Goal: Task Accomplishment & Management: Complete application form

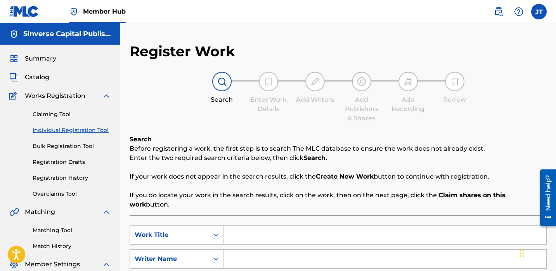
scroll to position [23, 0]
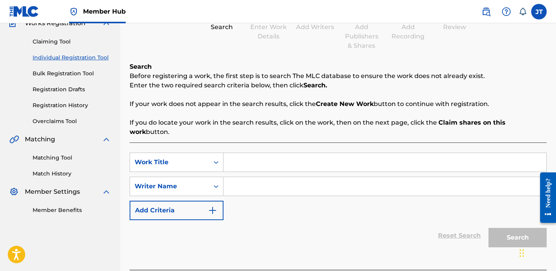
scroll to position [59, 0]
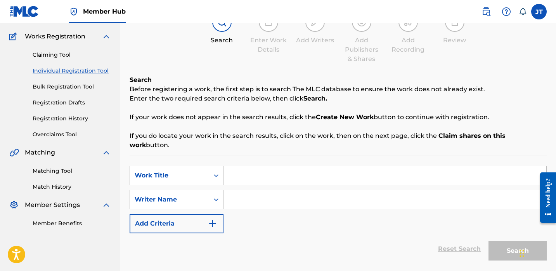
click at [263, 166] on input "Search Form" at bounding box center [385, 175] width 323 height 19
paste input "Brag About It"
type input "Brag About It"
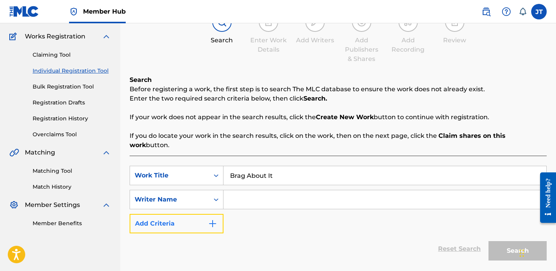
click at [200, 214] on button "Add Criteria" at bounding box center [177, 223] width 94 height 19
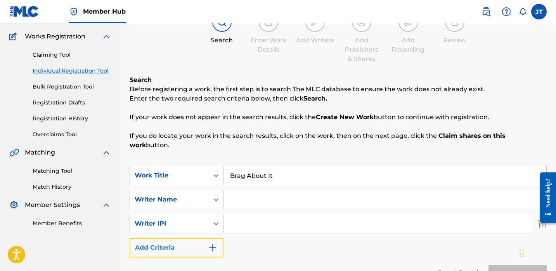
click at [206, 238] on button "Add Criteria" at bounding box center [177, 247] width 94 height 19
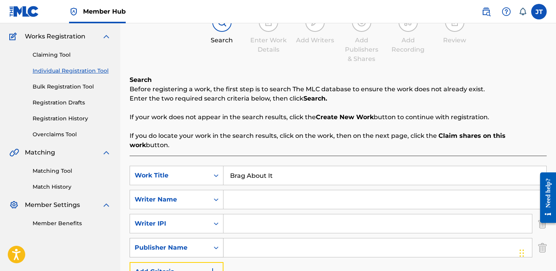
scroll to position [60, 0]
click at [207, 240] on div "Publisher Name" at bounding box center [169, 247] width 79 height 15
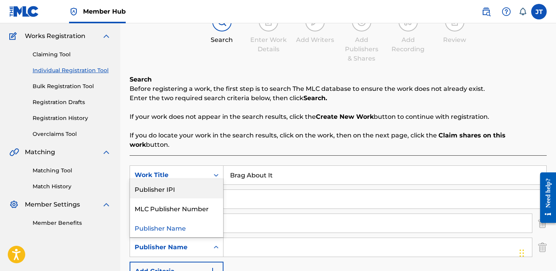
click at [191, 179] on div "Publisher IPI" at bounding box center [176, 188] width 93 height 19
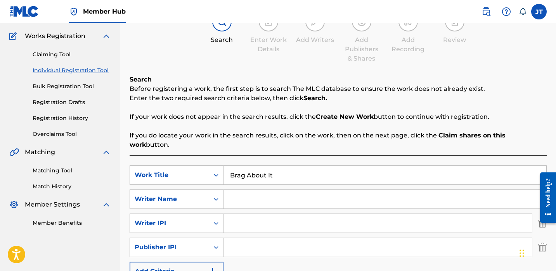
scroll to position [73, 0]
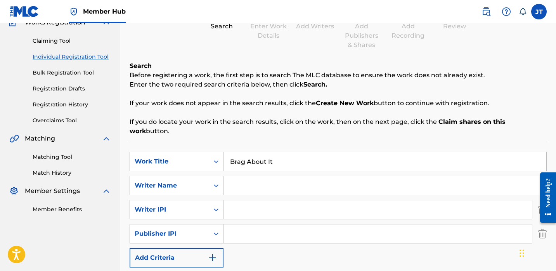
click at [240, 200] on input "Search Form" at bounding box center [378, 209] width 309 height 19
type input "1114085891"
click at [259, 182] on input "Search Form" at bounding box center [385, 185] width 323 height 19
paste input "[PERSON_NAME]"
type input "[PERSON_NAME]"
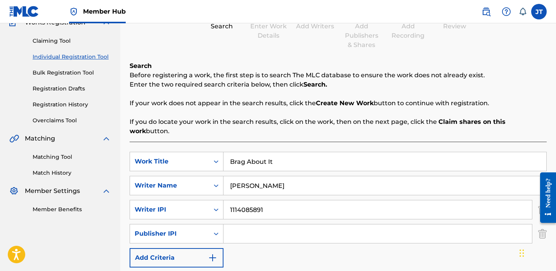
click at [247, 227] on input "Search Form" at bounding box center [378, 233] width 309 height 19
type input "1301037225"
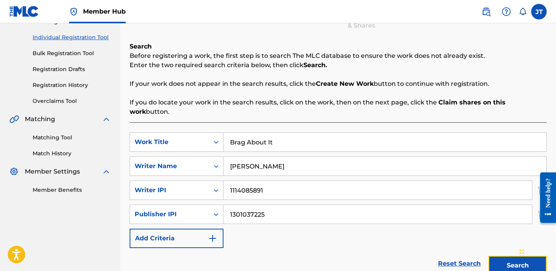
click at [502, 256] on button "Search" at bounding box center [518, 265] width 58 height 19
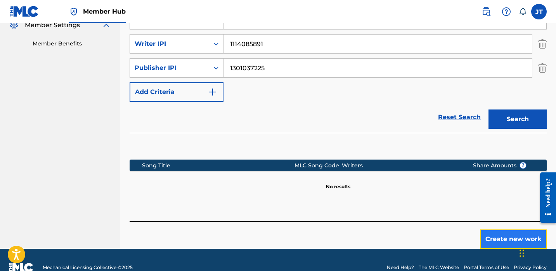
click at [493, 229] on button "Create new work" at bounding box center [513, 238] width 67 height 19
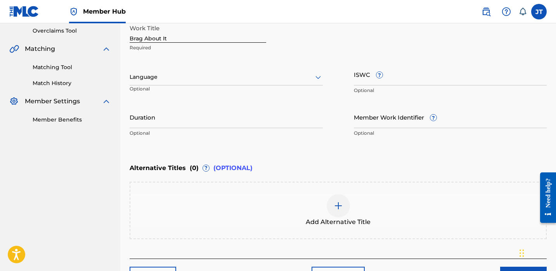
scroll to position [160, 0]
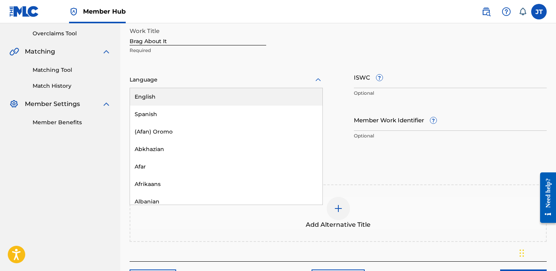
click at [221, 84] on div "Language" at bounding box center [226, 80] width 193 height 16
click at [201, 100] on div "English" at bounding box center [226, 96] width 193 height 17
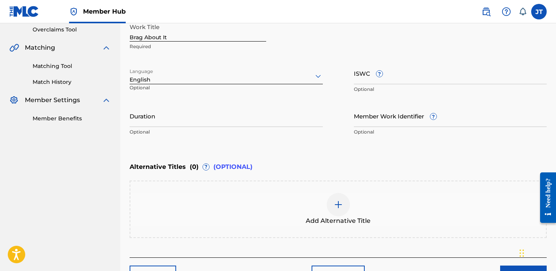
scroll to position [166, 0]
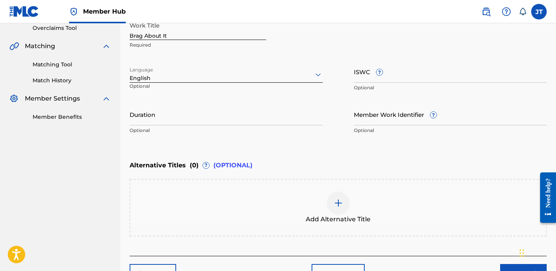
click at [234, 126] on div "Duration Optional" at bounding box center [226, 120] width 193 height 35
click at [234, 122] on input "Duration" at bounding box center [226, 114] width 193 height 22
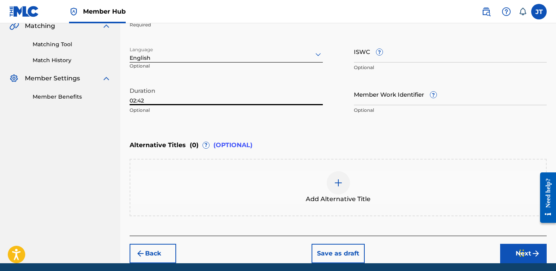
scroll to position [194, 0]
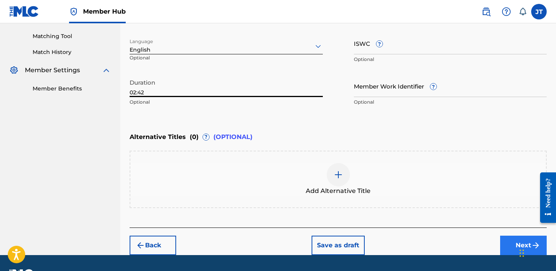
type input "02:42"
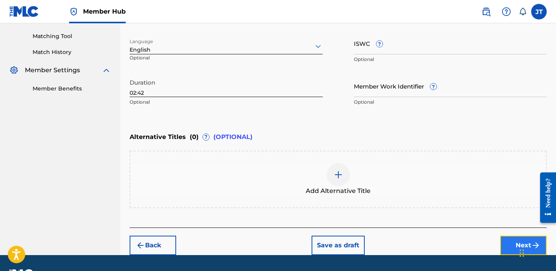
click at [502, 241] on button "Next" at bounding box center [523, 245] width 47 height 19
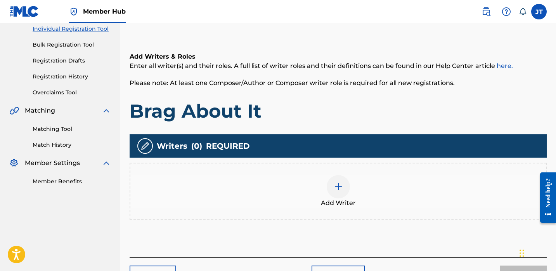
scroll to position [103, 0]
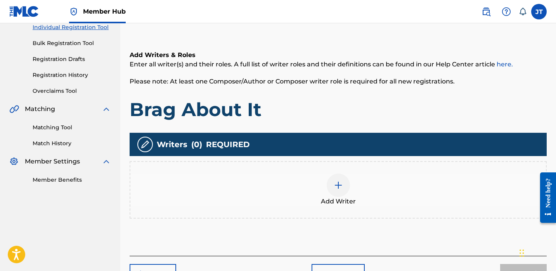
click at [340, 185] on img at bounding box center [338, 185] width 9 height 9
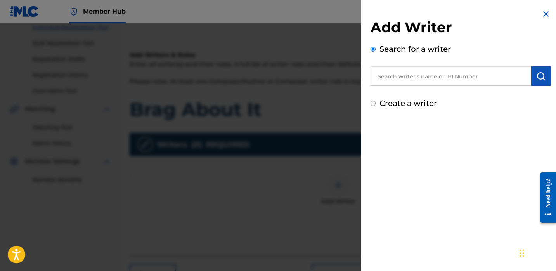
click at [398, 81] on input "text" at bounding box center [451, 75] width 161 height 19
paste input "[PERSON_NAME]"
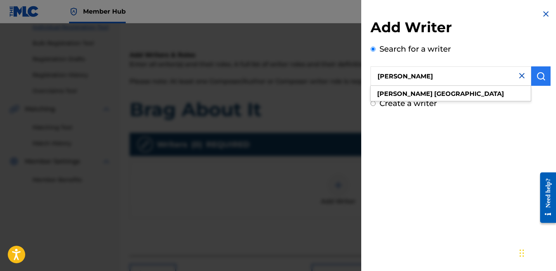
type input "[PERSON_NAME]"
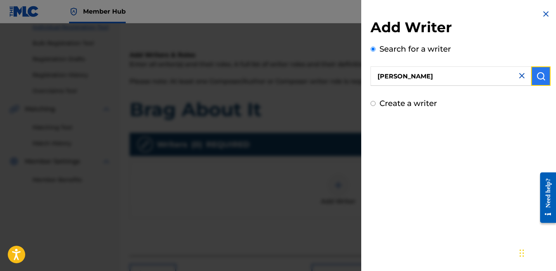
click at [533, 77] on button "submit" at bounding box center [540, 75] width 19 height 19
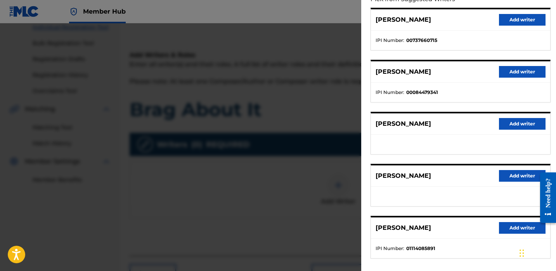
scroll to position [96, 0]
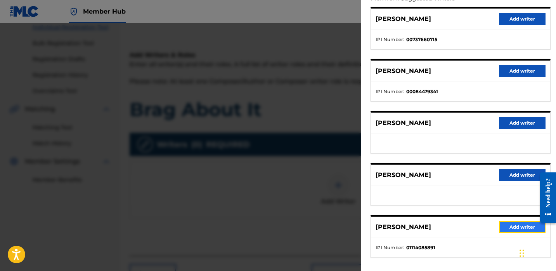
click at [503, 228] on button "Add writer" at bounding box center [522, 227] width 47 height 12
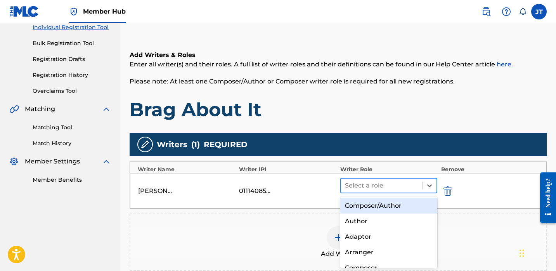
click at [406, 185] on div at bounding box center [381, 185] width 73 height 11
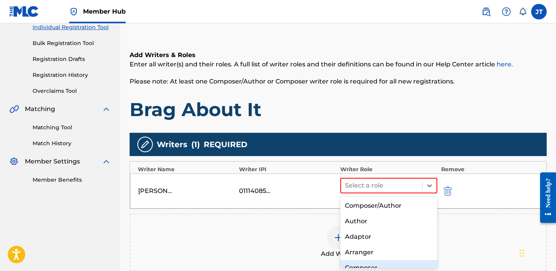
click at [368, 264] on div "Composer" at bounding box center [388, 268] width 97 height 16
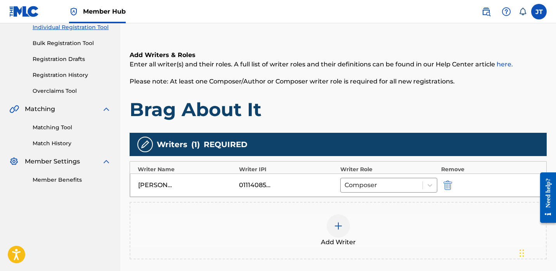
click at [342, 229] on img at bounding box center [338, 225] width 9 height 9
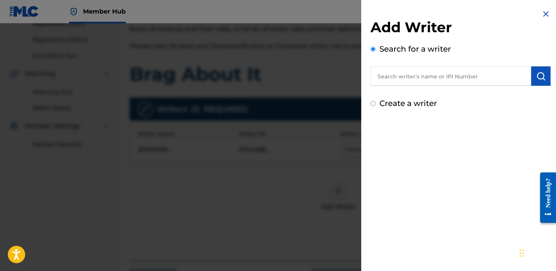
scroll to position [141, 0]
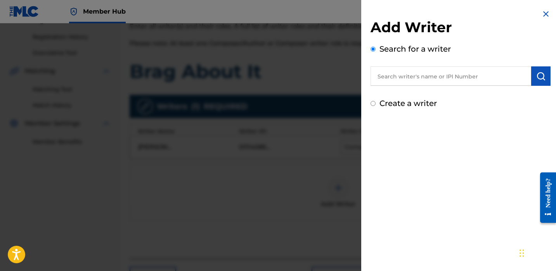
click at [393, 77] on input "text" at bounding box center [451, 75] width 161 height 19
paste input "[PERSON_NAME]"
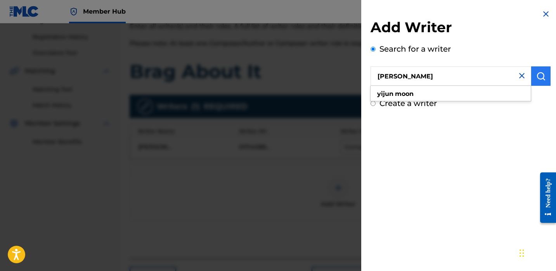
type input "[PERSON_NAME]"
click at [537, 80] on img "submit" at bounding box center [541, 75] width 9 height 9
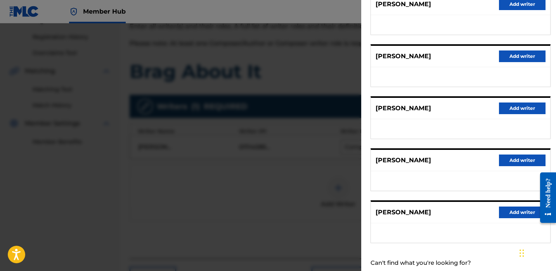
scroll to position [124, 0]
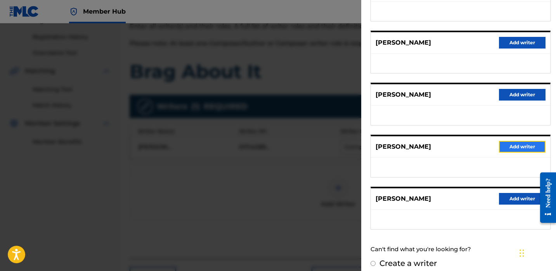
click at [512, 145] on button "Add writer" at bounding box center [522, 147] width 47 height 12
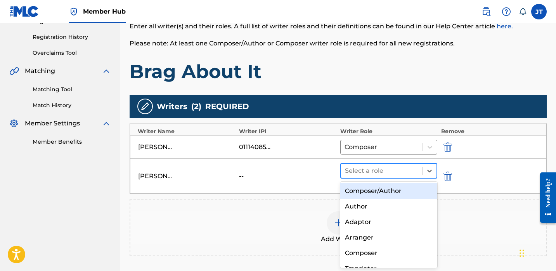
click at [396, 167] on div at bounding box center [381, 170] width 73 height 11
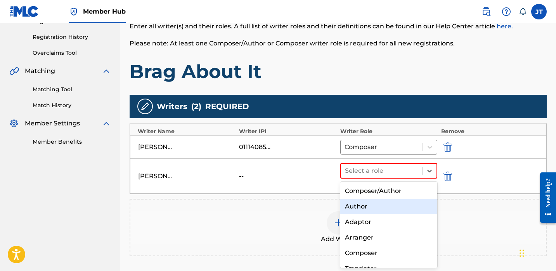
click at [369, 206] on div "Author" at bounding box center [388, 207] width 97 height 16
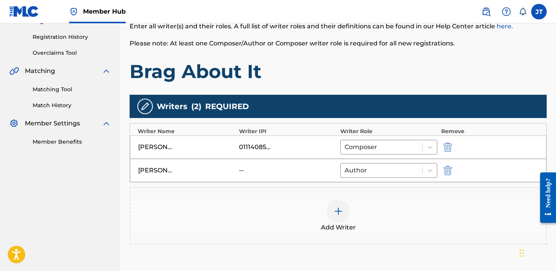
click at [340, 209] on img at bounding box center [338, 211] width 9 height 9
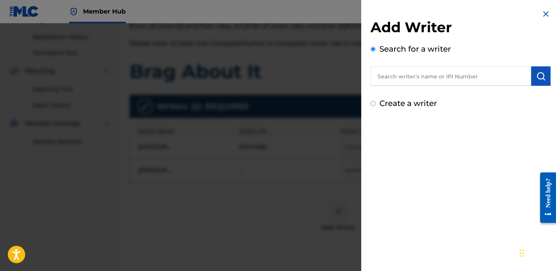
click at [406, 74] on input "text" at bounding box center [451, 75] width 161 height 19
paste input "[PERSON_NAME]"
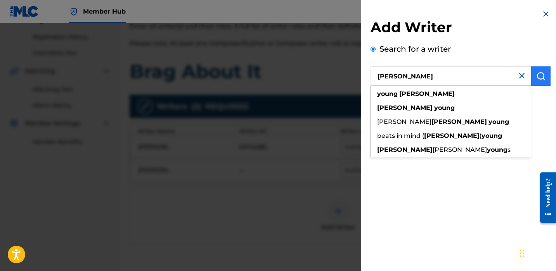
type input "[PERSON_NAME]"
click at [537, 75] on img "submit" at bounding box center [541, 75] width 9 height 9
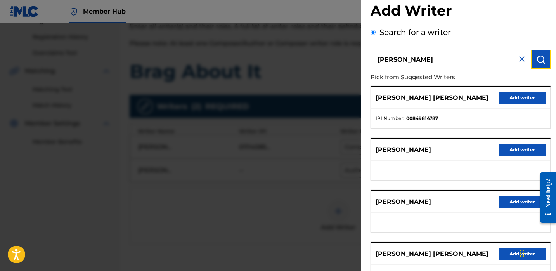
scroll to position [19, 0]
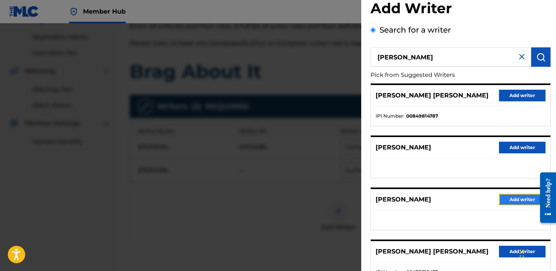
click at [509, 200] on button "Add writer" at bounding box center [522, 200] width 47 height 12
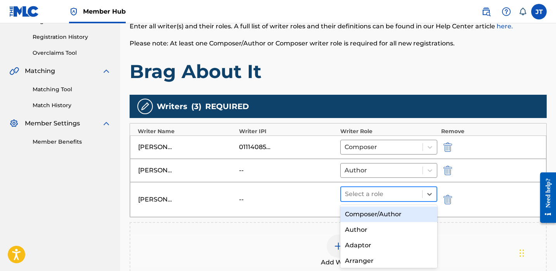
click at [382, 192] on div at bounding box center [381, 194] width 73 height 11
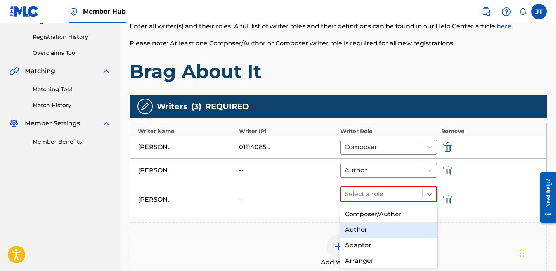
click at [375, 232] on div "Author" at bounding box center [388, 230] width 97 height 16
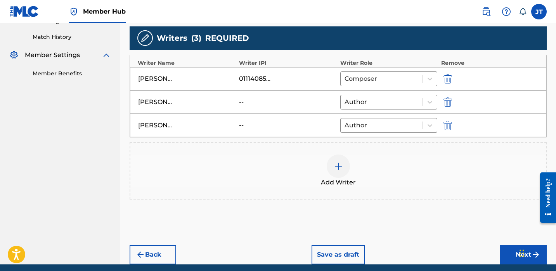
scroll to position [240, 0]
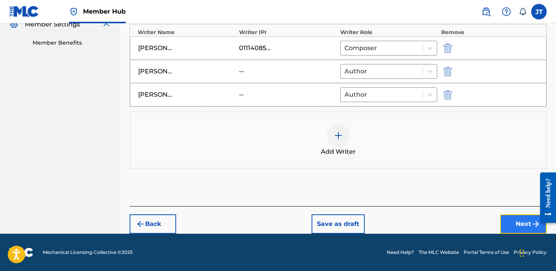
click at [515, 219] on button "Next" at bounding box center [523, 223] width 47 height 19
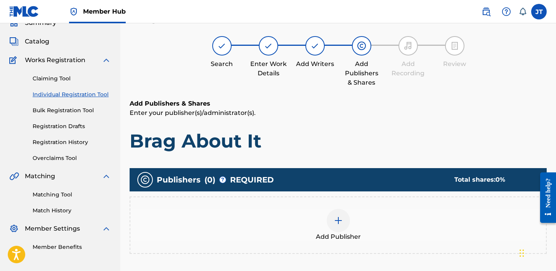
scroll to position [35, 0]
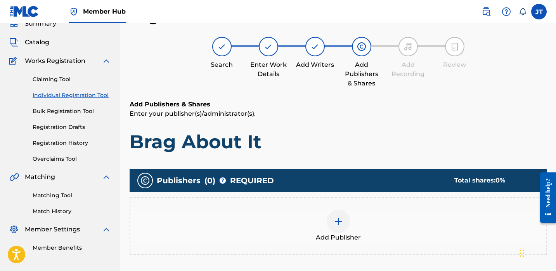
click at [348, 220] on div at bounding box center [338, 221] width 23 height 23
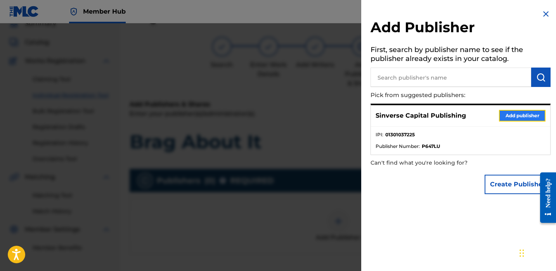
click at [513, 117] on button "Add publisher" at bounding box center [522, 116] width 47 height 12
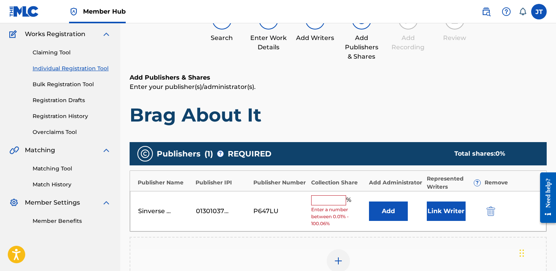
scroll to position [77, 0]
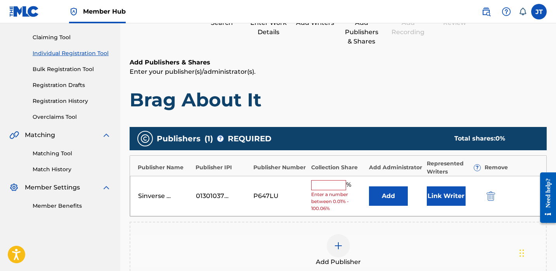
click at [332, 183] on input "text" at bounding box center [328, 185] width 35 height 10
type input "50"
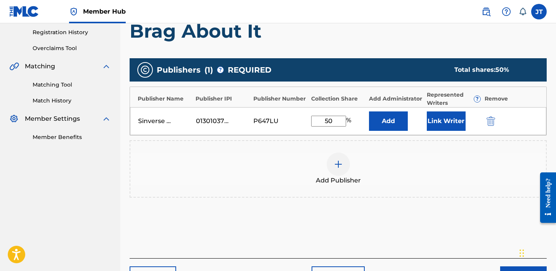
scroll to position [150, 0]
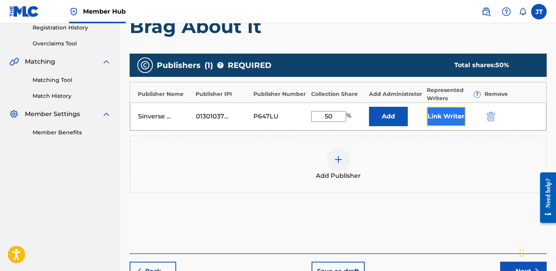
click at [447, 123] on button "Link Writer" at bounding box center [446, 116] width 39 height 19
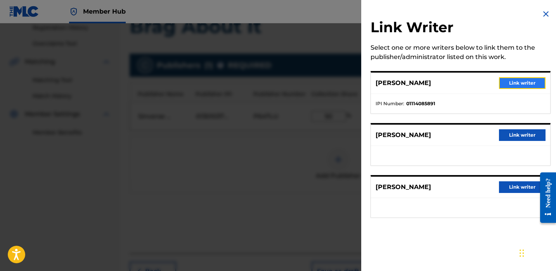
click at [519, 83] on button "Link writer" at bounding box center [522, 83] width 47 height 12
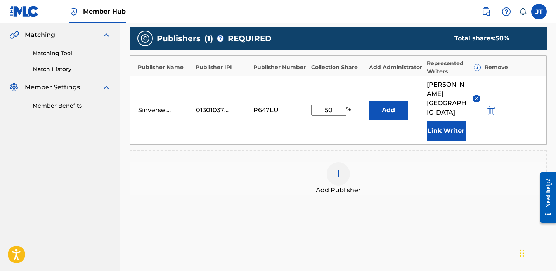
scroll to position [189, 0]
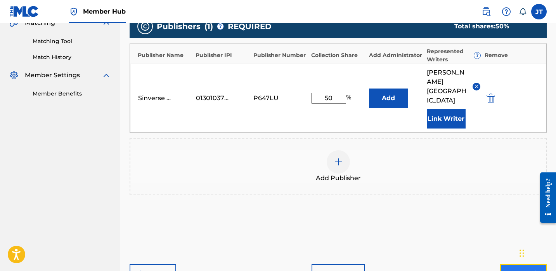
click at [502, 264] on button "Next" at bounding box center [523, 273] width 47 height 19
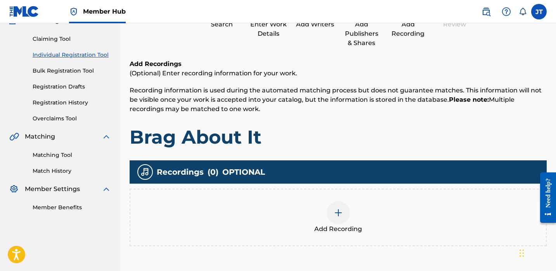
scroll to position [98, 0]
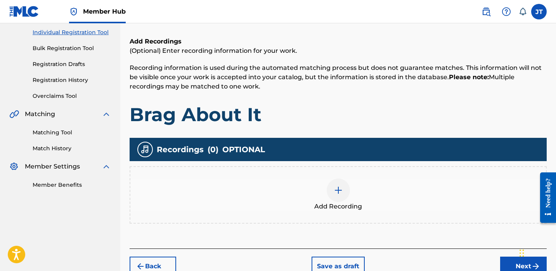
click at [342, 186] on img at bounding box center [338, 190] width 9 height 9
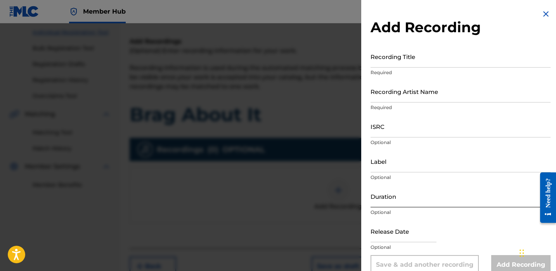
click at [390, 191] on input "Duration" at bounding box center [461, 196] width 180 height 22
type input "02:42"
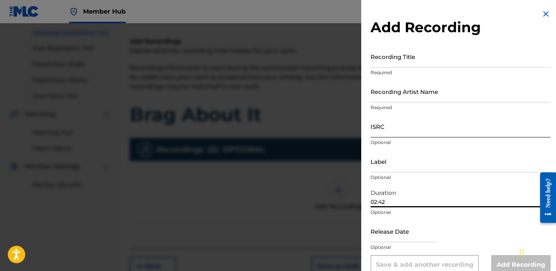
click at [388, 136] on input "ISRC" at bounding box center [461, 126] width 180 height 22
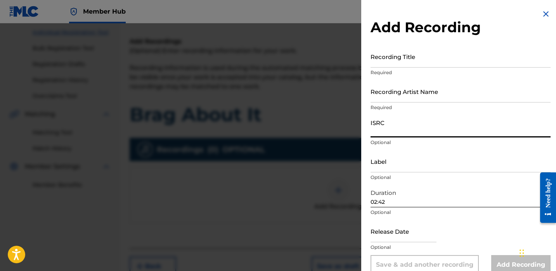
paste input "QZPLS2390272"
type input "QZPLS2390272"
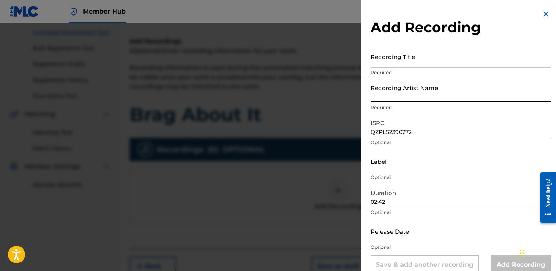
click at [408, 92] on input "Recording Artist Name" at bounding box center [461, 91] width 180 height 22
paste input "[PERSON_NAME] FT. [PERSON_NAME]"
type input "[PERSON_NAME] FT. [PERSON_NAME]"
select select "8"
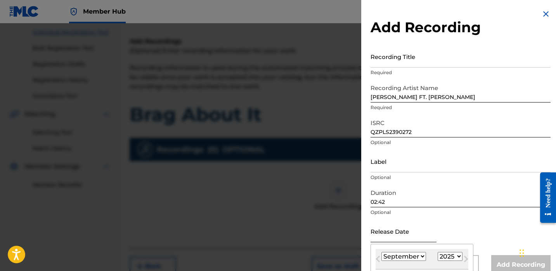
click at [385, 235] on input "text" at bounding box center [404, 231] width 66 height 22
click at [452, 255] on select "1900 1901 1902 1903 1904 1905 1906 1907 1908 1909 1910 1911 1912 1913 1914 1915…" at bounding box center [450, 256] width 25 height 9
select select "2023"
click at [438, 252] on select "1900 1901 1902 1903 1904 1905 1906 1907 1908 1909 1910 1911 1912 1913 1914 1915…" at bounding box center [450, 256] width 25 height 9
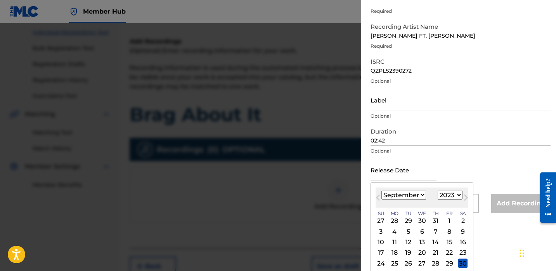
scroll to position [67, 0]
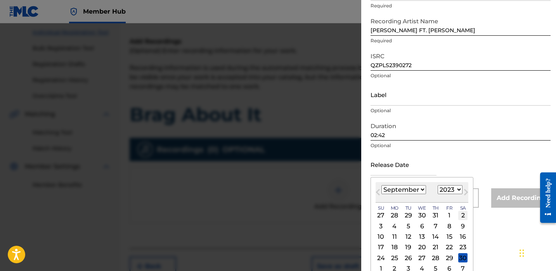
click at [461, 215] on div "2" at bounding box center [462, 215] width 9 height 9
type input "[DATE]"
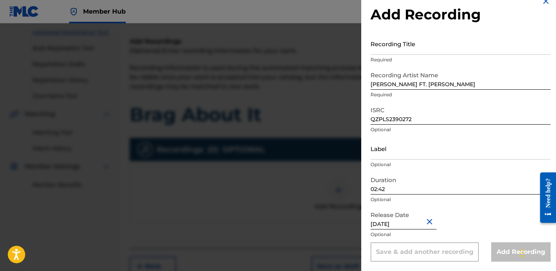
scroll to position [13, 0]
select select "8"
select select "2023"
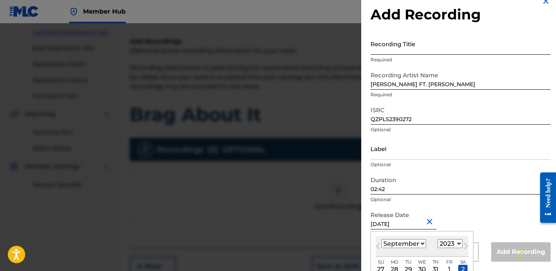
click at [397, 44] on input "Recording Title" at bounding box center [461, 44] width 180 height 22
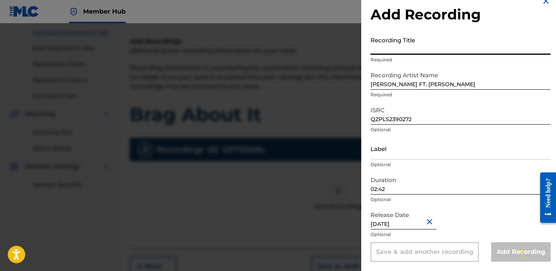
paste input "Brag About It"
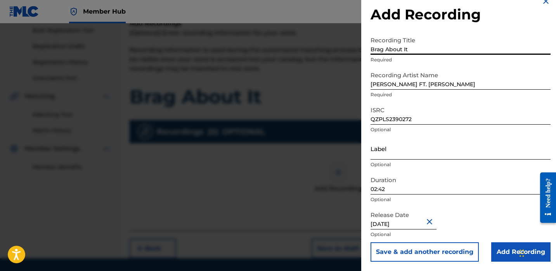
scroll to position [116, 0]
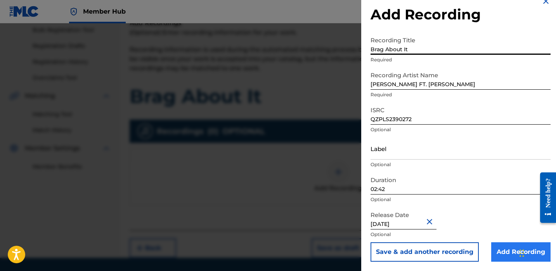
type input "Brag About It"
click at [495, 248] on input "Add Recording" at bounding box center [520, 251] width 59 height 19
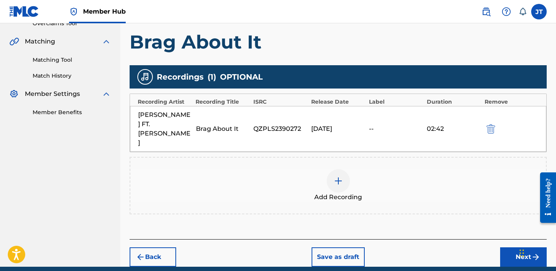
scroll to position [173, 0]
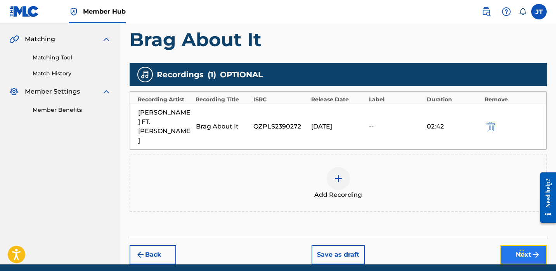
click at [506, 245] on button "Next" at bounding box center [523, 254] width 47 height 19
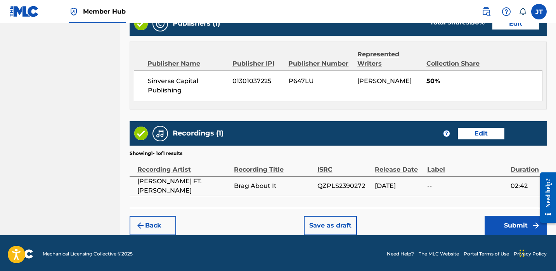
scroll to position [420, 0]
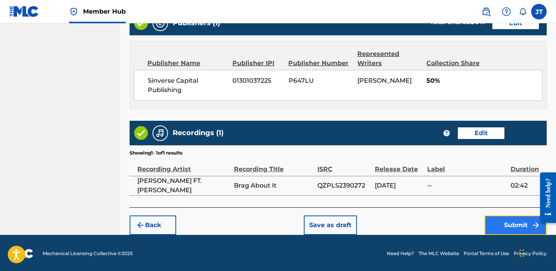
click at [501, 217] on button "Submit" at bounding box center [516, 224] width 62 height 19
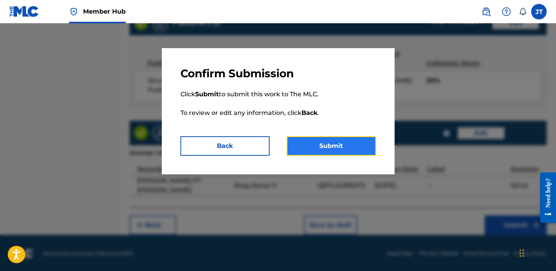
click at [352, 141] on button "Submit" at bounding box center [331, 145] width 89 height 19
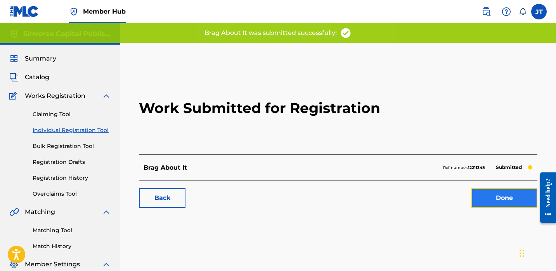
click at [496, 200] on link "Done" at bounding box center [505, 197] width 66 height 19
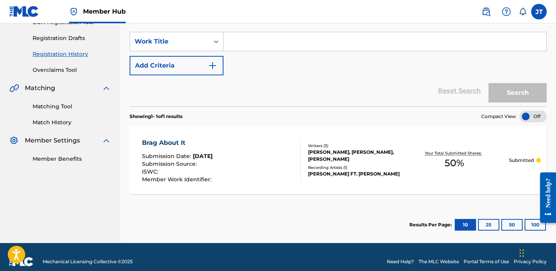
scroll to position [133, 0]
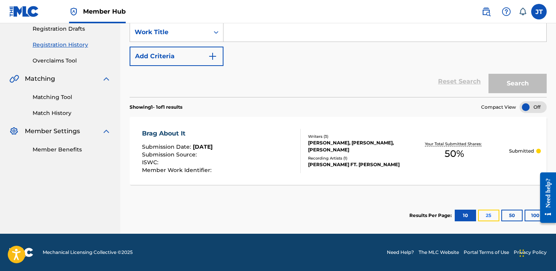
click at [484, 213] on button "25" at bounding box center [488, 216] width 21 height 12
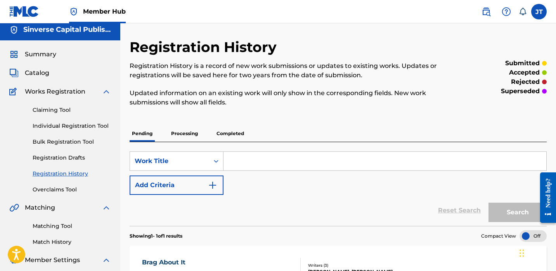
scroll to position [0, 0]
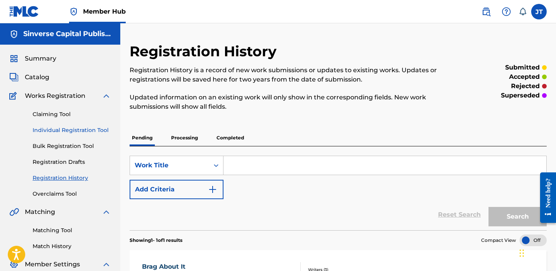
click at [82, 133] on link "Individual Registration Tool" at bounding box center [72, 130] width 78 height 8
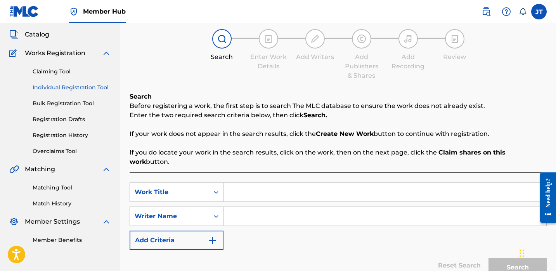
scroll to position [48, 0]
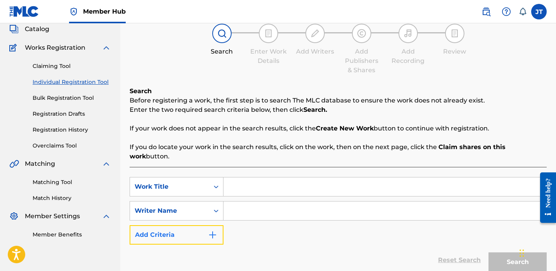
click at [190, 225] on button "Add Criteria" at bounding box center [177, 234] width 94 height 19
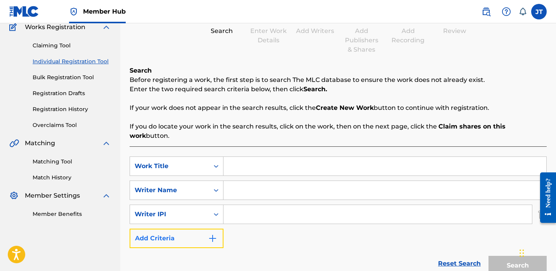
scroll to position [70, 0]
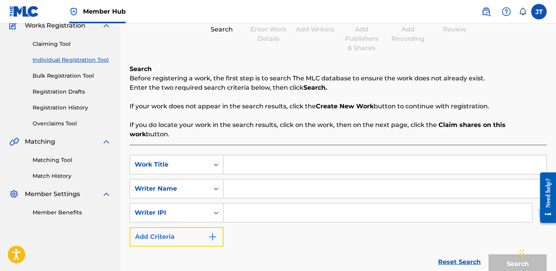
click at [190, 227] on button "Add Criteria" at bounding box center [177, 236] width 94 height 19
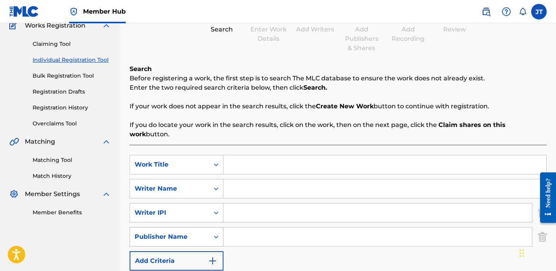
click at [190, 232] on div "Publisher Name" at bounding box center [170, 236] width 70 height 9
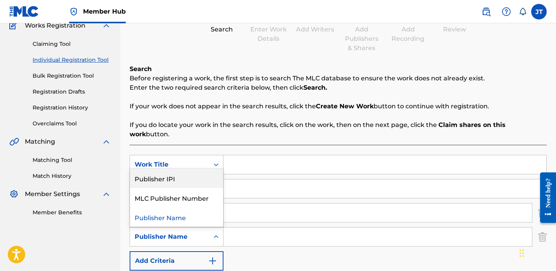
click at [182, 170] on div "Publisher IPI" at bounding box center [176, 177] width 93 height 19
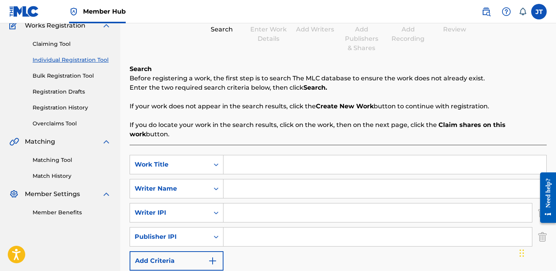
click at [229, 227] on input "Search Form" at bounding box center [378, 236] width 309 height 19
type input "1301037225"
click at [241, 203] on input "Search Form" at bounding box center [378, 212] width 309 height 19
type input "1114085891"
click at [231, 158] on input "Search Form" at bounding box center [385, 164] width 323 height 19
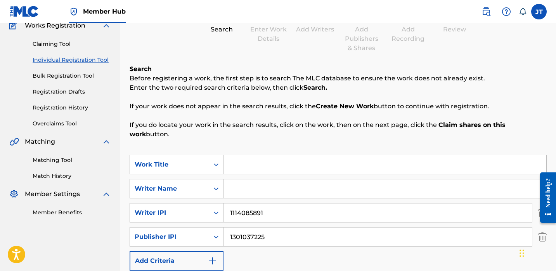
paste input "Grammy"
type input "Grammy"
click at [254, 182] on input "Search Form" at bounding box center [385, 188] width 323 height 19
paste input "[PERSON_NAME]"
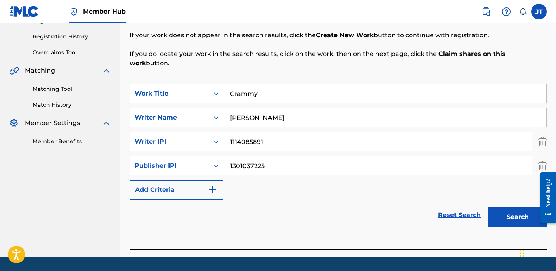
scroll to position [156, 0]
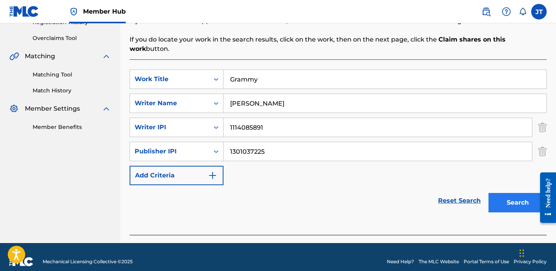
type input "[PERSON_NAME]"
click at [516, 198] on button "Search" at bounding box center [518, 202] width 58 height 19
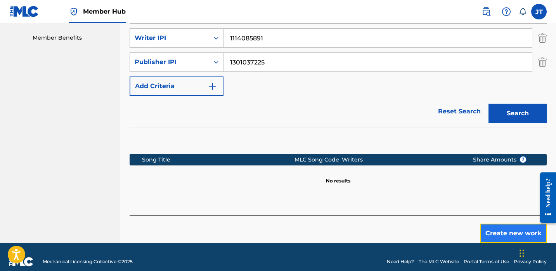
click at [487, 224] on button "Create new work" at bounding box center [513, 233] width 67 height 19
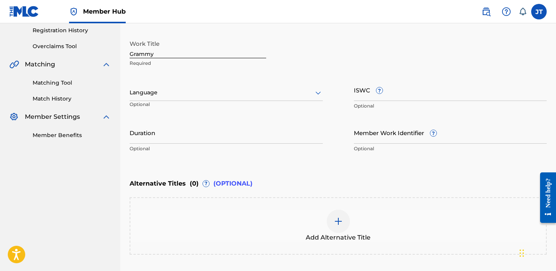
scroll to position [147, 0]
click at [288, 97] on div at bounding box center [226, 94] width 193 height 10
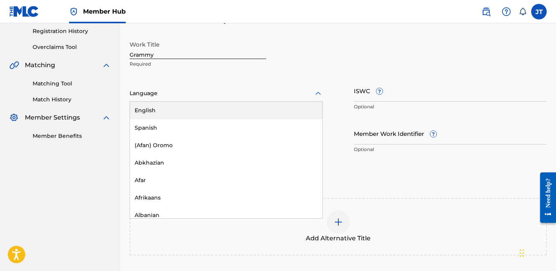
click at [274, 110] on div "English" at bounding box center [226, 110] width 193 height 17
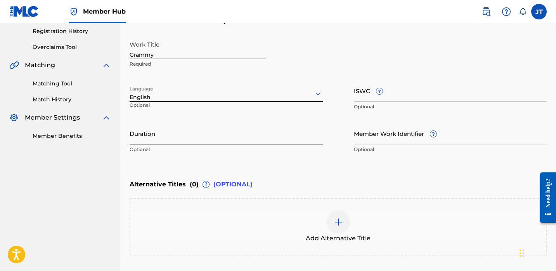
click at [153, 127] on input "Duration" at bounding box center [226, 133] width 193 height 22
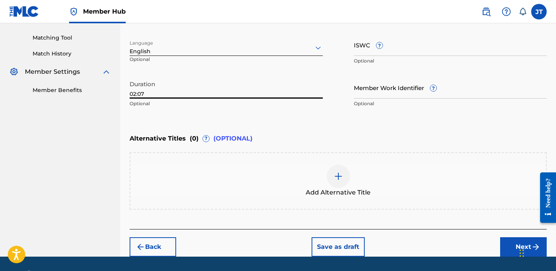
scroll to position [209, 0]
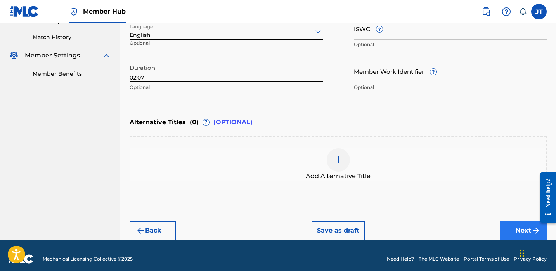
type input "02:07"
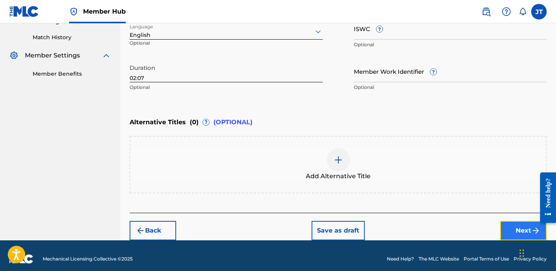
click at [509, 225] on button "Next" at bounding box center [523, 230] width 47 height 19
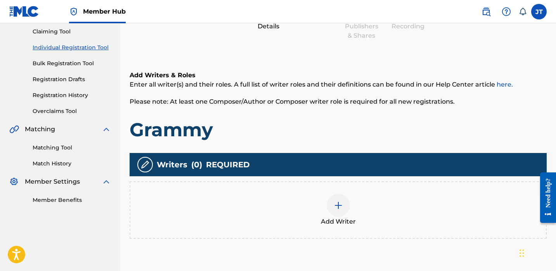
scroll to position [107, 0]
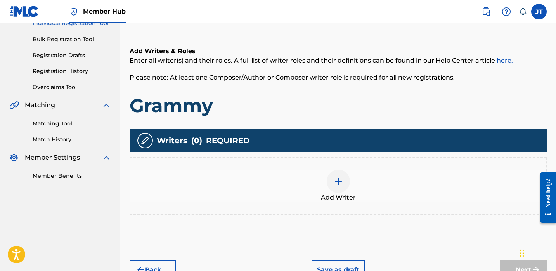
click at [336, 187] on div at bounding box center [338, 181] width 23 height 23
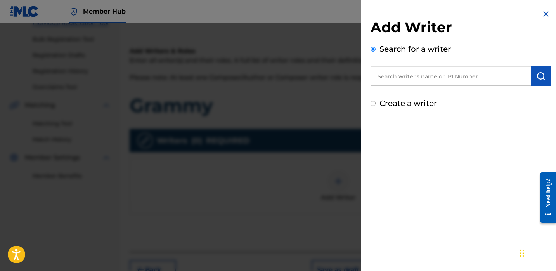
click at [416, 75] on input "text" at bounding box center [451, 75] width 161 height 19
paste input "[PERSON_NAME]"
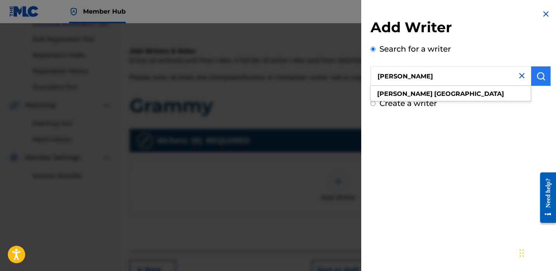
type input "[PERSON_NAME]"
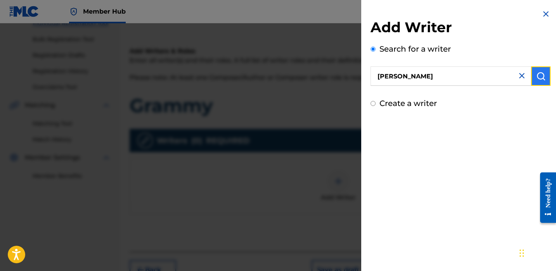
click at [539, 79] on img "submit" at bounding box center [541, 75] width 9 height 9
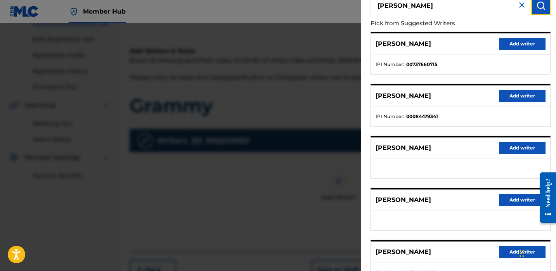
scroll to position [131, 0]
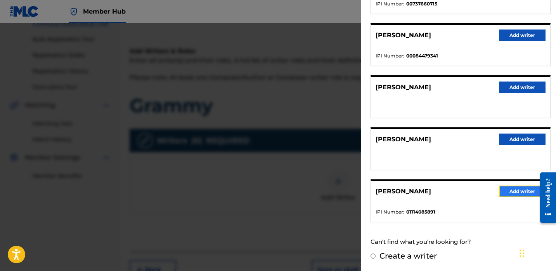
click at [505, 193] on button "Add writer" at bounding box center [522, 192] width 47 height 12
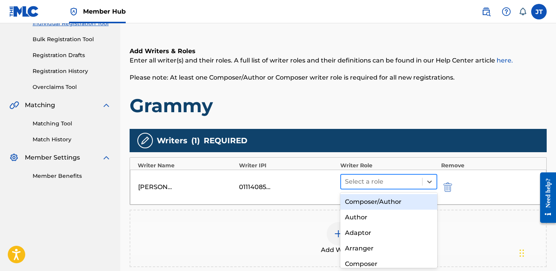
click at [399, 178] on div at bounding box center [381, 181] width 73 height 11
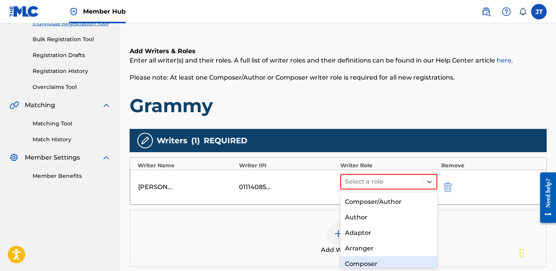
click at [366, 260] on div "Composer" at bounding box center [388, 264] width 97 height 16
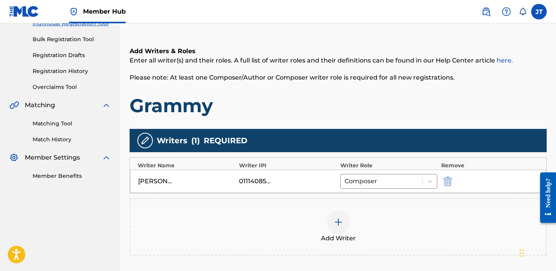
click at [335, 223] on img at bounding box center [338, 221] width 9 height 9
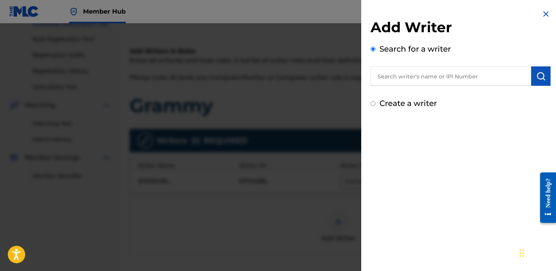
click at [389, 75] on input "text" at bounding box center [451, 75] width 161 height 19
paste input "[PERSON_NAME]"
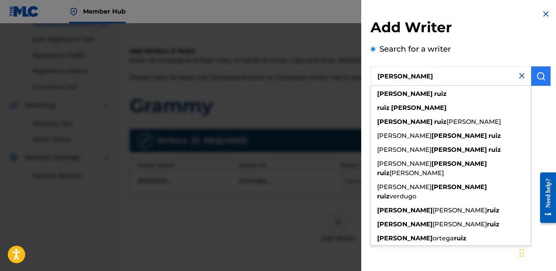
type input "[PERSON_NAME]"
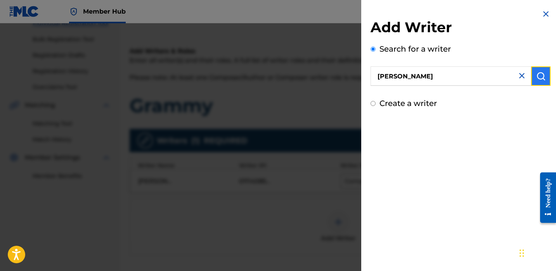
click at [537, 79] on img "submit" at bounding box center [541, 75] width 9 height 9
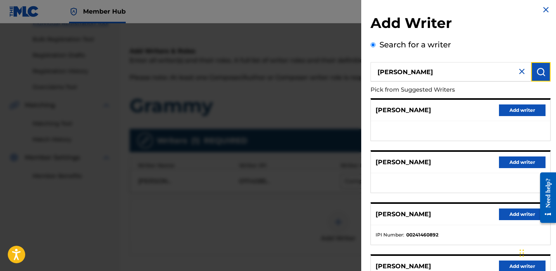
scroll to position [6, 0]
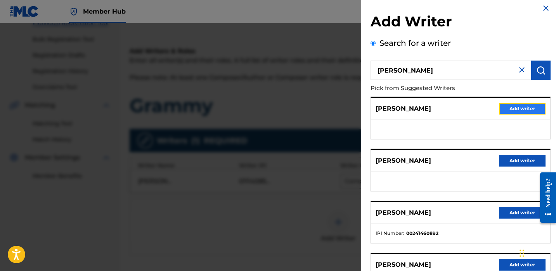
click at [518, 106] on button "Add writer" at bounding box center [522, 109] width 47 height 12
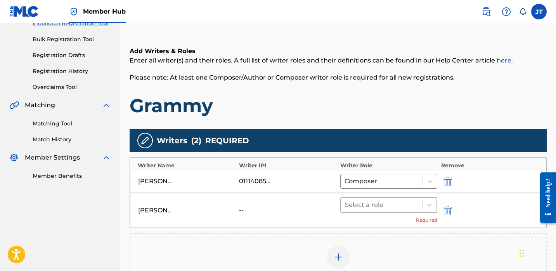
click at [415, 207] on div at bounding box center [381, 205] width 73 height 11
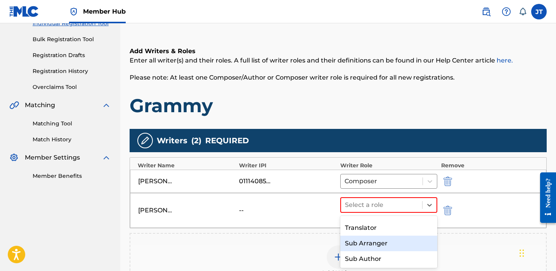
scroll to position [0, 0]
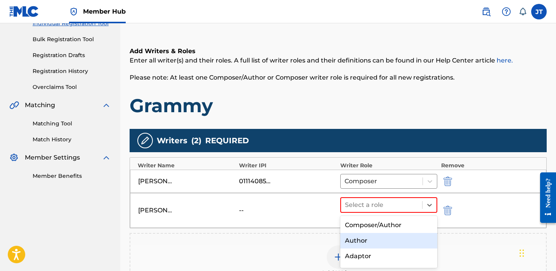
click at [386, 244] on div "Author" at bounding box center [388, 241] width 97 height 16
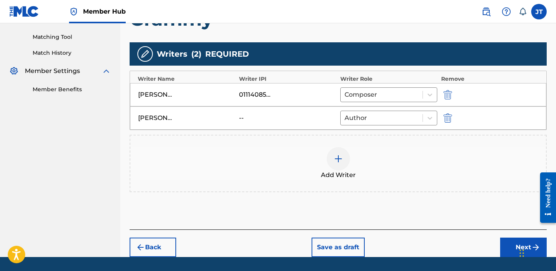
scroll to position [215, 0]
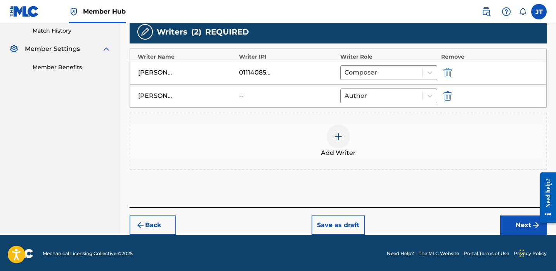
click at [222, 99] on div "[PERSON_NAME]" at bounding box center [186, 95] width 97 height 9
click at [448, 96] on img "submit" at bounding box center [448, 95] width 9 height 9
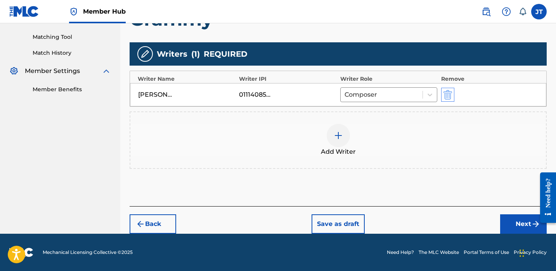
scroll to position [193, 0]
click at [328, 142] on div "Add Writer" at bounding box center [338, 140] width 416 height 33
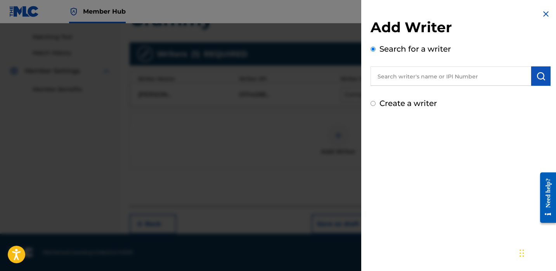
click at [425, 76] on input "text" at bounding box center [451, 75] width 161 height 19
paste input "[PERSON_NAME]"
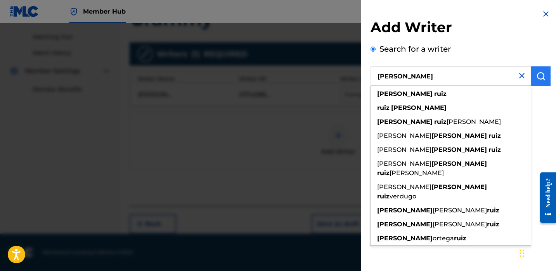
type input "[PERSON_NAME]"
click at [537, 76] on img "submit" at bounding box center [541, 75] width 9 height 9
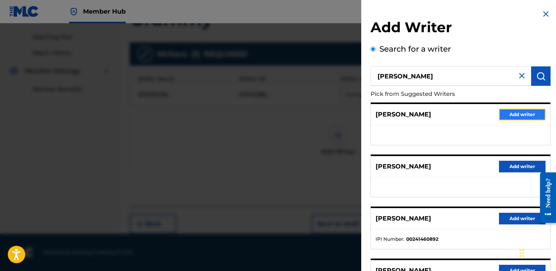
click at [509, 115] on button "Add writer" at bounding box center [522, 115] width 47 height 12
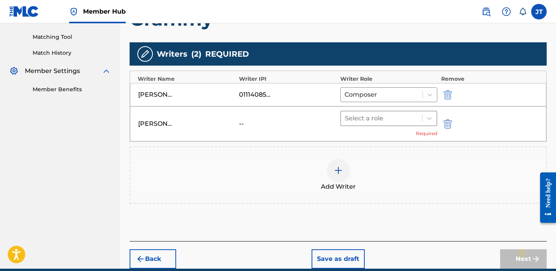
click at [403, 122] on div at bounding box center [381, 118] width 73 height 11
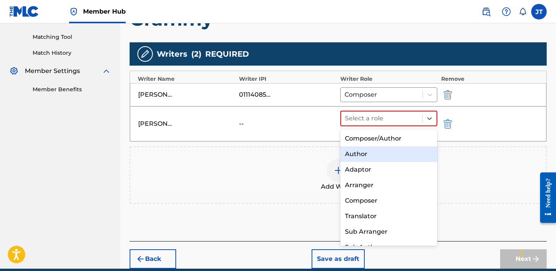
click at [384, 159] on div "Author" at bounding box center [388, 154] width 97 height 16
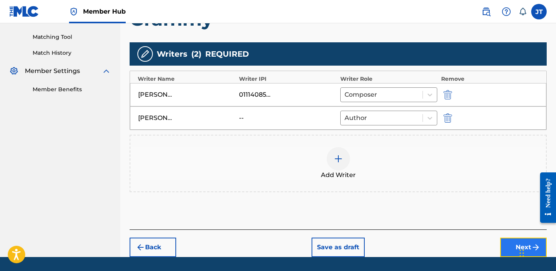
click at [509, 247] on button "Next" at bounding box center [523, 247] width 47 height 19
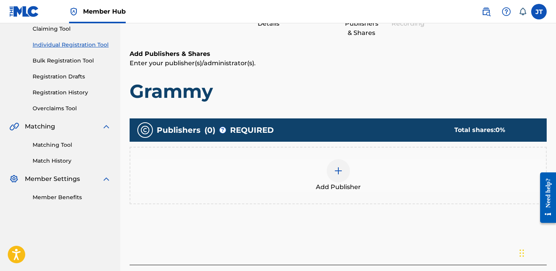
scroll to position [90, 0]
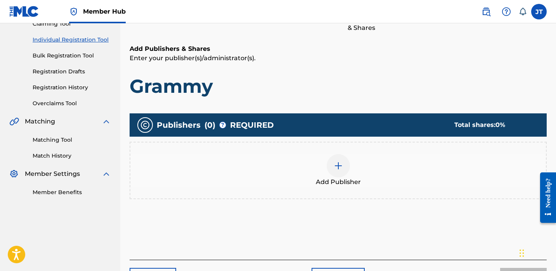
click at [332, 183] on span "Add Publisher" at bounding box center [338, 181] width 45 height 9
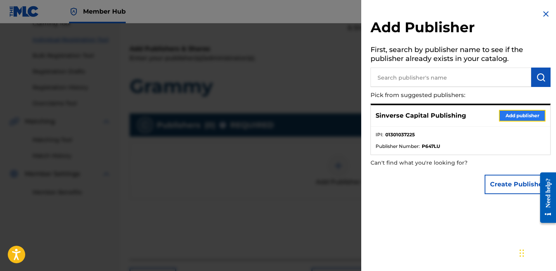
click at [513, 119] on button "Add publisher" at bounding box center [522, 116] width 47 height 12
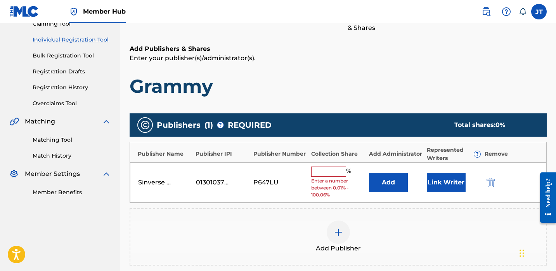
click at [335, 172] on input "text" at bounding box center [328, 172] width 35 height 10
type input "50"
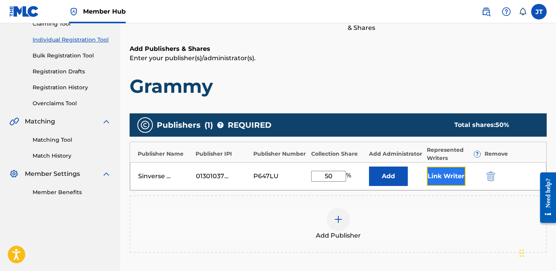
click at [442, 175] on button "Link Writer" at bounding box center [446, 176] width 39 height 19
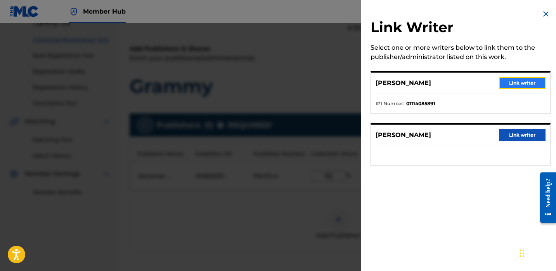
click at [504, 85] on button "Link writer" at bounding box center [522, 83] width 47 height 12
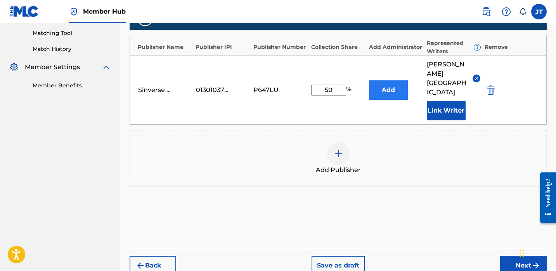
scroll to position [226, 0]
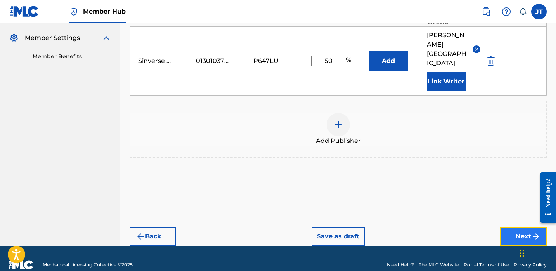
click at [504, 227] on button "Next" at bounding box center [523, 236] width 47 height 19
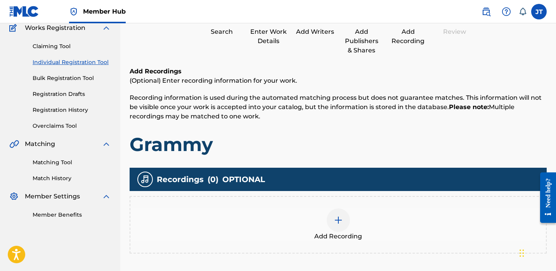
scroll to position [106, 0]
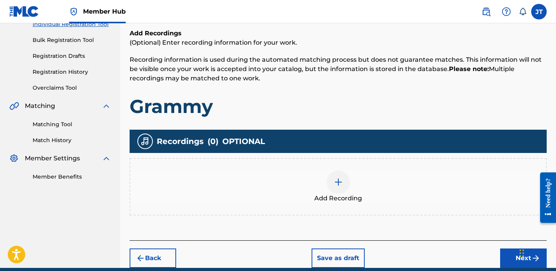
click at [337, 181] on img at bounding box center [338, 181] width 9 height 9
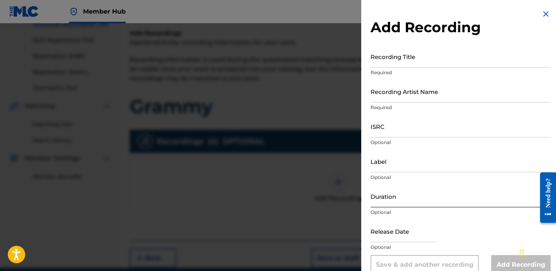
click at [391, 198] on input "Duration" at bounding box center [461, 196] width 180 height 22
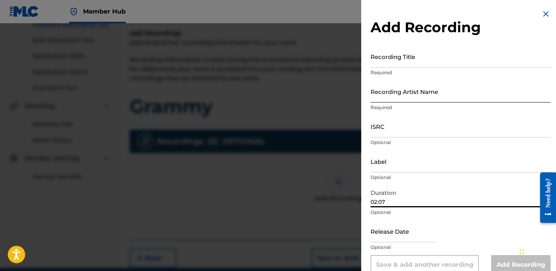
type input "02:07"
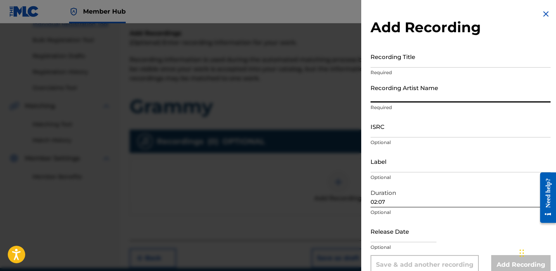
click at [418, 98] on input "Recording Artist Name" at bounding box center [461, 91] width 180 height 22
type input "Lil [PERSON_NAME]"
select select "8"
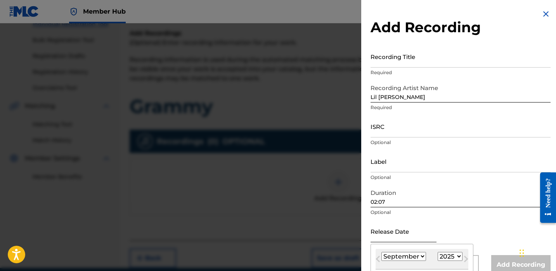
click at [387, 233] on input "text" at bounding box center [404, 231] width 66 height 22
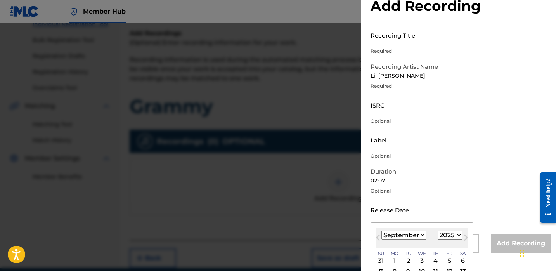
scroll to position [22, 0]
click at [447, 234] on select "1900 1901 1902 1903 1904 1905 1906 1907 1908 1909 1910 1911 1912 1913 1914 1915…" at bounding box center [450, 234] width 25 height 9
select select "2024"
click at [438, 230] on select "1900 1901 1902 1903 1904 1905 1906 1907 1908 1909 1910 1911 1912 1913 1914 1915…" at bounding box center [450, 234] width 25 height 9
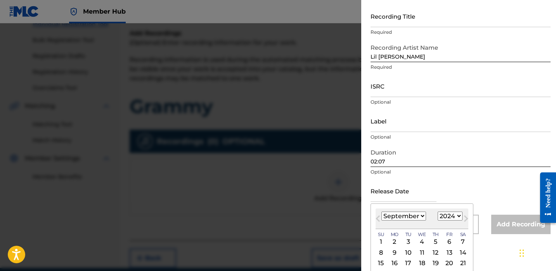
click at [405, 222] on div "[DATE] January February March April May June July August September October Nove…" at bounding box center [422, 218] width 93 height 21
click at [406, 216] on select "January February March April May June July August September October November De…" at bounding box center [404, 216] width 45 height 9
select select "0"
click at [382, 212] on select "January February March April May June July August September October November De…" at bounding box center [404, 216] width 45 height 9
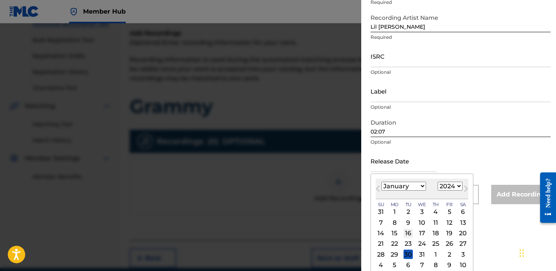
scroll to position [71, 0]
click at [422, 245] on div "24" at bounding box center [422, 242] width 9 height 9
type input "[DATE]"
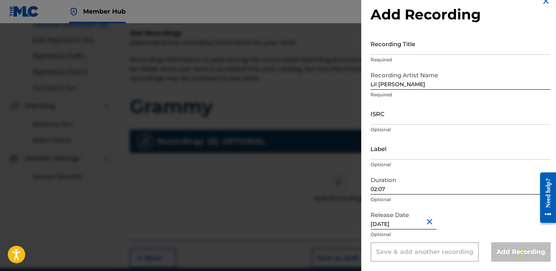
scroll to position [0, 0]
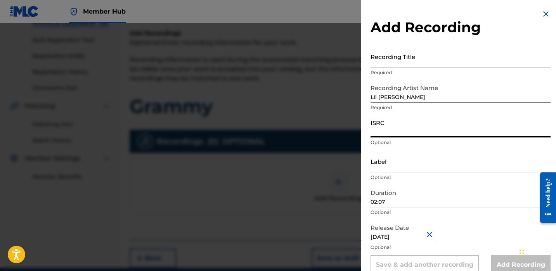
click at [392, 128] on input "ISRC" at bounding box center [461, 126] width 180 height 22
paste input "QZFZ42428174"
type input "QZFZ42428174"
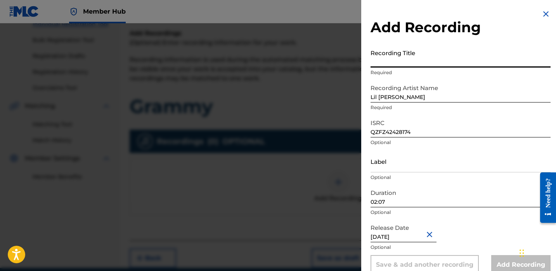
click at [402, 57] on input "Recording Title" at bounding box center [461, 56] width 180 height 22
click at [396, 58] on input "Recording Title" at bounding box center [461, 56] width 180 height 22
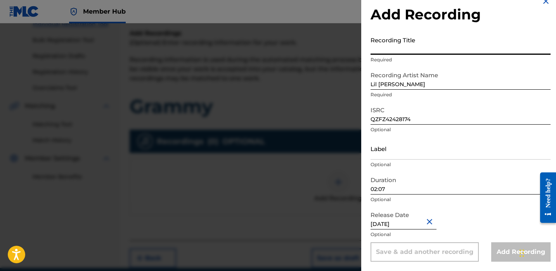
paste input "Grammy"
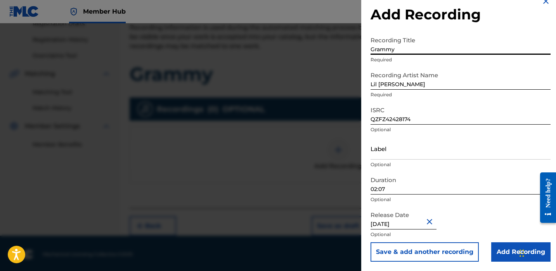
scroll to position [140, 0]
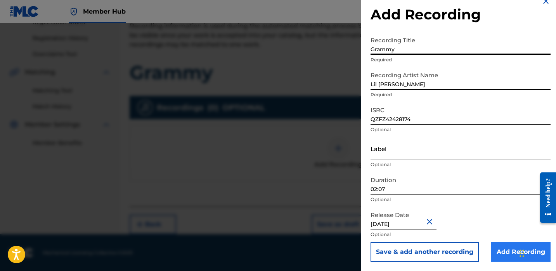
type input "Grammy"
click at [496, 245] on input "Add Recording" at bounding box center [520, 251] width 59 height 19
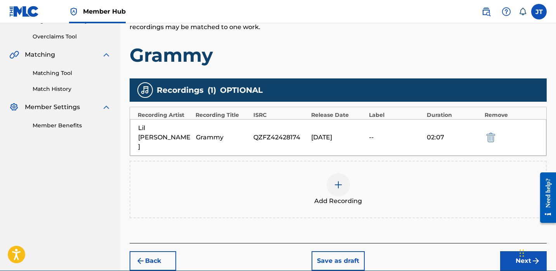
scroll to position [159, 0]
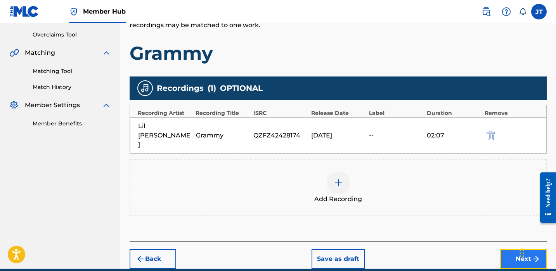
click at [509, 249] on button "Next" at bounding box center [523, 258] width 47 height 19
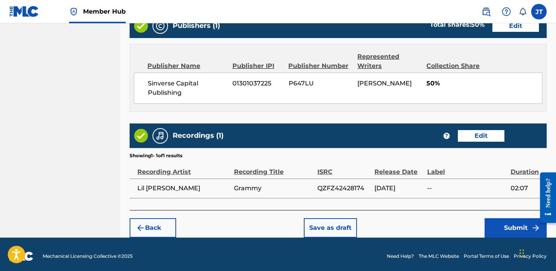
scroll to position [409, 0]
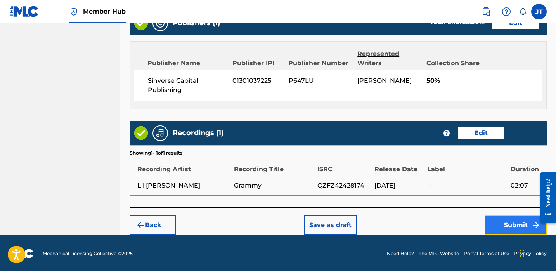
click at [492, 221] on button "Submit" at bounding box center [516, 224] width 62 height 19
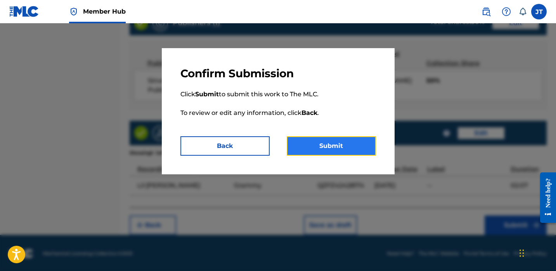
click at [362, 149] on button "Submit" at bounding box center [331, 145] width 89 height 19
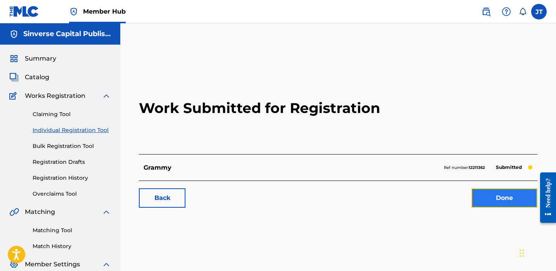
click at [479, 197] on link "Done" at bounding box center [505, 197] width 66 height 19
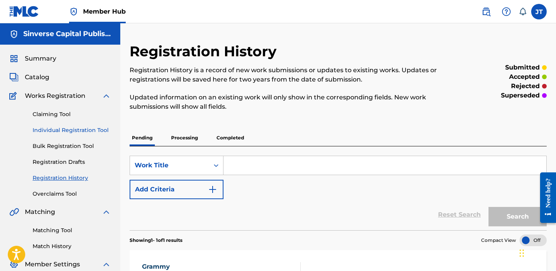
click at [53, 129] on link "Individual Registration Tool" at bounding box center [72, 130] width 78 height 8
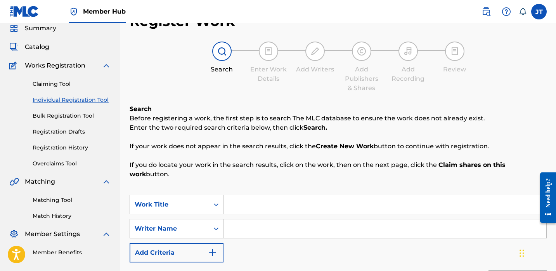
scroll to position [32, 0]
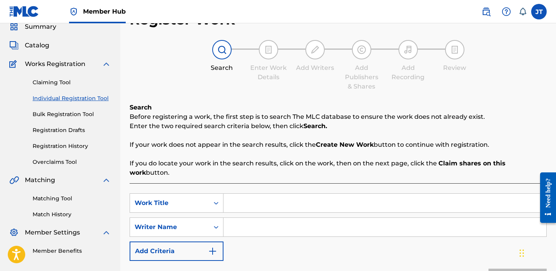
click at [230, 195] on input "Search Form" at bounding box center [385, 203] width 323 height 19
paste input "Reminiscing"
type input "Reminiscing"
click at [208, 220] on div "Writer Name" at bounding box center [169, 227] width 79 height 15
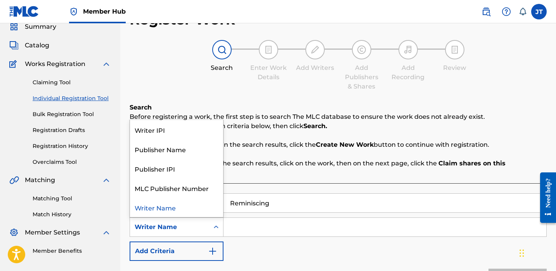
click at [207, 220] on div "Writer Name" at bounding box center [169, 227] width 79 height 15
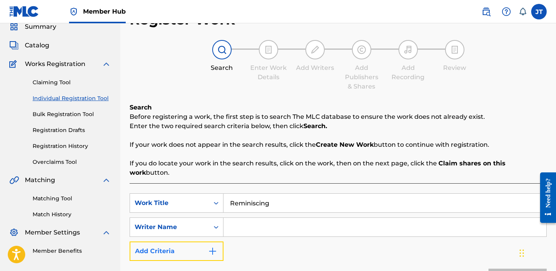
click at [207, 241] on button "Add Criteria" at bounding box center [177, 250] width 94 height 19
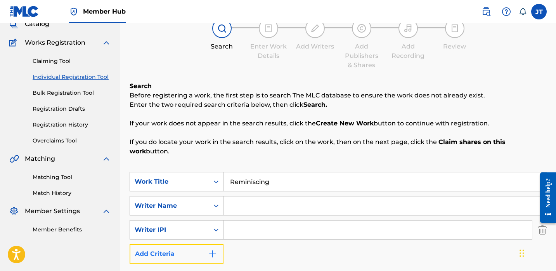
scroll to position [54, 0]
click at [207, 244] on button "Add Criteria" at bounding box center [177, 253] width 94 height 19
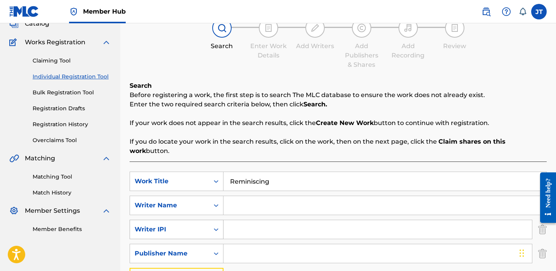
scroll to position [57, 0]
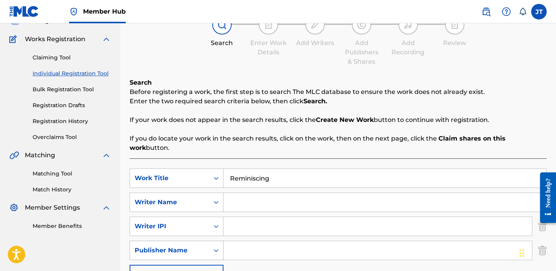
click at [206, 243] on div "Publisher Name" at bounding box center [169, 250] width 79 height 15
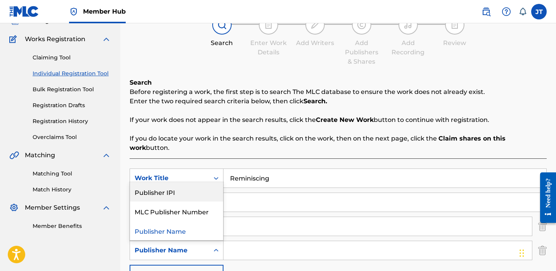
click at [196, 186] on div "Publisher IPI" at bounding box center [176, 191] width 93 height 19
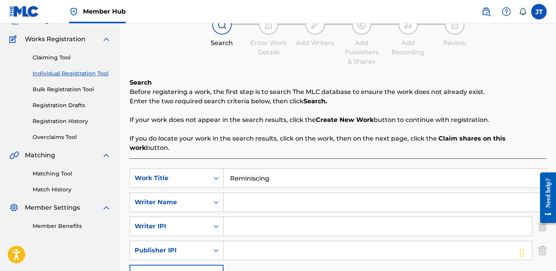
click at [235, 241] on input "Search Form" at bounding box center [378, 250] width 309 height 19
type input "1301037225"
click at [261, 217] on input "Search Form" at bounding box center [378, 226] width 309 height 19
type input "1114085891"
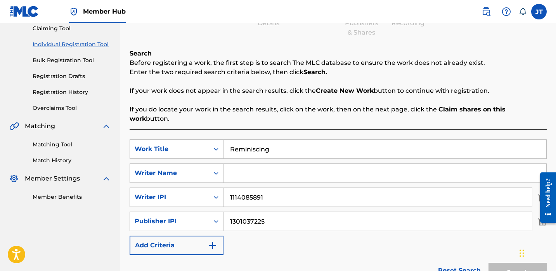
scroll to position [89, 0]
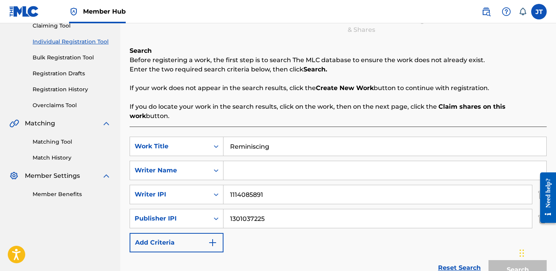
click at [243, 161] on input "Search Form" at bounding box center [385, 170] width 323 height 19
paste input "[PERSON_NAME]"
type input "[PERSON_NAME]"
click at [499, 260] on button "Search" at bounding box center [518, 269] width 58 height 19
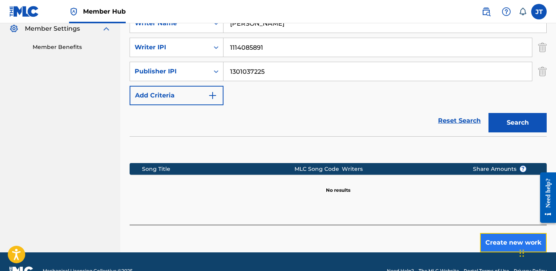
click at [504, 233] on button "Create new work" at bounding box center [513, 242] width 67 height 19
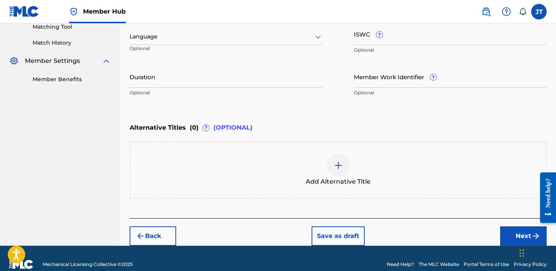
scroll to position [200, 0]
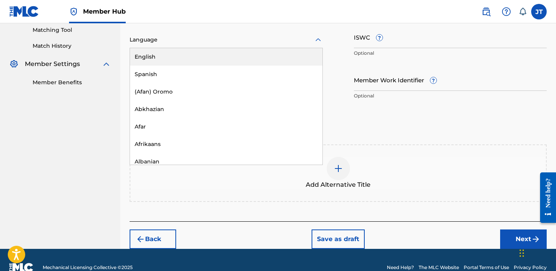
click at [304, 40] on div at bounding box center [226, 40] width 193 height 10
click at [271, 58] on div "English" at bounding box center [226, 56] width 193 height 17
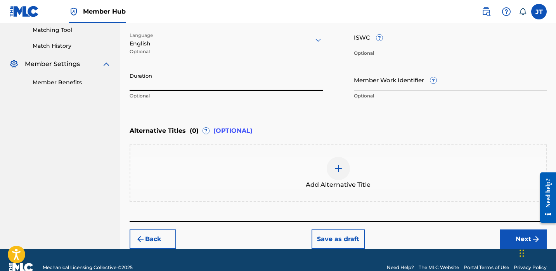
click at [238, 84] on input "Duration" at bounding box center [226, 80] width 193 height 22
type input "02:19"
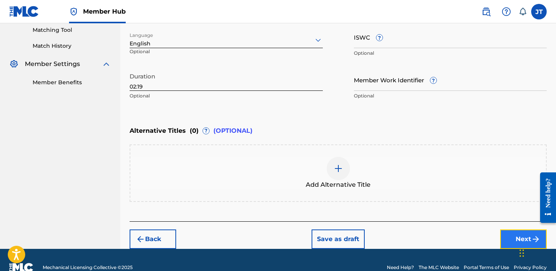
click at [506, 237] on button "Next" at bounding box center [523, 238] width 47 height 19
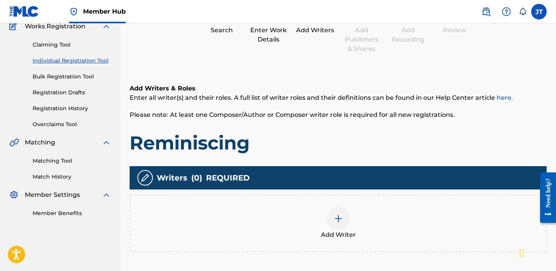
scroll to position [79, 0]
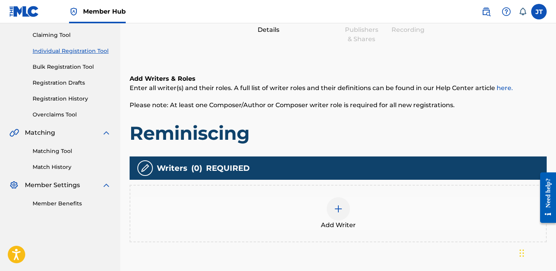
click at [333, 205] on div at bounding box center [338, 208] width 23 height 23
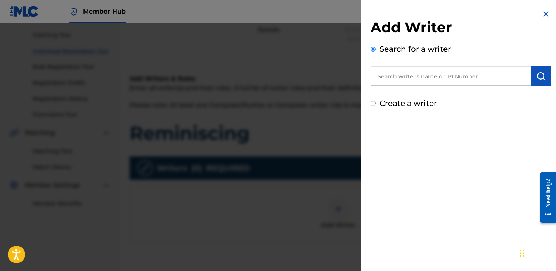
click at [387, 82] on input "text" at bounding box center [451, 75] width 161 height 19
paste input "[PERSON_NAME]"
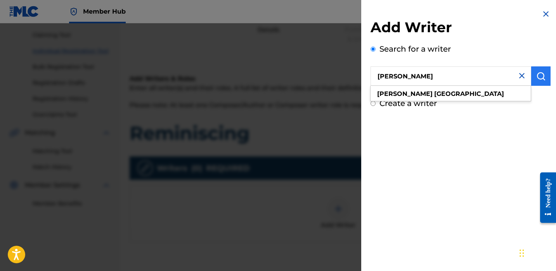
type input "[PERSON_NAME]"
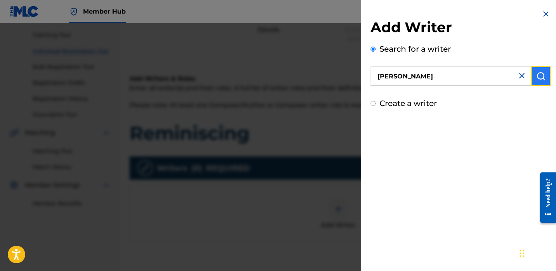
click at [538, 75] on img "submit" at bounding box center [541, 75] width 9 height 9
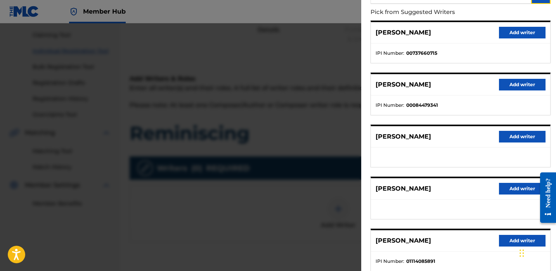
scroll to position [131, 0]
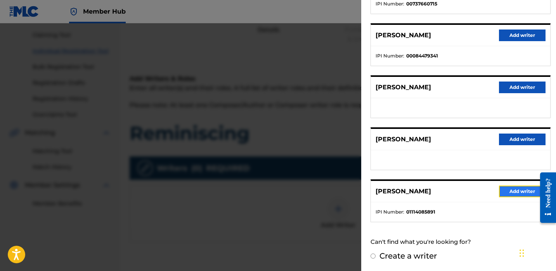
click at [501, 188] on button "Add writer" at bounding box center [522, 192] width 47 height 12
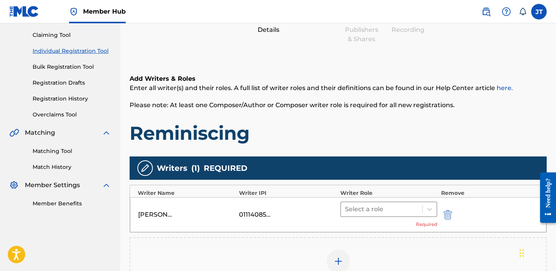
click at [394, 209] on div at bounding box center [381, 209] width 73 height 11
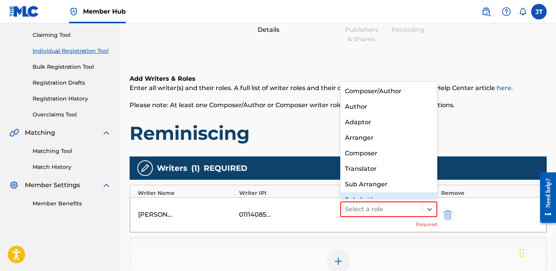
scroll to position [11, 0]
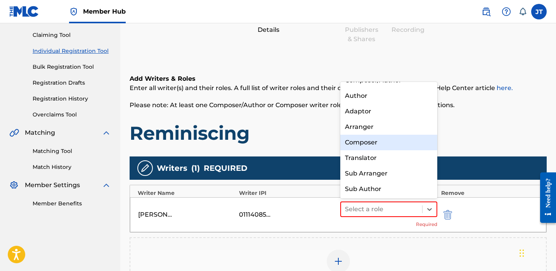
click at [383, 146] on div "Composer" at bounding box center [388, 143] width 97 height 16
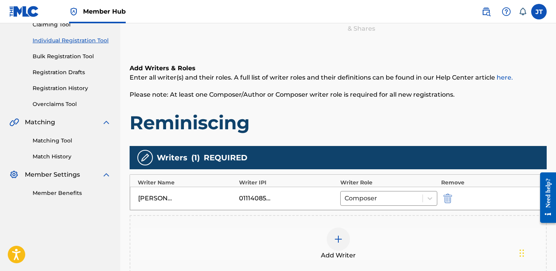
scroll to position [97, 0]
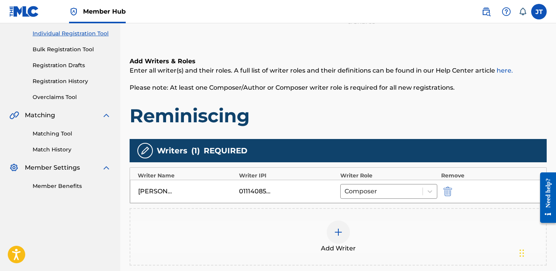
click at [339, 236] on img at bounding box center [338, 231] width 9 height 9
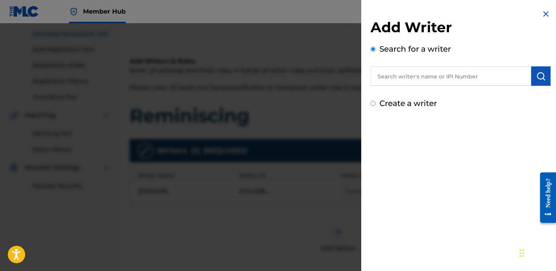
click at [400, 74] on input "text" at bounding box center [451, 75] width 161 height 19
paste input "JDKrazy"
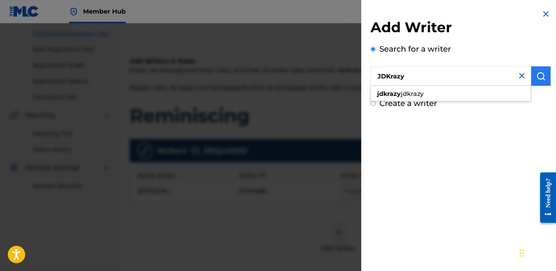
type input "JDKrazy"
click at [537, 76] on img "submit" at bounding box center [541, 75] width 9 height 9
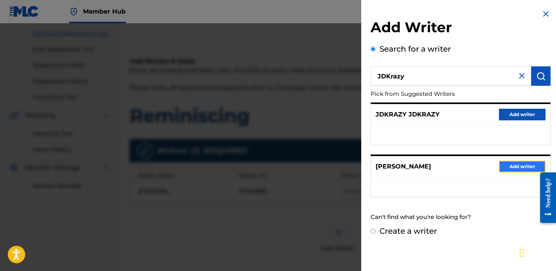
click at [504, 164] on button "Add writer" at bounding box center [522, 167] width 47 height 12
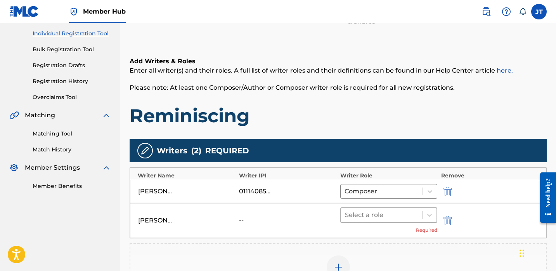
click at [401, 210] on div at bounding box center [381, 215] width 73 height 11
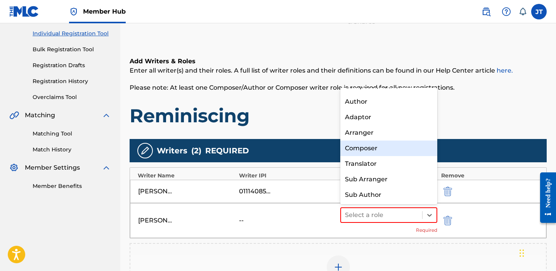
scroll to position [0, 0]
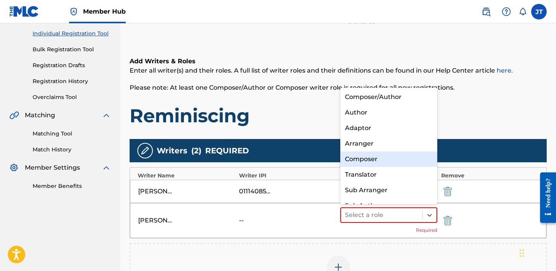
click at [380, 162] on div "Composer" at bounding box center [388, 159] width 97 height 16
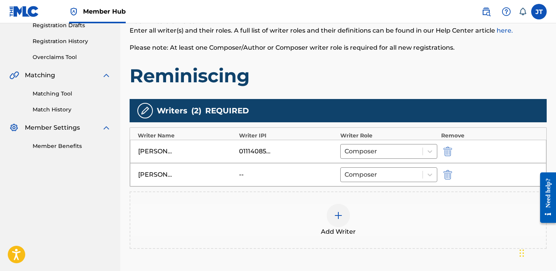
scroll to position [146, 0]
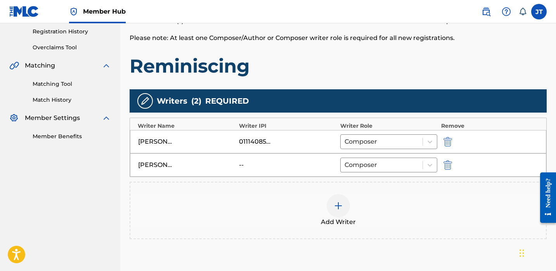
click at [338, 197] on div at bounding box center [338, 205] width 23 height 23
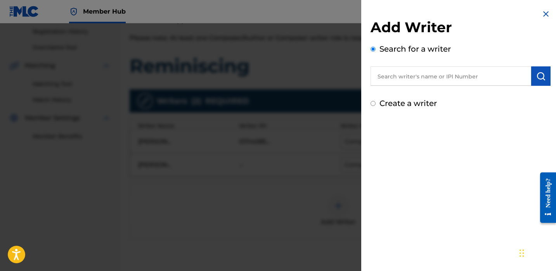
click at [395, 76] on input "text" at bounding box center [451, 75] width 161 height 19
paste input "[PERSON_NAME]"
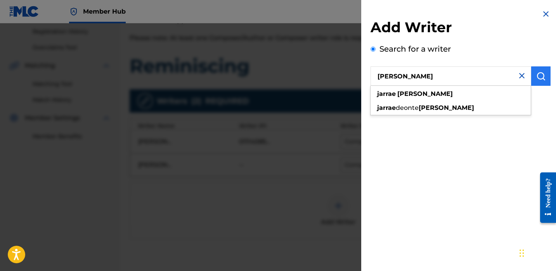
type input "[PERSON_NAME]"
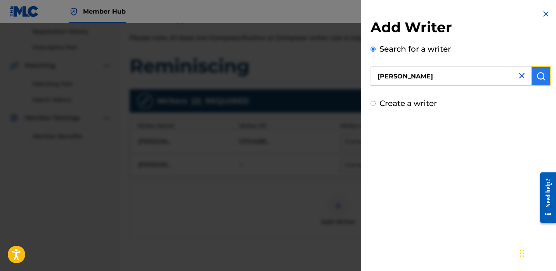
click at [537, 78] on img "submit" at bounding box center [541, 75] width 9 height 9
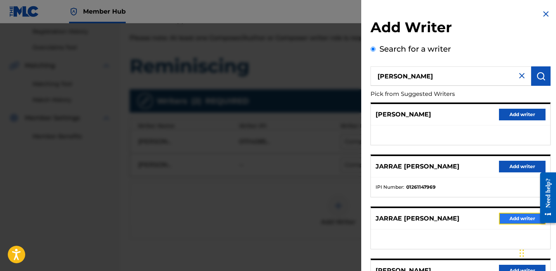
click at [509, 221] on button "Add writer" at bounding box center [522, 219] width 47 height 12
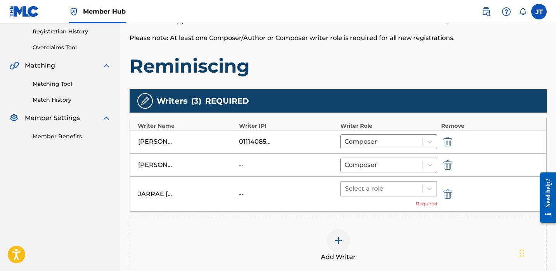
click at [405, 192] on div at bounding box center [381, 188] width 73 height 11
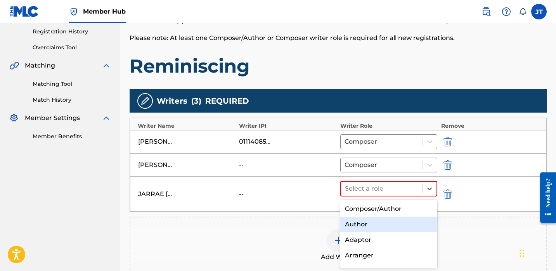
click at [368, 223] on div "Author" at bounding box center [388, 225] width 97 height 16
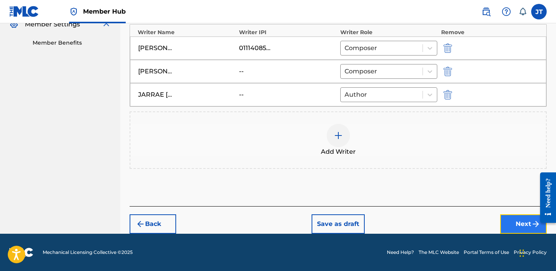
click at [518, 219] on button "Next" at bounding box center [523, 223] width 47 height 19
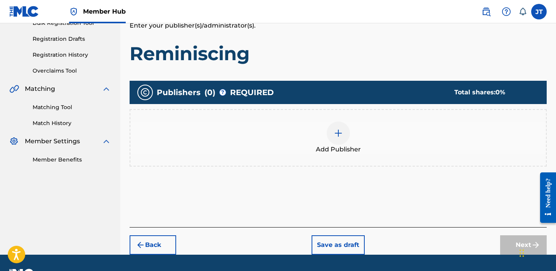
scroll to position [132, 0]
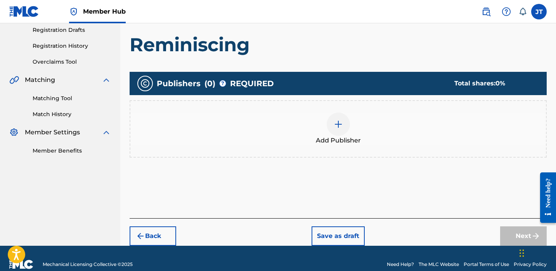
click at [332, 123] on div at bounding box center [338, 124] width 23 height 23
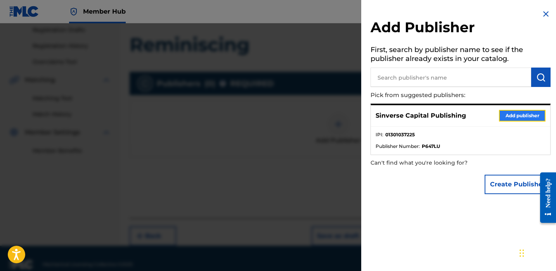
click at [513, 116] on button "Add publisher" at bounding box center [522, 116] width 47 height 12
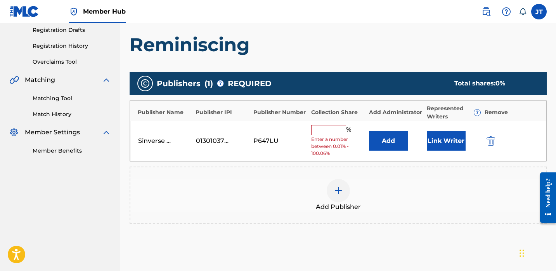
click at [336, 130] on input "text" at bounding box center [328, 130] width 35 height 10
type input "25"
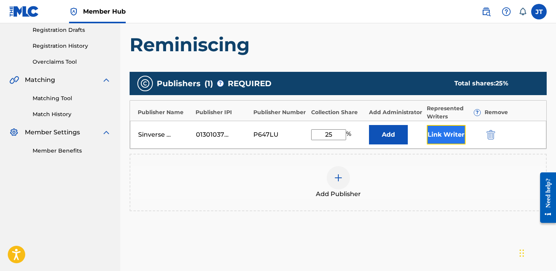
click at [443, 135] on button "Link Writer" at bounding box center [446, 134] width 39 height 19
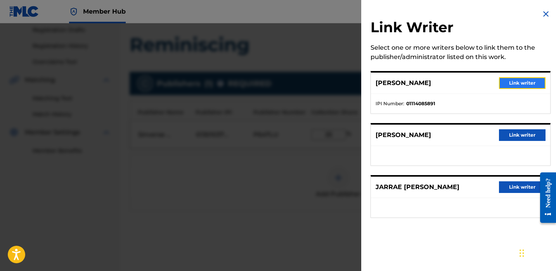
click at [515, 84] on button "Link writer" at bounding box center [522, 83] width 47 height 12
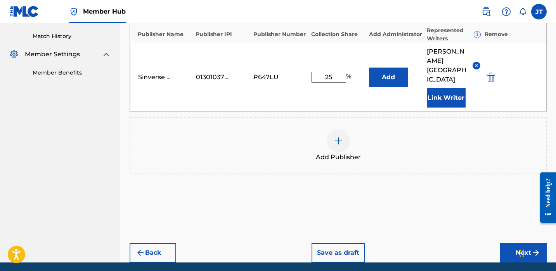
scroll to position [229, 0]
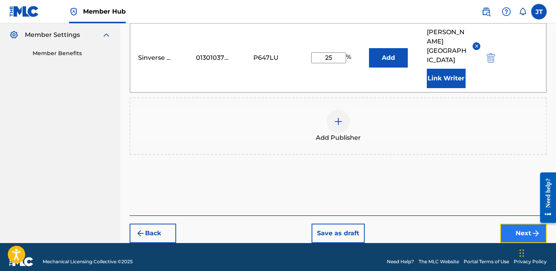
click at [507, 224] on button "Next" at bounding box center [523, 233] width 47 height 19
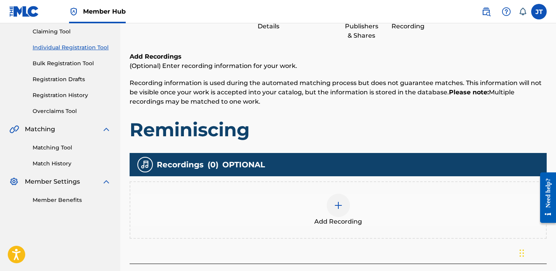
scroll to position [104, 0]
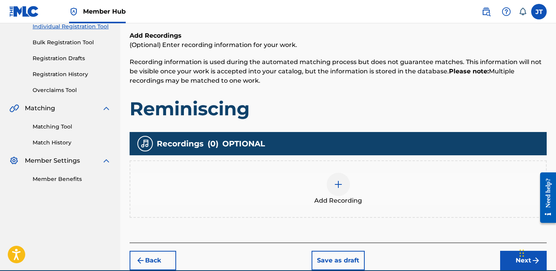
click at [334, 177] on div at bounding box center [338, 184] width 23 height 23
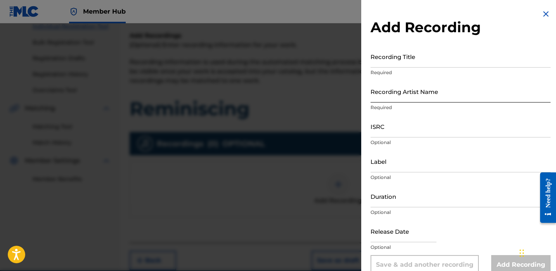
click at [392, 81] on input "Recording Artist Name" at bounding box center [461, 91] width 180 height 22
type input "Trapboydre10k"
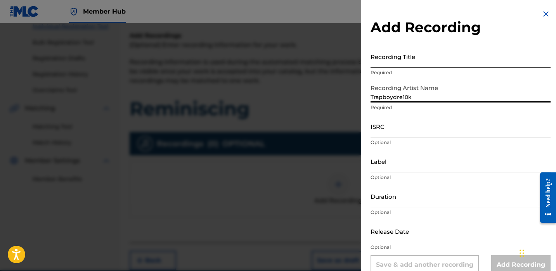
click at [388, 62] on input "Recording Title" at bounding box center [461, 56] width 180 height 22
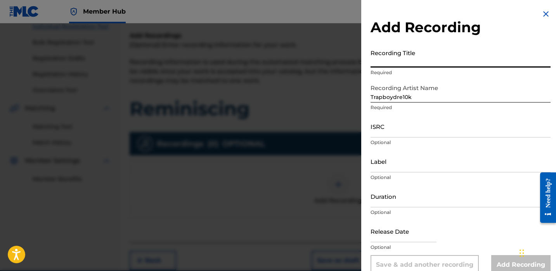
paste input "Reminiscing"
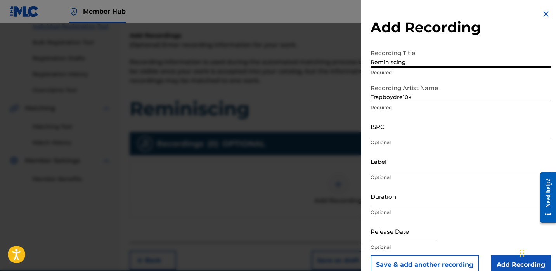
type input "Reminiscing"
click at [389, 232] on input "text" at bounding box center [404, 231] width 66 height 22
select select "8"
select select "2025"
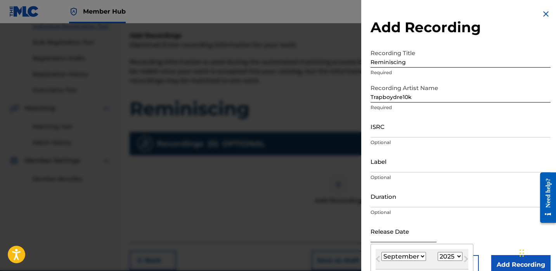
type input "[DATE]"
select select "9"
select select "2023"
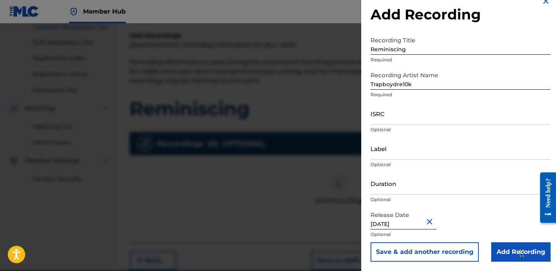
click at [450, 200] on form "Recording Title Reminiscing Required Recording Artist Name Trapboydre10k Requir…" at bounding box center [461, 147] width 180 height 229
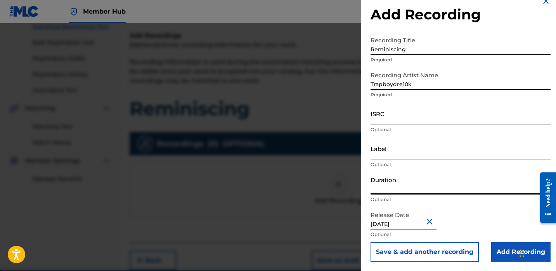
click at [421, 190] on input "Duration" at bounding box center [461, 183] width 180 height 22
type input "02:19"
click at [473, 211] on div "Release Date [DATE] Optional" at bounding box center [461, 224] width 180 height 35
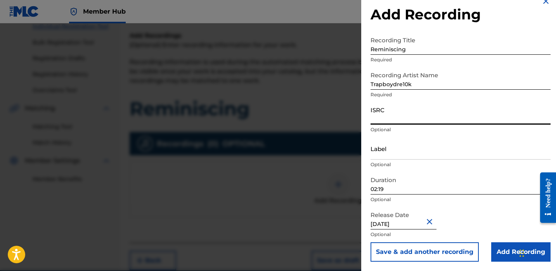
click at [395, 119] on input "ISRC" at bounding box center [461, 113] width 180 height 22
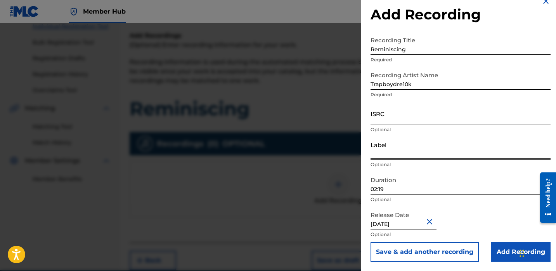
click at [381, 142] on input "Label" at bounding box center [461, 148] width 180 height 22
click at [383, 117] on input "ISRC" at bounding box center [461, 113] width 180 height 22
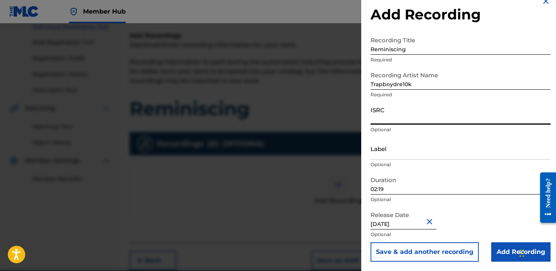
paste input "QZNMY2396008"
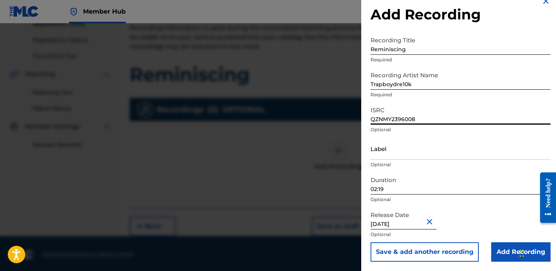
scroll to position [140, 0]
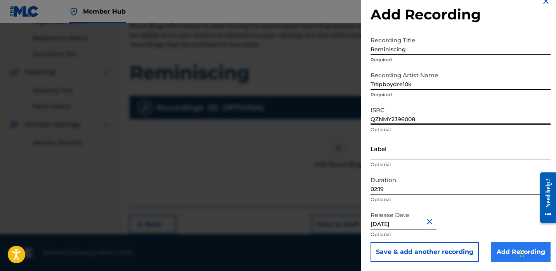
type input "QZNMY2396008"
click at [494, 250] on input "Add Recording" at bounding box center [520, 251] width 59 height 19
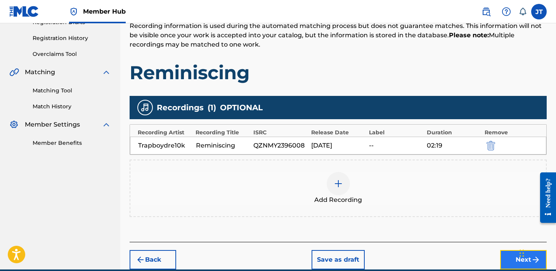
click at [504, 257] on button "Next" at bounding box center [523, 259] width 47 height 19
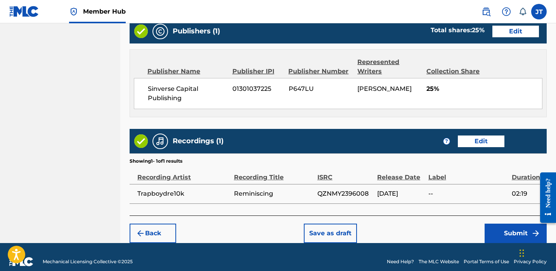
scroll to position [420, 0]
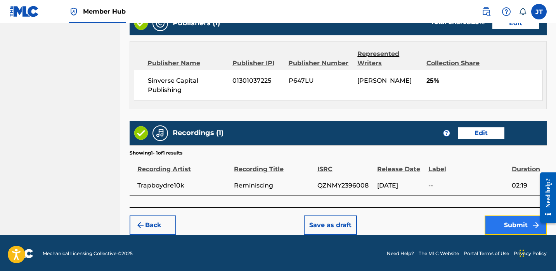
click at [495, 225] on button "Submit" at bounding box center [516, 224] width 62 height 19
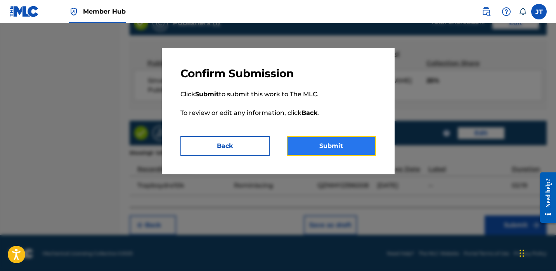
click at [314, 142] on button "Submit" at bounding box center [331, 145] width 89 height 19
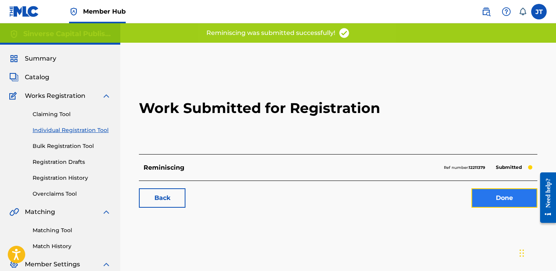
click at [478, 193] on link "Done" at bounding box center [505, 197] width 66 height 19
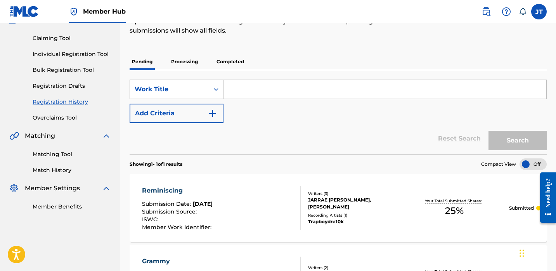
scroll to position [73, 0]
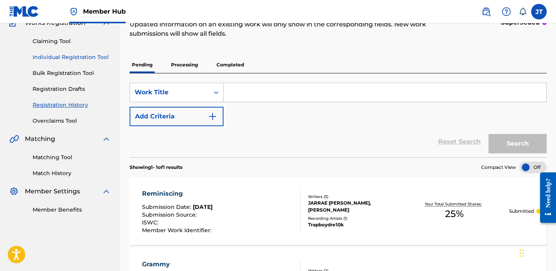
click at [64, 58] on link "Individual Registration Tool" at bounding box center [72, 57] width 78 height 8
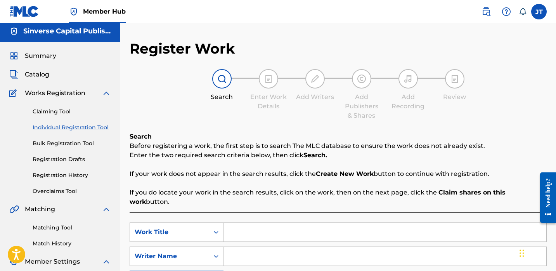
scroll to position [3, 0]
click at [238, 224] on input "Search Form" at bounding box center [385, 231] width 323 height 19
paste input "Granny Son"
type input "Granny Son"
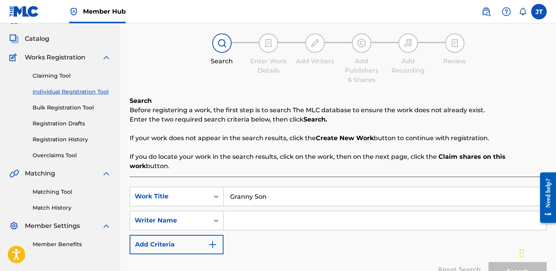
scroll to position [50, 0]
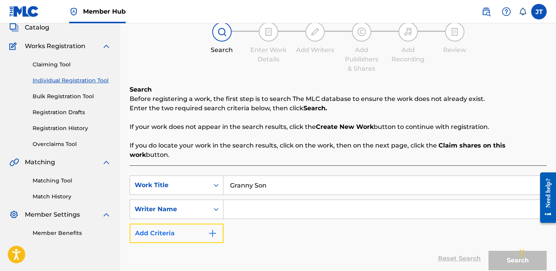
click at [197, 229] on button "Add Criteria" at bounding box center [177, 233] width 94 height 19
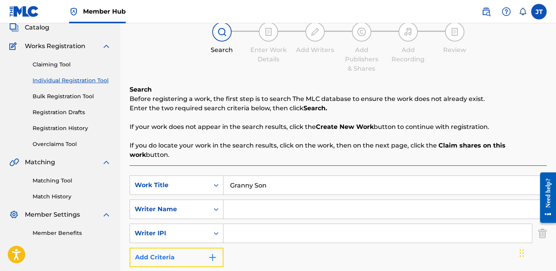
click at [196, 253] on button "Add Criteria" at bounding box center [177, 257] width 94 height 19
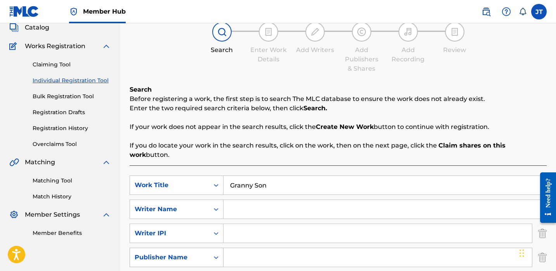
click at [202, 253] on div "Publisher Name" at bounding box center [170, 257] width 70 height 9
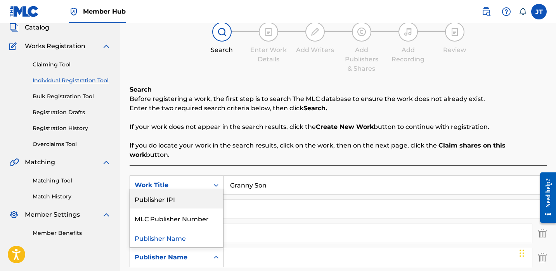
click at [195, 194] on div "Publisher IPI" at bounding box center [176, 198] width 93 height 19
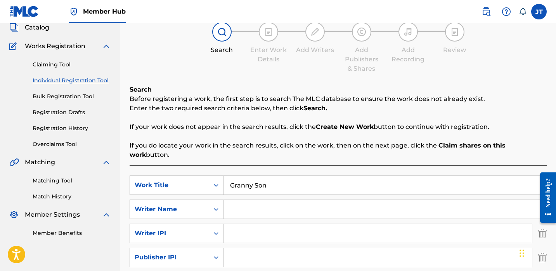
click at [227, 236] on div "SearchWithCriteria8588b357-2305-44a0-8e40-fafb23424a54 Work Title Granny Son Se…" at bounding box center [338, 233] width 417 height 116
click at [227, 248] on input "Search Form" at bounding box center [378, 257] width 309 height 19
type input "1301037225"
click at [255, 224] on input "Search Form" at bounding box center [378, 233] width 309 height 19
type input "1114085891"
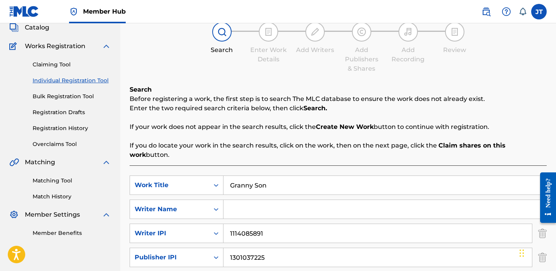
click at [250, 203] on input "Search Form" at bounding box center [385, 209] width 323 height 19
paste input "[PERSON_NAME]"
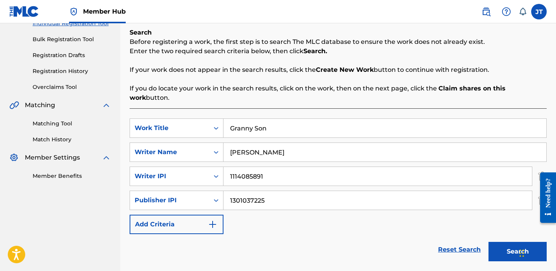
scroll to position [156, 0]
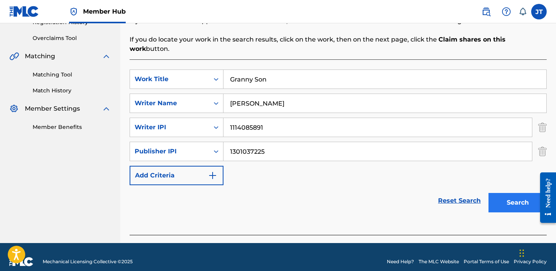
type input "[PERSON_NAME]"
click at [490, 193] on button "Search" at bounding box center [518, 202] width 58 height 19
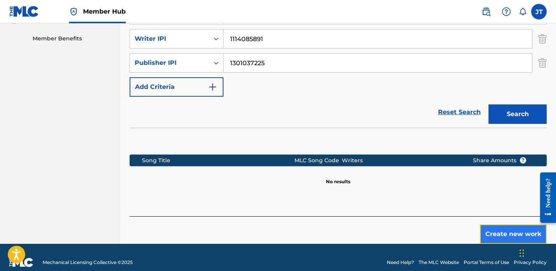
click at [490, 224] on button "Create new work" at bounding box center [513, 233] width 67 height 19
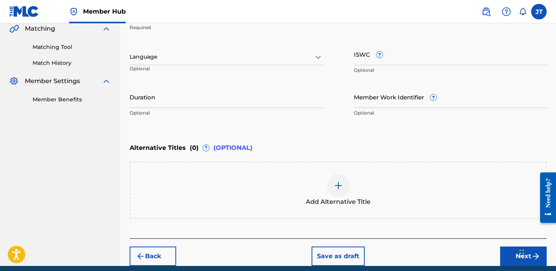
scroll to position [181, 0]
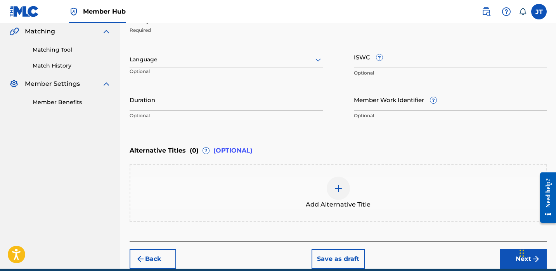
click at [309, 67] on div "Language" at bounding box center [226, 60] width 193 height 16
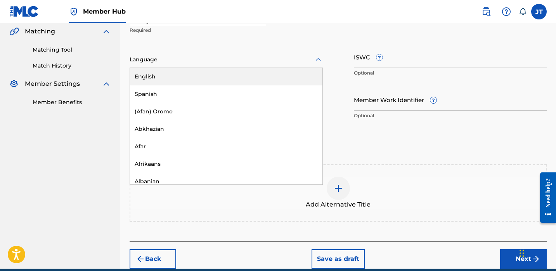
click at [293, 75] on div "English" at bounding box center [226, 76] width 193 height 17
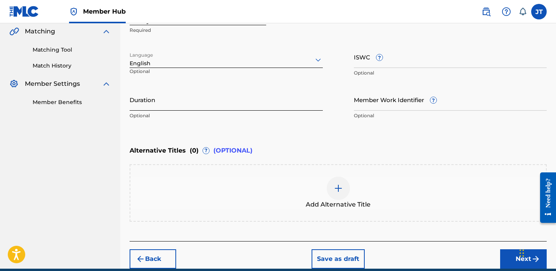
click at [217, 108] on input "Duration" at bounding box center [226, 100] width 193 height 22
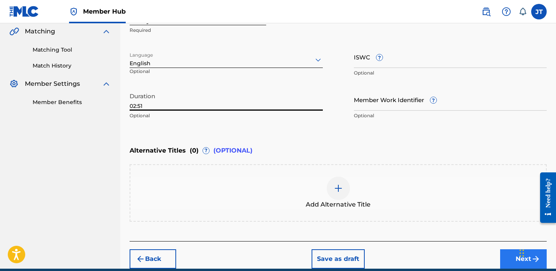
type input "02:51"
click at [505, 254] on button "Next" at bounding box center [523, 258] width 47 height 19
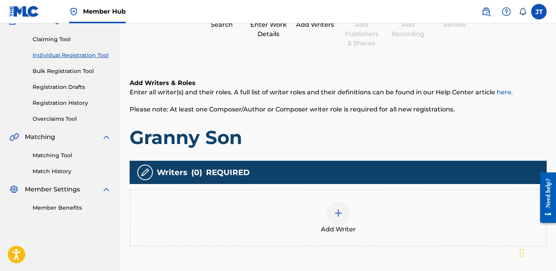
scroll to position [86, 0]
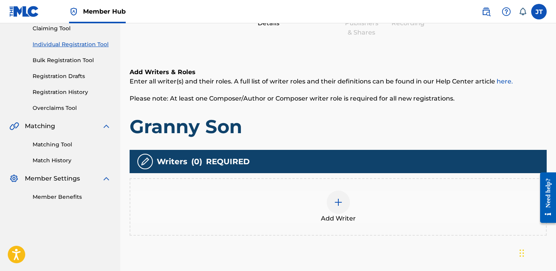
click at [338, 205] on img at bounding box center [338, 202] width 9 height 9
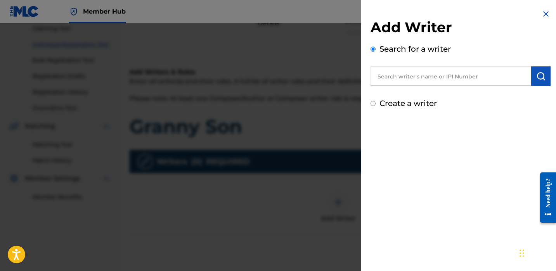
click at [398, 83] on input "text" at bounding box center [451, 75] width 161 height 19
paste input "[PERSON_NAME]"
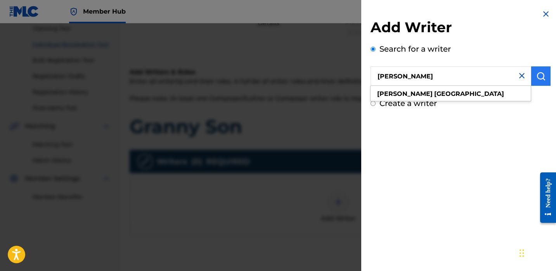
type input "[PERSON_NAME]"
click at [532, 70] on button "submit" at bounding box center [540, 75] width 19 height 19
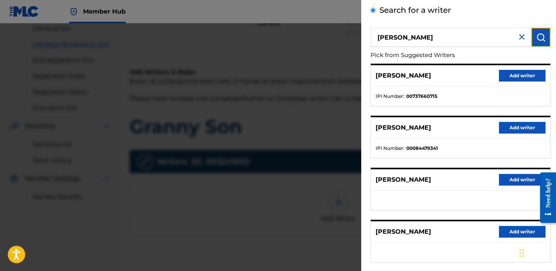
scroll to position [131, 0]
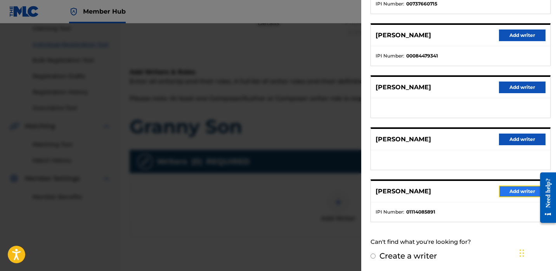
click at [504, 190] on button "Add writer" at bounding box center [522, 192] width 47 height 12
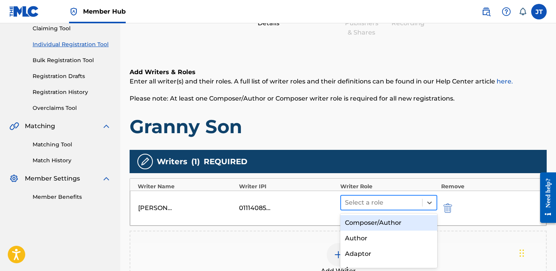
click at [403, 205] on div at bounding box center [381, 202] width 73 height 11
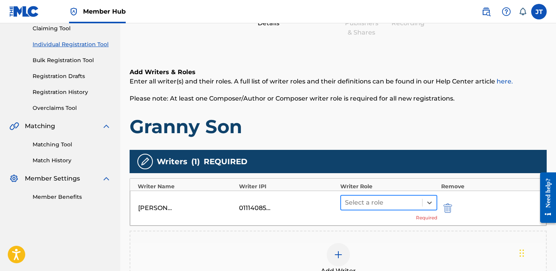
click at [403, 201] on div at bounding box center [381, 202] width 73 height 11
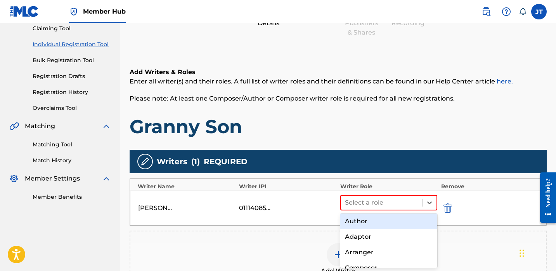
scroll to position [20, 0]
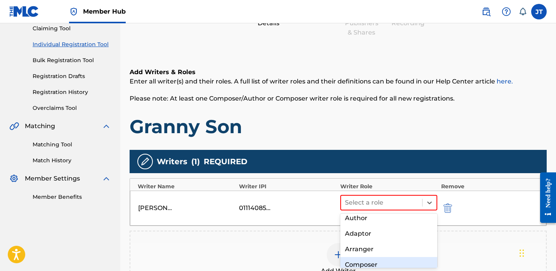
click at [363, 262] on div "Composer" at bounding box center [388, 265] width 97 height 16
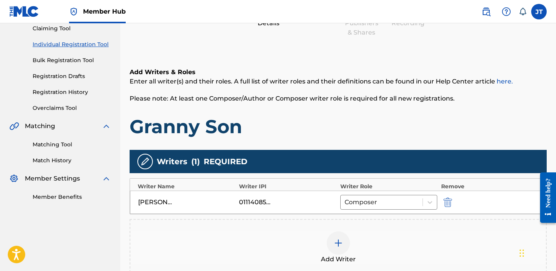
click at [334, 238] on img at bounding box center [338, 242] width 9 height 9
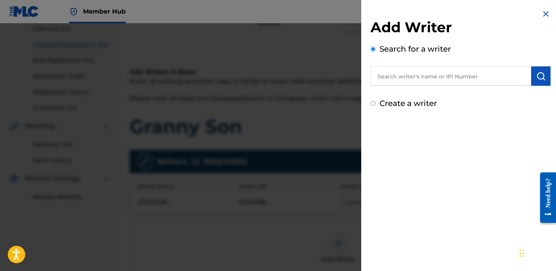
click at [407, 82] on input "text" at bounding box center [451, 75] width 161 height 19
paste input "[PERSON_NAME]"
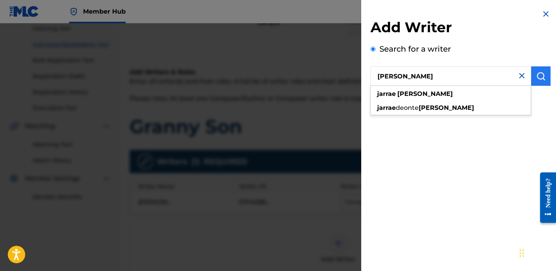
type input "[PERSON_NAME]"
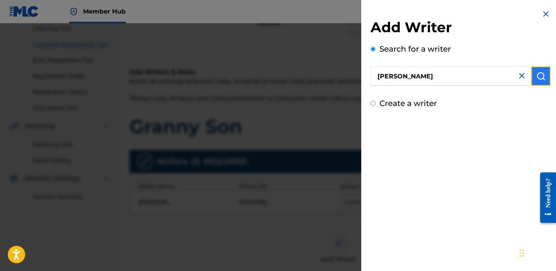
click at [538, 73] on img "submit" at bounding box center [541, 75] width 9 height 9
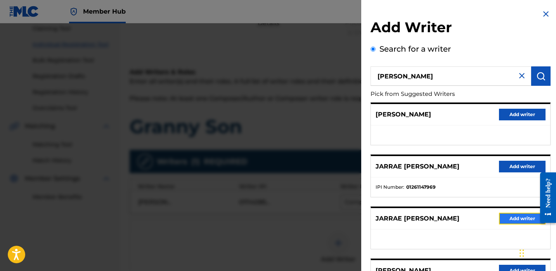
click at [504, 219] on button "Add writer" at bounding box center [522, 219] width 47 height 12
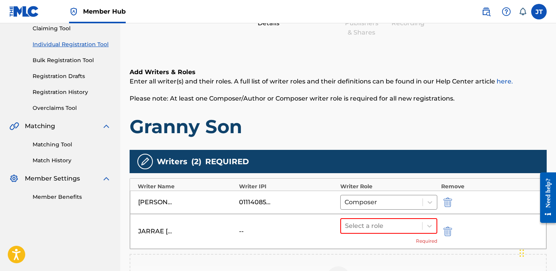
scroll to position [92, 0]
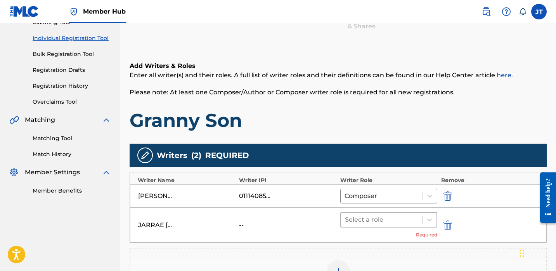
click at [398, 219] on div at bounding box center [381, 219] width 73 height 11
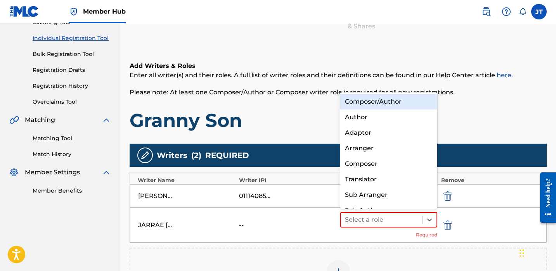
scroll to position [11, 0]
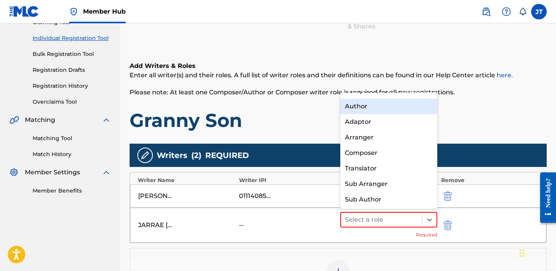
click at [381, 108] on div "Author" at bounding box center [388, 107] width 97 height 16
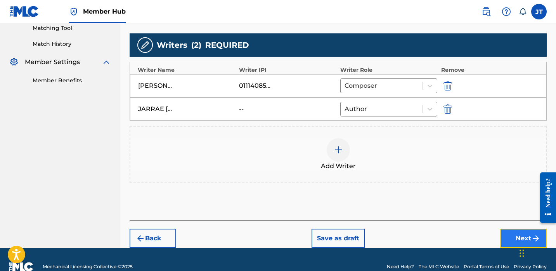
click at [508, 235] on button "Next" at bounding box center [523, 238] width 47 height 19
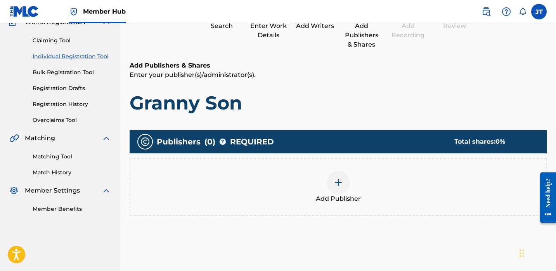
scroll to position [75, 0]
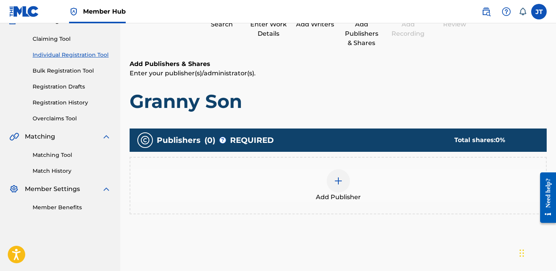
click at [336, 186] on div at bounding box center [338, 180] width 23 height 23
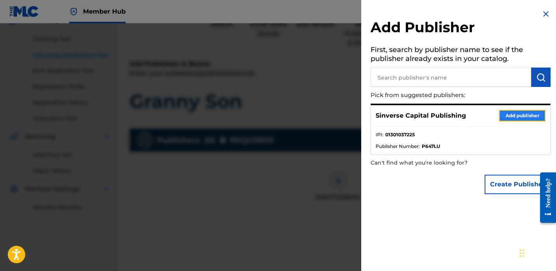
click at [510, 115] on button "Add publisher" at bounding box center [522, 116] width 47 height 12
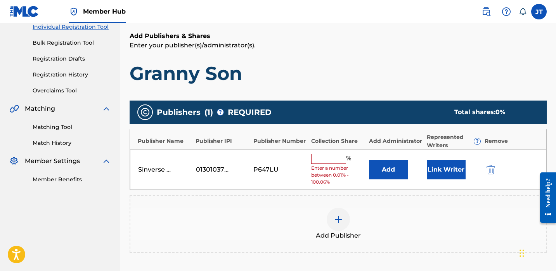
scroll to position [112, 0]
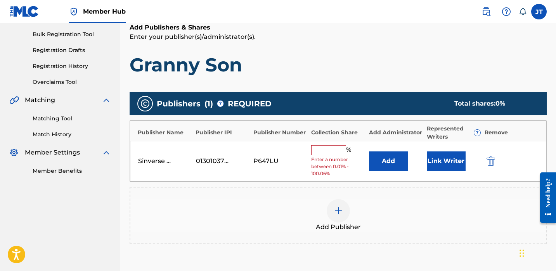
click at [332, 149] on input "text" at bounding box center [328, 150] width 35 height 10
type input "50"
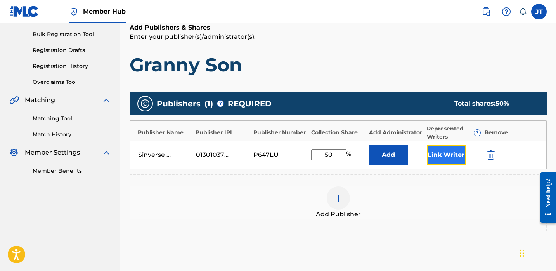
click at [441, 156] on button "Link Writer" at bounding box center [446, 154] width 39 height 19
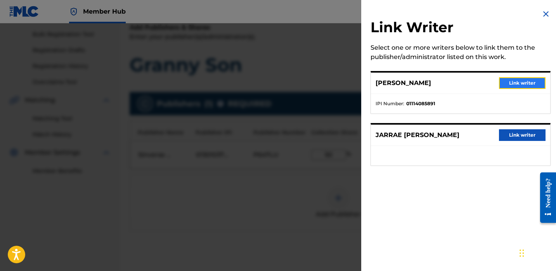
click at [499, 83] on button "Link writer" at bounding box center [522, 83] width 47 height 12
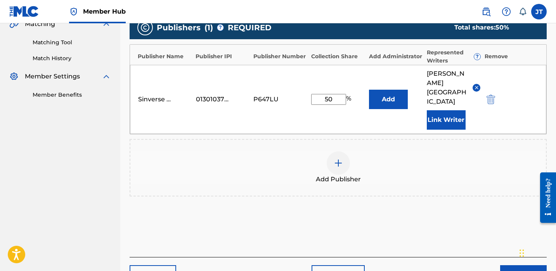
scroll to position [217, 0]
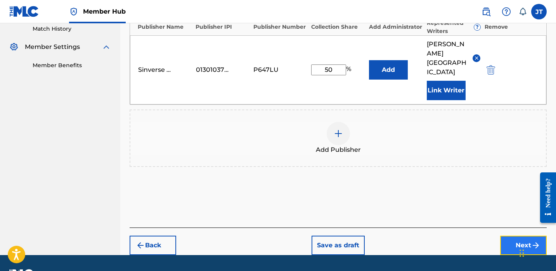
click at [506, 237] on button "Next" at bounding box center [523, 245] width 47 height 19
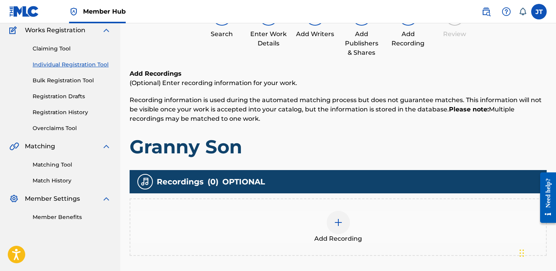
scroll to position [83, 0]
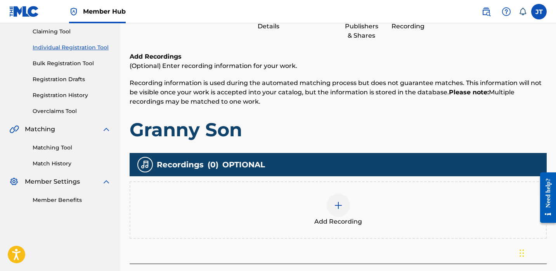
click at [350, 208] on div "Add Recording" at bounding box center [338, 210] width 416 height 33
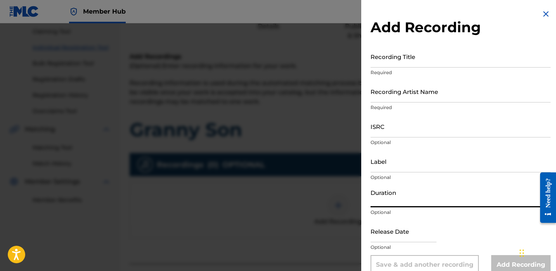
click at [385, 198] on input "Duration" at bounding box center [461, 196] width 180 height 22
type input "02:51"
click at [416, 55] on input "Recording Title" at bounding box center [461, 56] width 180 height 22
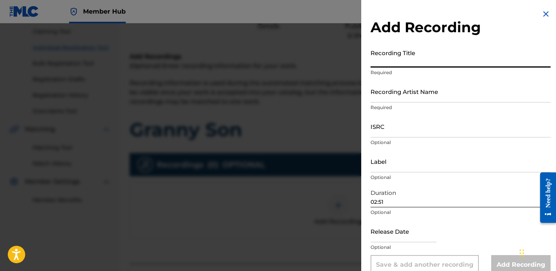
paste input "Granny Son"
type input "Granny Son"
click at [413, 96] on input "Recording Artist Name" at bounding box center [461, 91] width 180 height 22
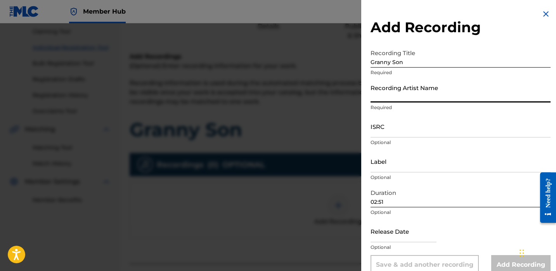
type input "Trapboydre10k"
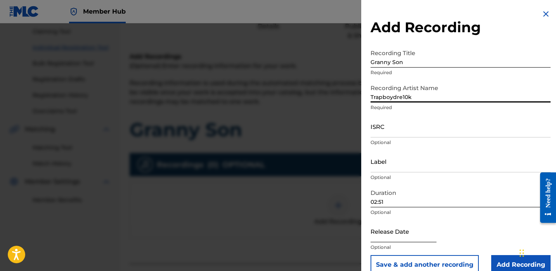
click at [387, 229] on input "text" at bounding box center [404, 231] width 66 height 22
select select "8"
select select "2025"
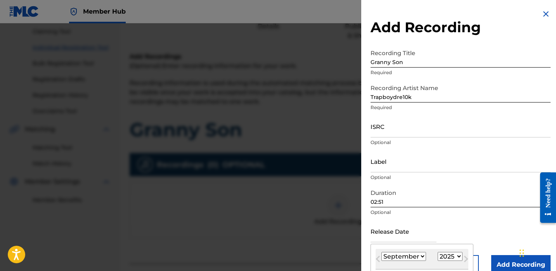
click at [410, 254] on select "January February March April May June July August September October November De…" at bounding box center [404, 256] width 45 height 9
select select "3"
click at [382, 252] on select "January February March April May June July August September October November De…" at bounding box center [404, 256] width 45 height 9
click at [452, 256] on select "1900 1901 1902 1903 1904 1905 1906 1907 1908 1909 1910 1911 1912 1913 1914 1915…" at bounding box center [450, 256] width 25 height 9
select select "2024"
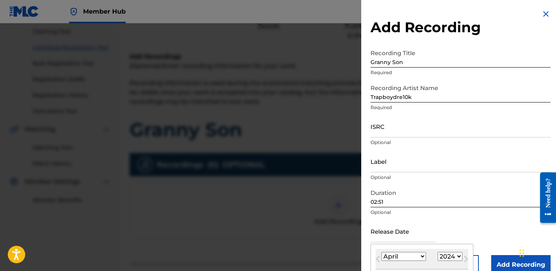
click at [438, 252] on select "1900 1901 1902 1903 1904 1905 1906 1907 1908 1909 1910 1911 1912 1913 1914 1915…" at bounding box center [450, 256] width 25 height 9
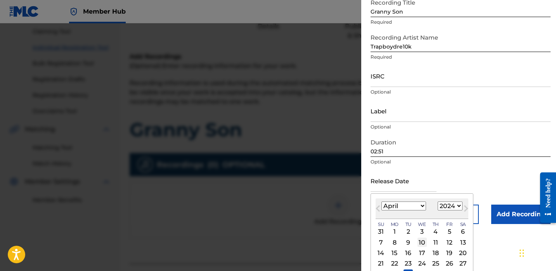
scroll to position [52, 0]
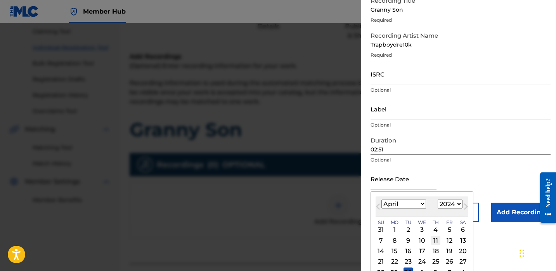
click at [433, 243] on div "11" at bounding box center [435, 240] width 9 height 9
type input "[DATE]"
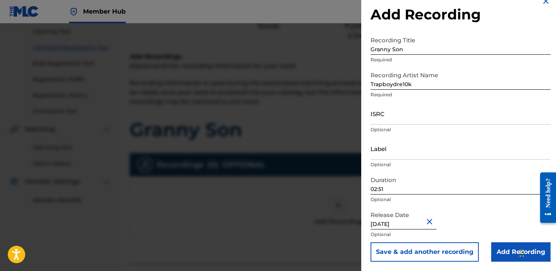
select select "3"
select select "2024"
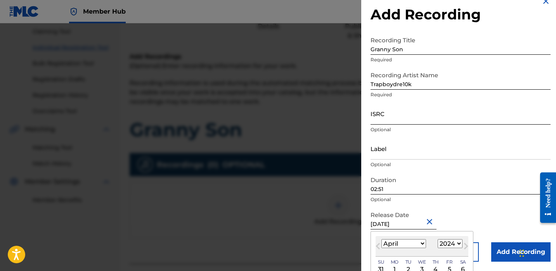
click at [387, 120] on input "ISRC" at bounding box center [461, 113] width 180 height 22
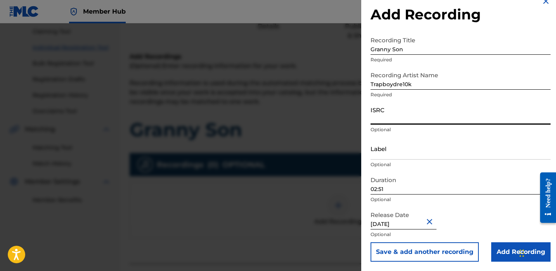
paste input "QZMEV2461444"
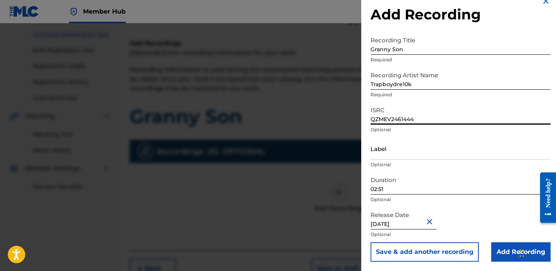
scroll to position [96, 0]
type input "QZMEV2461444"
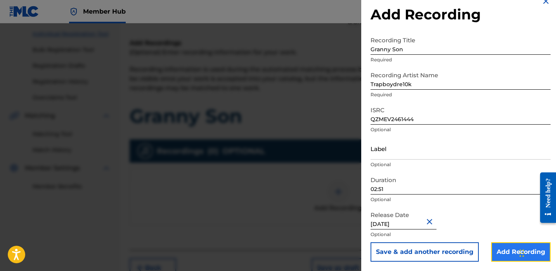
click at [501, 252] on input "Add Recording" at bounding box center [520, 251] width 59 height 19
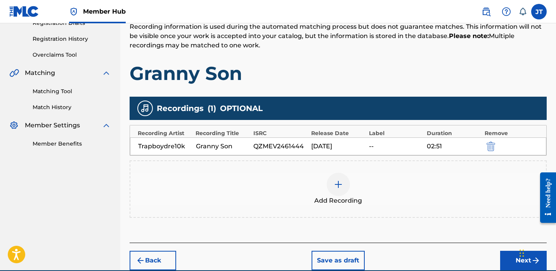
scroll to position [175, 0]
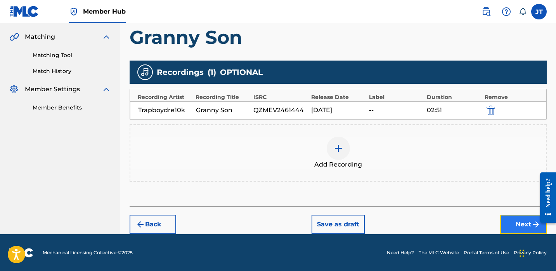
click at [502, 217] on button "Next" at bounding box center [523, 224] width 47 height 19
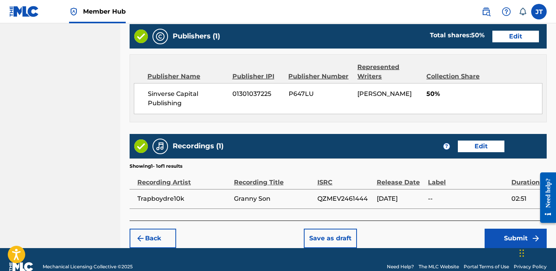
scroll to position [405, 0]
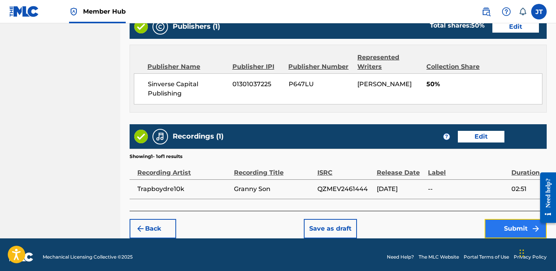
click at [492, 221] on button "Submit" at bounding box center [516, 228] width 62 height 19
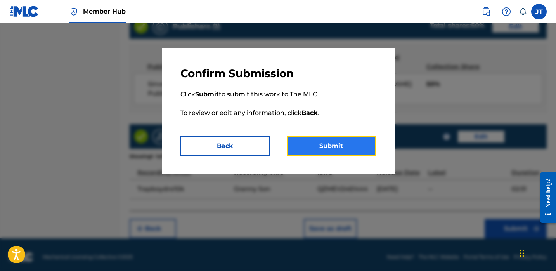
click at [345, 146] on button "Submit" at bounding box center [331, 145] width 89 height 19
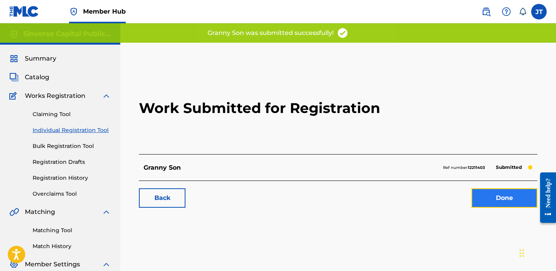
click at [492, 195] on link "Done" at bounding box center [505, 197] width 66 height 19
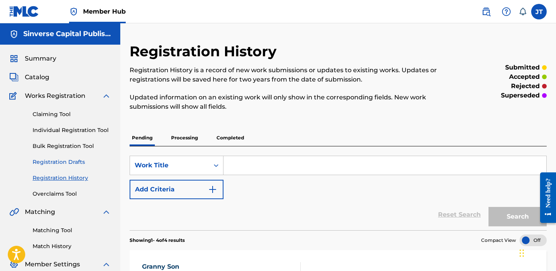
click at [62, 163] on link "Registration Drafts" at bounding box center [72, 162] width 78 height 8
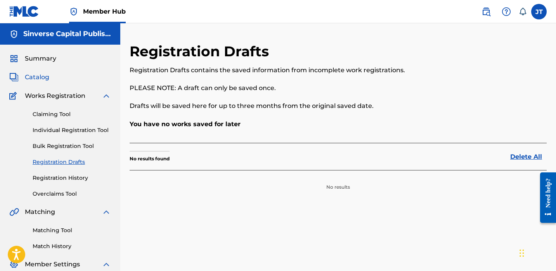
click at [42, 75] on span "Catalog" at bounding box center [37, 77] width 24 height 9
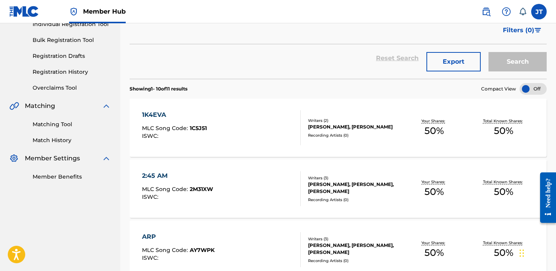
scroll to position [104, 0]
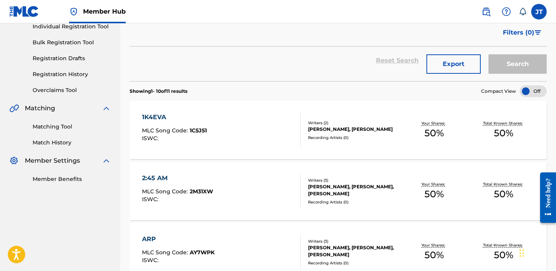
click at [192, 130] on span "1C5J51" at bounding box center [198, 130] width 17 height 7
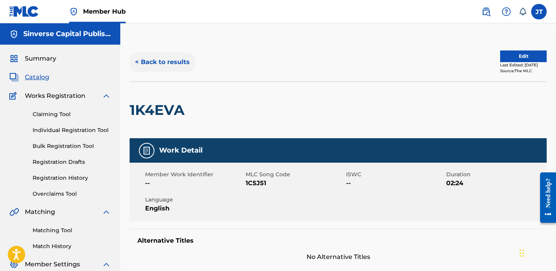
click at [155, 66] on button "< Back to results" at bounding box center [163, 61] width 66 height 19
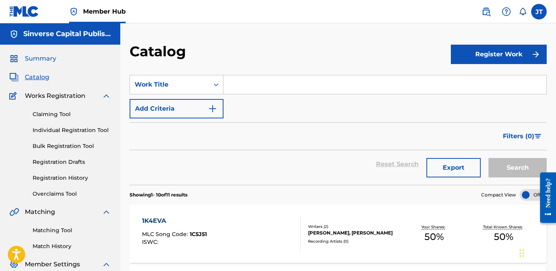
click at [35, 60] on span "Summary" at bounding box center [40, 58] width 31 height 9
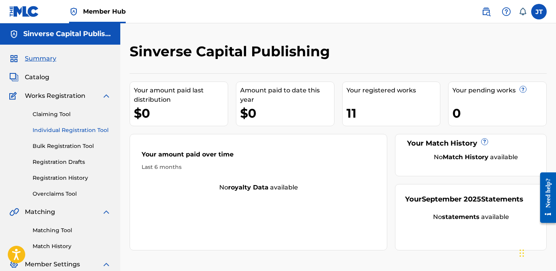
click at [61, 132] on link "Individual Registration Tool" at bounding box center [72, 130] width 78 height 8
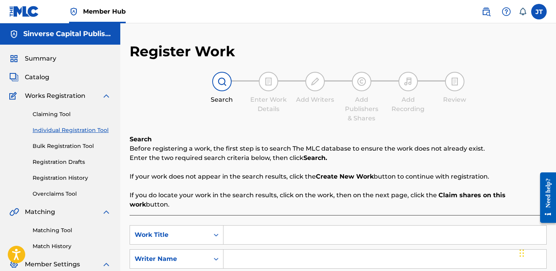
click at [242, 228] on input "Search Form" at bounding box center [385, 235] width 323 height 19
paste input "Trappin’ Ass Rapper"
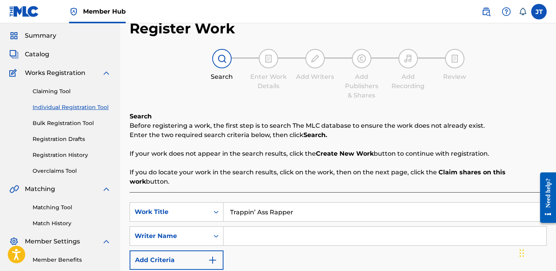
scroll to position [34, 0]
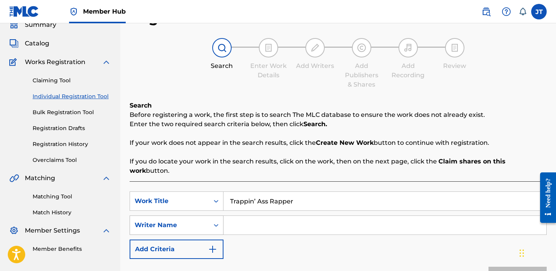
type input "Trappin’ Ass Rapper"
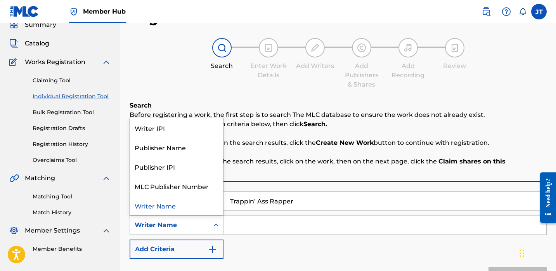
click at [210, 219] on div "Search Form" at bounding box center [216, 225] width 14 height 14
click at [208, 245] on img "Search Form" at bounding box center [212, 249] width 9 height 9
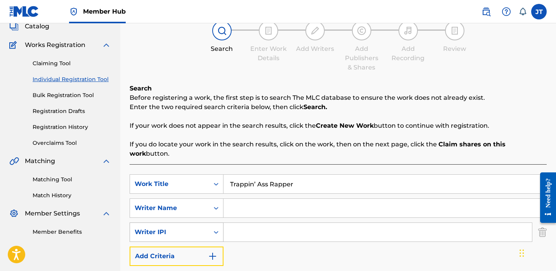
scroll to position [52, 0]
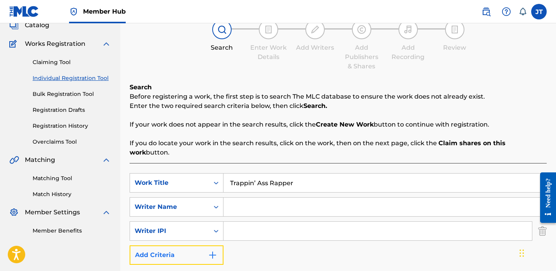
click at [205, 245] on button "Add Criteria" at bounding box center [177, 254] width 94 height 19
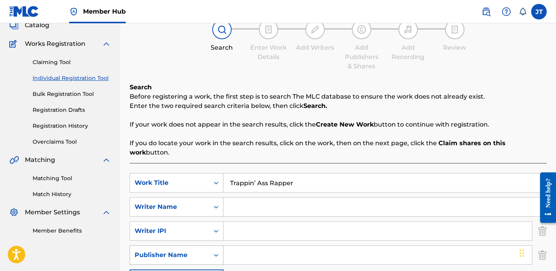
click at [207, 249] on div "Publisher Name" at bounding box center [169, 255] width 79 height 15
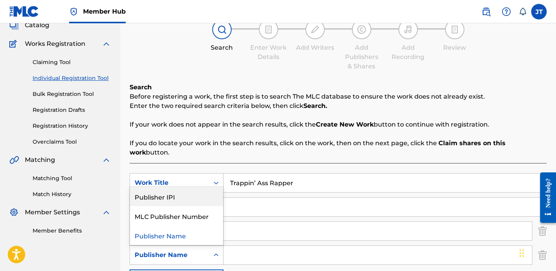
click at [198, 193] on div "Publisher IPI" at bounding box center [176, 196] width 93 height 19
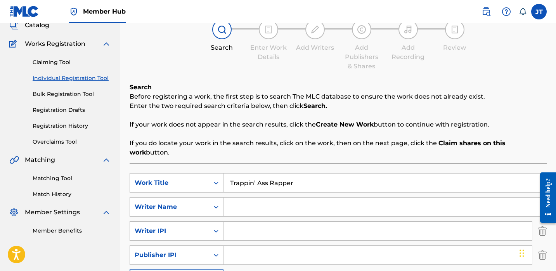
click at [234, 249] on input "Search Form" at bounding box center [378, 255] width 309 height 19
type input "1301037225"
click at [259, 222] on input "Search Form" at bounding box center [378, 231] width 309 height 19
type input "1114085891"
click at [237, 198] on input "Search Form" at bounding box center [385, 207] width 323 height 19
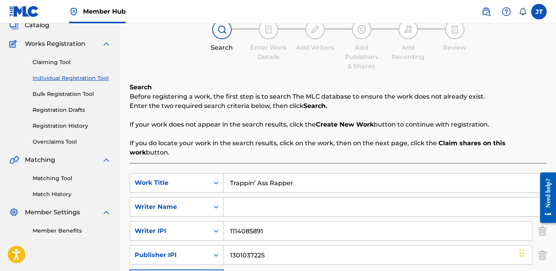
paste input "[PERSON_NAME]"
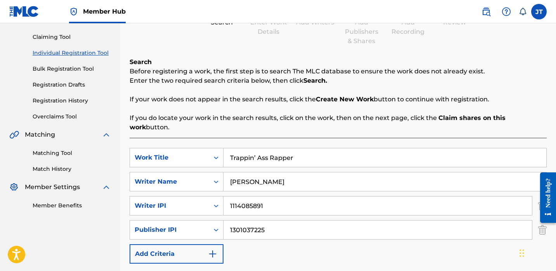
scroll to position [156, 0]
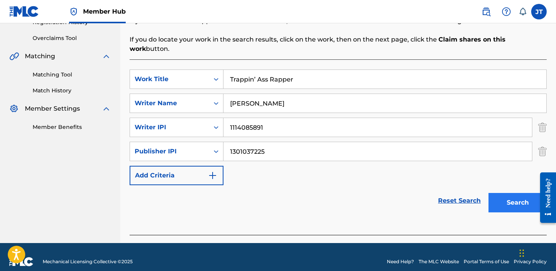
type input "[PERSON_NAME]"
click at [493, 198] on button "Search" at bounding box center [518, 202] width 58 height 19
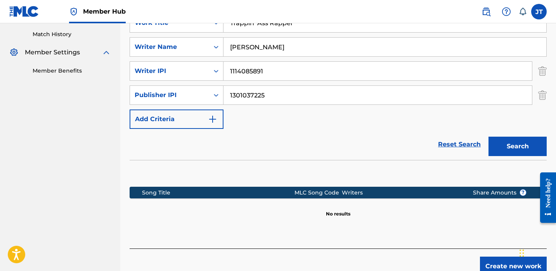
scroll to position [229, 0]
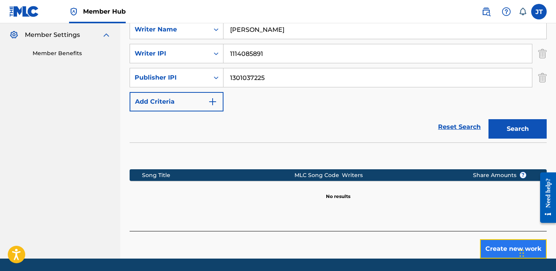
click at [487, 239] on button "Create new work" at bounding box center [513, 248] width 67 height 19
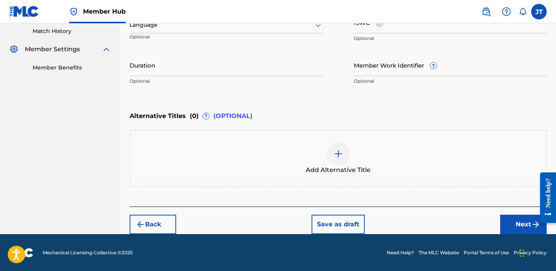
scroll to position [205, 0]
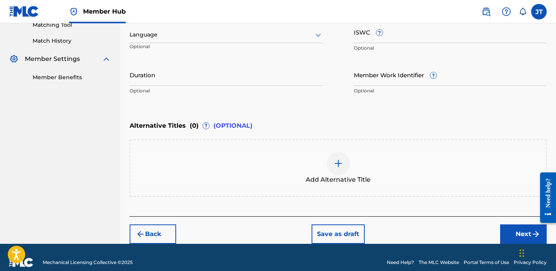
click at [278, 30] on div at bounding box center [226, 35] width 193 height 10
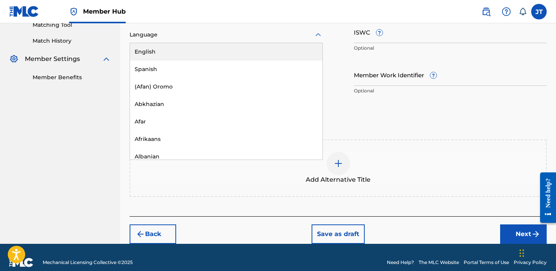
click at [269, 52] on div "English" at bounding box center [226, 51] width 193 height 17
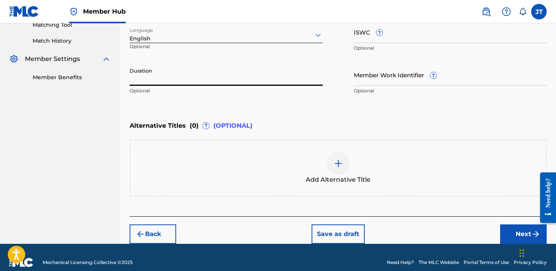
click at [259, 82] on input "Duration" at bounding box center [226, 75] width 193 height 22
type input "02:15"
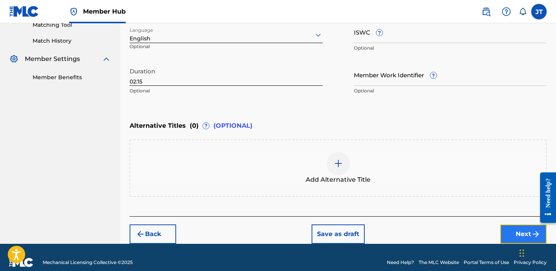
click at [510, 233] on button "Next" at bounding box center [523, 233] width 47 height 19
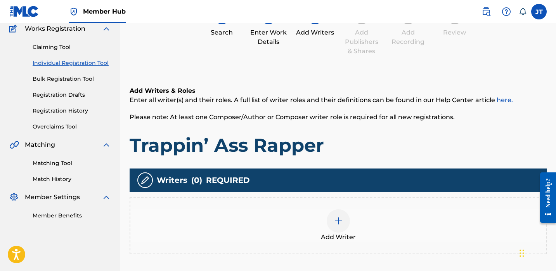
scroll to position [78, 0]
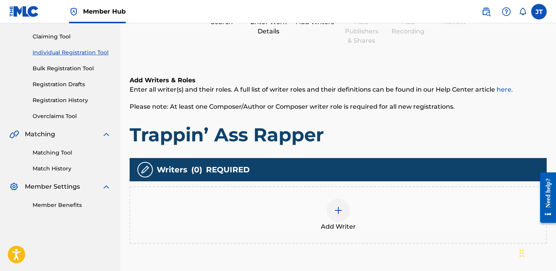
click at [341, 200] on div at bounding box center [338, 210] width 23 height 23
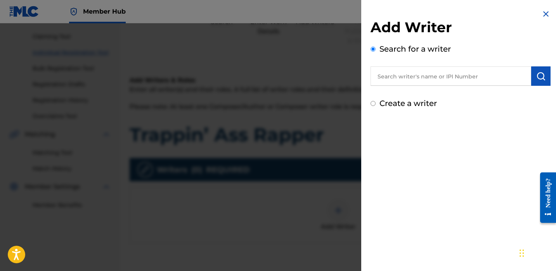
click at [413, 80] on input "text" at bounding box center [451, 75] width 161 height 19
paste input "[PERSON_NAME]"
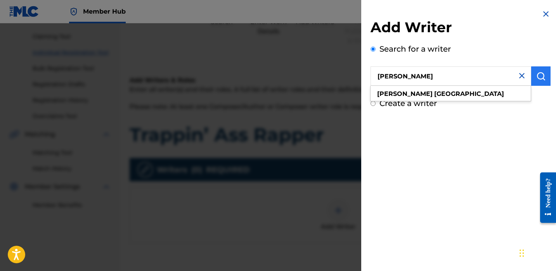
type input "[PERSON_NAME]"
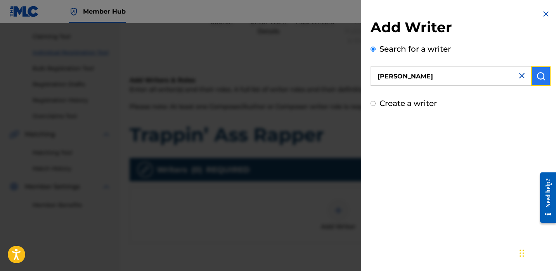
click at [533, 78] on button "submit" at bounding box center [540, 75] width 19 height 19
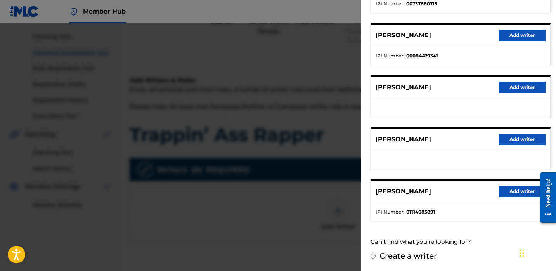
scroll to position [80, 0]
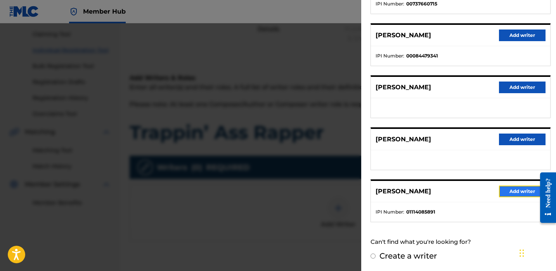
click at [499, 191] on button "Add writer" at bounding box center [522, 192] width 47 height 12
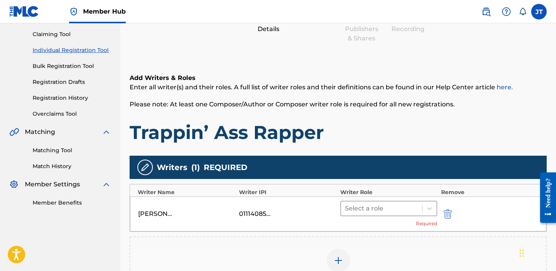
click at [406, 209] on div at bounding box center [381, 208] width 73 height 11
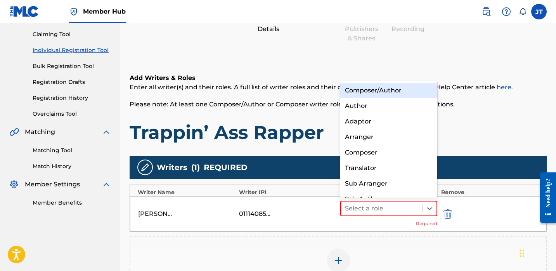
scroll to position [11, 0]
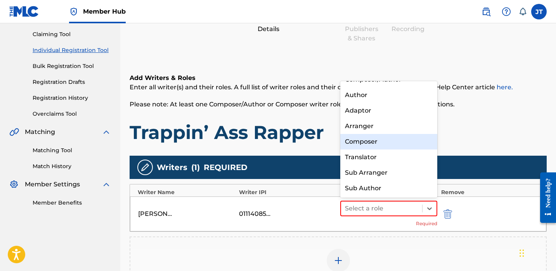
click at [372, 148] on div "Composer" at bounding box center [388, 142] width 97 height 16
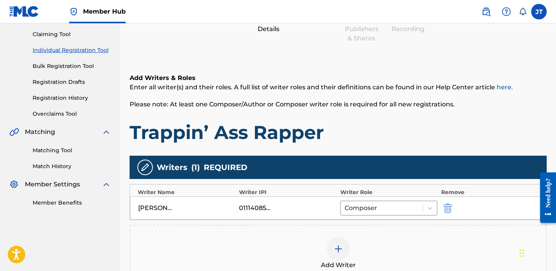
click at [347, 246] on div at bounding box center [338, 248] width 23 height 23
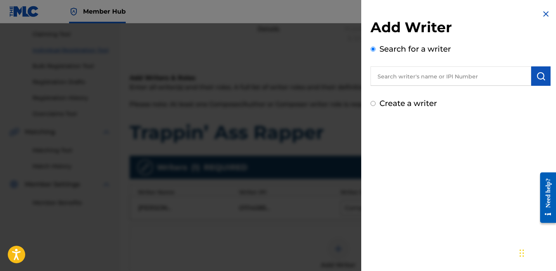
click at [416, 76] on input "text" at bounding box center [451, 75] width 161 height 19
paste input "[PERSON_NAME]"
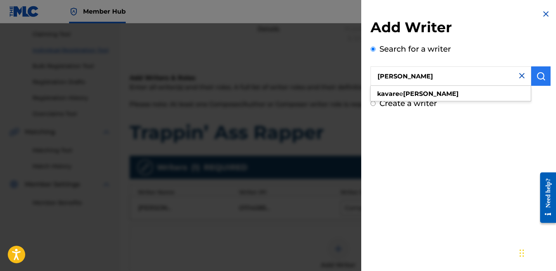
type input "[PERSON_NAME]"
click at [537, 77] on img "submit" at bounding box center [541, 75] width 9 height 9
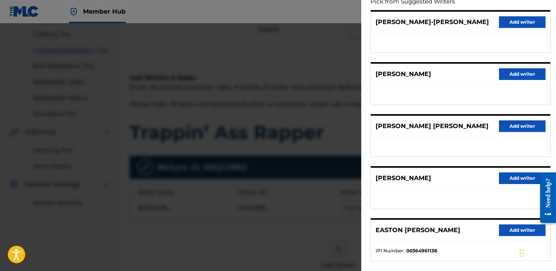
scroll to position [131, 0]
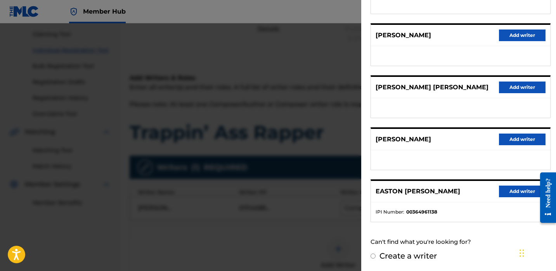
click at [377, 255] on div "Create a writer" at bounding box center [461, 256] width 180 height 12
click at [373, 257] on input "Create a writer" at bounding box center [373, 256] width 5 height 5
radio input "false"
radio input "true"
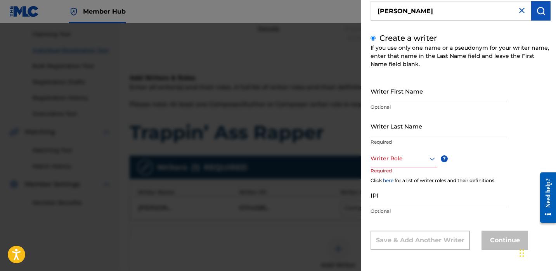
scroll to position [65, 0]
click at [405, 99] on input "Writer First Name" at bounding box center [439, 91] width 137 height 22
paste input "[PERSON_NAME]"
type input "[PERSON_NAME]"
click at [394, 120] on input "Writer Last Name" at bounding box center [439, 126] width 137 height 22
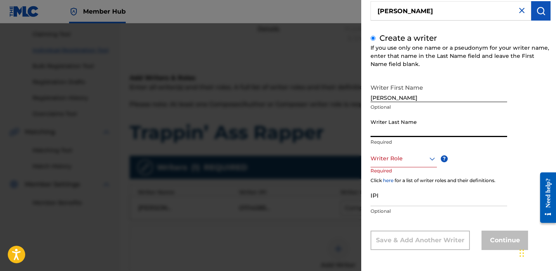
paste input "[PERSON_NAME]"
type input "[PERSON_NAME]"
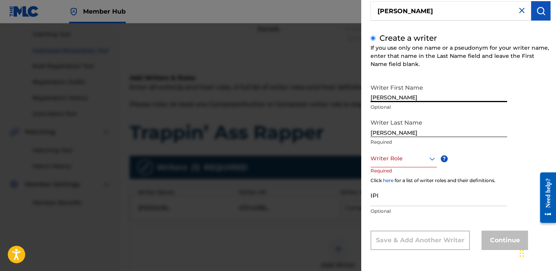
drag, startPoint x: 390, startPoint y: 97, endPoint x: 434, endPoint y: 97, distance: 44.3
click at [434, 97] on input "[PERSON_NAME]" at bounding box center [439, 91] width 137 height 22
type input "Kavare"
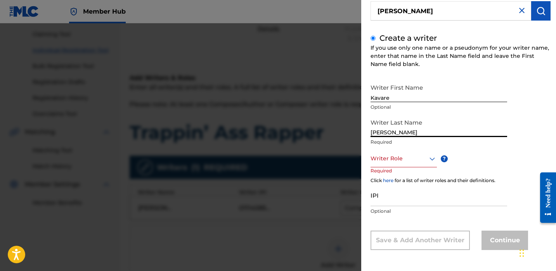
drag, startPoint x: 392, startPoint y: 133, endPoint x: 356, endPoint y: 132, distance: 35.3
click at [356, 132] on div "Add Writer Search for a writer [PERSON_NAME] Create a writer If you use only on…" at bounding box center [278, 147] width 556 height 248
type input "[PERSON_NAME]"
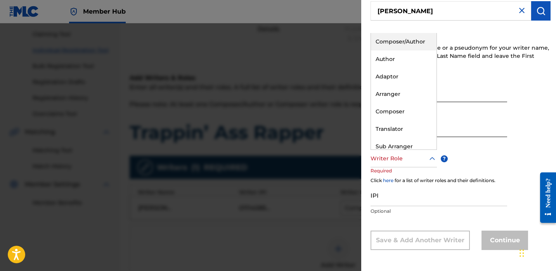
click at [414, 161] on div at bounding box center [404, 159] width 66 height 10
click at [391, 111] on div "Composer" at bounding box center [404, 111] width 66 height 17
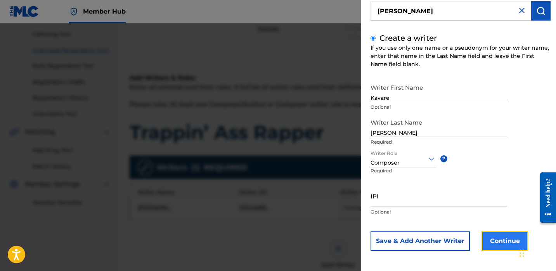
click at [493, 241] on button "Continue" at bounding box center [505, 240] width 47 height 19
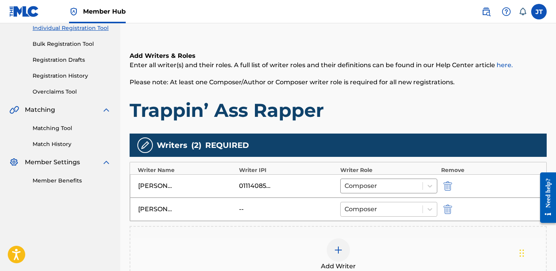
scroll to position [105, 0]
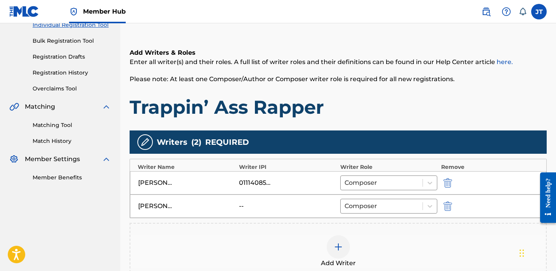
click at [337, 244] on img at bounding box center [338, 246] width 9 height 9
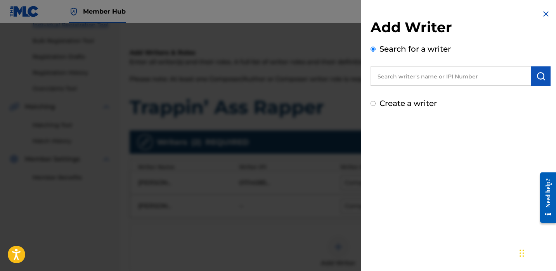
click at [386, 82] on input "text" at bounding box center [451, 75] width 161 height 19
paste input "[PERSON_NAME]"
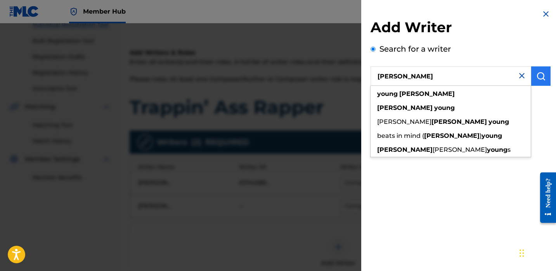
type input "[PERSON_NAME]"
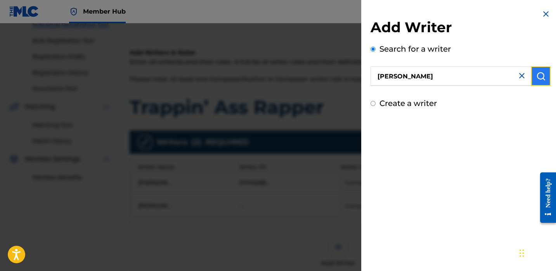
click at [535, 81] on button "submit" at bounding box center [540, 75] width 19 height 19
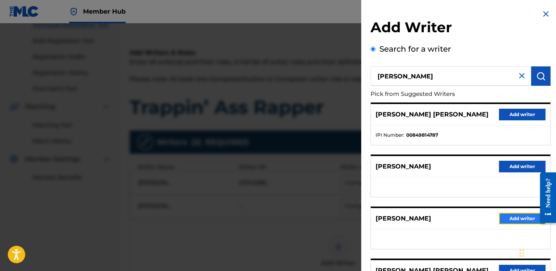
click at [502, 217] on button "Add writer" at bounding box center [522, 219] width 47 height 12
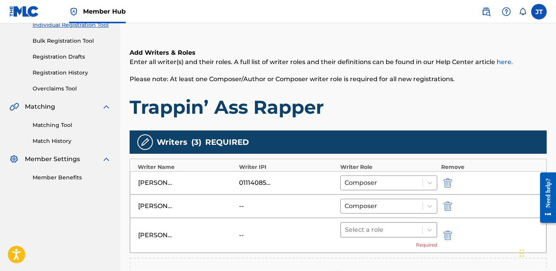
click at [405, 226] on div at bounding box center [381, 229] width 73 height 11
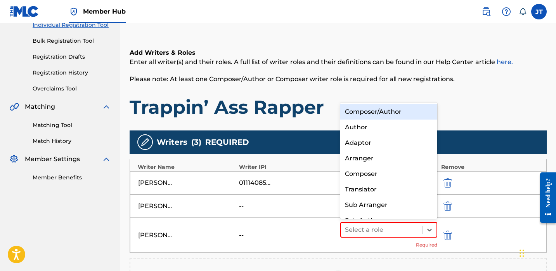
scroll to position [11, 0]
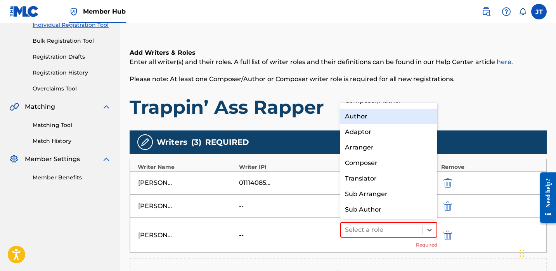
click at [377, 119] on div "Author" at bounding box center [388, 117] width 97 height 16
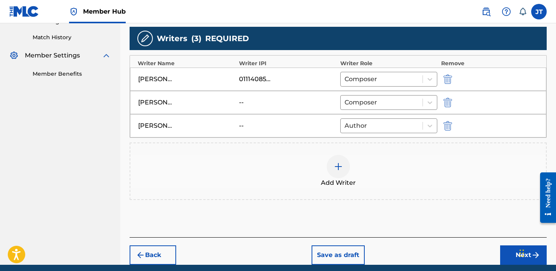
scroll to position [216, 0]
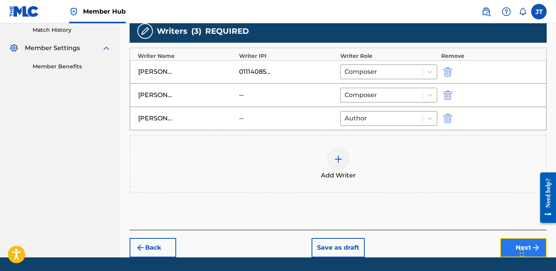
click at [511, 250] on button "Next" at bounding box center [523, 247] width 47 height 19
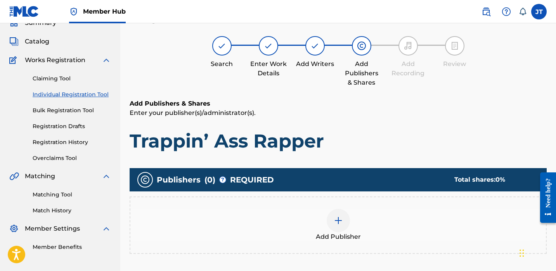
scroll to position [35, 0]
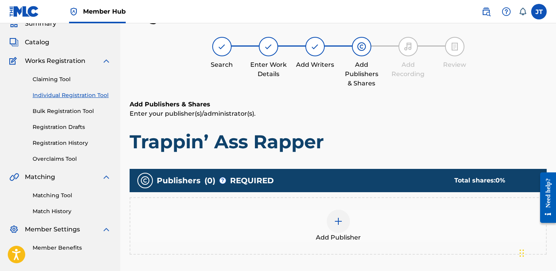
click at [337, 222] on img at bounding box center [338, 221] width 9 height 9
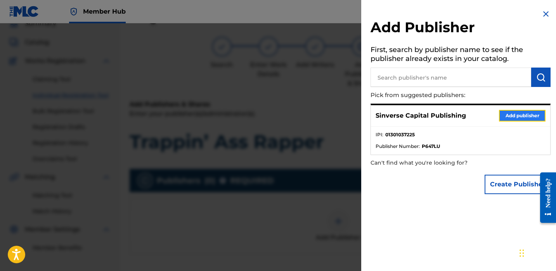
click at [500, 115] on button "Add publisher" at bounding box center [522, 116] width 47 height 12
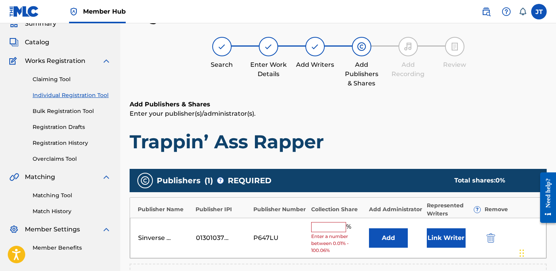
click at [333, 224] on input "text" at bounding box center [328, 227] width 35 height 10
type input "25"
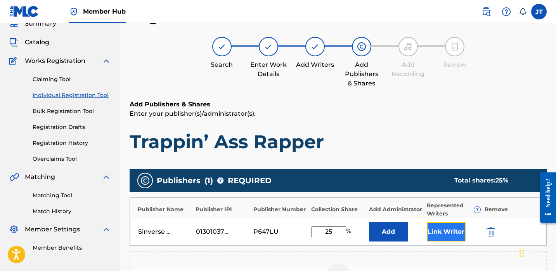
click at [452, 234] on button "Link Writer" at bounding box center [446, 231] width 39 height 19
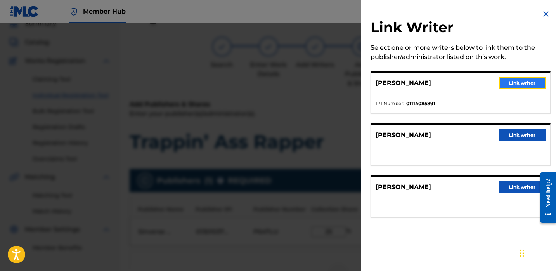
click at [501, 85] on button "Link writer" at bounding box center [522, 83] width 47 height 12
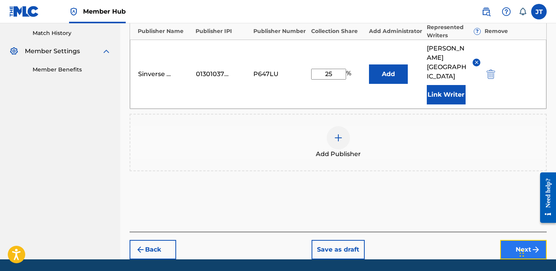
click at [503, 240] on button "Next" at bounding box center [523, 249] width 47 height 19
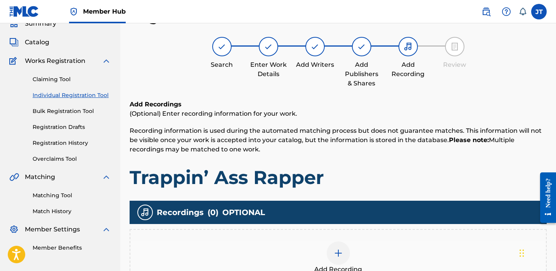
click at [340, 256] on img at bounding box center [338, 252] width 9 height 9
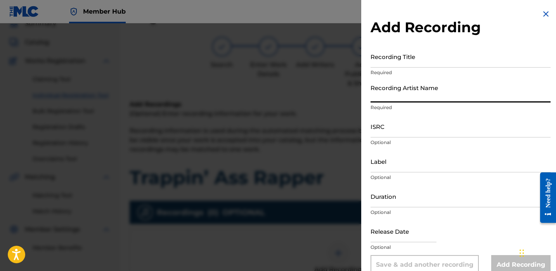
click at [402, 87] on input "Recording Artist Name" at bounding box center [461, 91] width 180 height 22
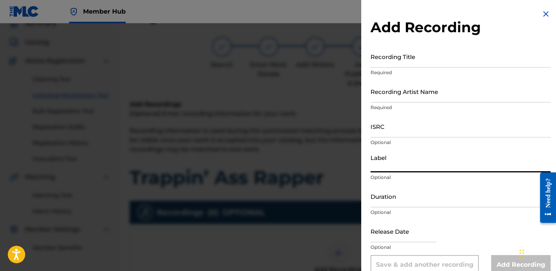
click at [375, 163] on input "Label" at bounding box center [461, 161] width 180 height 22
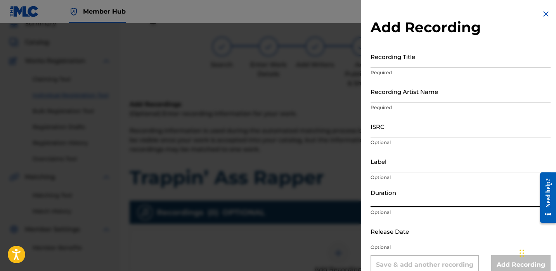
click at [387, 201] on input "Duration" at bounding box center [461, 196] width 180 height 22
type input "02:15"
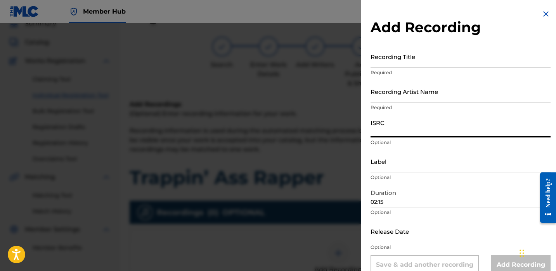
click at [398, 134] on input "ISRC" at bounding box center [461, 126] width 180 height 22
paste input "QZHN62598837"
type input "QZHN62598837"
select select "8"
select select "2025"
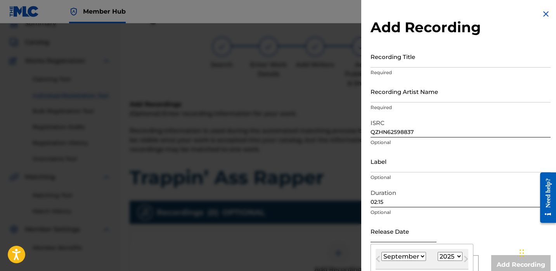
click at [384, 233] on input "text" at bounding box center [404, 231] width 66 height 22
click at [398, 255] on select "January February March April May June July August September October November De…" at bounding box center [404, 256] width 45 height 9
select select "2"
click at [382, 252] on select "January February March April May June July August September October November De…" at bounding box center [404, 256] width 45 height 9
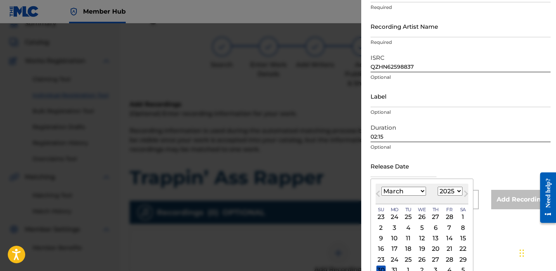
scroll to position [66, 0]
click at [413, 191] on select "January February March April May June July August September October November De…" at bounding box center [404, 190] width 45 height 9
click at [382, 186] on select "January February March April May June July August September October November De…" at bounding box center [404, 190] width 45 height 9
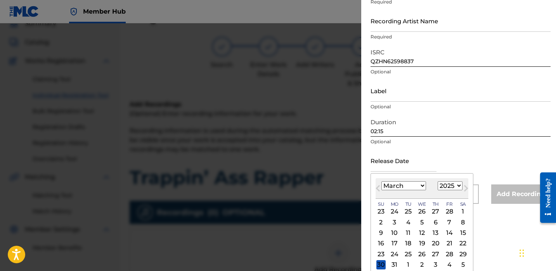
scroll to position [71, 0]
click at [434, 233] on div "13" at bounding box center [435, 232] width 9 height 9
type input "[DATE]"
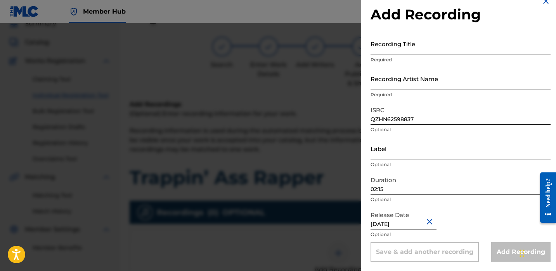
scroll to position [13, 0]
click at [397, 45] on input "Recording Title" at bounding box center [461, 44] width 180 height 22
paste input "Trappin' Ass Rapper"
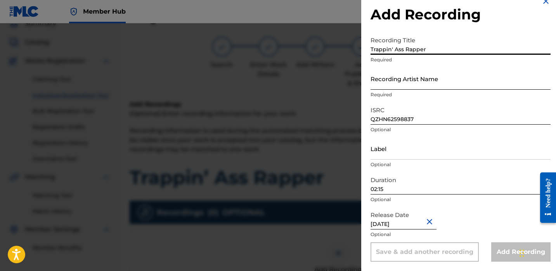
type input "Trappin' Ass Rapper"
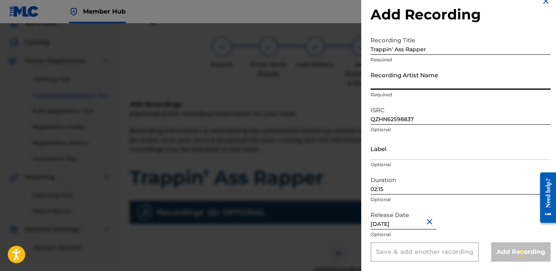
click at [391, 73] on input "Recording Artist Name" at bounding box center [461, 79] width 180 height 22
paste input "Trappin' Ass Rapper"
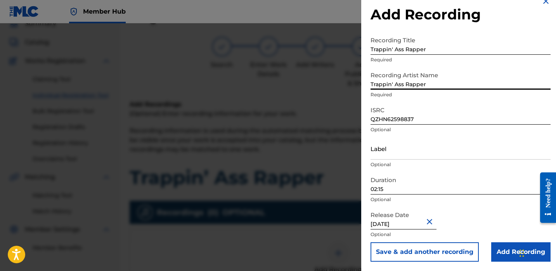
type input "Trappin' Ass Rapper"
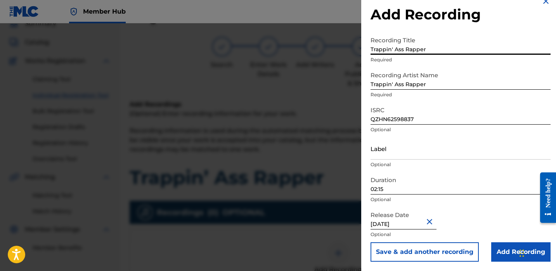
click at [400, 44] on input "Trappin' Ass Rapper" at bounding box center [461, 44] width 180 height 22
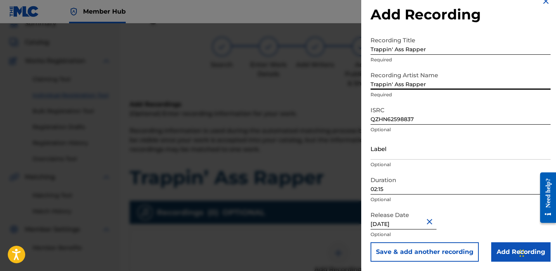
click at [398, 82] on input "Trappin' Ass Rapper" at bounding box center [461, 79] width 180 height 22
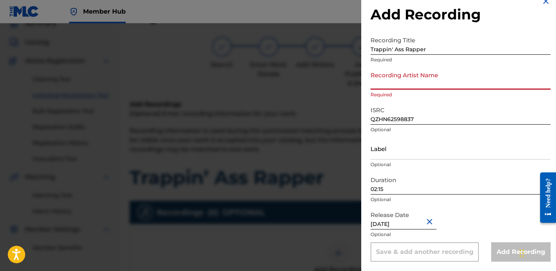
click at [385, 80] on input "Recording Artist Name" at bounding box center [461, 79] width 180 height 22
click at [390, 85] on input "Recording Artist Name" at bounding box center [461, 79] width 180 height 22
paste input "[PERSON_NAME]"
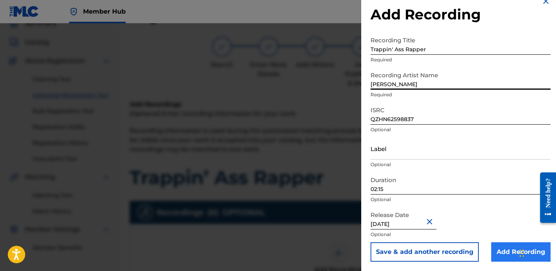
type input "[PERSON_NAME]"
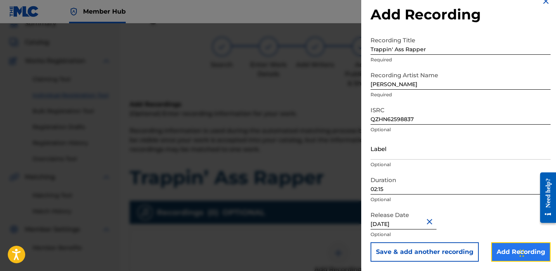
click at [506, 248] on input "Add Recording" at bounding box center [520, 251] width 59 height 19
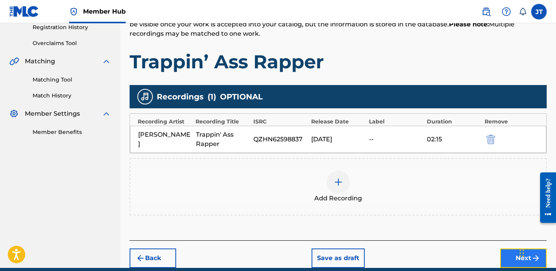
click at [504, 255] on button "Next" at bounding box center [523, 257] width 47 height 19
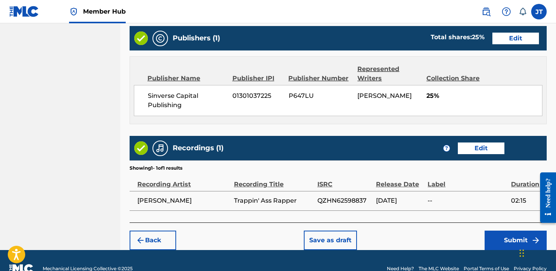
scroll to position [420, 0]
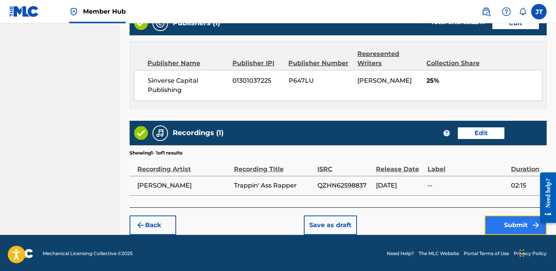
click at [497, 230] on button "Submit" at bounding box center [516, 224] width 62 height 19
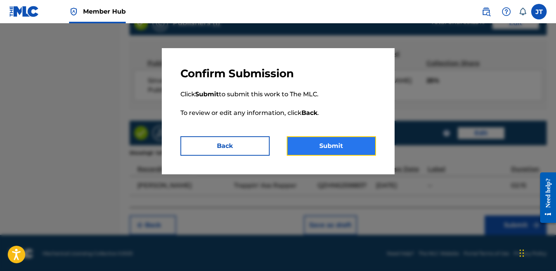
click at [361, 151] on button "Submit" at bounding box center [331, 145] width 89 height 19
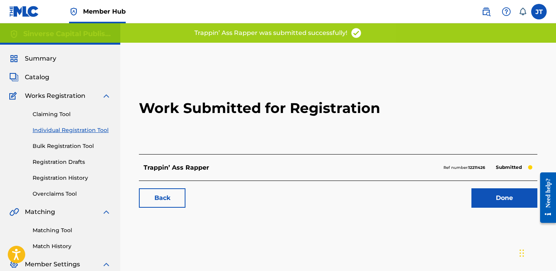
click at [436, 164] on div "Trappin’ Ass Rapper Ref number: 12211426 Submitted" at bounding box center [338, 167] width 399 height 26
click at [192, 168] on p "Trappin’ Ass Rapper" at bounding box center [177, 167] width 66 height 9
click at [477, 203] on link "Done" at bounding box center [505, 197] width 66 height 19
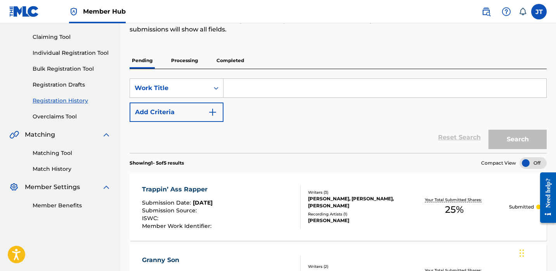
scroll to position [78, 0]
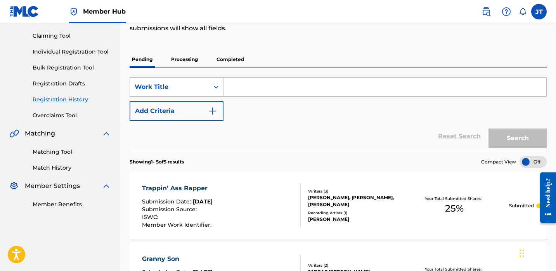
click at [337, 198] on div "[PERSON_NAME], [PERSON_NAME], [PERSON_NAME]" at bounding box center [354, 201] width 92 height 14
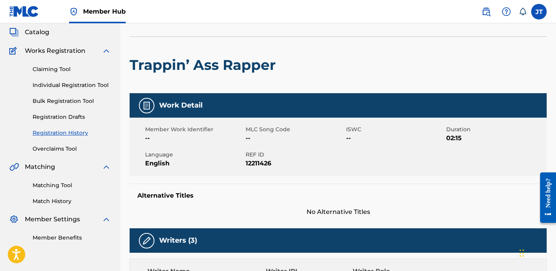
scroll to position [18, 0]
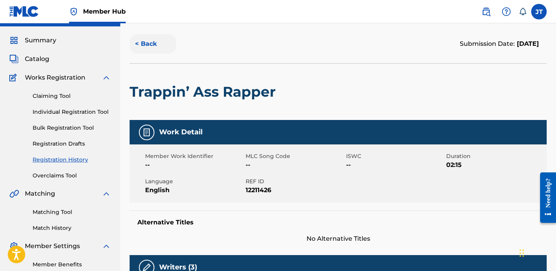
click at [138, 42] on button "< Back" at bounding box center [153, 43] width 47 height 19
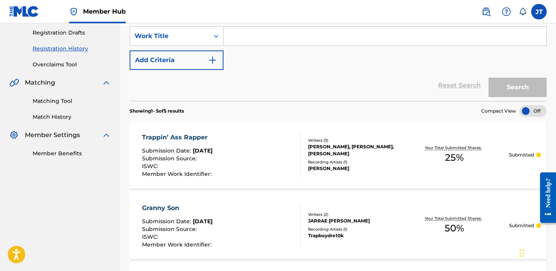
scroll to position [141, 0]
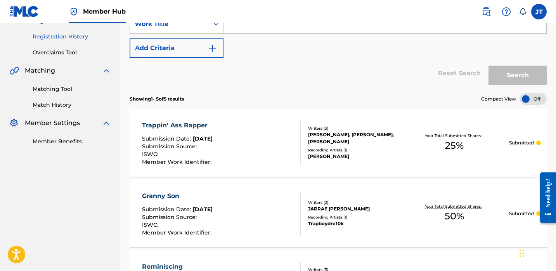
click at [214, 219] on div "Submission Source :" at bounding box center [177, 218] width 71 height 8
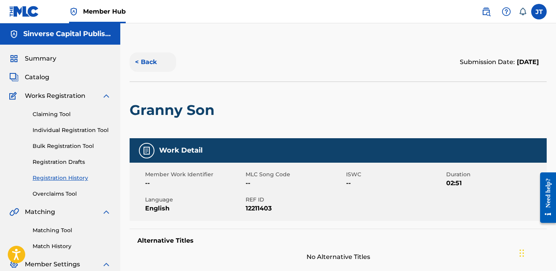
click at [147, 60] on button "< Back" at bounding box center [153, 61] width 47 height 19
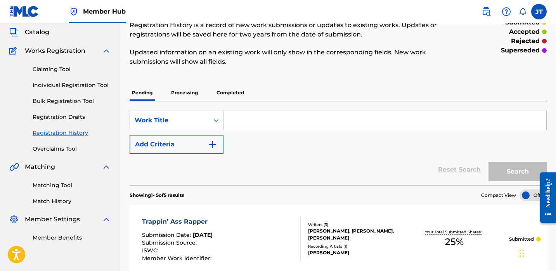
scroll to position [21, 0]
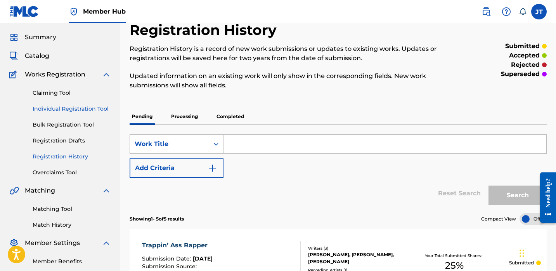
click at [68, 109] on link "Individual Registration Tool" at bounding box center [72, 109] width 78 height 8
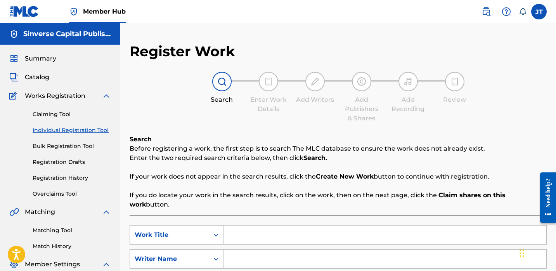
click at [232, 226] on input "Search Form" at bounding box center [385, 235] width 323 height 19
paste input "On Jade"
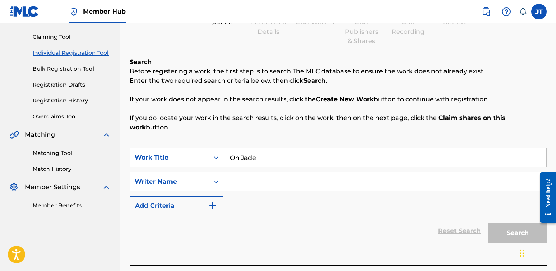
scroll to position [80, 0]
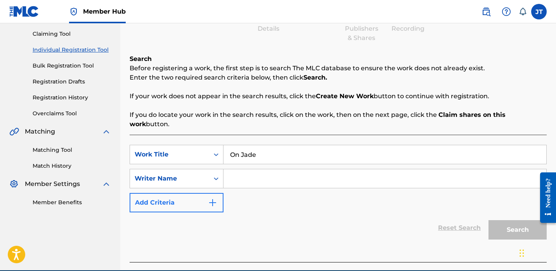
type input "On Jade"
click at [200, 195] on button "Add Criteria" at bounding box center [177, 202] width 94 height 19
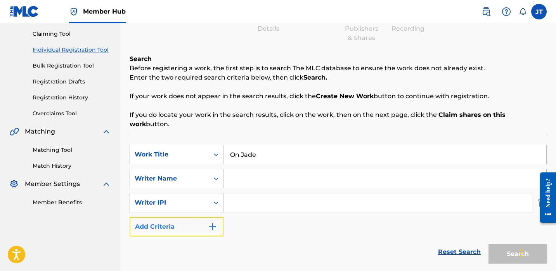
click at [192, 217] on button "Add Criteria" at bounding box center [177, 226] width 94 height 19
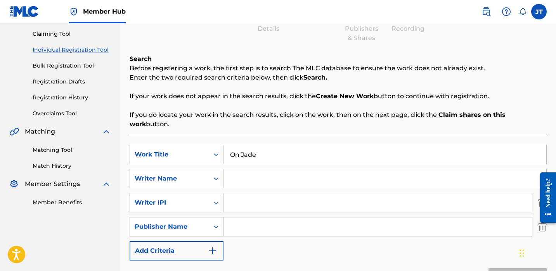
click at [191, 222] on div "Publisher Name" at bounding box center [170, 226] width 70 height 9
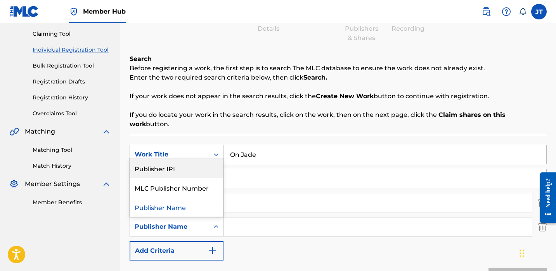
click at [189, 159] on div "Publisher IPI" at bounding box center [176, 167] width 93 height 19
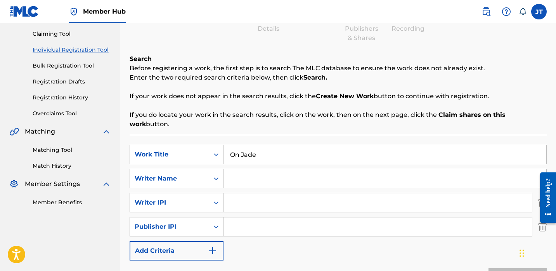
click at [227, 217] on input "Search Form" at bounding box center [378, 226] width 309 height 19
type input "1301037225"
click at [257, 200] on input "Search Form" at bounding box center [378, 202] width 309 height 19
type input "1114085891"
click at [248, 169] on input "Search Form" at bounding box center [385, 178] width 323 height 19
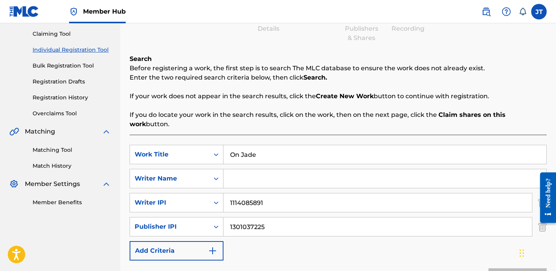
click at [250, 171] on input "Search Form" at bounding box center [385, 178] width 323 height 19
paste input "[PERSON_NAME]"
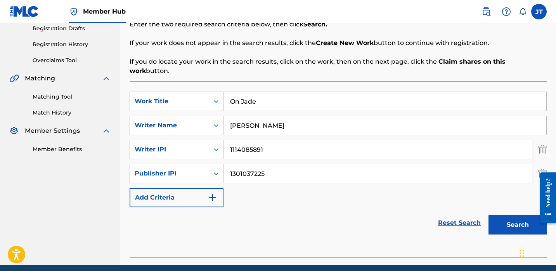
scroll to position [155, 0]
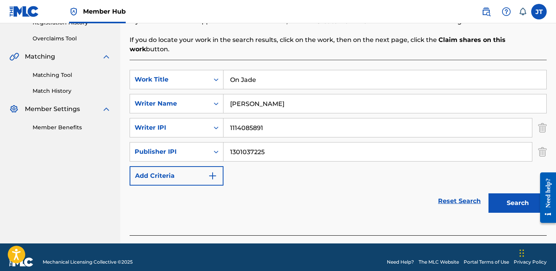
type input "[PERSON_NAME]"
click at [497, 193] on button "Search" at bounding box center [518, 202] width 58 height 19
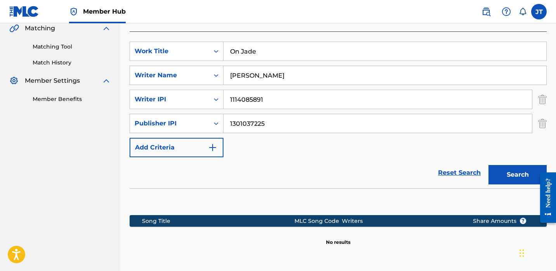
scroll to position [245, 0]
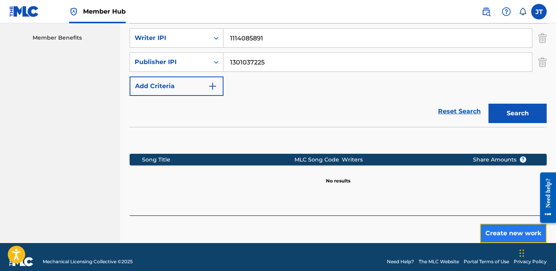
click at [483, 224] on button "Create new work" at bounding box center [513, 233] width 67 height 19
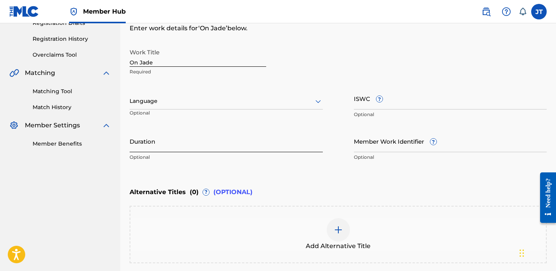
scroll to position [133, 0]
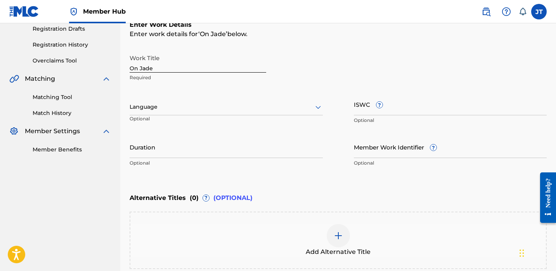
click at [261, 111] on div at bounding box center [226, 107] width 193 height 10
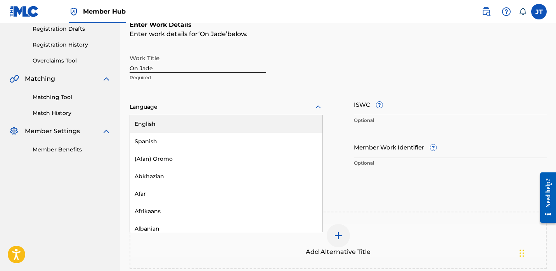
click at [252, 127] on div "English" at bounding box center [226, 123] width 193 height 17
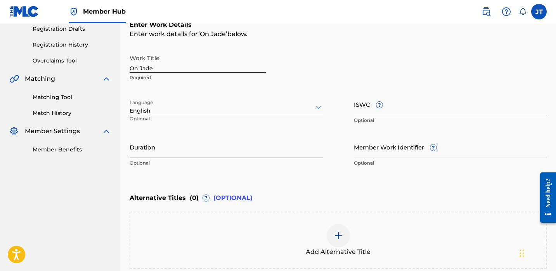
click at [229, 155] on input "Duration" at bounding box center [226, 147] width 193 height 22
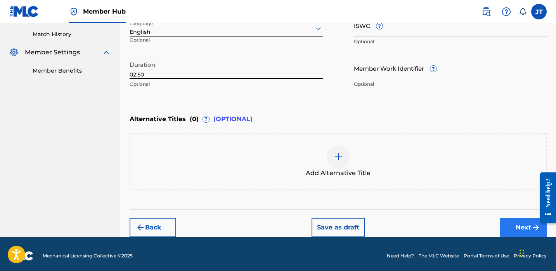
type input "02:50"
click at [511, 221] on button "Next" at bounding box center [523, 227] width 47 height 19
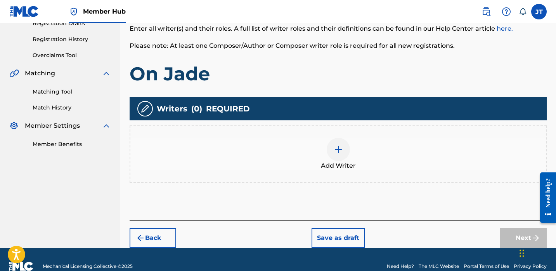
scroll to position [152, 0]
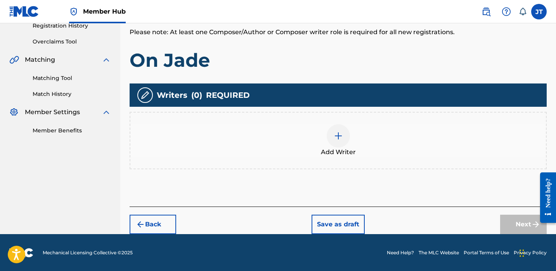
click at [331, 134] on div at bounding box center [338, 135] width 23 height 23
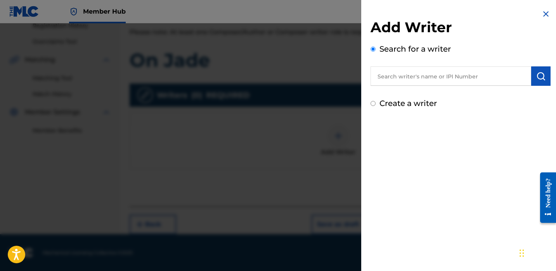
click at [401, 80] on input "text" at bounding box center [451, 75] width 161 height 19
paste input "[PERSON_NAME]"
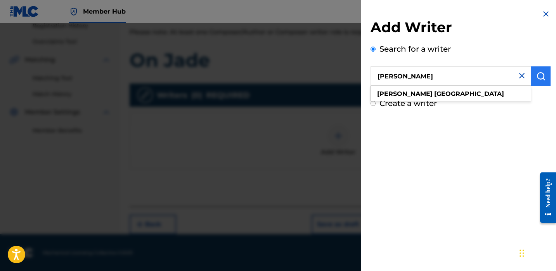
type input "[PERSON_NAME]"
click at [531, 74] on button "submit" at bounding box center [540, 75] width 19 height 19
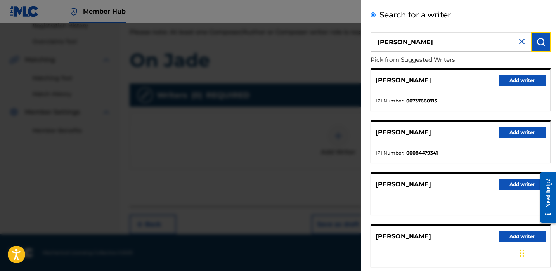
scroll to position [131, 0]
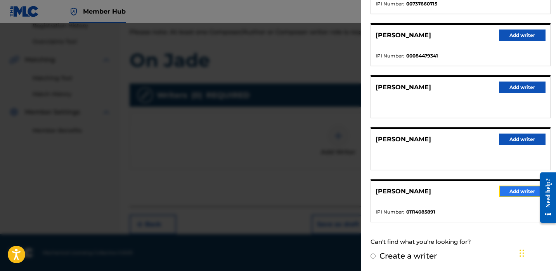
click at [505, 194] on button "Add writer" at bounding box center [522, 192] width 47 height 12
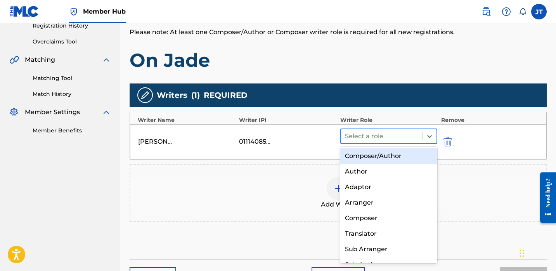
click at [399, 133] on div at bounding box center [381, 136] width 73 height 11
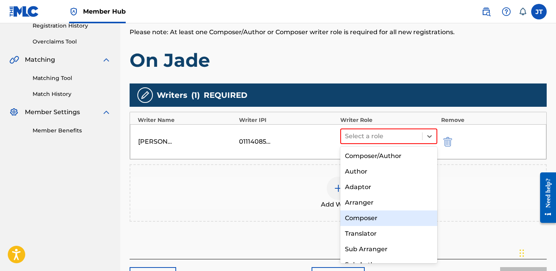
click at [372, 217] on div "Composer" at bounding box center [388, 218] width 97 height 16
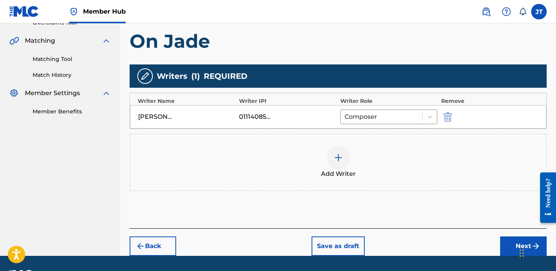
scroll to position [175, 0]
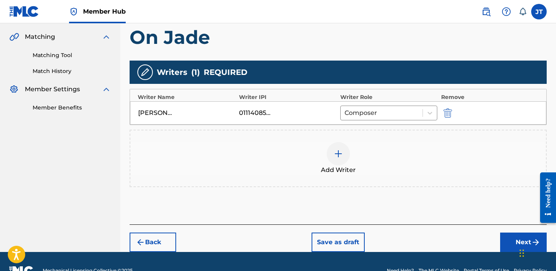
click at [340, 160] on div at bounding box center [338, 153] width 23 height 23
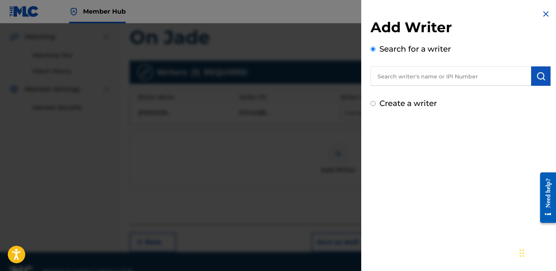
click at [412, 84] on input "text" at bounding box center [451, 75] width 161 height 19
paste input "[PERSON_NAME] [PERSON_NAME]"
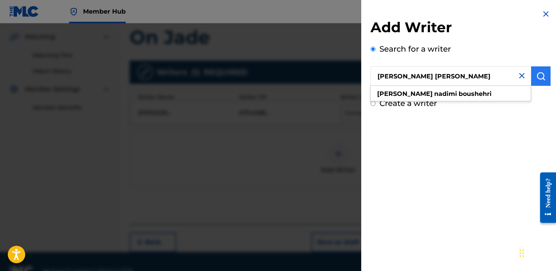
type input "[PERSON_NAME] [PERSON_NAME]"
click at [543, 80] on img "submit" at bounding box center [541, 75] width 9 height 9
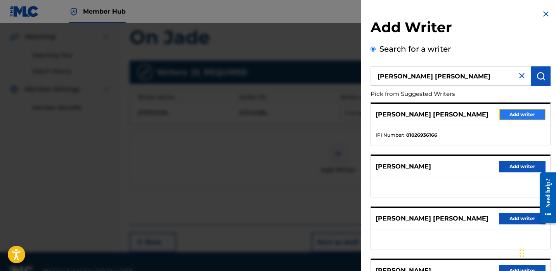
click at [507, 112] on button "Add writer" at bounding box center [522, 115] width 47 height 12
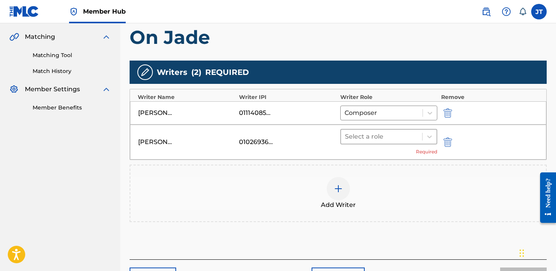
click at [363, 134] on div at bounding box center [381, 136] width 73 height 11
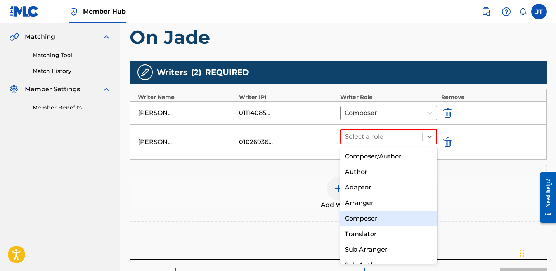
click at [361, 217] on div "Composer" at bounding box center [388, 219] width 97 height 16
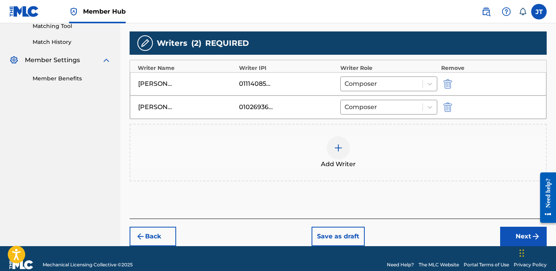
scroll to position [217, 0]
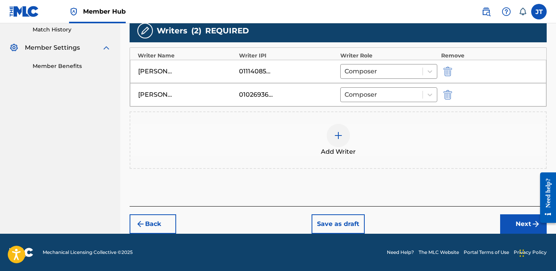
click at [343, 136] on div at bounding box center [338, 135] width 23 height 23
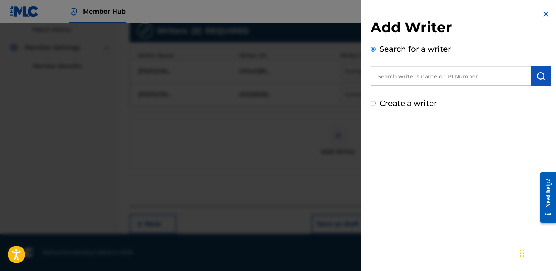
click at [406, 78] on input "text" at bounding box center [451, 75] width 161 height 19
paste input "[PERSON_NAME]"
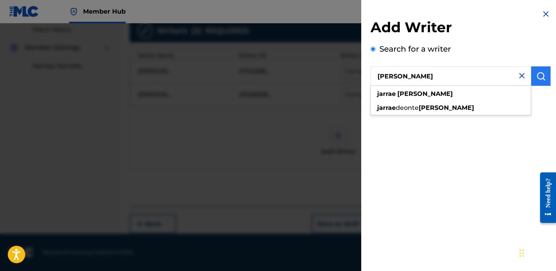
type input "[PERSON_NAME]"
click at [539, 80] on img "submit" at bounding box center [541, 75] width 9 height 9
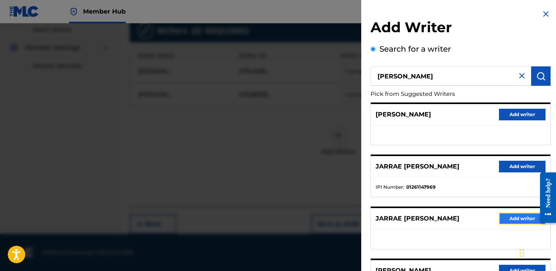
click at [504, 217] on button "Add writer" at bounding box center [522, 219] width 47 height 12
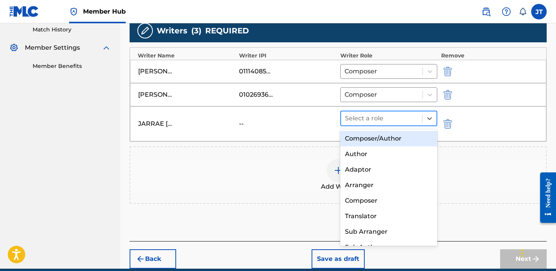
click at [388, 115] on div at bounding box center [381, 118] width 73 height 11
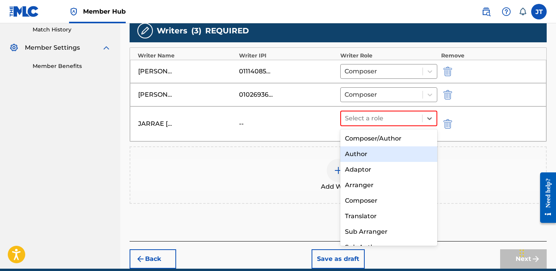
click at [368, 158] on div "Author" at bounding box center [388, 154] width 97 height 16
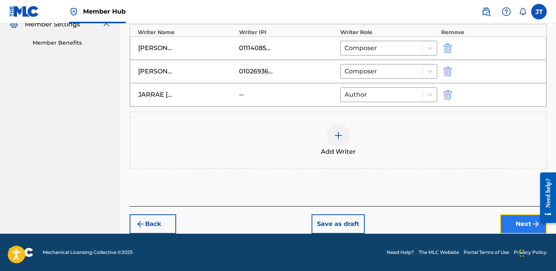
click at [504, 223] on button "Next" at bounding box center [523, 223] width 47 height 19
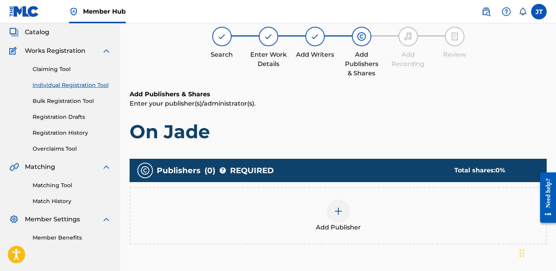
scroll to position [50, 0]
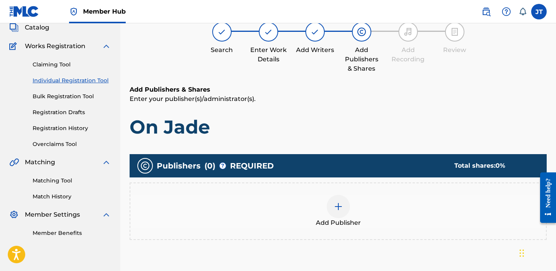
click at [342, 203] on img at bounding box center [338, 206] width 9 height 9
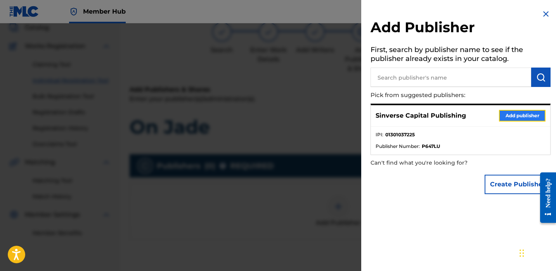
click at [511, 116] on button "Add publisher" at bounding box center [522, 116] width 47 height 12
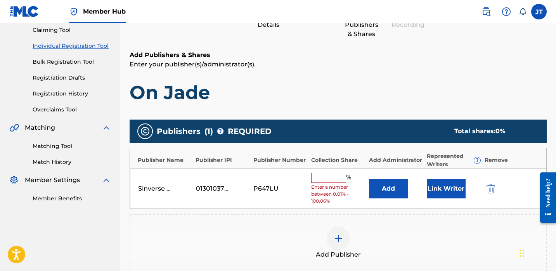
scroll to position [91, 0]
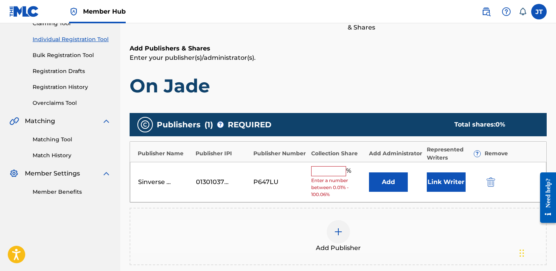
click at [330, 171] on input "text" at bounding box center [328, 171] width 35 height 10
type input "25"
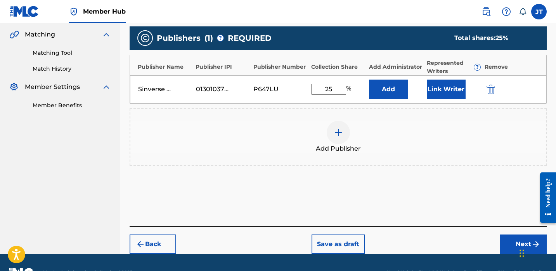
scroll to position [198, 0]
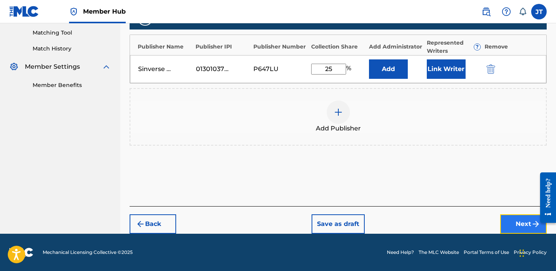
click at [507, 229] on button "Next" at bounding box center [523, 223] width 47 height 19
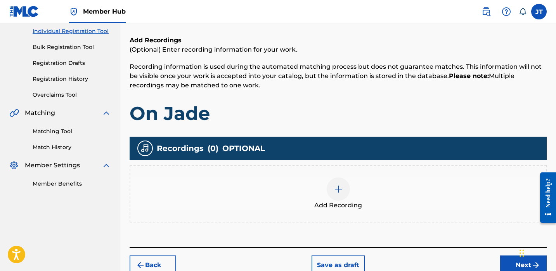
scroll to position [100, 0]
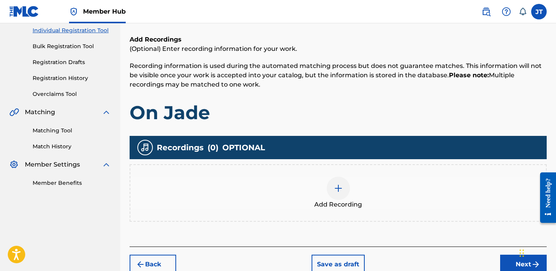
click at [335, 192] on img at bounding box center [338, 188] width 9 height 9
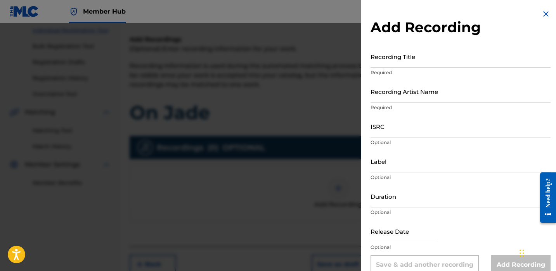
click at [390, 202] on input "Duration" at bounding box center [461, 196] width 180 height 22
type input "02:50"
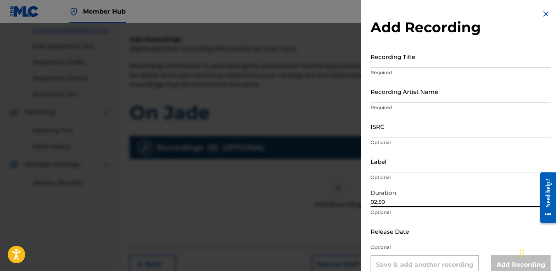
click at [389, 239] on input "text" at bounding box center [404, 231] width 66 height 22
select select "8"
select select "2025"
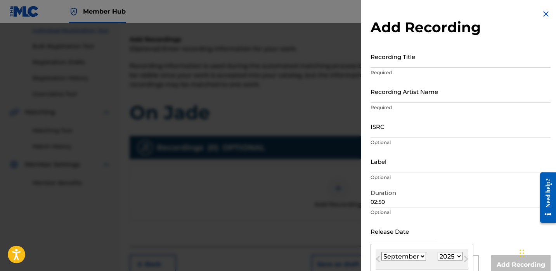
click at [400, 257] on select "January February March April May June July August September October November De…" at bounding box center [404, 256] width 45 height 9
select select "7"
click at [382, 252] on select "January February March April May June July August September October November De…" at bounding box center [404, 256] width 45 height 9
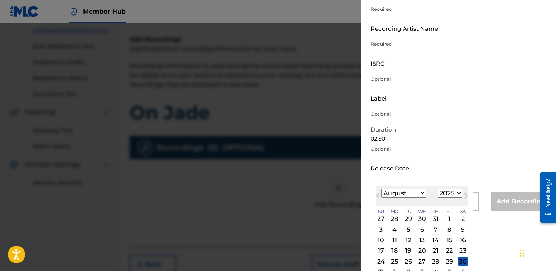
scroll to position [66, 0]
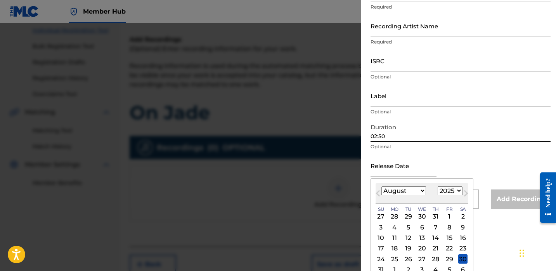
click at [448, 189] on select "1900 1901 1902 1903 1904 1905 1906 1907 1908 1909 1910 1911 1912 1913 1914 1915…" at bounding box center [450, 190] width 25 height 9
select select "2024"
click at [438, 186] on select "1900 1901 1902 1903 1904 1905 1906 1907 1908 1909 1910 1911 1912 1913 1914 1915…" at bounding box center [450, 190] width 25 height 9
click at [448, 238] on div "16" at bounding box center [449, 237] width 9 height 9
type input "[DATE]"
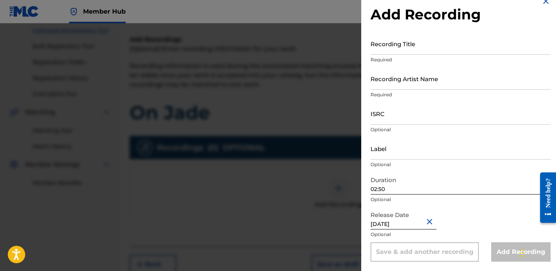
scroll to position [13, 0]
click at [402, 122] on input "ISRC" at bounding box center [461, 113] width 180 height 22
paste input "USXQS2436385"
type input "USXQS2436385"
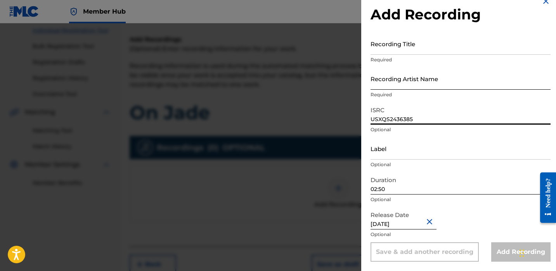
click at [396, 82] on input "Recording Artist Name" at bounding box center [461, 79] width 180 height 22
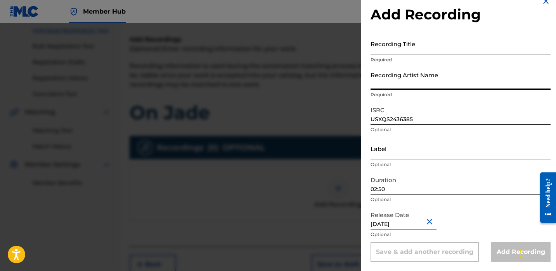
type input "Trapboydre10k"
click at [395, 46] on input "Recording Title" at bounding box center [461, 44] width 180 height 22
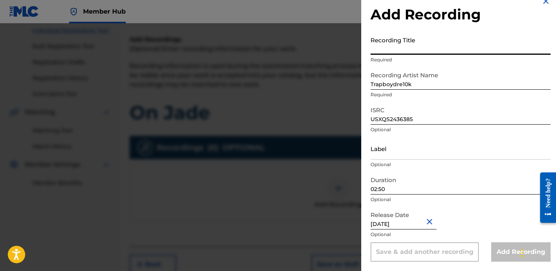
paste input "On Jade"
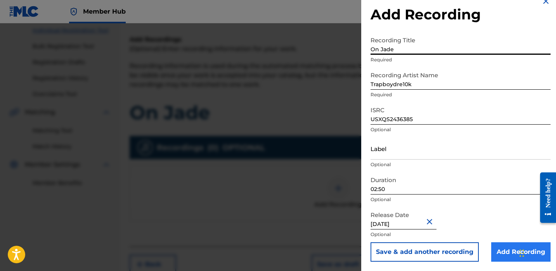
type input "On Jade"
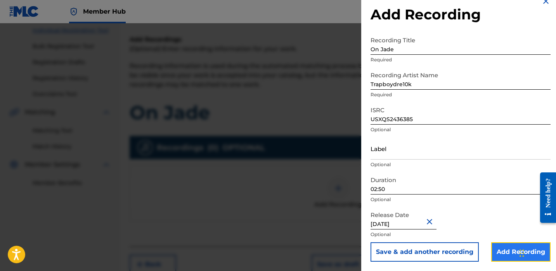
click at [499, 247] on input "Add Recording" at bounding box center [520, 251] width 59 height 19
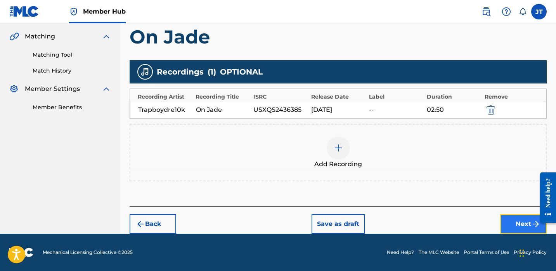
click at [513, 220] on button "Next" at bounding box center [523, 223] width 47 height 19
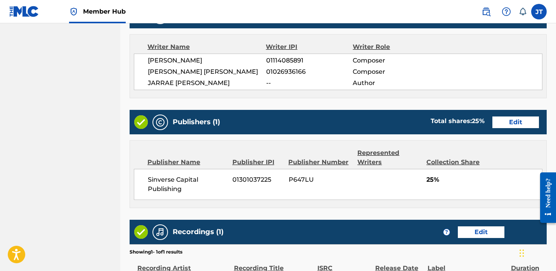
scroll to position [326, 0]
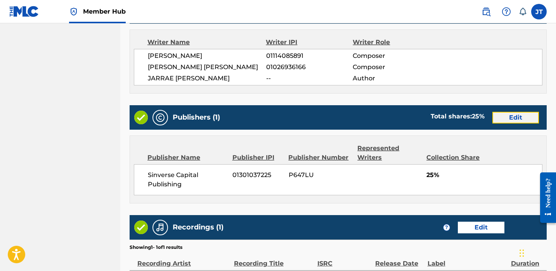
click at [509, 118] on button "Edit" at bounding box center [516, 118] width 47 height 12
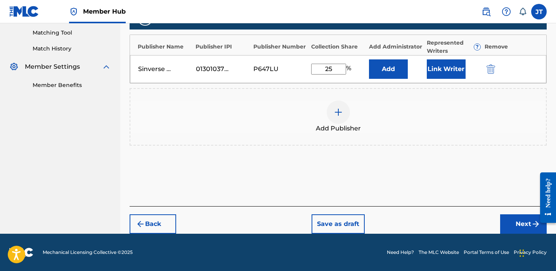
scroll to position [198, 0]
click at [439, 73] on button "Link Writer" at bounding box center [446, 68] width 39 height 19
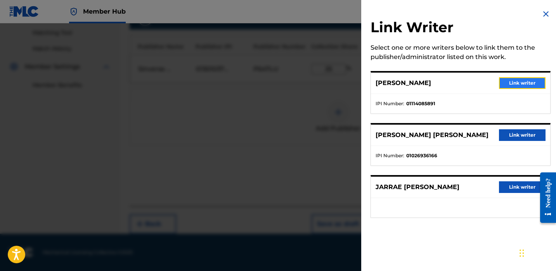
click at [499, 83] on button "Link writer" at bounding box center [522, 83] width 47 height 12
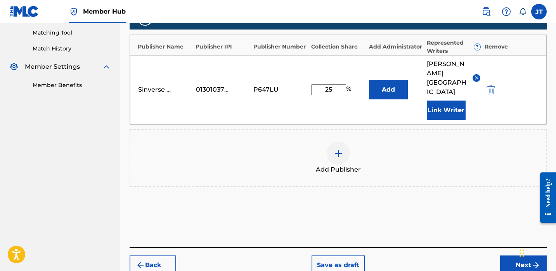
scroll to position [229, 0]
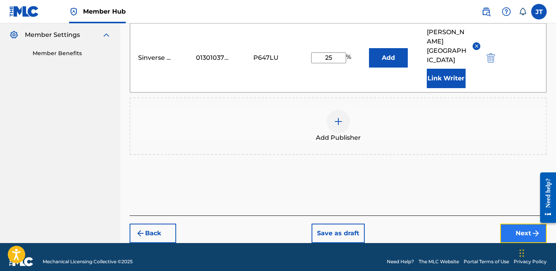
click at [511, 224] on button "Next" at bounding box center [523, 233] width 47 height 19
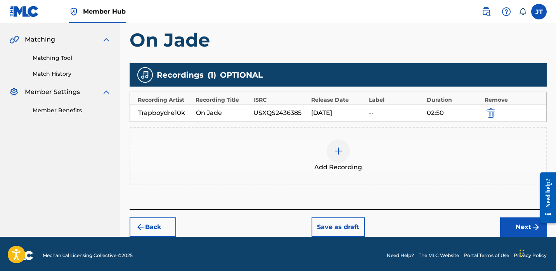
scroll to position [175, 0]
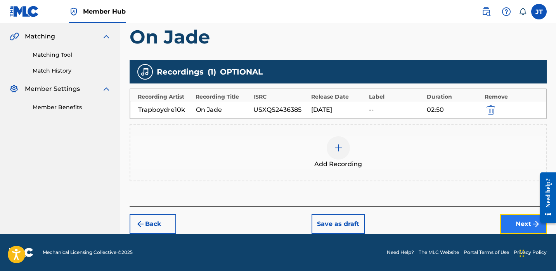
click at [512, 221] on button "Next" at bounding box center [523, 223] width 47 height 19
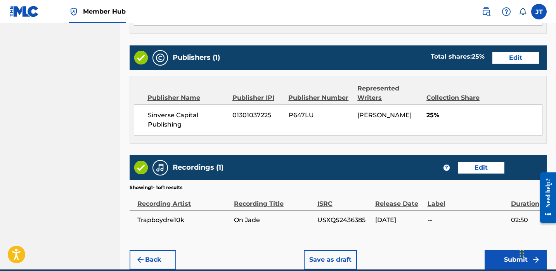
scroll to position [420, 0]
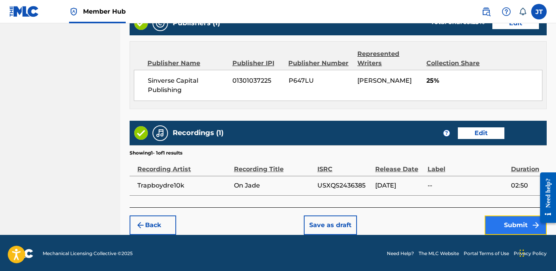
click at [499, 227] on button "Submit" at bounding box center [516, 224] width 62 height 19
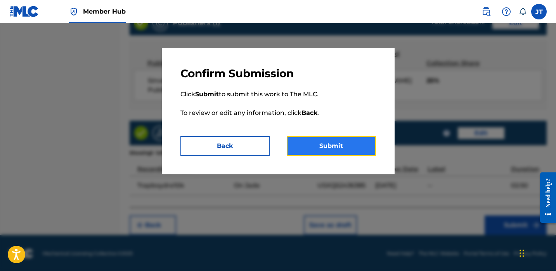
click at [320, 139] on button "Submit" at bounding box center [331, 145] width 89 height 19
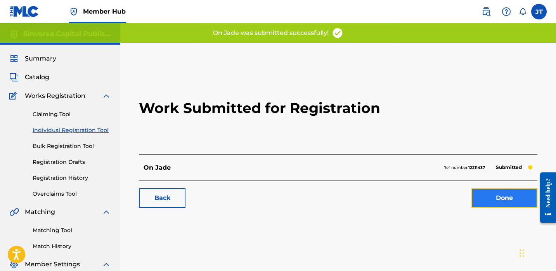
click at [499, 194] on link "Done" at bounding box center [505, 197] width 66 height 19
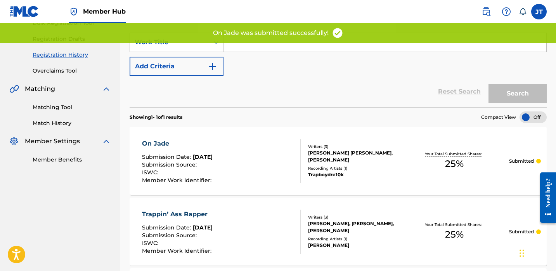
scroll to position [128, 0]
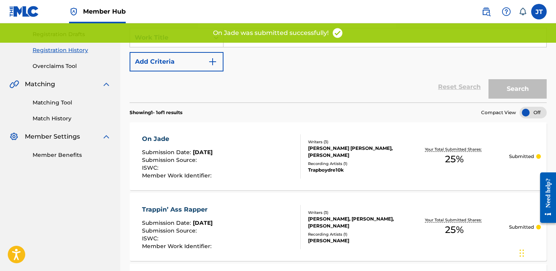
click at [192, 159] on span "Submission Source :" at bounding box center [170, 159] width 57 height 7
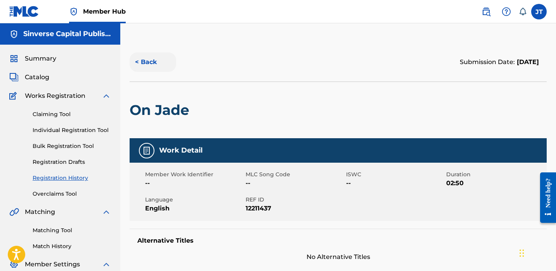
click at [140, 52] on button "< Back" at bounding box center [153, 61] width 47 height 19
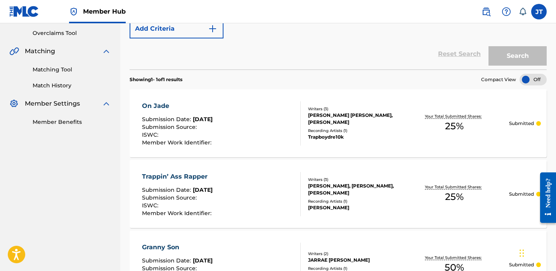
scroll to position [214, 0]
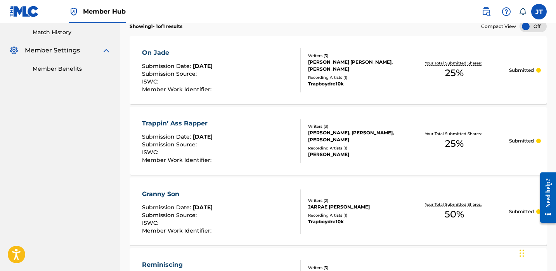
click at [254, 137] on div "Trappin’ Ass Rapper Submission Date : [DATE] Submission Source : ISWC : Member …" at bounding box center [221, 141] width 159 height 44
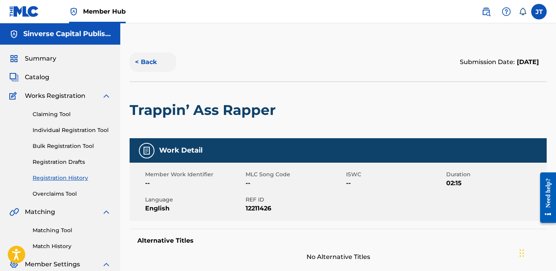
click at [142, 56] on button "< Back" at bounding box center [153, 61] width 47 height 19
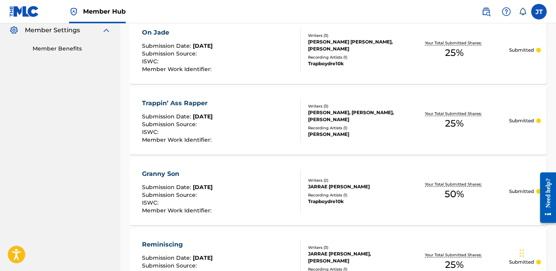
scroll to position [257, 0]
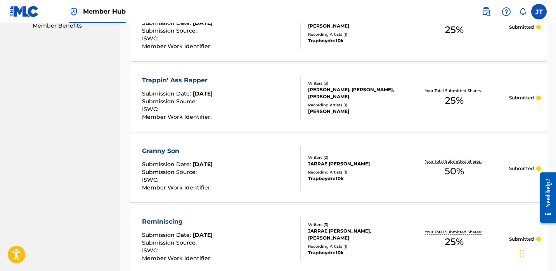
click at [214, 172] on div "Submission Source :" at bounding box center [177, 173] width 71 height 8
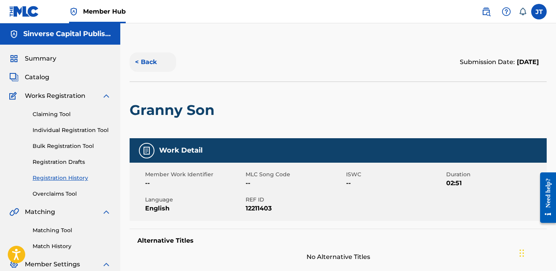
click at [149, 59] on button "< Back" at bounding box center [153, 61] width 47 height 19
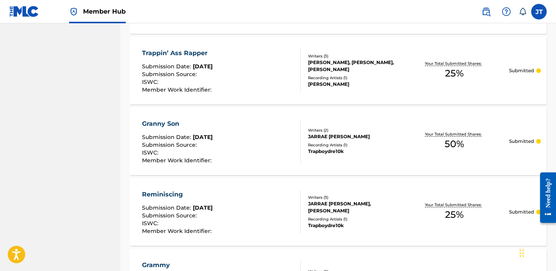
scroll to position [296, 0]
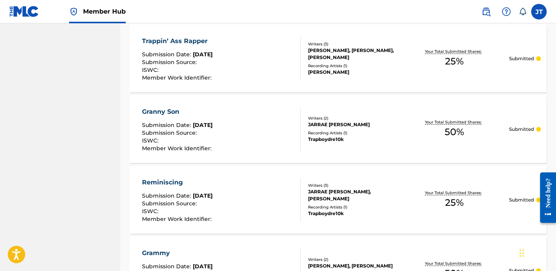
click at [191, 196] on span "Submission Date :" at bounding box center [167, 195] width 51 height 7
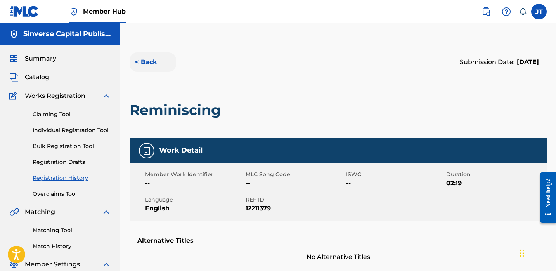
click at [144, 60] on button "< Back" at bounding box center [153, 61] width 47 height 19
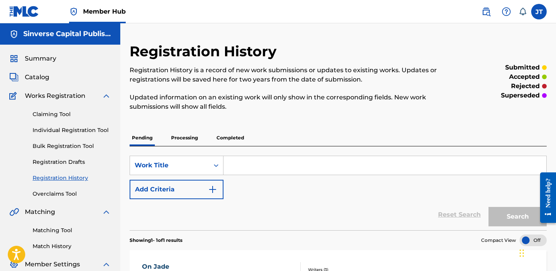
click at [51, 123] on div "Claiming Tool Individual Registration Tool Bulk Registration Tool Registration …" at bounding box center [60, 149] width 102 height 97
click at [52, 127] on link "Individual Registration Tool" at bounding box center [72, 130] width 78 height 8
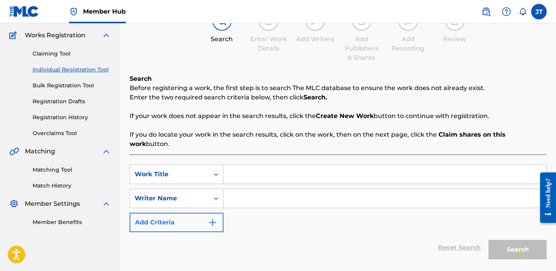
scroll to position [66, 0]
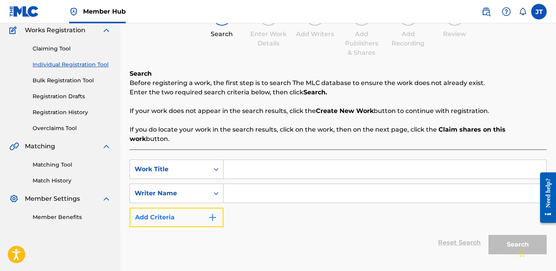
click at [195, 208] on button "Add Criteria" at bounding box center [177, 217] width 94 height 19
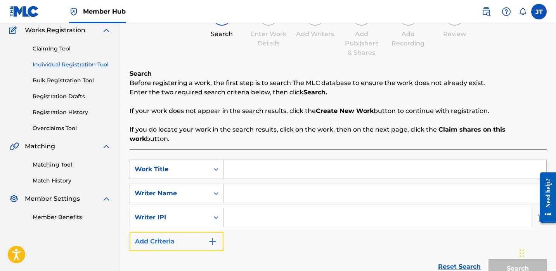
click at [198, 232] on button "Add Criteria" at bounding box center [177, 241] width 94 height 19
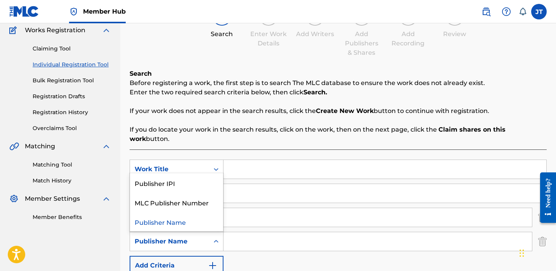
click at [201, 237] on div "Publisher Name" at bounding box center [170, 241] width 70 height 9
click at [192, 175] on div "Publisher IPI" at bounding box center [176, 182] width 93 height 19
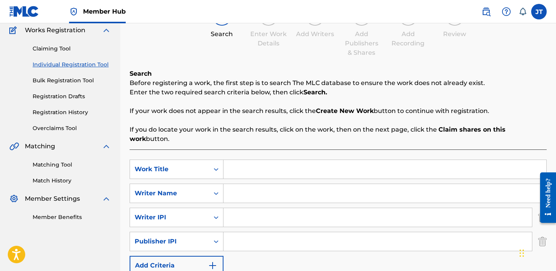
click at [233, 232] on input "Search Form" at bounding box center [378, 241] width 309 height 19
type input "1301037225"
click at [268, 208] on input "Search Form" at bounding box center [378, 217] width 309 height 19
type input "1114085891"
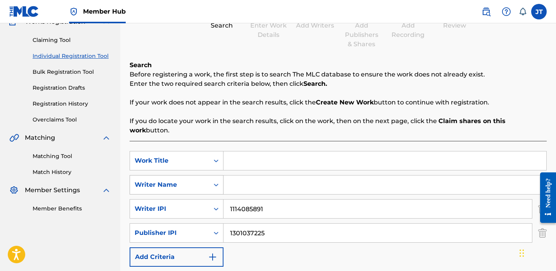
scroll to position [75, 0]
click at [238, 156] on input "Search Form" at bounding box center [385, 160] width 323 height 19
paste input "Bail Out"
type input "Bail Out"
click at [236, 179] on input "Search Form" at bounding box center [385, 184] width 323 height 19
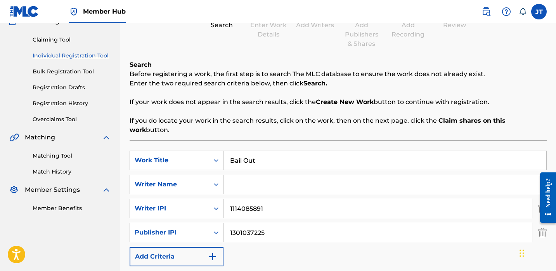
paste input "[PERSON_NAME]"
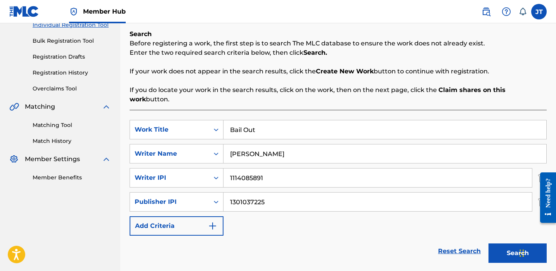
scroll to position [156, 0]
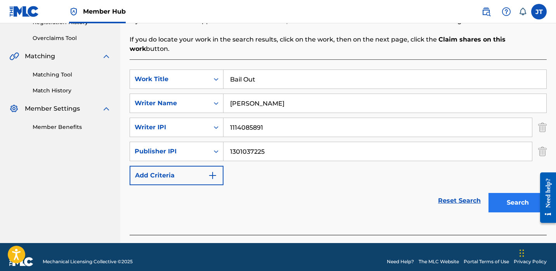
type input "[PERSON_NAME]"
click at [501, 193] on button "Search" at bounding box center [518, 202] width 58 height 19
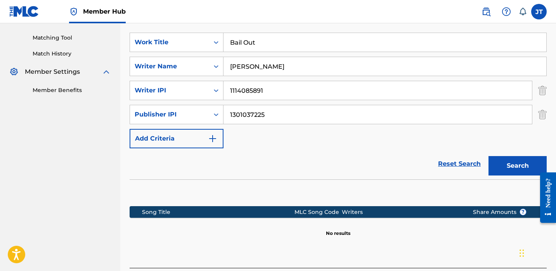
scroll to position [207, 0]
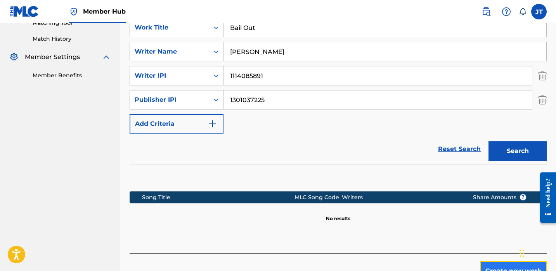
click at [498, 263] on button "Create new work" at bounding box center [513, 270] width 67 height 19
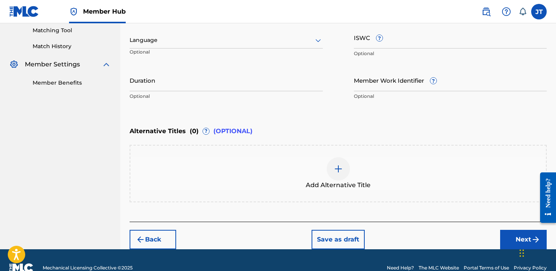
scroll to position [199, 0]
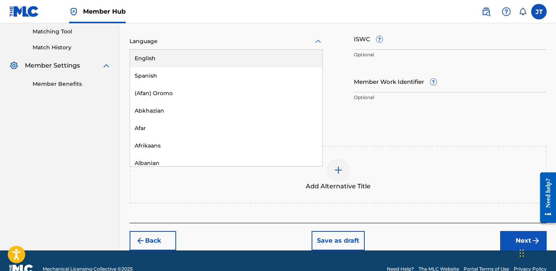
click at [210, 43] on div at bounding box center [226, 41] width 193 height 10
click at [208, 63] on div "English" at bounding box center [226, 58] width 193 height 17
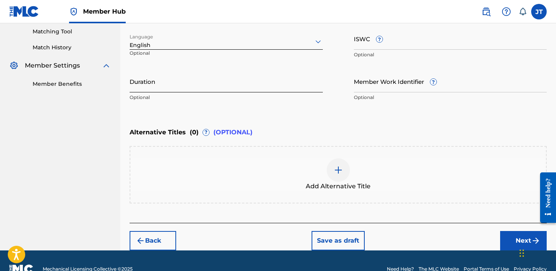
click at [193, 87] on input "Duration" at bounding box center [226, 81] width 193 height 22
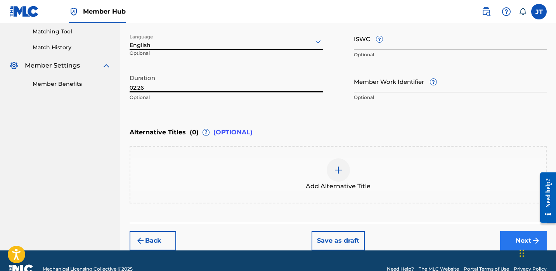
type input "02:26"
click at [511, 239] on button "Next" at bounding box center [523, 240] width 47 height 19
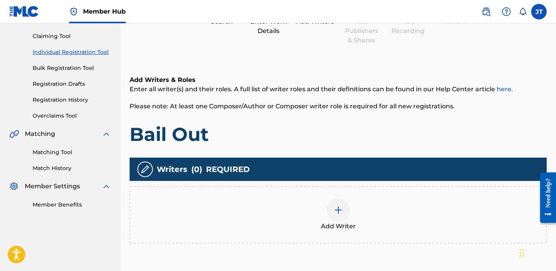
scroll to position [97, 0]
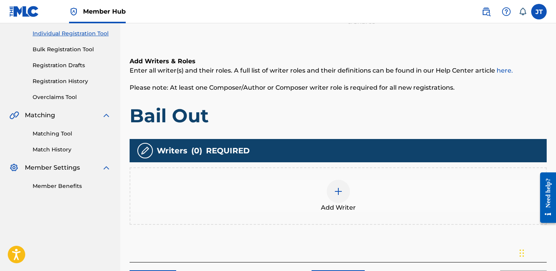
click at [342, 187] on img at bounding box center [338, 191] width 9 height 9
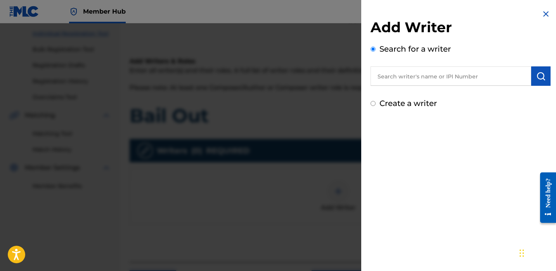
click at [388, 78] on input "text" at bounding box center [451, 75] width 161 height 19
paste input "[PERSON_NAME]"
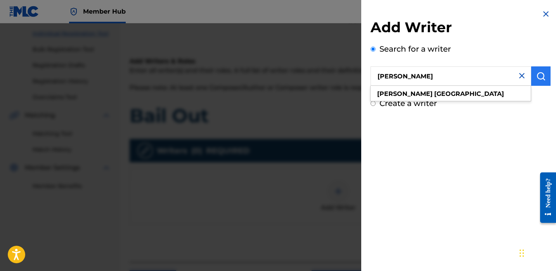
type input "[PERSON_NAME]"
click at [537, 78] on img "submit" at bounding box center [541, 75] width 9 height 9
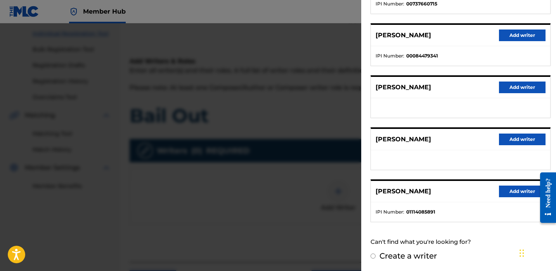
scroll to position [100, 0]
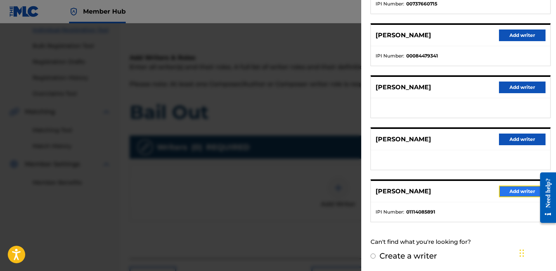
click at [504, 188] on button "Add writer" at bounding box center [522, 192] width 47 height 12
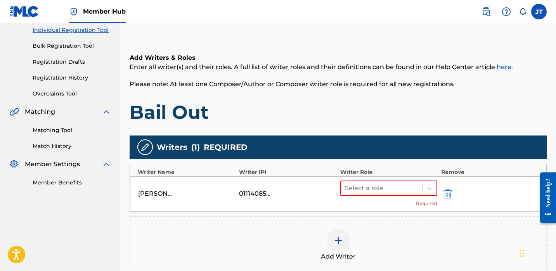
click at [337, 233] on div at bounding box center [338, 240] width 23 height 23
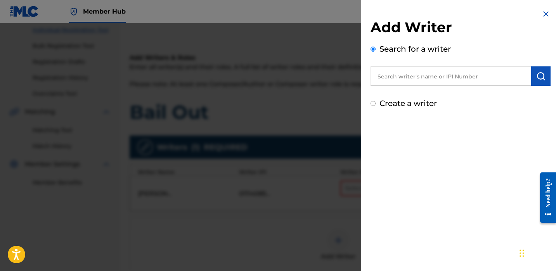
click at [413, 78] on input "text" at bounding box center [451, 75] width 161 height 19
paste input "[PERSON_NAME]"
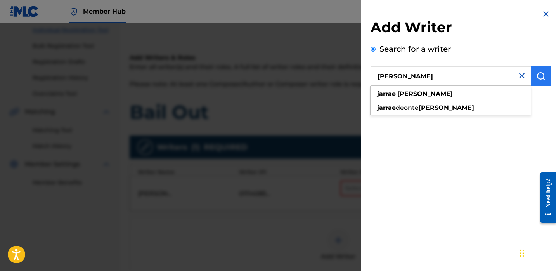
type input "[PERSON_NAME]"
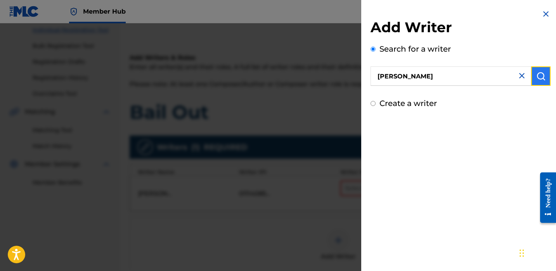
click at [544, 80] on button "submit" at bounding box center [540, 75] width 19 height 19
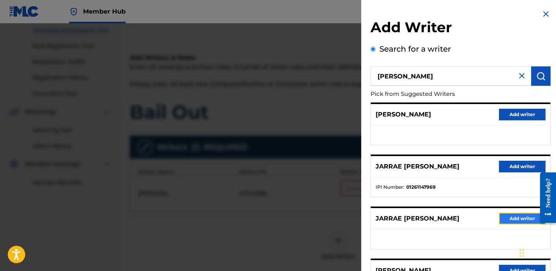
click at [504, 217] on button "Add writer" at bounding box center [522, 219] width 47 height 12
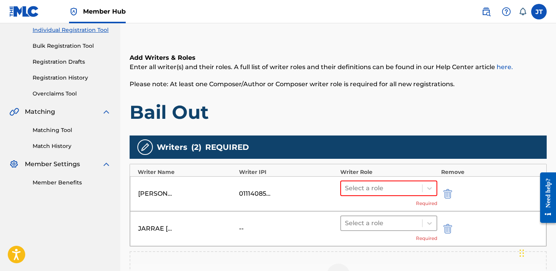
click at [388, 224] on div at bounding box center [381, 223] width 73 height 11
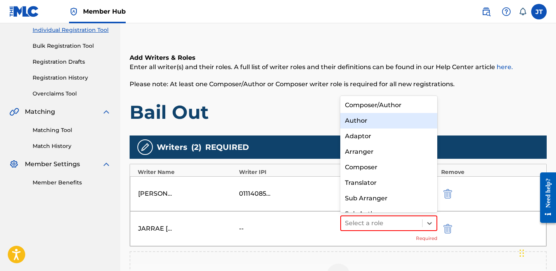
click at [360, 125] on div "Author" at bounding box center [388, 121] width 97 height 16
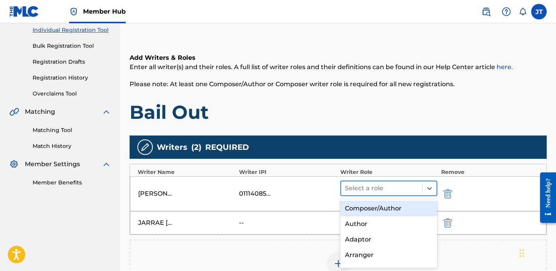
click at [360, 181] on div "Select a role" at bounding box center [381, 188] width 81 height 14
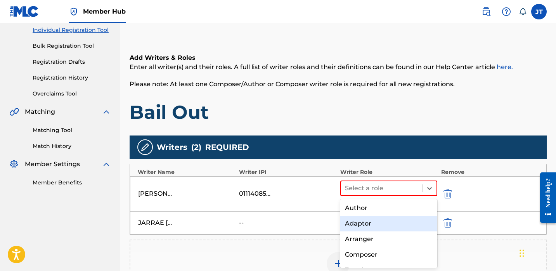
scroll to position [21, 0]
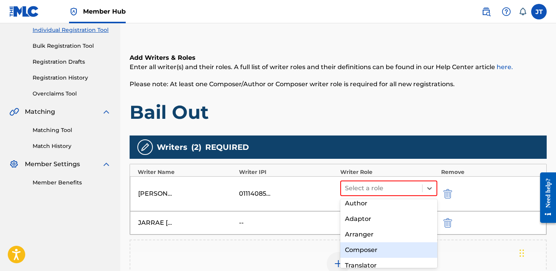
click at [369, 249] on div "Composer" at bounding box center [388, 250] width 97 height 16
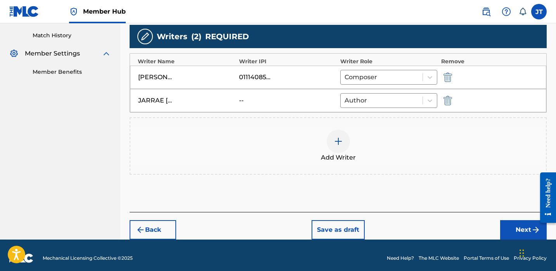
scroll to position [217, 0]
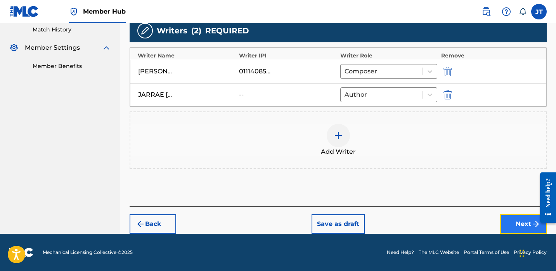
click at [504, 220] on button "Next" at bounding box center [523, 223] width 47 height 19
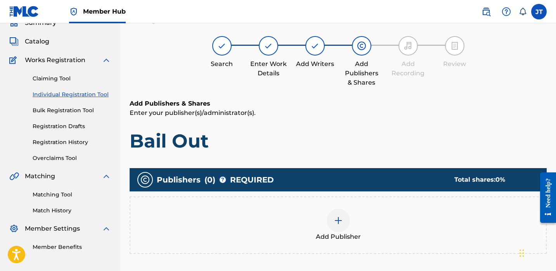
scroll to position [35, 0]
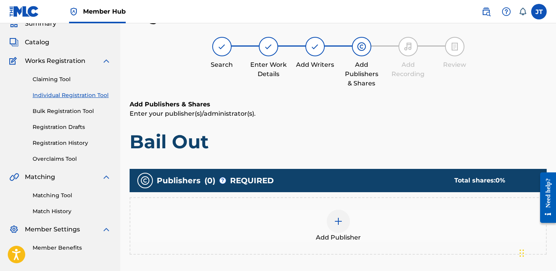
click at [342, 227] on div at bounding box center [338, 221] width 23 height 23
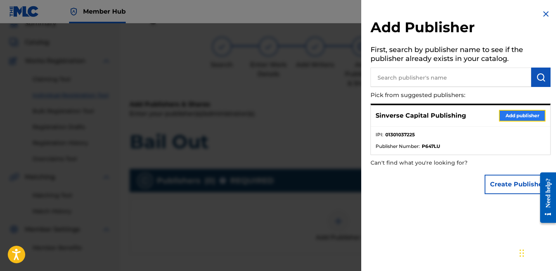
click at [507, 113] on button "Add publisher" at bounding box center [522, 116] width 47 height 12
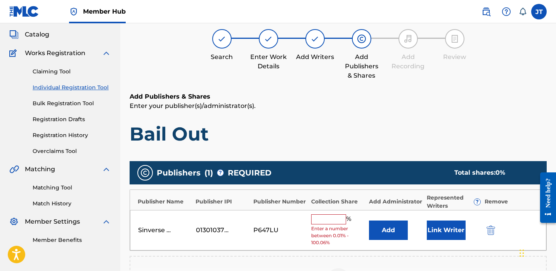
scroll to position [47, 0]
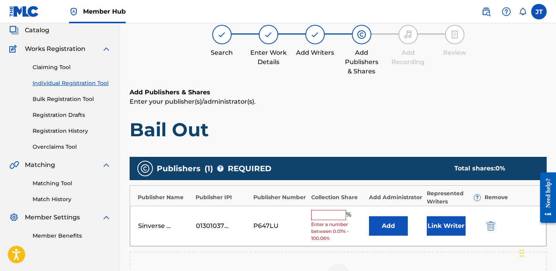
click at [333, 214] on input "text" at bounding box center [328, 215] width 35 height 10
type input "50"
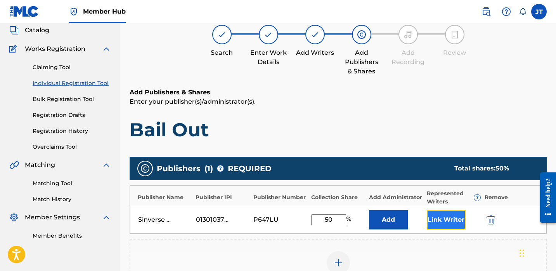
click at [451, 215] on button "Link Writer" at bounding box center [446, 219] width 39 height 19
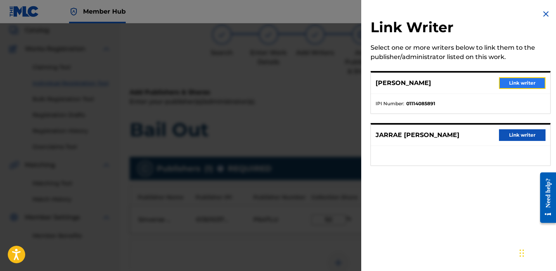
click at [505, 84] on button "Link writer" at bounding box center [522, 83] width 47 height 12
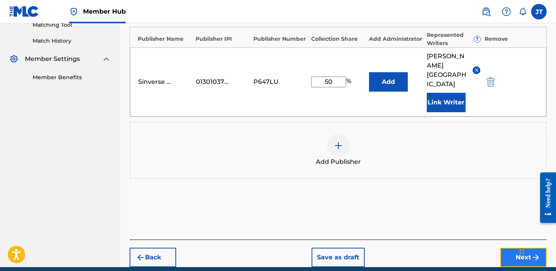
click at [504, 248] on button "Next" at bounding box center [523, 257] width 47 height 19
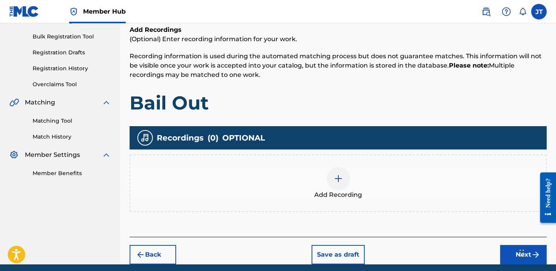
scroll to position [124, 0]
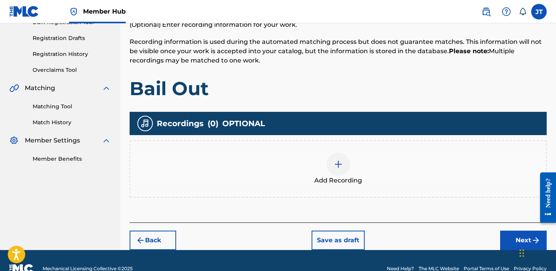
click at [335, 165] on img at bounding box center [338, 164] width 9 height 9
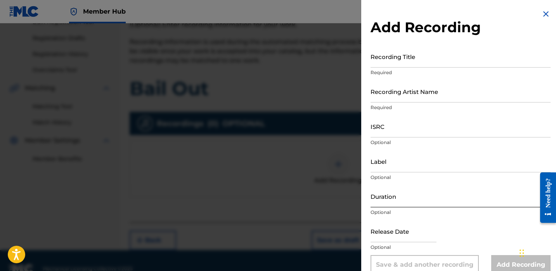
click at [387, 202] on input "Duration" at bounding box center [461, 196] width 180 height 22
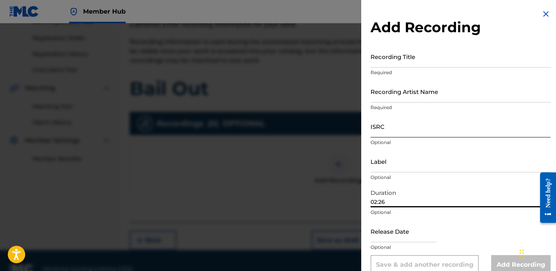
type input "02:26"
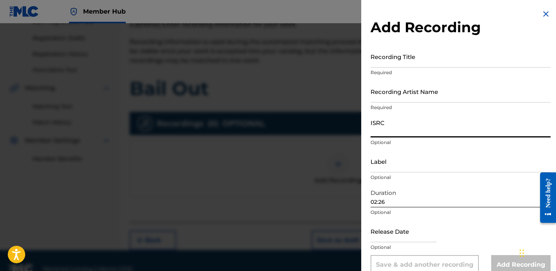
click at [392, 136] on input "ISRC" at bounding box center [461, 126] width 180 height 22
paste input "QZNMY2396016"
type input "QZNMY2396016"
click at [398, 232] on input "text" at bounding box center [404, 231] width 66 height 22
select select "8"
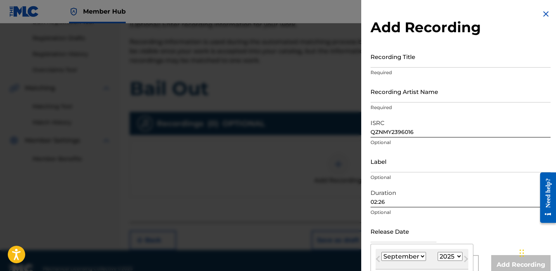
click at [440, 254] on select "1900 1901 1902 1903 1904 1905 1906 1907 1908 1909 1910 1911 1912 1913 1914 1915…" at bounding box center [450, 256] width 25 height 9
select select "2023"
click at [438, 252] on select "1900 1901 1902 1903 1904 1905 1906 1907 1908 1909 1910 1911 1912 1913 1914 1915…" at bounding box center [450, 256] width 25 height 9
click at [415, 257] on select "January February March April May June July August September October November De…" at bounding box center [404, 256] width 45 height 9
select select "9"
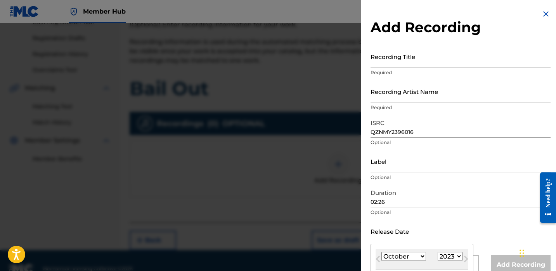
click at [382, 252] on select "January February March April May June July August September October November De…" at bounding box center [404, 256] width 45 height 9
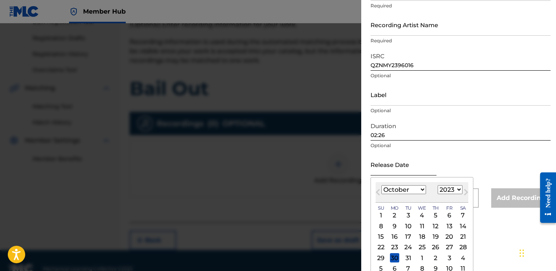
scroll to position [72, 0]
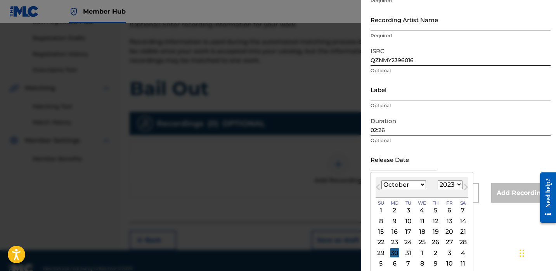
click at [394, 252] on div "30" at bounding box center [394, 252] width 9 height 9
type input "[DATE]"
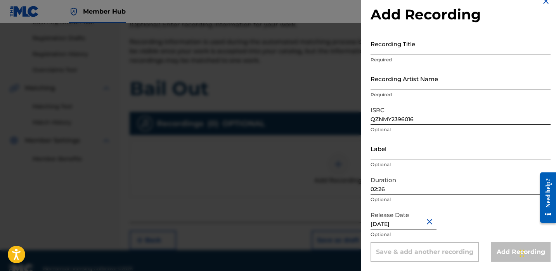
scroll to position [128, 0]
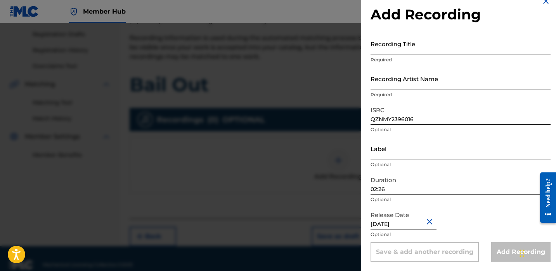
select select "9"
select select "2023"
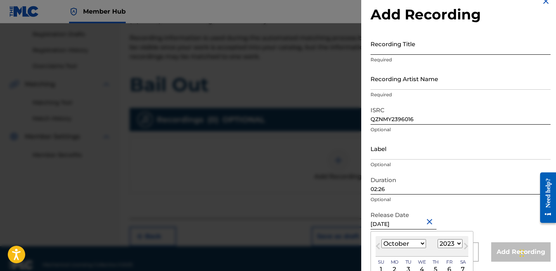
click at [409, 48] on input "Recording Title" at bounding box center [461, 44] width 180 height 22
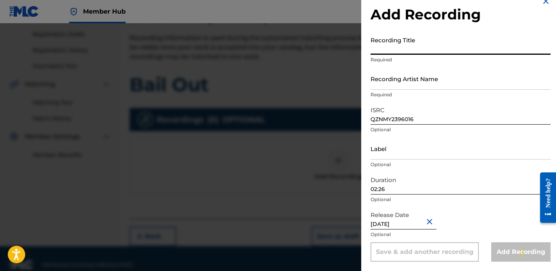
paste input "Bail Out"
type input "Bail Out"
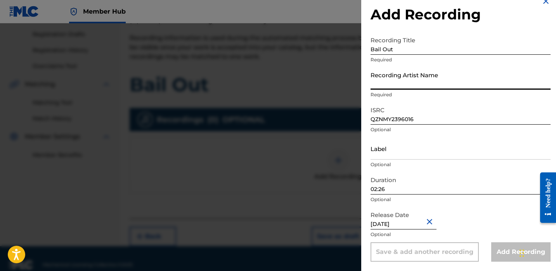
click at [398, 81] on input "Recording Artist Name" at bounding box center [461, 79] width 180 height 22
type input "Trapboydre10k"
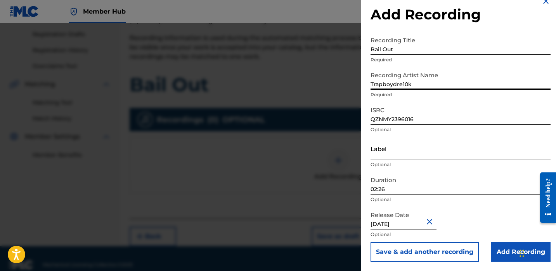
scroll to position [140, 0]
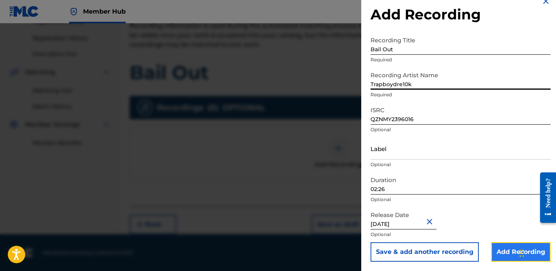
click at [506, 257] on input "Add Recording" at bounding box center [520, 251] width 59 height 19
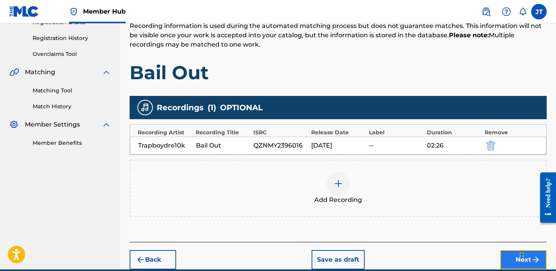
click at [503, 255] on button "Next" at bounding box center [523, 259] width 47 height 19
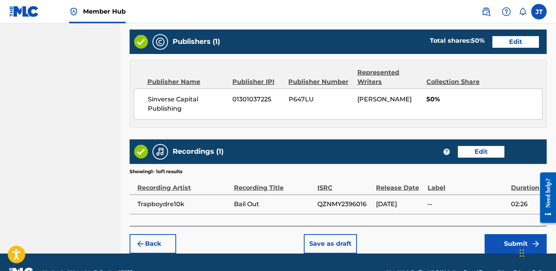
scroll to position [391, 0]
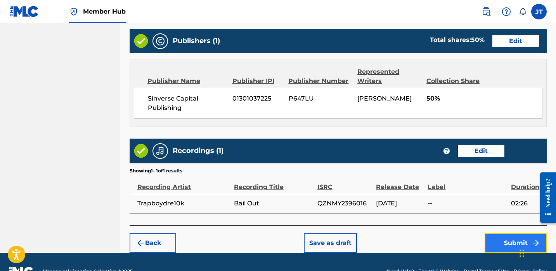
click at [491, 239] on button "Submit" at bounding box center [516, 242] width 62 height 19
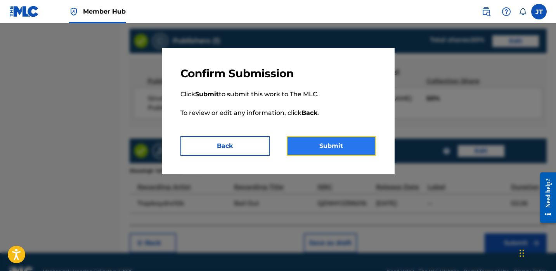
click at [335, 148] on button "Submit" at bounding box center [331, 145] width 89 height 19
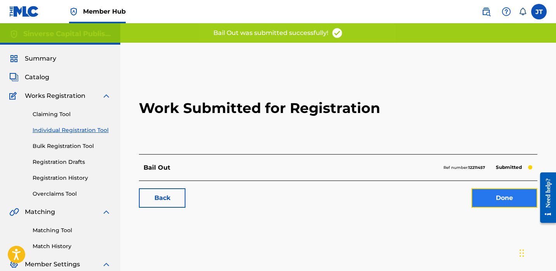
click at [478, 194] on link "Done" at bounding box center [505, 197] width 66 height 19
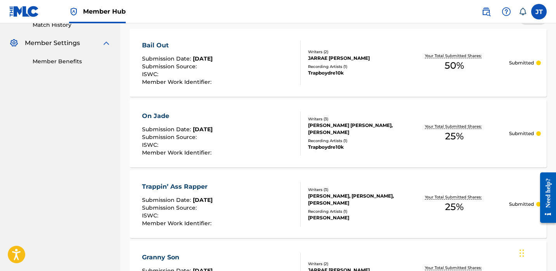
scroll to position [233, 0]
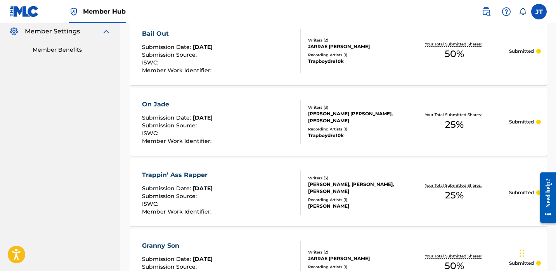
click at [257, 130] on div "On Jade Submission Date : [DATE] Submission Source : ISWC : Member Work Identif…" at bounding box center [221, 122] width 159 height 44
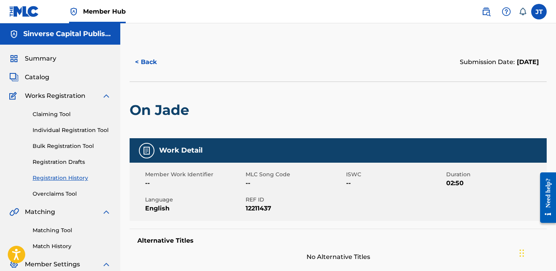
click at [82, 135] on div "Claiming Tool Individual Registration Tool Bulk Registration Tool Registration …" at bounding box center [60, 149] width 102 height 97
click at [83, 131] on link "Individual Registration Tool" at bounding box center [72, 130] width 78 height 8
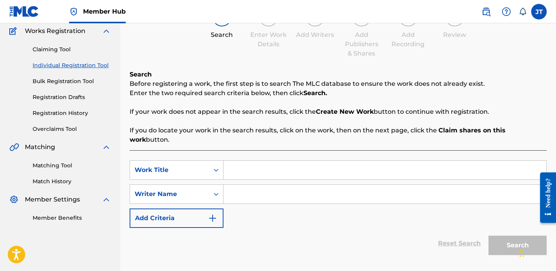
scroll to position [70, 0]
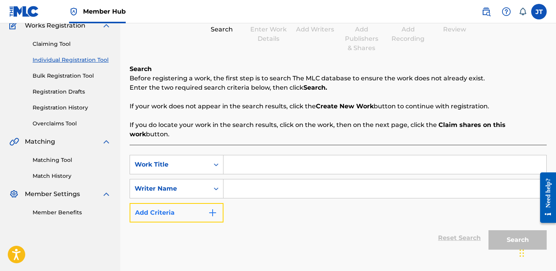
click at [197, 208] on button "Add Criteria" at bounding box center [177, 212] width 94 height 19
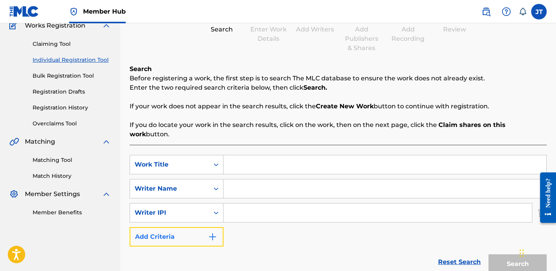
click at [194, 231] on button "Add Criteria" at bounding box center [177, 236] width 94 height 19
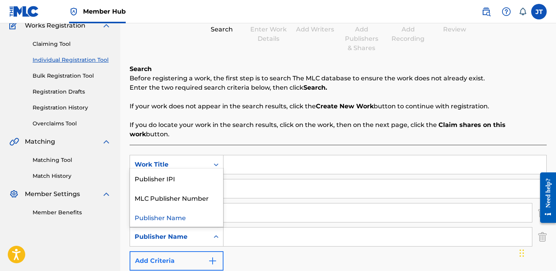
click at [194, 232] on div "Publisher Name" at bounding box center [170, 236] width 70 height 9
click at [190, 175] on div "Publisher IPI" at bounding box center [176, 177] width 93 height 19
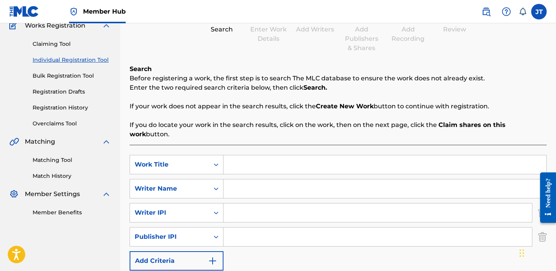
click at [242, 157] on input "Search Form" at bounding box center [385, 164] width 323 height 19
paste input "Last Day In"
type input "Last Day In"
click at [233, 203] on input "Search Form" at bounding box center [378, 212] width 309 height 19
type input "1114085891"
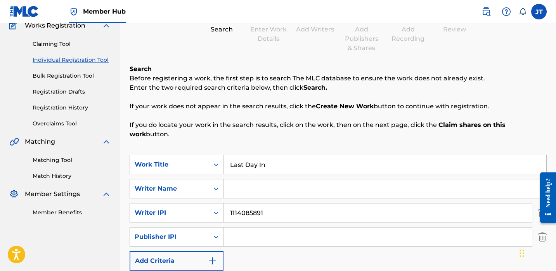
click at [265, 229] on input "Search Form" at bounding box center [378, 236] width 309 height 19
type input "1301037225"
click at [237, 179] on input "Search Form" at bounding box center [385, 188] width 323 height 19
paste input "[PERSON_NAME]"
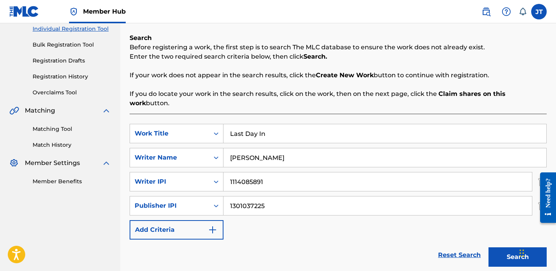
scroll to position [117, 0]
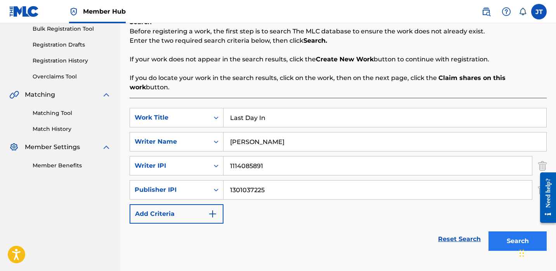
type input "[PERSON_NAME]"
click at [506, 234] on button "Search" at bounding box center [518, 240] width 58 height 19
click at [495, 231] on button "Search" at bounding box center [518, 240] width 58 height 19
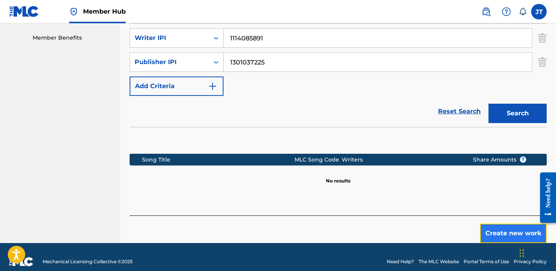
click at [500, 229] on button "Create new work" at bounding box center [513, 233] width 67 height 19
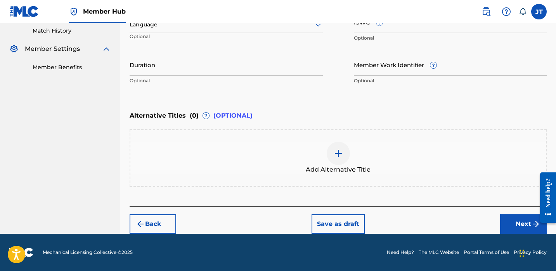
scroll to position [215, 0]
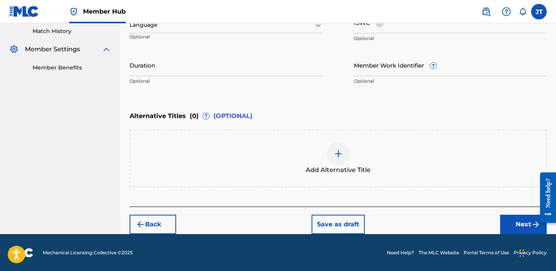
click at [246, 30] on div "Language" at bounding box center [226, 25] width 193 height 16
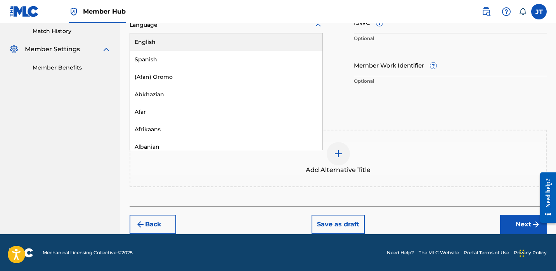
click at [243, 46] on div "English" at bounding box center [226, 41] width 193 height 17
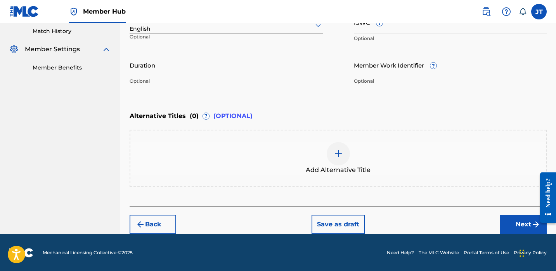
click at [181, 72] on input "Duration" at bounding box center [226, 65] width 193 height 22
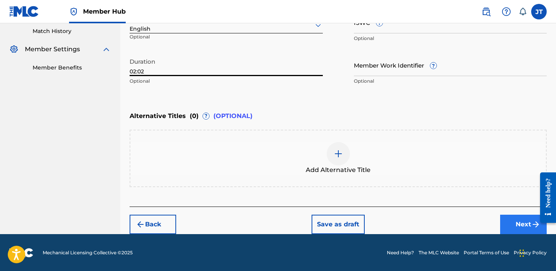
type input "02:02"
click at [504, 225] on button "Next" at bounding box center [523, 224] width 47 height 19
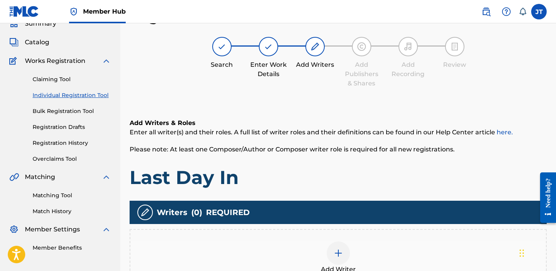
scroll to position [52, 0]
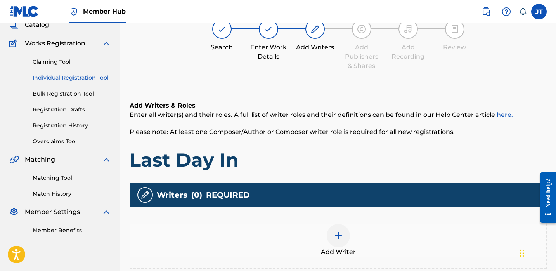
click at [347, 236] on div at bounding box center [338, 235] width 23 height 23
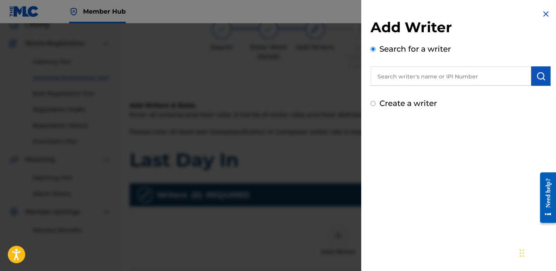
click at [417, 75] on input "text" at bounding box center [451, 75] width 161 height 19
paste input "[PERSON_NAME]"
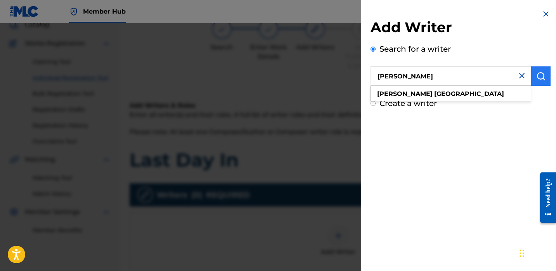
type input "[PERSON_NAME]"
click at [537, 76] on img "submit" at bounding box center [541, 75] width 9 height 9
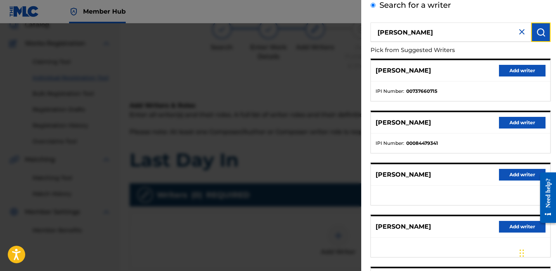
scroll to position [131, 0]
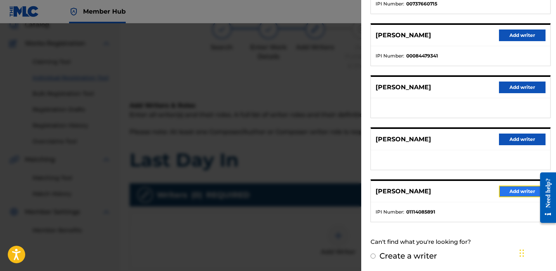
click at [499, 194] on button "Add writer" at bounding box center [522, 192] width 47 height 12
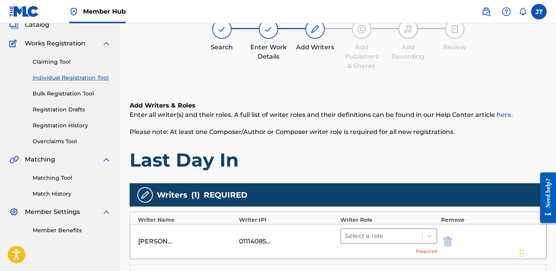
click at [406, 237] on div at bounding box center [381, 236] width 73 height 11
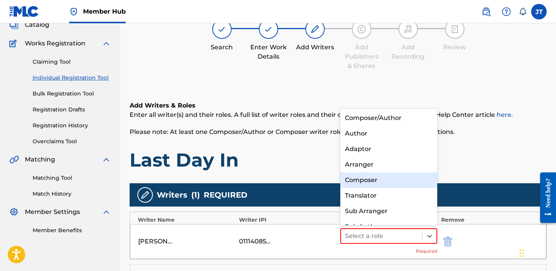
click at [382, 183] on div "Composer" at bounding box center [388, 180] width 97 height 16
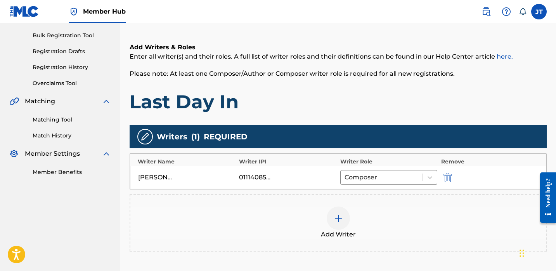
scroll to position [129, 0]
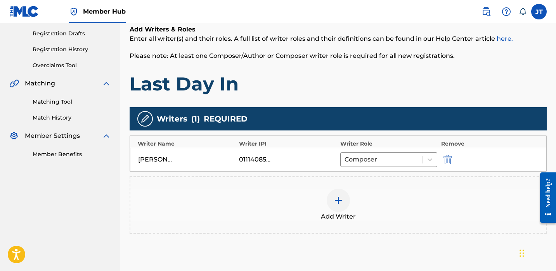
click at [341, 201] on img at bounding box center [338, 200] width 9 height 9
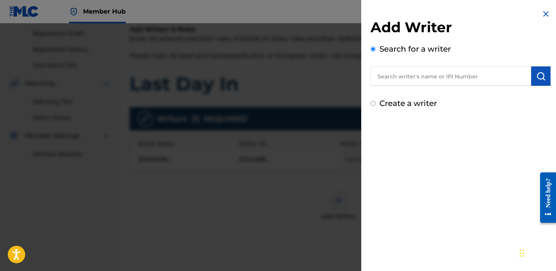
click at [425, 81] on input "text" at bounding box center [451, 75] width 161 height 19
paste input "[PERSON_NAME]"
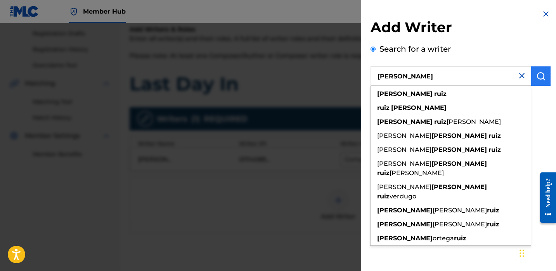
type input "[PERSON_NAME]"
click at [540, 70] on button "submit" at bounding box center [540, 75] width 19 height 19
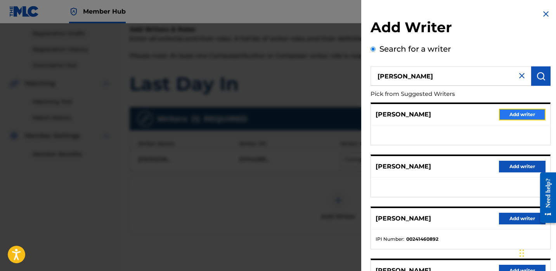
click at [520, 118] on button "Add writer" at bounding box center [522, 115] width 47 height 12
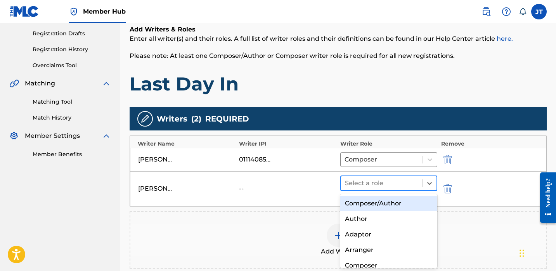
click at [375, 182] on div at bounding box center [381, 183] width 73 height 11
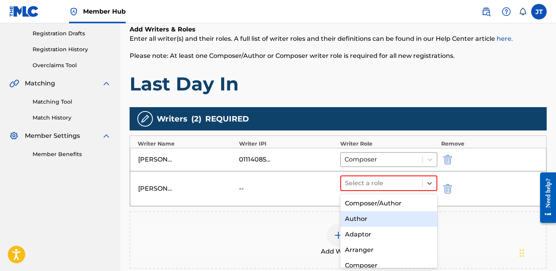
click at [367, 221] on div "Author" at bounding box center [388, 219] width 97 height 16
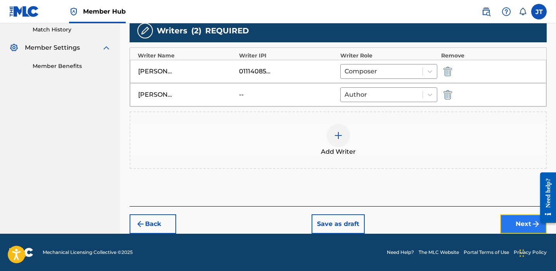
click at [501, 220] on button "Next" at bounding box center [523, 223] width 47 height 19
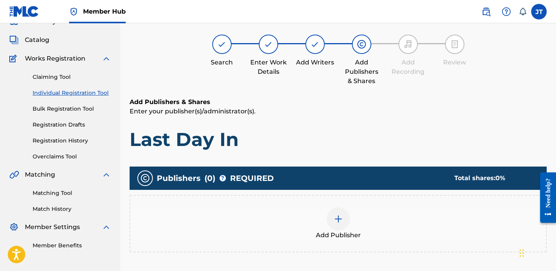
scroll to position [35, 0]
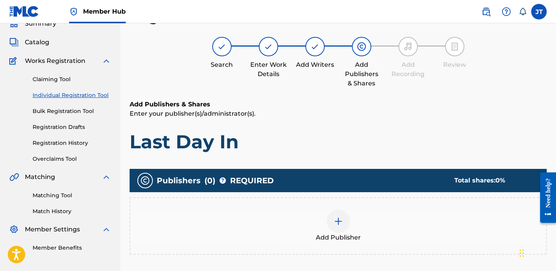
click at [339, 220] on img at bounding box center [338, 221] width 9 height 9
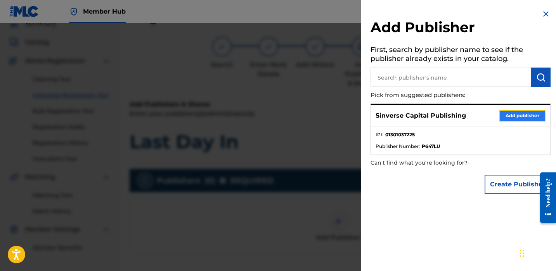
click at [507, 117] on button "Add publisher" at bounding box center [522, 116] width 47 height 12
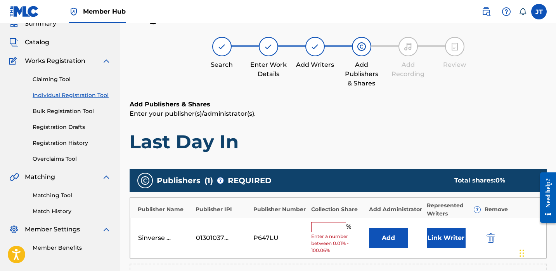
click at [333, 224] on input "text" at bounding box center [328, 227] width 35 height 10
type input "50"
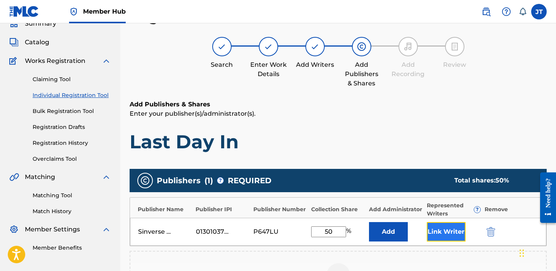
click at [436, 236] on button "Link Writer" at bounding box center [446, 231] width 39 height 19
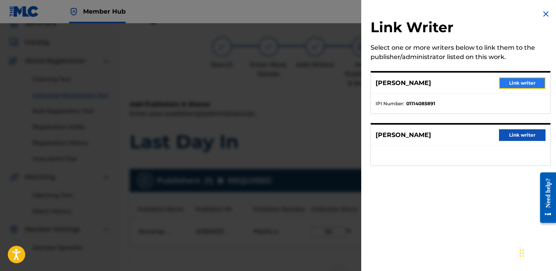
click at [505, 85] on button "Link writer" at bounding box center [522, 83] width 47 height 12
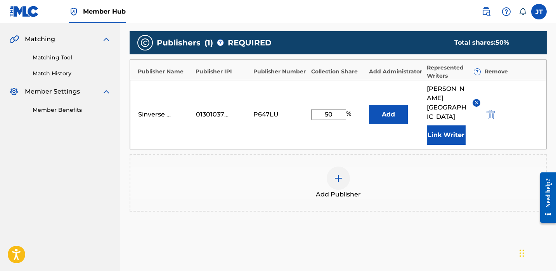
scroll to position [178, 0]
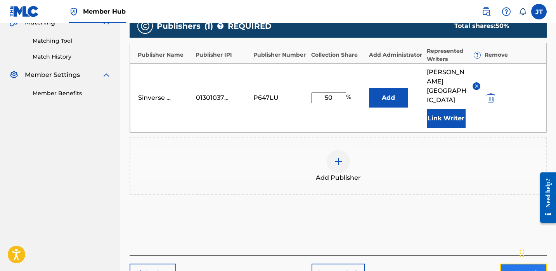
click at [505, 264] on button "Next" at bounding box center [523, 273] width 47 height 19
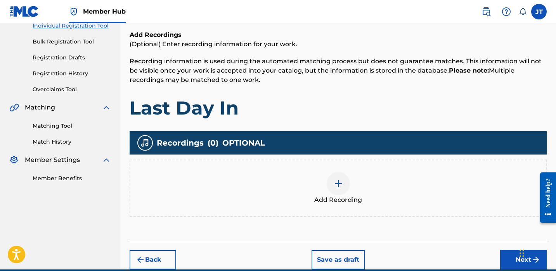
scroll to position [124, 0]
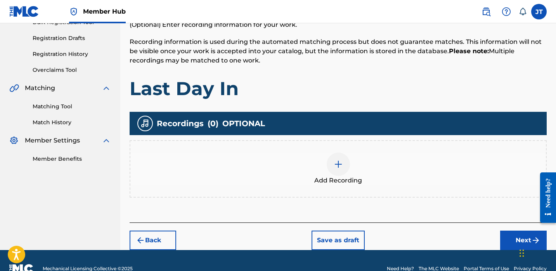
click at [337, 157] on div at bounding box center [338, 164] width 23 height 23
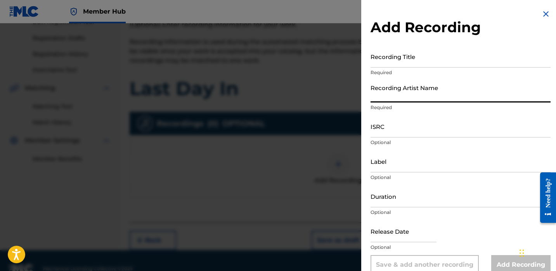
click at [396, 94] on input "Recording Artist Name" at bounding box center [461, 91] width 180 height 22
type input "Lil [PERSON_NAME]"
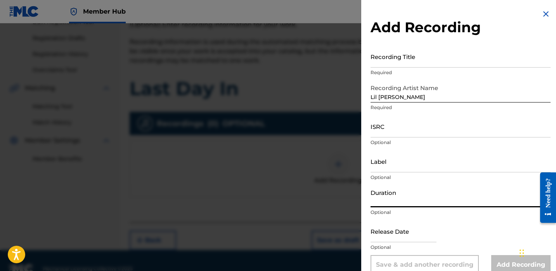
click at [399, 198] on input "Duration" at bounding box center [461, 196] width 180 height 22
type input "02:02"
select select "8"
select select "2025"
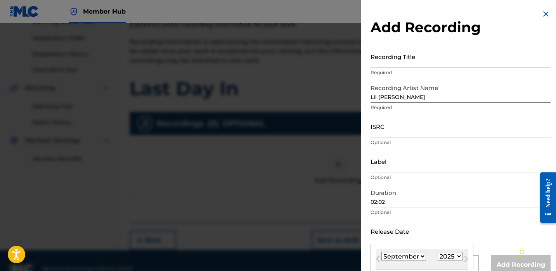
click at [382, 229] on input "text" at bounding box center [404, 231] width 66 height 22
click at [415, 255] on select "January February March April May June July August September October November De…" at bounding box center [404, 256] width 45 height 9
select select "3"
click at [382, 252] on select "January February March April May June July August September October November De…" at bounding box center [404, 256] width 45 height 9
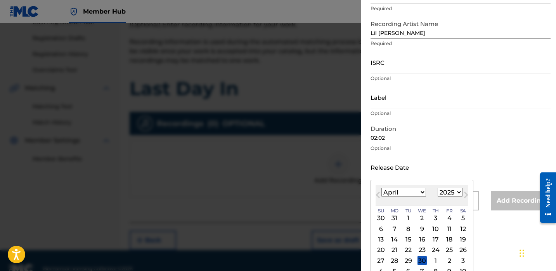
scroll to position [70, 0]
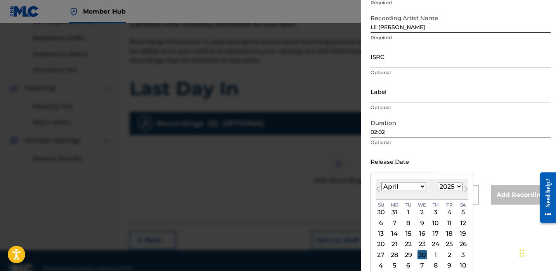
click at [419, 251] on div "30" at bounding box center [422, 254] width 9 height 9
type input "[DATE]"
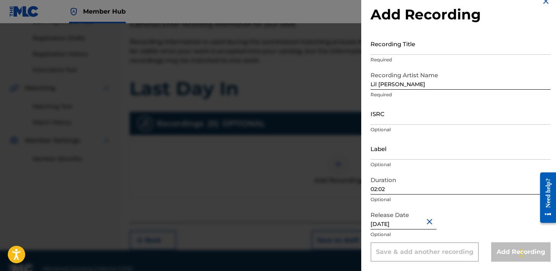
scroll to position [13, 0]
click at [404, 118] on input "ISRC" at bounding box center [461, 113] width 180 height 22
paste input "QZNWT2594001"
type input "QZNWT2594001"
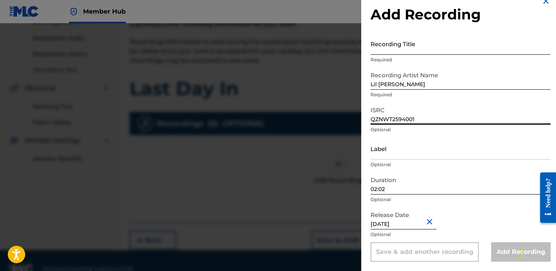
click at [422, 45] on input "Recording Title" at bounding box center [461, 44] width 180 height 22
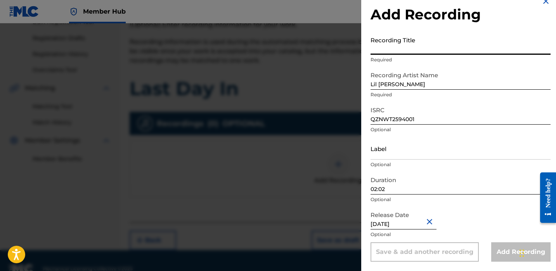
paste input "Last Day In"
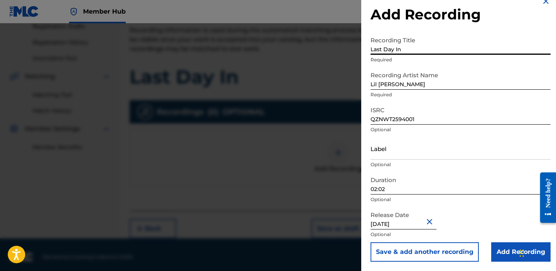
scroll to position [140, 0]
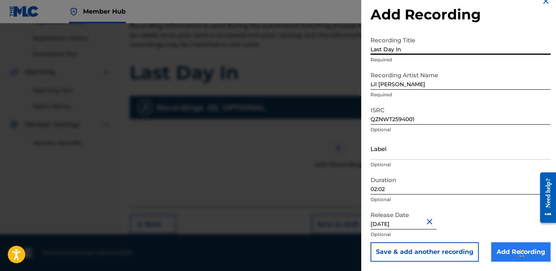
type input "Last Day In"
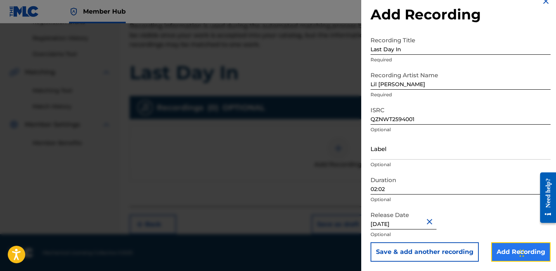
click at [498, 248] on input "Add Recording" at bounding box center [520, 251] width 59 height 19
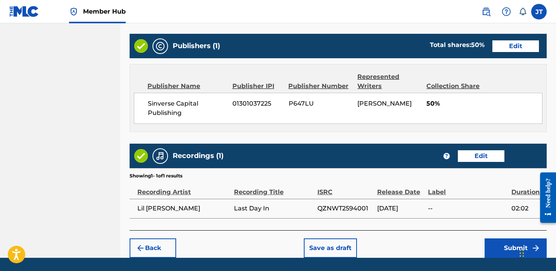
scroll to position [391, 0]
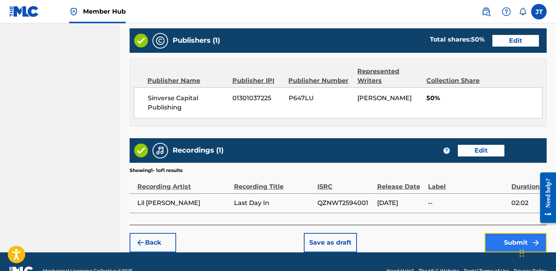
click at [490, 241] on button "Submit" at bounding box center [516, 242] width 62 height 19
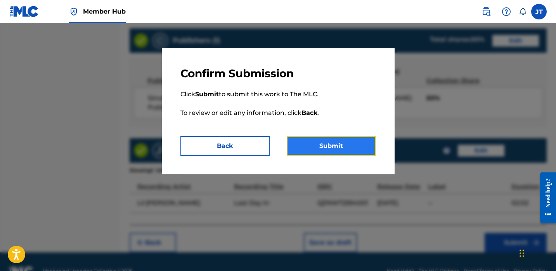
click at [353, 152] on button "Submit" at bounding box center [331, 145] width 89 height 19
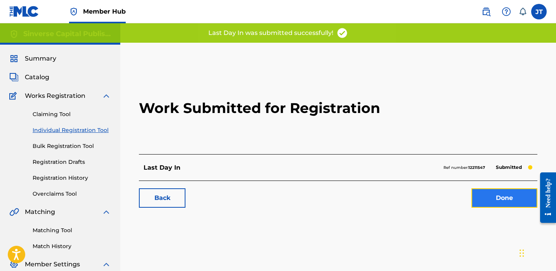
click at [479, 191] on link "Done" at bounding box center [505, 197] width 66 height 19
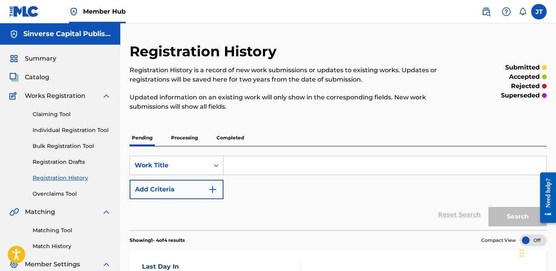
click at [233, 137] on p "Completed" at bounding box center [230, 138] width 32 height 16
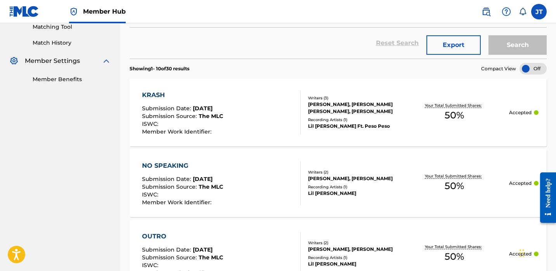
scroll to position [207, 0]
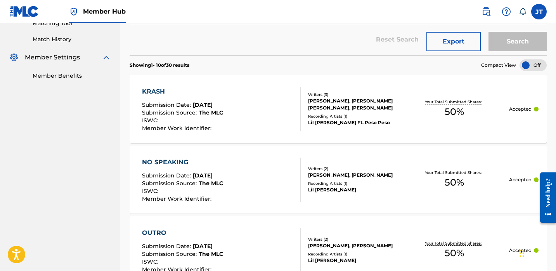
click at [211, 106] on span "[DATE]" at bounding box center [203, 104] width 20 height 7
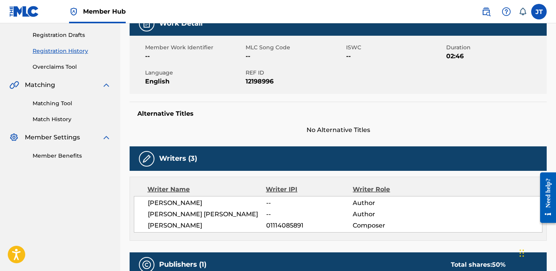
scroll to position [11, 0]
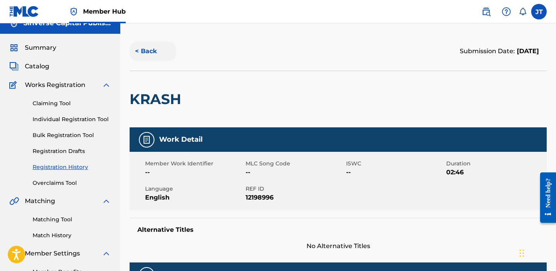
click at [149, 50] on button "< Back" at bounding box center [153, 51] width 47 height 19
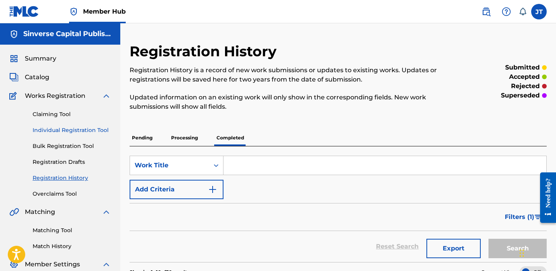
click at [79, 130] on link "Individual Registration Tool" at bounding box center [72, 130] width 78 height 8
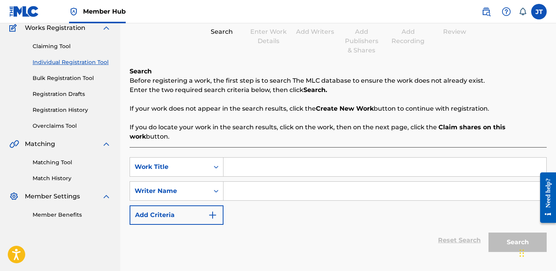
scroll to position [71, 0]
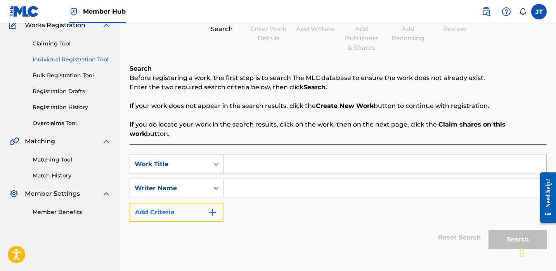
click at [202, 205] on button "Add Criteria" at bounding box center [177, 212] width 94 height 19
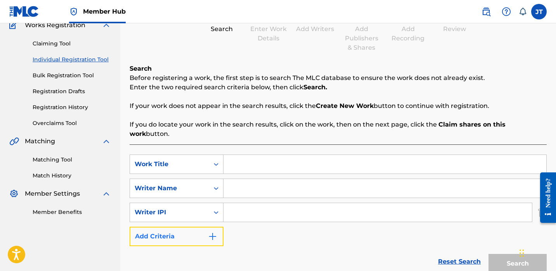
click at [201, 227] on button "Add Criteria" at bounding box center [177, 236] width 94 height 19
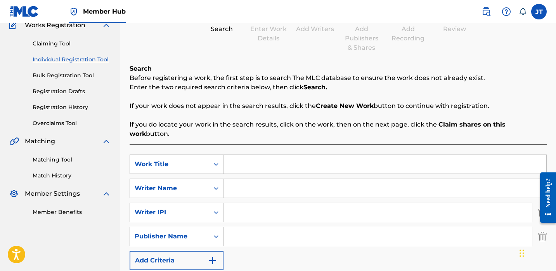
click at [201, 232] on div "Publisher Name" at bounding box center [170, 236] width 70 height 9
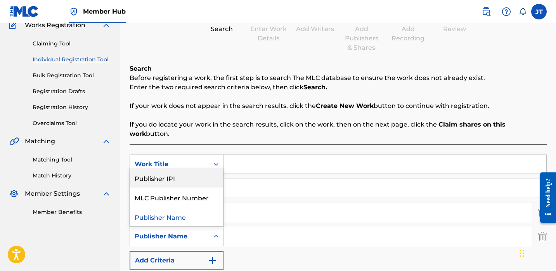
click at [195, 170] on div "Publisher IPI" at bounding box center [176, 177] width 93 height 19
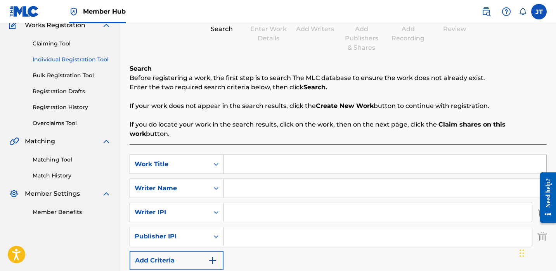
click at [243, 228] on input "Search Form" at bounding box center [378, 236] width 309 height 19
type input "1301037225"
click at [239, 203] on input "Search Form" at bounding box center [378, 212] width 309 height 19
type input "1114085891"
click at [237, 155] on input "Search Form" at bounding box center [385, 164] width 323 height 19
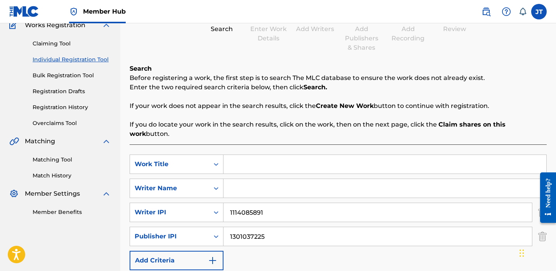
paste input "All That I Need"
type input "All That I Need"
click at [256, 179] on input "Search Form" at bounding box center [385, 188] width 323 height 19
paste input "[PERSON_NAME]"
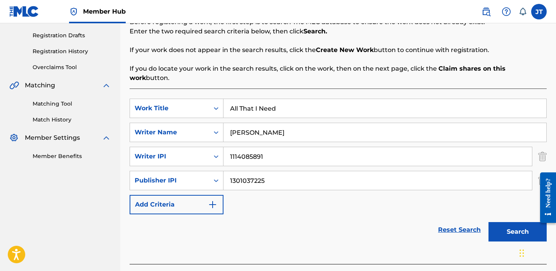
scroll to position [130, 0]
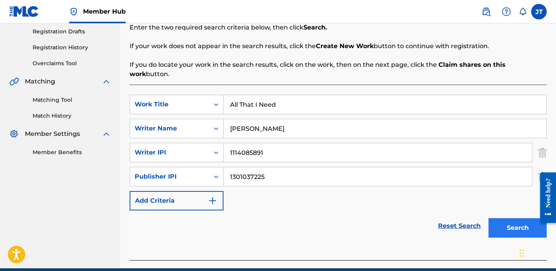
type input "[PERSON_NAME]"
click at [508, 218] on button "Search" at bounding box center [518, 227] width 58 height 19
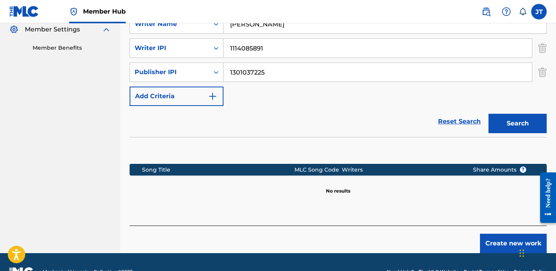
scroll to position [245, 0]
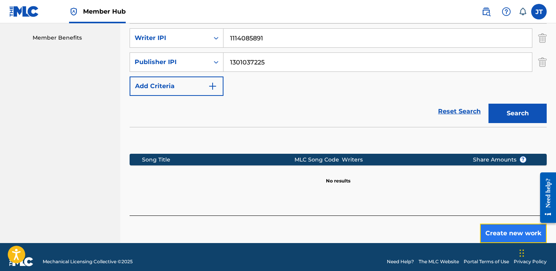
click at [496, 224] on button "Create new work" at bounding box center [513, 233] width 67 height 19
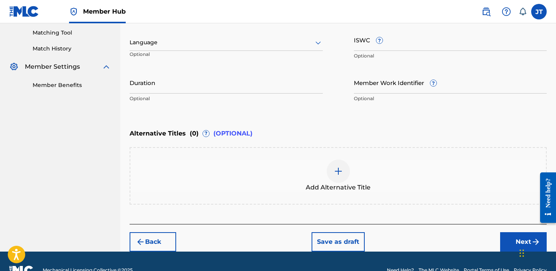
scroll to position [192, 0]
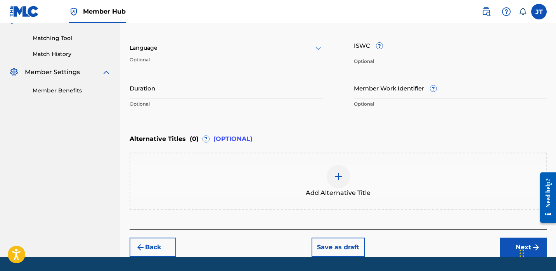
click at [312, 51] on div at bounding box center [226, 48] width 193 height 10
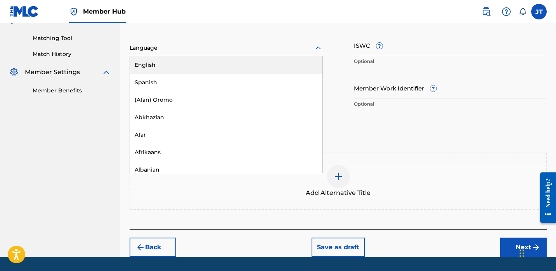
click at [306, 65] on div "English" at bounding box center [226, 64] width 193 height 17
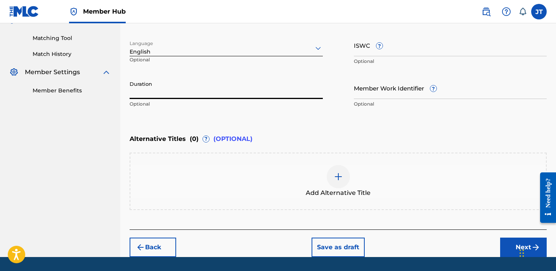
click at [194, 92] on input "Duration" at bounding box center [226, 88] width 193 height 22
click at [261, 96] on input "Duration" at bounding box center [226, 88] width 193 height 22
type input "03:05"
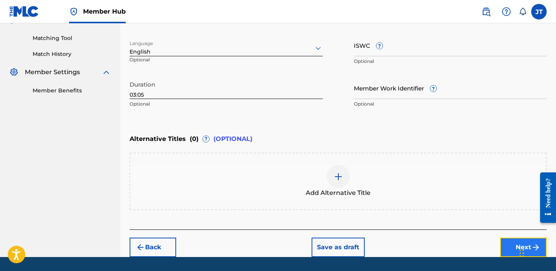
click at [512, 245] on button "Next" at bounding box center [523, 247] width 47 height 19
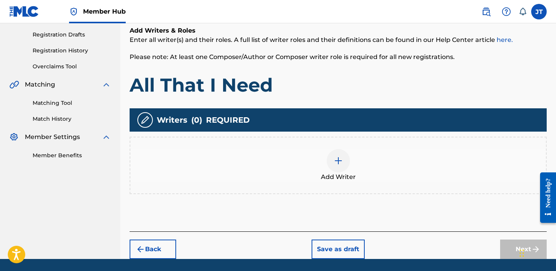
scroll to position [135, 0]
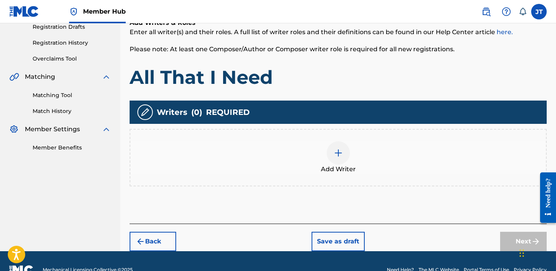
click at [340, 155] on img at bounding box center [338, 152] width 9 height 9
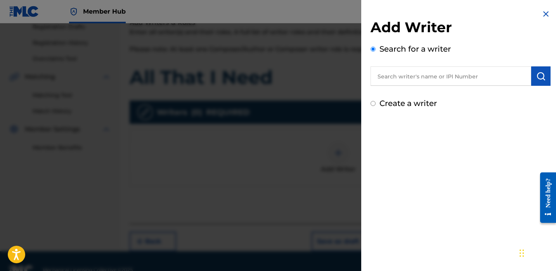
click at [392, 75] on input "text" at bounding box center [451, 75] width 161 height 19
paste input "[PERSON_NAME]"
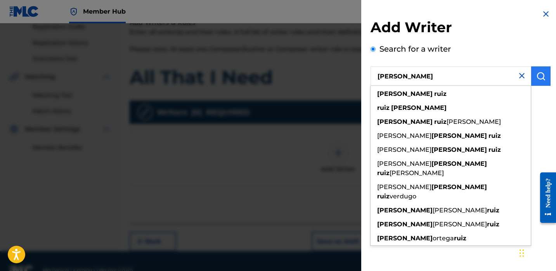
type input "[PERSON_NAME]"
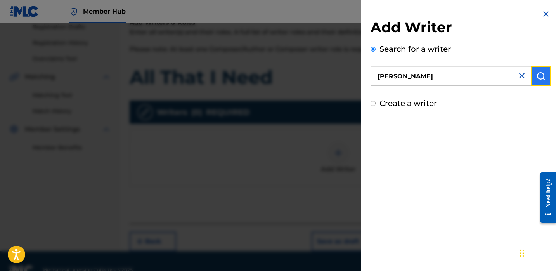
click at [537, 76] on img "submit" at bounding box center [541, 75] width 9 height 9
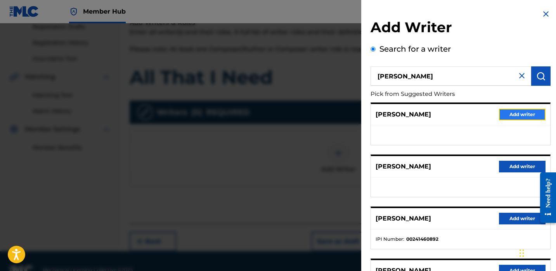
click at [518, 114] on button "Add writer" at bounding box center [522, 115] width 47 height 12
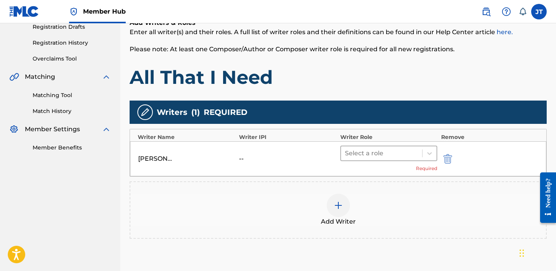
click at [410, 158] on div at bounding box center [381, 153] width 73 height 11
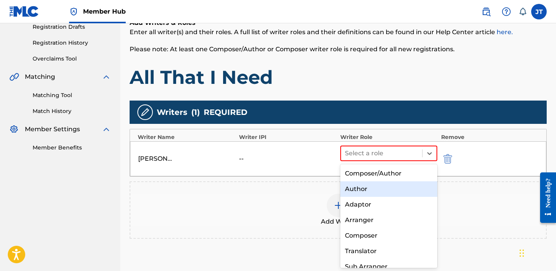
click at [380, 191] on div "Author" at bounding box center [388, 189] width 97 height 16
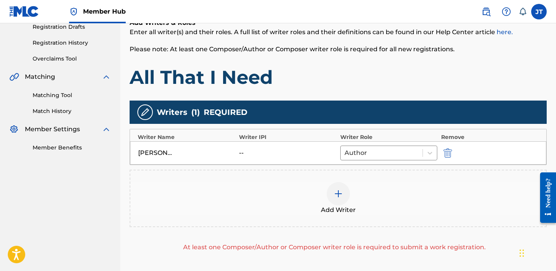
click at [340, 199] on div at bounding box center [338, 193] width 23 height 23
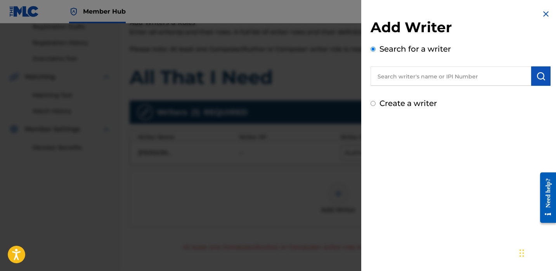
click at [399, 75] on input "text" at bounding box center [451, 75] width 161 height 19
paste input "[PERSON_NAME]"
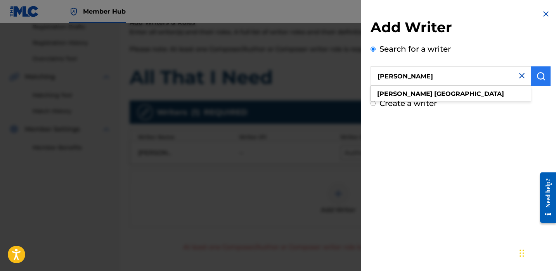
type input "[PERSON_NAME]"
click at [533, 73] on button "submit" at bounding box center [540, 75] width 19 height 19
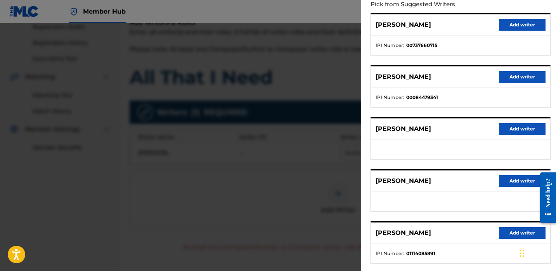
scroll to position [98, 0]
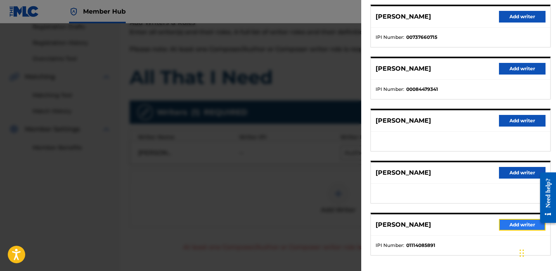
click at [502, 225] on button "Add writer" at bounding box center [522, 225] width 47 height 12
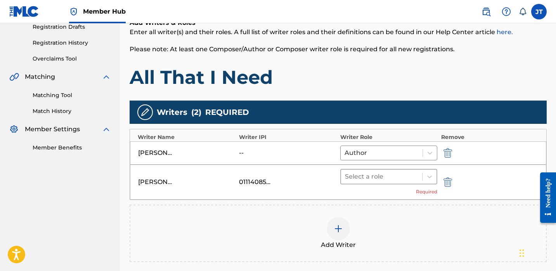
click at [389, 171] on div at bounding box center [381, 176] width 73 height 11
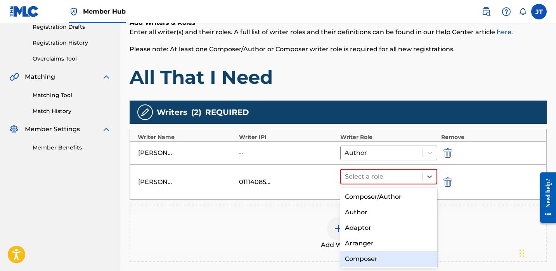
click at [371, 257] on div "Composer" at bounding box center [388, 259] width 97 height 16
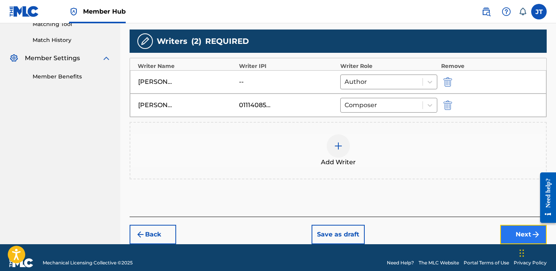
click at [510, 231] on button "Next" at bounding box center [523, 234] width 47 height 19
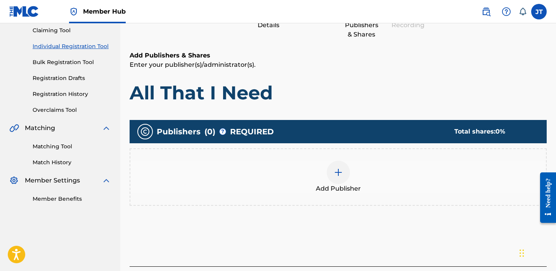
scroll to position [89, 0]
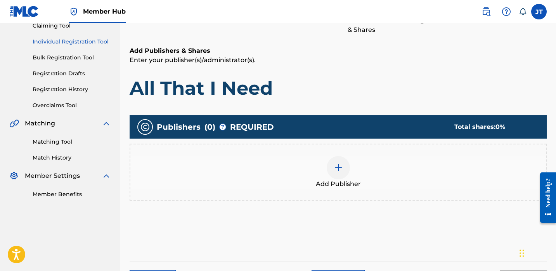
click at [336, 170] on img at bounding box center [338, 167] width 9 height 9
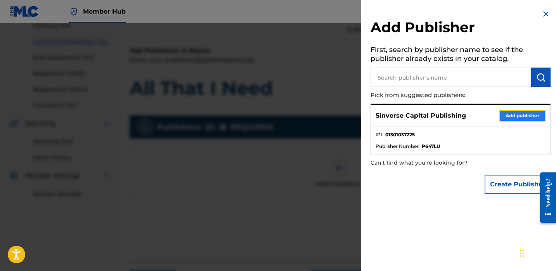
click at [504, 118] on button "Add publisher" at bounding box center [522, 116] width 47 height 12
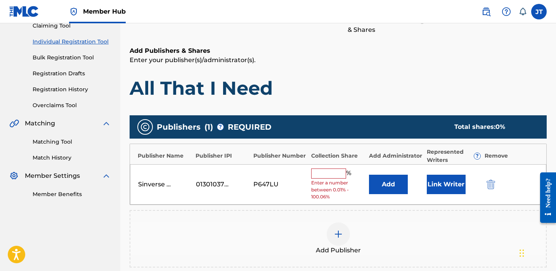
click at [336, 175] on input "text" at bounding box center [328, 173] width 35 height 10
type input "50"
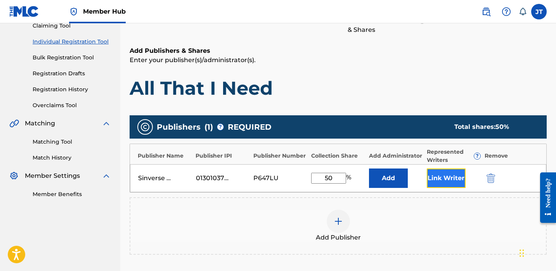
click at [432, 174] on button "Link Writer" at bounding box center [446, 177] width 39 height 19
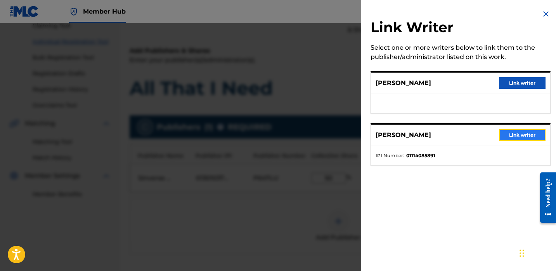
click at [508, 139] on button "Link writer" at bounding box center [522, 135] width 47 height 12
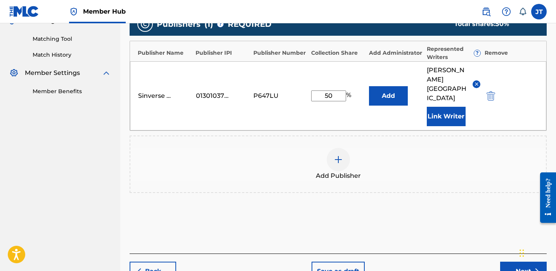
scroll to position [196, 0]
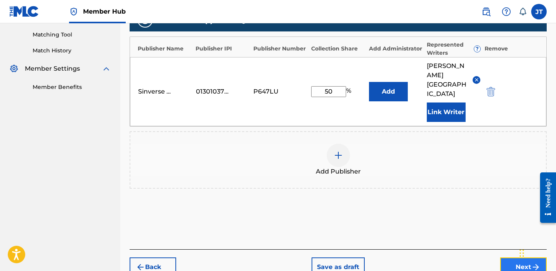
click at [509, 259] on button "Next" at bounding box center [523, 266] width 47 height 19
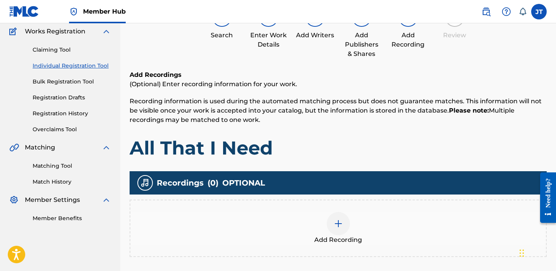
scroll to position [105, 0]
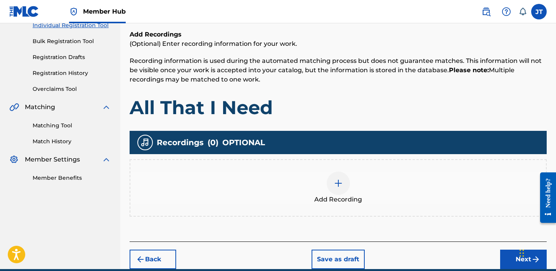
click at [332, 174] on div at bounding box center [338, 183] width 23 height 23
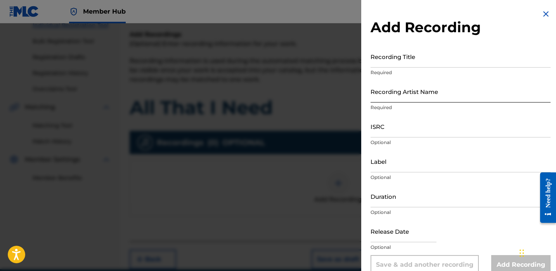
click at [401, 93] on input "Recording Artist Name" at bounding box center [461, 91] width 180 height 22
type input "Lil [PERSON_NAME]"
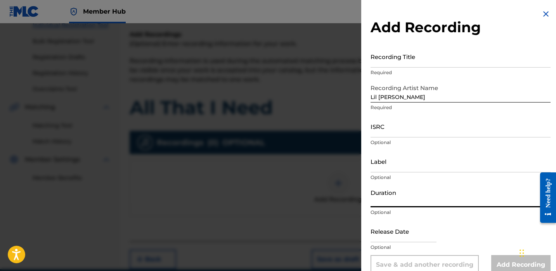
click at [391, 199] on input "Duration" at bounding box center [461, 196] width 180 height 22
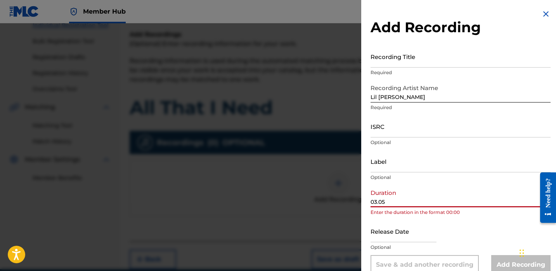
click at [377, 202] on input "03.05" at bounding box center [461, 196] width 180 height 22
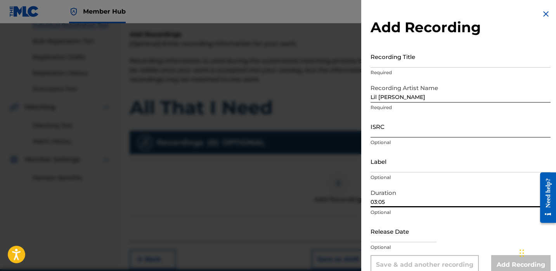
type input "03:05"
click at [394, 120] on input "ISRC" at bounding box center [461, 126] width 180 height 22
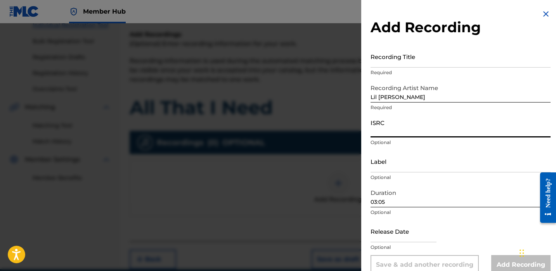
paste input "QZTAU2542527"
type input "QZTAU2542527"
click at [386, 234] on input "text" at bounding box center [404, 231] width 66 height 22
select select "8"
select select "2025"
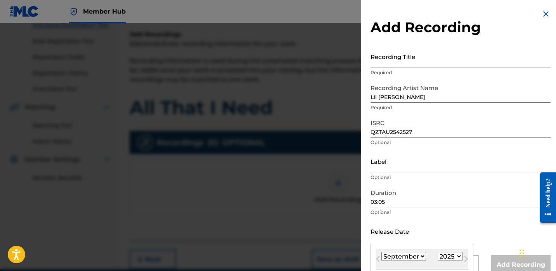
click at [420, 258] on select "January February March April May June July August September October November De…" at bounding box center [404, 256] width 45 height 9
select select "4"
click at [382, 252] on select "January February March April May June July August September October November De…" at bounding box center [404, 256] width 45 height 9
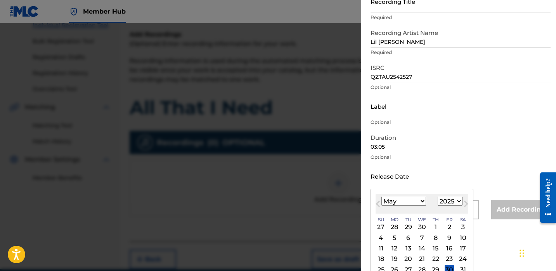
scroll to position [75, 0]
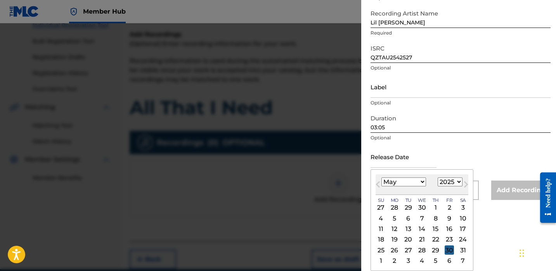
click at [447, 248] on div "30" at bounding box center [449, 249] width 9 height 9
type input "[DATE]"
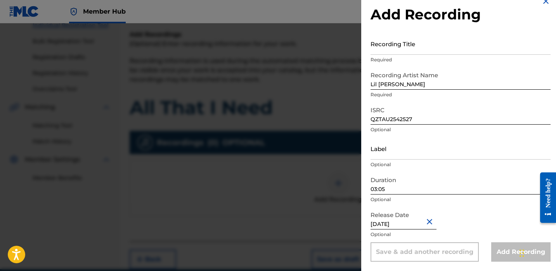
scroll to position [13, 0]
click at [408, 51] on input "Recording Title" at bounding box center [461, 44] width 180 height 22
paste input "All That I Need"
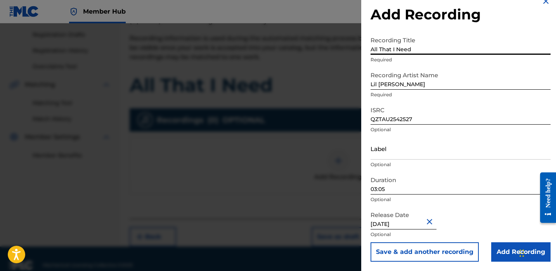
scroll to position [129, 0]
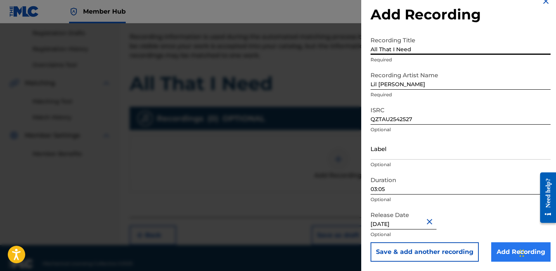
type input "All That I Need"
click at [502, 253] on input "Add Recording" at bounding box center [520, 251] width 59 height 19
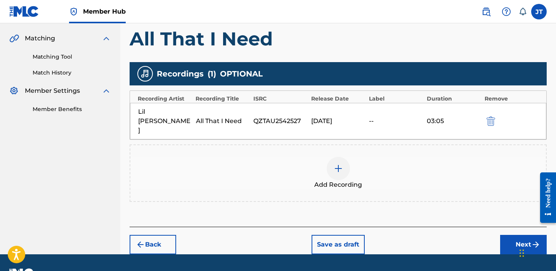
scroll to position [175, 0]
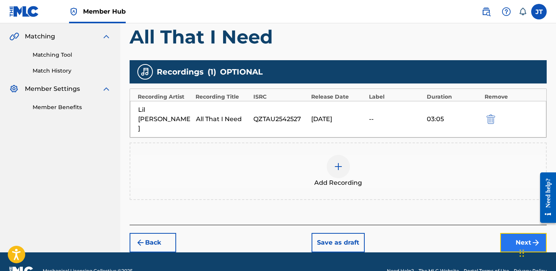
click at [504, 233] on button "Next" at bounding box center [523, 242] width 47 height 19
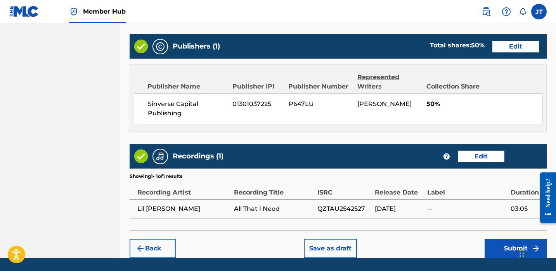
scroll to position [409, 0]
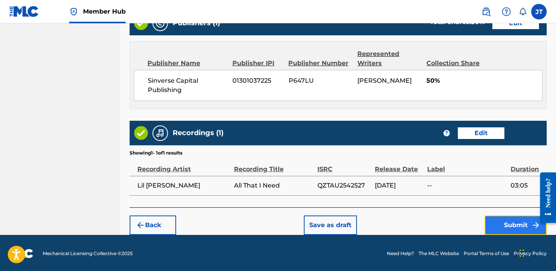
click at [495, 223] on button "Submit" at bounding box center [516, 224] width 62 height 19
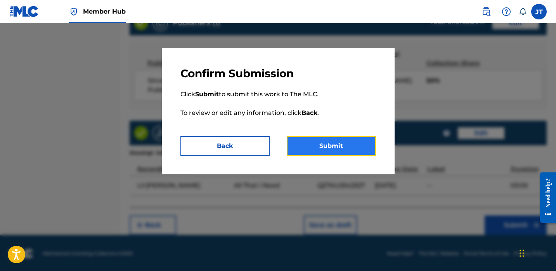
click at [310, 141] on button "Submit" at bounding box center [331, 145] width 89 height 19
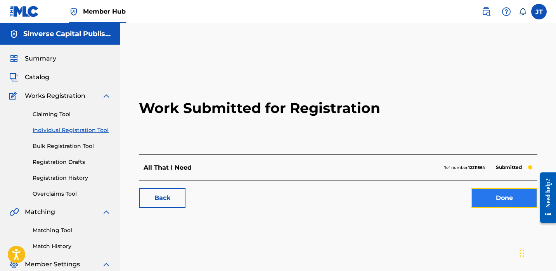
click at [483, 196] on link "Done" at bounding box center [505, 197] width 66 height 19
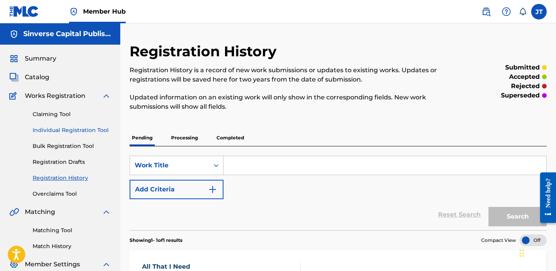
click at [73, 132] on link "Individual Registration Tool" at bounding box center [72, 130] width 78 height 8
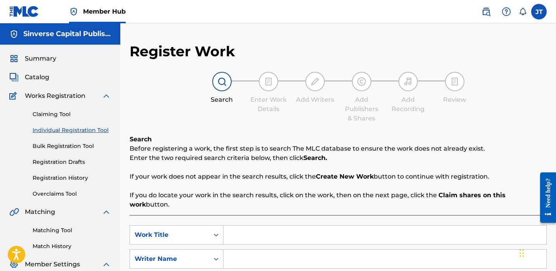
click at [241, 226] on input "Search Form" at bounding box center [385, 235] width 323 height 19
paste input "Red Light"
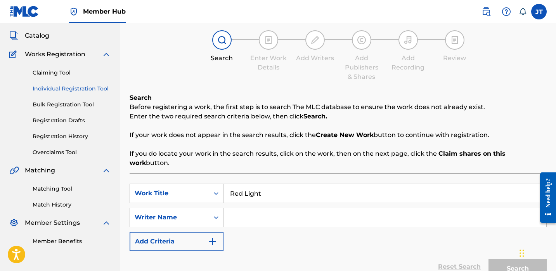
scroll to position [58, 0]
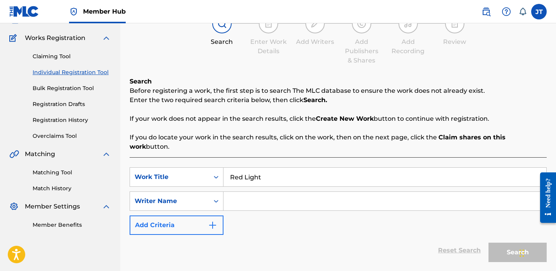
type input "Red Light"
click at [208, 221] on img "Search Form" at bounding box center [212, 225] width 9 height 9
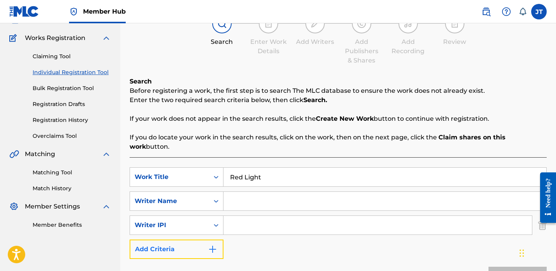
click at [203, 242] on button "Add Criteria" at bounding box center [177, 249] width 94 height 19
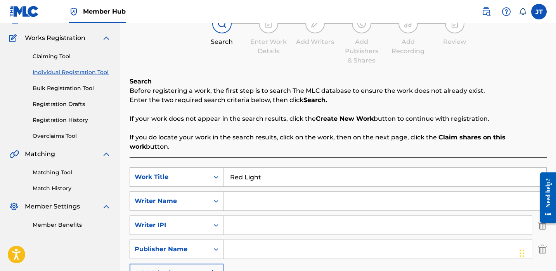
click at [210, 243] on div "Search Form" at bounding box center [216, 249] width 14 height 14
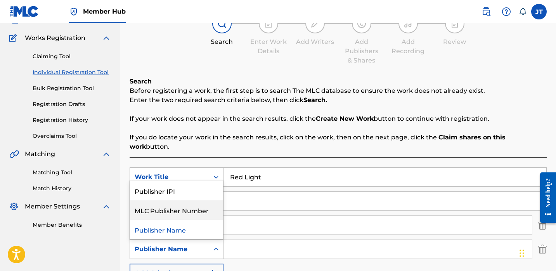
click at [197, 188] on div "Publisher IPI" at bounding box center [176, 190] width 93 height 19
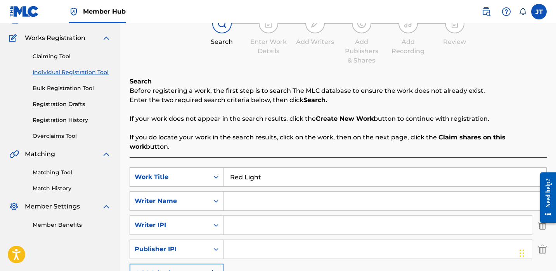
click at [226, 240] on input "Search Form" at bounding box center [378, 249] width 309 height 19
type input "1301037225"
click at [262, 216] on input "Search Form" at bounding box center [378, 225] width 309 height 19
type input "1114085891"
click at [243, 194] on input "Search Form" at bounding box center [385, 201] width 323 height 19
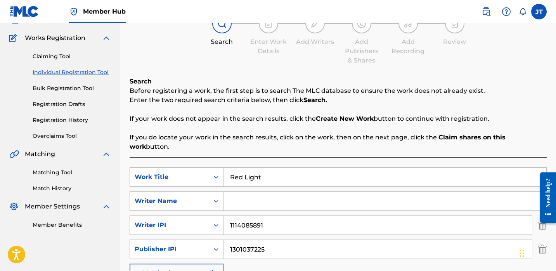
paste input "[PERSON_NAME]"
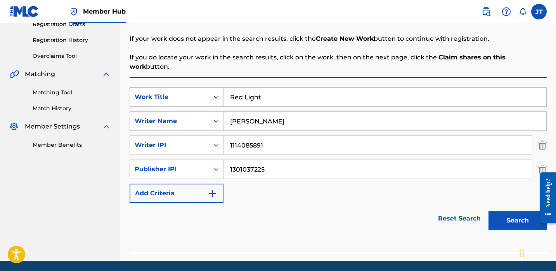
scroll to position [156, 0]
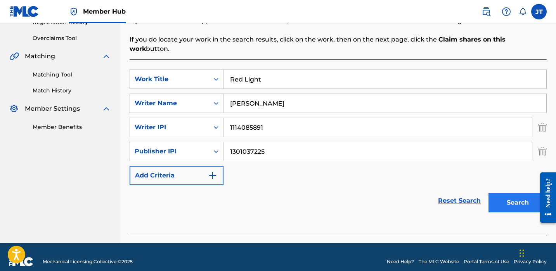
type input "[PERSON_NAME]"
click at [511, 193] on button "Search" at bounding box center [518, 202] width 58 height 19
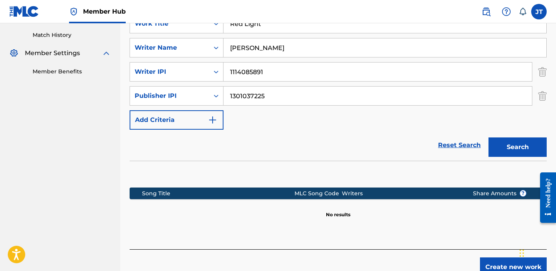
scroll to position [245, 0]
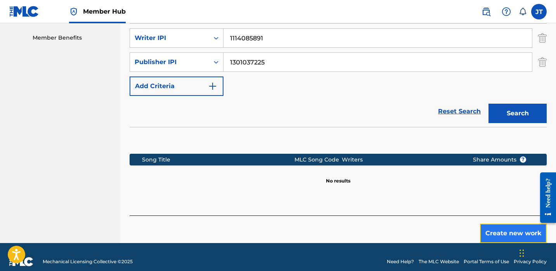
click at [483, 224] on button "Create new work" at bounding box center [513, 233] width 67 height 19
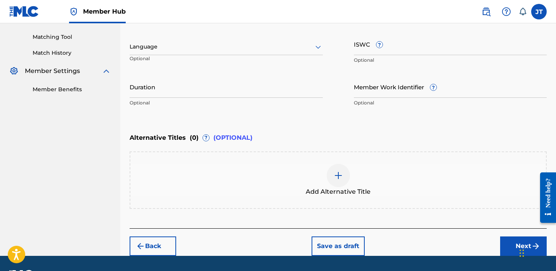
scroll to position [188, 0]
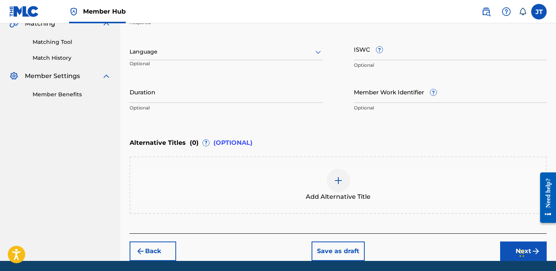
click at [199, 54] on div at bounding box center [226, 52] width 193 height 10
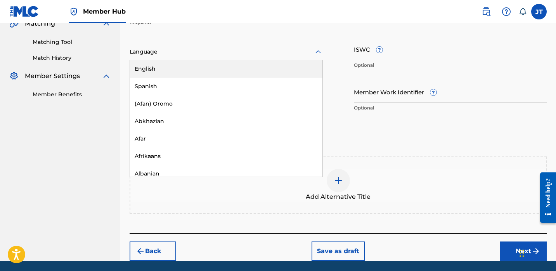
click at [195, 72] on div "English" at bounding box center [226, 68] width 193 height 17
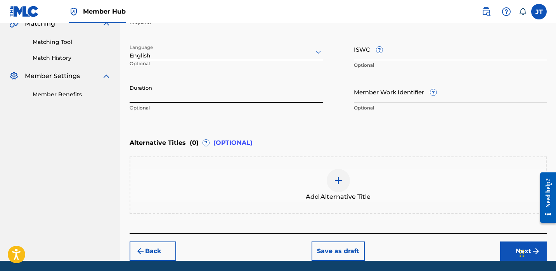
click at [153, 94] on input "Duration" at bounding box center [226, 92] width 193 height 22
type input "02:08"
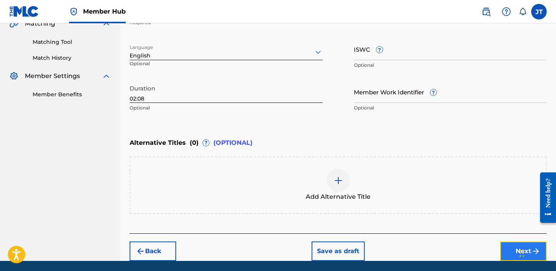
click at [500, 250] on button "Next" at bounding box center [523, 250] width 47 height 19
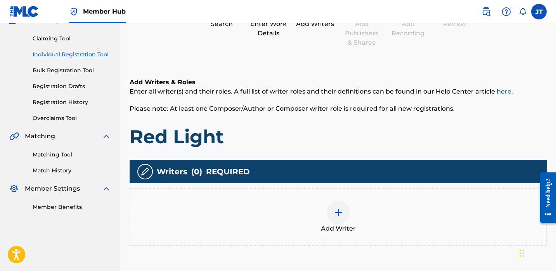
scroll to position [82, 0]
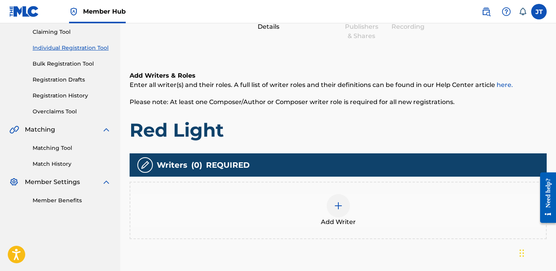
click at [337, 211] on div at bounding box center [338, 205] width 23 height 23
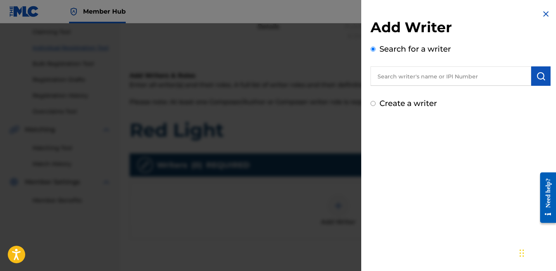
click at [396, 76] on input "text" at bounding box center [451, 75] width 161 height 19
paste input "[PERSON_NAME]"
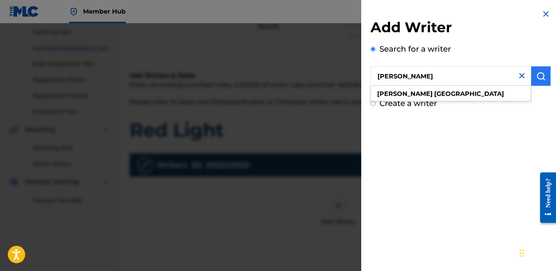
type input "[PERSON_NAME]"
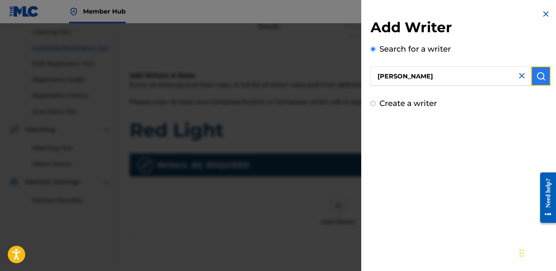
click at [532, 77] on button "submit" at bounding box center [540, 75] width 19 height 19
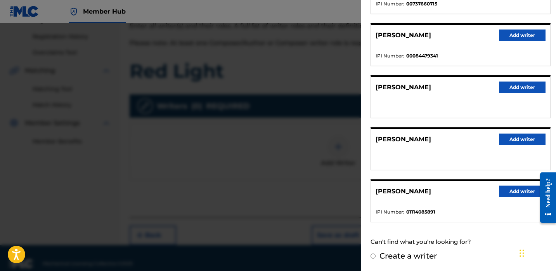
scroll to position [152, 0]
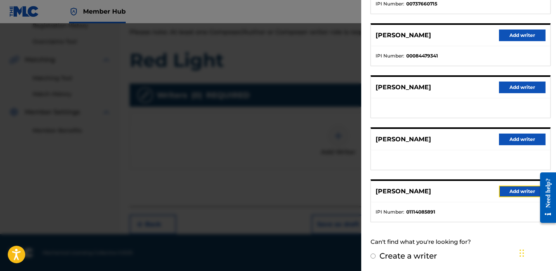
click at [503, 188] on button "Add writer" at bounding box center [522, 192] width 47 height 12
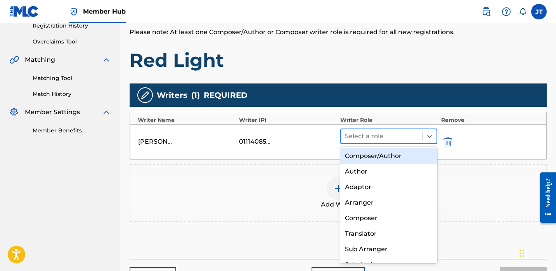
click at [386, 140] on div at bounding box center [381, 136] width 73 height 11
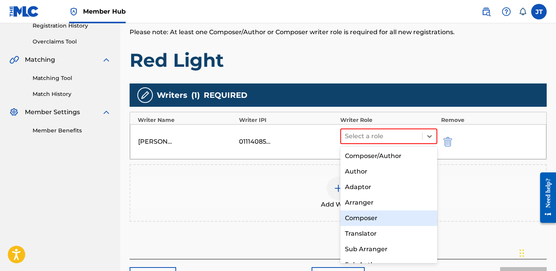
click at [366, 220] on div "Composer" at bounding box center [388, 218] width 97 height 16
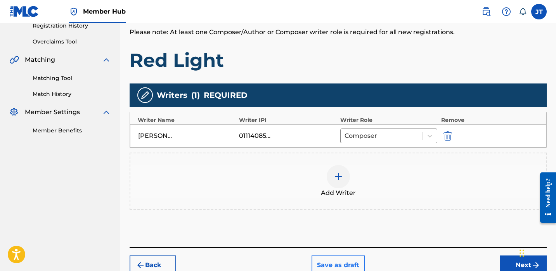
scroll to position [131, 0]
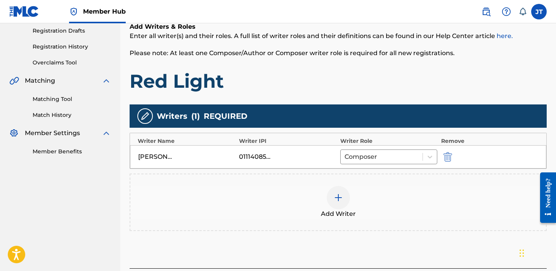
click at [332, 201] on div at bounding box center [338, 197] width 23 height 23
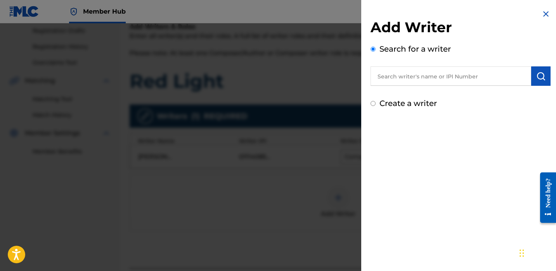
click at [393, 78] on input "text" at bounding box center [451, 75] width 161 height 19
paste input "[PERSON_NAME]"
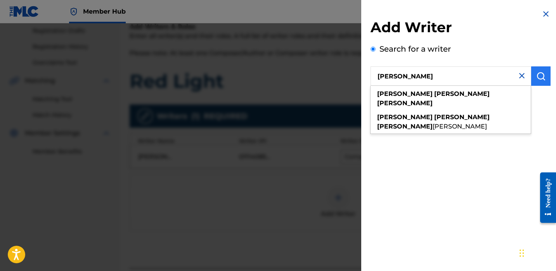
type input "[PERSON_NAME]"
click at [539, 75] on img "submit" at bounding box center [541, 75] width 9 height 9
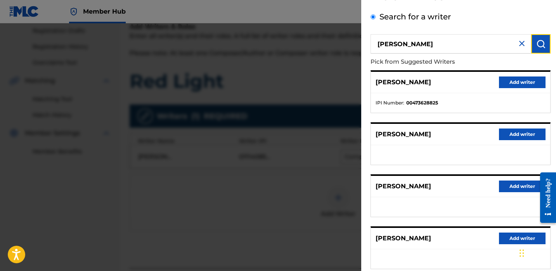
scroll to position [46, 0]
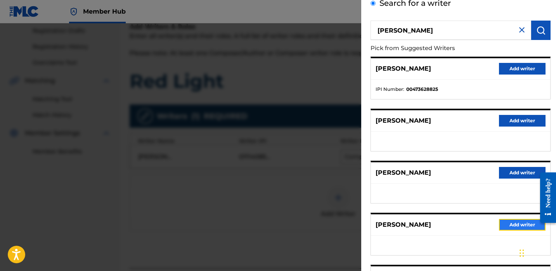
click at [503, 223] on button "Add writer" at bounding box center [522, 225] width 47 height 12
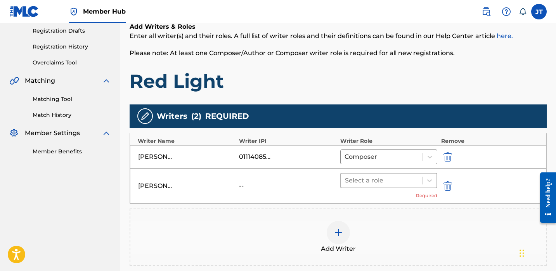
click at [365, 175] on div at bounding box center [381, 180] width 73 height 11
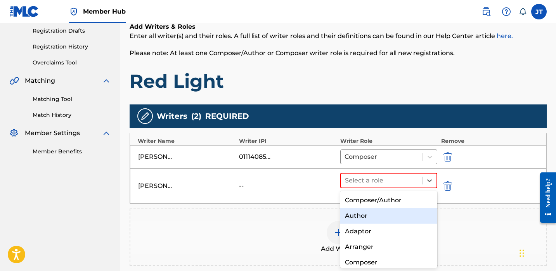
click at [361, 215] on div "Author" at bounding box center [388, 216] width 97 height 16
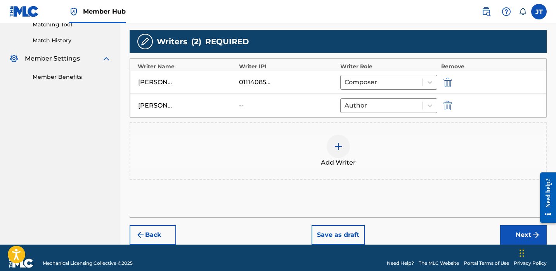
scroll to position [207, 0]
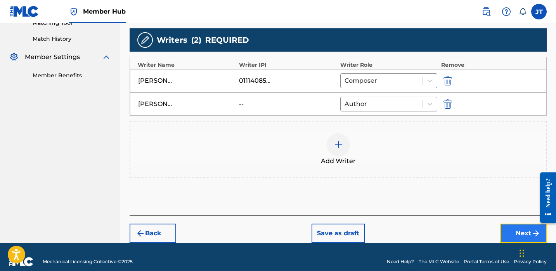
click at [508, 230] on button "Next" at bounding box center [523, 233] width 47 height 19
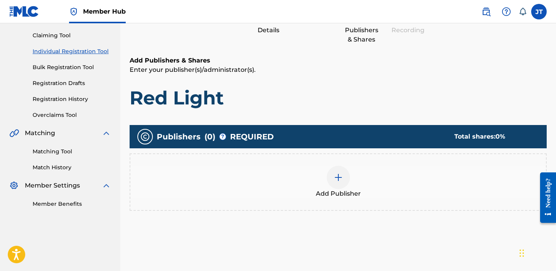
scroll to position [82, 0]
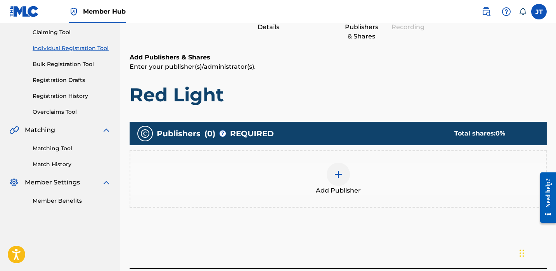
click at [335, 177] on img at bounding box center [338, 174] width 9 height 9
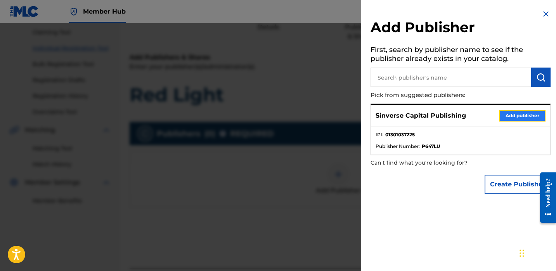
click at [511, 113] on button "Add publisher" at bounding box center [522, 116] width 47 height 12
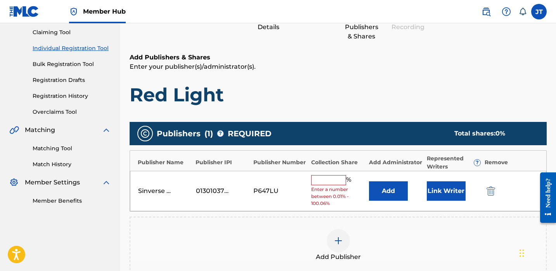
click at [332, 180] on input "text" at bounding box center [328, 180] width 35 height 10
type input "50"
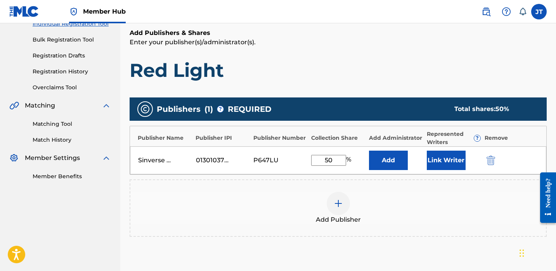
scroll to position [122, 0]
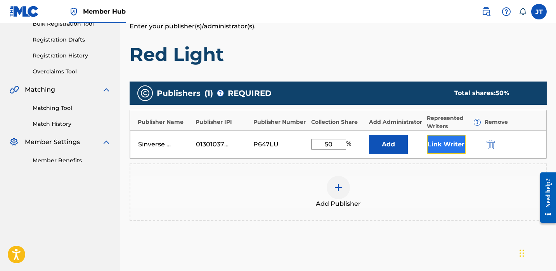
click at [441, 146] on button "Link Writer" at bounding box center [446, 144] width 39 height 19
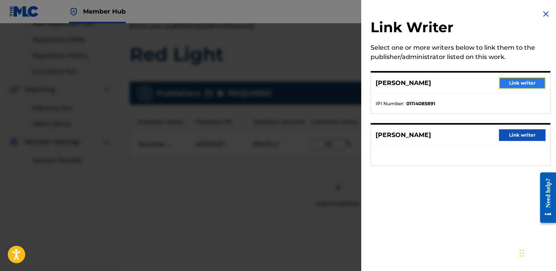
click at [512, 80] on button "Link writer" at bounding box center [522, 83] width 47 height 12
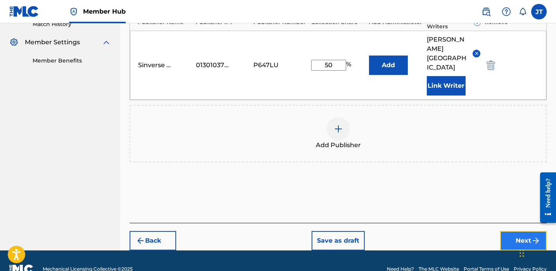
click at [510, 231] on button "Next" at bounding box center [523, 240] width 47 height 19
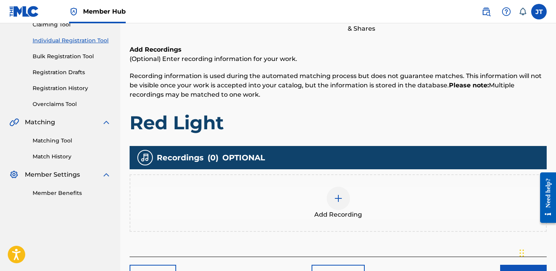
scroll to position [98, 0]
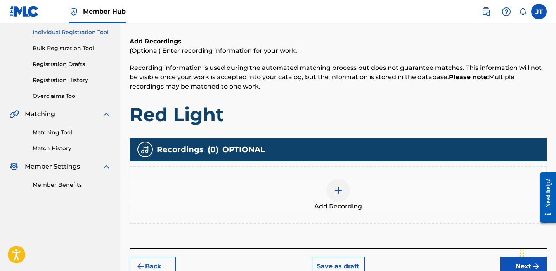
click at [333, 188] on div at bounding box center [338, 190] width 23 height 23
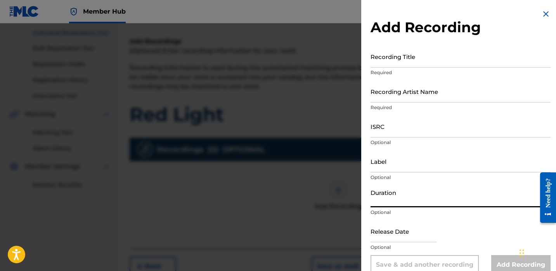
click at [391, 192] on input "Duration" at bounding box center [461, 196] width 180 height 22
type input "02:08"
click at [384, 230] on input "text" at bounding box center [404, 231] width 66 height 22
select select "8"
select select "2025"
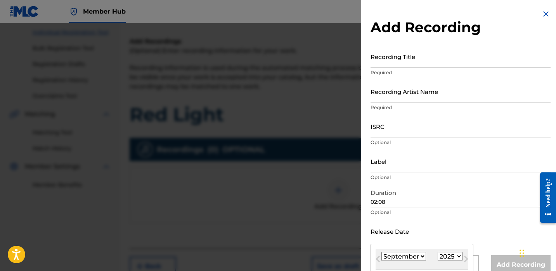
click at [409, 256] on select "January February March April May June July August September October November De…" at bounding box center [404, 256] width 45 height 9
select select "10"
click at [382, 252] on select "January February March April May June July August September October November De…" at bounding box center [404, 256] width 45 height 9
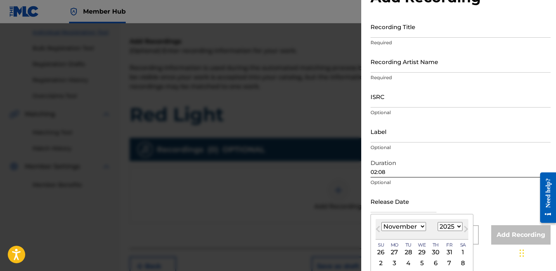
scroll to position [33, 0]
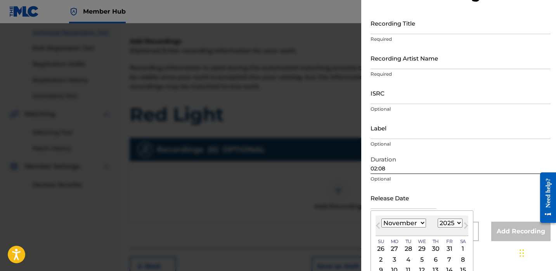
click at [449, 223] on select "1900 1901 1902 1903 1904 1905 1906 1907 1908 1909 1910 1911 1912 1913 1914 1915…" at bounding box center [450, 223] width 25 height 9
select select "2022"
click at [438, 219] on select "1900 1901 1902 1903 1904 1905 1906 1907 1908 1909 1910 1911 1912 1913 1914 1915…" at bounding box center [450, 223] width 25 height 9
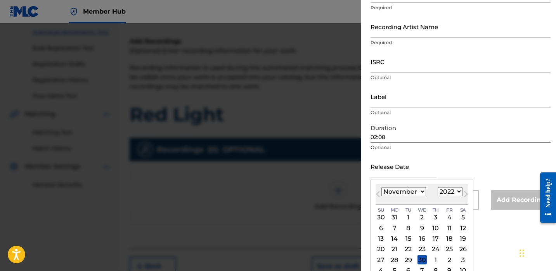
scroll to position [70, 0]
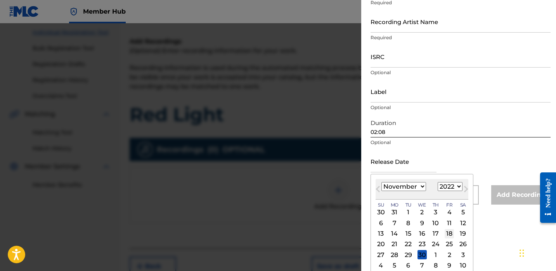
click at [449, 232] on div "18" at bounding box center [449, 233] width 9 height 9
type input "[DATE]"
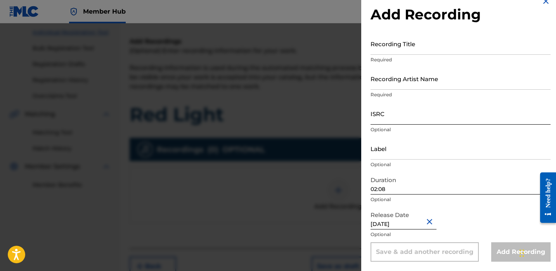
click at [406, 114] on input "ISRC" at bounding box center [461, 113] width 180 height 22
paste input "QZTAZ2257139"
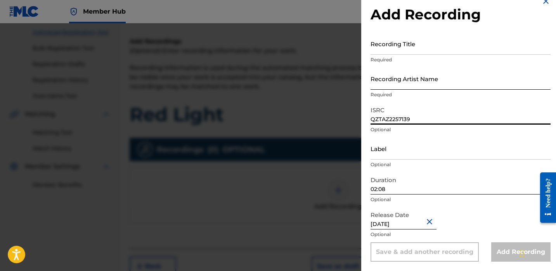
type input "QZTAZ2257139"
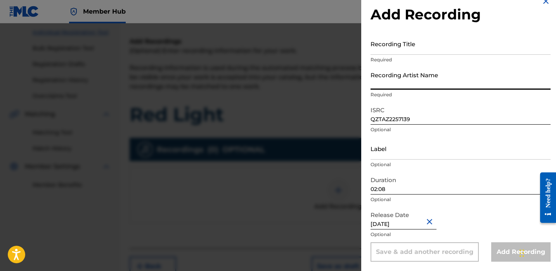
click at [403, 82] on input "Recording Artist Name" at bounding box center [461, 79] width 180 height 22
click at [392, 82] on input "Recording Artist Name" at bounding box center [461, 79] width 180 height 22
type input "Chuckysouljaa"
click at [394, 45] on input "Recording Title" at bounding box center [461, 44] width 180 height 22
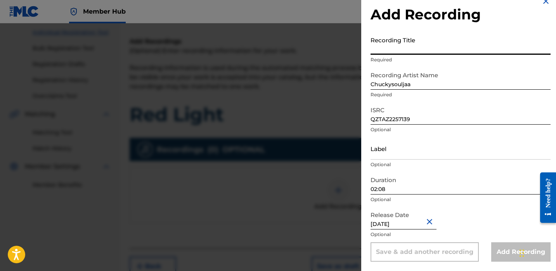
paste input "Red Light"
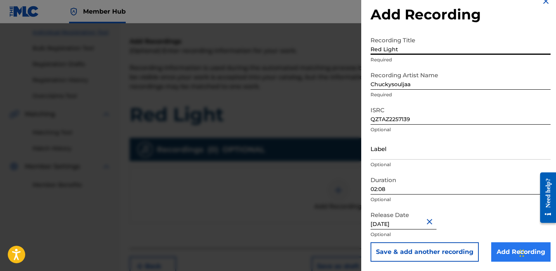
type input "Red Light"
click at [501, 255] on input "Add Recording" at bounding box center [520, 251] width 59 height 19
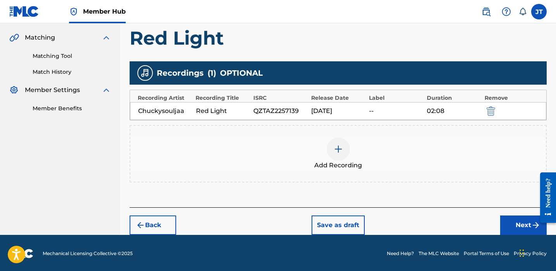
scroll to position [175, 0]
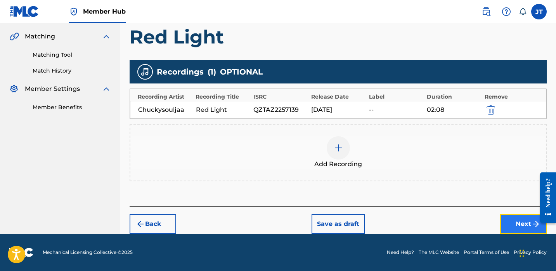
click at [505, 220] on button "Next" at bounding box center [523, 223] width 47 height 19
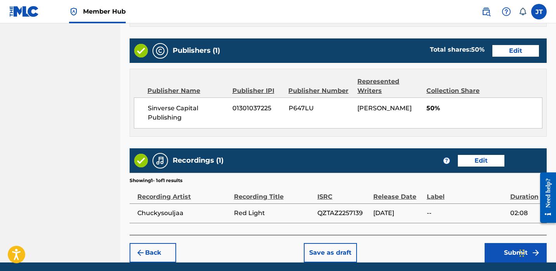
scroll to position [409, 0]
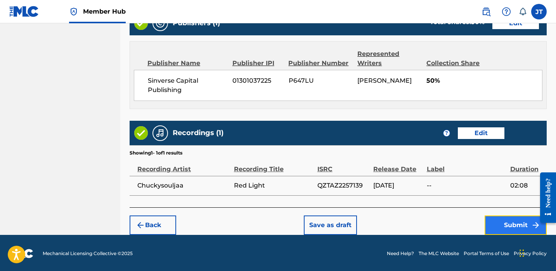
click at [496, 222] on button "Submit" at bounding box center [516, 224] width 62 height 19
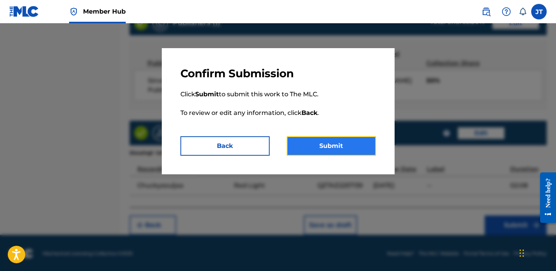
click at [356, 148] on button "Submit" at bounding box center [331, 145] width 89 height 19
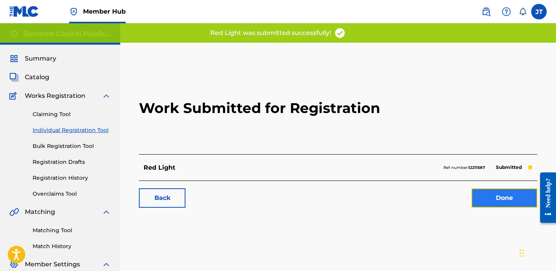
click at [474, 194] on link "Done" at bounding box center [505, 197] width 66 height 19
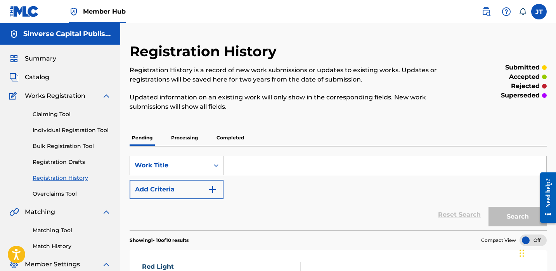
scroll to position [7, 0]
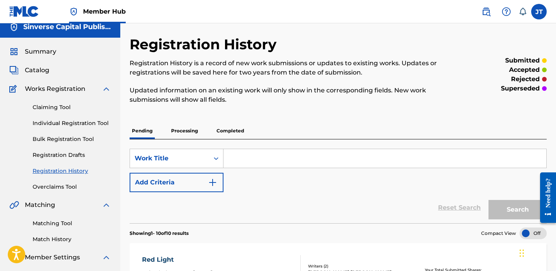
click at [197, 131] on p "Processing" at bounding box center [184, 131] width 31 height 16
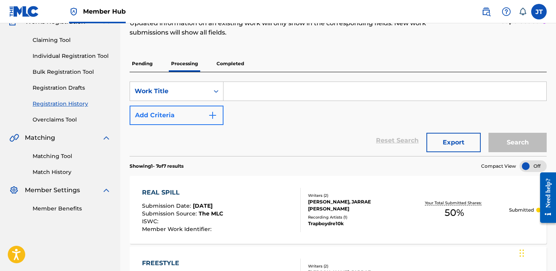
scroll to position [72, 0]
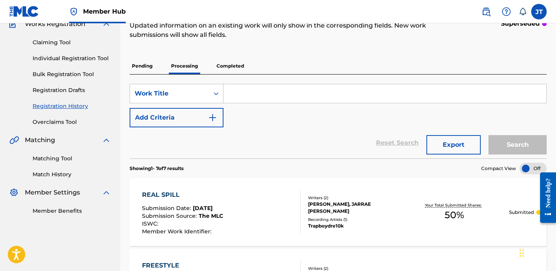
click at [226, 69] on p "Completed" at bounding box center [230, 66] width 32 height 16
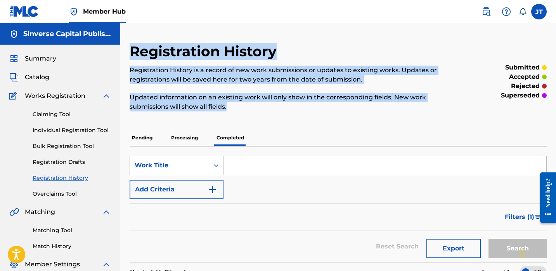
drag, startPoint x: 234, startPoint y: 107, endPoint x: 133, endPoint y: 50, distance: 115.2
click at [133, 50] on div "Registration History Registration History is a record of new work submissions o…" at bounding box center [290, 82] width 321 height 78
click at [132, 50] on h2 "Registration History" at bounding box center [205, 51] width 151 height 17
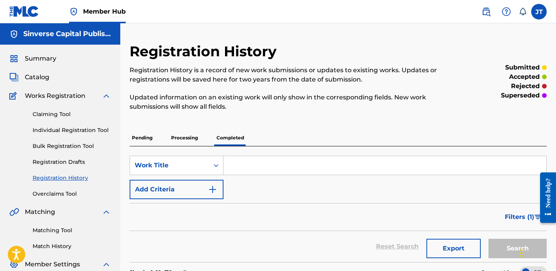
drag, startPoint x: 130, startPoint y: 50, endPoint x: 313, endPoint y: 127, distance: 197.3
click at [182, 140] on p "Processing" at bounding box center [184, 138] width 31 height 16
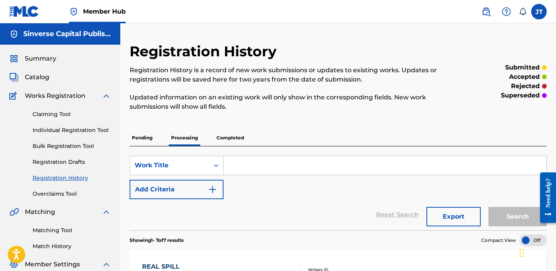
click at [139, 135] on p "Pending" at bounding box center [142, 138] width 25 height 16
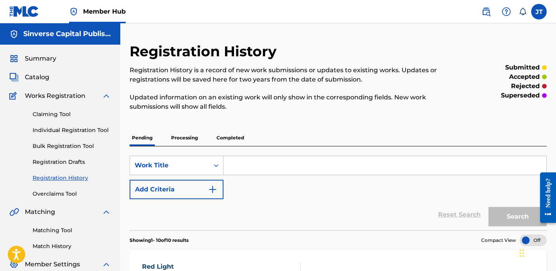
click at [186, 147] on div "SearchWithCriteriab3111c74-bae0-43b9-8d92-2651626bb9d9 Work Title Add Criteria …" at bounding box center [338, 188] width 417 height 84
click at [184, 140] on p "Processing" at bounding box center [184, 138] width 31 height 16
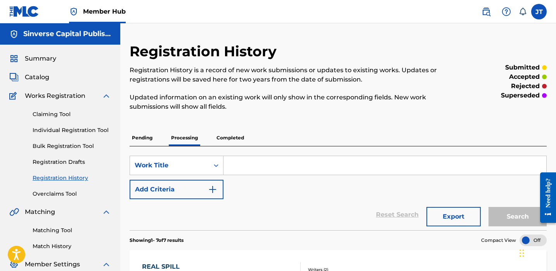
click at [215, 139] on p "Completed" at bounding box center [230, 138] width 32 height 16
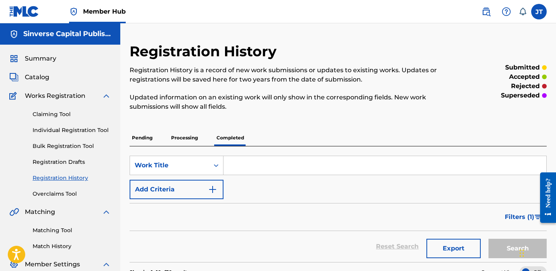
click at [146, 137] on p "Pending" at bounding box center [142, 138] width 25 height 16
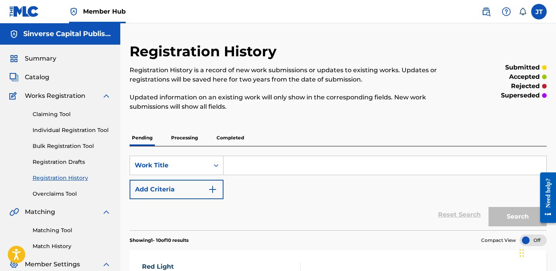
click at [177, 136] on p "Processing" at bounding box center [184, 138] width 31 height 16
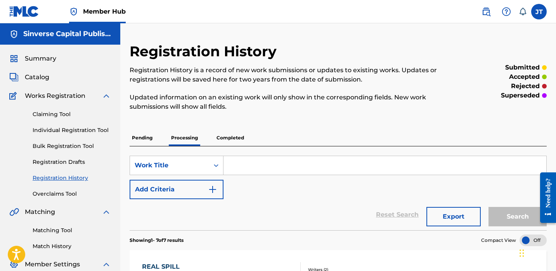
click at [227, 134] on p "Completed" at bounding box center [230, 138] width 32 height 16
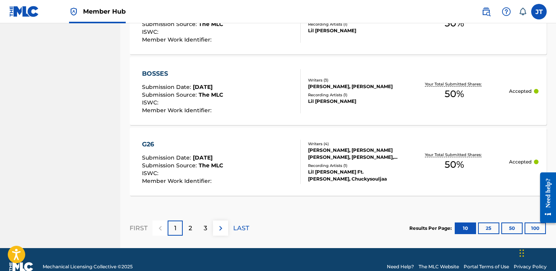
scroll to position [804, 0]
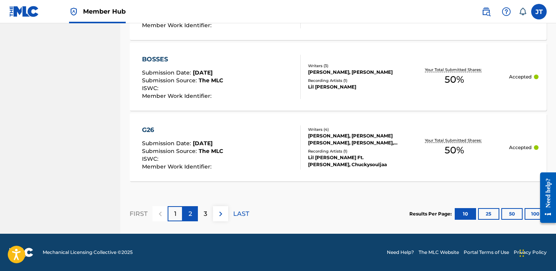
click at [186, 217] on div "2" at bounding box center [190, 213] width 15 height 15
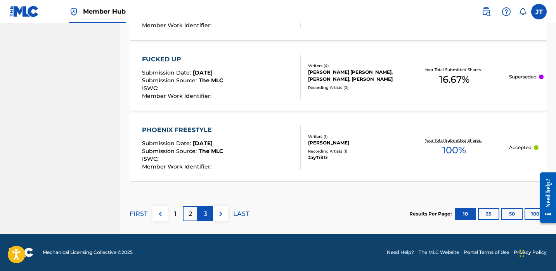
click at [202, 212] on div "3" at bounding box center [205, 213] width 15 height 15
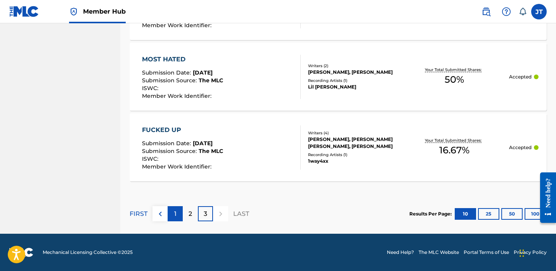
click at [175, 214] on p "1" at bounding box center [175, 213] width 2 height 9
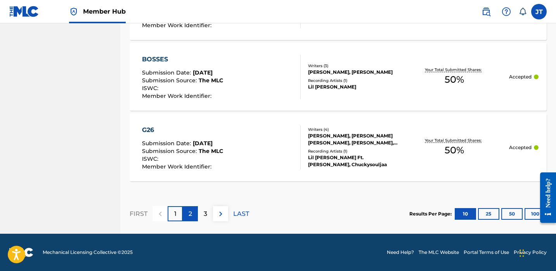
click at [191, 214] on p "2" at bounding box center [190, 213] width 3 height 9
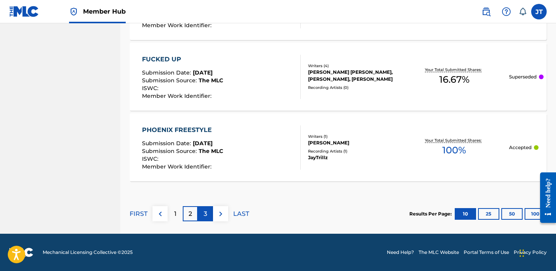
click at [201, 214] on div "3" at bounding box center [205, 213] width 15 height 15
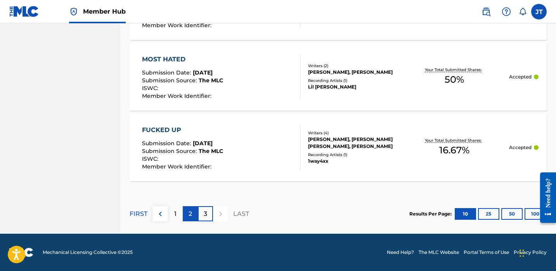
click at [191, 210] on p "2" at bounding box center [190, 213] width 3 height 9
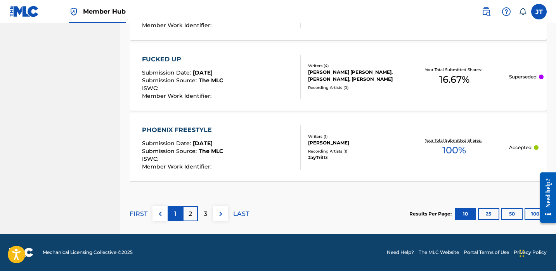
click at [174, 212] on p "1" at bounding box center [175, 213] width 2 height 9
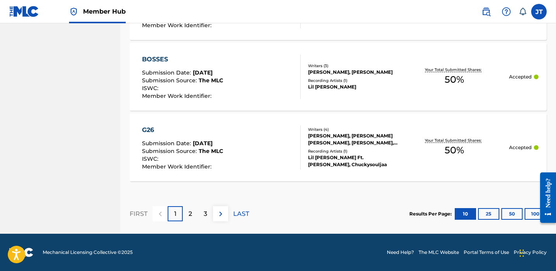
click at [192, 205] on div "FIRST 1 2 3 LAST" at bounding box center [190, 214] width 120 height 40
click at [189, 214] on p "2" at bounding box center [190, 213] width 3 height 9
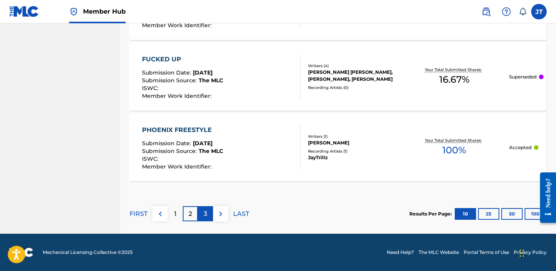
click at [203, 220] on div "3" at bounding box center [205, 213] width 15 height 15
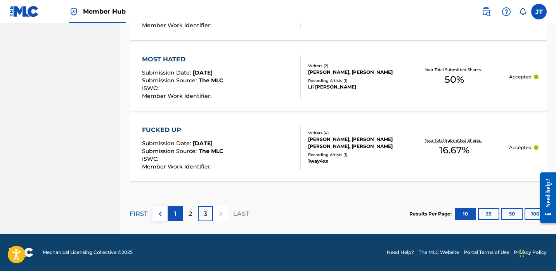
click at [179, 217] on div "1" at bounding box center [175, 213] width 15 height 15
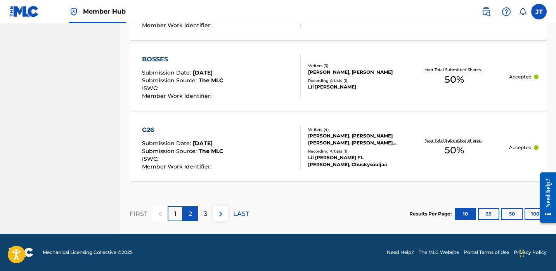
click at [186, 215] on div "2" at bounding box center [190, 213] width 15 height 15
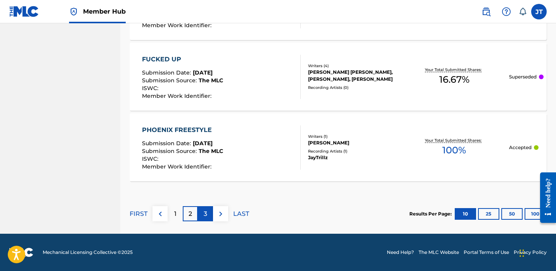
click at [204, 219] on div "3" at bounding box center [205, 213] width 15 height 15
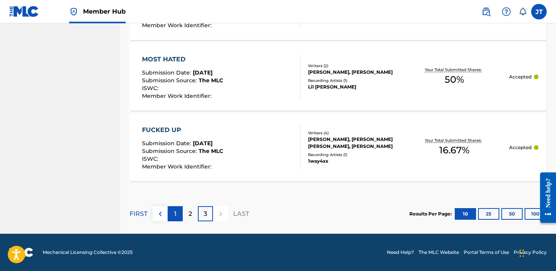
click at [173, 210] on div "1" at bounding box center [175, 213] width 15 height 15
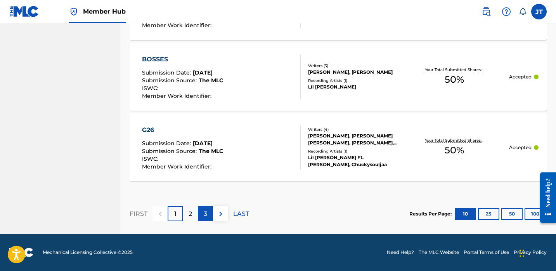
click at [204, 217] on p "3" at bounding box center [205, 213] width 3 height 9
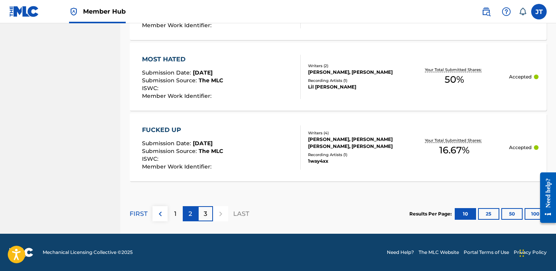
click at [188, 213] on div "2" at bounding box center [190, 213] width 15 height 15
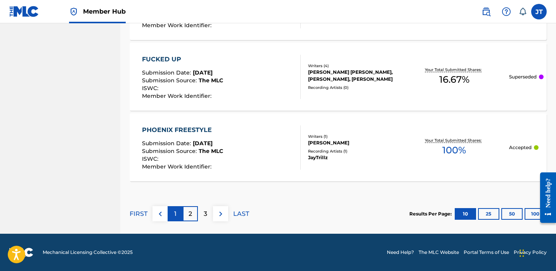
click at [180, 215] on div "1" at bounding box center [175, 213] width 15 height 15
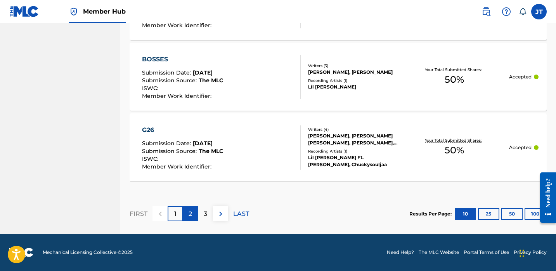
click at [191, 214] on p "2" at bounding box center [190, 213] width 3 height 9
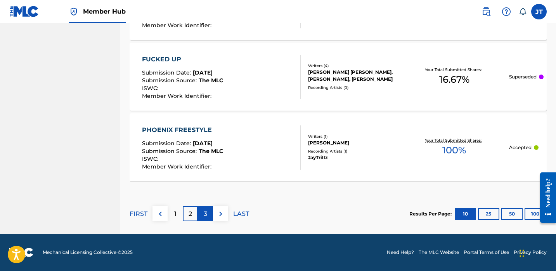
click at [201, 213] on div "3" at bounding box center [205, 213] width 15 height 15
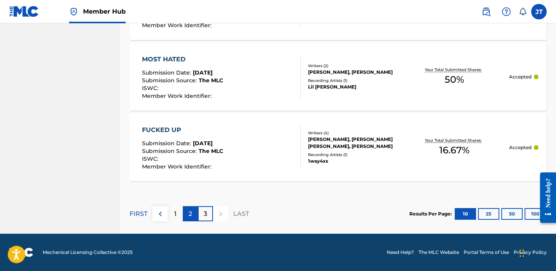
click at [191, 213] on p "2" at bounding box center [190, 213] width 3 height 9
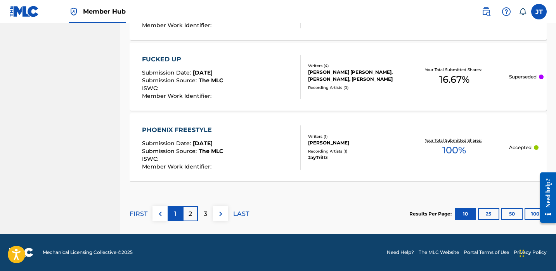
click at [173, 212] on div "1" at bounding box center [175, 213] width 15 height 15
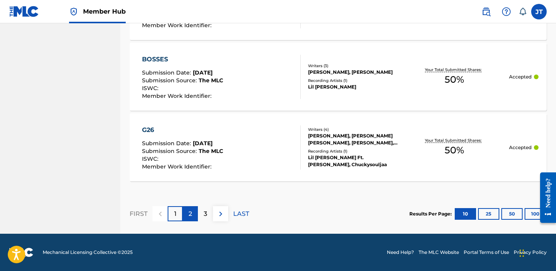
click at [190, 212] on p "2" at bounding box center [190, 213] width 3 height 9
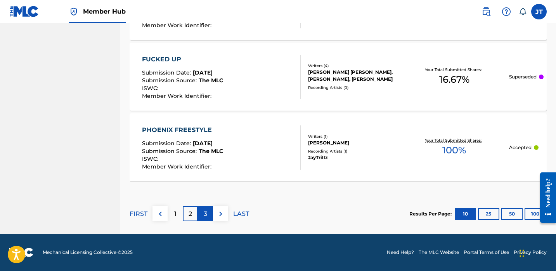
click at [209, 210] on div "3" at bounding box center [205, 213] width 15 height 15
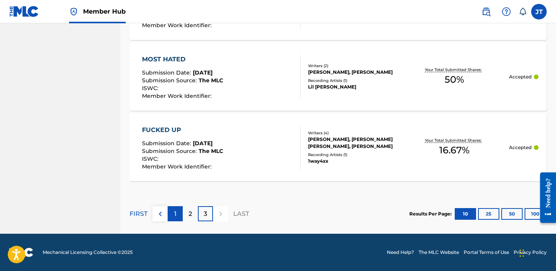
click at [182, 211] on div "1" at bounding box center [175, 213] width 15 height 15
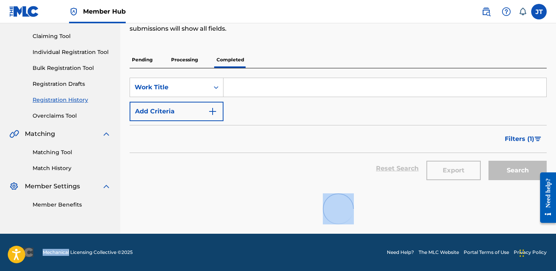
click at [182, 211] on div at bounding box center [338, 209] width 417 height 50
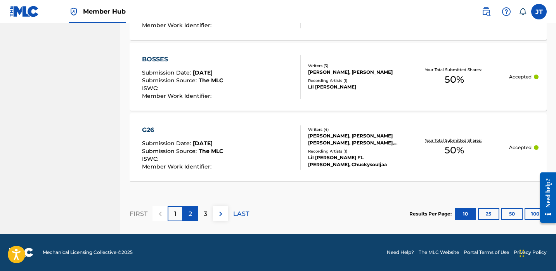
click at [189, 213] on p "2" at bounding box center [190, 213] width 3 height 9
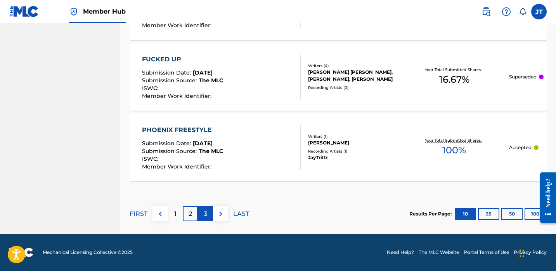
click at [205, 207] on div "3" at bounding box center [205, 213] width 15 height 15
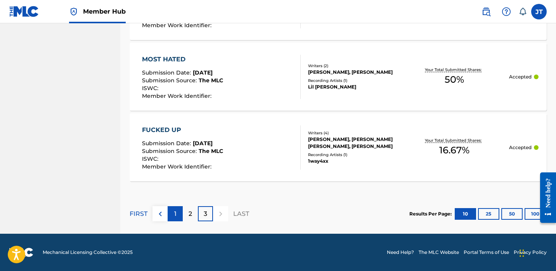
click at [175, 213] on p "1" at bounding box center [175, 213] width 2 height 9
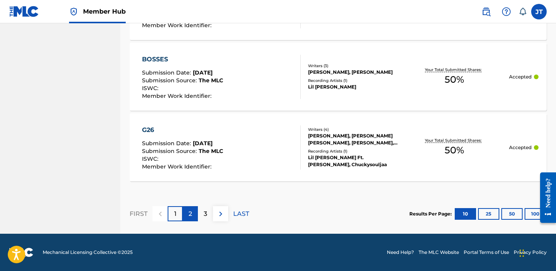
click at [189, 215] on p "2" at bounding box center [190, 213] width 3 height 9
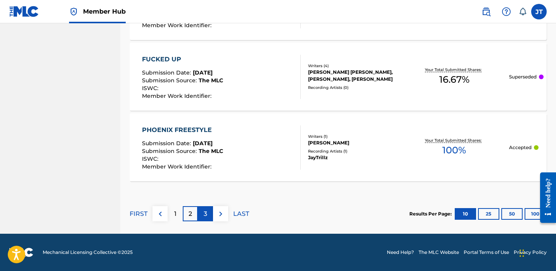
click at [208, 214] on div "3" at bounding box center [205, 213] width 15 height 15
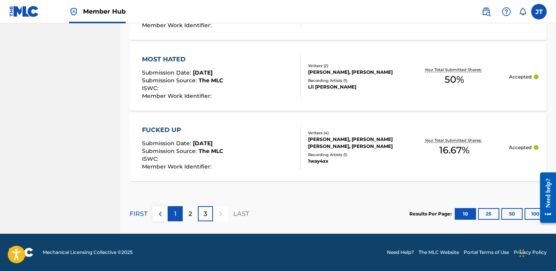
click at [176, 210] on p "1" at bounding box center [175, 213] width 2 height 9
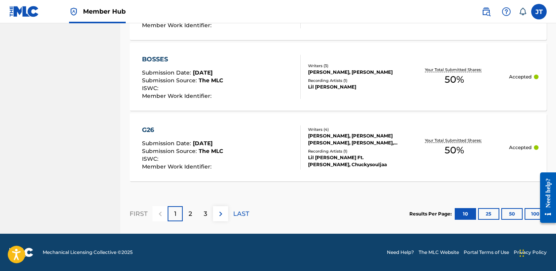
click at [188, 209] on div "2" at bounding box center [190, 213] width 15 height 15
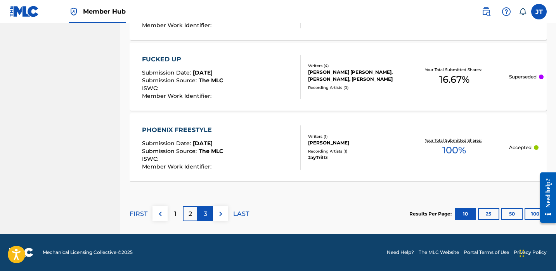
click at [203, 212] on div "3" at bounding box center [205, 213] width 15 height 15
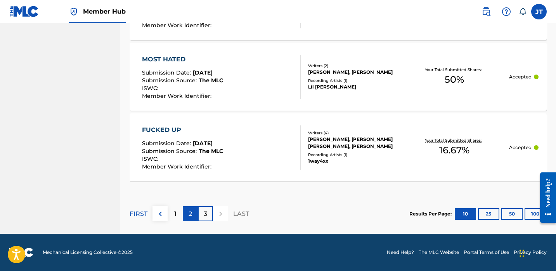
click at [189, 212] on p "2" at bounding box center [190, 213] width 3 height 9
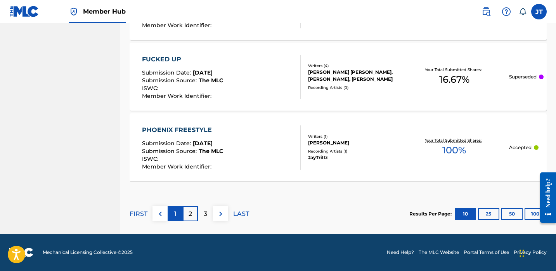
click at [174, 210] on p "1" at bounding box center [175, 213] width 2 height 9
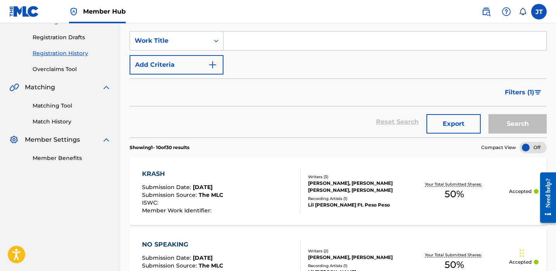
scroll to position [158, 0]
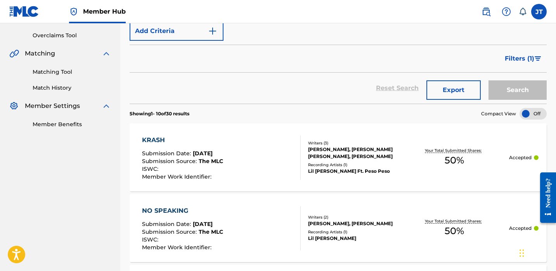
click at [69, 118] on div "Member Benefits" at bounding box center [60, 120] width 102 height 18
click at [65, 124] on link "Member Benefits" at bounding box center [72, 124] width 78 height 8
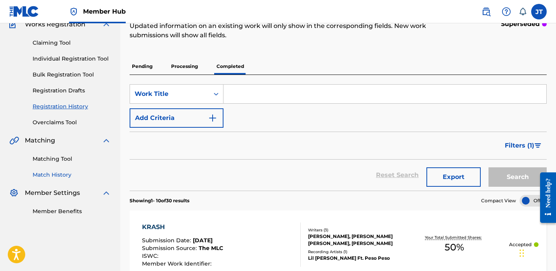
scroll to position [0, 0]
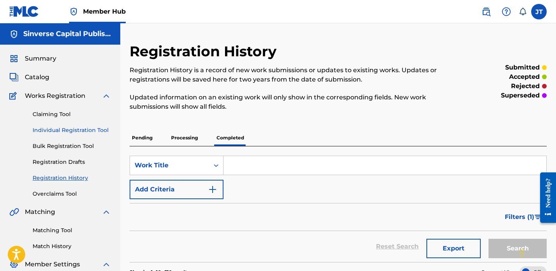
click at [63, 127] on link "Individual Registration Tool" at bounding box center [72, 130] width 78 height 8
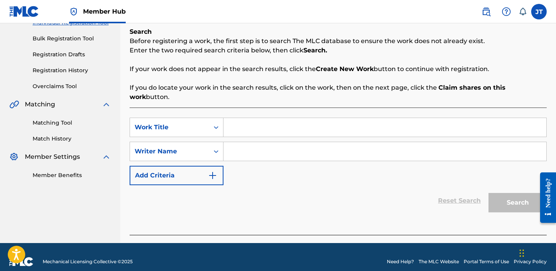
scroll to position [97, 0]
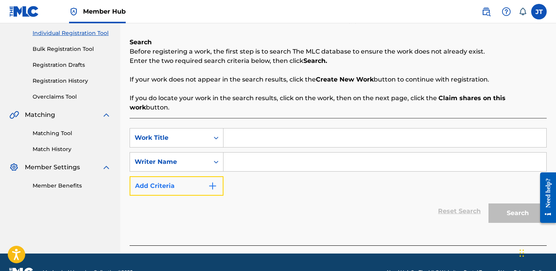
click at [191, 181] on button "Add Criteria" at bounding box center [177, 185] width 94 height 19
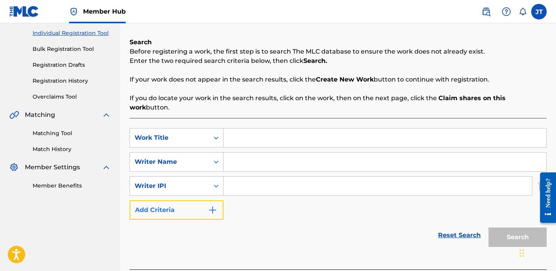
click at [188, 200] on button "Add Criteria" at bounding box center [177, 209] width 94 height 19
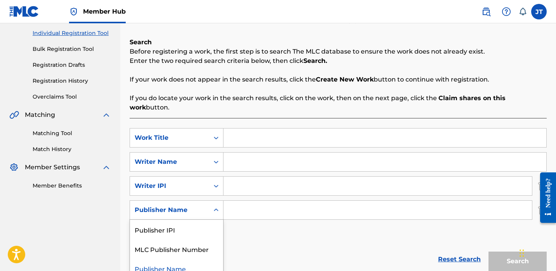
click at [192, 205] on div "Publisher Name" at bounding box center [170, 209] width 70 height 9
click at [182, 222] on div "Publisher IPI" at bounding box center [176, 229] width 93 height 19
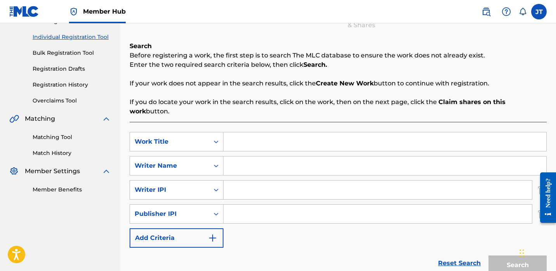
scroll to position [92, 0]
click at [244, 205] on input "Search Form" at bounding box center [378, 214] width 309 height 19
type input "1301037225"
click at [241, 184] on input "Search Form" at bounding box center [378, 190] width 309 height 19
type input "1114085891"
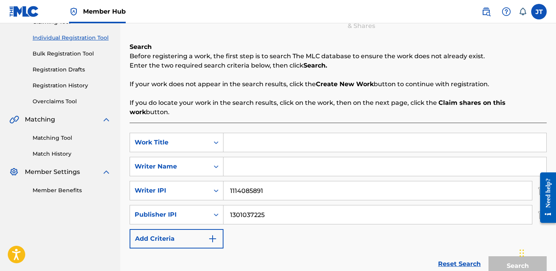
click at [233, 161] on input "Search Form" at bounding box center [385, 166] width 323 height 19
click at [249, 135] on input "Search Form" at bounding box center [385, 142] width 323 height 19
paste input "4 LIFE"
type input "4 LIFE"
click at [245, 157] on input "Search Form" at bounding box center [385, 166] width 323 height 19
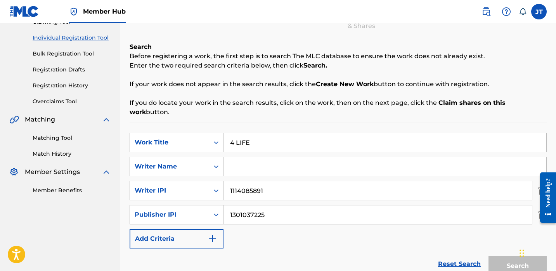
paste input "[PERSON_NAME]"
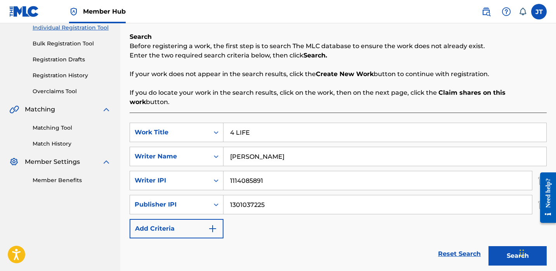
scroll to position [104, 0]
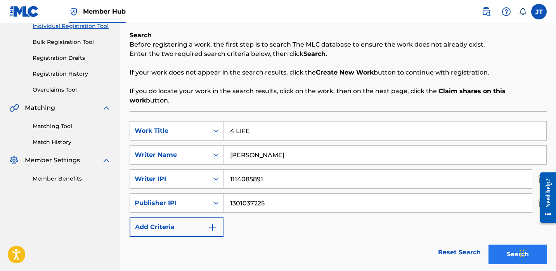
type input "[PERSON_NAME]"
click at [496, 245] on button "Search" at bounding box center [518, 254] width 58 height 19
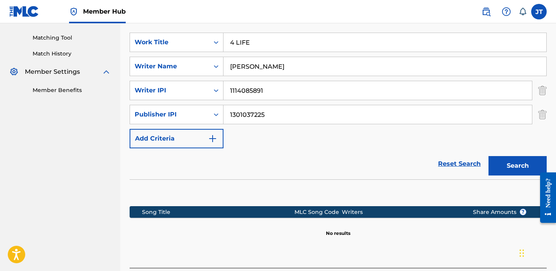
scroll to position [245, 0]
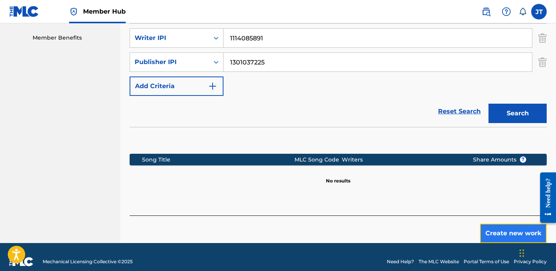
click at [489, 226] on button "Create new work" at bounding box center [513, 233] width 67 height 19
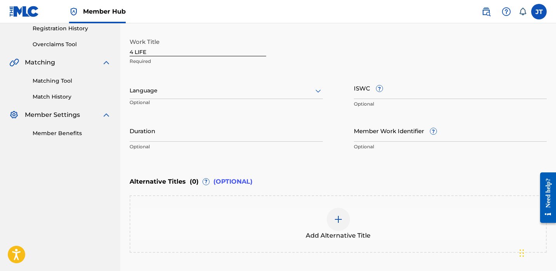
scroll to position [148, 0]
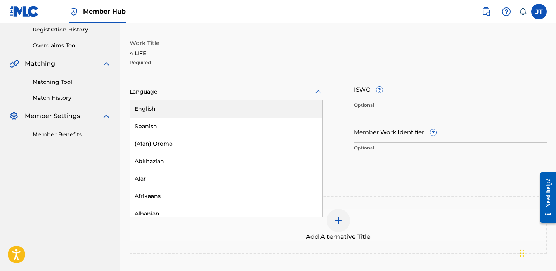
click at [241, 97] on div "Language" at bounding box center [226, 92] width 193 height 16
click at [247, 108] on div "English" at bounding box center [226, 108] width 193 height 17
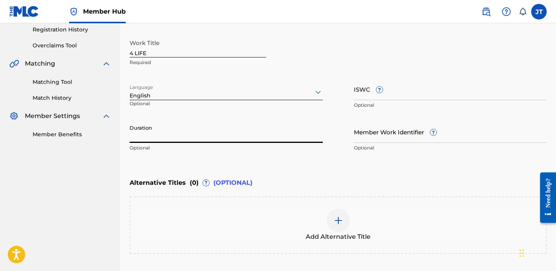
click at [209, 136] on input "Duration" at bounding box center [226, 132] width 193 height 22
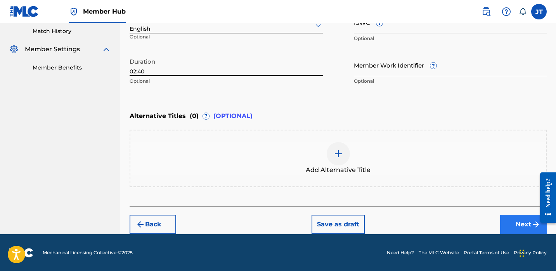
type input "02:40"
click at [502, 219] on button "Next" at bounding box center [523, 224] width 47 height 19
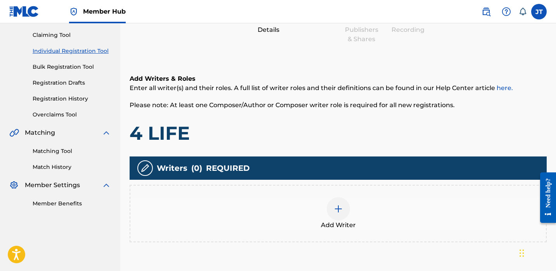
scroll to position [84, 0]
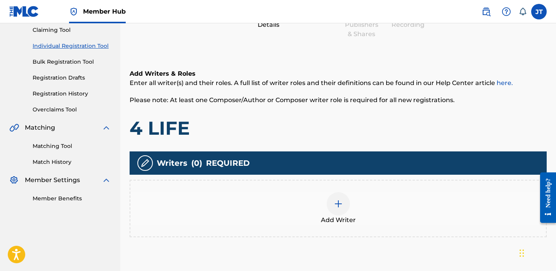
click at [342, 213] on div at bounding box center [338, 203] width 23 height 23
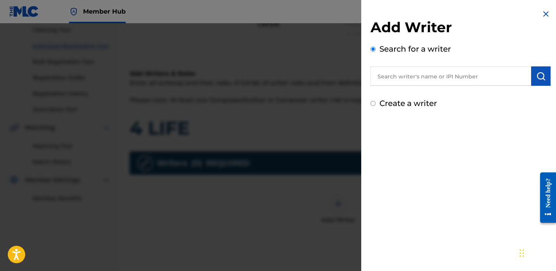
click at [417, 79] on input "text" at bounding box center [451, 75] width 161 height 19
paste input "[PERSON_NAME]"
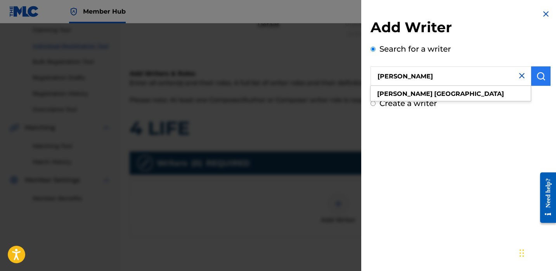
type input "[PERSON_NAME]"
click at [537, 73] on img "submit" at bounding box center [541, 75] width 9 height 9
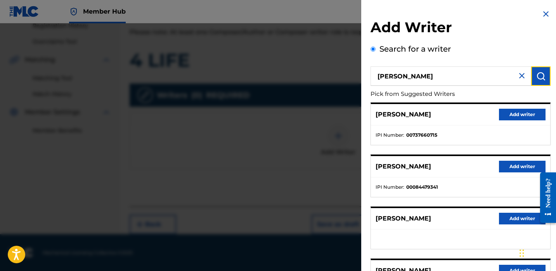
scroll to position [131, 0]
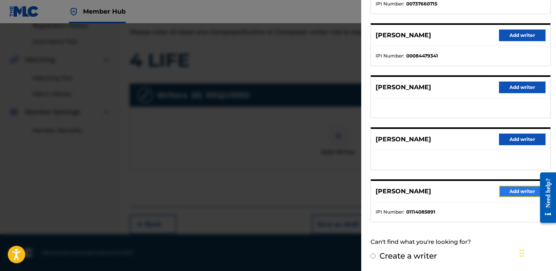
click at [515, 193] on button "Add writer" at bounding box center [522, 192] width 47 height 12
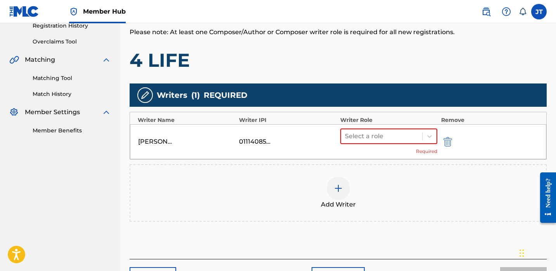
click at [334, 188] on img at bounding box center [338, 188] width 9 height 9
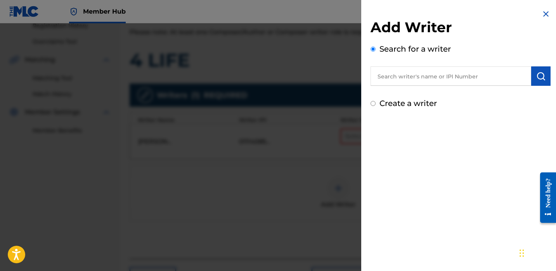
click at [395, 79] on input "text" at bounding box center [451, 75] width 161 height 19
paste input "[PERSON_NAME]"
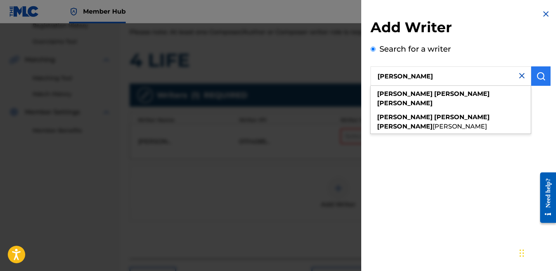
type input "[PERSON_NAME]"
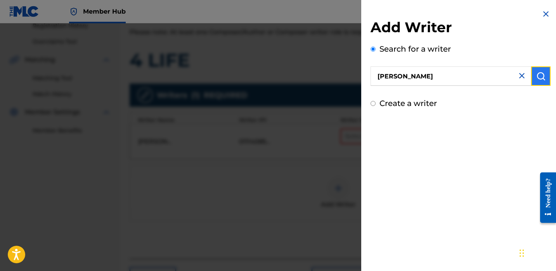
click at [545, 77] on button "submit" at bounding box center [540, 75] width 19 height 19
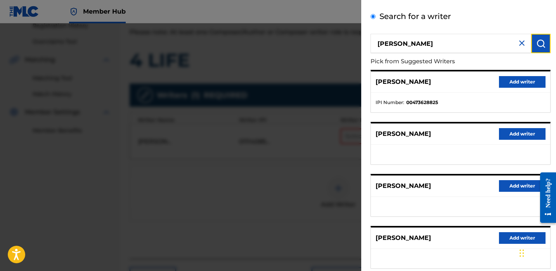
scroll to position [44, 0]
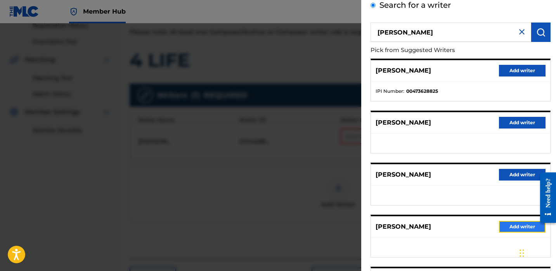
click at [511, 226] on button "Add writer" at bounding box center [522, 227] width 47 height 12
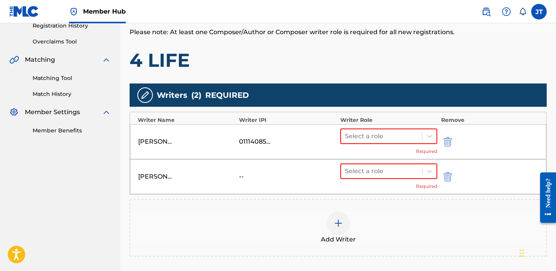
click at [367, 162] on div "[PERSON_NAME] -- Select a role Required" at bounding box center [338, 176] width 417 height 35
click at [367, 171] on div at bounding box center [381, 171] width 73 height 11
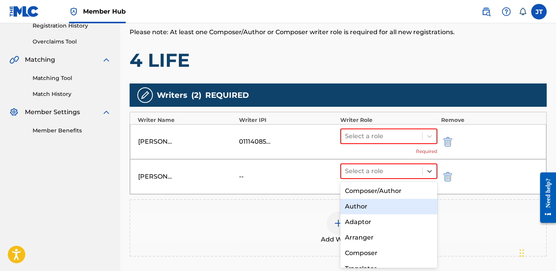
click at [361, 204] on div "Author" at bounding box center [388, 207] width 97 height 16
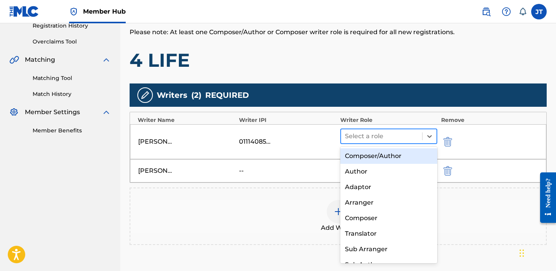
click at [362, 139] on div at bounding box center [381, 136] width 73 height 11
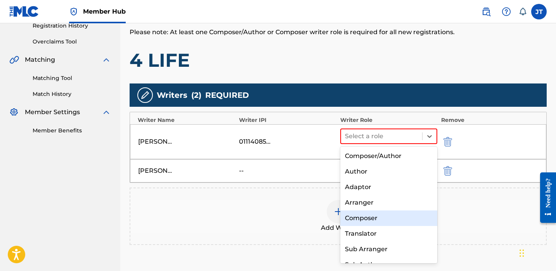
click at [364, 219] on div "Composer" at bounding box center [388, 218] width 97 height 16
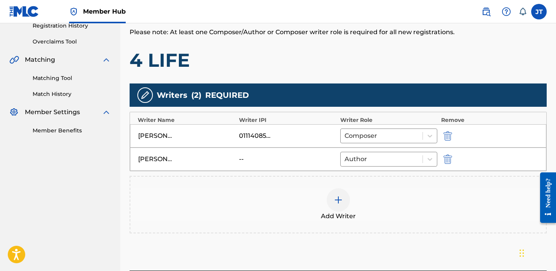
click at [339, 202] on img at bounding box center [338, 199] width 9 height 9
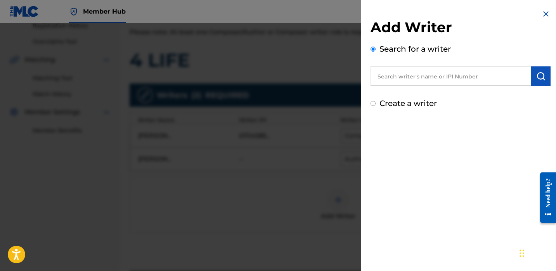
click at [339, 202] on div at bounding box center [278, 158] width 556 height 271
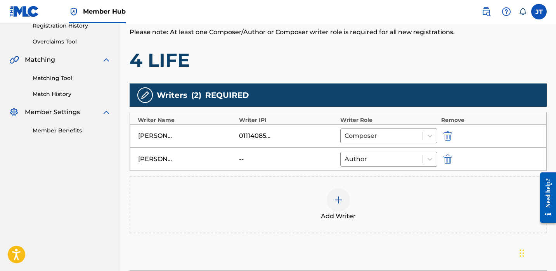
scroll to position [217, 0]
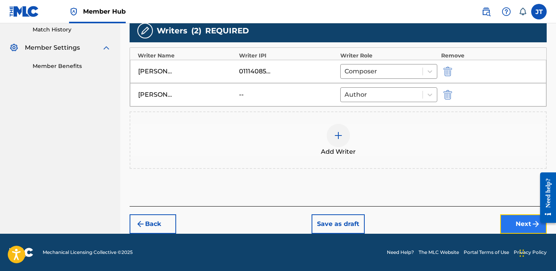
click at [512, 229] on button "Next" at bounding box center [523, 223] width 47 height 19
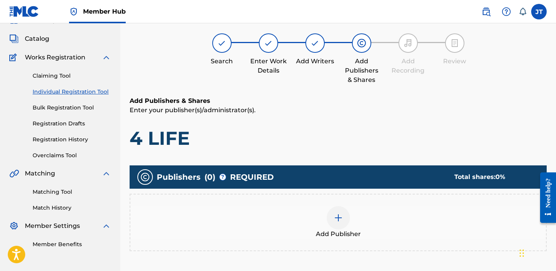
scroll to position [35, 0]
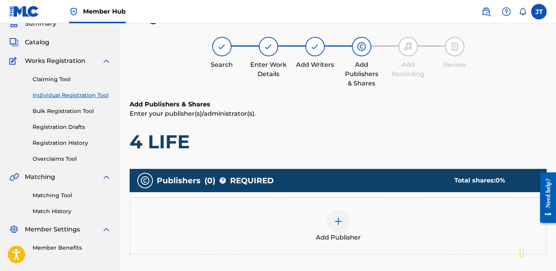
click at [344, 223] on div at bounding box center [338, 221] width 23 height 23
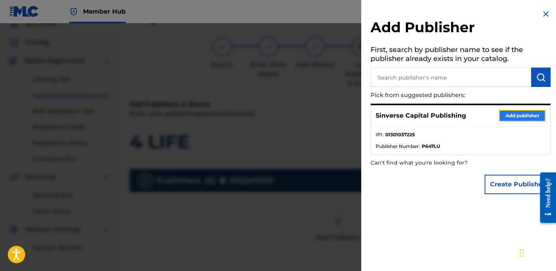
click at [502, 118] on button "Add publisher" at bounding box center [522, 116] width 47 height 12
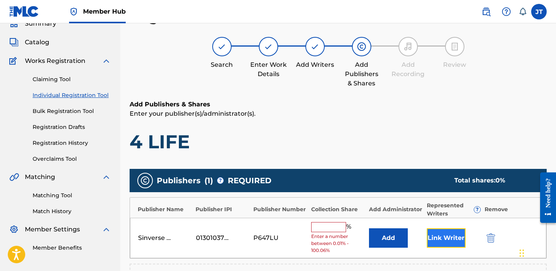
click at [443, 229] on button "Link Writer" at bounding box center [446, 237] width 39 height 19
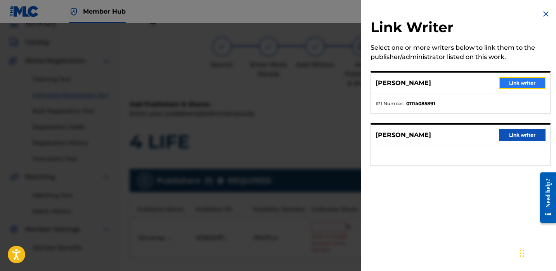
click at [507, 84] on button "Link writer" at bounding box center [522, 83] width 47 height 12
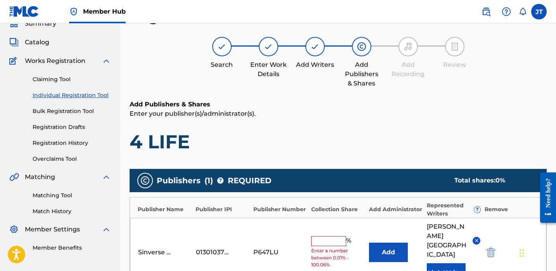
click at [328, 240] on input "text" at bounding box center [328, 241] width 35 height 10
type input "50"
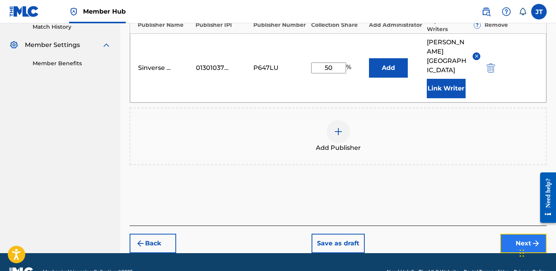
click at [509, 234] on button "Next" at bounding box center [523, 243] width 47 height 19
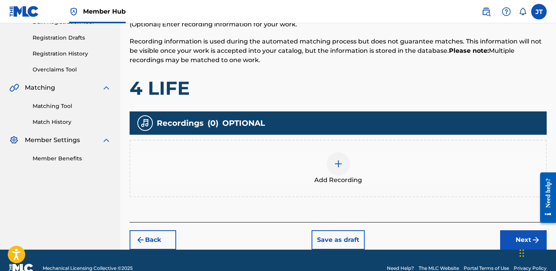
scroll to position [140, 0]
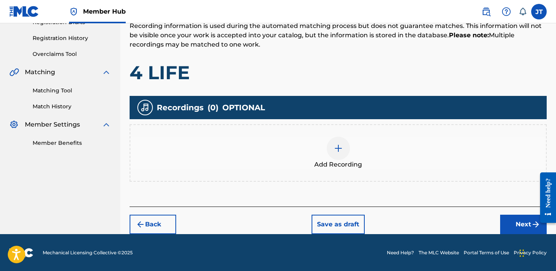
click at [335, 157] on div at bounding box center [338, 148] width 23 height 23
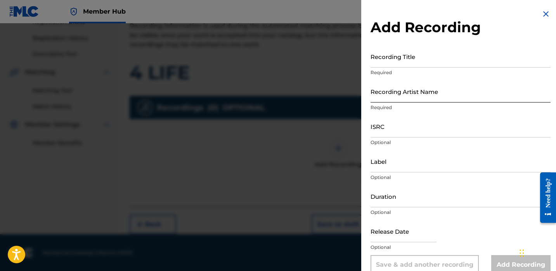
click at [397, 99] on input "Recording Artist Name" at bounding box center [461, 91] width 180 height 22
type input "Chuckysouljaa"
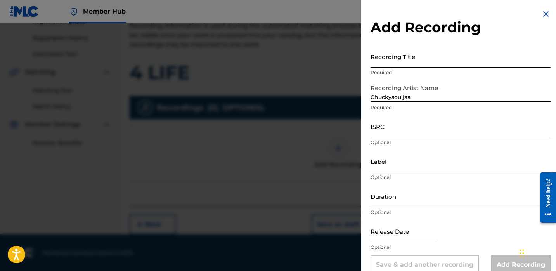
click at [404, 59] on input "Recording Title" at bounding box center [461, 56] width 180 height 22
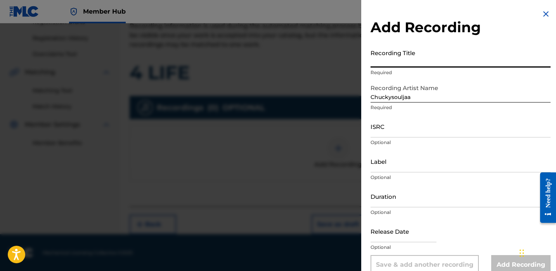
paste input "4 LIFE"
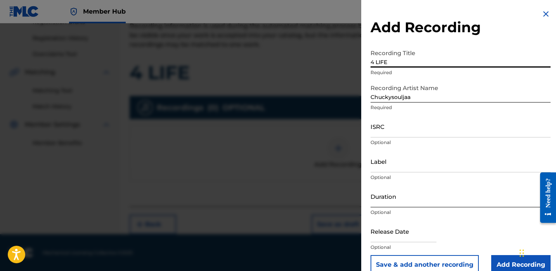
type input "4 LIFE"
click at [391, 201] on input "Duration" at bounding box center [461, 196] width 180 height 22
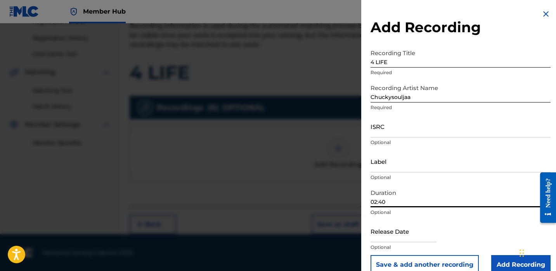
type input "02:40"
click at [392, 135] on input "ISRC" at bounding box center [461, 126] width 180 height 22
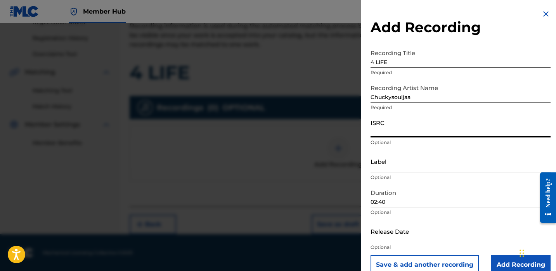
paste input "QZK6M2456546"
type input "QZK6M2456546"
click at [382, 230] on input "text" at bounding box center [404, 231] width 66 height 22
select select "8"
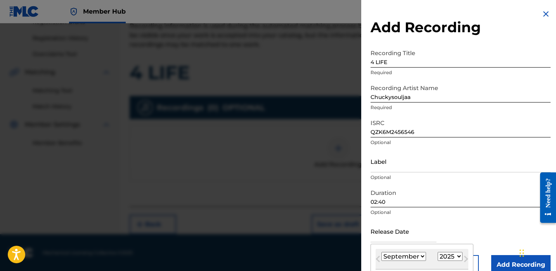
click at [452, 257] on select "1900 1901 1902 1903 1904 1905 1906 1907 1908 1909 1910 1911 1912 1913 1914 1915…" at bounding box center [450, 256] width 25 height 9
select select "2024"
click at [438, 252] on select "1900 1901 1902 1903 1904 1905 1906 1907 1908 1909 1910 1911 1912 1913 1914 1915…" at bounding box center [450, 256] width 25 height 9
click at [418, 256] on select "January February March April May June July August September October November De…" at bounding box center [404, 256] width 45 height 9
select select "3"
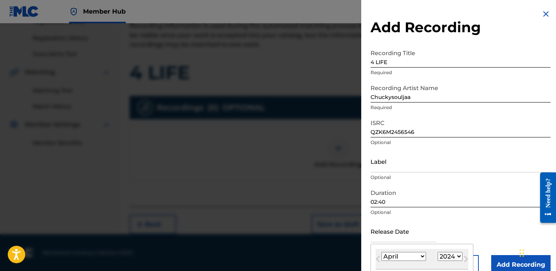
click at [382, 252] on select "January February March April May June July August September October November De…" at bounding box center [404, 256] width 45 height 9
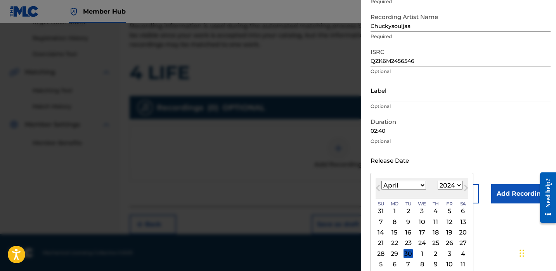
scroll to position [75, 0]
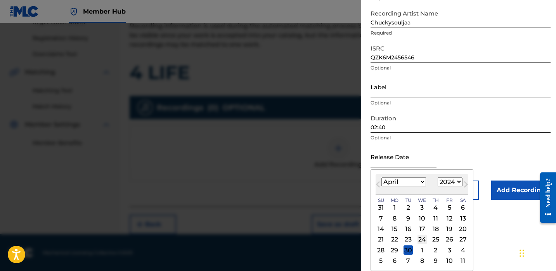
click at [424, 241] on div "24" at bounding box center [422, 239] width 9 height 9
type input "[DATE]"
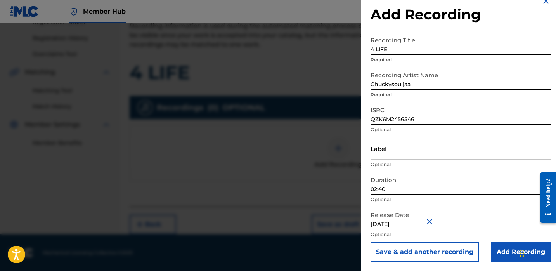
scroll to position [13, 0]
click at [497, 247] on input "Add Recording" at bounding box center [520, 251] width 59 height 19
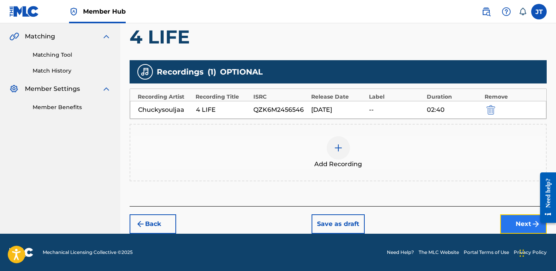
click at [507, 218] on button "Next" at bounding box center [523, 223] width 47 height 19
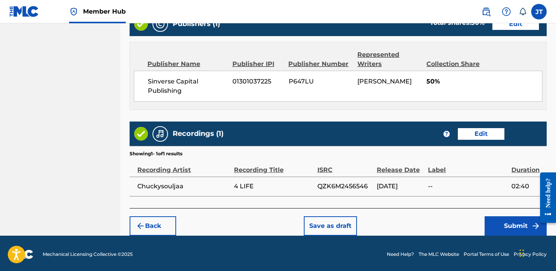
scroll to position [409, 0]
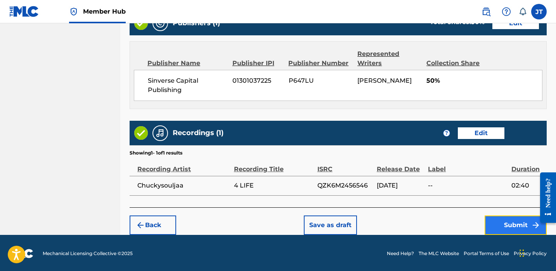
click at [497, 229] on button "Submit" at bounding box center [516, 224] width 62 height 19
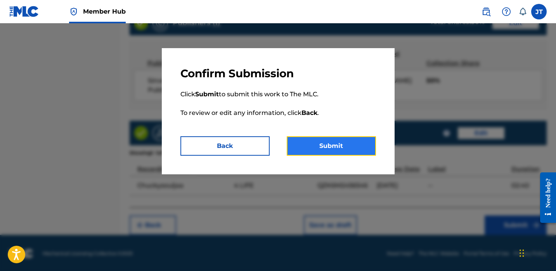
click at [353, 150] on button "Submit" at bounding box center [331, 145] width 89 height 19
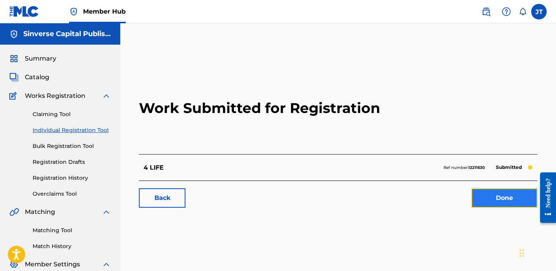
click at [491, 200] on link "Done" at bounding box center [505, 197] width 66 height 19
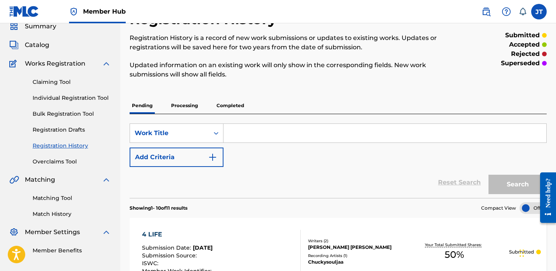
scroll to position [16, 0]
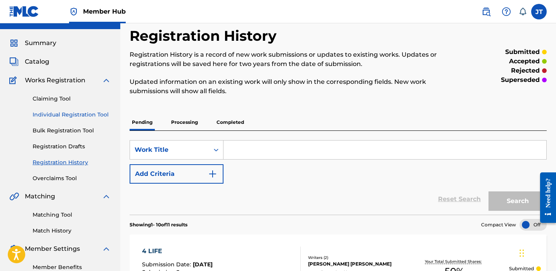
click at [71, 116] on link "Individual Registration Tool" at bounding box center [72, 115] width 78 height 8
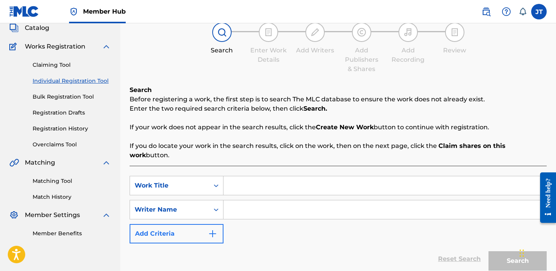
scroll to position [68, 0]
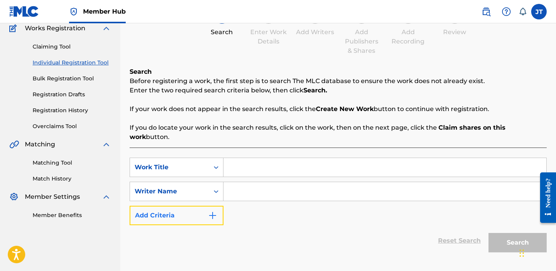
click at [185, 212] on button "Add Criteria" at bounding box center [177, 215] width 94 height 19
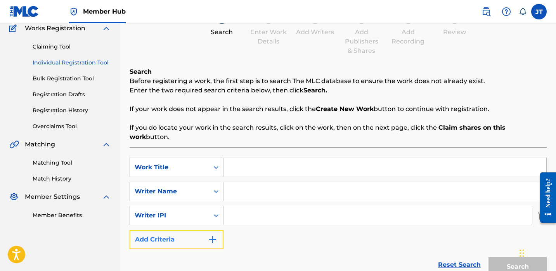
click at [189, 231] on button "Add Criteria" at bounding box center [177, 239] width 94 height 19
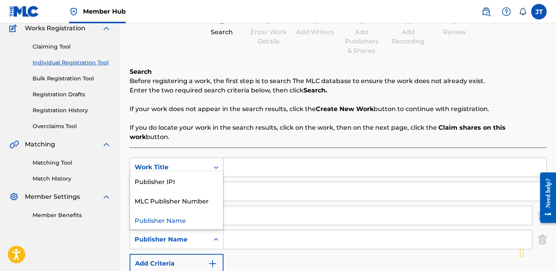
click at [209, 233] on div "Search Form" at bounding box center [216, 240] width 14 height 14
click at [192, 176] on div "Publisher IPI" at bounding box center [176, 180] width 93 height 19
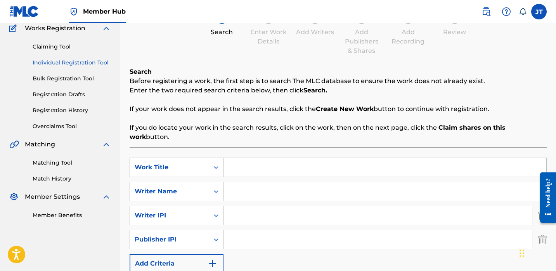
click at [243, 232] on input "Search Form" at bounding box center [378, 239] width 309 height 19
type input "1114085891"
click at [251, 234] on input "1114085891" at bounding box center [378, 239] width 309 height 19
drag, startPoint x: 267, startPoint y: 232, endPoint x: 196, endPoint y: 232, distance: 70.7
click at [197, 232] on div "SearchWithCriteria213989e4-c9e8-40ab-8ff9-d8cf7c4bd1d6 Publisher IPI 1114085891" at bounding box center [338, 239] width 417 height 19
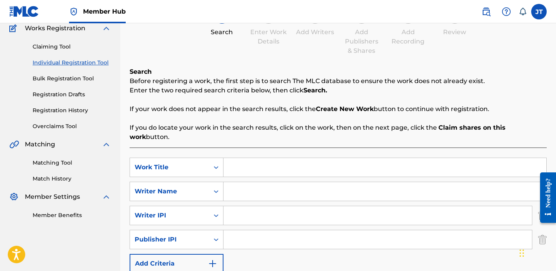
click at [239, 230] on input "Search Form" at bounding box center [378, 239] width 309 height 19
type input "1301037225"
click at [257, 206] on input "Search Form" at bounding box center [378, 215] width 309 height 19
type input "1114085891"
click at [255, 167] on input "Search Form" at bounding box center [385, 167] width 323 height 19
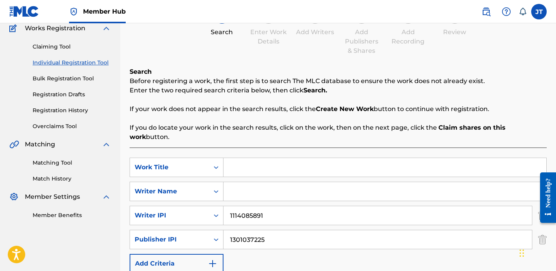
paste input "1K4EVA"
click at [243, 186] on input "Search Form" at bounding box center [385, 191] width 323 height 19
paste input "[PERSON_NAME]"
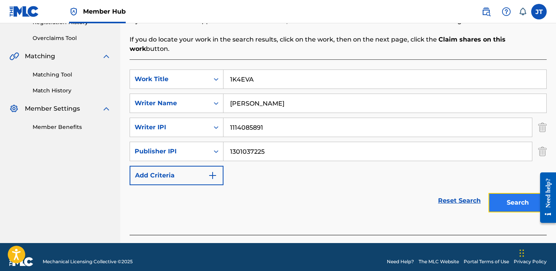
click at [502, 194] on button "Search" at bounding box center [518, 202] width 58 height 19
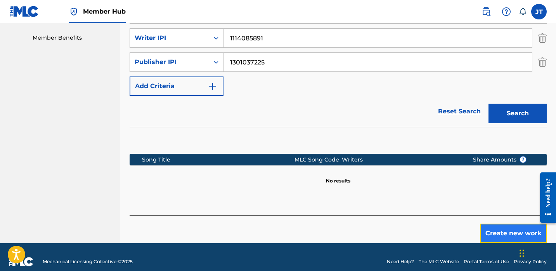
click at [496, 227] on button "Create new work" at bounding box center [513, 233] width 67 height 19
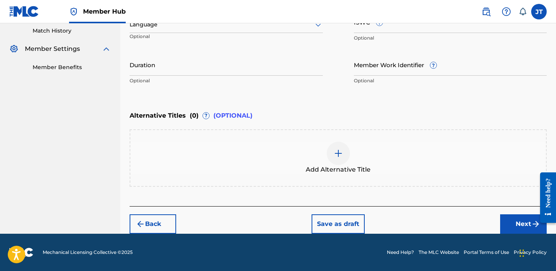
scroll to position [215, 0]
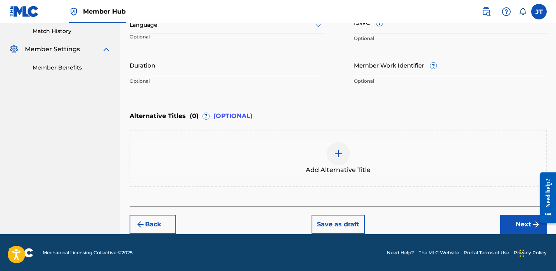
click at [339, 158] on img at bounding box center [338, 153] width 9 height 9
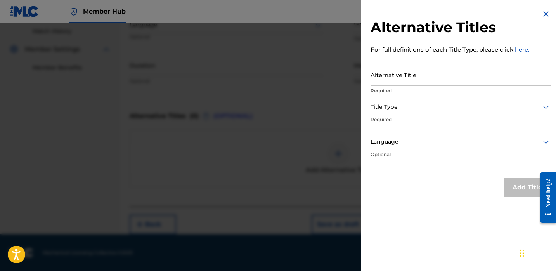
click at [323, 104] on div at bounding box center [278, 158] width 556 height 271
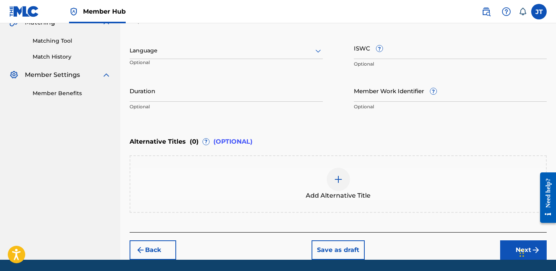
scroll to position [188, 0]
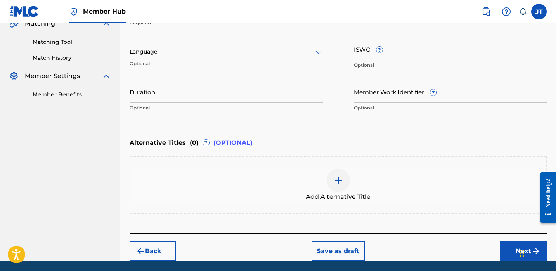
click at [297, 49] on div at bounding box center [226, 52] width 193 height 10
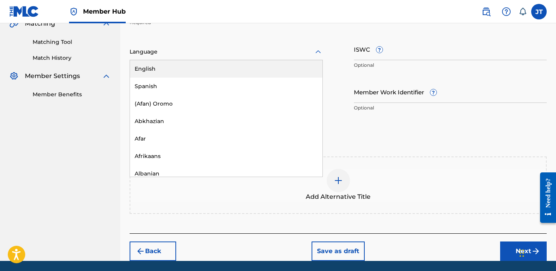
click at [281, 68] on div "English" at bounding box center [226, 68] width 193 height 17
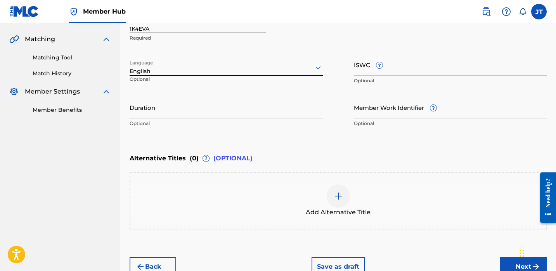
scroll to position [171, 0]
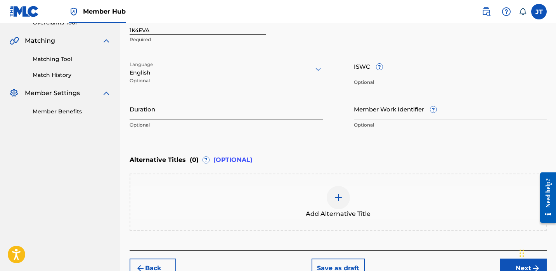
click at [186, 109] on input "Duration" at bounding box center [226, 109] width 193 height 22
click at [504, 262] on button "Next" at bounding box center [523, 268] width 47 height 19
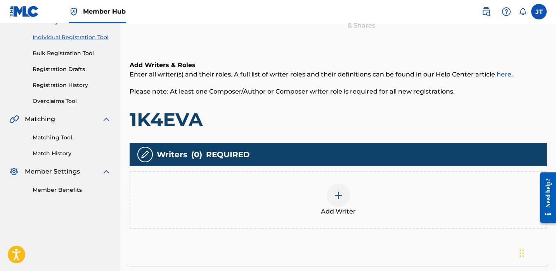
scroll to position [130, 0]
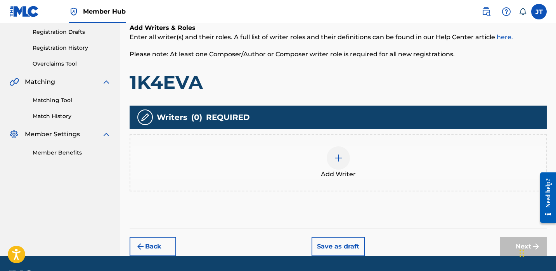
click at [339, 155] on img at bounding box center [338, 157] width 9 height 9
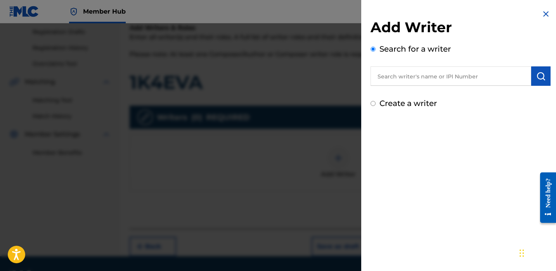
click at [411, 82] on input "text" at bounding box center [451, 75] width 161 height 19
paste input "[PERSON_NAME]"
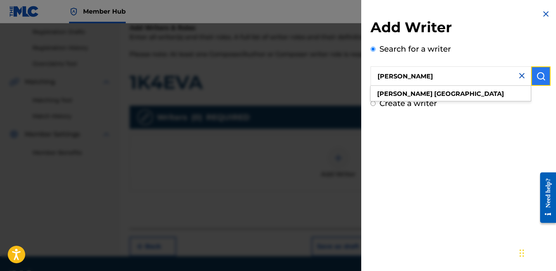
click at [537, 78] on img "submit" at bounding box center [541, 75] width 9 height 9
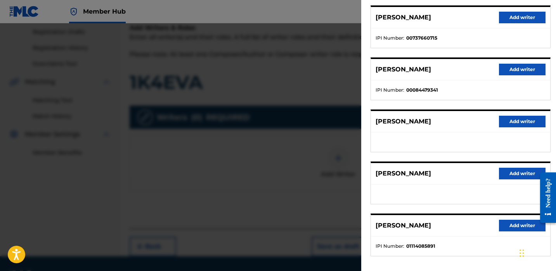
scroll to position [102, 0]
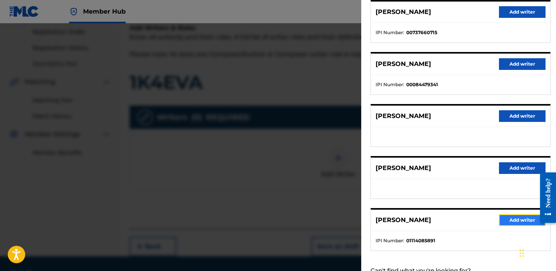
click at [501, 221] on button "Add writer" at bounding box center [522, 220] width 47 height 12
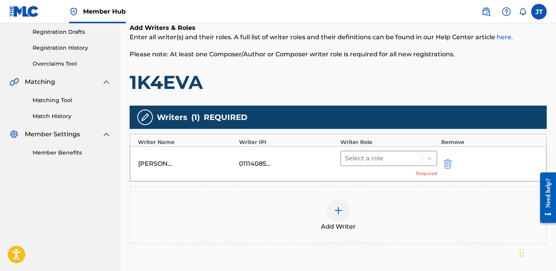
click at [383, 158] on div at bounding box center [381, 158] width 73 height 11
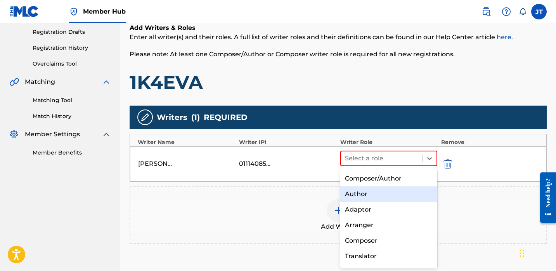
click at [365, 194] on div "Author" at bounding box center [388, 194] width 97 height 16
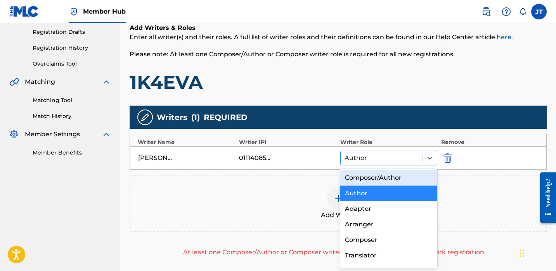
click at [374, 161] on div at bounding box center [382, 158] width 74 height 11
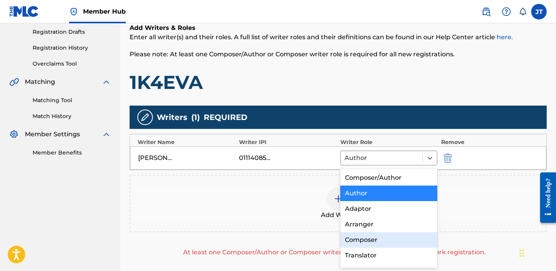
click at [361, 233] on div "Composer" at bounding box center [388, 240] width 97 height 16
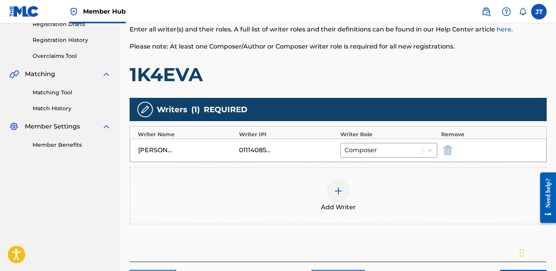
scroll to position [139, 0]
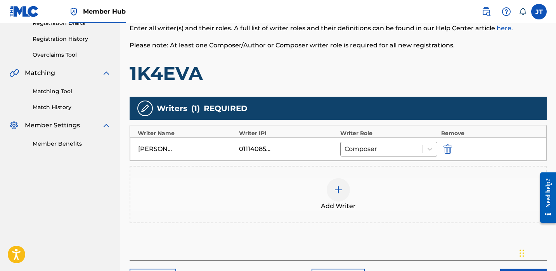
click at [343, 189] on div at bounding box center [338, 189] width 23 height 23
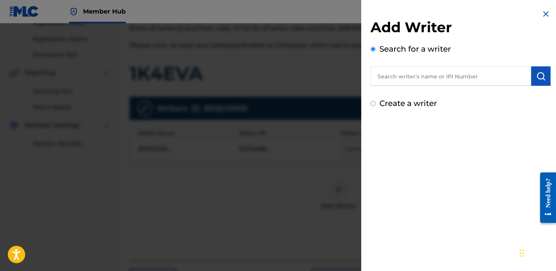
click at [442, 78] on input "text" at bounding box center [451, 75] width 161 height 19
paste input "[PERSON_NAME]"
click at [538, 75] on img "submit" at bounding box center [541, 75] width 9 height 9
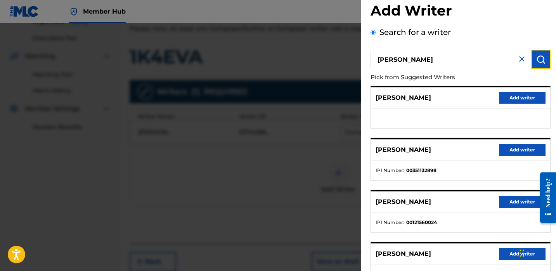
scroll to position [0, 0]
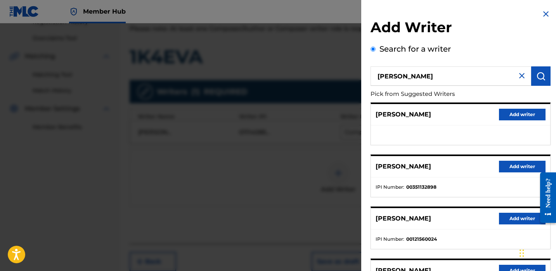
click at [296, 201] on div at bounding box center [278, 158] width 556 height 271
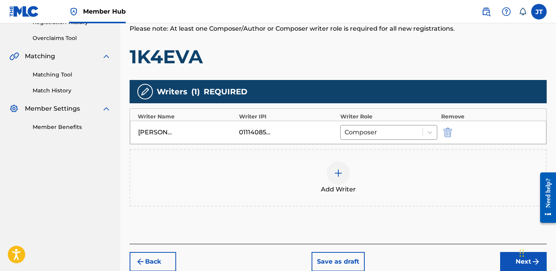
click at [328, 172] on div at bounding box center [338, 173] width 23 height 23
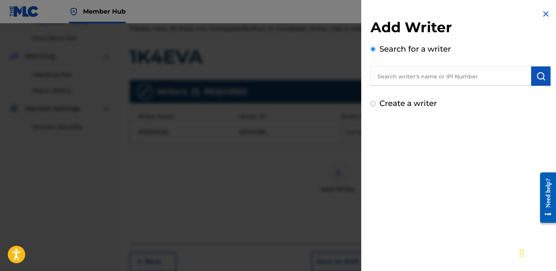
click at [403, 75] on input "text" at bounding box center [451, 75] width 161 height 19
paste input "[PERSON_NAME]"
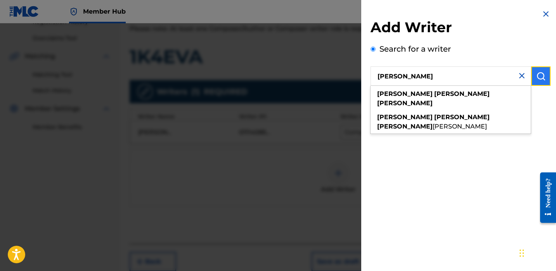
click at [539, 76] on img "submit" at bounding box center [541, 75] width 9 height 9
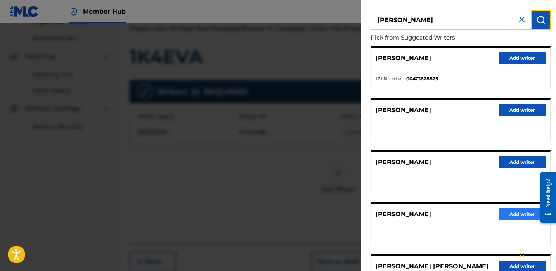
scroll to position [62, 0]
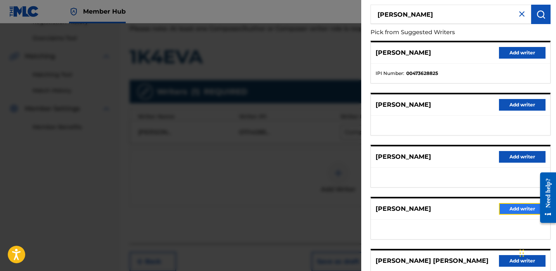
click at [502, 207] on button "Add writer" at bounding box center [522, 209] width 47 height 12
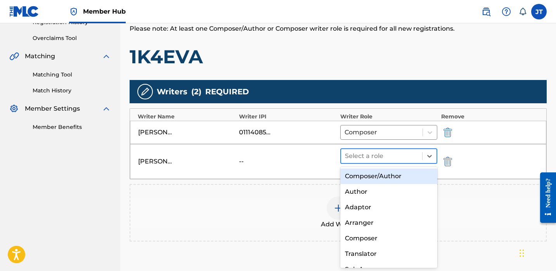
click at [362, 156] on div at bounding box center [381, 156] width 73 height 11
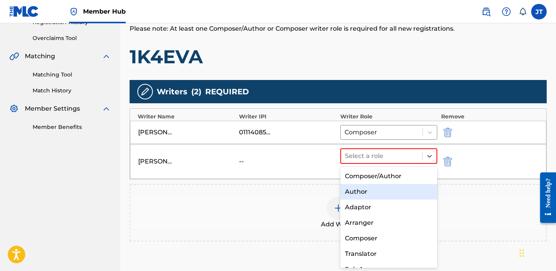
click at [357, 191] on div "Author" at bounding box center [388, 192] width 97 height 16
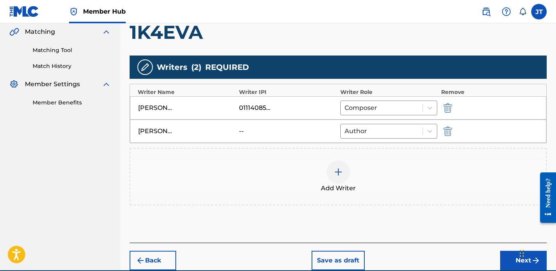
scroll to position [217, 0]
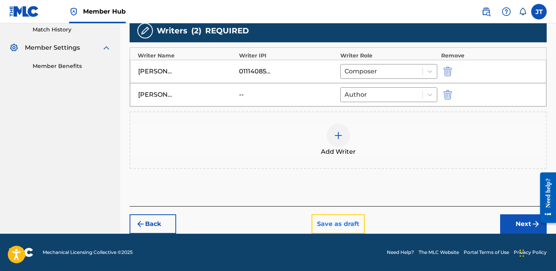
click at [337, 221] on button "Save as draft" at bounding box center [338, 223] width 53 height 19
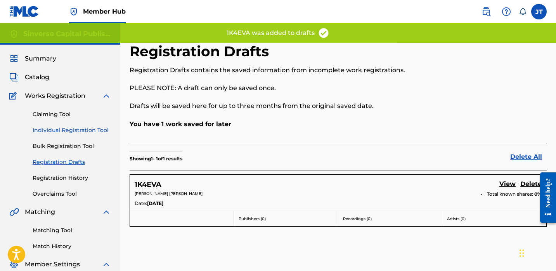
click at [69, 129] on link "Individual Registration Tool" at bounding box center [72, 130] width 78 height 8
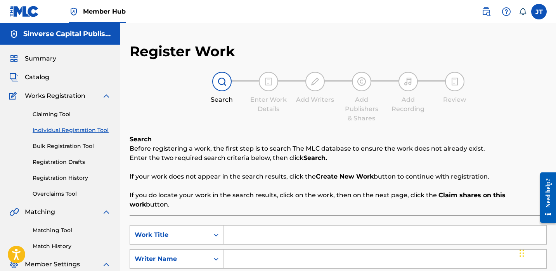
click at [235, 228] on input "Search Form" at bounding box center [385, 235] width 323 height 19
paste input "MoneySigns (Rip Suede)"
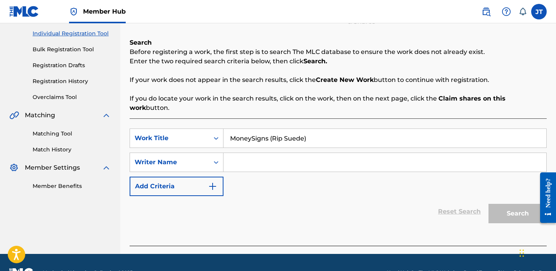
scroll to position [101, 0]
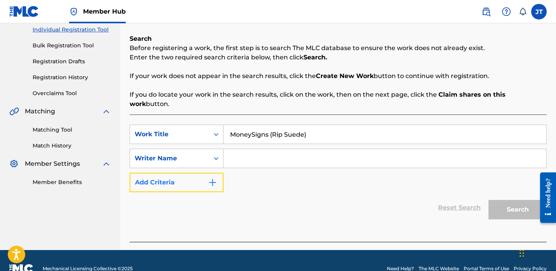
click at [209, 178] on button "Add Criteria" at bounding box center [177, 182] width 94 height 19
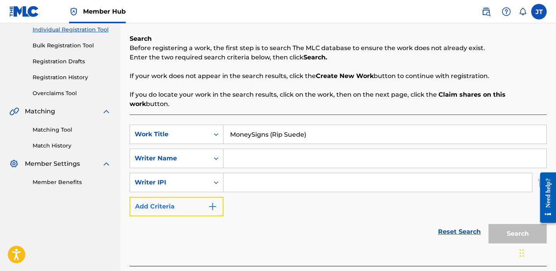
click at [200, 204] on button "Add Criteria" at bounding box center [177, 206] width 94 height 19
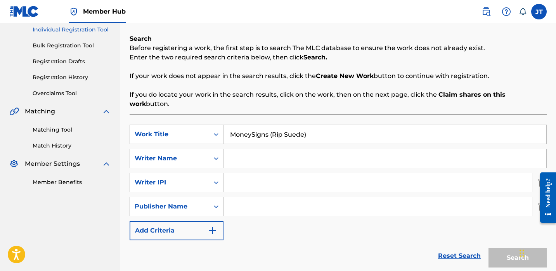
click at [207, 199] on div "Publisher Name" at bounding box center [169, 206] width 79 height 15
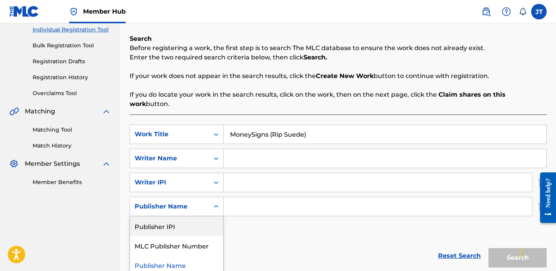
click at [197, 216] on div "Publisher IPI" at bounding box center [176, 225] width 93 height 19
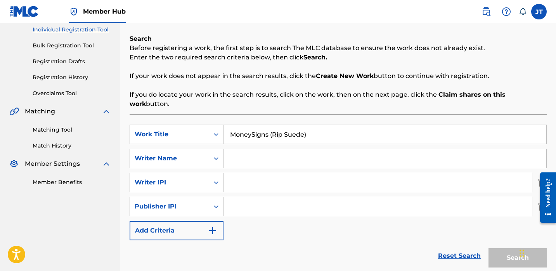
click at [239, 198] on input "Search Form" at bounding box center [378, 206] width 309 height 19
click at [240, 173] on input "Search Form" at bounding box center [378, 182] width 309 height 19
click at [260, 149] on input "Search Form" at bounding box center [385, 158] width 323 height 19
paste input "[PERSON_NAME]"
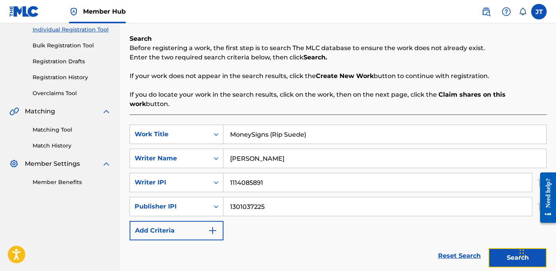
click at [512, 248] on button "Search" at bounding box center [518, 257] width 58 height 19
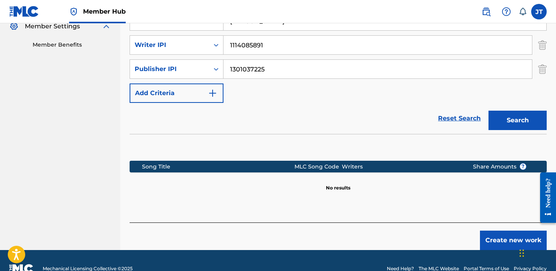
scroll to position [245, 0]
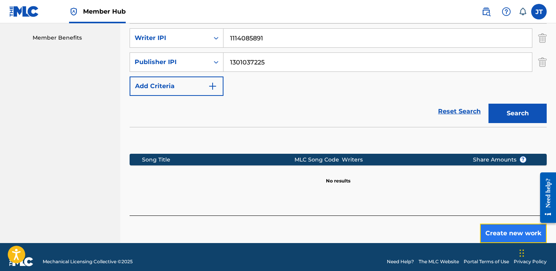
click at [492, 227] on button "Create new work" at bounding box center [513, 233] width 67 height 19
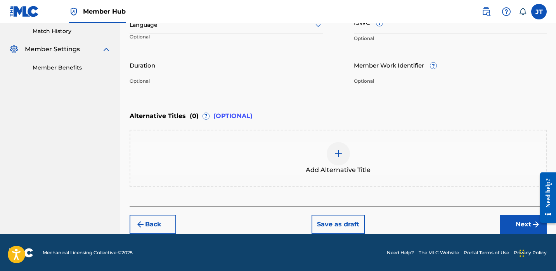
click at [340, 159] on div at bounding box center [338, 153] width 23 height 23
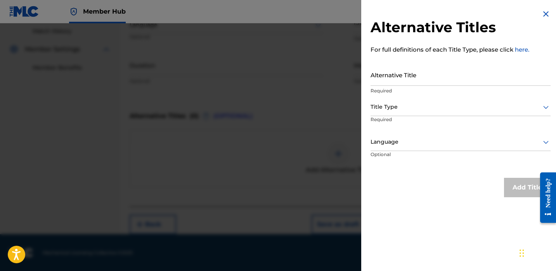
click at [300, 153] on div at bounding box center [278, 158] width 556 height 271
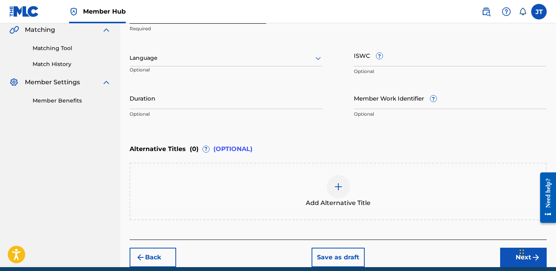
scroll to position [170, 0]
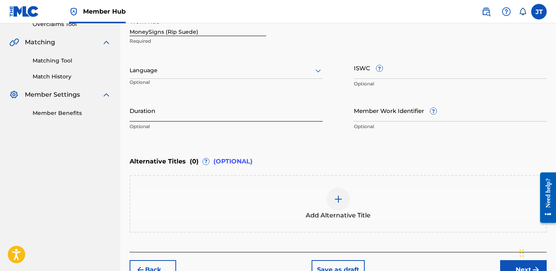
click at [241, 110] on input "Duration" at bounding box center [226, 110] width 193 height 22
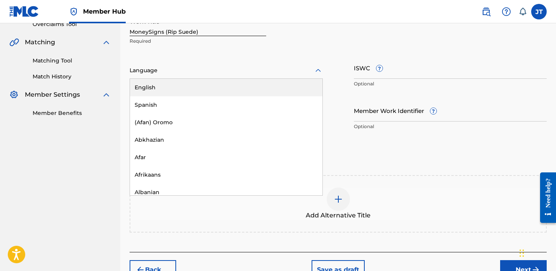
click at [208, 73] on div at bounding box center [226, 71] width 193 height 10
click at [207, 87] on div "English" at bounding box center [226, 87] width 193 height 17
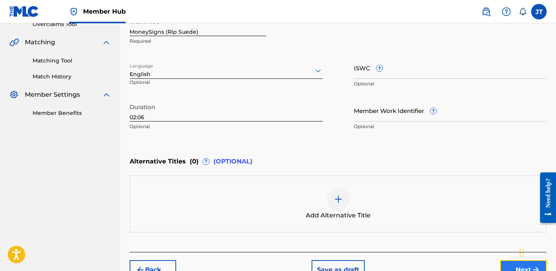
click at [502, 260] on button "Next" at bounding box center [523, 269] width 47 height 19
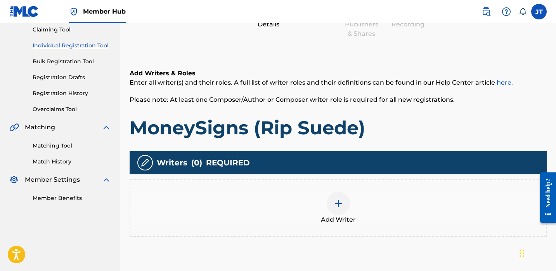
scroll to position [89, 0]
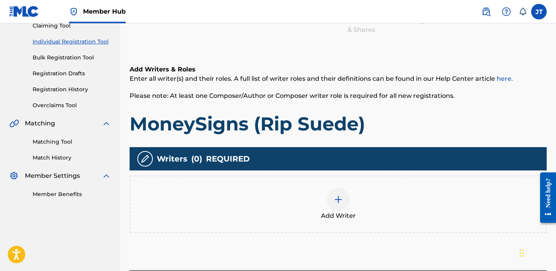
click at [326, 192] on div "Add Writer" at bounding box center [338, 204] width 416 height 33
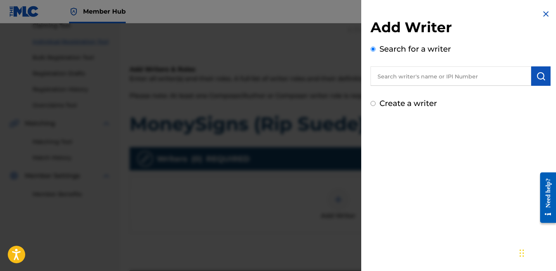
click at [440, 76] on input "text" at bounding box center [451, 75] width 161 height 19
paste input "[PERSON_NAME]"
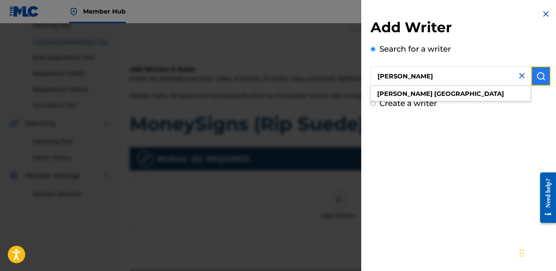
click at [533, 74] on button "submit" at bounding box center [540, 75] width 19 height 19
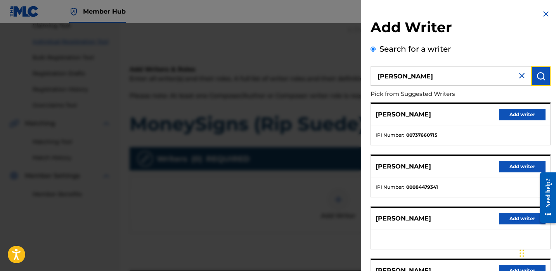
scroll to position [131, 0]
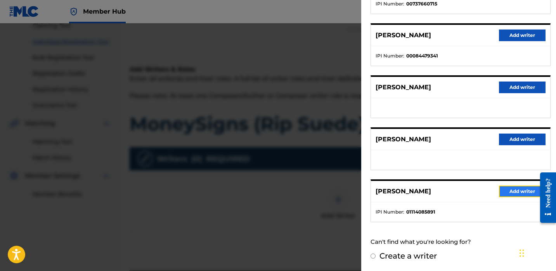
click at [499, 188] on button "Add writer" at bounding box center [522, 192] width 47 height 12
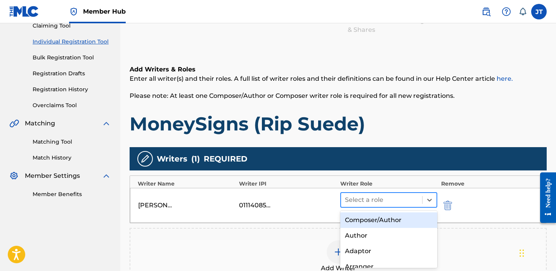
click at [390, 198] on div at bounding box center [381, 199] width 73 height 11
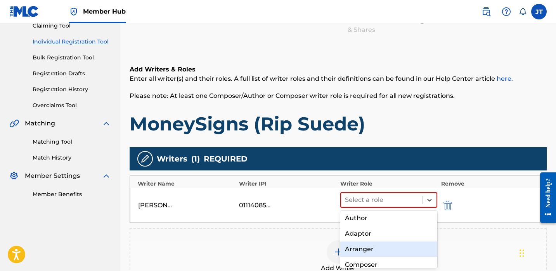
scroll to position [23, 0]
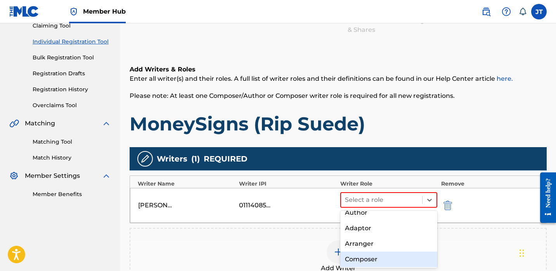
click at [364, 261] on div "Composer" at bounding box center [388, 260] width 97 height 16
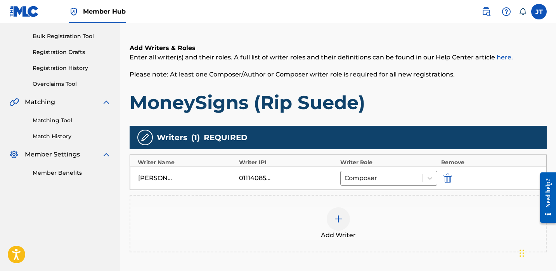
scroll to position [130, 0]
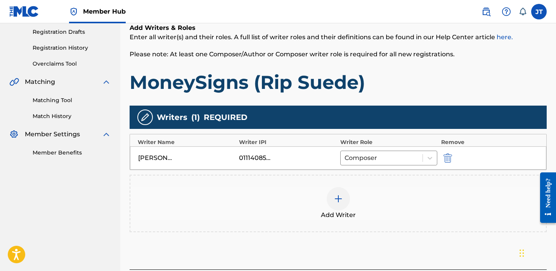
click at [330, 192] on div at bounding box center [338, 198] width 23 height 23
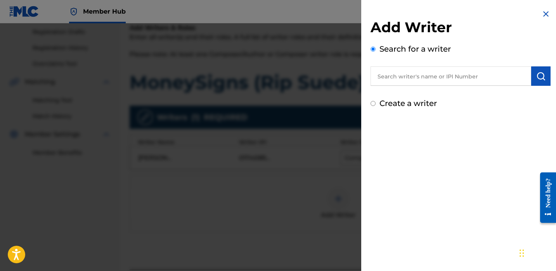
click at [411, 76] on input "text" at bounding box center [451, 75] width 161 height 19
paste input "[PERSON_NAME]"
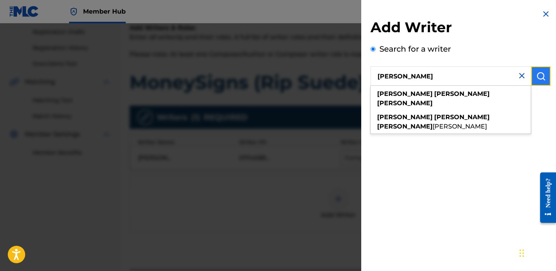
click at [539, 80] on img "submit" at bounding box center [541, 75] width 9 height 9
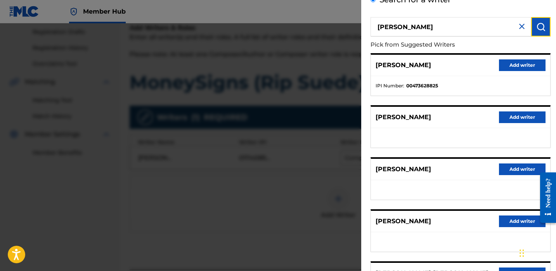
scroll to position [49, 0]
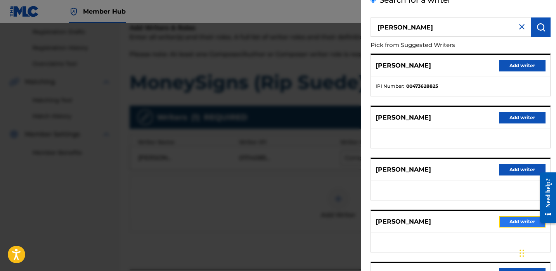
click at [507, 222] on button "Add writer" at bounding box center [522, 222] width 47 height 12
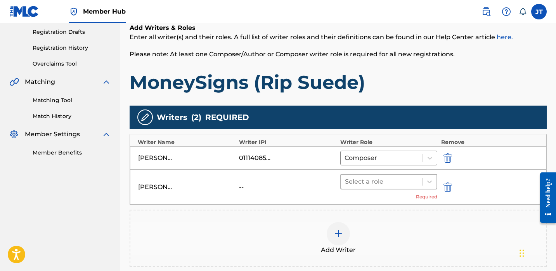
click at [382, 179] on div at bounding box center [381, 181] width 73 height 11
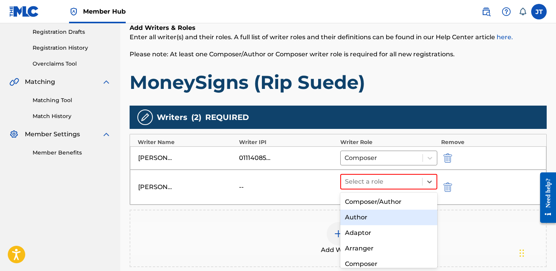
click at [364, 219] on div "Author" at bounding box center [388, 218] width 97 height 16
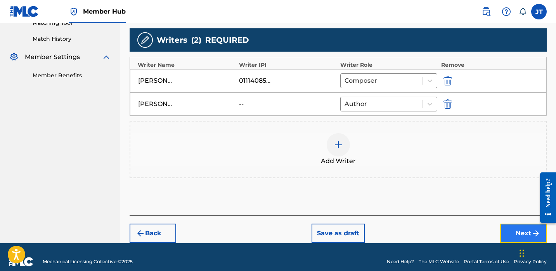
click at [501, 229] on button "Next" at bounding box center [523, 233] width 47 height 19
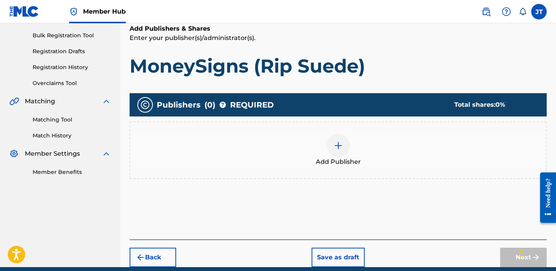
scroll to position [118, 0]
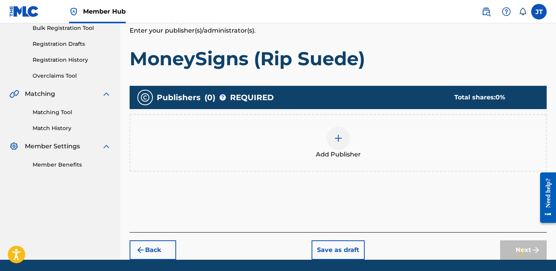
click at [334, 138] on img at bounding box center [338, 138] width 9 height 9
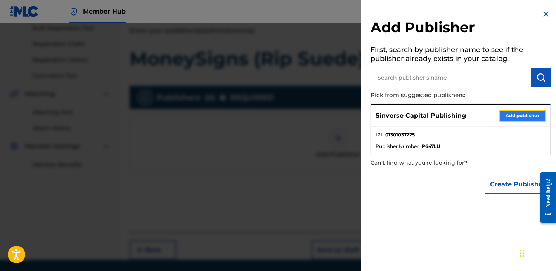
click at [506, 116] on button "Add publisher" at bounding box center [522, 116] width 47 height 12
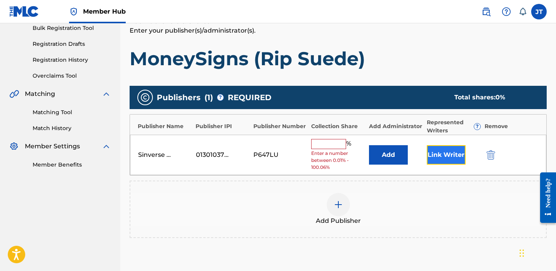
click at [441, 158] on button "Link Writer" at bounding box center [446, 154] width 39 height 19
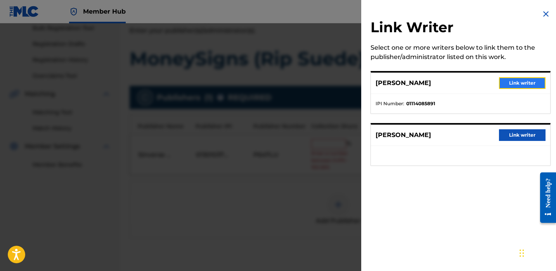
click at [521, 81] on button "Link writer" at bounding box center [522, 83] width 47 height 12
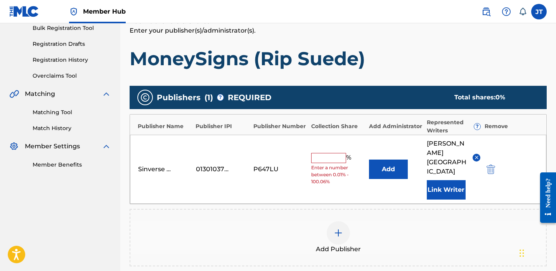
click at [321, 155] on input "text" at bounding box center [328, 158] width 35 height 10
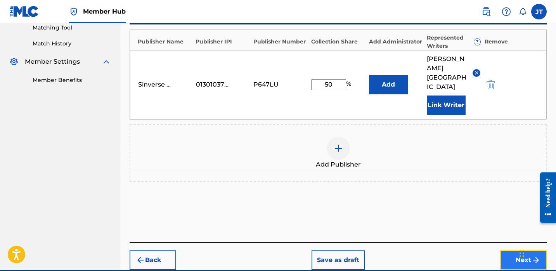
click at [506, 250] on button "Next" at bounding box center [523, 259] width 47 height 19
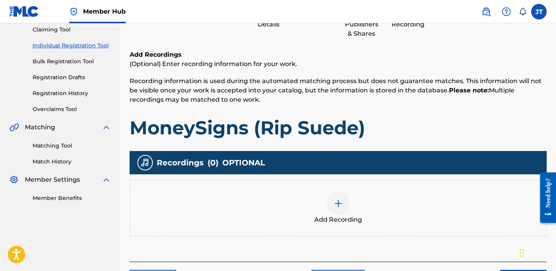
scroll to position [86, 0]
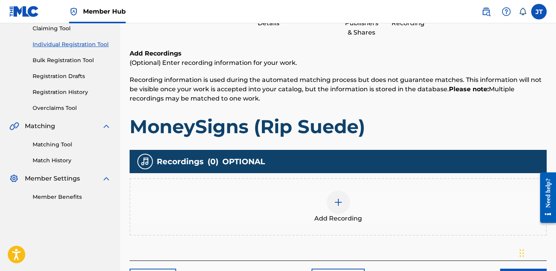
click at [339, 201] on img at bounding box center [338, 202] width 9 height 9
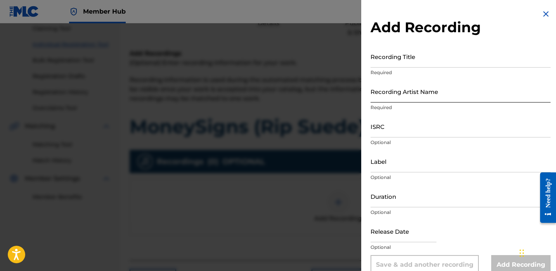
click at [403, 97] on input "Recording Artist Name" at bounding box center [461, 91] width 180 height 22
click at [412, 198] on input "Duration" at bounding box center [461, 196] width 180 height 22
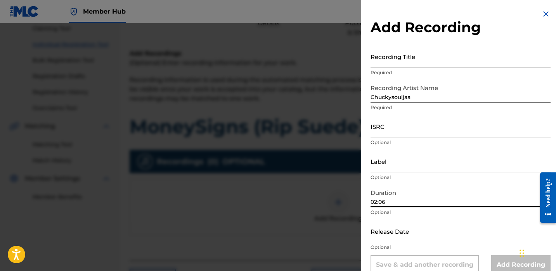
click at [386, 231] on input "text" at bounding box center [404, 231] width 66 height 22
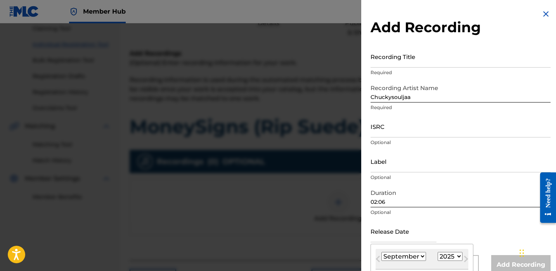
click at [403, 258] on select "January February March April May June July August September October November De…" at bounding box center [404, 256] width 45 height 9
click at [382, 252] on select "January February March April May June July August September October November De…" at bounding box center [404, 256] width 45 height 9
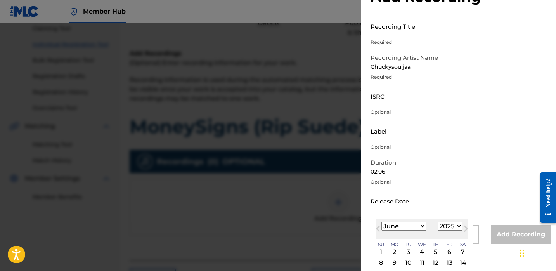
scroll to position [43, 0]
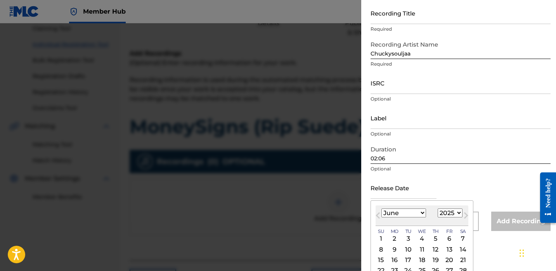
click at [452, 213] on select "1900 1901 1902 1903 1904 1905 1906 1907 1908 1909 1910 1911 1912 1913 1914 1915…" at bounding box center [450, 212] width 25 height 9
click at [438, 208] on select "1900 1901 1902 1903 1904 1905 1906 1907 1908 1909 1910 1911 1912 1913 1914 1915…" at bounding box center [450, 212] width 25 height 9
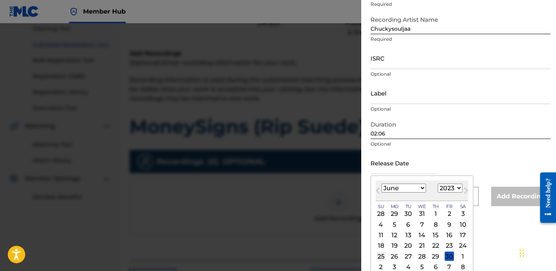
click at [380, 254] on div "25" at bounding box center [381, 256] width 9 height 9
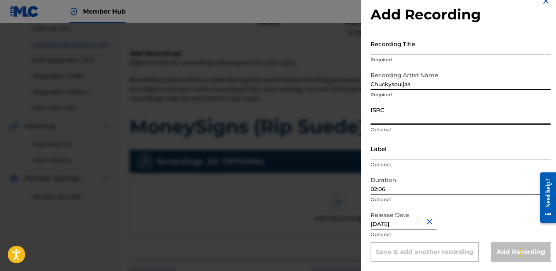
click at [394, 124] on input "ISRC" at bounding box center [461, 113] width 180 height 22
paste input "QZMEP2308982"
click at [412, 53] on input "Recording Title" at bounding box center [461, 44] width 180 height 22
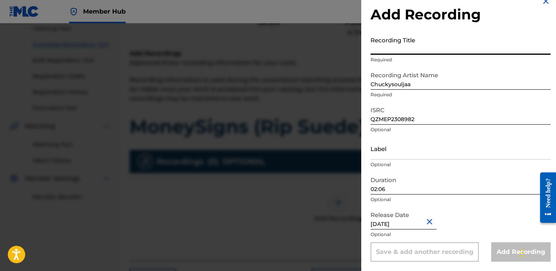
paste input "MoneySigns (RIP Suede)"
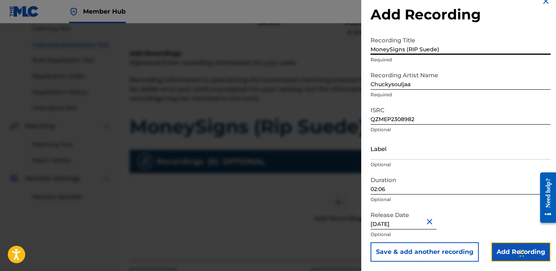
click at [497, 255] on input "Add Recording" at bounding box center [520, 251] width 59 height 19
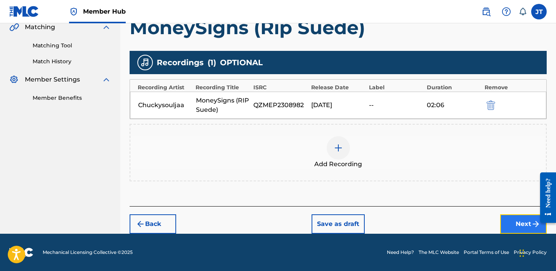
click at [500, 220] on button "Next" at bounding box center [523, 223] width 47 height 19
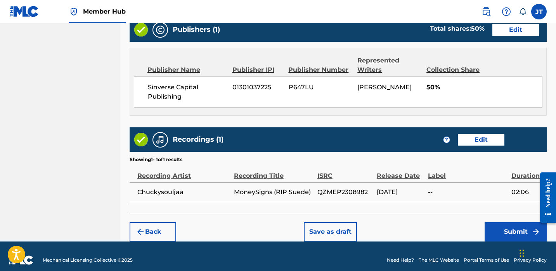
scroll to position [403, 0]
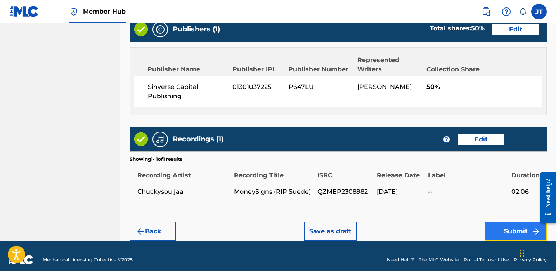
click at [497, 229] on button "Submit" at bounding box center [516, 231] width 62 height 19
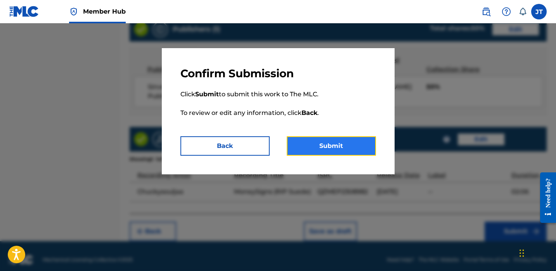
click at [353, 148] on button "Submit" at bounding box center [331, 145] width 89 height 19
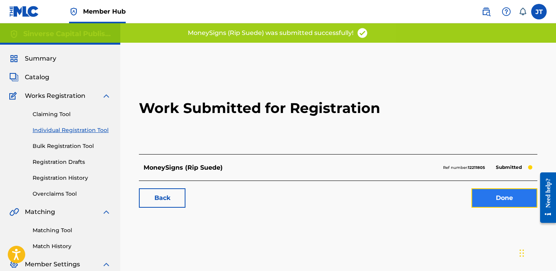
click at [521, 200] on link "Done" at bounding box center [505, 197] width 66 height 19
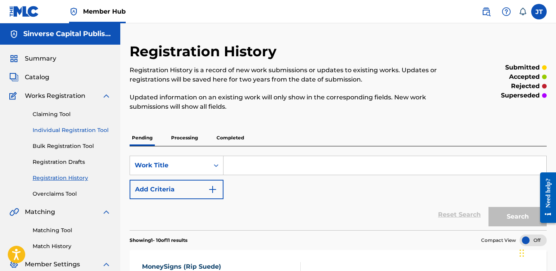
click at [76, 132] on link "Individual Registration Tool" at bounding box center [72, 130] width 78 height 8
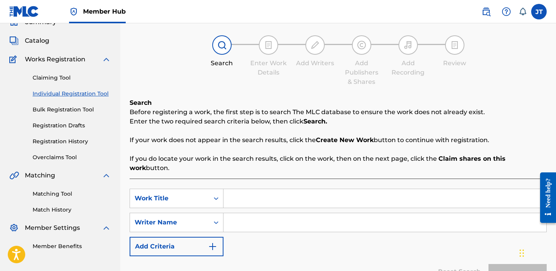
scroll to position [57, 0]
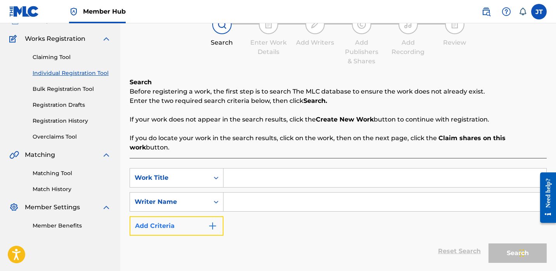
click at [211, 222] on button "Add Criteria" at bounding box center [177, 225] width 94 height 19
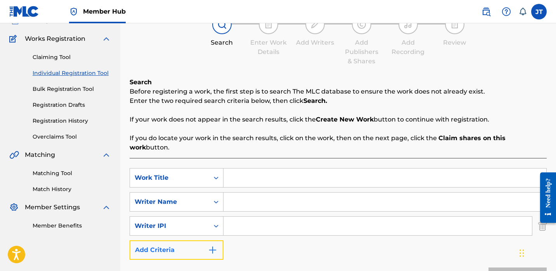
click at [208, 245] on img "Search Form" at bounding box center [212, 249] width 9 height 9
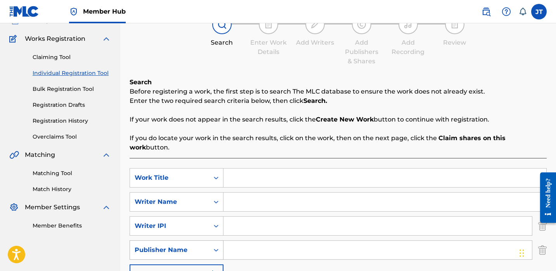
click at [218, 246] on icon "Search Form" at bounding box center [216, 250] width 8 height 8
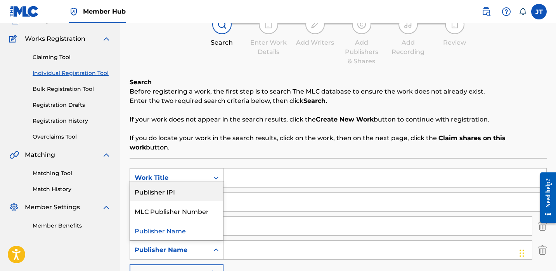
click at [197, 182] on div "Publisher IPI" at bounding box center [176, 191] width 93 height 19
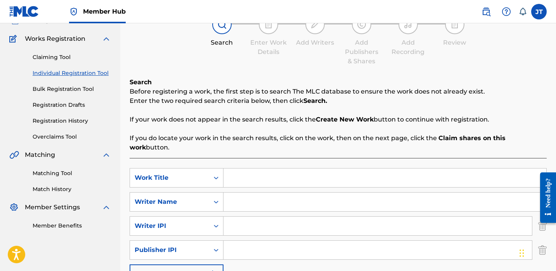
click at [232, 242] on input "Search Form" at bounding box center [378, 250] width 309 height 19
click at [259, 217] on input "Search Form" at bounding box center [378, 226] width 309 height 19
click at [251, 170] on input "Search Form" at bounding box center [385, 177] width 323 height 19
paste input "Pro Mag"
click at [254, 193] on input "Search Form" at bounding box center [385, 202] width 323 height 19
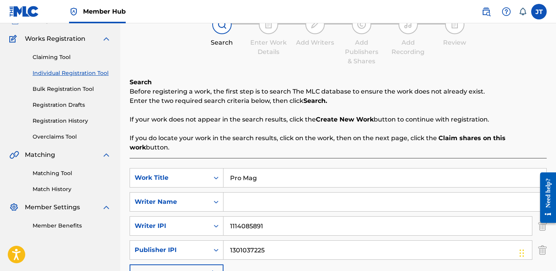
paste input "[PERSON_NAME]"
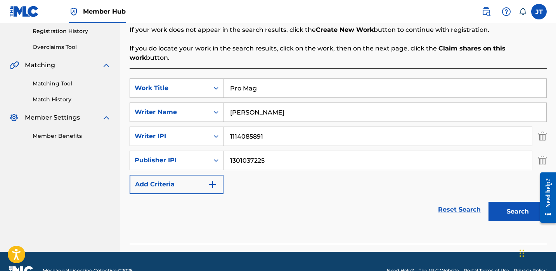
scroll to position [156, 0]
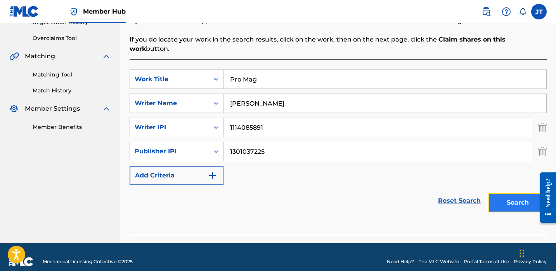
click at [491, 193] on button "Search" at bounding box center [518, 202] width 58 height 19
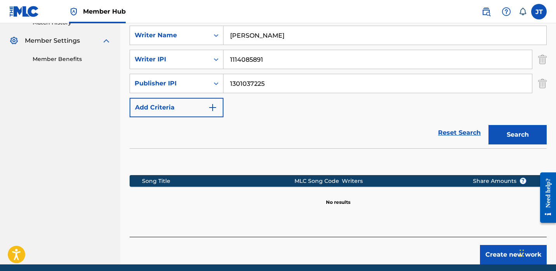
scroll to position [245, 0]
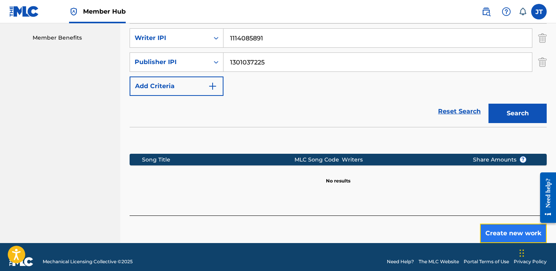
click at [488, 224] on button "Create new work" at bounding box center [513, 233] width 67 height 19
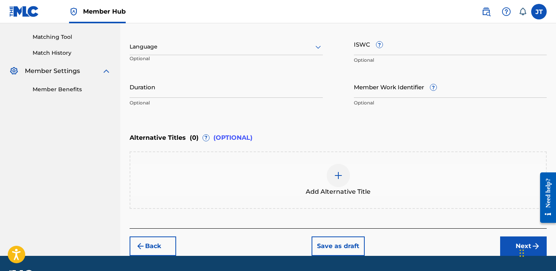
scroll to position [191, 0]
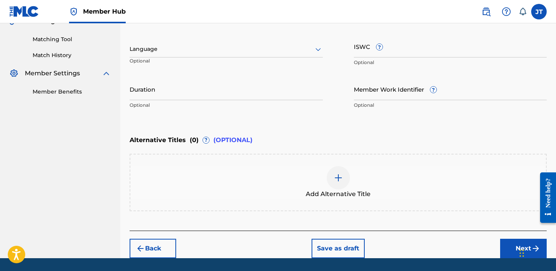
click at [267, 49] on div at bounding box center [226, 49] width 193 height 10
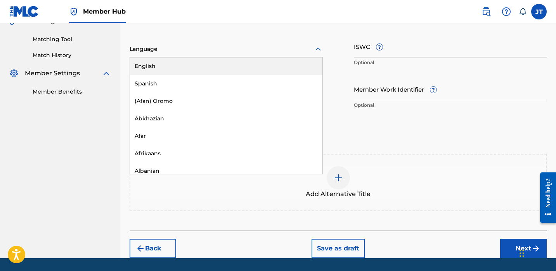
click at [245, 74] on div "English" at bounding box center [226, 65] width 193 height 17
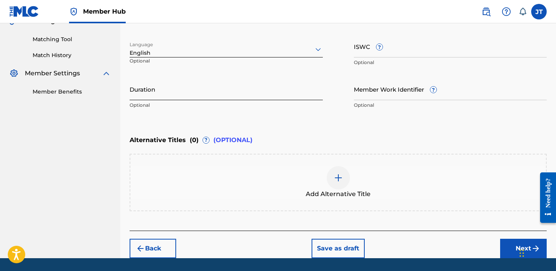
click at [230, 94] on input "Duration" at bounding box center [226, 89] width 193 height 22
click at [505, 244] on button "Next" at bounding box center [523, 248] width 47 height 19
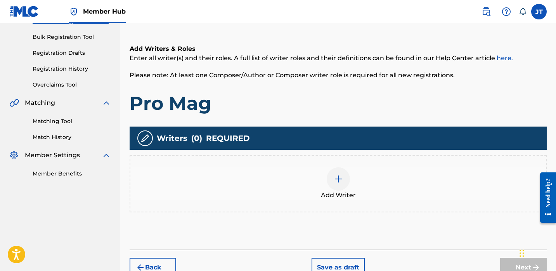
scroll to position [112, 0]
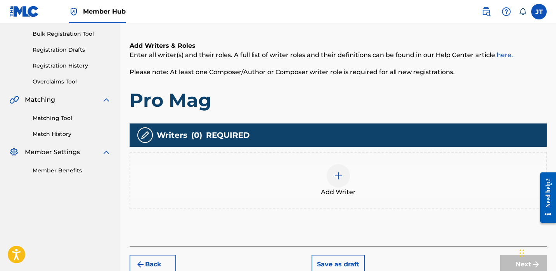
click at [343, 177] on div at bounding box center [338, 175] width 23 height 23
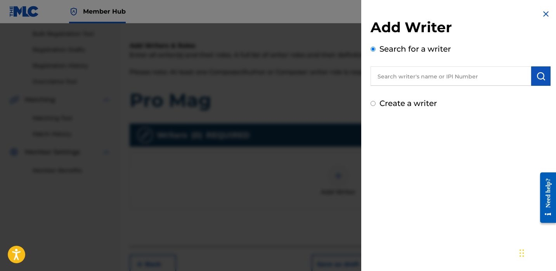
click at [413, 79] on input "text" at bounding box center [451, 75] width 161 height 19
paste input "[PERSON_NAME]"
click at [537, 75] on img "submit" at bounding box center [541, 75] width 9 height 9
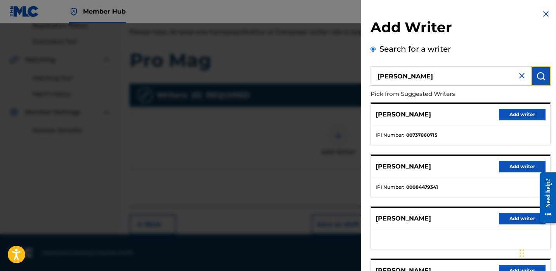
scroll to position [131, 0]
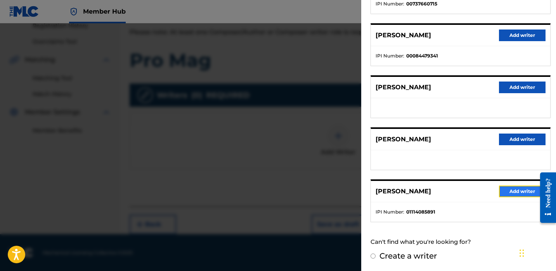
click at [499, 191] on button "Add writer" at bounding box center [522, 192] width 47 height 12
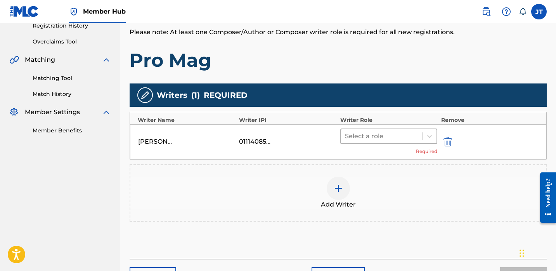
click at [377, 133] on div at bounding box center [381, 136] width 73 height 11
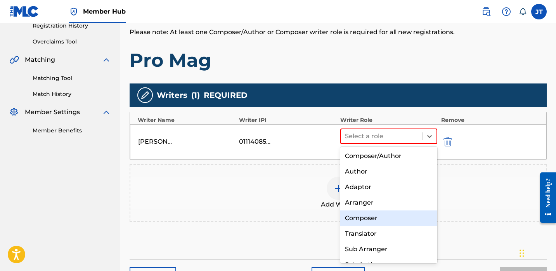
click at [362, 217] on div "Composer" at bounding box center [388, 218] width 97 height 16
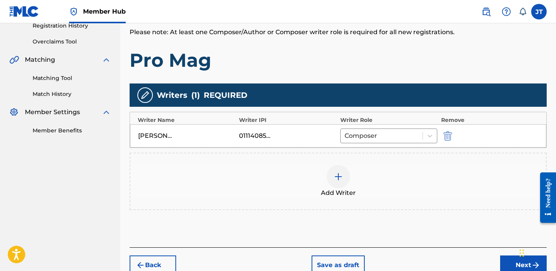
click at [278, 133] on div "01114085891" at bounding box center [287, 135] width 97 height 9
click at [446, 132] on img "submit" at bounding box center [448, 135] width 9 height 9
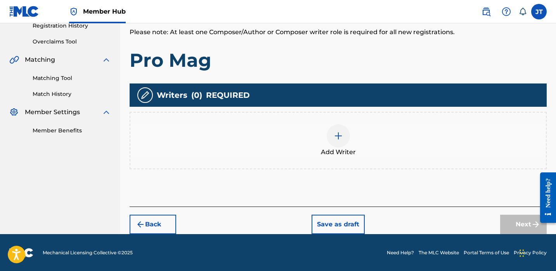
click at [335, 138] on img at bounding box center [338, 135] width 9 height 9
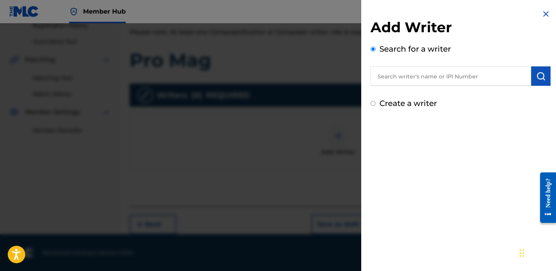
click at [414, 74] on input "text" at bounding box center [451, 75] width 161 height 19
paste input "[PERSON_NAME]"
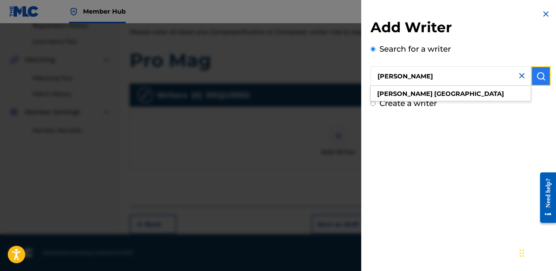
click at [540, 78] on img "submit" at bounding box center [541, 75] width 9 height 9
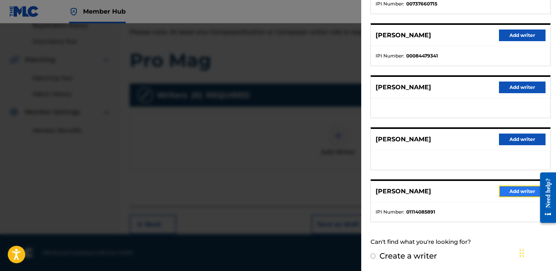
click at [500, 191] on button "Add writer" at bounding box center [522, 192] width 47 height 12
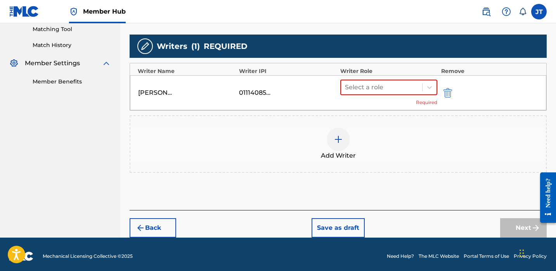
scroll to position [205, 0]
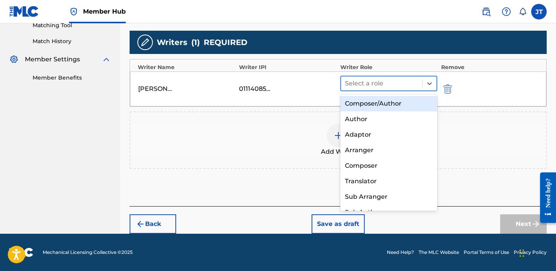
click at [359, 79] on div at bounding box center [381, 83] width 73 height 11
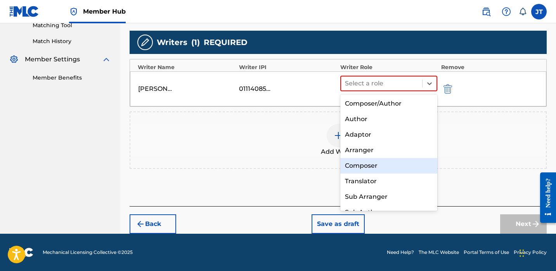
click at [363, 167] on div "Composer" at bounding box center [388, 166] width 97 height 16
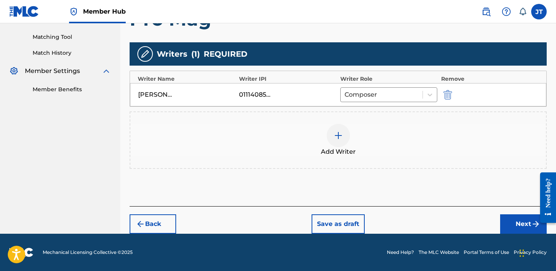
scroll to position [193, 0]
click at [506, 220] on button "Next" at bounding box center [523, 223] width 47 height 19
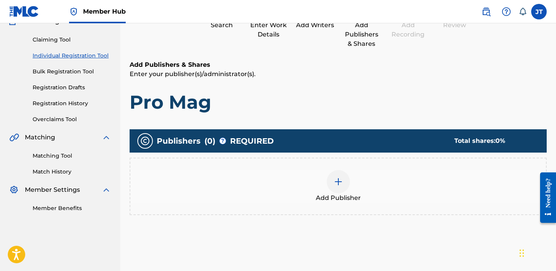
scroll to position [93, 0]
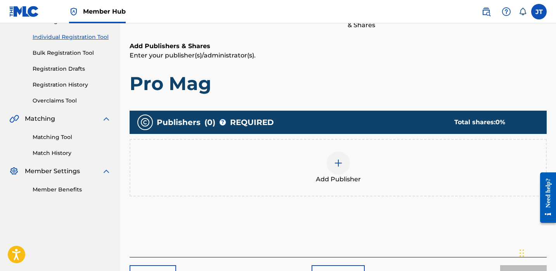
click at [350, 164] on div "Add Publisher" at bounding box center [338, 167] width 416 height 33
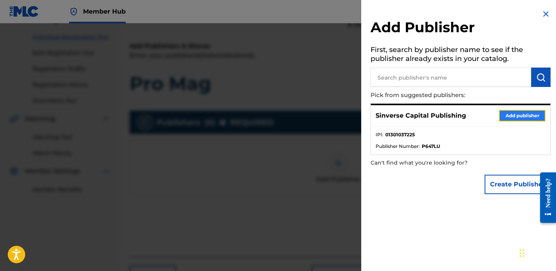
click at [505, 113] on button "Add publisher" at bounding box center [522, 116] width 47 height 12
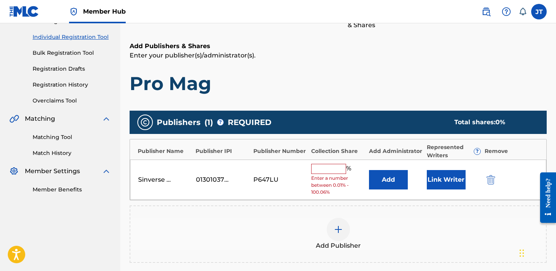
click at [330, 167] on input "text" at bounding box center [328, 169] width 35 height 10
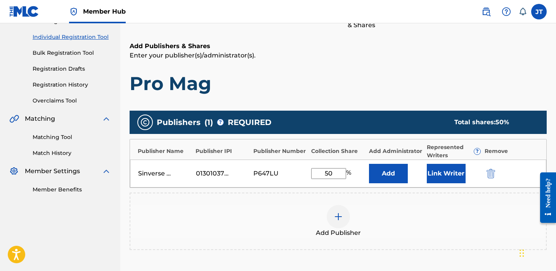
click at [426, 176] on div "Sinverse Capital Publishing 01301037225 P647LU 50 % Add Link Writer" at bounding box center [338, 174] width 417 height 28
click at [434, 176] on button "Link Writer" at bounding box center [446, 173] width 39 height 19
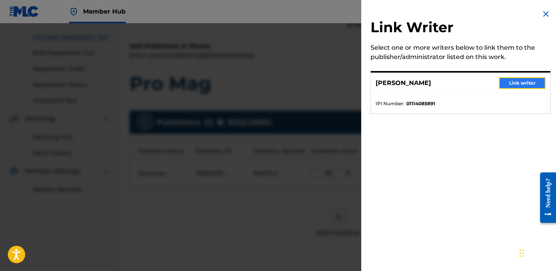
click at [506, 77] on button "Link writer" at bounding box center [522, 83] width 47 height 12
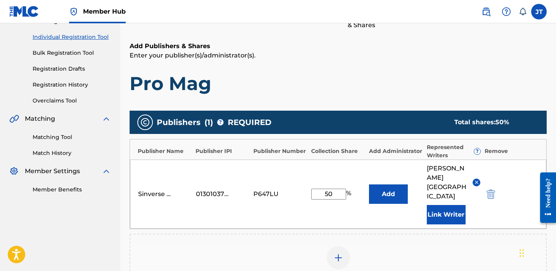
click at [336, 253] on img at bounding box center [338, 257] width 9 height 9
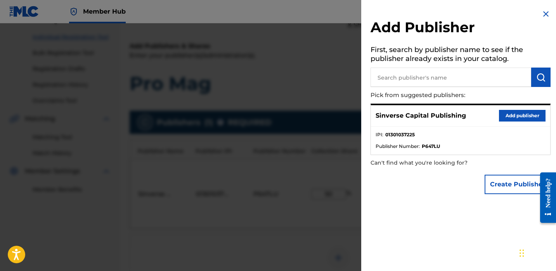
click at [415, 74] on input "text" at bounding box center [451, 77] width 161 height 19
click at [333, 224] on div at bounding box center [278, 158] width 556 height 271
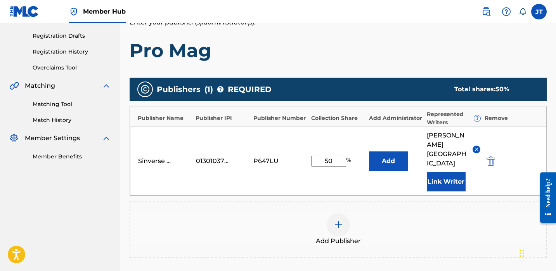
scroll to position [134, 0]
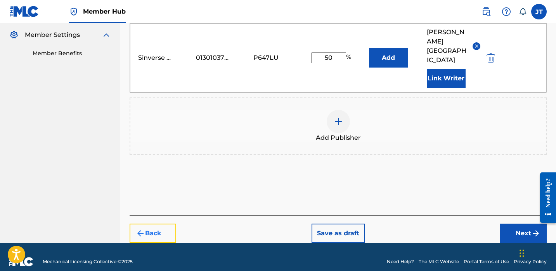
click at [141, 229] on img "submit" at bounding box center [140, 233] width 9 height 9
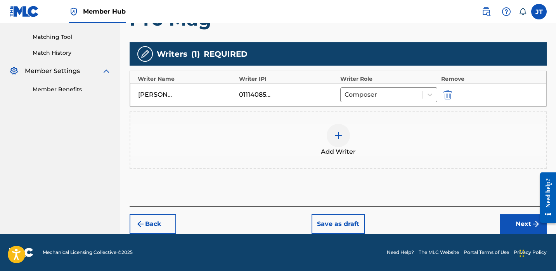
click at [332, 142] on div at bounding box center [338, 135] width 23 height 23
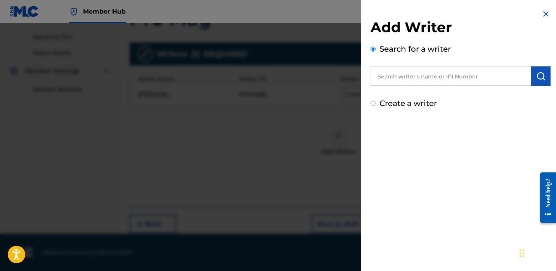
click at [406, 79] on input "text" at bounding box center [451, 75] width 161 height 19
paste input "[PERSON_NAME]"
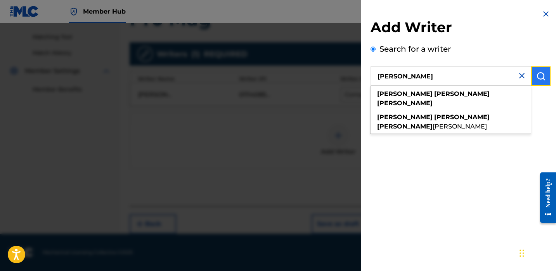
click at [537, 75] on img "submit" at bounding box center [541, 75] width 9 height 9
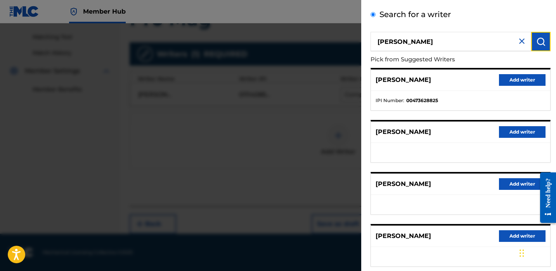
scroll to position [47, 0]
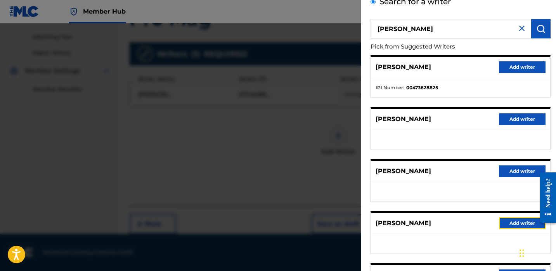
click at [502, 220] on button "Add writer" at bounding box center [522, 223] width 47 height 12
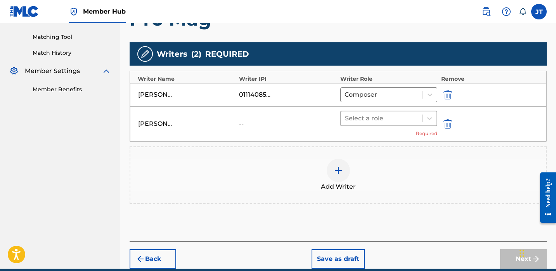
click at [388, 119] on div at bounding box center [381, 118] width 73 height 11
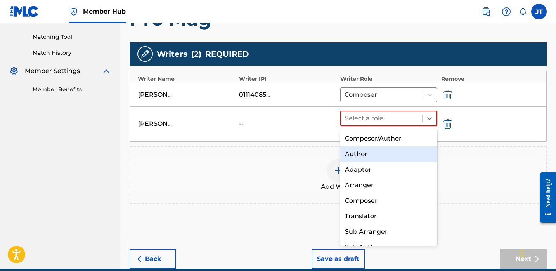
click at [371, 155] on div "Author" at bounding box center [388, 154] width 97 height 16
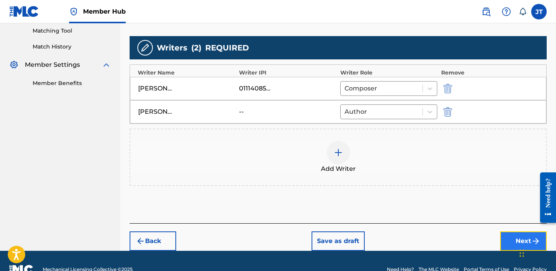
click at [504, 240] on button "Next" at bounding box center [523, 240] width 47 height 19
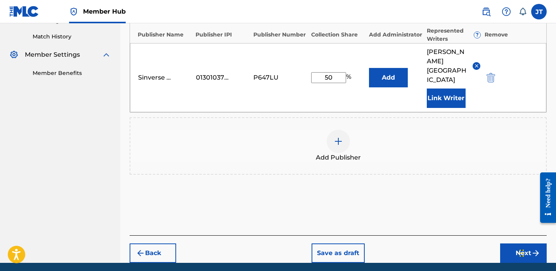
scroll to position [210, 0]
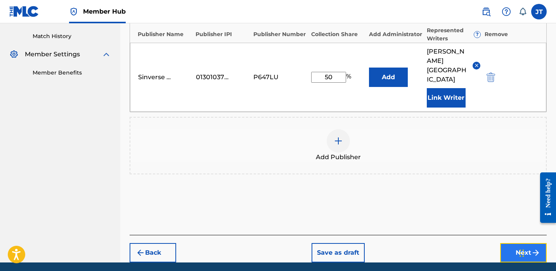
click at [506, 243] on button "Next" at bounding box center [523, 252] width 47 height 19
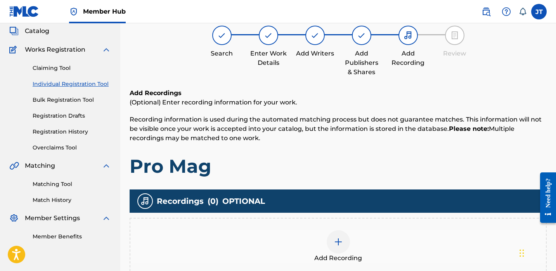
scroll to position [48, 0]
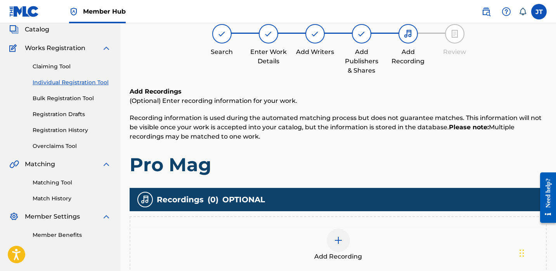
click at [339, 237] on img at bounding box center [338, 240] width 9 height 9
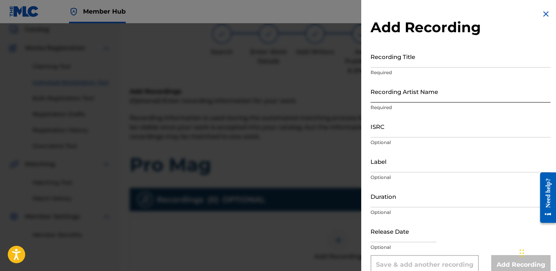
click at [395, 94] on input "Recording Artist Name" at bounding box center [461, 91] width 180 height 22
click at [394, 234] on input "text" at bounding box center [404, 231] width 66 height 22
click at [413, 253] on select "January February March April May June July August September October November De…" at bounding box center [404, 256] width 45 height 9
click at [382, 252] on select "January February March April May June July August September October November De…" at bounding box center [404, 256] width 45 height 9
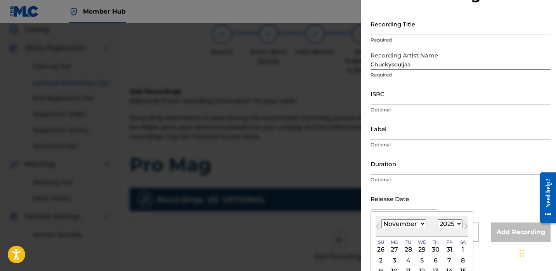
scroll to position [56, 0]
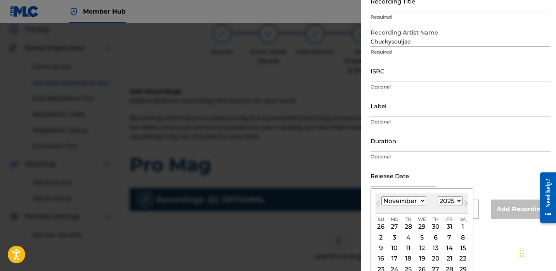
click at [447, 200] on select "1900 1901 1902 1903 1904 1905 1906 1907 1908 1909 1910 1911 1912 1913 1914 1915…" at bounding box center [450, 200] width 25 height 9
click at [438, 196] on select "1900 1901 1902 1903 1904 1905 1906 1907 1908 1909 1910 1911 1912 1913 1914 1915…" at bounding box center [450, 200] width 25 height 9
click at [448, 200] on select "1900 1901 1902 1903 1904 1905 1906 1907 1908 1909 1910 1911 1912 1913 1914 1915…" at bounding box center [450, 200] width 25 height 9
click at [438, 196] on select "1900 1901 1902 1903 1904 1905 1906 1907 1908 1909 1910 1911 1912 1913 1914 1915…" at bounding box center [450, 200] width 25 height 9
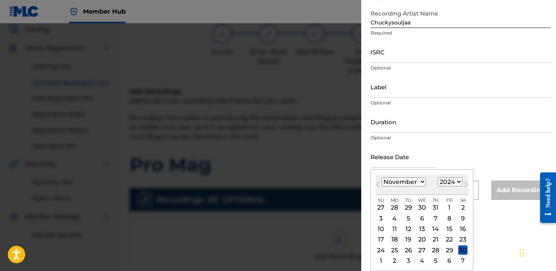
click at [392, 237] on div "18" at bounding box center [394, 239] width 9 height 9
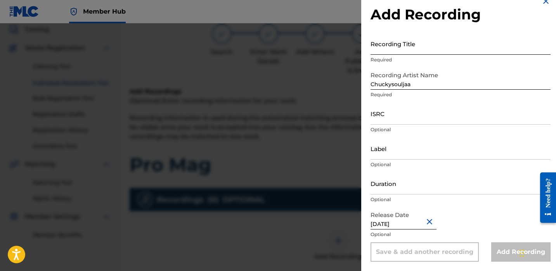
click at [394, 45] on input "Recording Title" at bounding box center [461, 44] width 180 height 22
paste input "Pro Mag"
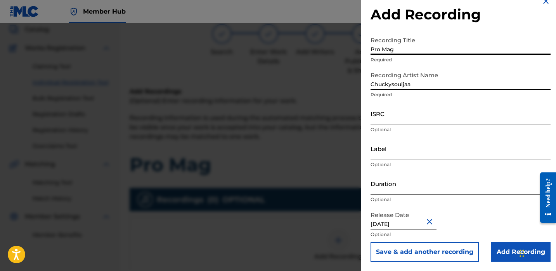
click at [390, 188] on input "Duration" at bounding box center [461, 183] width 180 height 22
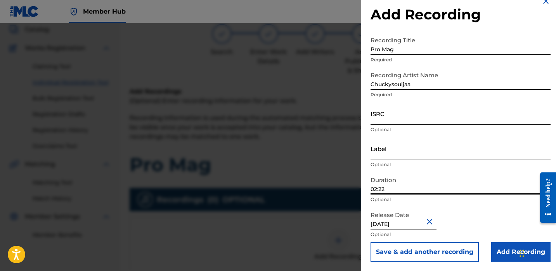
click at [394, 119] on input "ISRC" at bounding box center [461, 113] width 180 height 22
paste input "QZTAZ2257137"
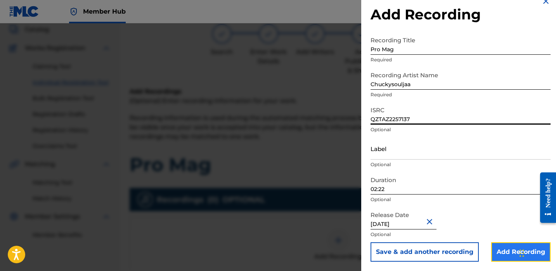
click at [500, 247] on input "Add Recording" at bounding box center [520, 251] width 59 height 19
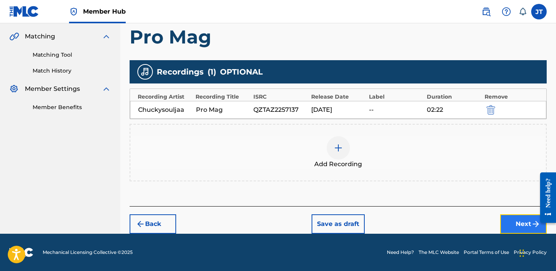
click at [516, 224] on button "Next" at bounding box center [523, 223] width 47 height 19
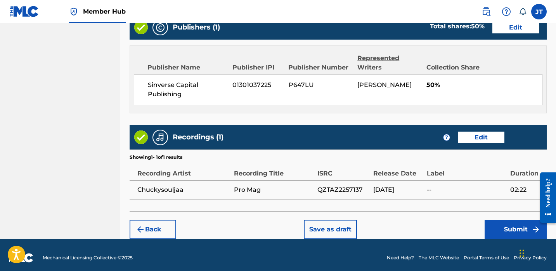
scroll to position [406, 0]
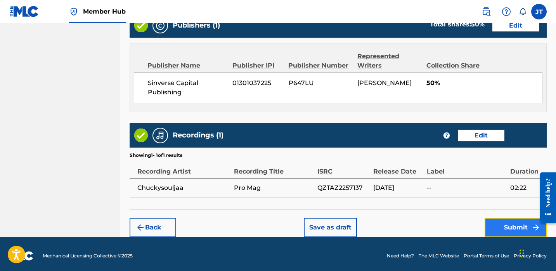
click at [499, 227] on button "Submit" at bounding box center [516, 227] width 62 height 19
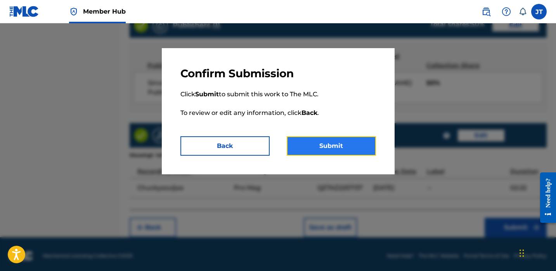
click at [358, 148] on button "Submit" at bounding box center [331, 145] width 89 height 19
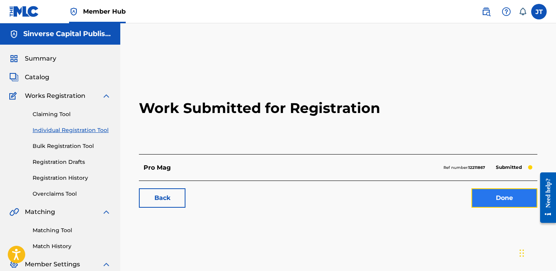
click at [487, 196] on link "Done" at bounding box center [505, 197] width 66 height 19
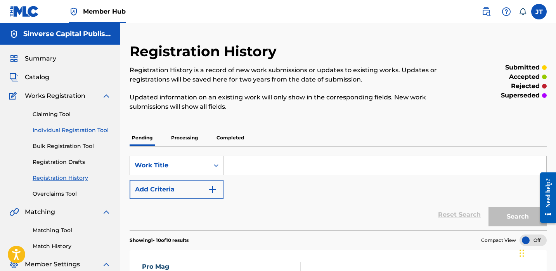
click at [66, 129] on link "Individual Registration Tool" at bounding box center [72, 130] width 78 height 8
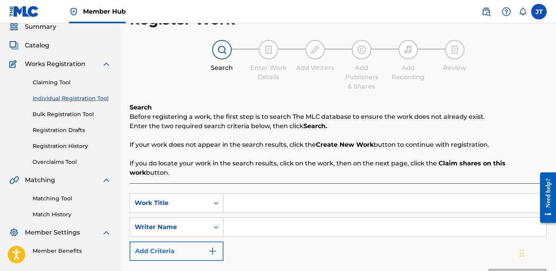
scroll to position [40, 0]
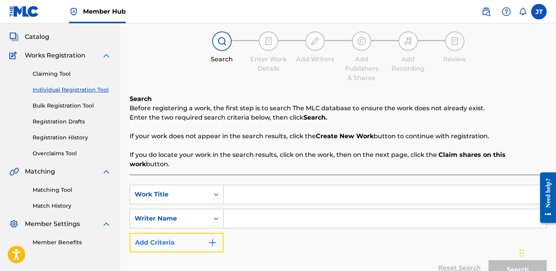
click at [207, 233] on button "Add Criteria" at bounding box center [177, 242] width 94 height 19
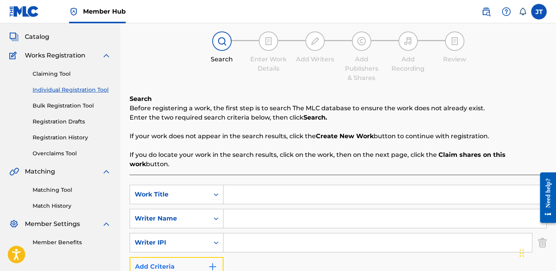
click at [208, 257] on button "Add Criteria" at bounding box center [177, 266] width 94 height 19
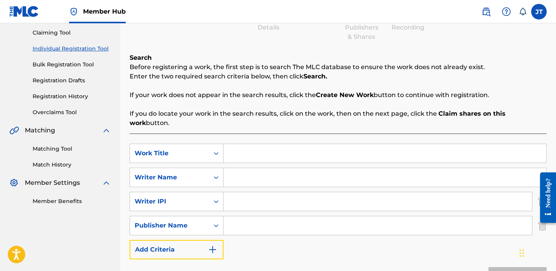
scroll to position [82, 0]
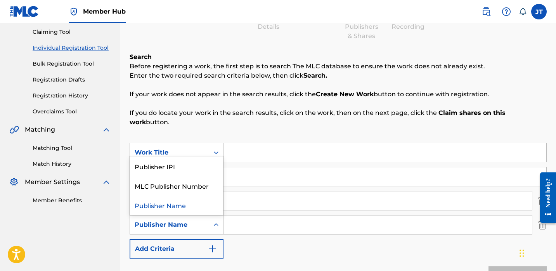
click at [216, 220] on div "Search Form" at bounding box center [216, 225] width 14 height 14
click at [194, 162] on div "Publisher IPI" at bounding box center [176, 165] width 93 height 19
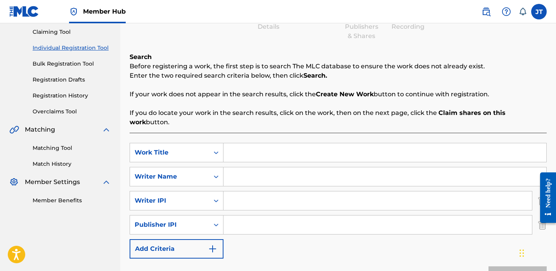
click at [248, 217] on input "Search Form" at bounding box center [378, 224] width 309 height 19
click at [261, 191] on input "Search Form" at bounding box center [378, 200] width 309 height 19
click at [239, 144] on input "Search Form" at bounding box center [385, 152] width 323 height 19
paste input "Jumpman"
click at [232, 169] on input "Search Form" at bounding box center [385, 176] width 323 height 19
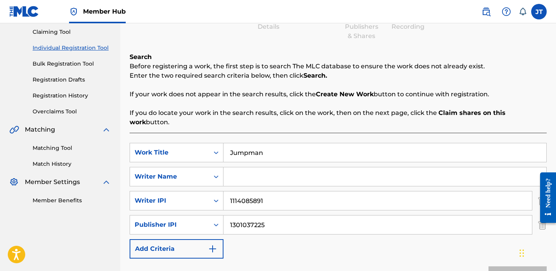
paste input "[PERSON_NAME]"
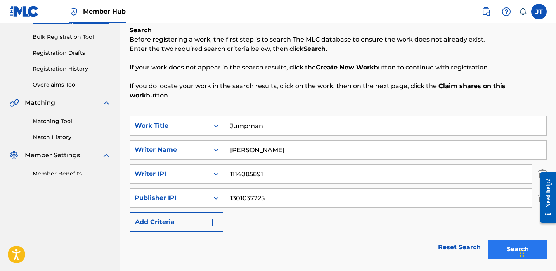
scroll to position [116, 0]
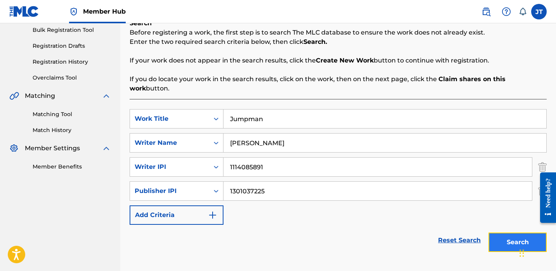
click at [501, 233] on button "Search" at bounding box center [518, 242] width 58 height 19
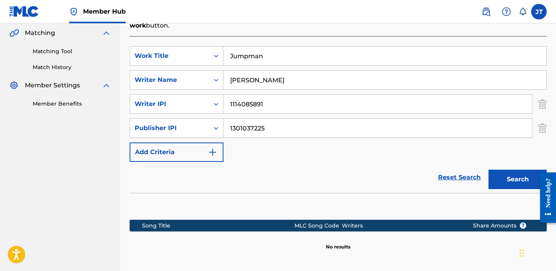
scroll to position [245, 0]
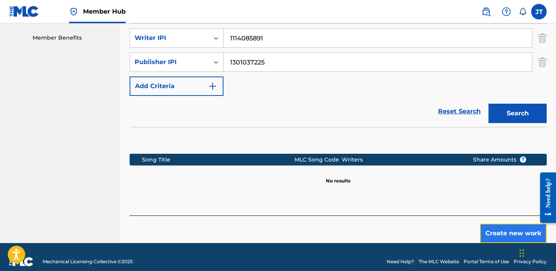
click at [491, 224] on button "Create new work" at bounding box center [513, 233] width 67 height 19
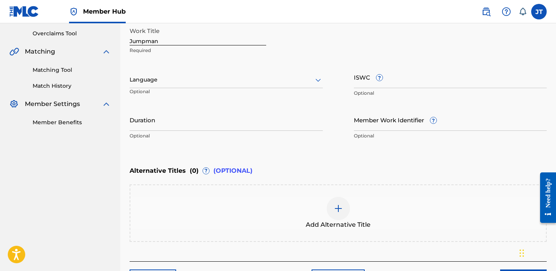
scroll to position [158, 0]
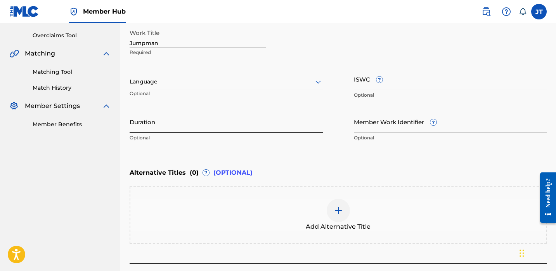
click at [163, 124] on input "Duration" at bounding box center [226, 122] width 193 height 22
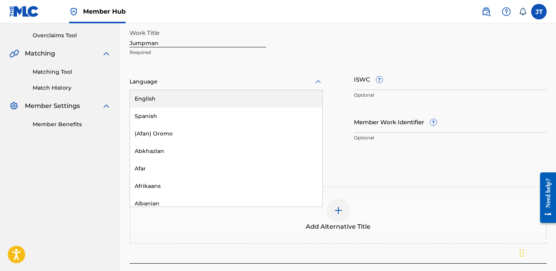
click at [147, 78] on div at bounding box center [226, 82] width 193 height 10
click at [164, 96] on div "English" at bounding box center [226, 98] width 193 height 17
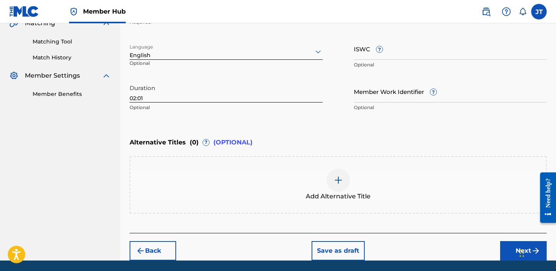
scroll to position [215, 0]
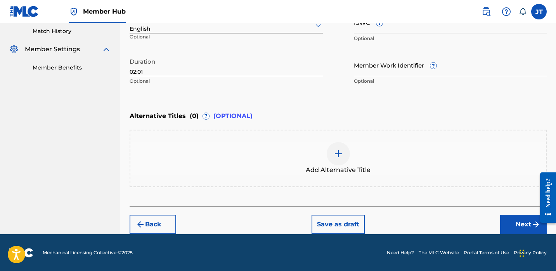
click at [498, 223] on div "Back Save as draft Next" at bounding box center [338, 221] width 417 height 28
click at [502, 224] on button "Next" at bounding box center [523, 224] width 47 height 19
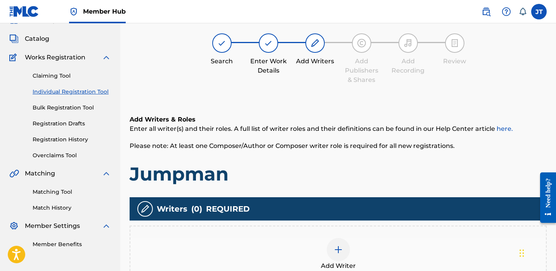
scroll to position [35, 0]
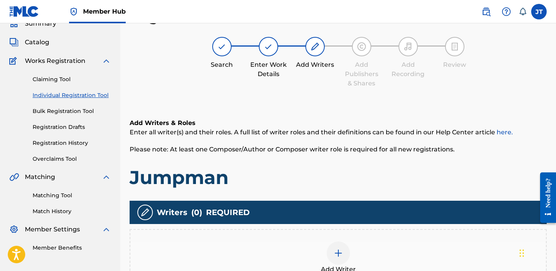
click at [335, 245] on div at bounding box center [338, 252] width 23 height 23
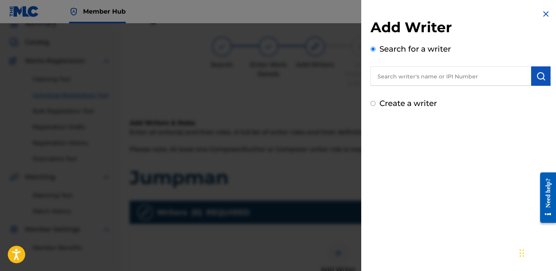
click at [405, 80] on input "text" at bounding box center [451, 75] width 161 height 19
paste input "[PERSON_NAME]"
click at [537, 74] on img "submit" at bounding box center [541, 75] width 9 height 9
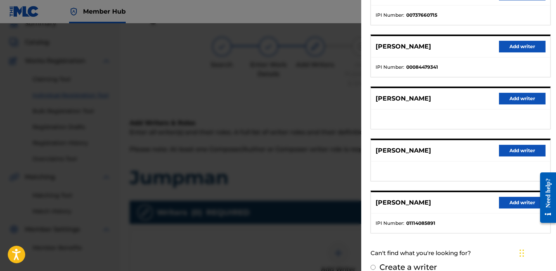
scroll to position [124, 0]
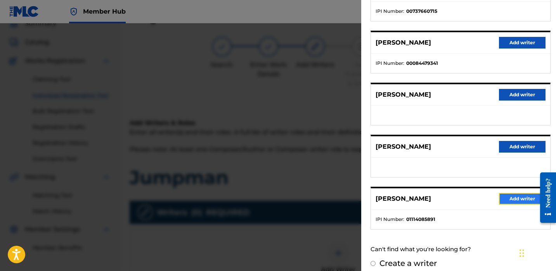
click at [502, 197] on button "Add writer" at bounding box center [522, 199] width 47 height 12
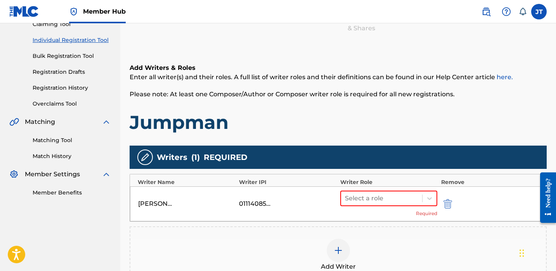
scroll to position [115, 0]
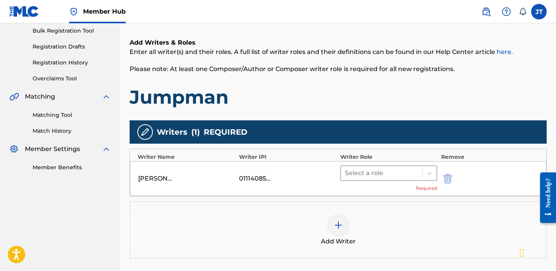
click at [399, 176] on div at bounding box center [381, 173] width 73 height 11
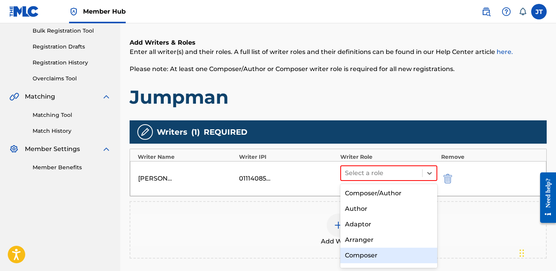
click at [367, 250] on div "Composer" at bounding box center [388, 256] width 97 height 16
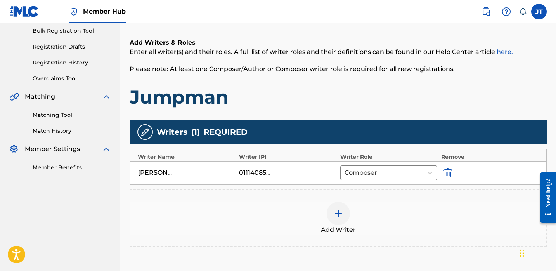
click at [342, 219] on div at bounding box center [338, 213] width 23 height 23
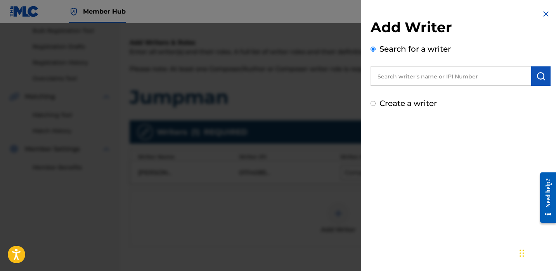
click at [408, 77] on input "text" at bounding box center [451, 75] width 161 height 19
paste input "[PERSON_NAME]"
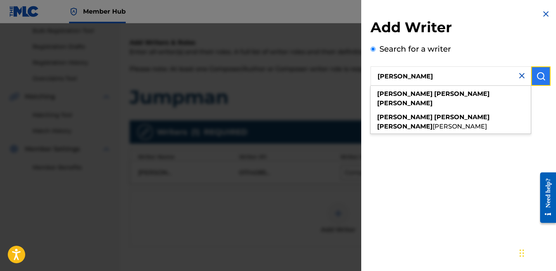
click at [541, 79] on img "submit" at bounding box center [541, 75] width 9 height 9
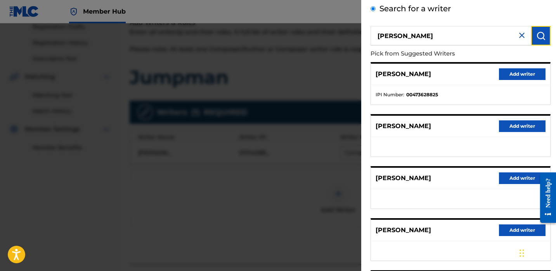
scroll to position [47, 0]
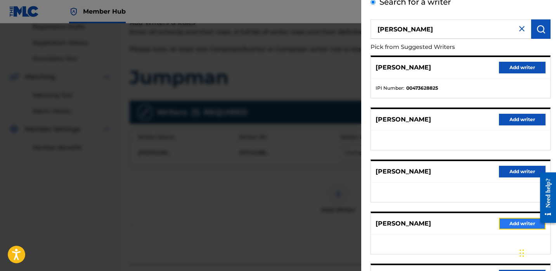
click at [499, 222] on button "Add writer" at bounding box center [522, 224] width 47 height 12
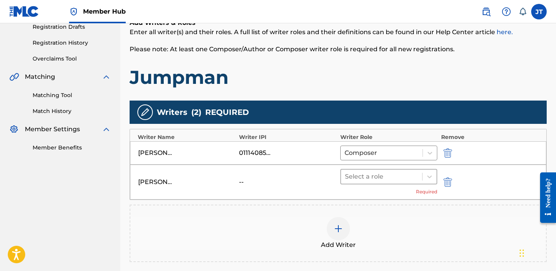
click at [369, 174] on div at bounding box center [381, 176] width 73 height 11
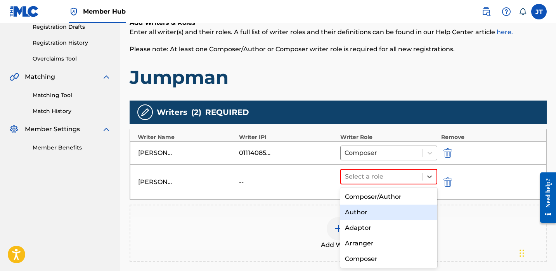
click at [366, 208] on div "Author" at bounding box center [388, 213] width 97 height 16
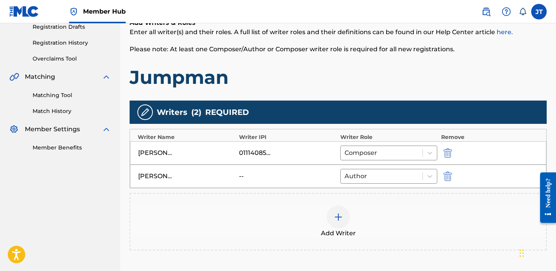
scroll to position [217, 0]
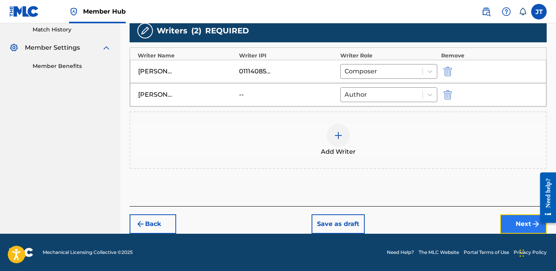
click at [506, 217] on button "Next" at bounding box center [523, 223] width 47 height 19
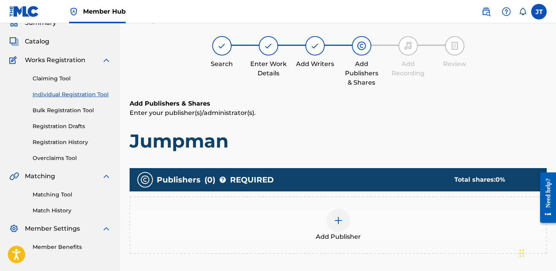
scroll to position [35, 0]
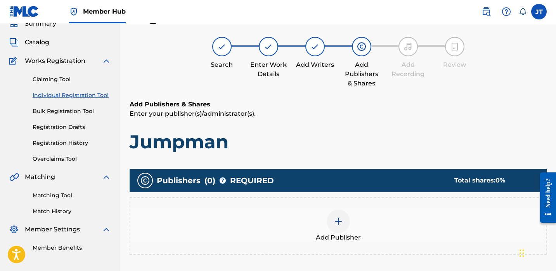
click at [339, 219] on img at bounding box center [338, 221] width 9 height 9
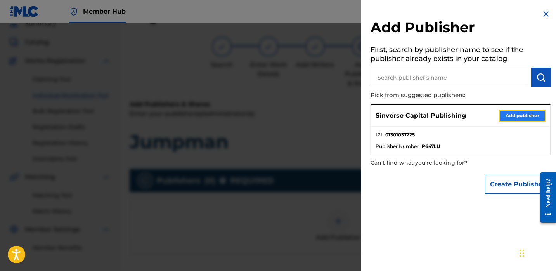
click at [506, 116] on button "Add publisher" at bounding box center [522, 116] width 47 height 12
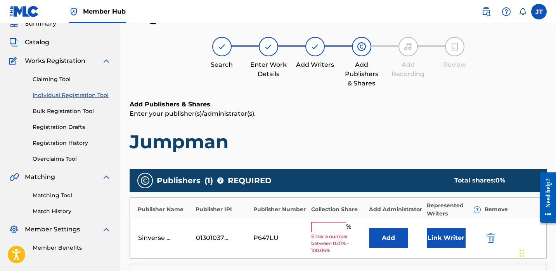
click at [335, 229] on input "text" at bounding box center [328, 227] width 35 height 10
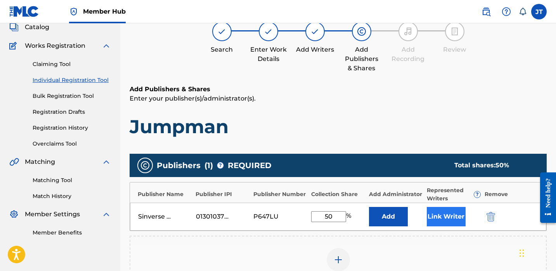
scroll to position [62, 0]
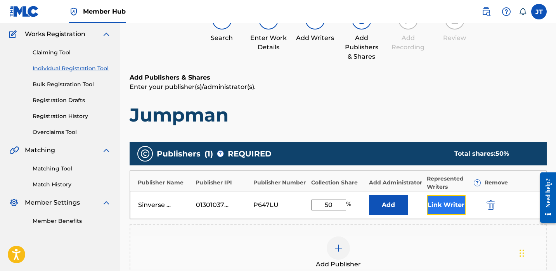
click at [442, 204] on button "Link Writer" at bounding box center [446, 204] width 39 height 19
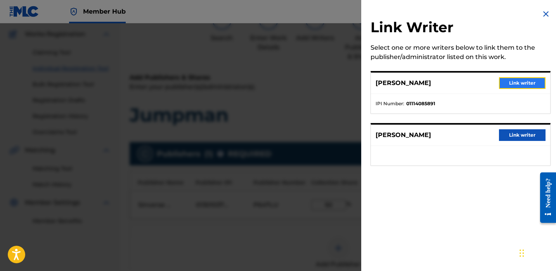
click at [502, 85] on button "Link writer" at bounding box center [522, 83] width 47 height 12
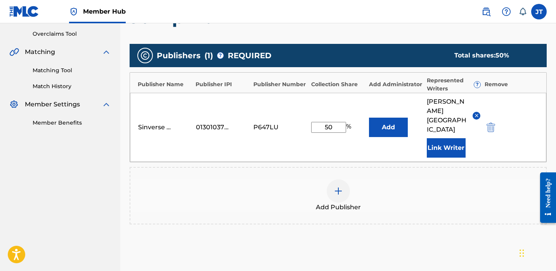
scroll to position [196, 0]
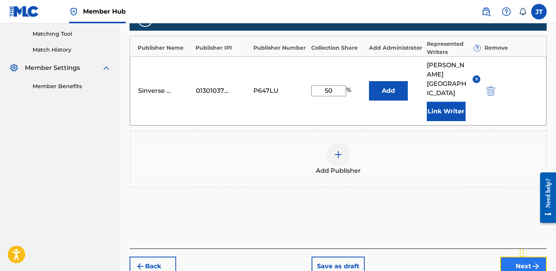
click at [509, 257] on button "Next" at bounding box center [523, 266] width 47 height 19
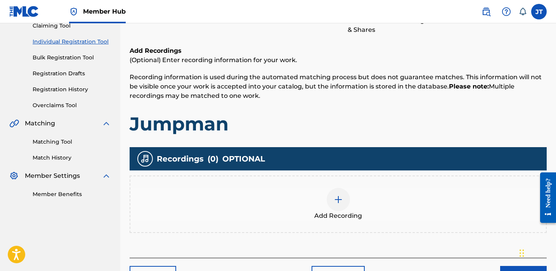
scroll to position [140, 0]
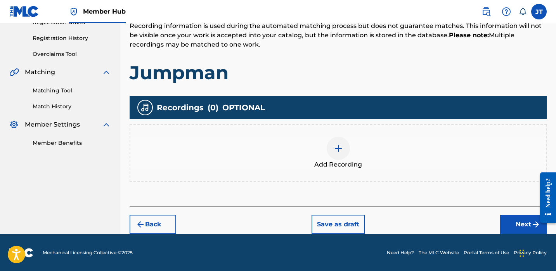
click at [337, 144] on img at bounding box center [338, 148] width 9 height 9
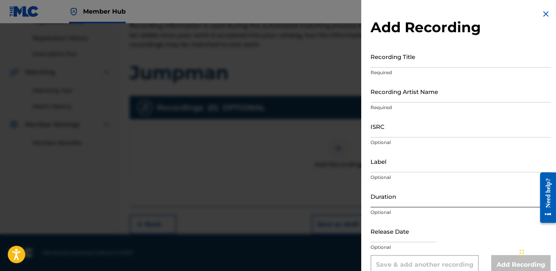
click at [398, 197] on input "Duration" at bounding box center [461, 196] width 180 height 22
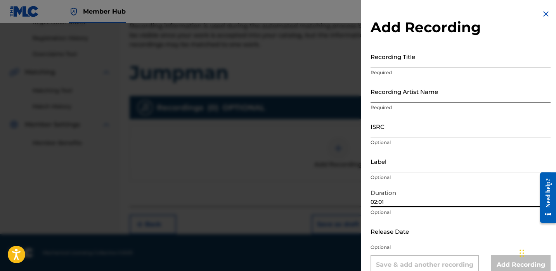
click at [387, 98] on input "Recording Artist Name" at bounding box center [461, 91] width 180 height 22
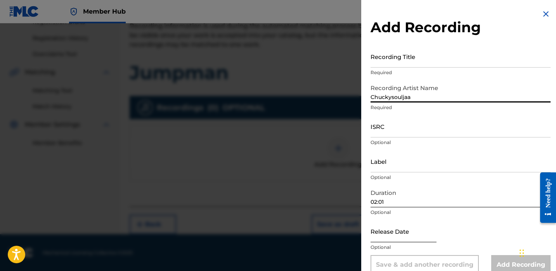
click at [388, 233] on input "text" at bounding box center [404, 231] width 66 height 22
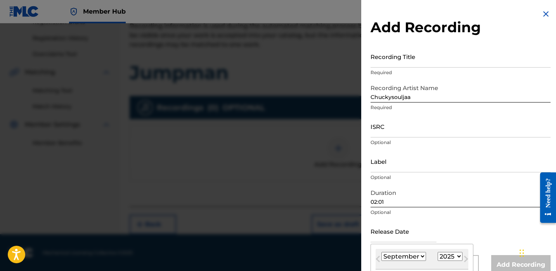
click at [410, 254] on select "January February March April May June July August September October November De…" at bounding box center [404, 256] width 45 height 9
click at [382, 252] on select "January February March April May June July August September October November De…" at bounding box center [404, 256] width 45 height 9
click at [455, 256] on select "1900 1901 1902 1903 1904 1905 1906 1907 1908 1909 1910 1911 1912 1913 1914 1915…" at bounding box center [450, 256] width 25 height 9
click at [438, 252] on select "1900 1901 1902 1903 1904 1905 1906 1907 1908 1909 1910 1911 1912 1913 1914 1915…" at bounding box center [450, 256] width 25 height 9
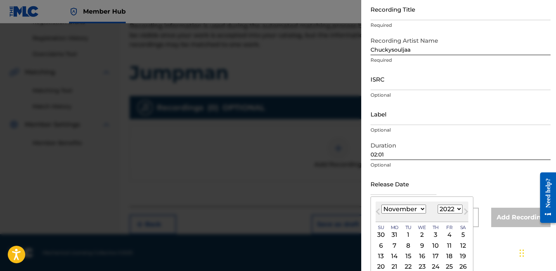
scroll to position [75, 0]
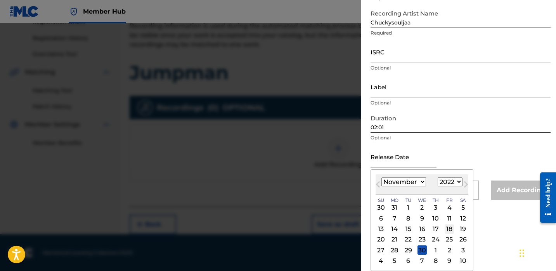
click at [449, 229] on div "18" at bounding box center [449, 228] width 9 height 9
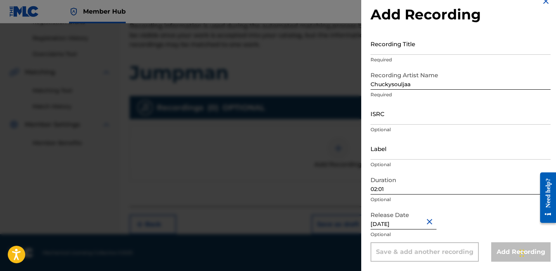
scroll to position [13, 0]
click at [397, 51] on input "Recording Title" at bounding box center [461, 44] width 180 height 22
paste input "Jumpman"
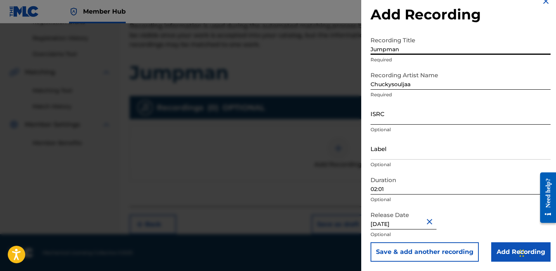
click at [396, 114] on input "ISRC" at bounding box center [461, 113] width 180 height 22
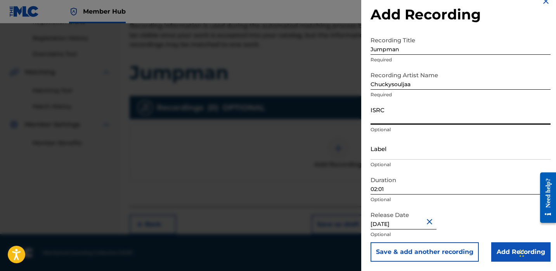
paste input "QZTAZ2257138"
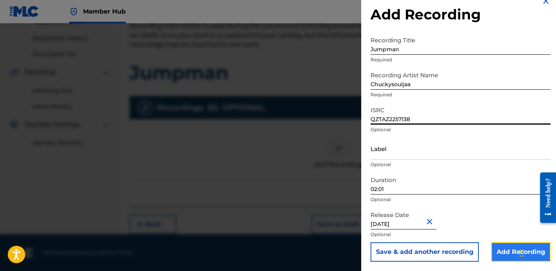
click at [493, 244] on input "Add Recording" at bounding box center [520, 251] width 59 height 19
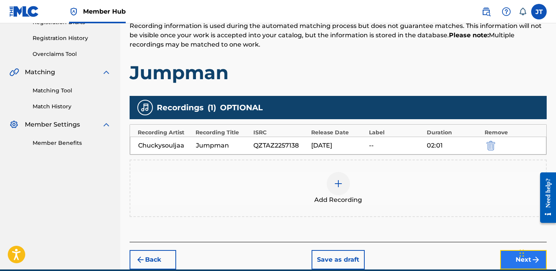
click at [507, 267] on button "Next" at bounding box center [523, 259] width 47 height 19
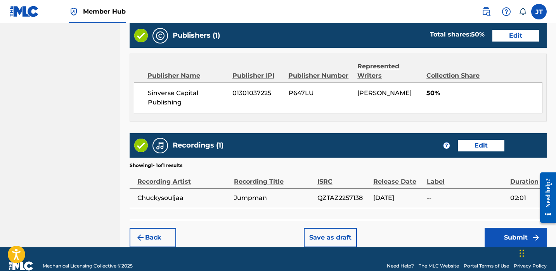
scroll to position [398, 0]
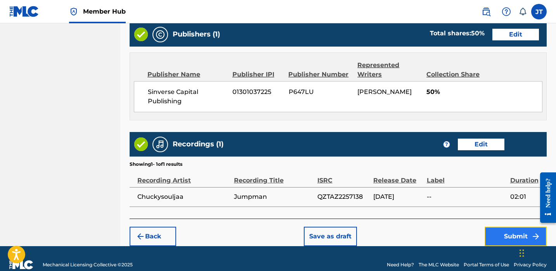
click at [491, 238] on button "Submit" at bounding box center [516, 236] width 62 height 19
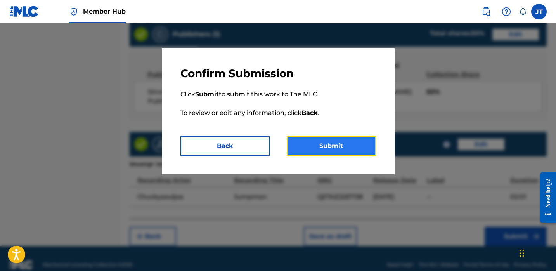
click at [365, 154] on button "Submit" at bounding box center [331, 145] width 89 height 19
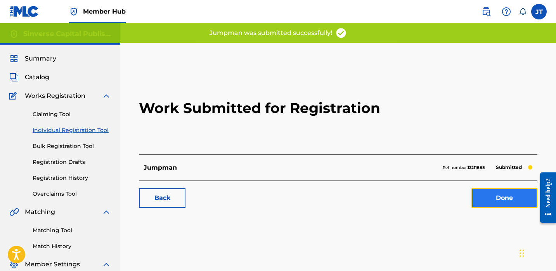
click at [502, 198] on link "Done" at bounding box center [505, 197] width 66 height 19
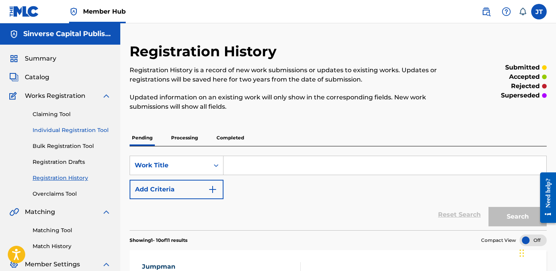
click at [70, 131] on link "Individual Registration Tool" at bounding box center [72, 130] width 78 height 8
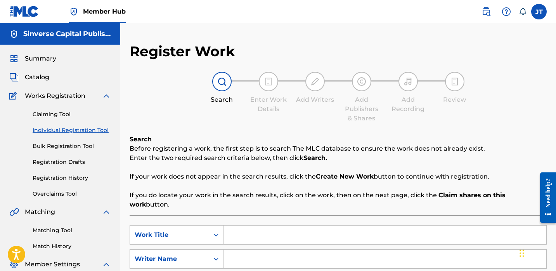
click at [242, 226] on input "Search Form" at bounding box center [385, 235] width 323 height 19
paste
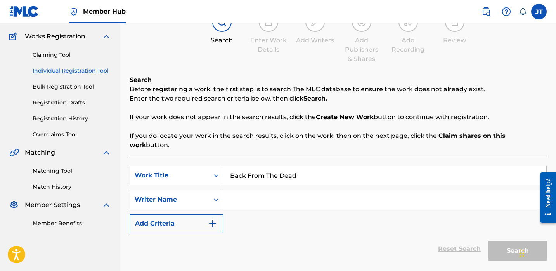
scroll to position [68, 0]
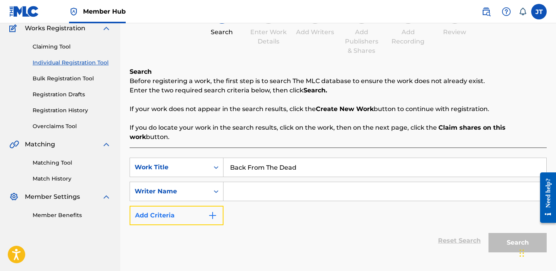
click at [212, 211] on img "Search Form" at bounding box center [212, 215] width 9 height 9
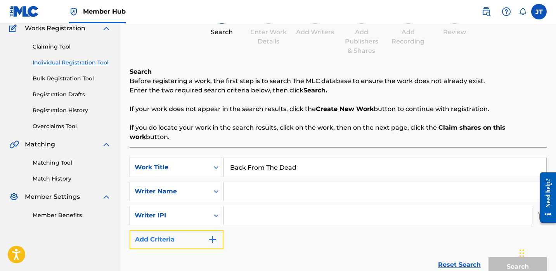
click at [209, 235] on img "Search Form" at bounding box center [212, 239] width 9 height 9
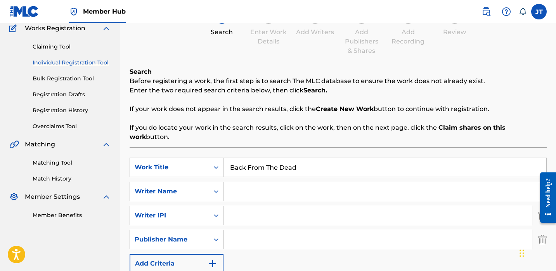
click at [214, 236] on icon "Search Form" at bounding box center [216, 240] width 8 height 8
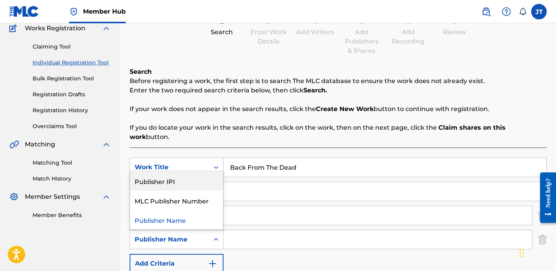
click at [203, 174] on div "Publisher IPI" at bounding box center [176, 180] width 93 height 19
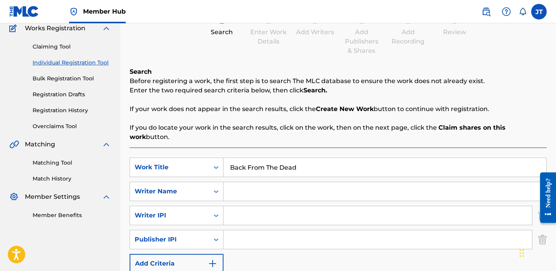
click at [237, 236] on input "Search Form" at bounding box center [378, 239] width 309 height 19
click at [268, 206] on input "Search Form" at bounding box center [378, 215] width 309 height 19
click at [257, 182] on input "Search Form" at bounding box center [385, 191] width 323 height 19
click at [279, 182] on input "Search Form" at bounding box center [385, 191] width 323 height 19
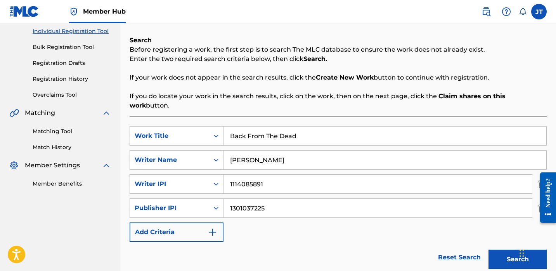
scroll to position [156, 0]
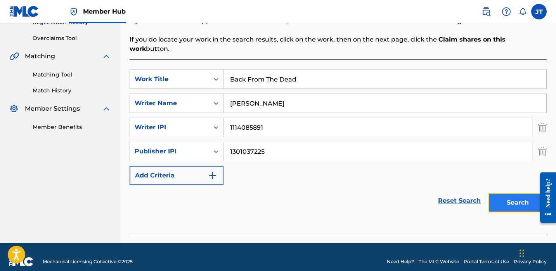
click at [501, 193] on button "Search" at bounding box center [518, 202] width 58 height 19
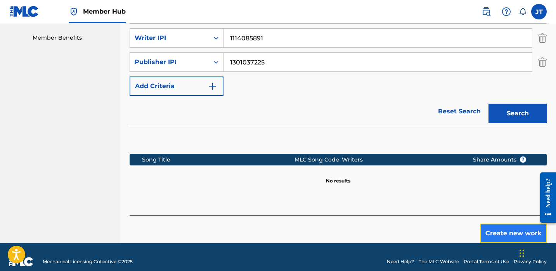
click at [495, 224] on button "Create new work" at bounding box center [513, 233] width 67 height 19
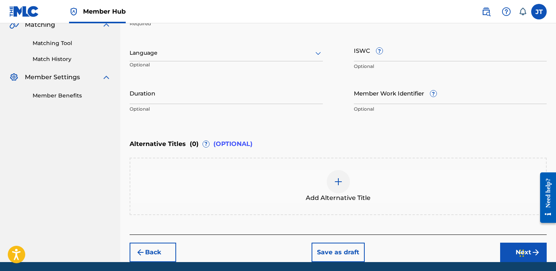
scroll to position [186, 0]
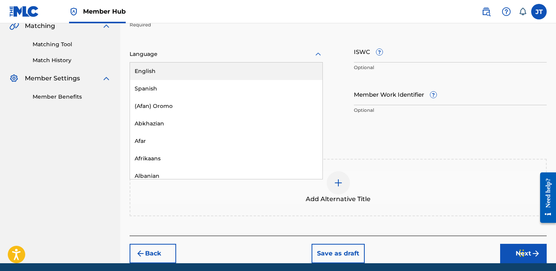
click at [287, 59] on div "Language" at bounding box center [226, 54] width 193 height 16
click at [276, 72] on div "English" at bounding box center [226, 71] width 193 height 17
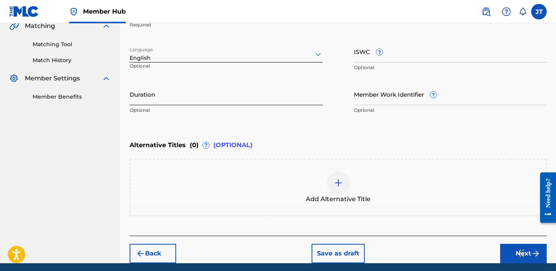
click at [160, 92] on input "Duration" at bounding box center [226, 94] width 193 height 22
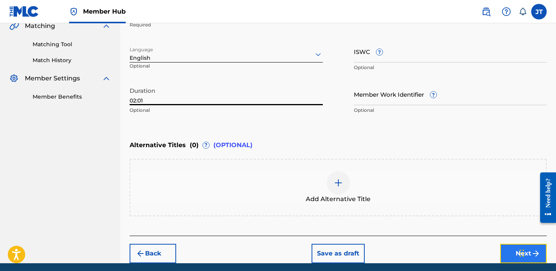
click at [504, 253] on button "Next" at bounding box center [523, 253] width 47 height 19
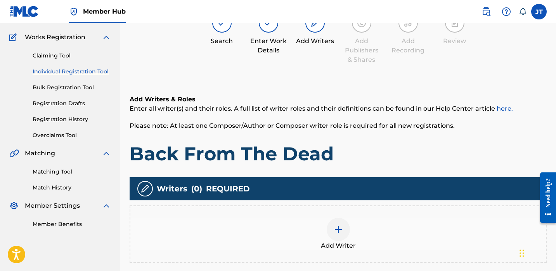
scroll to position [66, 0]
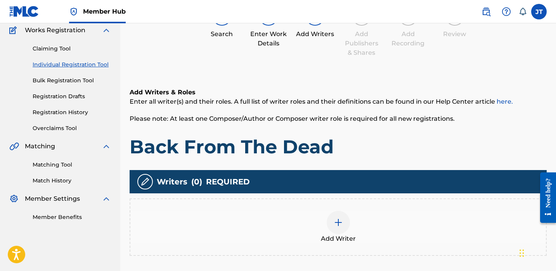
click at [341, 211] on div at bounding box center [338, 222] width 23 height 23
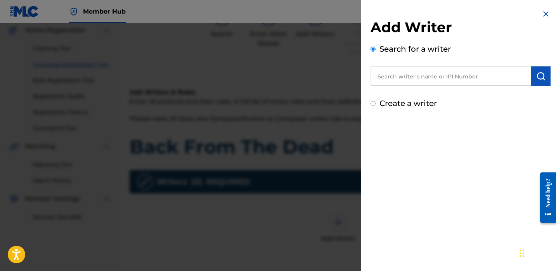
click at [416, 82] on input "text" at bounding box center [451, 75] width 161 height 19
click at [531, 76] on button "submit" at bounding box center [540, 75] width 19 height 19
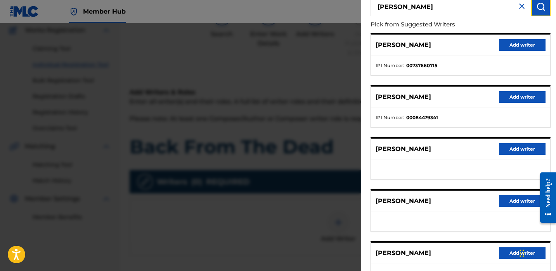
scroll to position [131, 0]
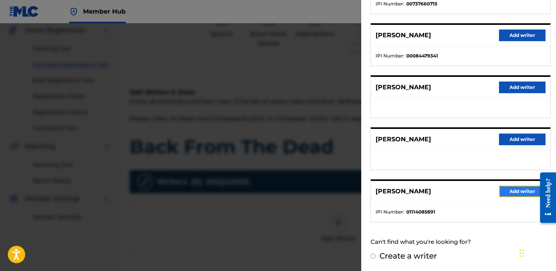
click at [504, 192] on button "Add writer" at bounding box center [522, 192] width 47 height 12
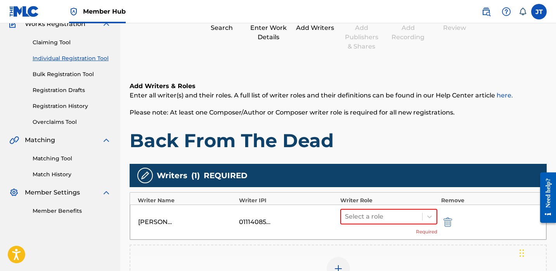
scroll to position [73, 0]
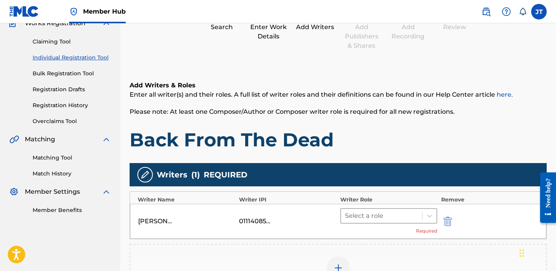
click at [399, 215] on div at bounding box center [381, 215] width 73 height 11
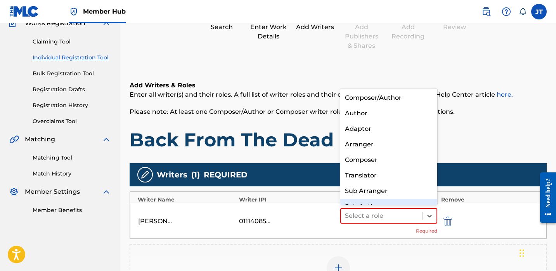
scroll to position [11, 0]
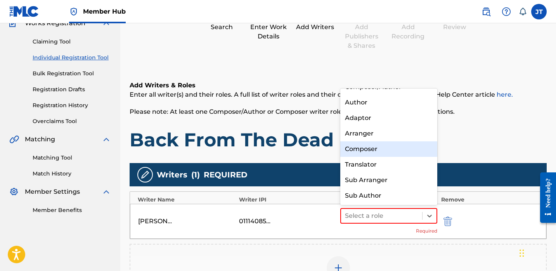
click at [372, 155] on div "Composer" at bounding box center [388, 149] width 97 height 16
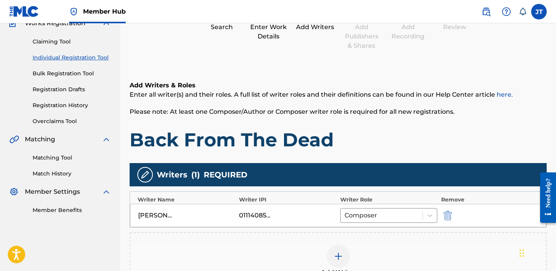
click at [328, 247] on div "Add Writer" at bounding box center [338, 261] width 416 height 33
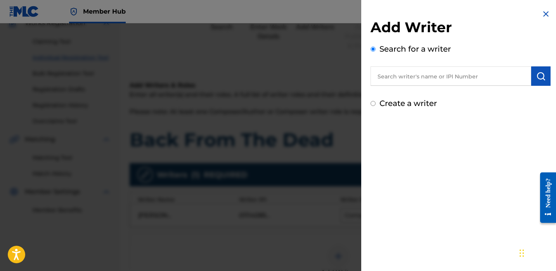
click at [380, 80] on input "text" at bounding box center [451, 75] width 161 height 19
click at [544, 79] on button "submit" at bounding box center [540, 75] width 19 height 19
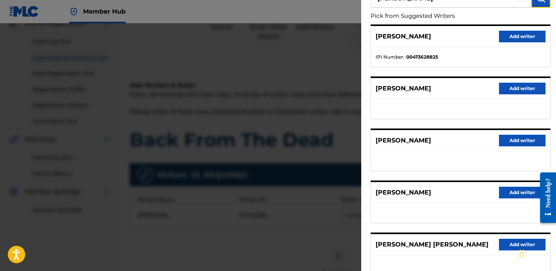
scroll to position [138, 0]
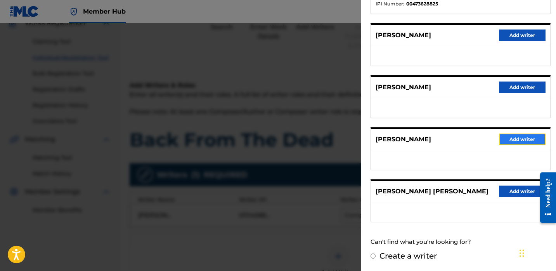
click at [503, 134] on button "Add writer" at bounding box center [522, 140] width 47 height 12
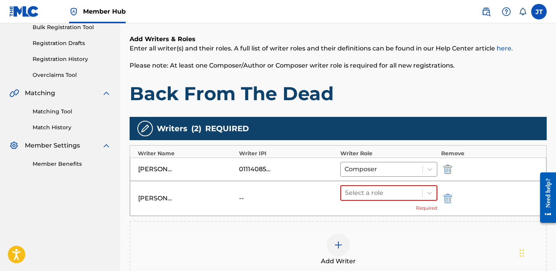
scroll to position [132, 0]
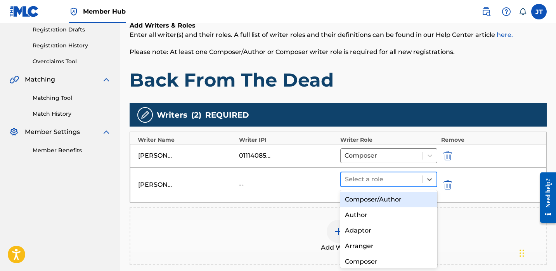
click at [399, 179] on div at bounding box center [381, 179] width 73 height 11
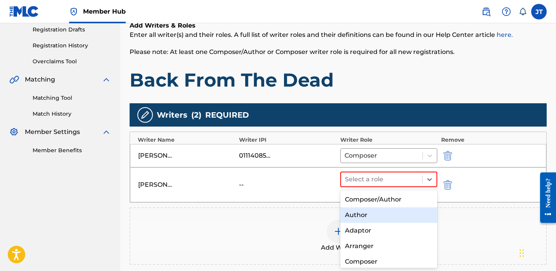
click at [374, 217] on div "Author" at bounding box center [388, 215] width 97 height 16
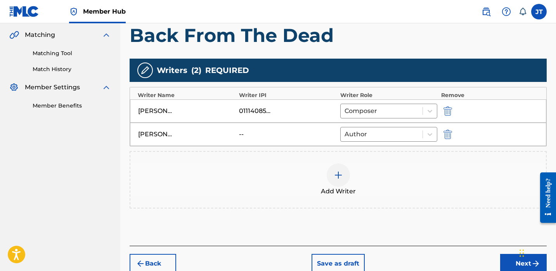
scroll to position [181, 0]
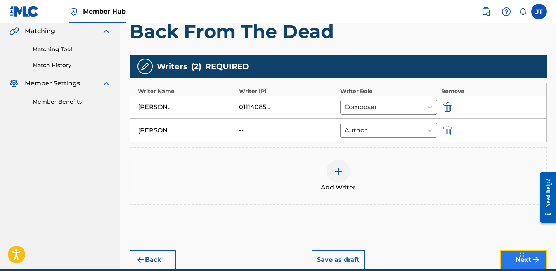
click at [503, 260] on button "Next" at bounding box center [523, 259] width 47 height 19
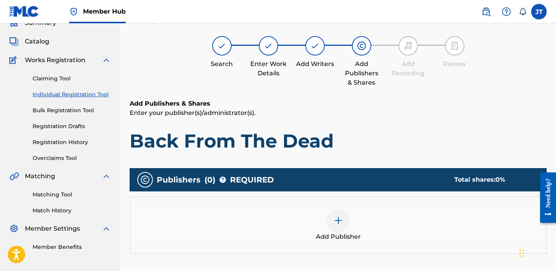
scroll to position [35, 0]
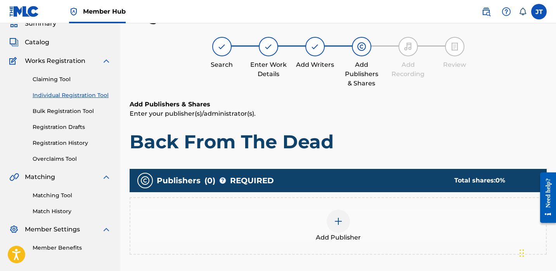
click at [328, 221] on div at bounding box center [338, 221] width 23 height 23
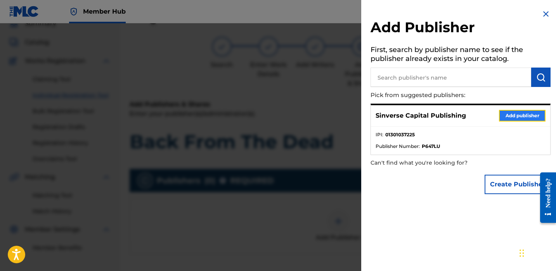
click at [508, 116] on button "Add publisher" at bounding box center [522, 116] width 47 height 12
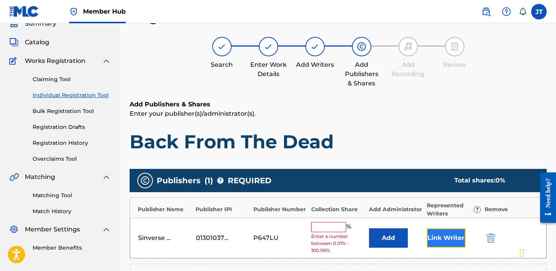
click at [442, 234] on button "Link Writer" at bounding box center [446, 237] width 39 height 19
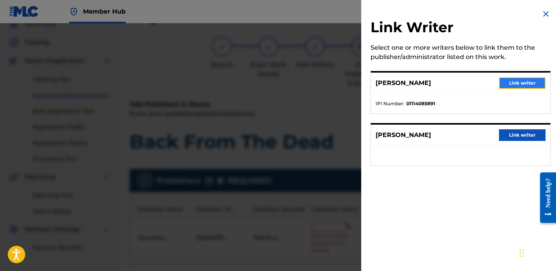
click at [504, 83] on button "Link writer" at bounding box center [522, 83] width 47 height 12
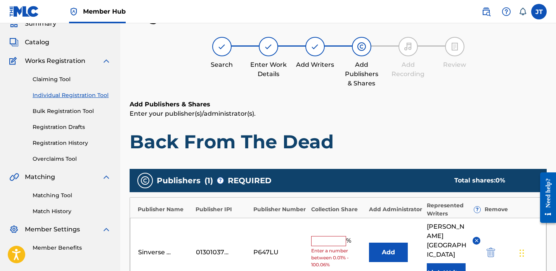
click at [336, 236] on input "text" at bounding box center [328, 241] width 35 height 10
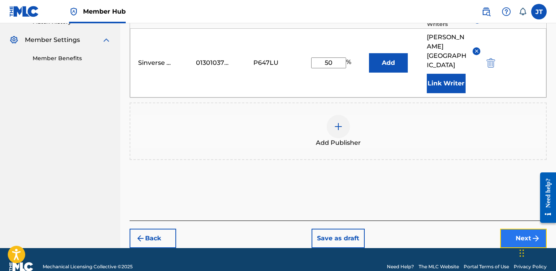
click at [504, 230] on button "Next" at bounding box center [523, 238] width 47 height 19
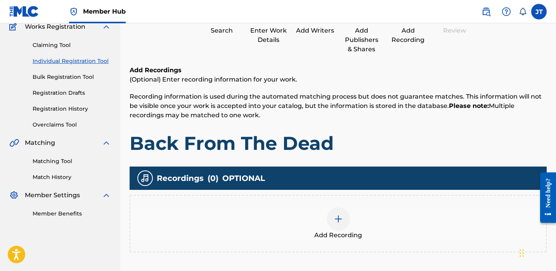
scroll to position [81, 0]
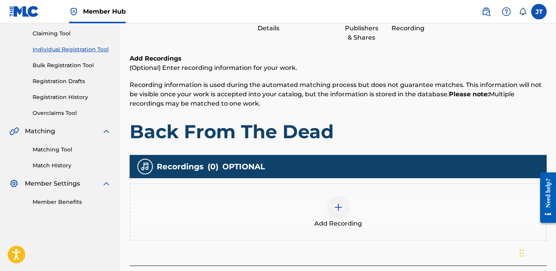
click at [335, 212] on div at bounding box center [338, 207] width 23 height 23
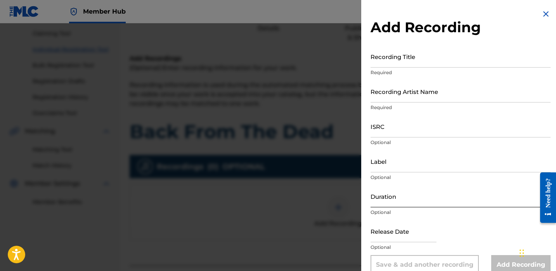
click at [413, 199] on input "Duration" at bounding box center [461, 196] width 180 height 22
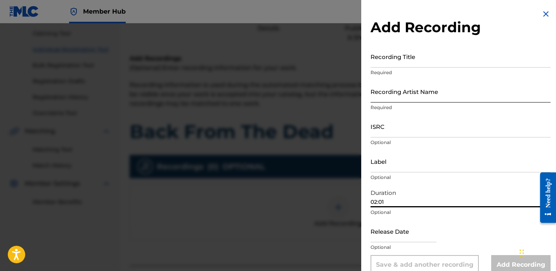
click at [410, 99] on input "Recording Artist Name" at bounding box center [461, 91] width 180 height 22
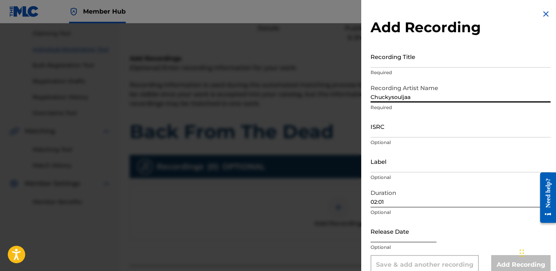
click at [397, 236] on input "text" at bounding box center [404, 231] width 66 height 22
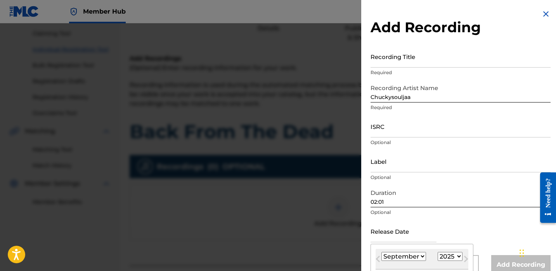
click at [446, 253] on select "1900 1901 1902 1903 1904 1905 1906 1907 1908 1909 1910 1911 1912 1913 1914 1915…" at bounding box center [450, 256] width 25 height 9
click at [438, 252] on select "1900 1901 1902 1903 1904 1905 1906 1907 1908 1909 1910 1911 1912 1913 1914 1915…" at bounding box center [450, 256] width 25 height 9
click at [407, 253] on select "January February March April May June July August September October November De…" at bounding box center [404, 256] width 45 height 9
click at [382, 252] on select "January February March April May June July August September October November De…" at bounding box center [404, 256] width 45 height 9
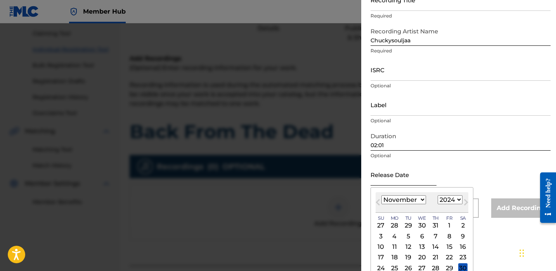
scroll to position [75, 0]
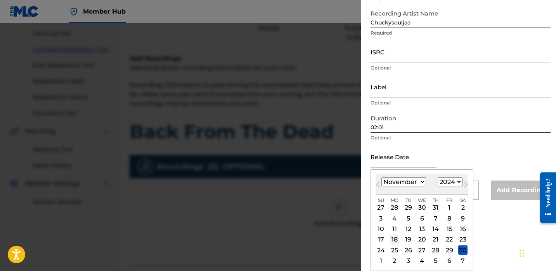
click at [395, 240] on div "18" at bounding box center [394, 239] width 9 height 9
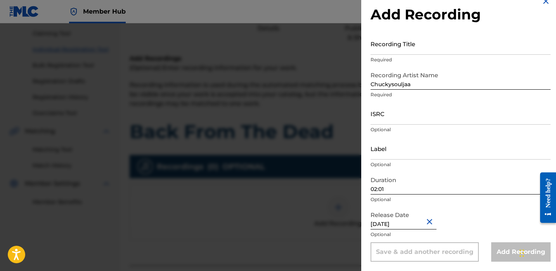
scroll to position [0, 0]
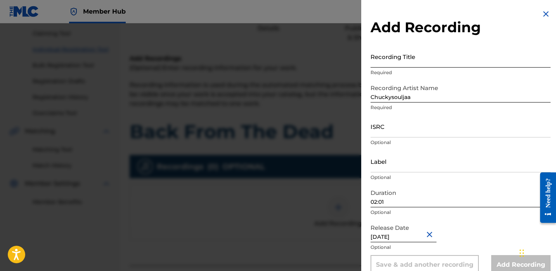
click at [402, 60] on input "Recording Title" at bounding box center [461, 56] width 180 height 22
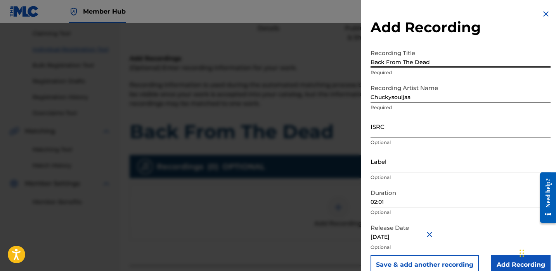
click at [392, 130] on input "ISRC" at bounding box center [461, 126] width 180 height 22
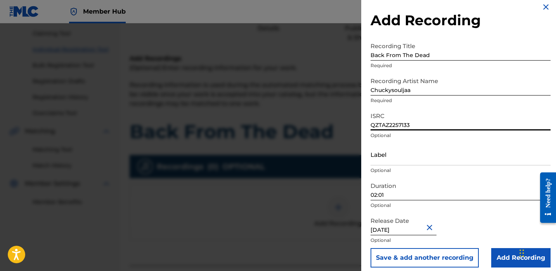
scroll to position [8, 0]
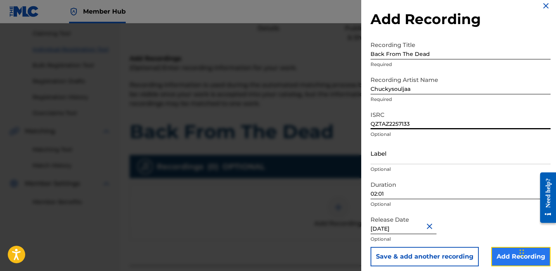
click at [503, 258] on input "Add Recording" at bounding box center [520, 256] width 59 height 19
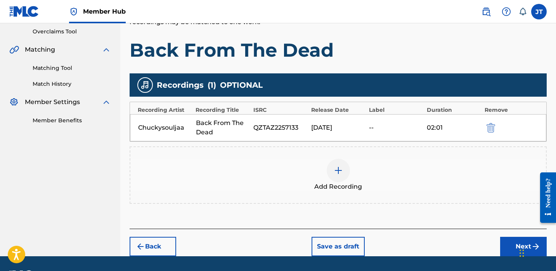
scroll to position [168, 0]
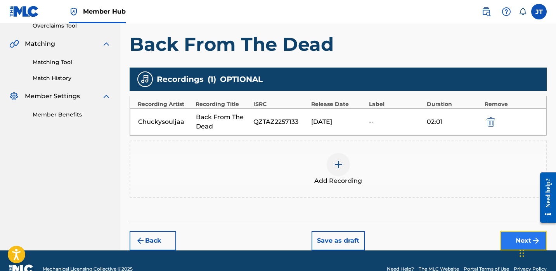
click at [503, 241] on button "Next" at bounding box center [523, 240] width 47 height 19
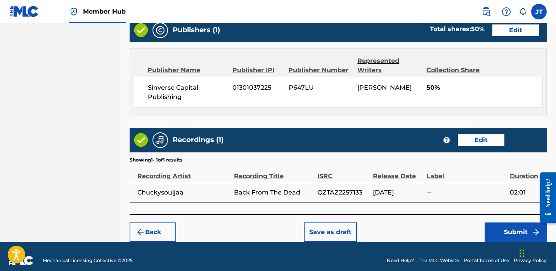
scroll to position [409, 0]
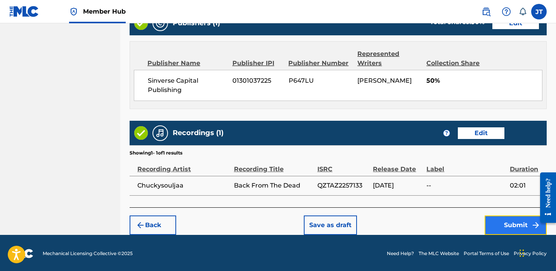
click at [497, 222] on button "Submit" at bounding box center [516, 224] width 62 height 19
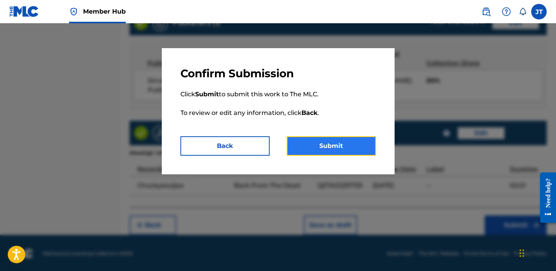
click at [342, 149] on button "Submit" at bounding box center [331, 145] width 89 height 19
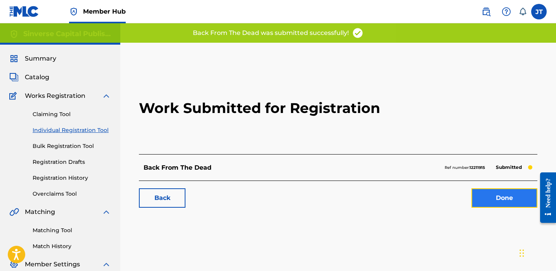
click at [501, 204] on link "Done" at bounding box center [505, 197] width 66 height 19
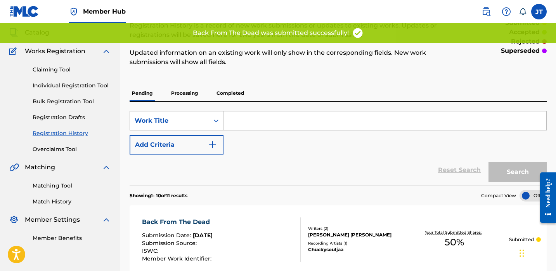
scroll to position [45, 0]
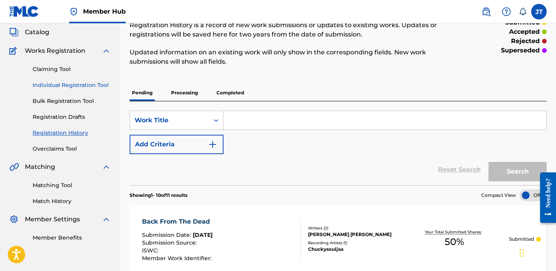
click at [80, 83] on link "Individual Registration Tool" at bounding box center [72, 85] width 78 height 8
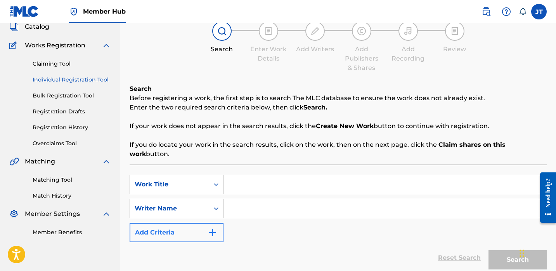
scroll to position [73, 0]
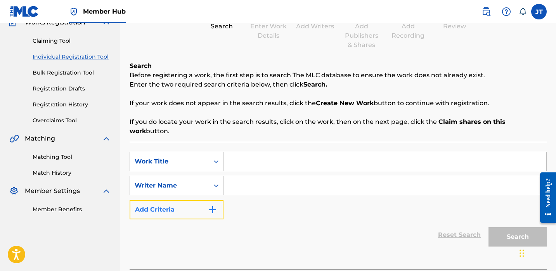
click at [208, 205] on img "Search Form" at bounding box center [212, 209] width 9 height 9
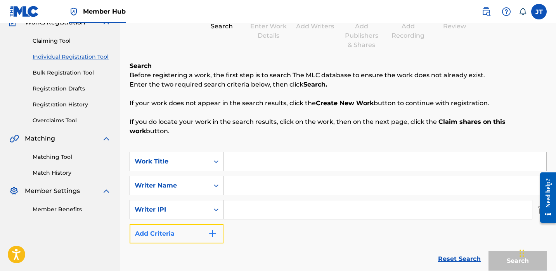
click at [203, 224] on button "Add Criteria" at bounding box center [177, 233] width 94 height 19
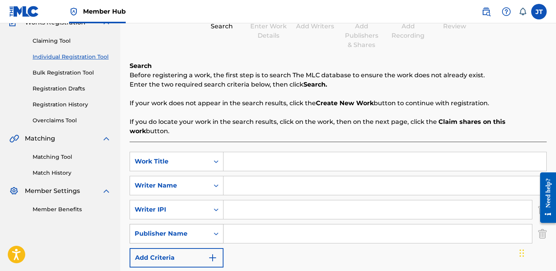
click at [203, 229] on div "Publisher Name" at bounding box center [170, 233] width 70 height 9
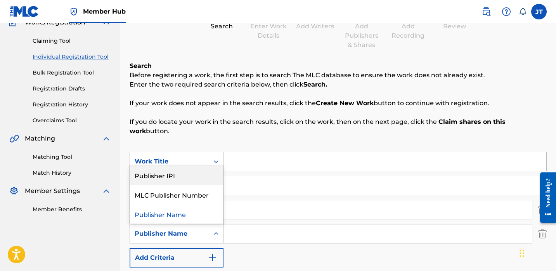
click at [198, 166] on div "Publisher IPI" at bounding box center [176, 174] width 93 height 19
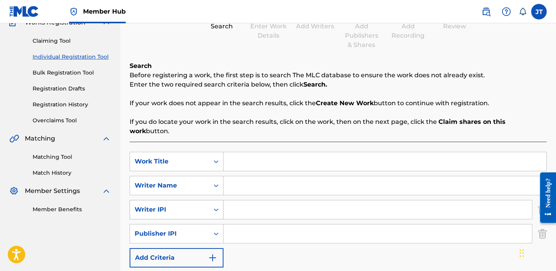
click at [206, 202] on div "Writer IPI" at bounding box center [169, 209] width 79 height 15
click at [210, 203] on div "Search Form" at bounding box center [216, 210] width 14 height 14
click at [238, 152] on input "Search Form" at bounding box center [385, 161] width 323 height 19
click at [225, 231] on input "Search Form" at bounding box center [378, 233] width 309 height 19
click at [256, 205] on input "Search Form" at bounding box center [378, 209] width 309 height 19
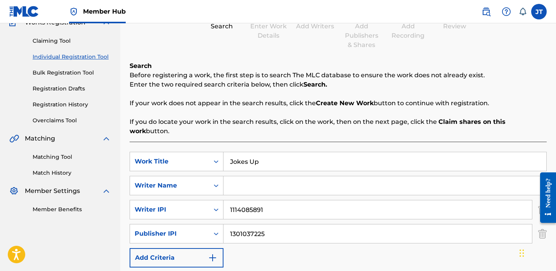
click at [247, 176] on input "Search Form" at bounding box center [385, 185] width 323 height 19
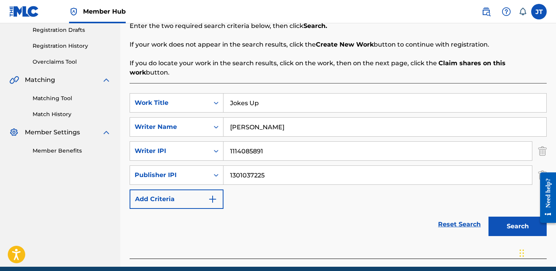
scroll to position [156, 0]
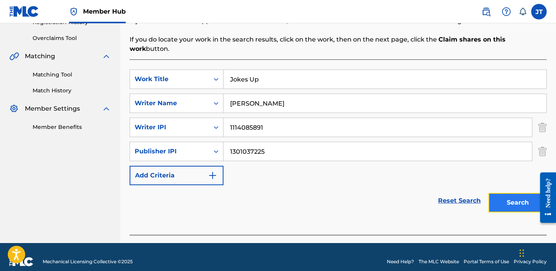
click at [502, 193] on button "Search" at bounding box center [518, 202] width 58 height 19
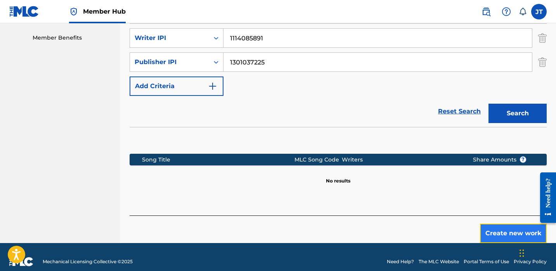
click at [496, 224] on button "Create new work" at bounding box center [513, 233] width 67 height 19
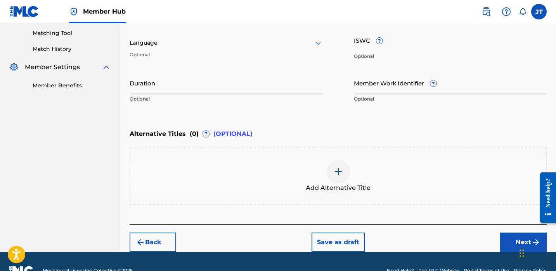
scroll to position [193, 0]
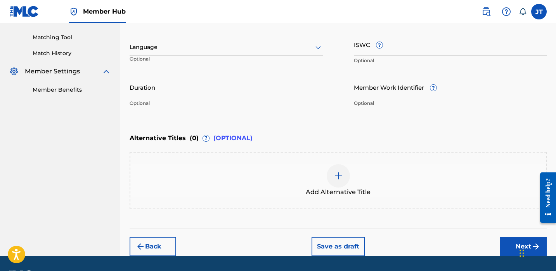
click at [269, 50] on div at bounding box center [226, 47] width 193 height 10
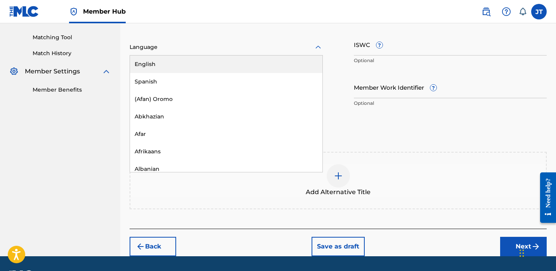
click at [269, 67] on div "English" at bounding box center [226, 64] width 193 height 17
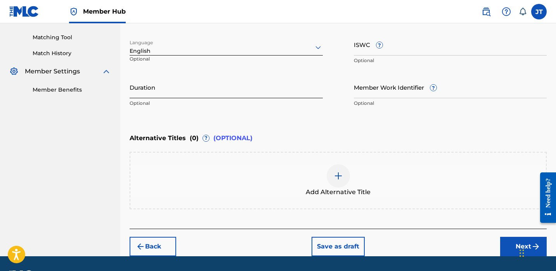
click at [168, 96] on input "Duration" at bounding box center [226, 87] width 193 height 22
click at [503, 239] on button "Next" at bounding box center [523, 246] width 47 height 19
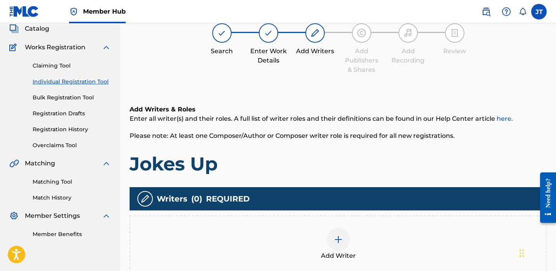
scroll to position [35, 0]
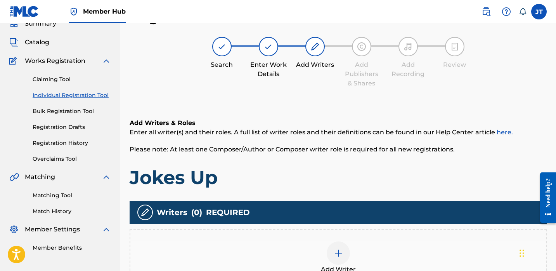
click at [344, 249] on div at bounding box center [338, 252] width 23 height 23
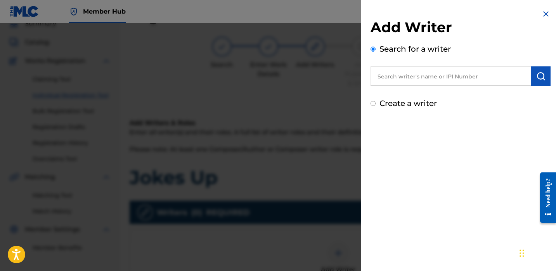
click at [415, 82] on input "text" at bounding box center [451, 75] width 161 height 19
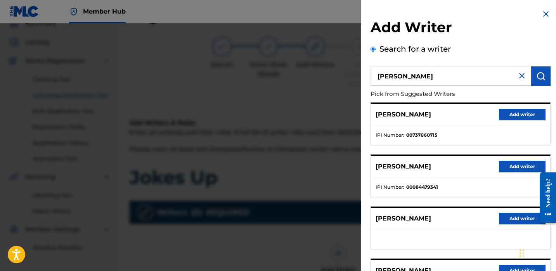
scroll to position [131, 0]
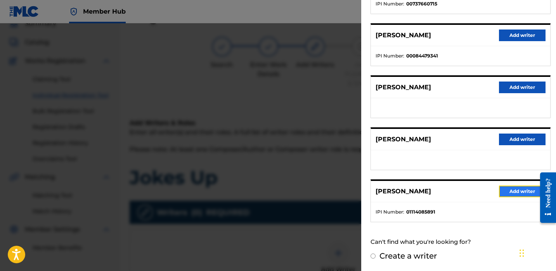
click at [514, 189] on button "Add writer" at bounding box center [522, 192] width 47 height 12
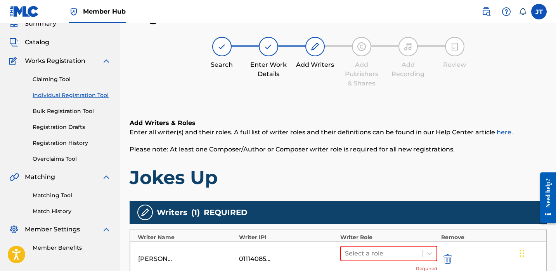
scroll to position [74, 0]
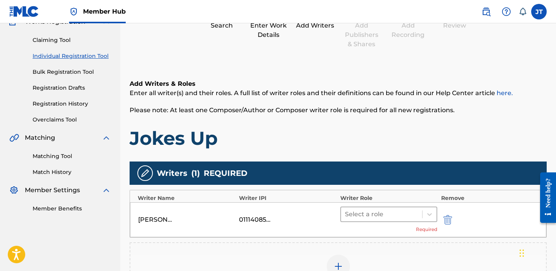
click at [381, 210] on div at bounding box center [381, 214] width 73 height 11
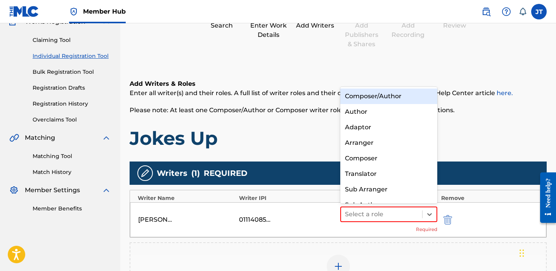
scroll to position [11, 0]
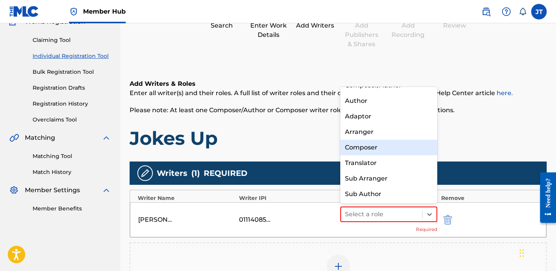
click at [372, 142] on div "Composer" at bounding box center [388, 148] width 97 height 16
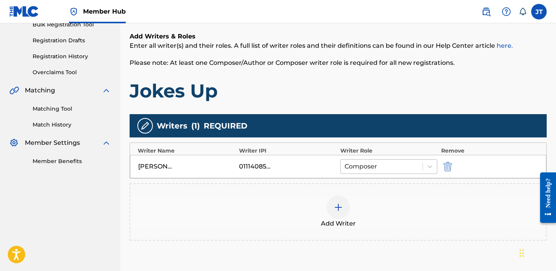
scroll to position [138, 0]
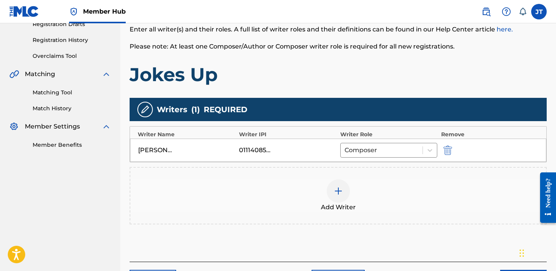
click at [346, 177] on div "Add Writer" at bounding box center [338, 195] width 417 height 57
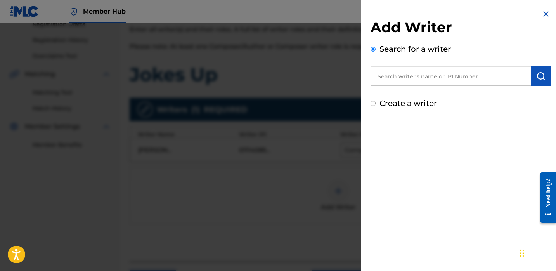
click at [387, 80] on input "text" at bounding box center [451, 75] width 161 height 19
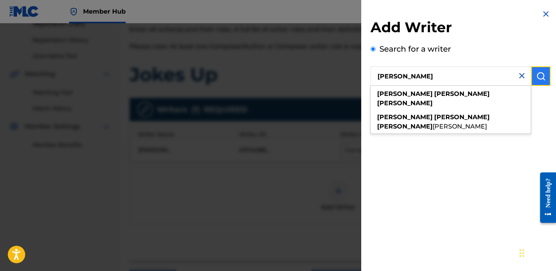
click at [537, 80] on img "submit" at bounding box center [541, 75] width 9 height 9
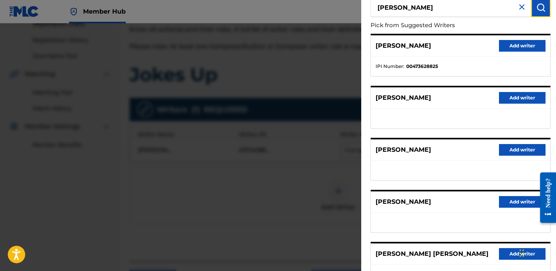
scroll to position [79, 0]
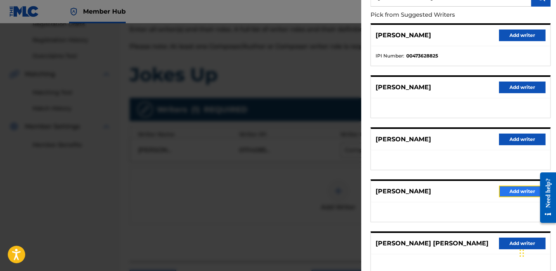
click at [507, 190] on button "Add writer" at bounding box center [522, 192] width 47 height 12
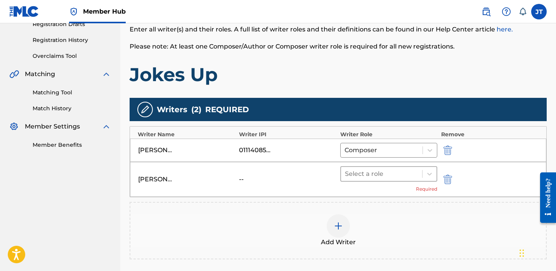
click at [398, 174] on div at bounding box center [381, 173] width 73 height 11
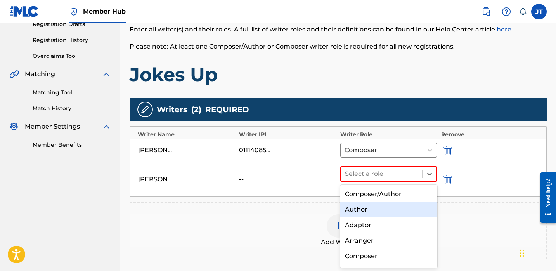
click at [372, 208] on div "Author" at bounding box center [388, 210] width 97 height 16
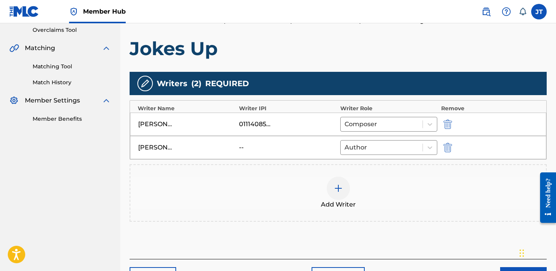
scroll to position [217, 0]
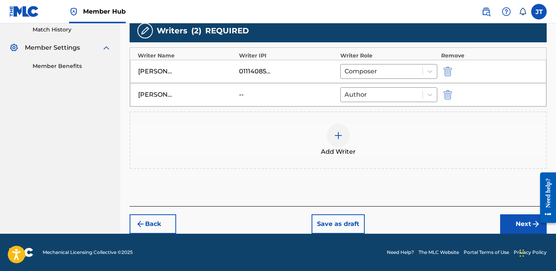
click at [499, 218] on div "Back Save as draft Next" at bounding box center [338, 220] width 417 height 28
click at [503, 219] on button "Next" at bounding box center [523, 223] width 47 height 19
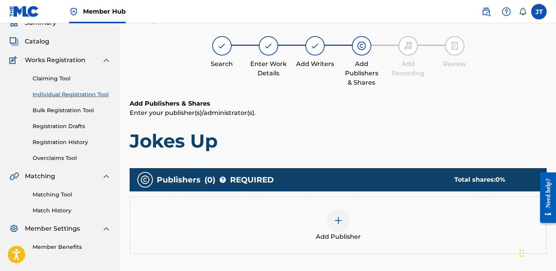
scroll to position [35, 0]
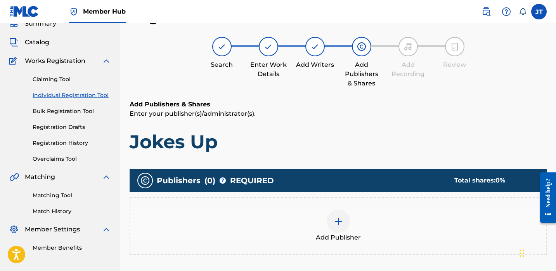
click at [336, 223] on img at bounding box center [338, 221] width 9 height 9
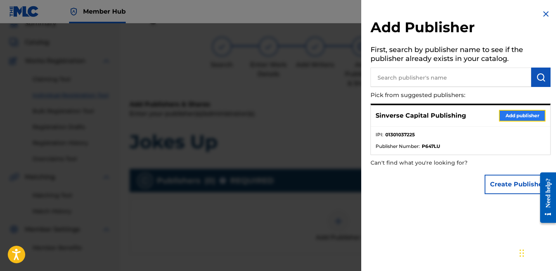
click at [501, 118] on button "Add publisher" at bounding box center [522, 116] width 47 height 12
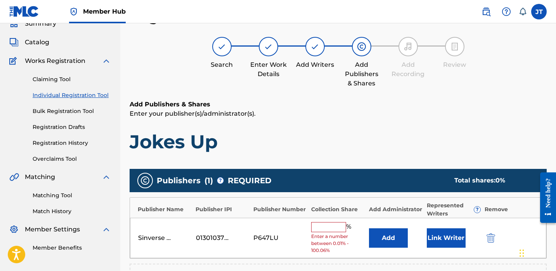
click at [336, 227] on input "text" at bounding box center [328, 227] width 35 height 10
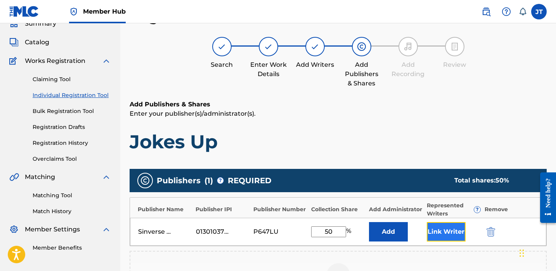
click at [450, 236] on button "Link Writer" at bounding box center [446, 231] width 39 height 19
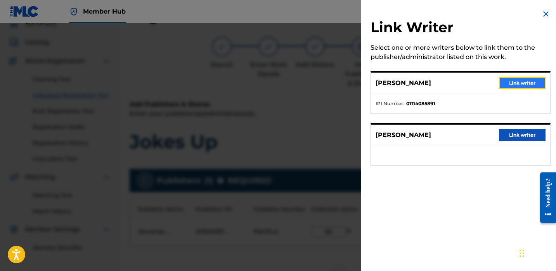
click at [507, 85] on button "Link writer" at bounding box center [522, 83] width 47 height 12
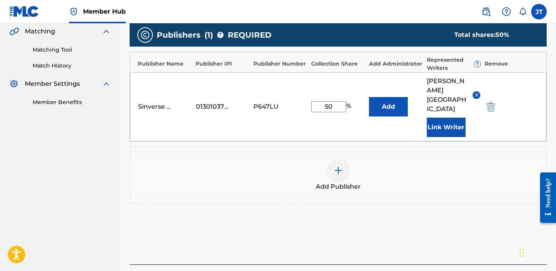
scroll to position [229, 0]
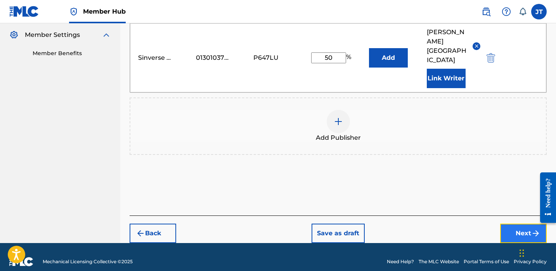
click at [508, 224] on button "Next" at bounding box center [523, 233] width 47 height 19
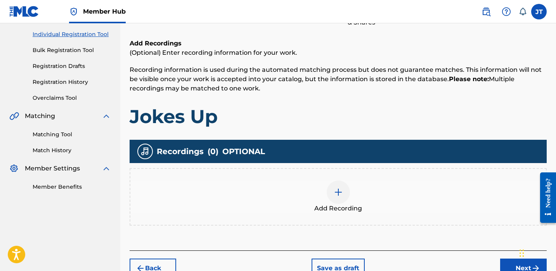
scroll to position [103, 0]
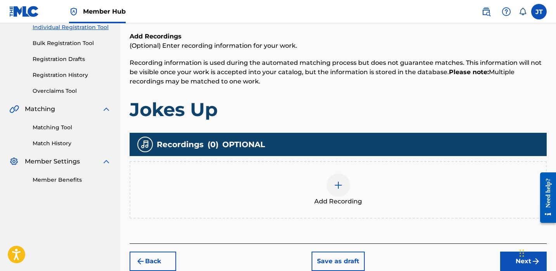
click at [334, 181] on img at bounding box center [338, 185] width 9 height 9
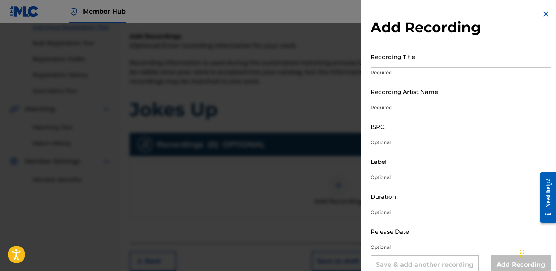
click at [391, 202] on input "Duration" at bounding box center [461, 196] width 180 height 22
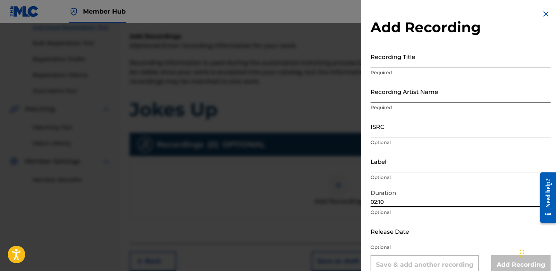
click at [392, 97] on input "Recording Artist Name" at bounding box center [461, 91] width 180 height 22
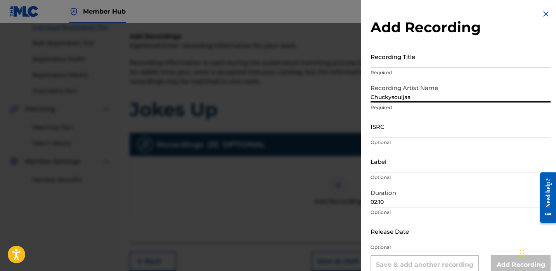
click at [382, 236] on input "text" at bounding box center [404, 231] width 66 height 22
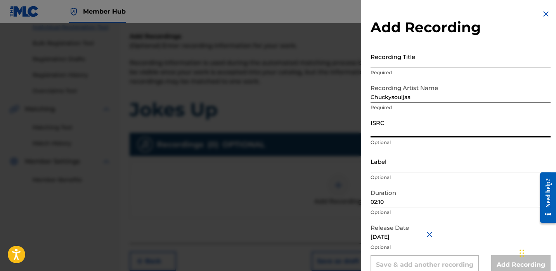
click at [387, 126] on input "ISRC" at bounding box center [461, 126] width 180 height 22
click at [412, 68] on div "Recording Title Required" at bounding box center [461, 62] width 180 height 35
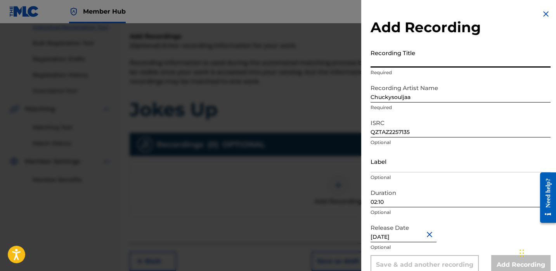
click at [409, 56] on input "Recording Title" at bounding box center [461, 56] width 180 height 22
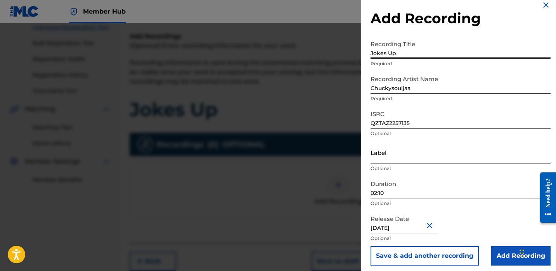
scroll to position [13, 0]
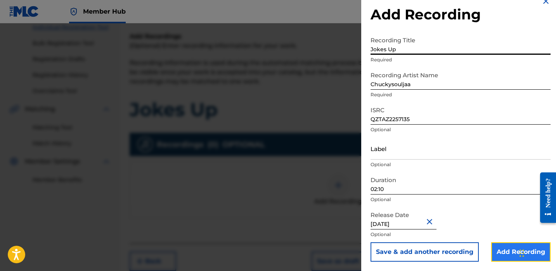
click at [504, 254] on input "Add Recording" at bounding box center [520, 251] width 59 height 19
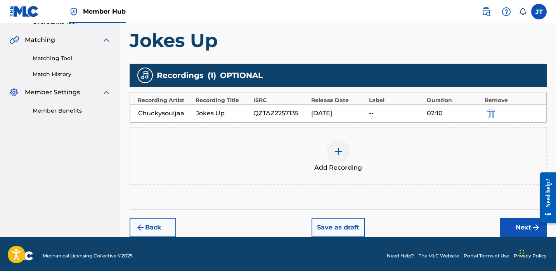
scroll to position [175, 0]
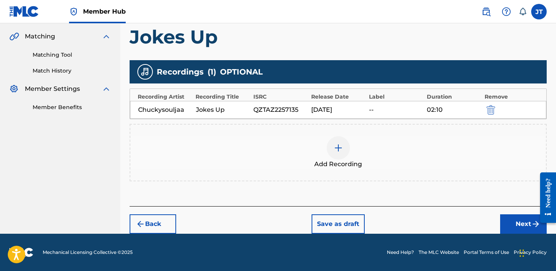
click at [495, 223] on div "Back Save as draft Next" at bounding box center [338, 220] width 417 height 28
click at [504, 223] on button "Next" at bounding box center [523, 223] width 47 height 19
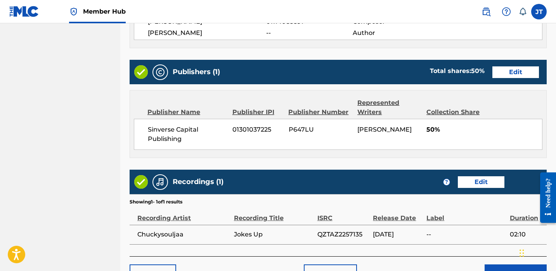
scroll to position [409, 0]
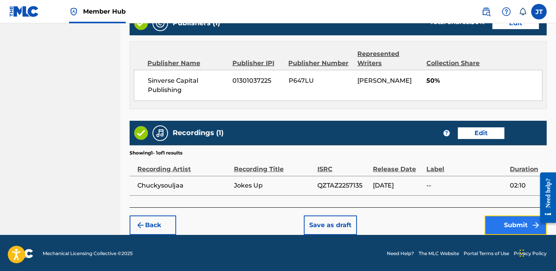
click at [493, 223] on button "Submit" at bounding box center [516, 224] width 62 height 19
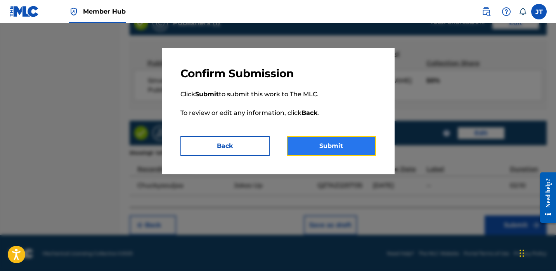
click at [355, 153] on button "Submit" at bounding box center [331, 145] width 89 height 19
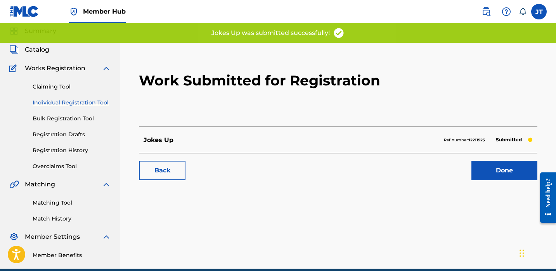
scroll to position [35, 0]
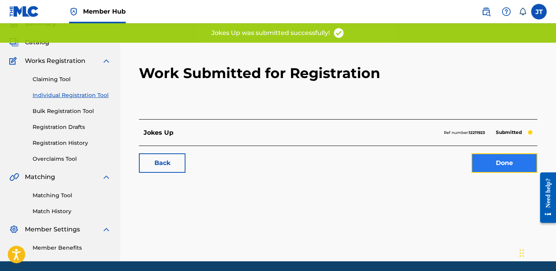
click at [499, 167] on link "Done" at bounding box center [505, 162] width 66 height 19
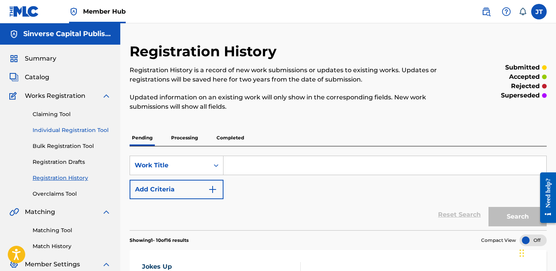
click at [72, 132] on link "Individual Registration Tool" at bounding box center [72, 130] width 78 height 8
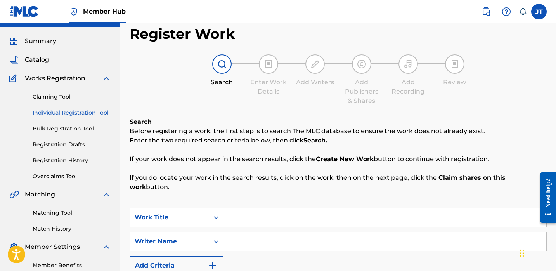
scroll to position [45, 0]
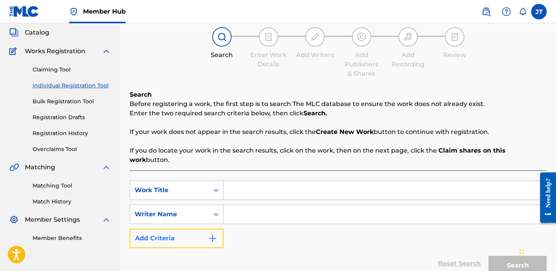
click at [196, 229] on button "Add Criteria" at bounding box center [177, 238] width 94 height 19
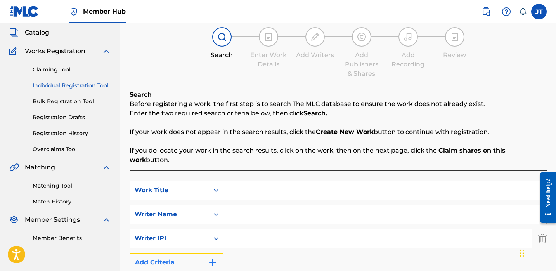
click at [198, 253] on button "Add Criteria" at bounding box center [177, 262] width 94 height 19
click at [200, 258] on div "Publisher Name" at bounding box center [170, 262] width 70 height 9
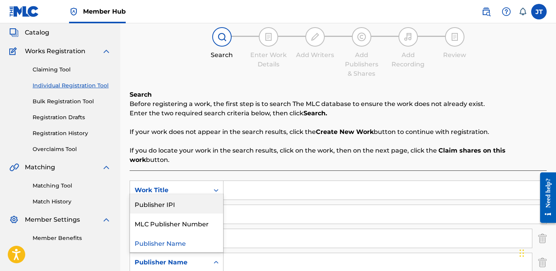
click at [189, 194] on div "Publisher IPI" at bounding box center [176, 203] width 93 height 19
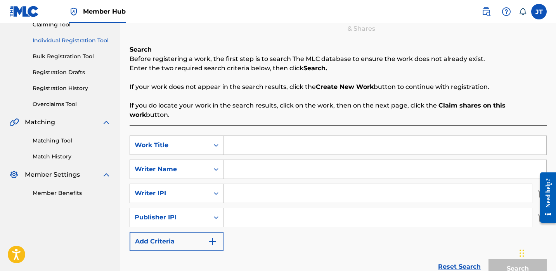
scroll to position [93, 0]
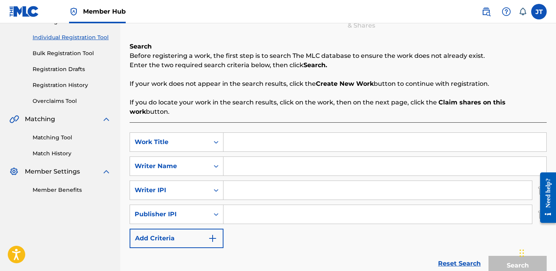
click at [250, 207] on input "Search Form" at bounding box center [378, 214] width 309 height 19
click at [273, 189] on input "Search Form" at bounding box center [378, 190] width 309 height 19
click at [252, 132] on div "Search Form" at bounding box center [385, 141] width 323 height 19
click at [250, 133] on input "Search Form" at bounding box center [385, 142] width 323 height 19
click at [245, 157] on input "Search Form" at bounding box center [385, 166] width 323 height 19
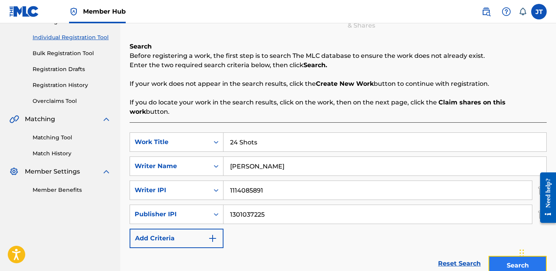
click at [507, 257] on button "Search" at bounding box center [518, 265] width 58 height 19
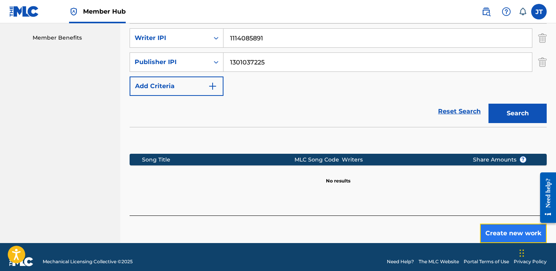
click at [492, 227] on button "Create new work" at bounding box center [513, 233] width 67 height 19
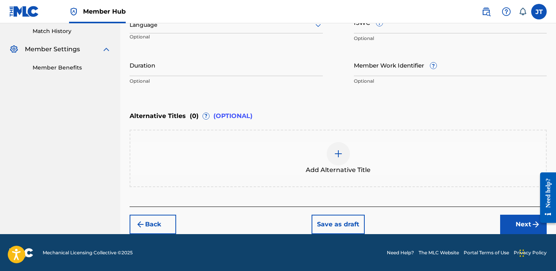
scroll to position [204, 0]
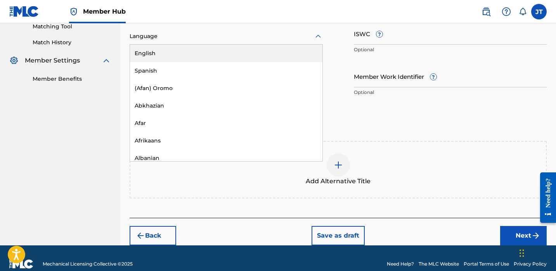
click at [231, 28] on div "Language" at bounding box center [226, 36] width 193 height 16
click at [217, 58] on div "English" at bounding box center [226, 53] width 193 height 17
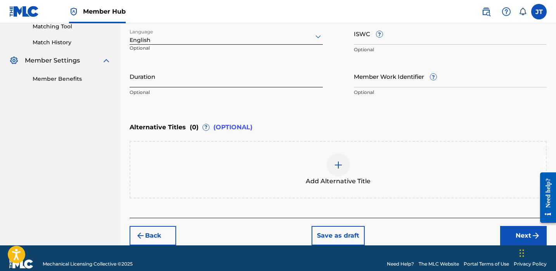
click at [177, 83] on input "Duration" at bounding box center [226, 76] width 193 height 22
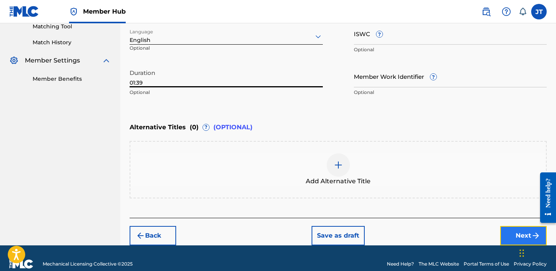
click at [511, 229] on button "Next" at bounding box center [523, 235] width 47 height 19
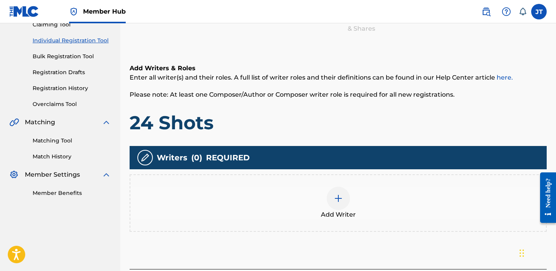
scroll to position [95, 0]
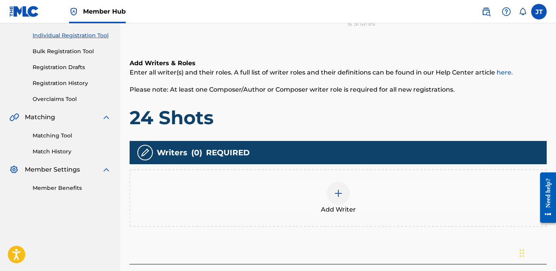
click at [339, 189] on img at bounding box center [338, 193] width 9 height 9
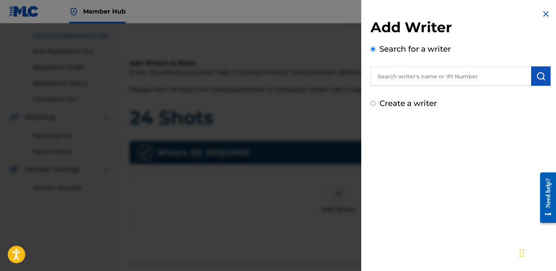
click at [400, 79] on input "text" at bounding box center [451, 75] width 161 height 19
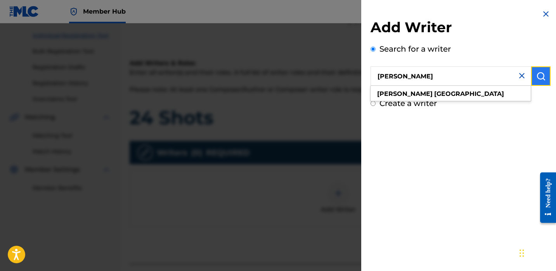
click at [542, 77] on img "submit" at bounding box center [541, 75] width 9 height 9
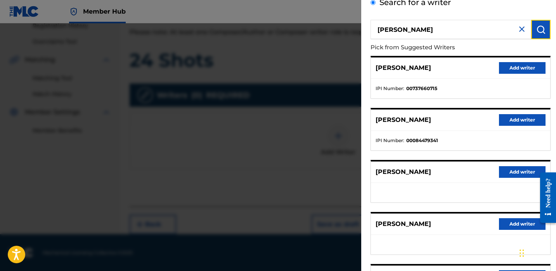
scroll to position [131, 0]
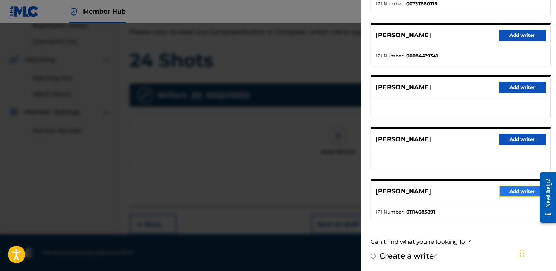
click at [500, 192] on button "Add writer" at bounding box center [522, 192] width 47 height 12
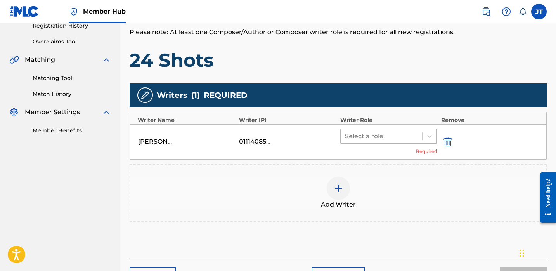
click at [387, 138] on div at bounding box center [381, 136] width 73 height 11
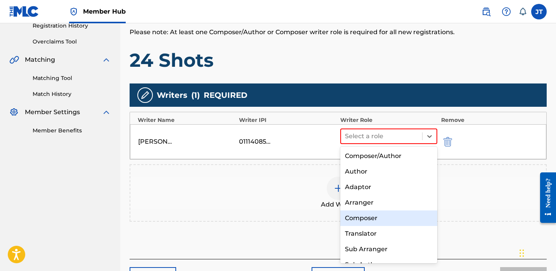
click at [365, 217] on div "Composer" at bounding box center [388, 218] width 97 height 16
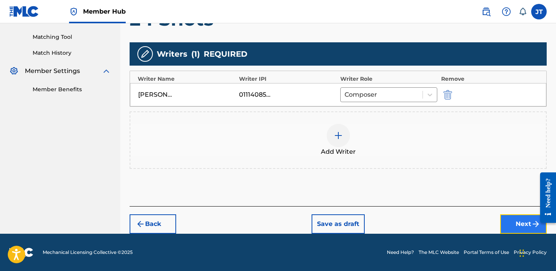
click at [505, 226] on button "Next" at bounding box center [523, 223] width 47 height 19
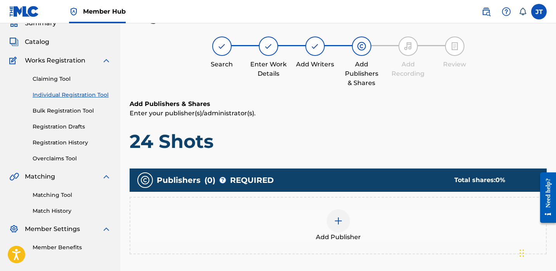
scroll to position [92, 0]
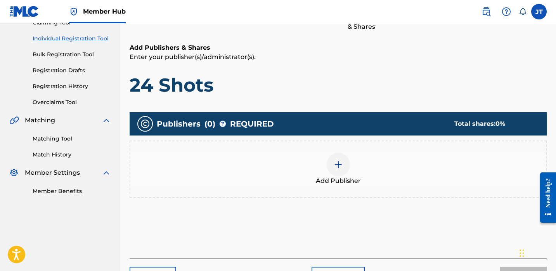
click at [335, 172] on div at bounding box center [338, 164] width 23 height 23
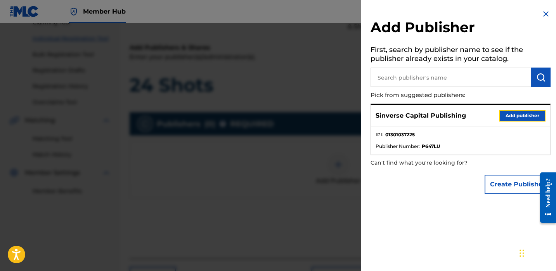
click at [507, 113] on button "Add publisher" at bounding box center [522, 116] width 47 height 12
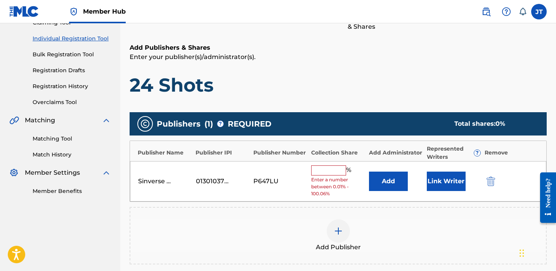
scroll to position [104, 0]
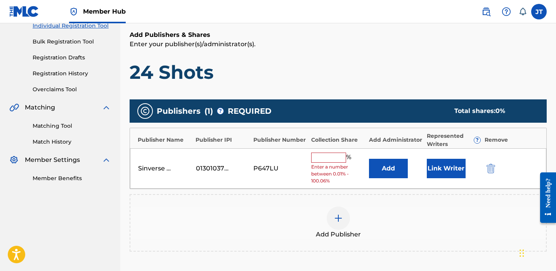
click at [323, 160] on input "text" at bounding box center [328, 158] width 35 height 10
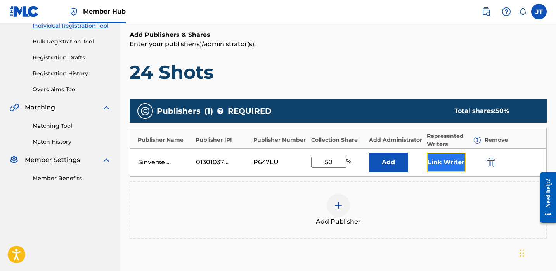
click at [438, 165] on button "Link Writer" at bounding box center [446, 162] width 39 height 19
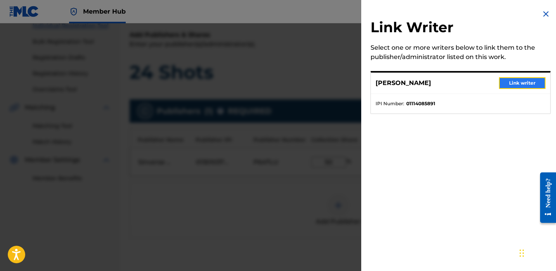
click at [507, 82] on button "Link writer" at bounding box center [522, 83] width 47 height 12
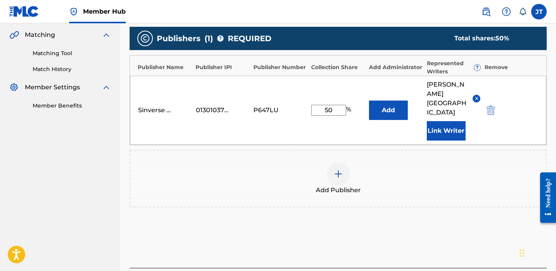
scroll to position [228, 0]
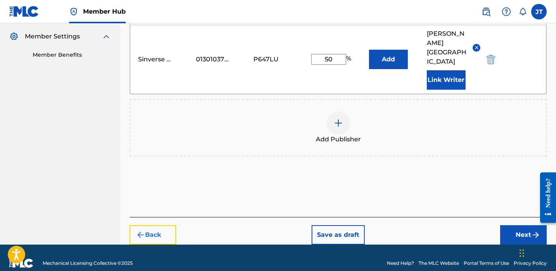
click at [169, 231] on button "Back" at bounding box center [153, 234] width 47 height 19
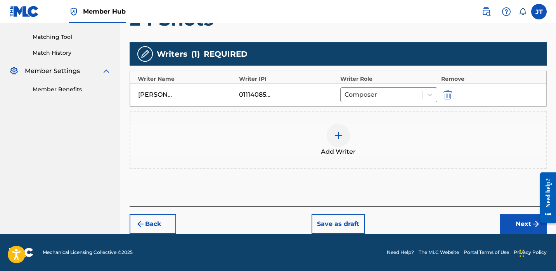
click at [326, 138] on div "Add Writer" at bounding box center [338, 140] width 416 height 33
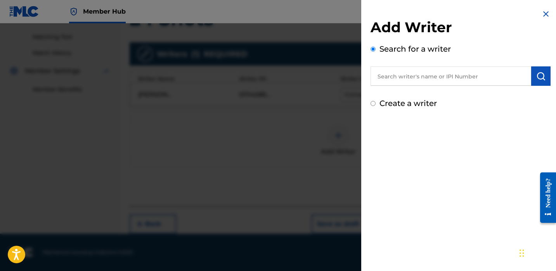
click at [413, 80] on input "text" at bounding box center [451, 75] width 161 height 19
click at [538, 76] on img "submit" at bounding box center [541, 75] width 9 height 9
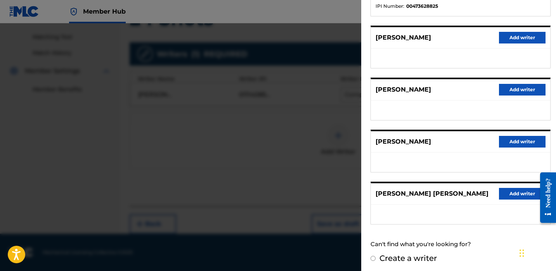
scroll to position [138, 0]
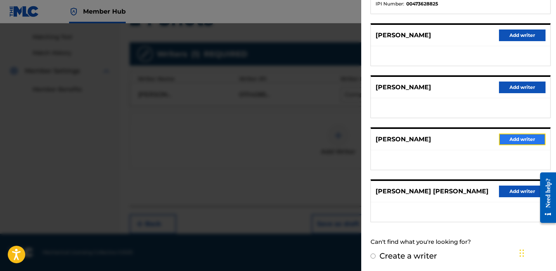
click at [511, 134] on button "Add writer" at bounding box center [522, 140] width 47 height 12
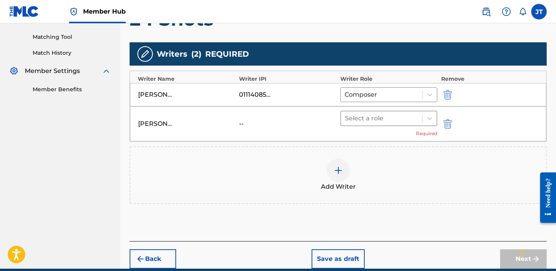
click at [397, 115] on div at bounding box center [381, 118] width 73 height 11
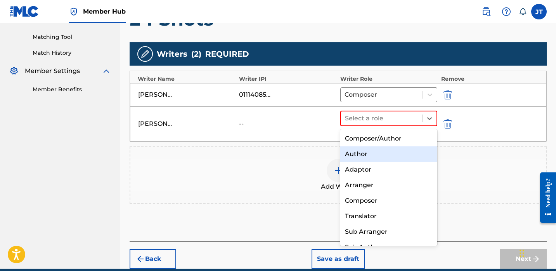
click at [378, 156] on div "Author" at bounding box center [388, 154] width 97 height 16
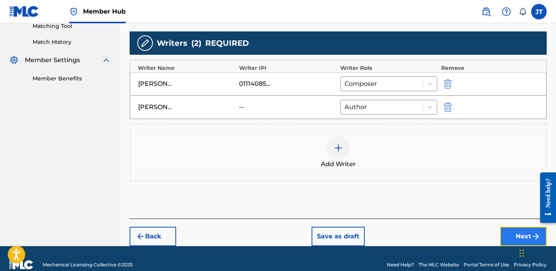
click at [510, 238] on button "Next" at bounding box center [523, 236] width 47 height 19
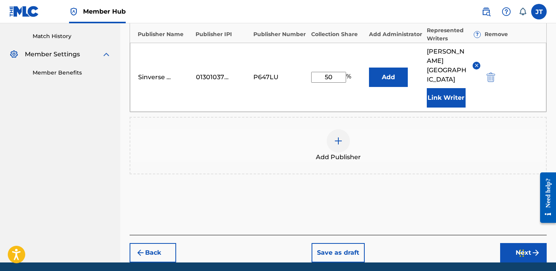
scroll to position [227, 0]
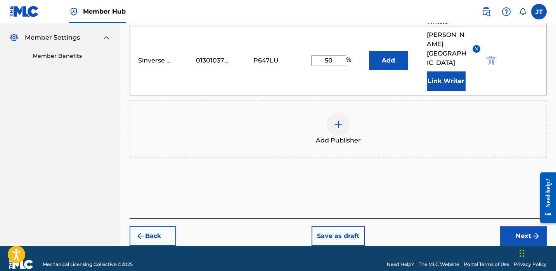
click at [500, 224] on div "Back Save as draft Next" at bounding box center [338, 232] width 417 height 28
click at [504, 226] on button "Next" at bounding box center [523, 235] width 47 height 19
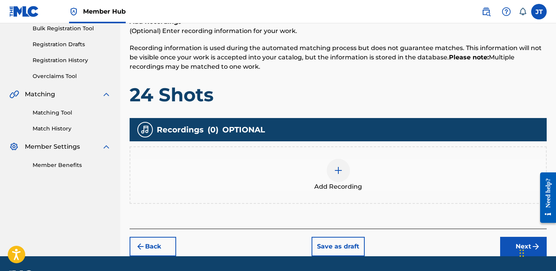
scroll to position [136, 0]
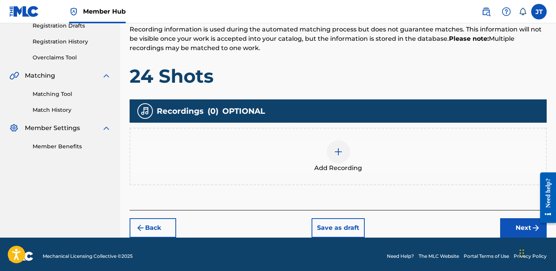
click at [339, 159] on div at bounding box center [338, 151] width 23 height 23
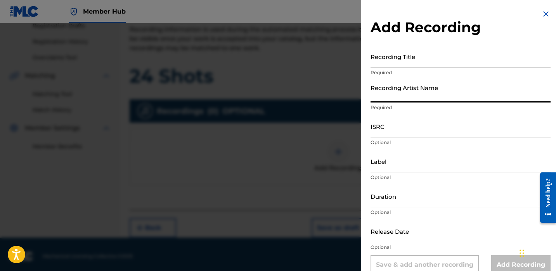
click at [392, 93] on input "Recording Artist Name" at bounding box center [461, 91] width 180 height 22
click at [404, 200] on input "Duration" at bounding box center [461, 196] width 180 height 22
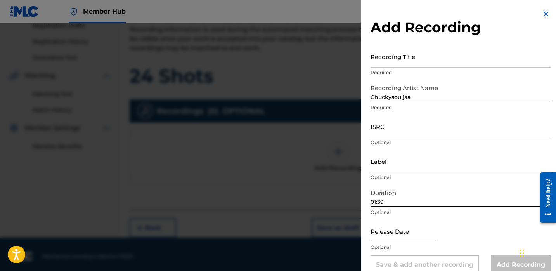
click at [387, 237] on input "text" at bounding box center [404, 231] width 66 height 22
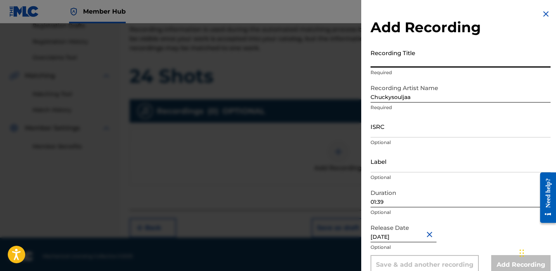
click at [399, 59] on input "Recording Title" at bounding box center [461, 56] width 180 height 22
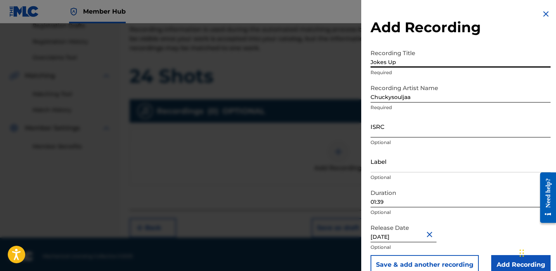
click at [391, 127] on input "ISRC" at bounding box center [461, 126] width 180 height 22
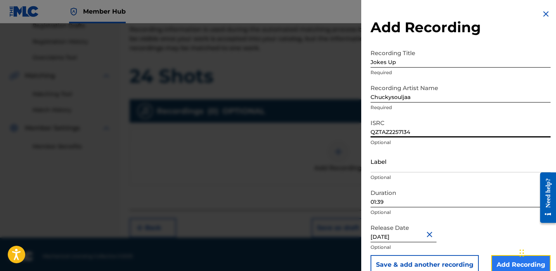
click at [496, 260] on input "Add Recording" at bounding box center [520, 264] width 59 height 19
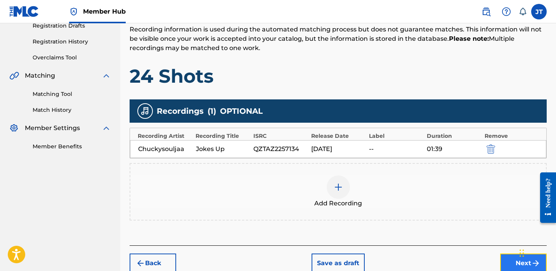
click at [505, 257] on button "Next" at bounding box center [523, 263] width 47 height 19
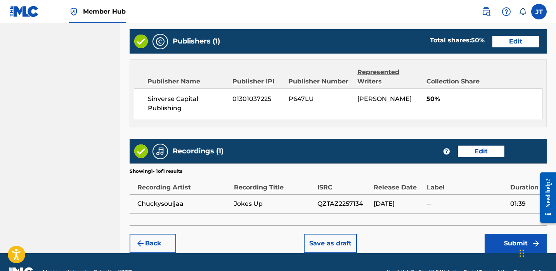
scroll to position [392, 0]
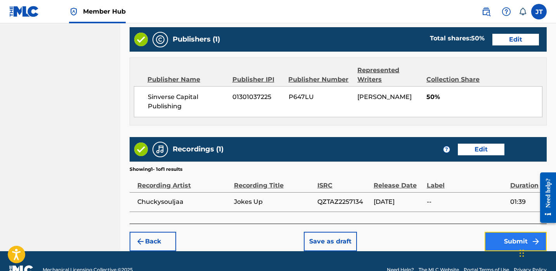
click at [493, 238] on button "Submit" at bounding box center [516, 241] width 62 height 19
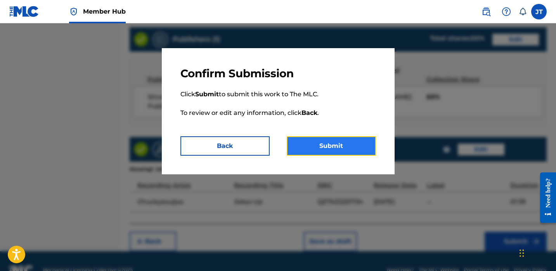
click at [358, 151] on button "Submit" at bounding box center [331, 145] width 89 height 19
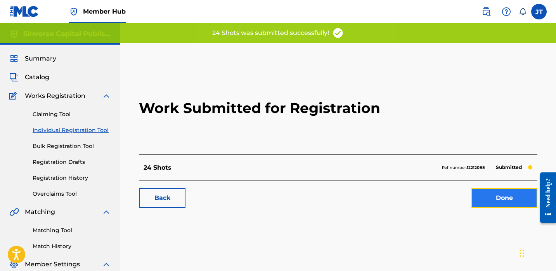
click at [484, 200] on link "Done" at bounding box center [505, 197] width 66 height 19
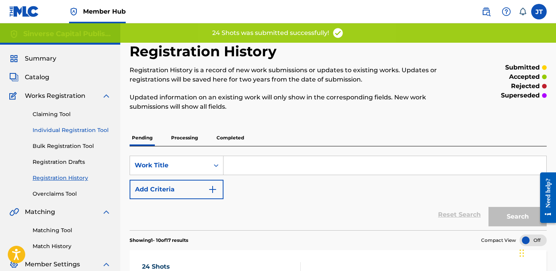
click at [54, 128] on link "Individual Registration Tool" at bounding box center [72, 130] width 78 height 8
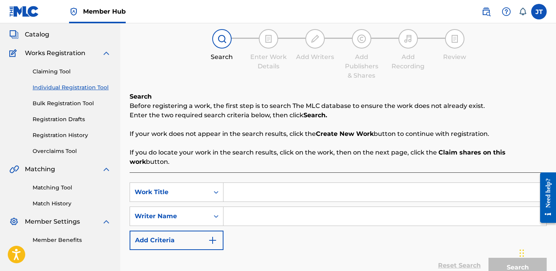
scroll to position [64, 0]
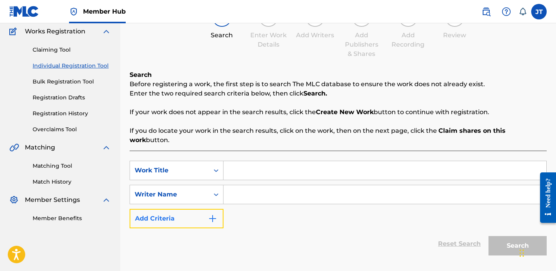
click at [194, 209] on button "Add Criteria" at bounding box center [177, 218] width 94 height 19
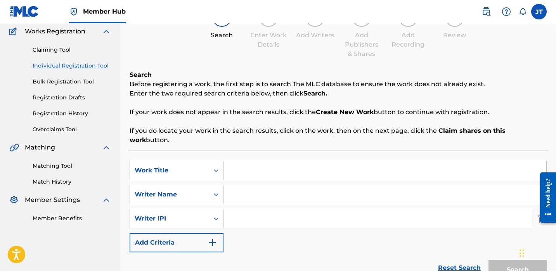
click at [196, 223] on div "SearchWithCriteria8588b357-2305-44a0-8e40-fafb23424a54 Work Title SearchWithCri…" at bounding box center [338, 207] width 417 height 92
click at [198, 233] on button "Add Criteria" at bounding box center [177, 242] width 94 height 19
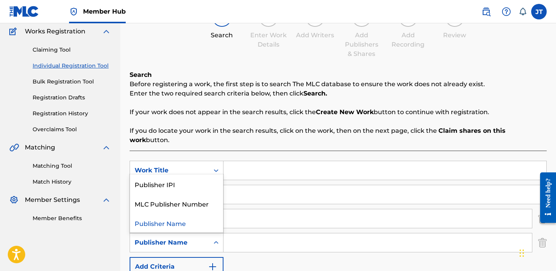
click at [207, 237] on div "Publisher Name" at bounding box center [169, 242] width 79 height 15
click at [193, 177] on div "Publisher IPI" at bounding box center [176, 183] width 93 height 19
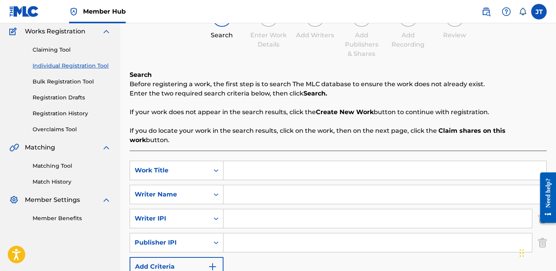
click at [245, 236] on input "Search Form" at bounding box center [378, 242] width 309 height 19
click at [262, 209] on input "Search Form" at bounding box center [378, 218] width 309 height 19
click at [236, 186] on input "Search Form" at bounding box center [385, 194] width 323 height 19
click at [258, 162] on input "Search Form" at bounding box center [385, 170] width 323 height 19
click at [241, 185] on input "Search Form" at bounding box center [385, 194] width 323 height 19
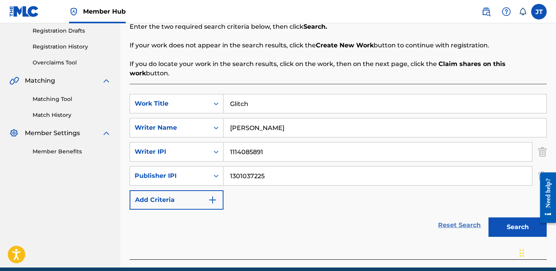
scroll to position [146, 0]
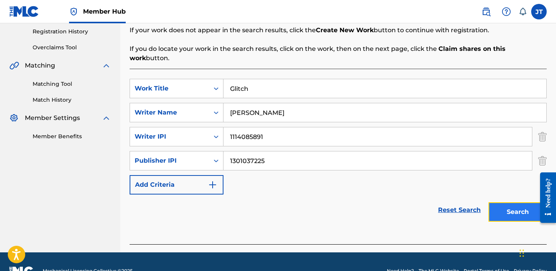
click at [495, 203] on button "Search" at bounding box center [518, 211] width 58 height 19
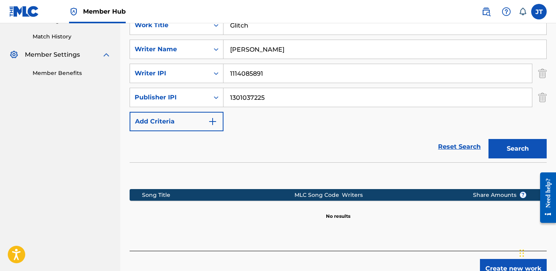
scroll to position [212, 0]
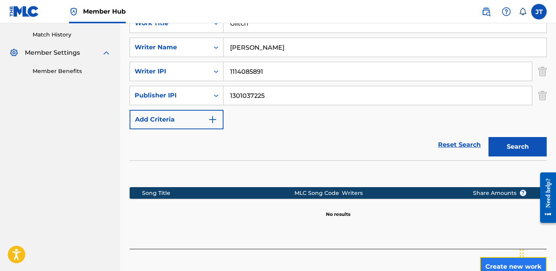
click at [491, 258] on button "Create new work" at bounding box center [513, 266] width 67 height 19
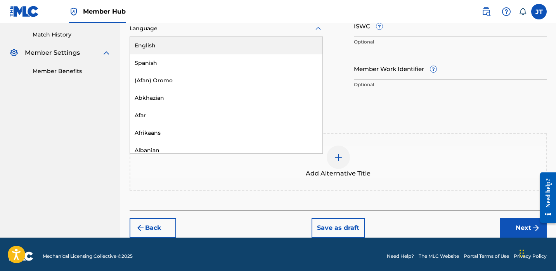
click at [221, 29] on div at bounding box center [226, 29] width 193 height 10
click at [215, 41] on div "English" at bounding box center [226, 45] width 193 height 17
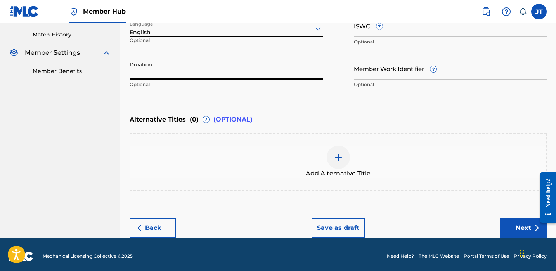
click at [239, 78] on input "Duration" at bounding box center [226, 68] width 193 height 22
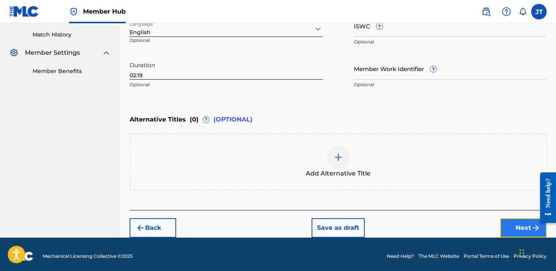
click at [508, 225] on button "Next" at bounding box center [523, 227] width 47 height 19
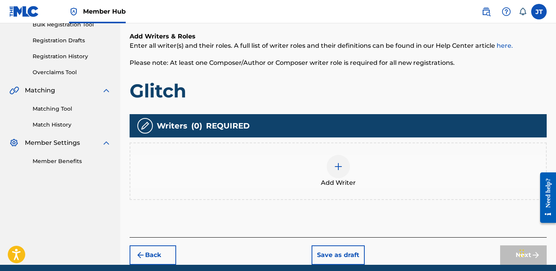
scroll to position [129, 0]
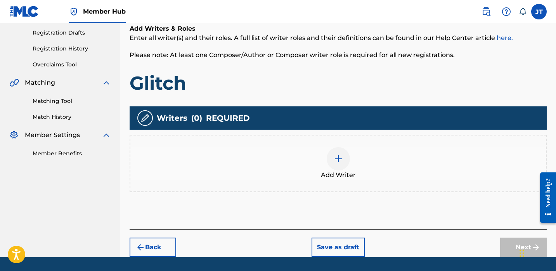
click at [337, 158] on img at bounding box center [338, 158] width 9 height 9
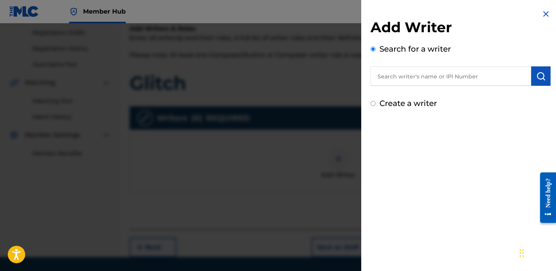
click at [389, 71] on input "text" at bounding box center [451, 75] width 161 height 19
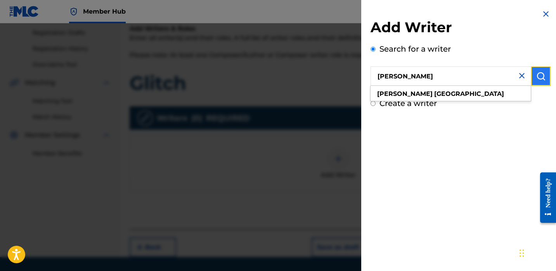
click at [544, 72] on button "submit" at bounding box center [540, 75] width 19 height 19
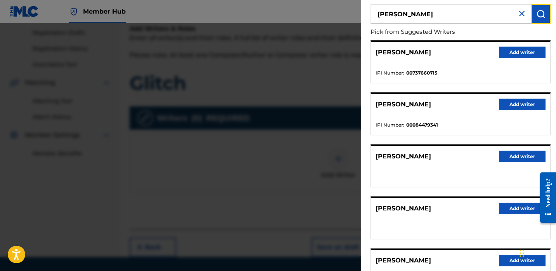
scroll to position [131, 0]
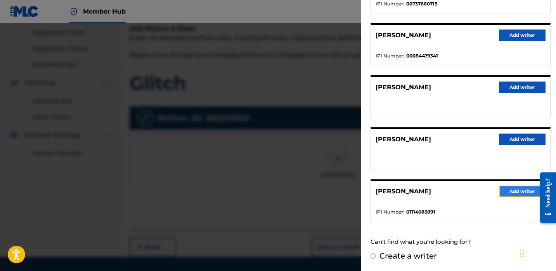
click at [499, 192] on button "Add writer" at bounding box center [522, 192] width 47 height 12
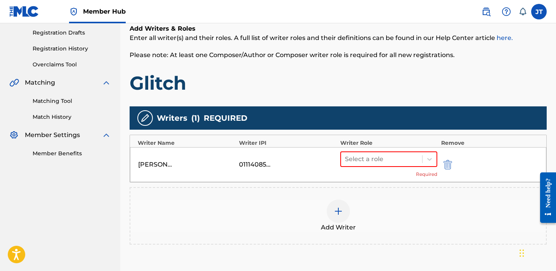
click at [337, 204] on div at bounding box center [338, 211] width 23 height 23
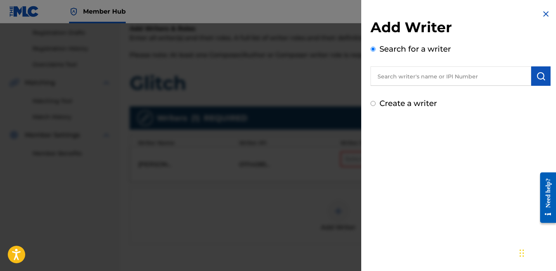
click at [396, 71] on input "text" at bounding box center [451, 75] width 161 height 19
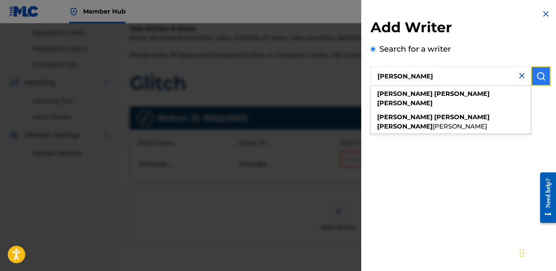
click at [537, 76] on img "submit" at bounding box center [541, 75] width 9 height 9
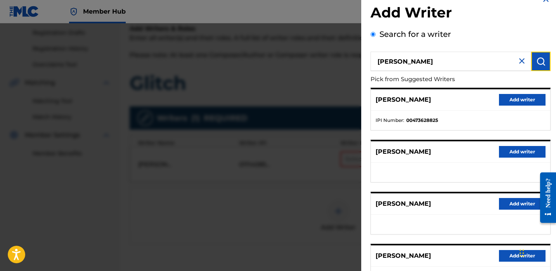
scroll to position [16, 0]
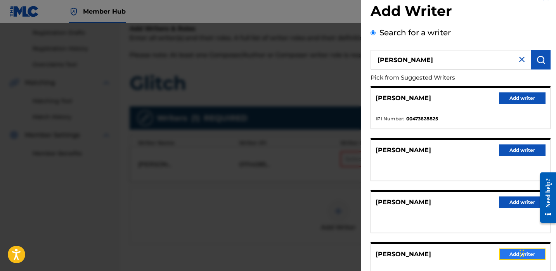
click at [500, 255] on button "Add writer" at bounding box center [522, 254] width 47 height 12
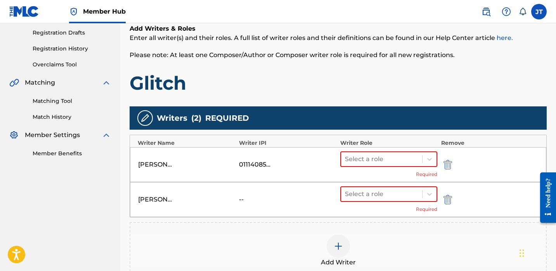
click at [335, 242] on img at bounding box center [338, 245] width 9 height 9
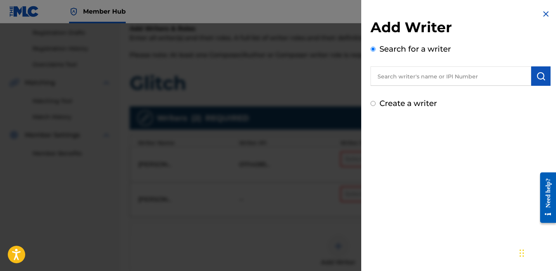
click at [400, 79] on input "text" at bounding box center [451, 75] width 161 height 19
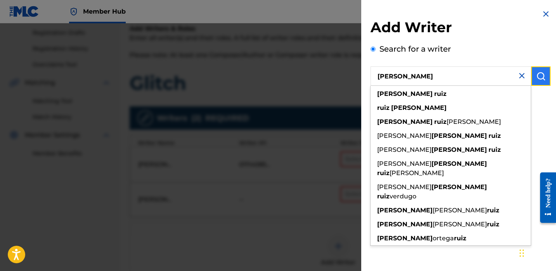
click at [537, 79] on img "submit" at bounding box center [541, 75] width 9 height 9
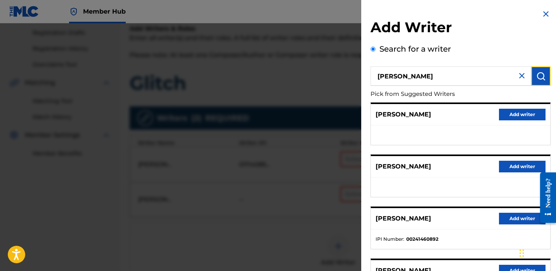
scroll to position [12, 0]
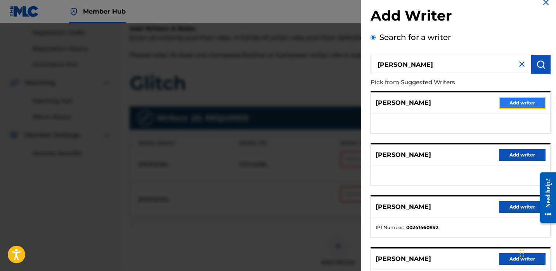
click at [519, 101] on button "Add writer" at bounding box center [522, 103] width 47 height 12
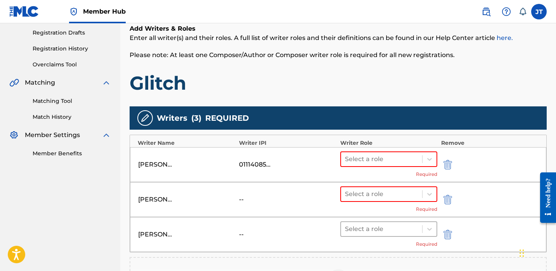
click at [368, 228] on div at bounding box center [381, 229] width 73 height 11
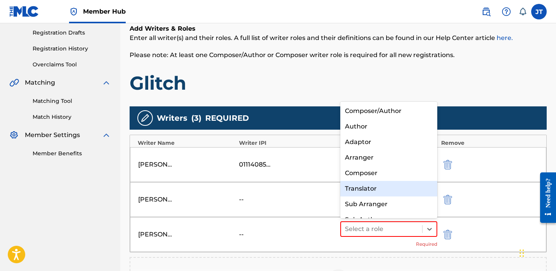
scroll to position [11, 0]
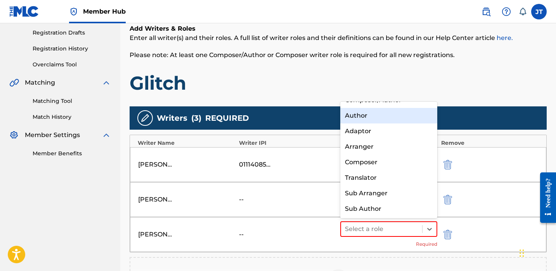
click at [371, 119] on div "Author" at bounding box center [388, 116] width 97 height 16
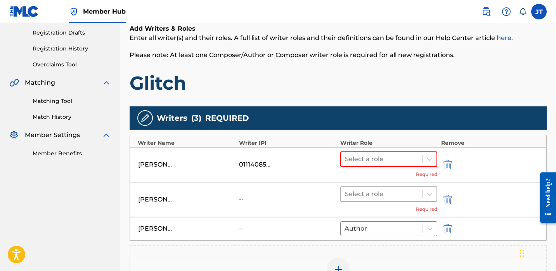
click at [367, 200] on div "Select a role" at bounding box center [381, 194] width 81 height 14
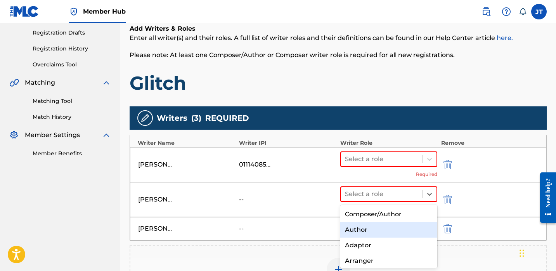
click at [361, 230] on div "Author" at bounding box center [388, 230] width 97 height 16
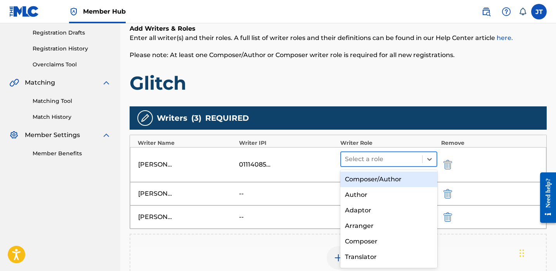
click at [366, 158] on div at bounding box center [381, 159] width 73 height 11
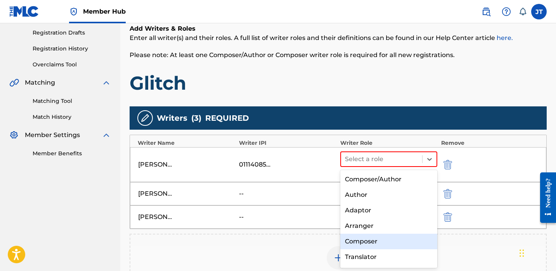
click at [357, 238] on div "Composer" at bounding box center [388, 242] width 97 height 16
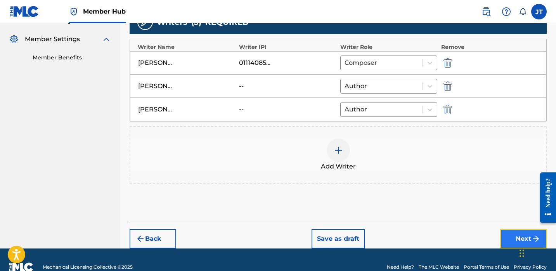
click at [503, 234] on button "Next" at bounding box center [523, 238] width 47 height 19
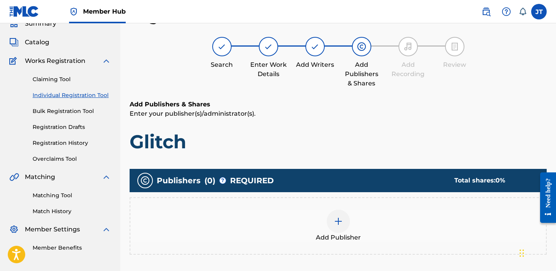
scroll to position [37, 0]
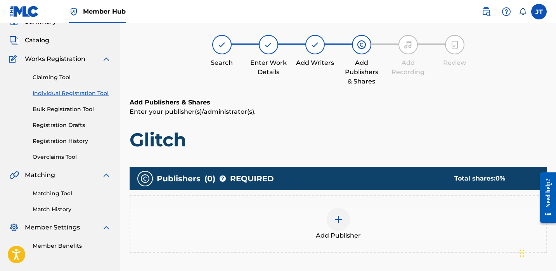
click at [345, 213] on div at bounding box center [338, 219] width 23 height 23
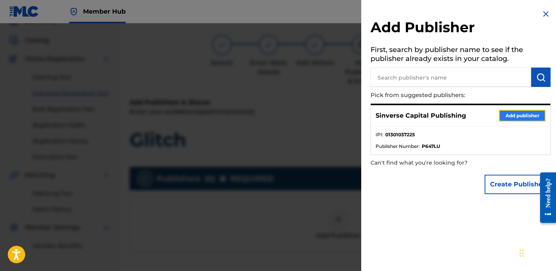
click at [501, 115] on button "Add publisher" at bounding box center [522, 116] width 47 height 12
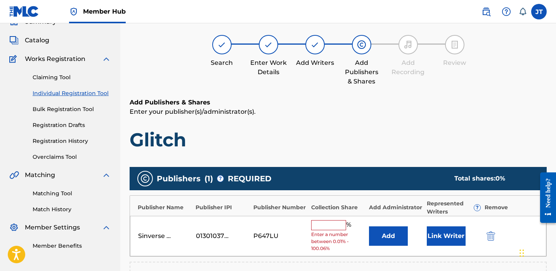
click at [437, 223] on div "Sinverse Capital Publishing 01301037225 P647LU % Enter a number between 0.01% -…" at bounding box center [338, 236] width 417 height 41
click at [436, 231] on button "Link Writer" at bounding box center [446, 235] width 39 height 19
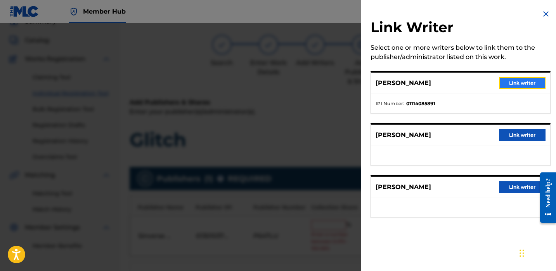
click at [509, 85] on button "Link writer" at bounding box center [522, 83] width 47 height 12
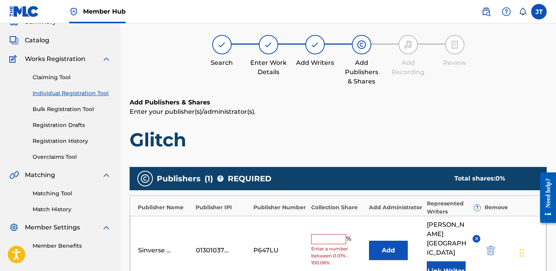
click at [330, 234] on input "text" at bounding box center [328, 239] width 35 height 10
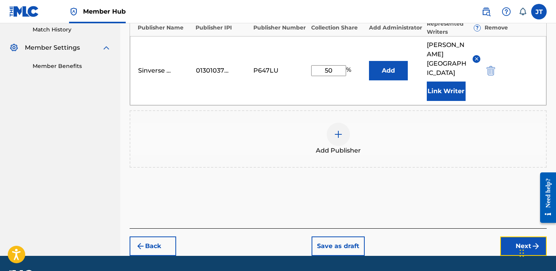
click at [504, 236] on button "Next" at bounding box center [523, 245] width 47 height 19
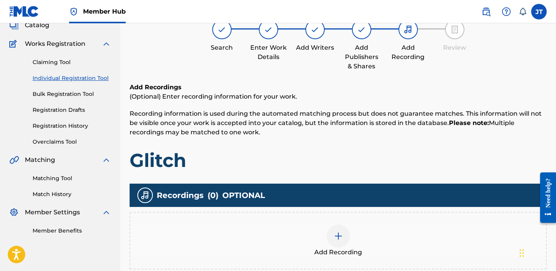
scroll to position [73, 0]
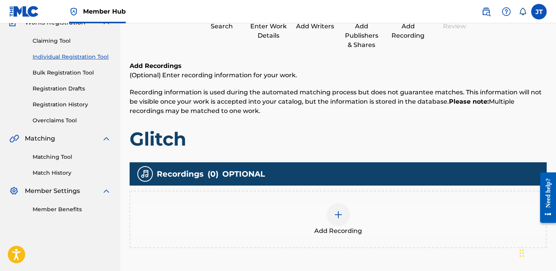
click at [336, 217] on img at bounding box center [338, 214] width 9 height 9
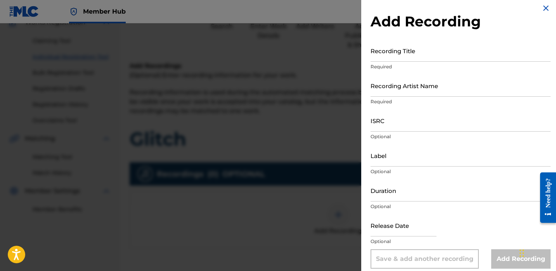
scroll to position [6, 0]
click at [396, 125] on input "ISRC" at bounding box center [461, 120] width 180 height 22
click at [395, 205] on p "Optional" at bounding box center [461, 206] width 180 height 7
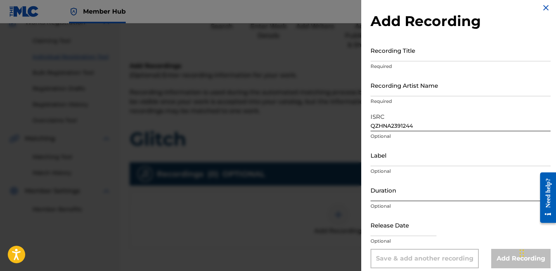
click at [396, 198] on input "Duration" at bounding box center [461, 190] width 180 height 22
click at [386, 227] on input "text" at bounding box center [404, 225] width 66 height 22
click at [414, 248] on select "January February March April May June July August September October November De…" at bounding box center [404, 250] width 45 height 9
click at [382, 246] on select "January February March April May June July August September October November De…" at bounding box center [404, 250] width 45 height 9
click at [445, 248] on select "1900 1901 1902 1903 1904 1905 1906 1907 1908 1909 1910 1911 1912 1913 1914 1915…" at bounding box center [450, 250] width 25 height 9
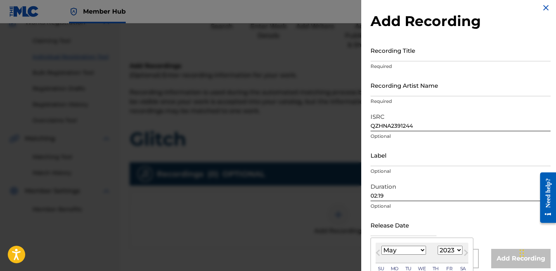
click at [438, 246] on select "1900 1901 1902 1903 1904 1905 1906 1907 1908 1909 1910 1911 1912 1913 1914 1915…" at bounding box center [450, 250] width 25 height 9
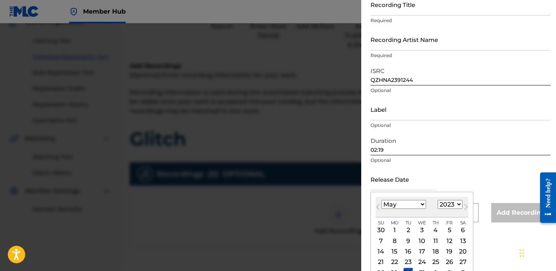
scroll to position [59, 0]
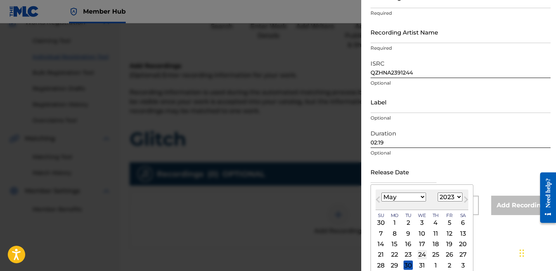
click at [421, 254] on div "24" at bounding box center [422, 254] width 9 height 9
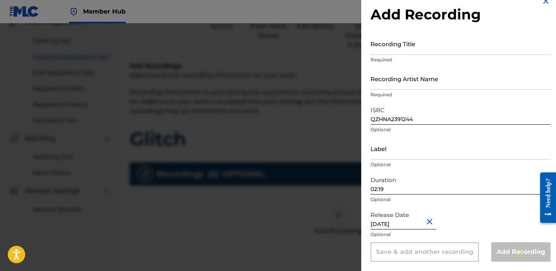
scroll to position [13, 0]
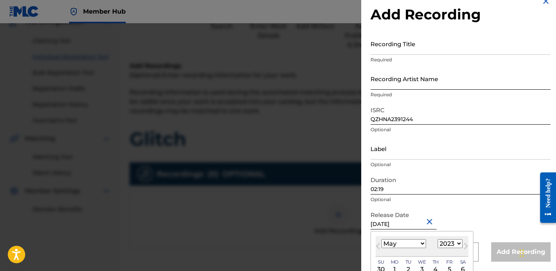
click at [406, 83] on input "Recording Artist Name" at bounding box center [461, 79] width 180 height 22
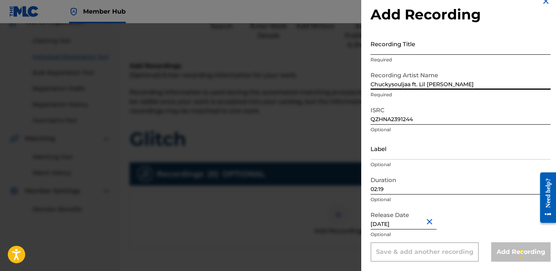
click at [408, 50] on input "Recording Title" at bounding box center [461, 44] width 180 height 22
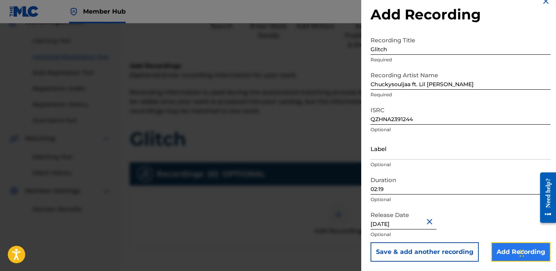
click at [503, 252] on input "Add Recording" at bounding box center [520, 251] width 59 height 19
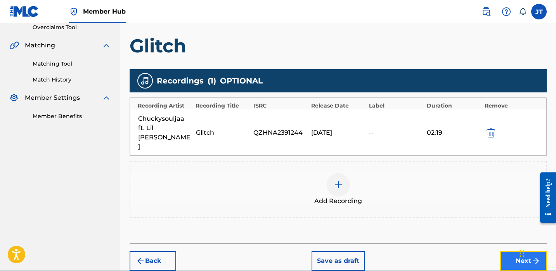
click at [502, 251] on button "Next" at bounding box center [523, 260] width 47 height 19
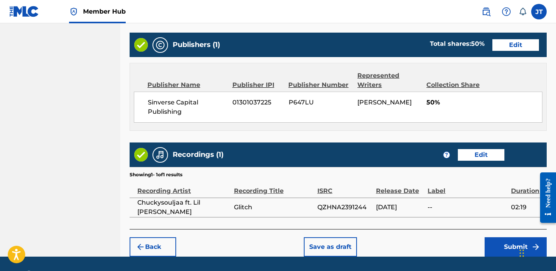
scroll to position [420, 0]
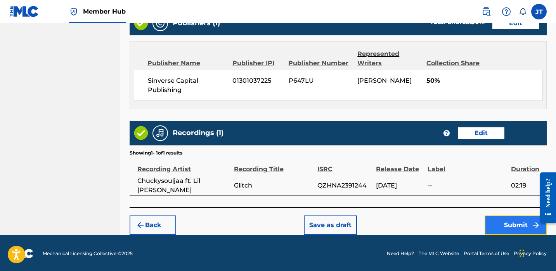
click at [502, 217] on button "Submit" at bounding box center [516, 224] width 62 height 19
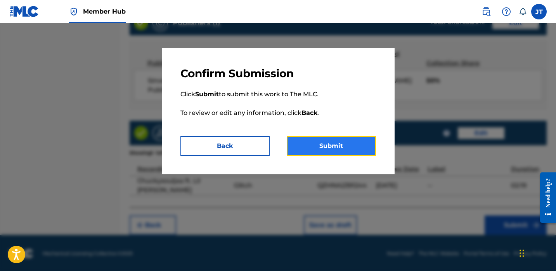
click at [346, 155] on button "Submit" at bounding box center [331, 145] width 89 height 19
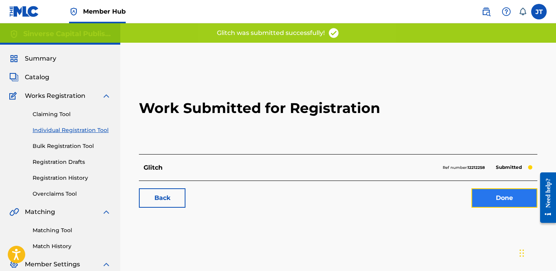
click at [496, 202] on link "Done" at bounding box center [505, 197] width 66 height 19
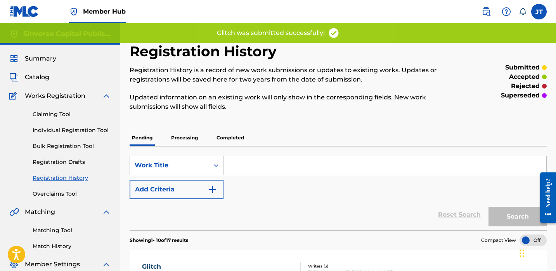
click at [91, 135] on div "Claiming Tool Individual Registration Tool Bulk Registration Tool Registration …" at bounding box center [60, 149] width 102 height 97
click at [88, 131] on link "Individual Registration Tool" at bounding box center [72, 130] width 78 height 8
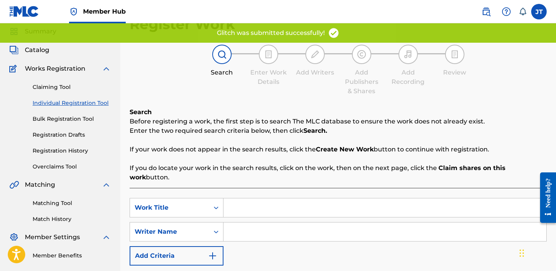
scroll to position [84, 0]
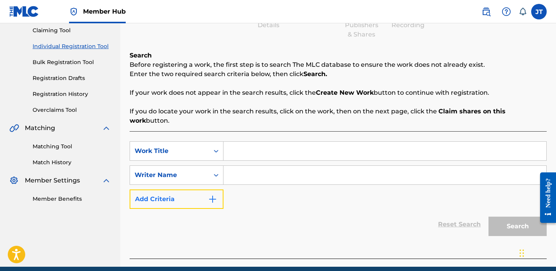
click at [201, 189] on button "Add Criteria" at bounding box center [177, 198] width 94 height 19
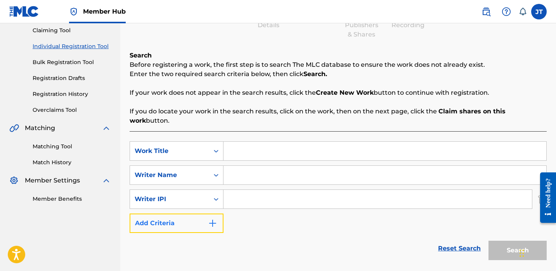
click at [193, 215] on button "Add Criteria" at bounding box center [177, 223] width 94 height 19
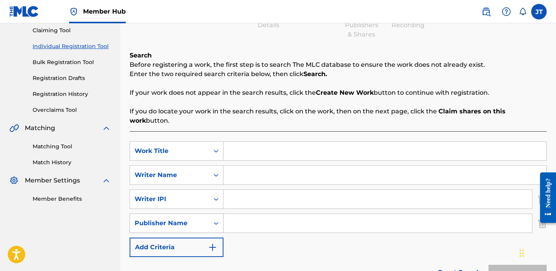
click at [197, 219] on div "Publisher Name" at bounding box center [170, 223] width 70 height 9
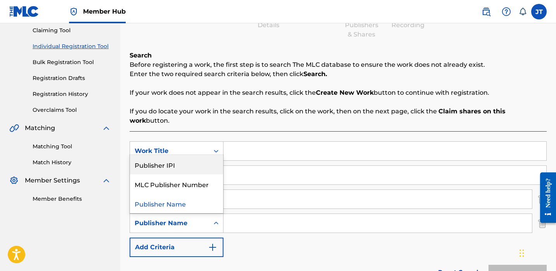
click at [191, 158] on div "Publisher IPI" at bounding box center [176, 164] width 93 height 19
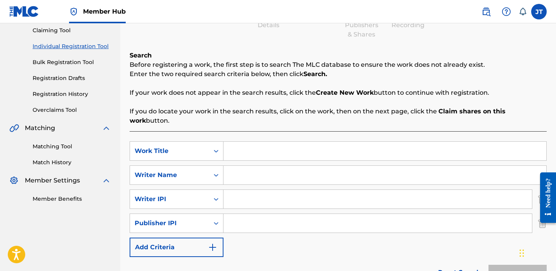
click at [247, 190] on input "Search Form" at bounding box center [378, 199] width 309 height 19
click at [260, 217] on input "Search Form" at bounding box center [378, 223] width 309 height 19
click at [233, 146] on input "Search Form" at bounding box center [385, 151] width 323 height 19
click at [232, 166] on input "Search Form" at bounding box center [385, 175] width 323 height 19
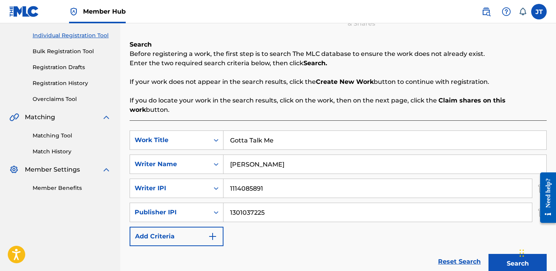
scroll to position [96, 0]
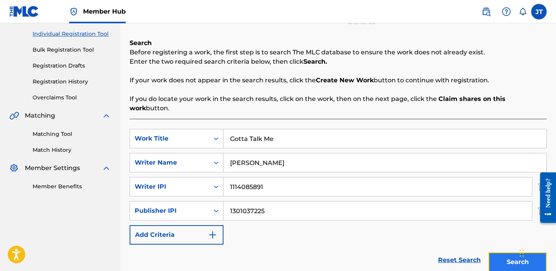
click at [504, 252] on button "Search" at bounding box center [518, 261] width 58 height 19
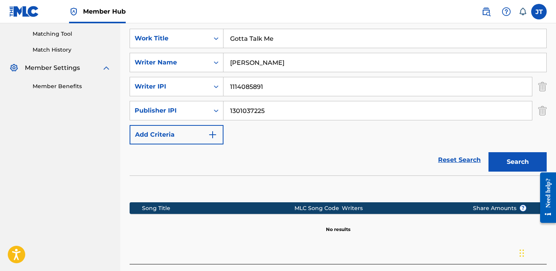
scroll to position [245, 0]
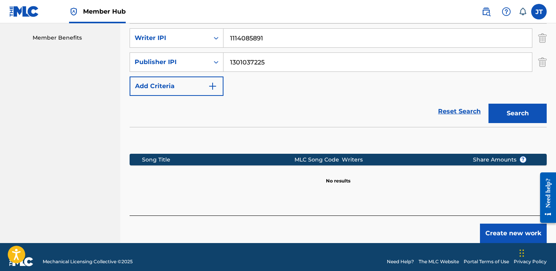
click at [479, 243] on footer "Mechanical Licensing Collective © 2025 Need Help? The MLC Website Portal Terms …" at bounding box center [278, 261] width 556 height 37
click at [482, 227] on button "Create new work" at bounding box center [513, 233] width 67 height 19
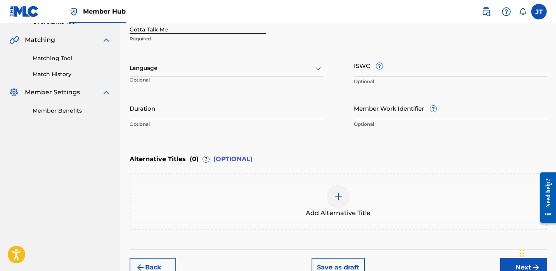
scroll to position [149, 0]
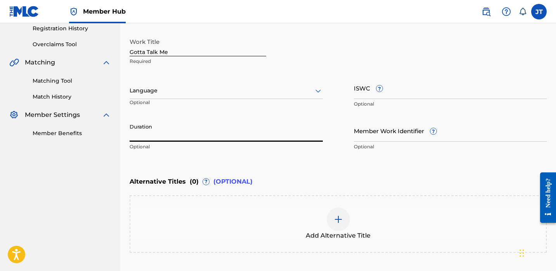
click at [243, 137] on input "Duration" at bounding box center [226, 131] width 193 height 22
click at [198, 88] on div at bounding box center [226, 91] width 193 height 10
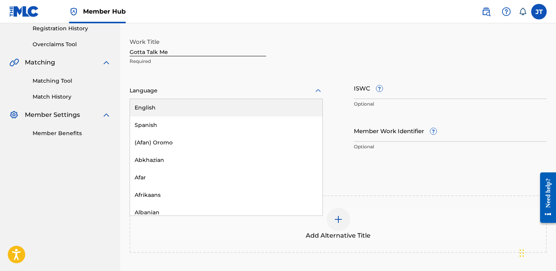
click at [194, 110] on div "English" at bounding box center [226, 107] width 193 height 17
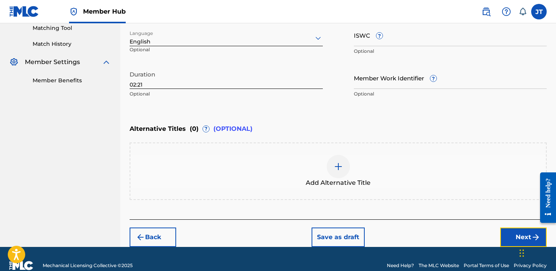
click at [507, 235] on button "Next" at bounding box center [523, 236] width 47 height 19
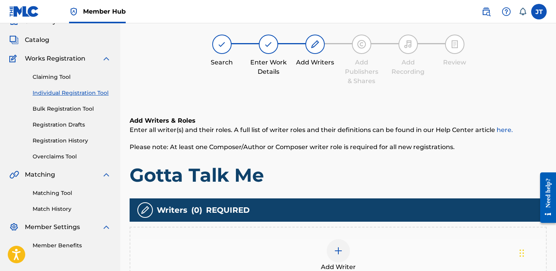
scroll to position [35, 0]
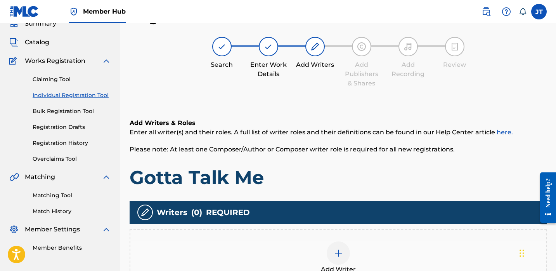
click at [332, 251] on div at bounding box center [338, 252] width 23 height 23
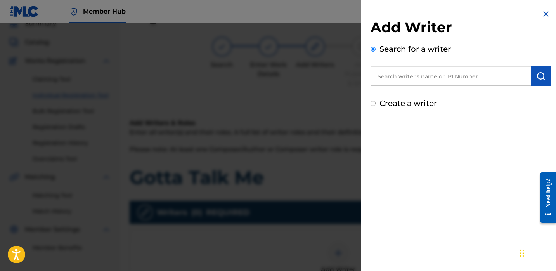
scroll to position [38, 0]
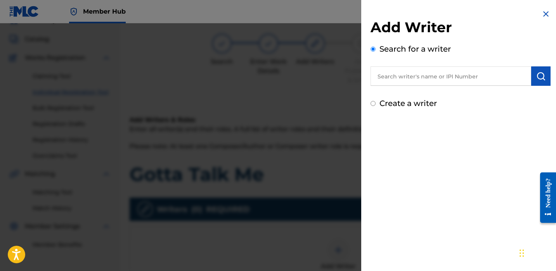
click at [395, 83] on input "text" at bounding box center [451, 75] width 161 height 19
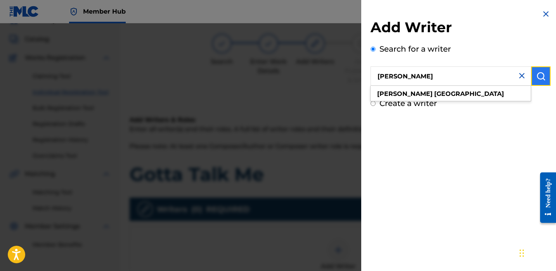
click at [538, 74] on img "submit" at bounding box center [541, 75] width 9 height 9
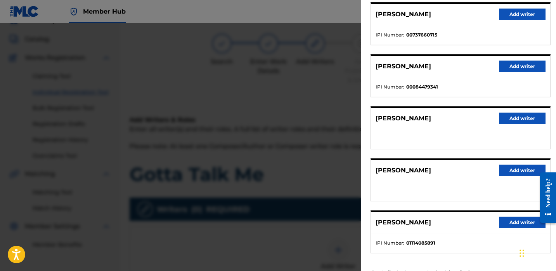
scroll to position [115, 0]
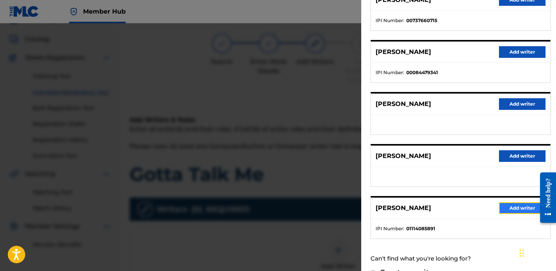
click at [504, 210] on button "Add writer" at bounding box center [522, 208] width 47 height 12
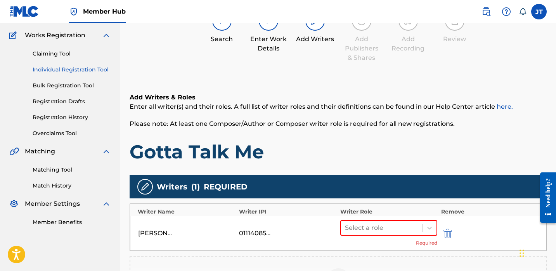
scroll to position [63, 0]
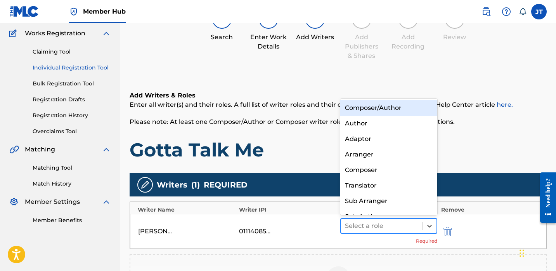
click at [394, 222] on div at bounding box center [381, 226] width 73 height 11
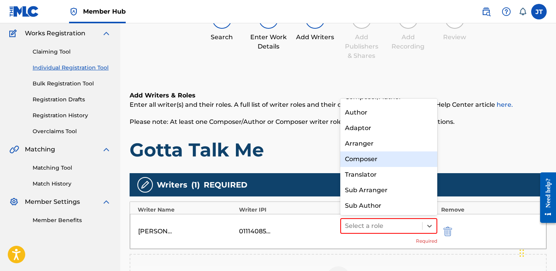
click at [370, 156] on div "Composer" at bounding box center [388, 159] width 97 height 16
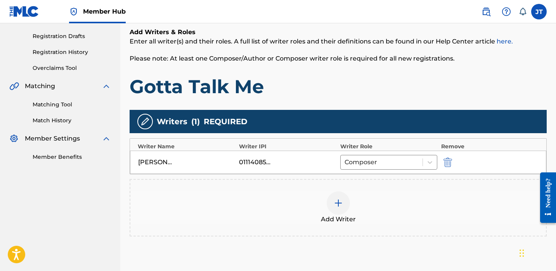
scroll to position [132, 0]
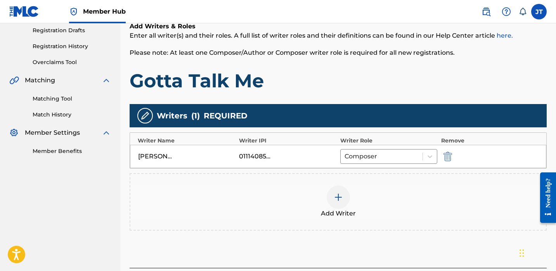
click at [331, 194] on div at bounding box center [338, 197] width 23 height 23
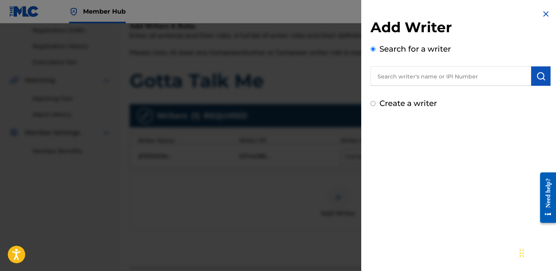
click at [394, 75] on input "text" at bounding box center [451, 75] width 161 height 19
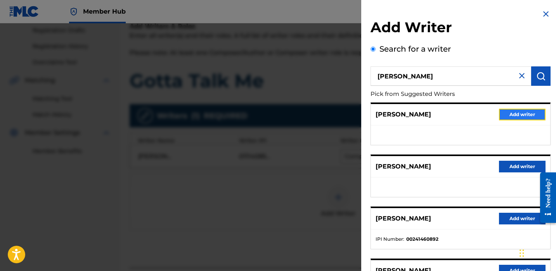
click at [504, 114] on button "Add writer" at bounding box center [522, 115] width 47 height 12
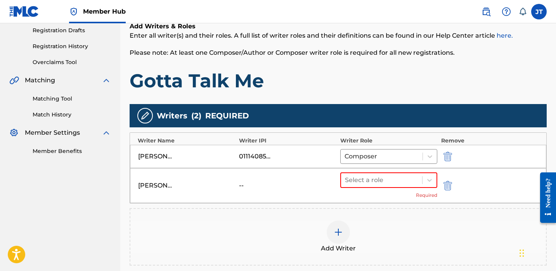
click at [333, 245] on span "Add Writer" at bounding box center [338, 248] width 35 height 9
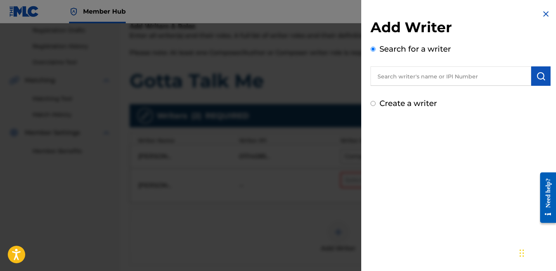
click at [405, 78] on input "text" at bounding box center [451, 75] width 161 height 19
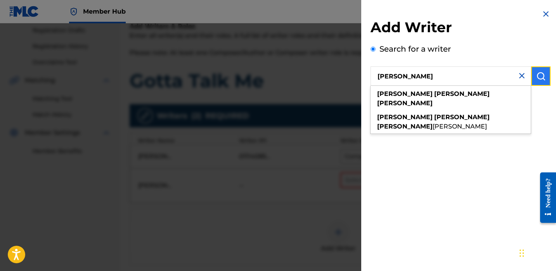
click at [539, 81] on button "submit" at bounding box center [540, 75] width 19 height 19
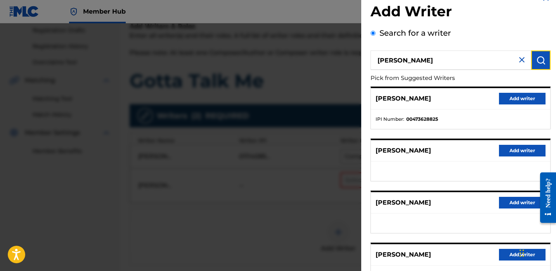
scroll to position [22, 0]
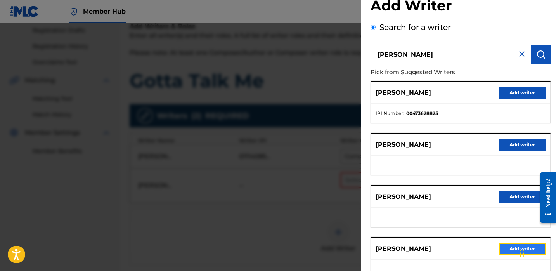
click at [505, 251] on button "Add writer" at bounding box center [522, 249] width 47 height 12
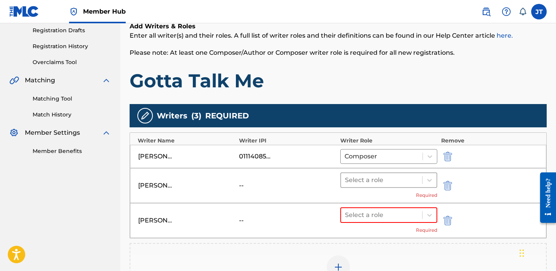
click at [386, 177] on div at bounding box center [381, 180] width 73 height 11
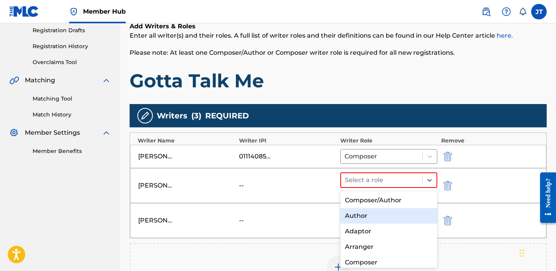
click at [371, 214] on div "Author" at bounding box center [388, 216] width 97 height 16
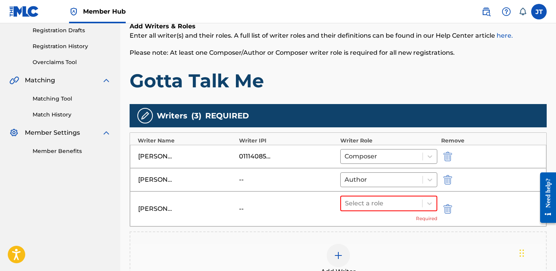
click at [370, 220] on div "Select a role Required" at bounding box center [388, 209] width 97 height 26
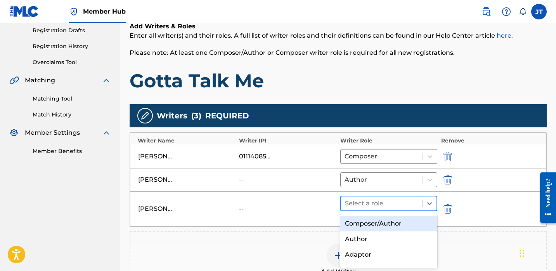
click at [371, 206] on div at bounding box center [381, 203] width 73 height 11
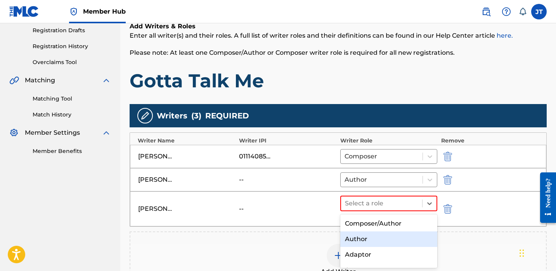
click at [365, 239] on div "Author" at bounding box center [388, 239] width 97 height 16
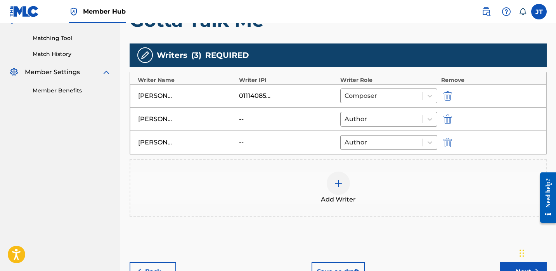
scroll to position [218, 0]
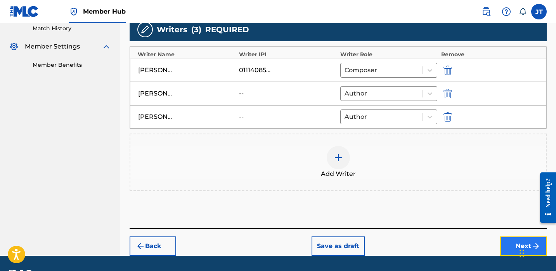
click at [505, 239] on button "Next" at bounding box center [523, 245] width 47 height 19
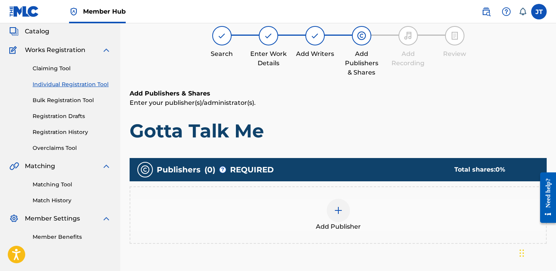
scroll to position [46, 0]
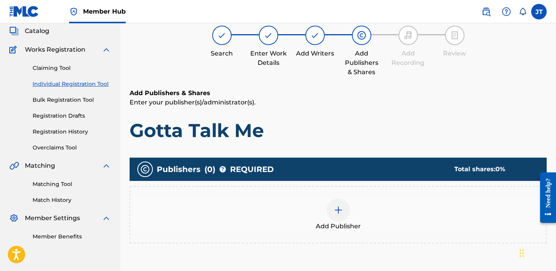
click at [338, 205] on div at bounding box center [338, 209] width 23 height 23
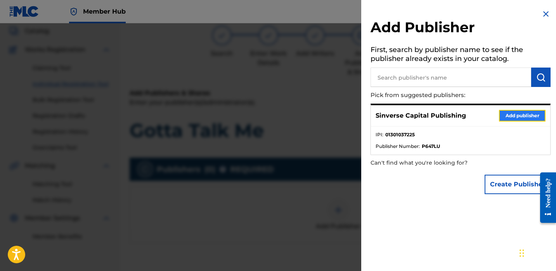
click at [503, 118] on button "Add publisher" at bounding box center [522, 116] width 47 height 12
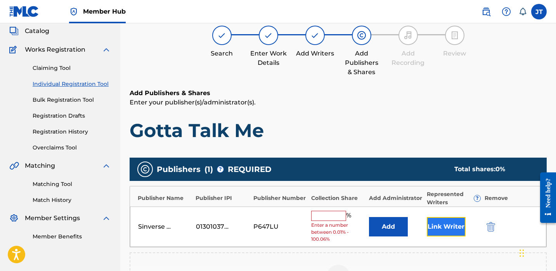
click at [444, 231] on button "Link Writer" at bounding box center [446, 226] width 39 height 19
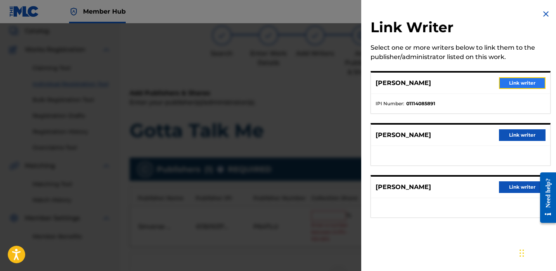
click at [509, 78] on button "Link writer" at bounding box center [522, 83] width 47 height 12
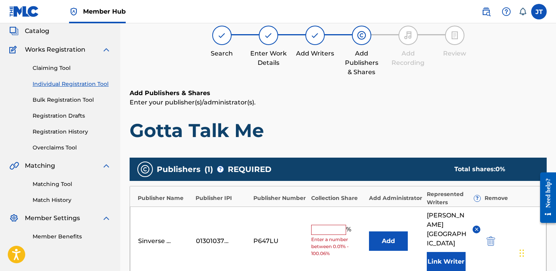
click at [325, 230] on div "% Enter a number between 0.01% - 100.06%" at bounding box center [338, 241] width 54 height 32
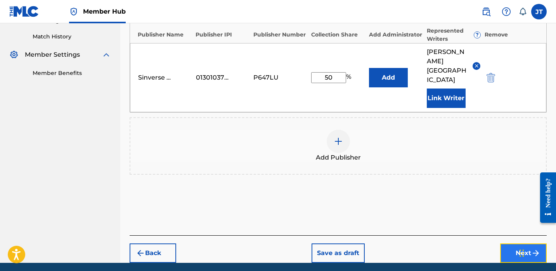
click at [502, 243] on button "Next" at bounding box center [523, 252] width 47 height 19
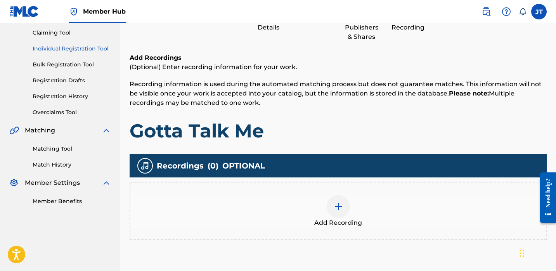
scroll to position [92, 0]
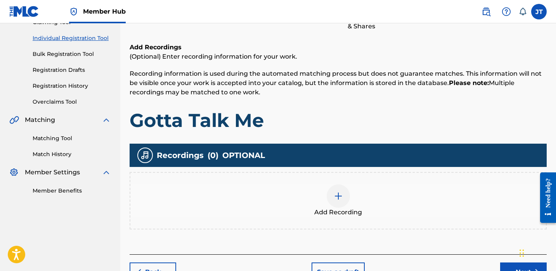
click at [342, 201] on div at bounding box center [338, 195] width 23 height 23
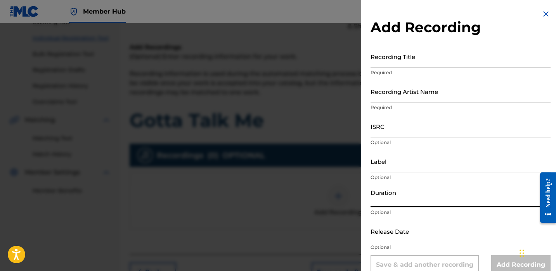
click at [399, 195] on input "Duration" at bounding box center [461, 196] width 180 height 22
click at [383, 229] on input "text" at bounding box center [404, 231] width 66 height 22
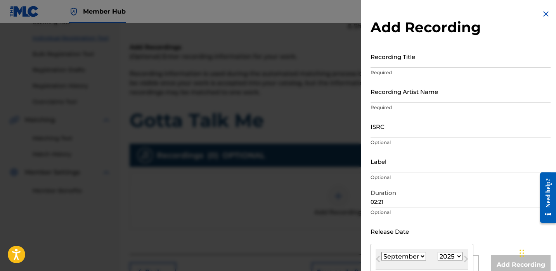
click at [405, 258] on select "January February March April May June July August September October November De…" at bounding box center [404, 256] width 45 height 9
click at [382, 252] on select "January February March April May June July August September October November De…" at bounding box center [404, 256] width 45 height 9
click at [444, 255] on select "1900 1901 1902 1903 1904 1905 1906 1907 1908 1909 1910 1911 1912 1913 1914 1915…" at bounding box center [450, 256] width 25 height 9
click at [438, 252] on select "1900 1901 1902 1903 1904 1905 1906 1907 1908 1909 1910 1911 1912 1913 1914 1915…" at bounding box center [450, 256] width 25 height 9
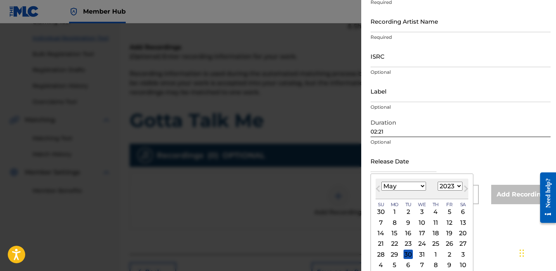
scroll to position [75, 0]
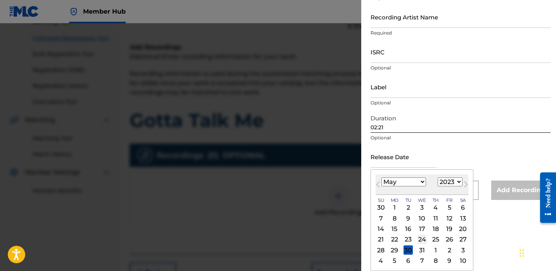
click at [422, 240] on div "24" at bounding box center [422, 239] width 9 height 9
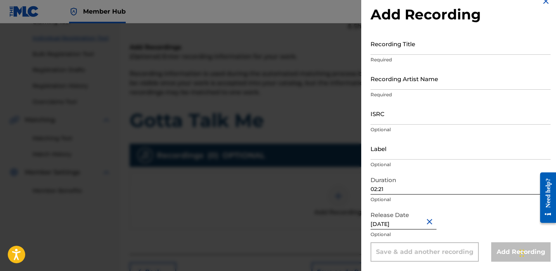
scroll to position [13, 0]
click at [392, 42] on input "Recording Title" at bounding box center [461, 44] width 180 height 22
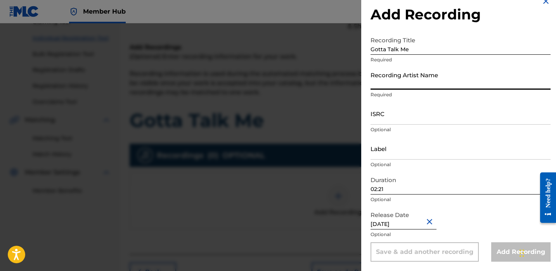
click at [405, 84] on input "Recording Artist Name" at bounding box center [461, 79] width 180 height 22
click at [390, 106] on input "ISRC" at bounding box center [461, 113] width 180 height 22
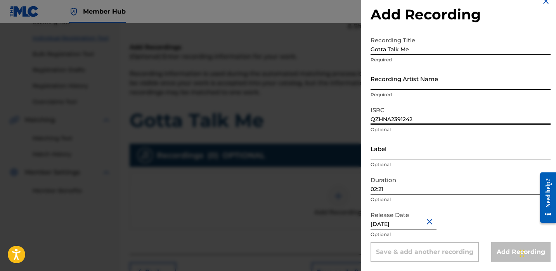
click at [410, 85] on input "Recording Artist Name" at bounding box center [461, 79] width 180 height 22
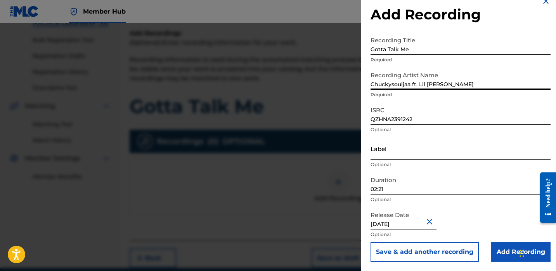
scroll to position [106, 0]
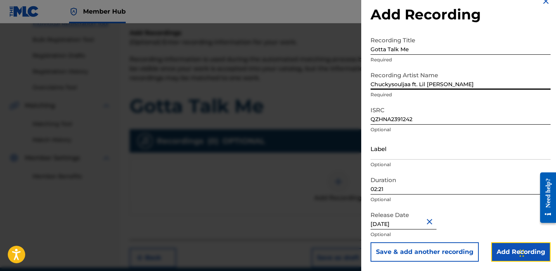
click at [499, 250] on input "Add Recording" at bounding box center [520, 251] width 59 height 19
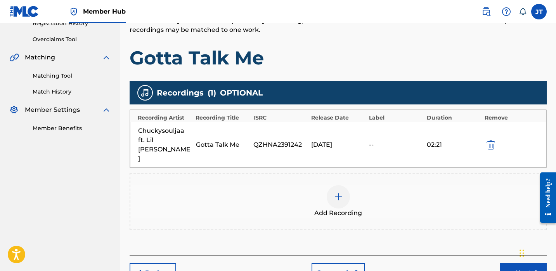
scroll to position [185, 0]
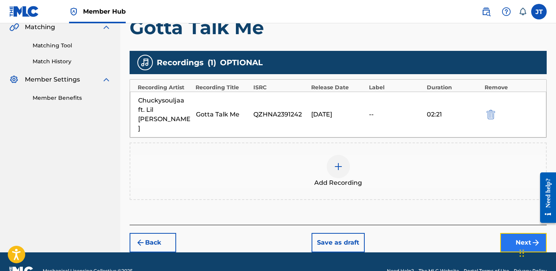
click at [505, 233] on button "Next" at bounding box center [523, 242] width 47 height 19
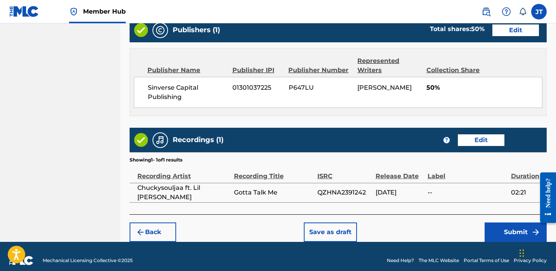
scroll to position [420, 0]
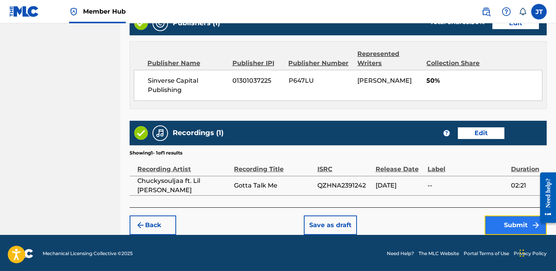
click at [493, 219] on button "Submit" at bounding box center [516, 224] width 62 height 19
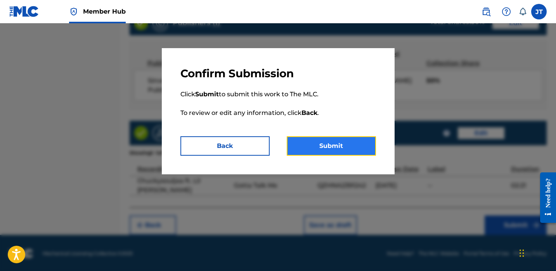
click at [371, 147] on button "Submit" at bounding box center [331, 145] width 89 height 19
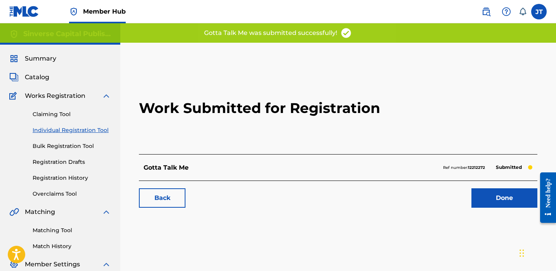
click at [484, 184] on div "Back Done" at bounding box center [338, 194] width 399 height 27
click at [484, 200] on link "Done" at bounding box center [505, 197] width 66 height 19
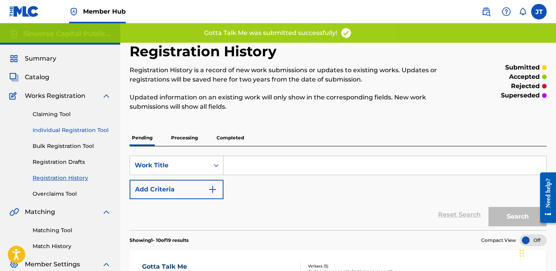
click at [77, 128] on link "Individual Registration Tool" at bounding box center [72, 130] width 78 height 8
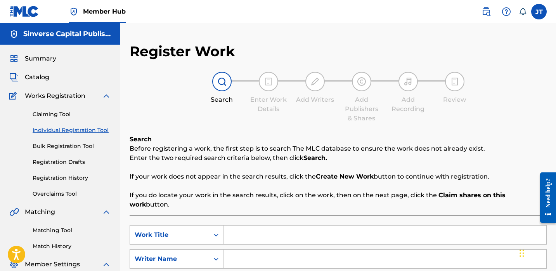
click at [245, 226] on input "Search Form" at bounding box center [385, 235] width 323 height 19
click at [250, 250] on input "Search Form" at bounding box center [385, 259] width 323 height 19
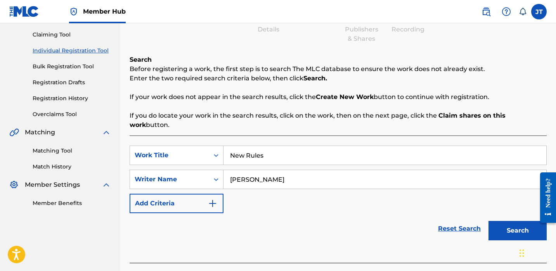
scroll to position [108, 0]
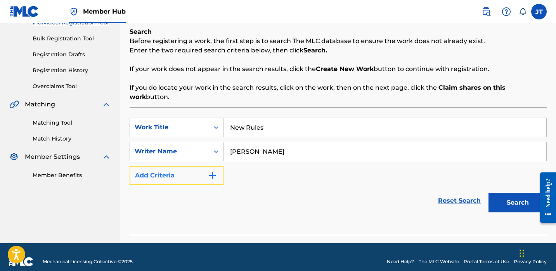
click at [197, 166] on button "Add Criteria" at bounding box center [177, 175] width 94 height 19
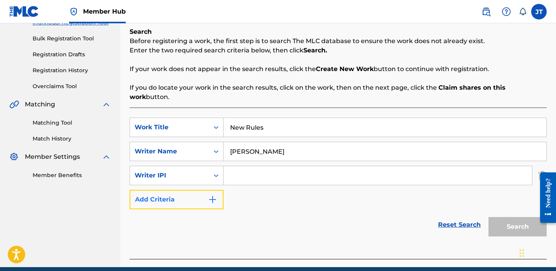
click at [201, 190] on button "Add Criteria" at bounding box center [177, 199] width 94 height 19
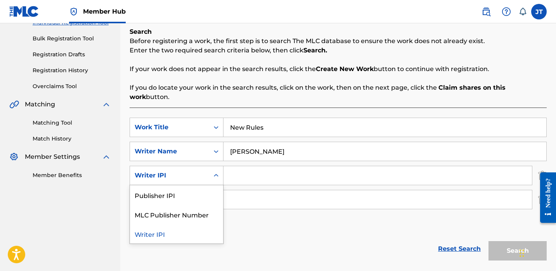
click at [208, 170] on div "Writer IPI" at bounding box center [169, 175] width 79 height 15
click at [207, 188] on div "Publisher IPI" at bounding box center [176, 194] width 93 height 19
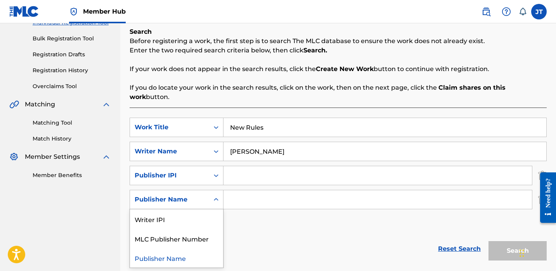
click at [208, 193] on div "Publisher Name" at bounding box center [169, 199] width 79 height 15
click at [200, 209] on div "Writer IPI" at bounding box center [176, 218] width 93 height 19
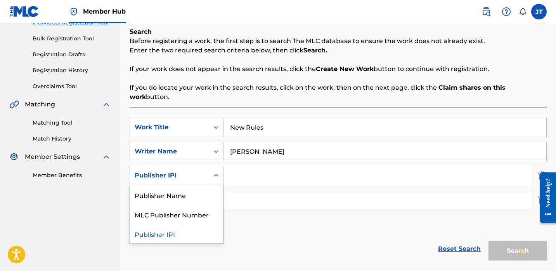
click at [200, 171] on div "Publisher IPI" at bounding box center [170, 175] width 70 height 9
click at [235, 169] on input "Search Form" at bounding box center [378, 175] width 309 height 19
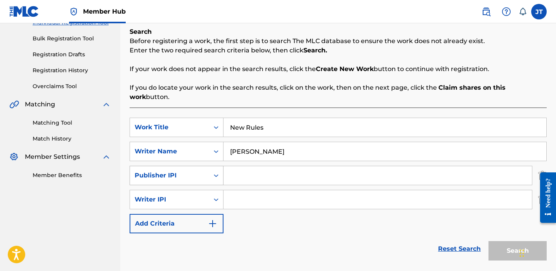
click at [205, 168] on div "Publisher IPI" at bounding box center [169, 175] width 79 height 15
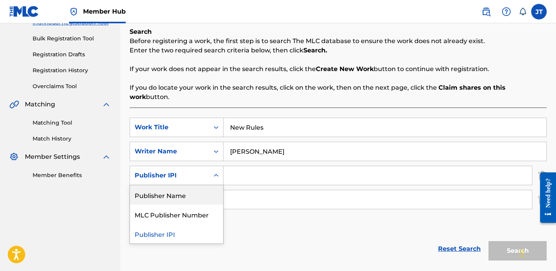
click at [195, 171] on div "Publisher IPI" at bounding box center [170, 175] width 70 height 9
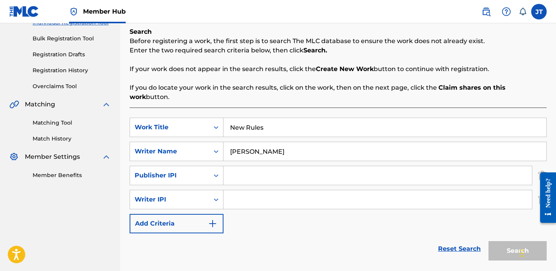
click at [246, 166] on input "Search Form" at bounding box center [378, 175] width 309 height 19
click at [254, 197] on input "Search Form" at bounding box center [378, 199] width 309 height 19
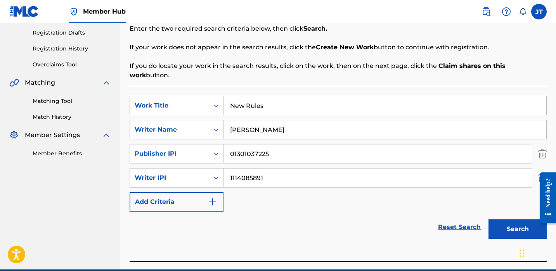
scroll to position [130, 0]
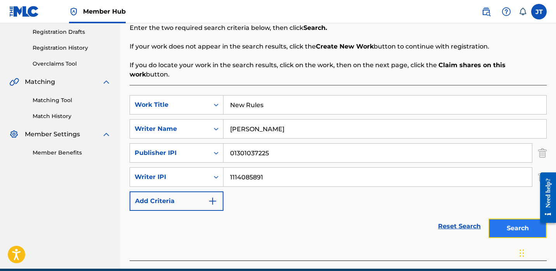
click at [500, 219] on button "Search" at bounding box center [518, 228] width 58 height 19
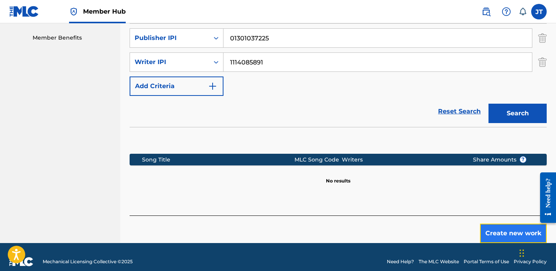
click at [489, 224] on button "Create new work" at bounding box center [513, 233] width 67 height 19
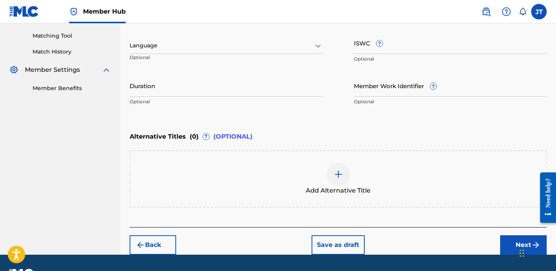
scroll to position [191, 0]
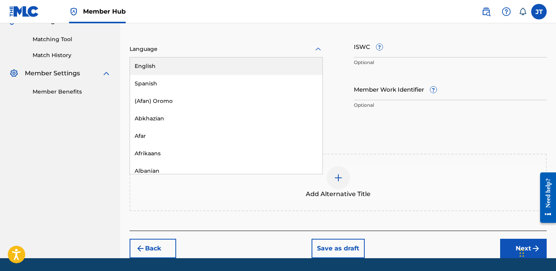
click at [241, 57] on div "English, 1 of 153. 153 results available. Use Up and Down to choose options, pr…" at bounding box center [226, 49] width 193 height 16
click at [240, 65] on div "English" at bounding box center [226, 65] width 193 height 17
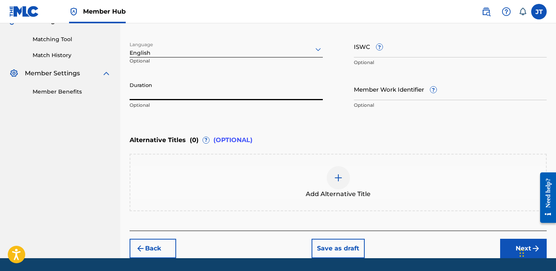
click at [186, 90] on input "Duration" at bounding box center [226, 89] width 193 height 22
click at [499, 245] on div "Back Save as draft Next" at bounding box center [338, 245] width 417 height 28
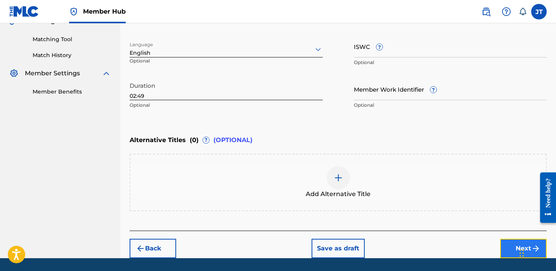
click at [502, 245] on button "Next" at bounding box center [523, 248] width 47 height 19
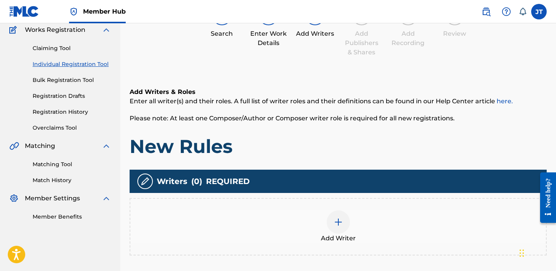
scroll to position [69, 0]
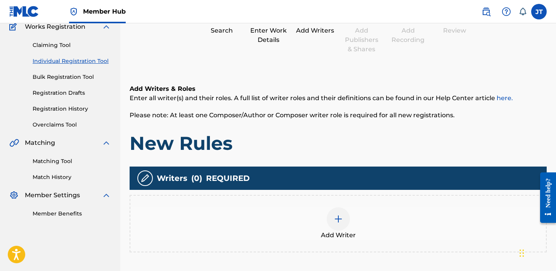
click at [344, 201] on div "Add Writer" at bounding box center [338, 223] width 417 height 57
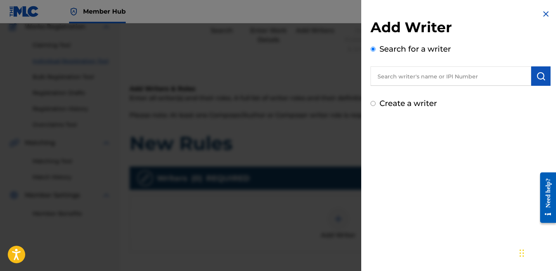
click at [398, 82] on input "text" at bounding box center [451, 75] width 161 height 19
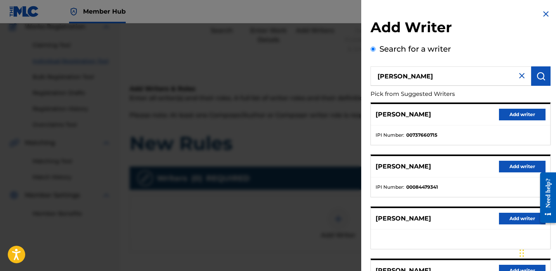
scroll to position [100, 0]
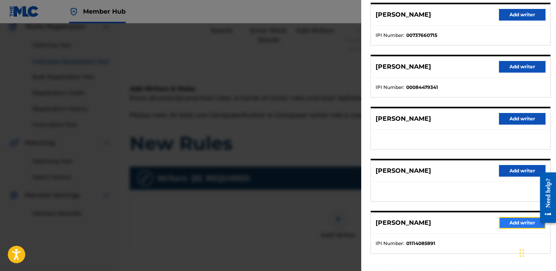
click at [502, 226] on button "Add writer" at bounding box center [522, 223] width 47 height 12
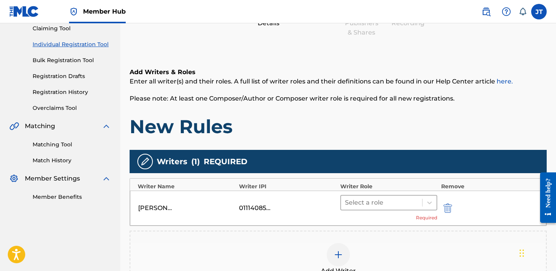
scroll to position [90, 0]
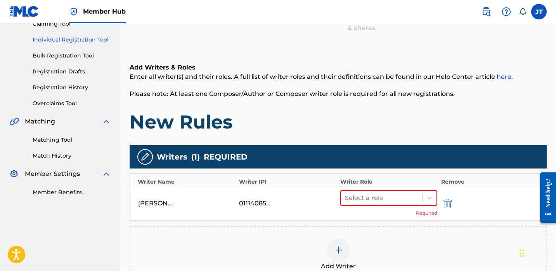
click at [332, 248] on div at bounding box center [338, 249] width 23 height 23
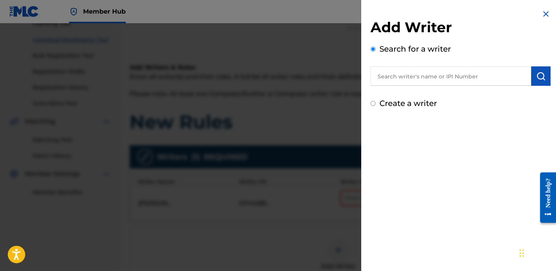
click at [412, 77] on input "text" at bounding box center [451, 75] width 161 height 19
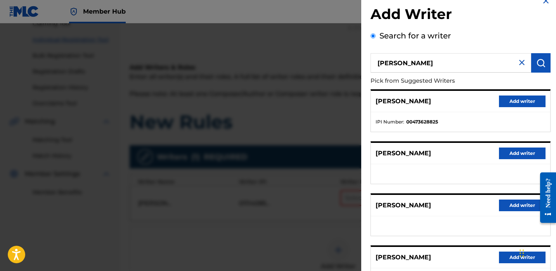
scroll to position [16, 0]
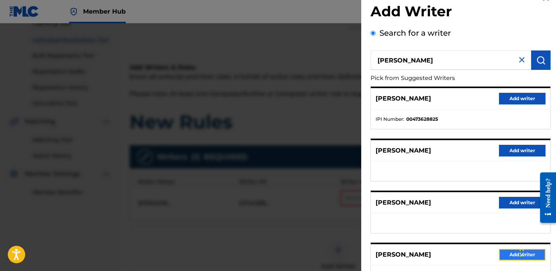
click at [499, 255] on button "Add writer" at bounding box center [522, 255] width 47 height 12
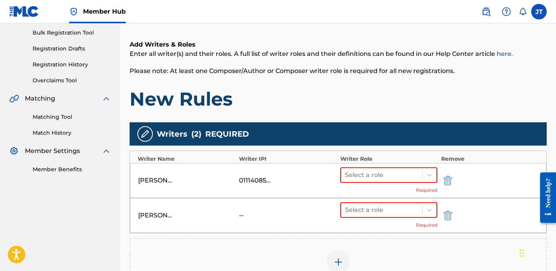
scroll to position [120, 0]
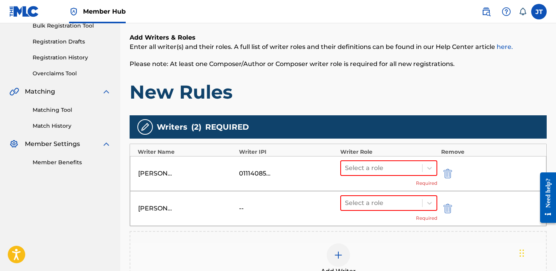
click at [334, 250] on img at bounding box center [338, 254] width 9 height 9
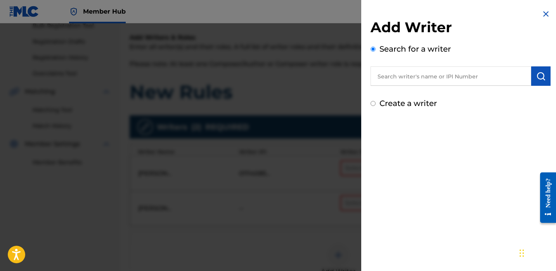
click at [401, 74] on input "text" at bounding box center [451, 75] width 161 height 19
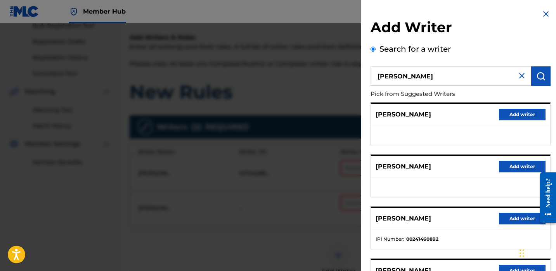
click at [496, 113] on div "[PERSON_NAME] Add writer" at bounding box center [460, 114] width 179 height 21
click at [503, 116] on button "Add writer" at bounding box center [522, 115] width 47 height 12
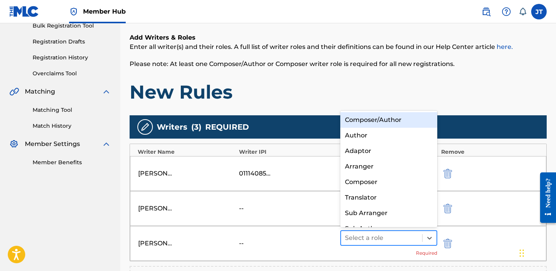
click at [394, 243] on div at bounding box center [381, 238] width 73 height 11
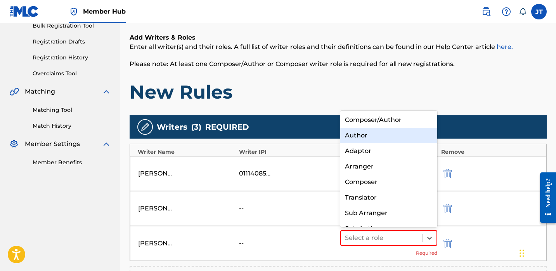
click at [371, 138] on div "Author" at bounding box center [388, 136] width 97 height 16
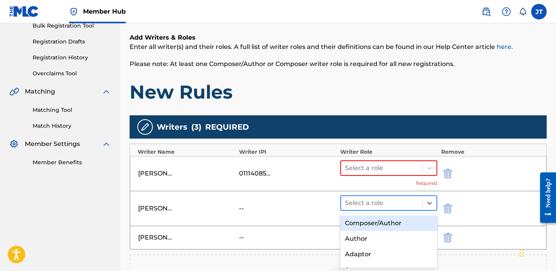
click at [375, 200] on div at bounding box center [381, 203] width 73 height 11
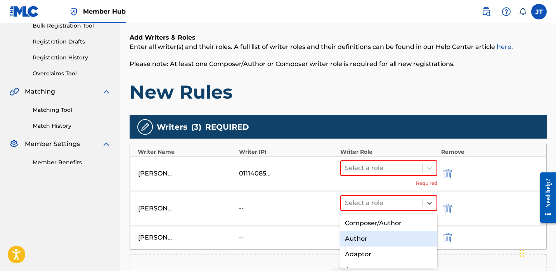
click at [370, 236] on div "Author" at bounding box center [388, 239] width 97 height 16
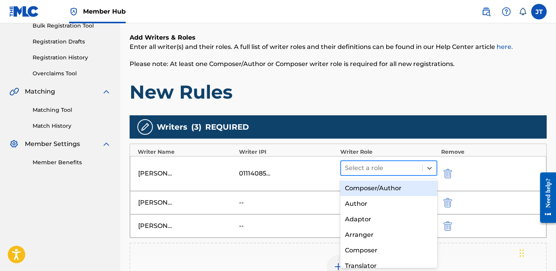
click at [373, 175] on div "Select a role" at bounding box center [388, 168] width 97 height 16
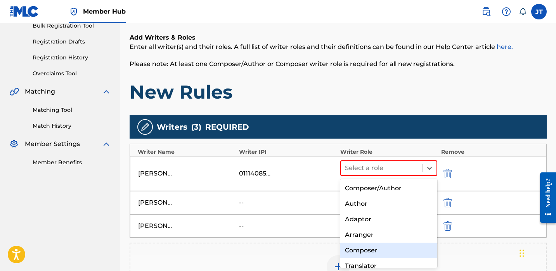
click at [364, 244] on div "Composer" at bounding box center [388, 251] width 97 height 16
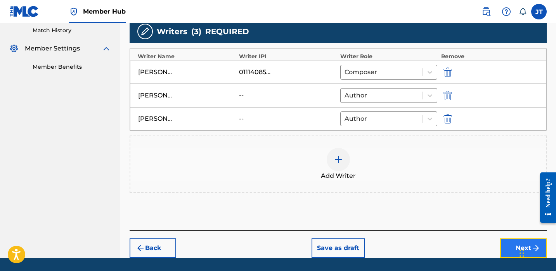
click at [509, 248] on button "Next" at bounding box center [523, 247] width 47 height 19
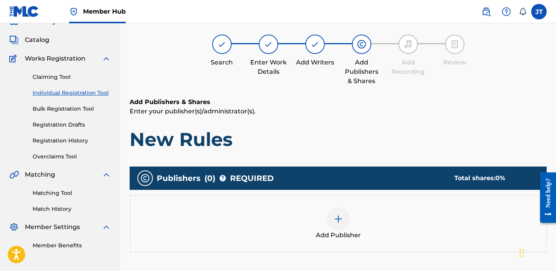
scroll to position [35, 0]
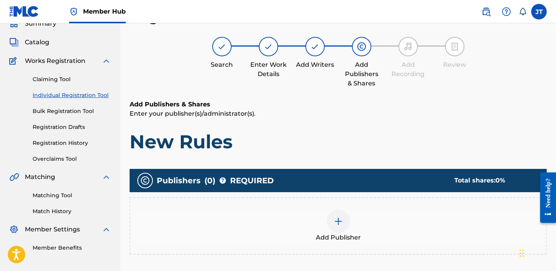
click at [337, 221] on img at bounding box center [338, 221] width 9 height 9
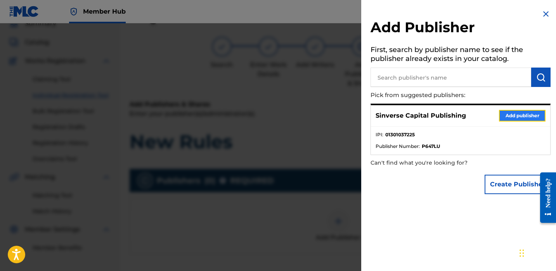
click at [523, 117] on button "Add publisher" at bounding box center [522, 116] width 47 height 12
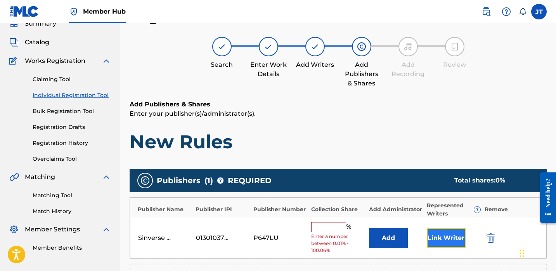
click at [437, 239] on button "Link Writer" at bounding box center [446, 237] width 39 height 19
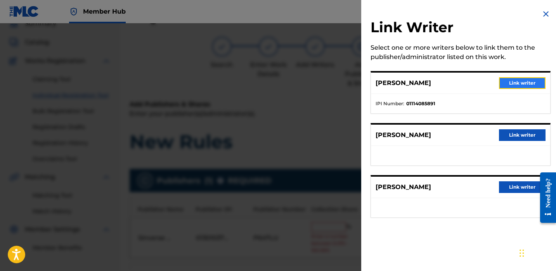
click at [509, 85] on button "Link writer" at bounding box center [522, 83] width 47 height 12
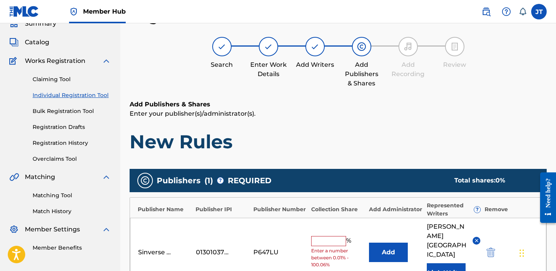
click at [324, 236] on input "text" at bounding box center [328, 241] width 35 height 10
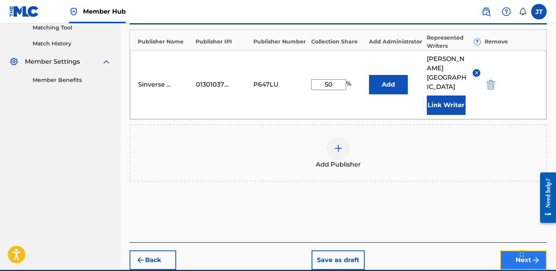
click at [510, 250] on button "Next" at bounding box center [523, 259] width 47 height 19
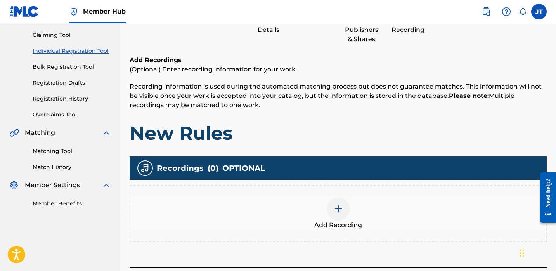
scroll to position [93, 0]
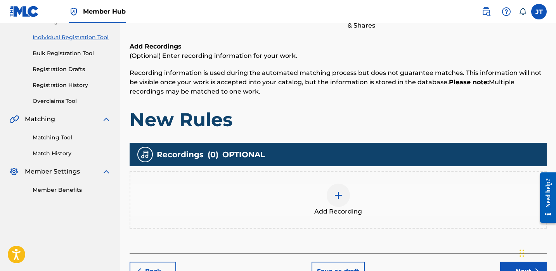
click at [333, 194] on div at bounding box center [338, 195] width 23 height 23
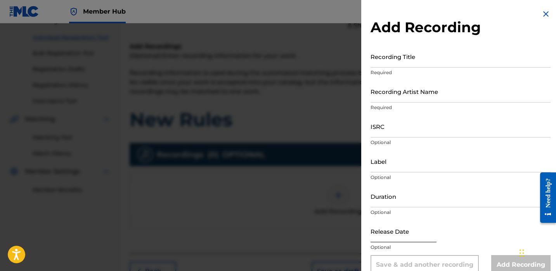
click at [384, 240] on input "text" at bounding box center [404, 231] width 66 height 22
click at [400, 201] on input "Duration" at bounding box center [461, 196] width 180 height 22
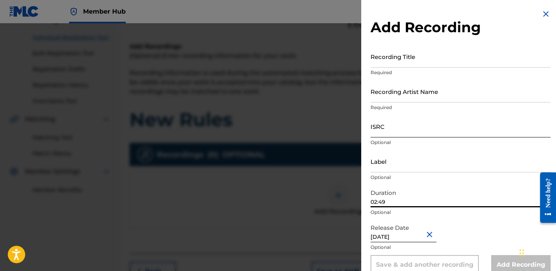
click at [402, 125] on input "ISRC" at bounding box center [461, 126] width 180 height 22
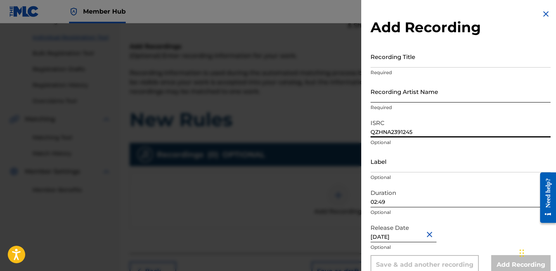
click at [393, 95] on input "Recording Artist Name" at bounding box center [461, 91] width 180 height 22
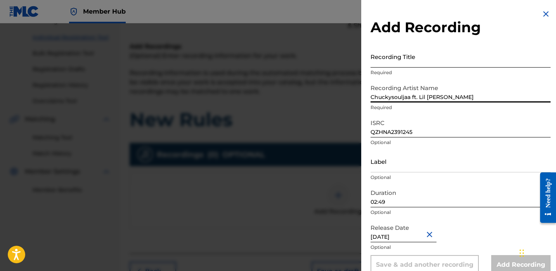
click at [410, 64] on input "Recording Title" at bounding box center [461, 56] width 180 height 22
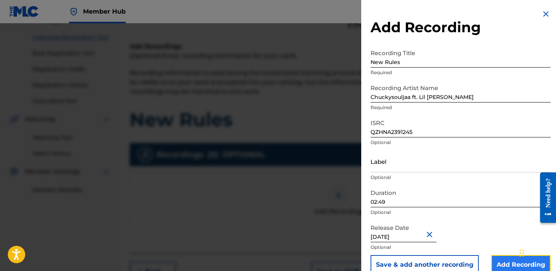
click at [502, 264] on input "Add Recording" at bounding box center [520, 264] width 59 height 19
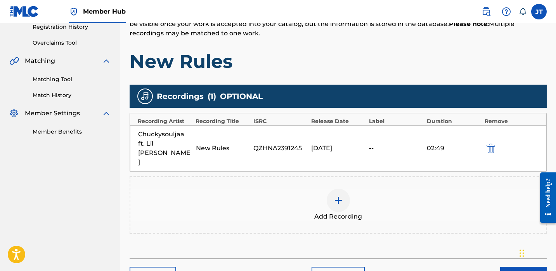
scroll to position [185, 0]
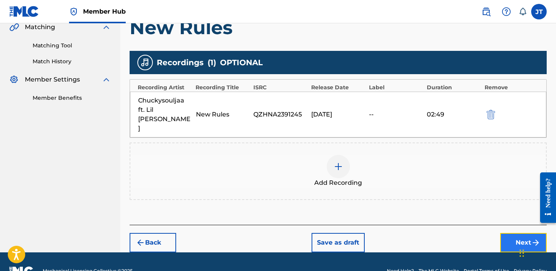
click at [514, 233] on button "Next" at bounding box center [523, 242] width 47 height 19
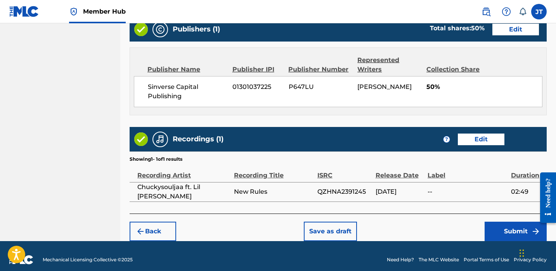
scroll to position [420, 0]
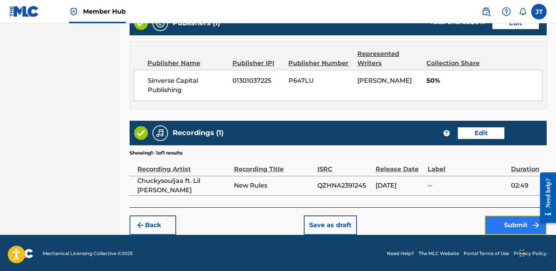
click at [498, 221] on button "Submit" at bounding box center [516, 224] width 62 height 19
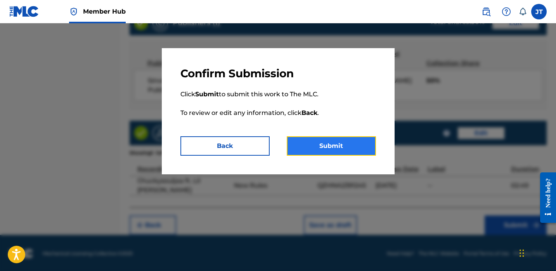
click at [351, 148] on button "Submit" at bounding box center [331, 145] width 89 height 19
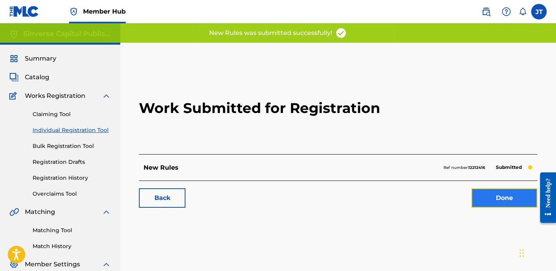
click at [491, 206] on link "Done" at bounding box center [505, 197] width 66 height 19
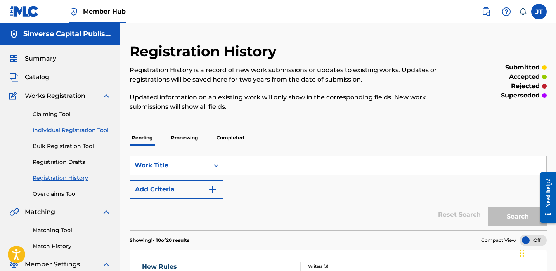
click at [95, 132] on link "Individual Registration Tool" at bounding box center [72, 130] width 78 height 8
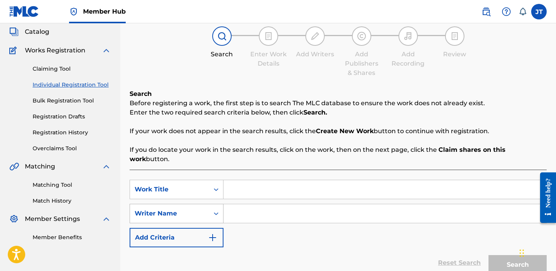
scroll to position [48, 0]
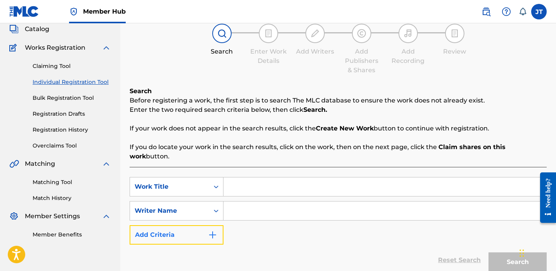
click at [201, 225] on button "Add Criteria" at bounding box center [177, 234] width 94 height 19
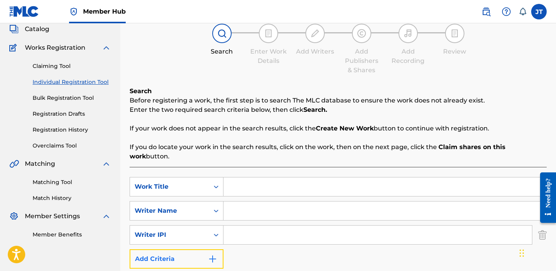
click at [200, 249] on button "Add Criteria" at bounding box center [177, 258] width 94 height 19
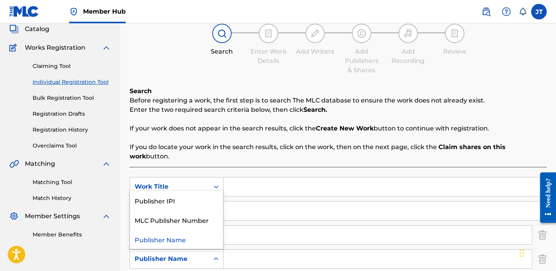
click at [200, 254] on div "Publisher Name" at bounding box center [170, 258] width 70 height 9
click at [200, 191] on div "Publisher IPI" at bounding box center [176, 200] width 93 height 19
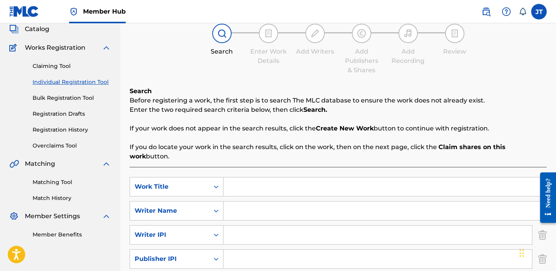
click at [229, 250] on input "Search Form" at bounding box center [378, 259] width 309 height 19
click at [254, 226] on input "Search Form" at bounding box center [378, 235] width 309 height 19
click at [243, 177] on input "Search Form" at bounding box center [385, 186] width 323 height 19
click at [236, 206] on input "Search Form" at bounding box center [385, 210] width 323 height 19
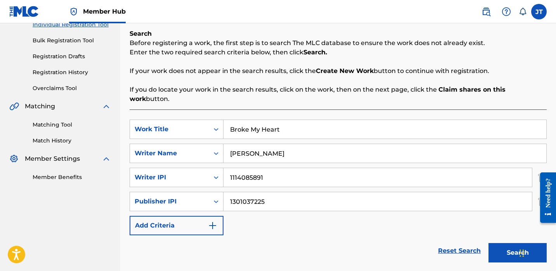
scroll to position [109, 0]
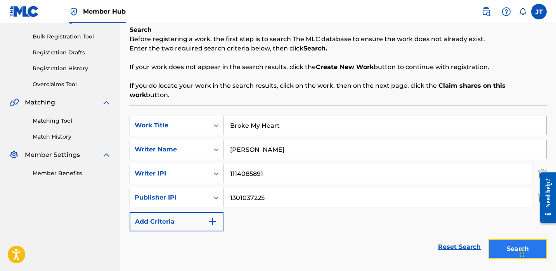
click at [490, 239] on button "Search" at bounding box center [518, 248] width 58 height 19
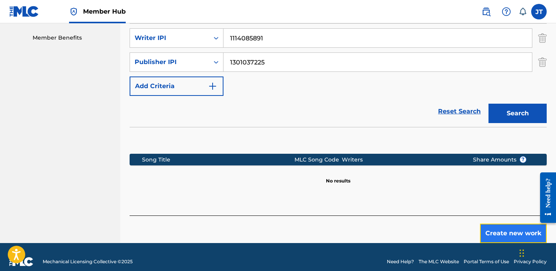
click at [497, 224] on button "Create new work" at bounding box center [513, 233] width 67 height 19
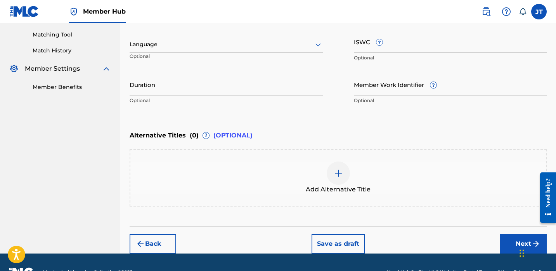
scroll to position [194, 0]
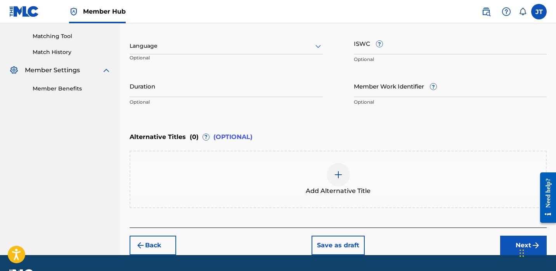
click at [266, 52] on div "Language" at bounding box center [226, 46] width 193 height 16
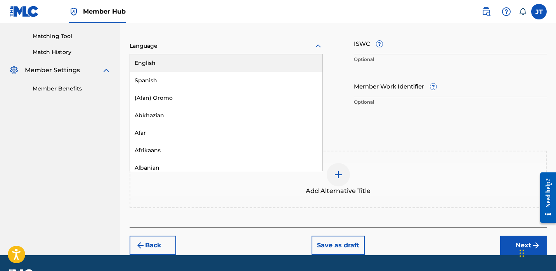
click at [264, 69] on div "English" at bounding box center [226, 62] width 193 height 17
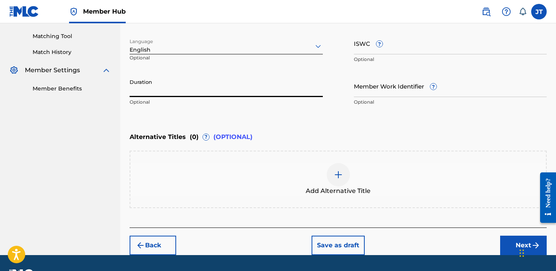
click at [184, 92] on input "Duration" at bounding box center [226, 86] width 193 height 22
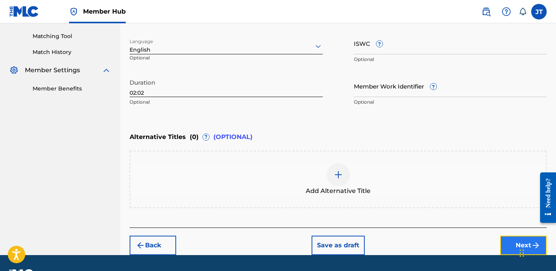
click at [507, 242] on button "Next" at bounding box center [523, 245] width 47 height 19
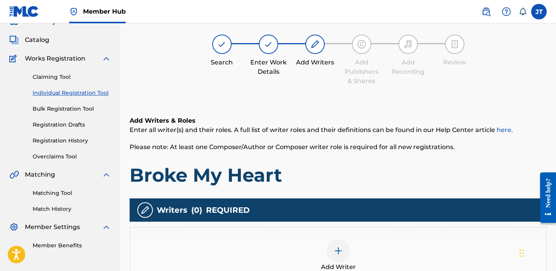
scroll to position [35, 0]
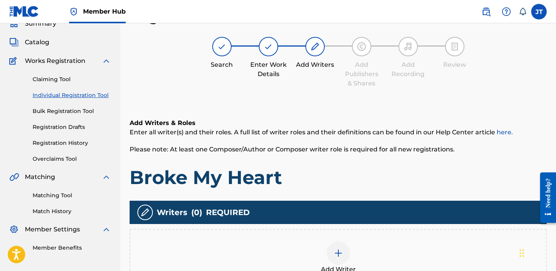
click at [337, 261] on div at bounding box center [338, 252] width 23 height 23
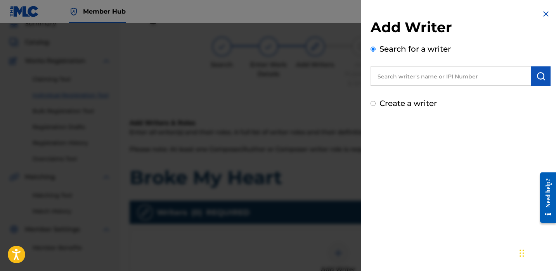
click at [424, 81] on input "text" at bounding box center [451, 75] width 161 height 19
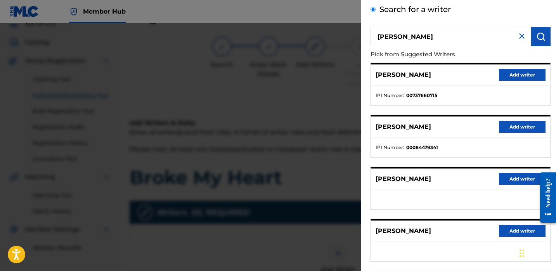
scroll to position [131, 0]
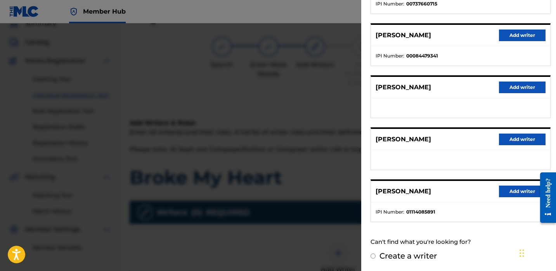
click at [492, 191] on div "[PERSON_NAME] Add writer" at bounding box center [460, 191] width 179 height 21
click at [500, 191] on button "Add writer" at bounding box center [522, 192] width 47 height 12
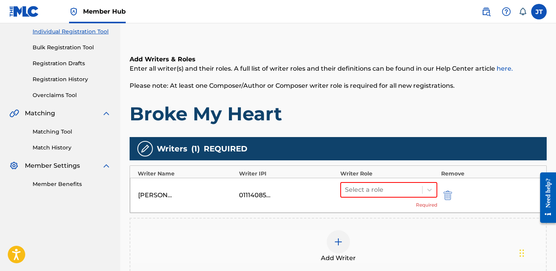
scroll to position [130, 0]
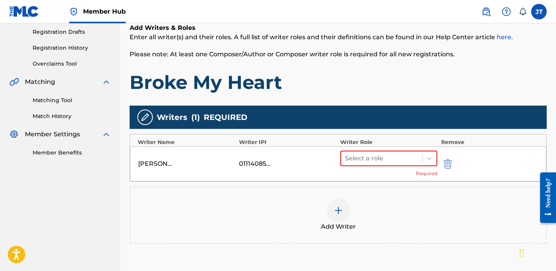
click at [337, 215] on div at bounding box center [338, 210] width 23 height 23
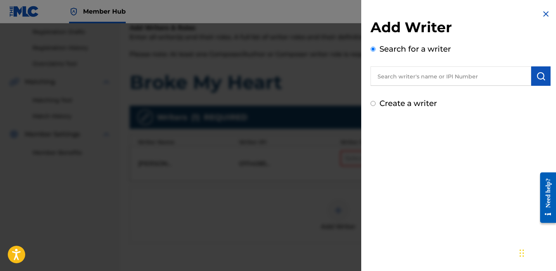
click at [409, 75] on input "text" at bounding box center [451, 75] width 161 height 19
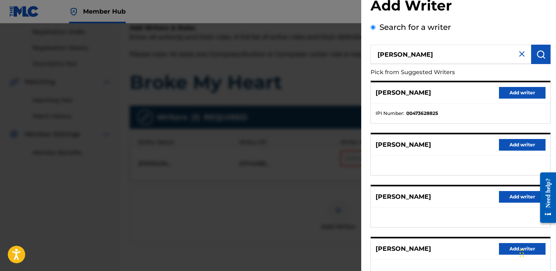
scroll to position [31, 0]
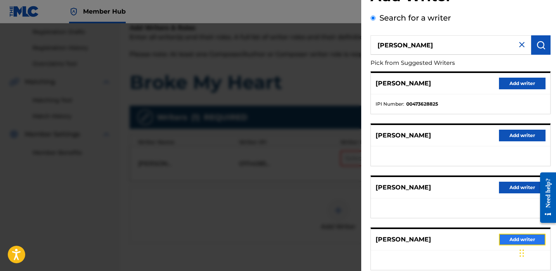
click at [499, 239] on button "Add writer" at bounding box center [522, 240] width 47 height 12
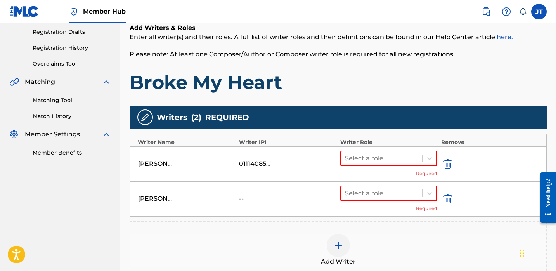
click at [330, 254] on div "Add Writer" at bounding box center [338, 250] width 416 height 33
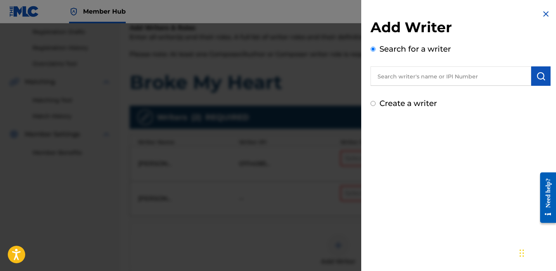
click at [418, 78] on input "text" at bounding box center [451, 75] width 161 height 19
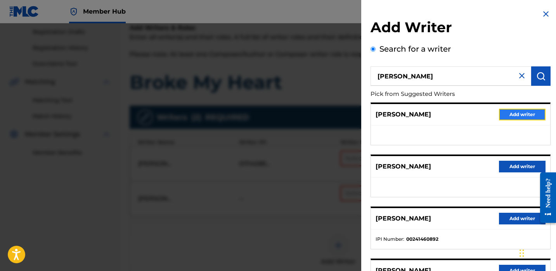
click at [502, 113] on button "Add writer" at bounding box center [522, 115] width 47 height 12
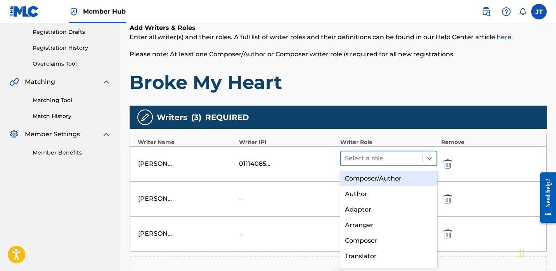
click at [405, 158] on div at bounding box center [381, 158] width 73 height 11
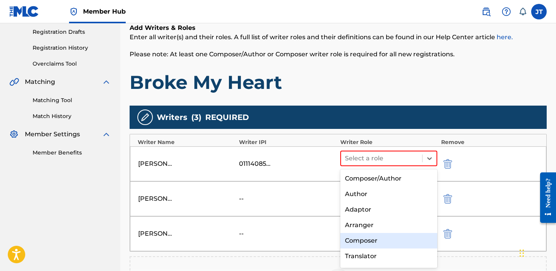
click at [366, 239] on div "Composer" at bounding box center [388, 241] width 97 height 16
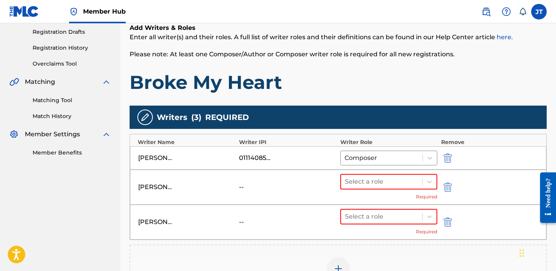
click at [379, 191] on div "Select a role Required" at bounding box center [388, 187] width 97 height 26
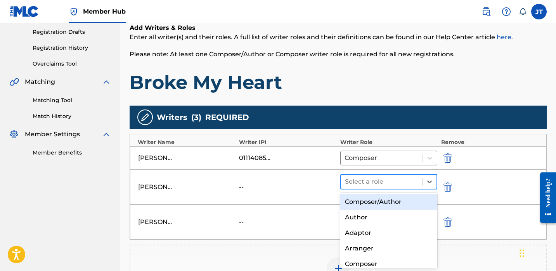
click at [380, 181] on div at bounding box center [381, 181] width 73 height 11
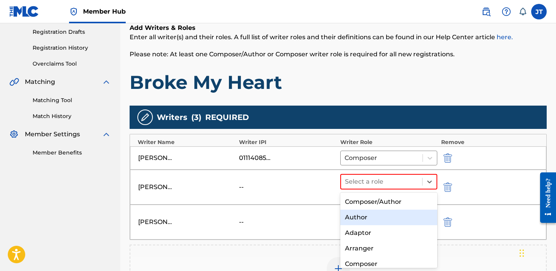
click at [367, 217] on div "Author" at bounding box center [388, 218] width 97 height 16
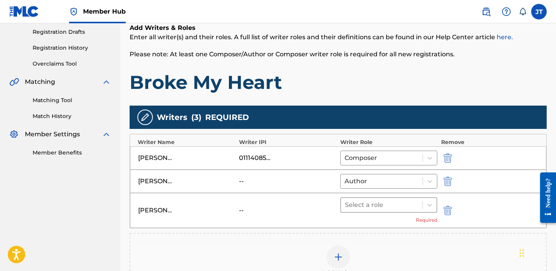
click at [372, 201] on div at bounding box center [381, 205] width 73 height 11
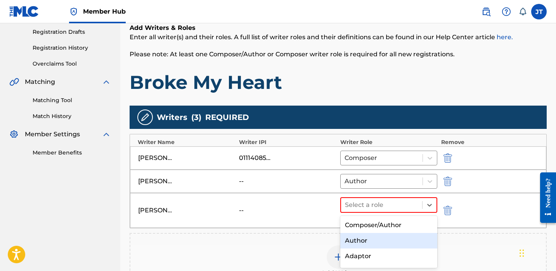
click at [364, 244] on div "Author" at bounding box center [388, 241] width 97 height 16
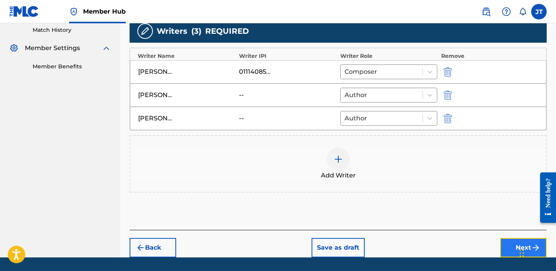
click at [509, 244] on button "Next" at bounding box center [523, 247] width 47 height 19
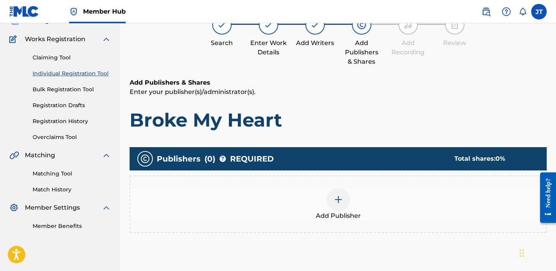
scroll to position [83, 0]
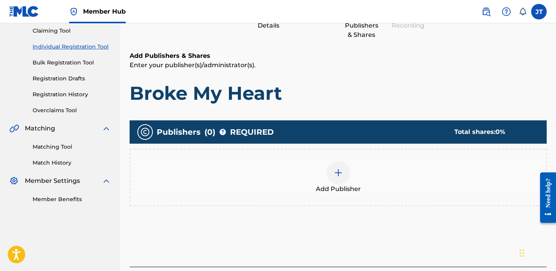
click at [353, 181] on div "Add Publisher" at bounding box center [338, 177] width 416 height 33
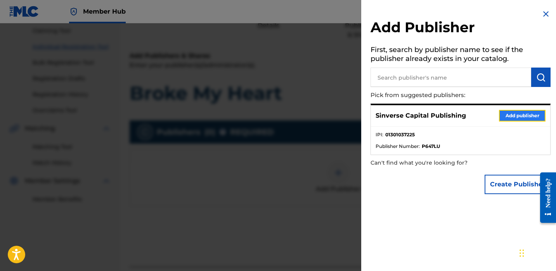
click at [505, 113] on button "Add publisher" at bounding box center [522, 116] width 47 height 12
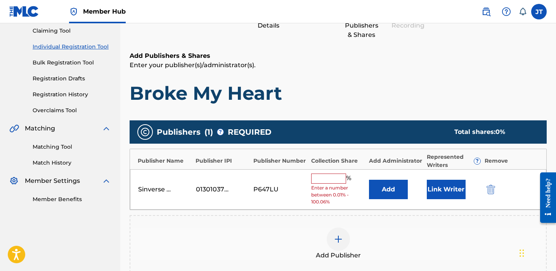
click at [342, 177] on input "text" at bounding box center [328, 179] width 35 height 10
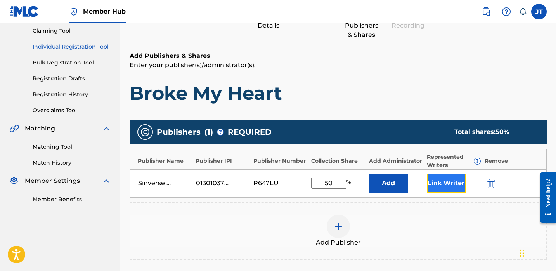
click at [432, 184] on button "Link Writer" at bounding box center [446, 183] width 39 height 19
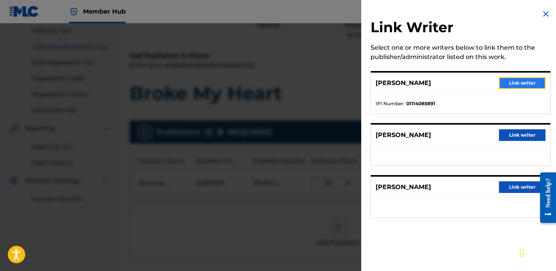
click at [509, 81] on button "Link writer" at bounding box center [522, 83] width 47 height 12
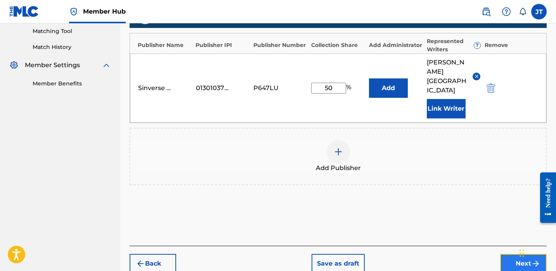
click at [502, 254] on button "Next" at bounding box center [523, 263] width 47 height 19
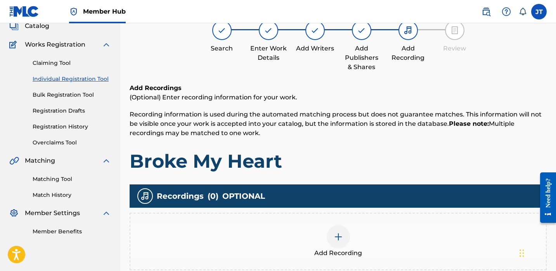
scroll to position [78, 0]
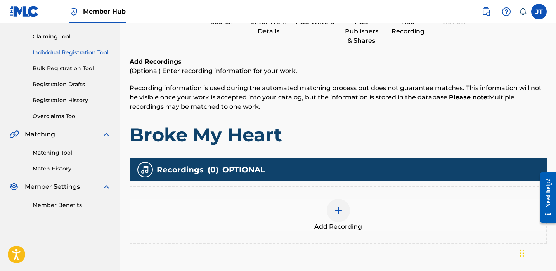
click at [338, 209] on img at bounding box center [338, 210] width 9 height 9
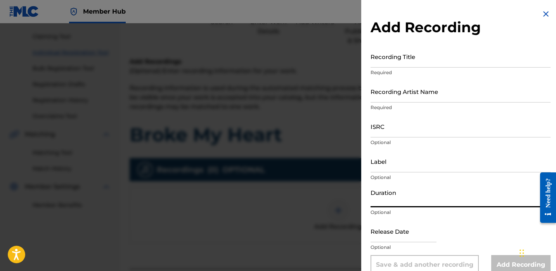
click at [385, 199] on input "Duration" at bounding box center [461, 196] width 180 height 22
click at [395, 96] on input "Recording Artist Name" at bounding box center [461, 91] width 180 height 22
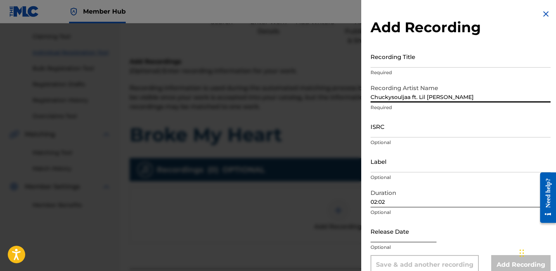
click at [391, 226] on input "text" at bounding box center [404, 231] width 66 height 22
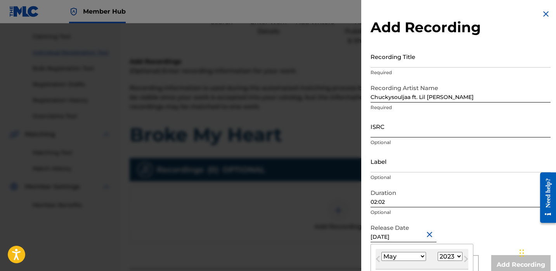
click at [408, 129] on input "ISRC" at bounding box center [461, 126] width 180 height 22
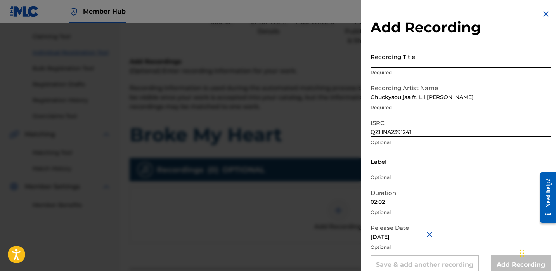
click at [403, 55] on input "Recording Title" at bounding box center [461, 56] width 180 height 22
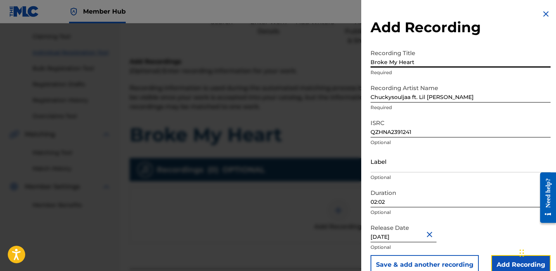
click at [507, 259] on input "Add Recording" at bounding box center [520, 264] width 59 height 19
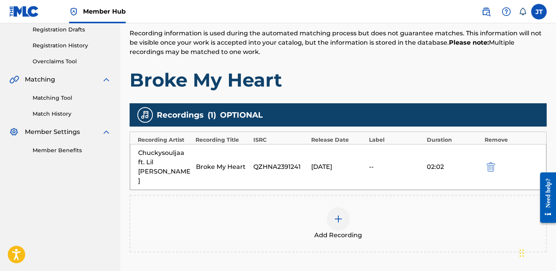
scroll to position [185, 0]
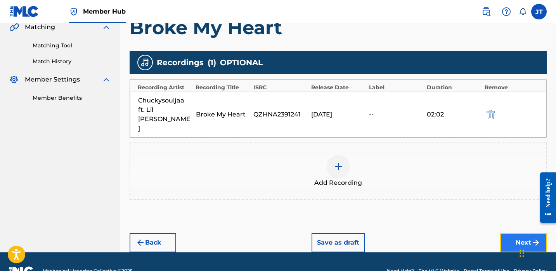
click at [509, 233] on button "Next" at bounding box center [523, 242] width 47 height 19
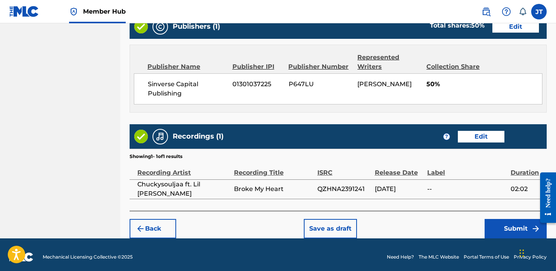
scroll to position [420, 0]
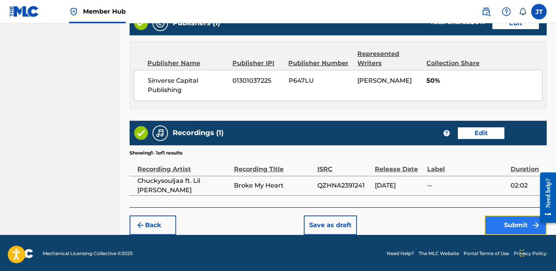
click at [505, 215] on button "Submit" at bounding box center [516, 224] width 62 height 19
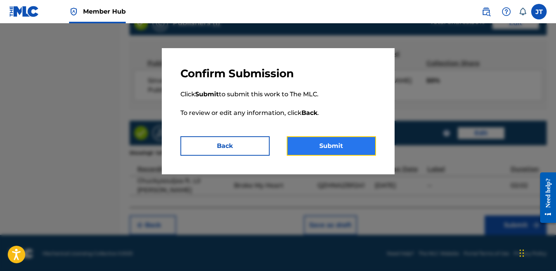
click at [360, 153] on button "Submit" at bounding box center [331, 145] width 89 height 19
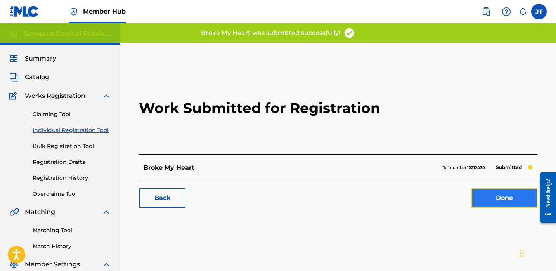
click at [488, 198] on link "Done" at bounding box center [505, 197] width 66 height 19
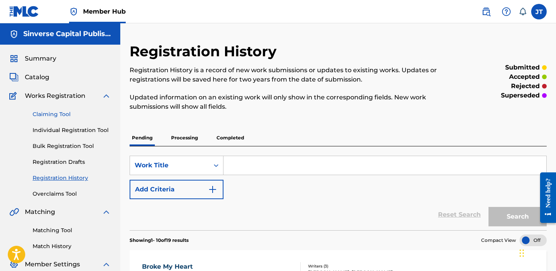
click at [64, 116] on link "Claiming Tool" at bounding box center [72, 114] width 78 height 8
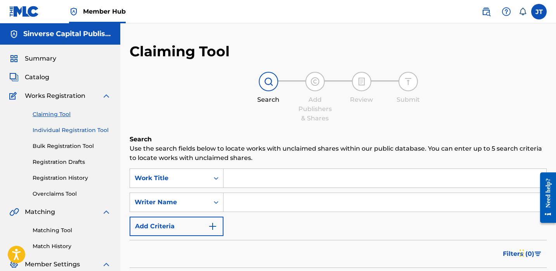
click at [63, 129] on link "Individual Registration Tool" at bounding box center [72, 130] width 78 height 8
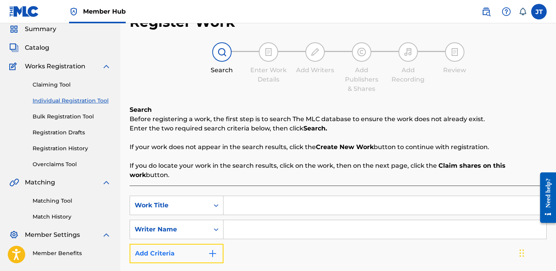
click at [208, 244] on button "Add Criteria" at bounding box center [177, 253] width 94 height 19
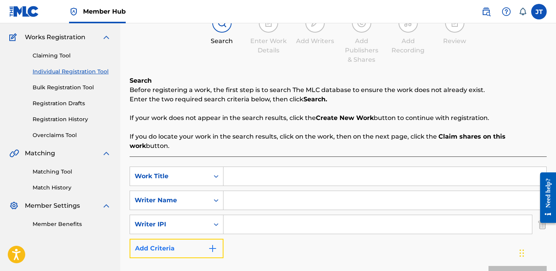
scroll to position [63, 0]
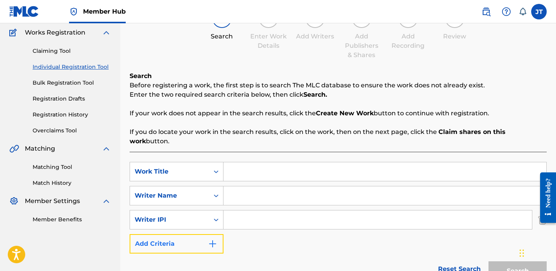
click at [207, 243] on button "Add Criteria" at bounding box center [177, 243] width 94 height 19
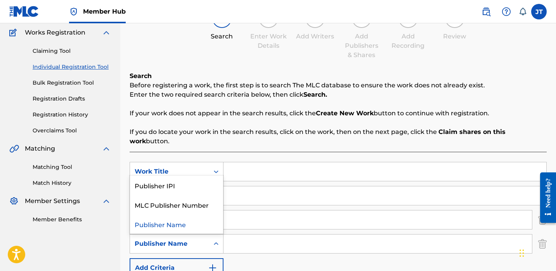
click at [212, 237] on div "Search Form" at bounding box center [216, 244] width 14 height 14
click at [206, 180] on div "Publisher IPI" at bounding box center [176, 184] width 93 height 19
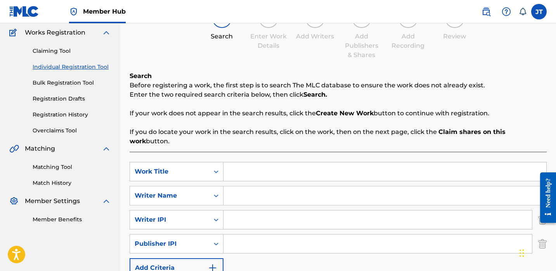
click at [247, 234] on input "Search Form" at bounding box center [378, 243] width 309 height 19
click at [267, 210] on input "Search Form" at bounding box center [378, 219] width 309 height 19
click at [251, 164] on input "Search Form" at bounding box center [385, 171] width 323 height 19
click at [254, 187] on input "Search Form" at bounding box center [385, 195] width 323 height 19
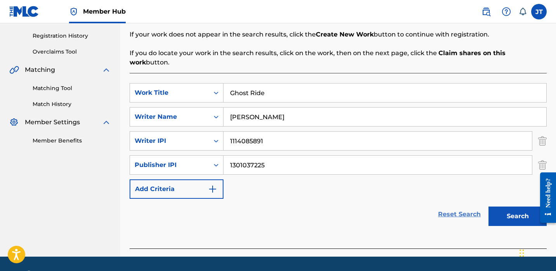
scroll to position [156, 0]
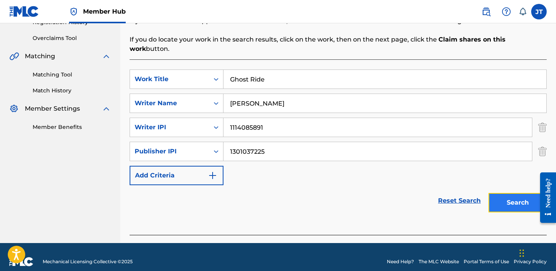
click at [514, 193] on button "Search" at bounding box center [518, 202] width 58 height 19
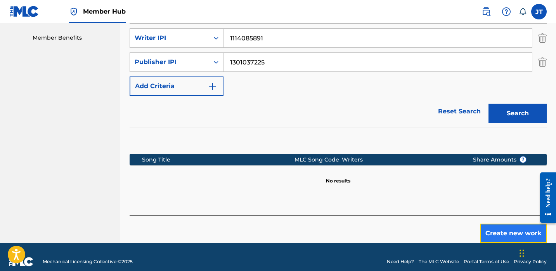
click at [488, 224] on button "Create new work" at bounding box center [513, 233] width 67 height 19
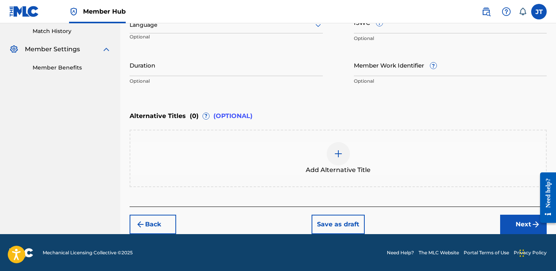
scroll to position [206, 0]
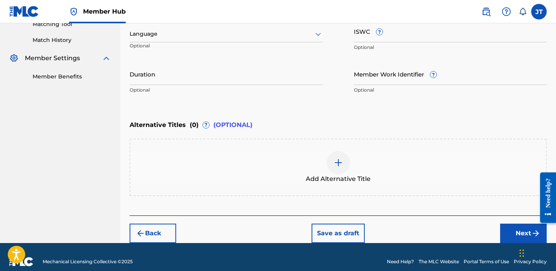
click at [233, 38] on div at bounding box center [226, 34] width 193 height 10
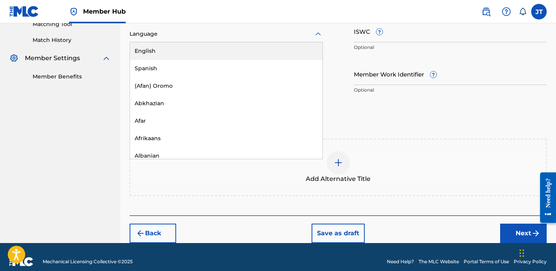
click at [224, 53] on div "English" at bounding box center [226, 50] width 193 height 17
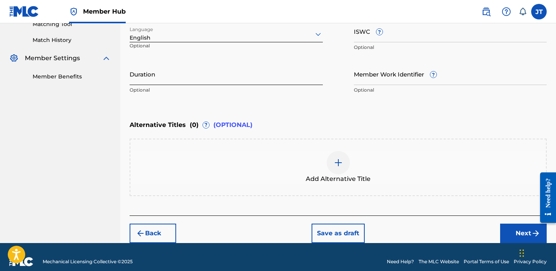
click at [185, 75] on input "Duration" at bounding box center [226, 74] width 193 height 22
click at [516, 231] on button "Next" at bounding box center [523, 233] width 47 height 19
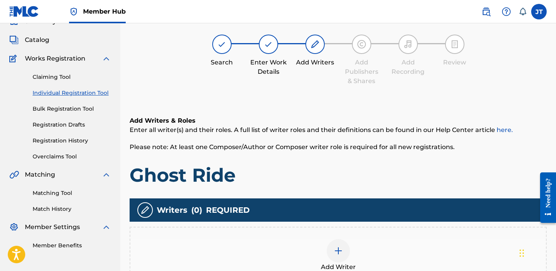
scroll to position [35, 0]
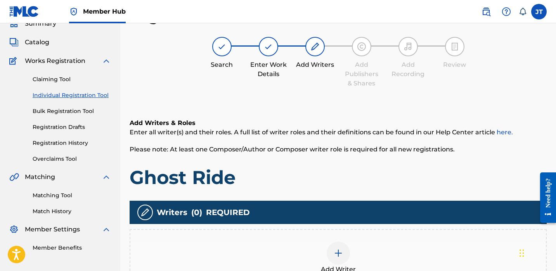
click at [347, 248] on div at bounding box center [338, 252] width 23 height 23
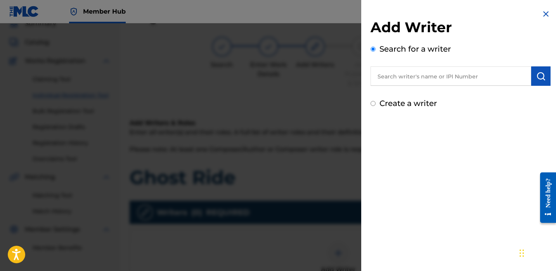
click at [451, 75] on input "text" at bounding box center [451, 75] width 161 height 19
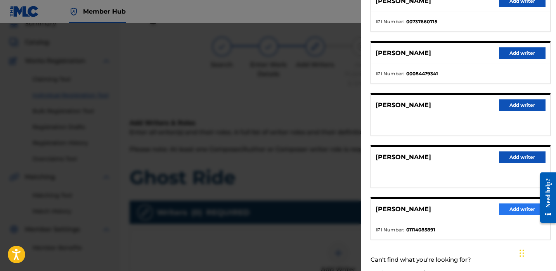
scroll to position [115, 0]
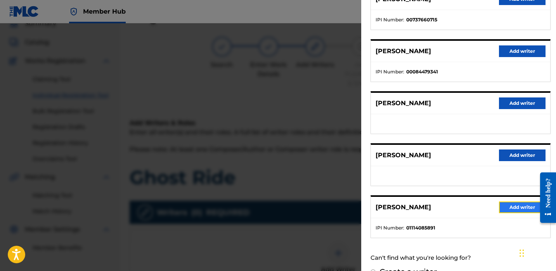
click at [502, 212] on button "Add writer" at bounding box center [522, 207] width 47 height 12
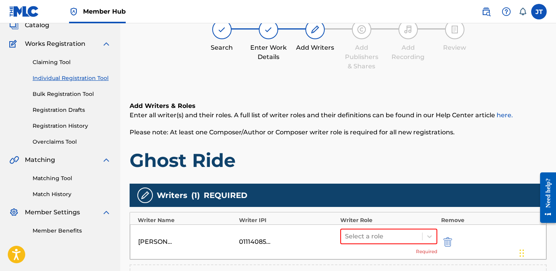
scroll to position [71, 0]
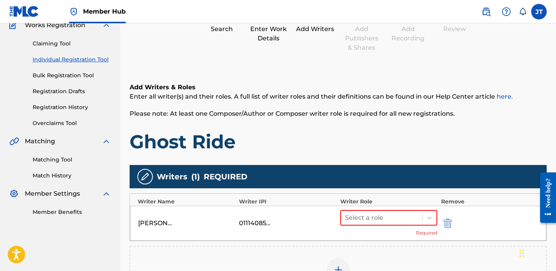
click at [337, 256] on div "Add Writer" at bounding box center [338, 274] width 417 height 57
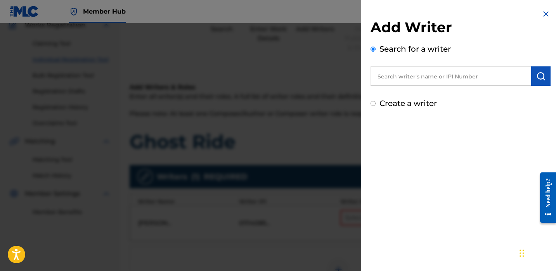
click at [424, 69] on input "text" at bounding box center [451, 75] width 161 height 19
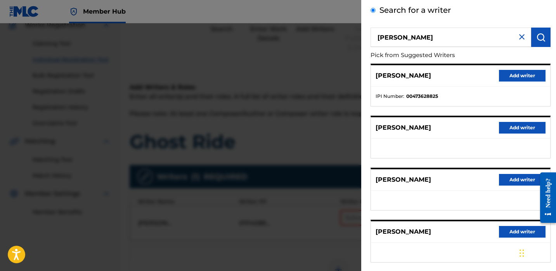
scroll to position [54, 0]
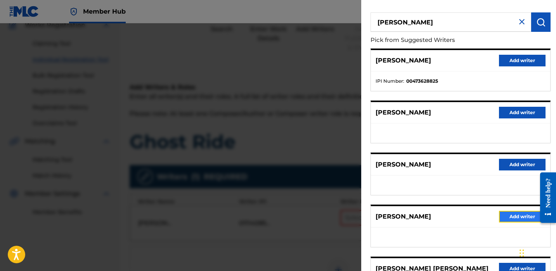
click at [500, 217] on button "Add writer" at bounding box center [522, 217] width 47 height 12
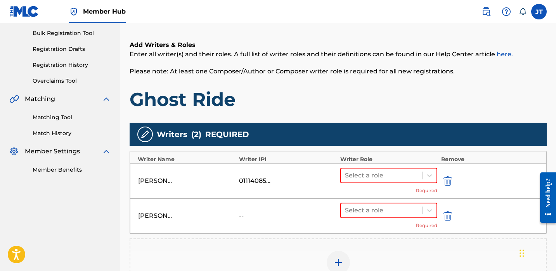
scroll to position [118, 0]
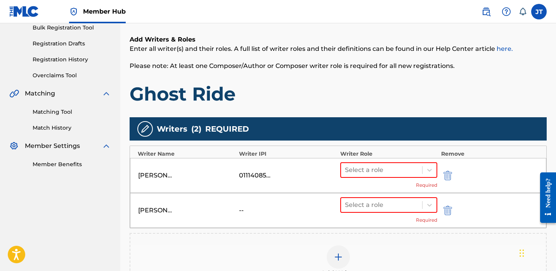
click at [337, 256] on img at bounding box center [338, 256] width 9 height 9
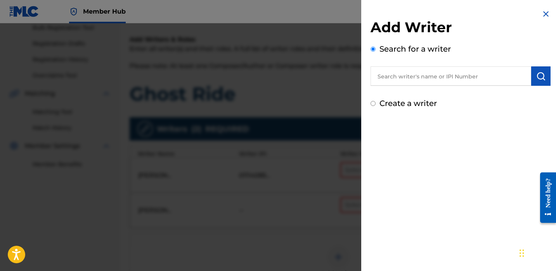
click at [410, 88] on div "Add Writer Search for a writer Create a writer" at bounding box center [461, 64] width 180 height 90
click at [410, 79] on input "text" at bounding box center [451, 75] width 161 height 19
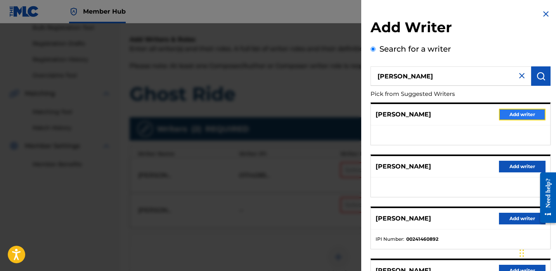
click at [509, 116] on button "Add writer" at bounding box center [522, 115] width 47 height 12
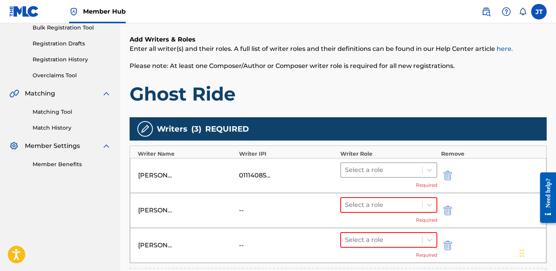
click at [387, 167] on div at bounding box center [381, 170] width 73 height 11
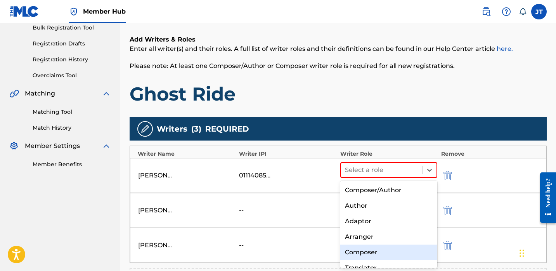
click at [370, 247] on div "Composer" at bounding box center [388, 253] width 97 height 16
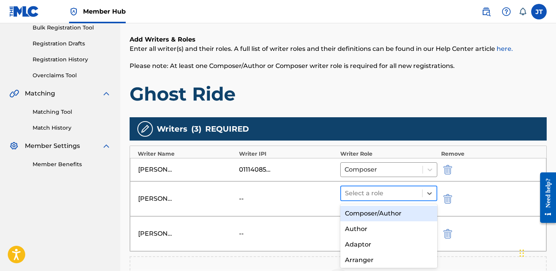
click at [372, 193] on div at bounding box center [381, 193] width 73 height 11
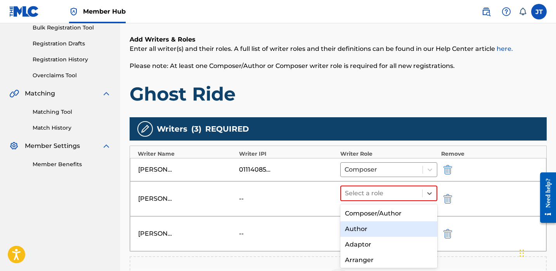
click at [368, 233] on div "Author" at bounding box center [388, 229] width 97 height 16
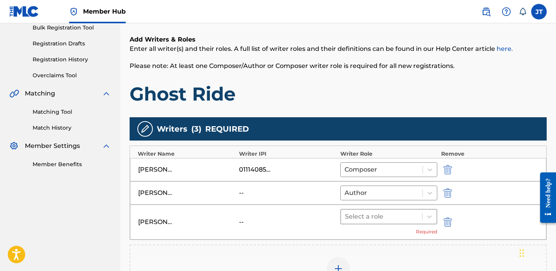
click at [374, 218] on div at bounding box center [381, 216] width 73 height 11
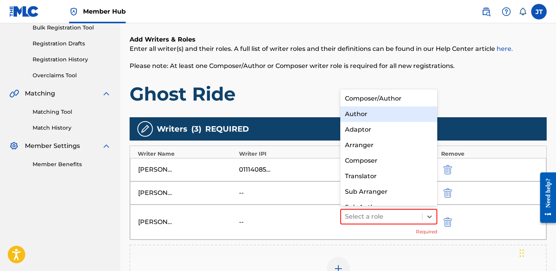
click at [371, 116] on div "Author" at bounding box center [388, 114] width 97 height 16
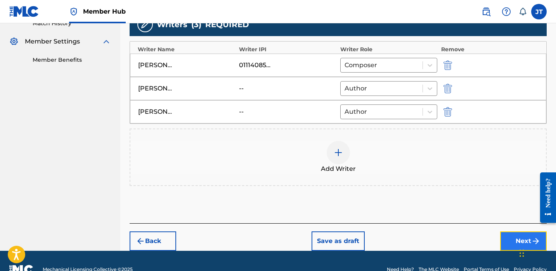
click at [503, 238] on button "Next" at bounding box center [523, 240] width 47 height 19
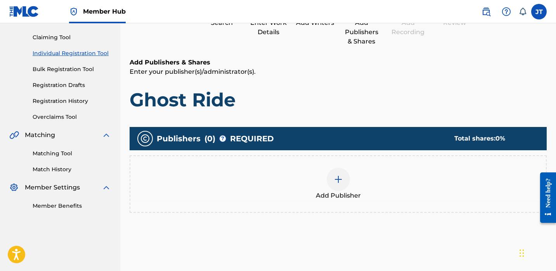
scroll to position [80, 0]
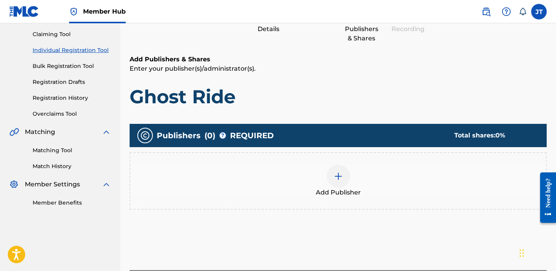
click at [338, 179] on img at bounding box center [338, 176] width 9 height 9
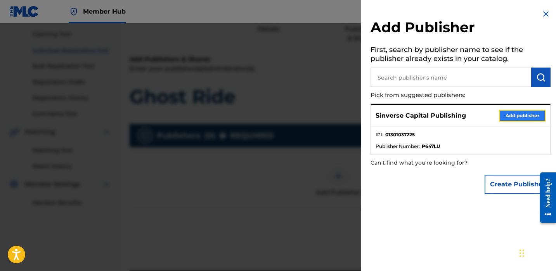
click at [507, 114] on button "Add publisher" at bounding box center [522, 116] width 47 height 12
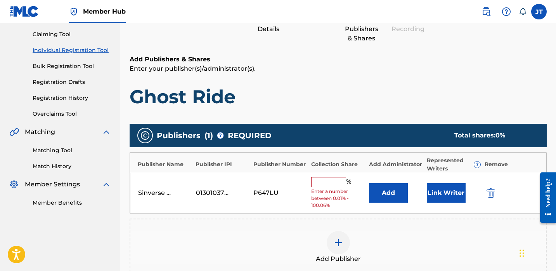
click at [330, 179] on input "text" at bounding box center [328, 182] width 35 height 10
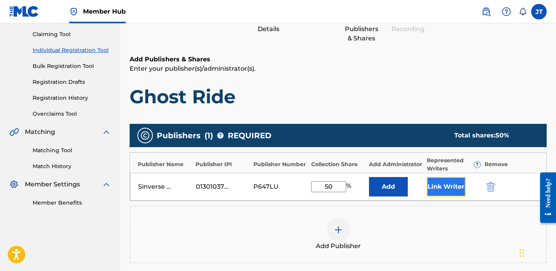
click at [431, 192] on button "Link Writer" at bounding box center [446, 186] width 39 height 19
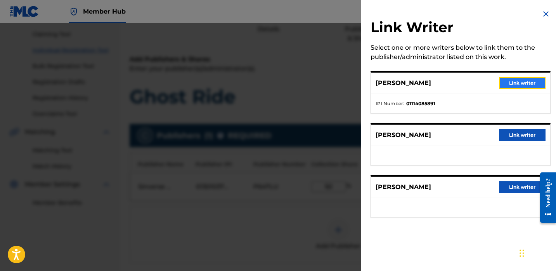
click at [511, 82] on button "Link writer" at bounding box center [522, 83] width 47 height 12
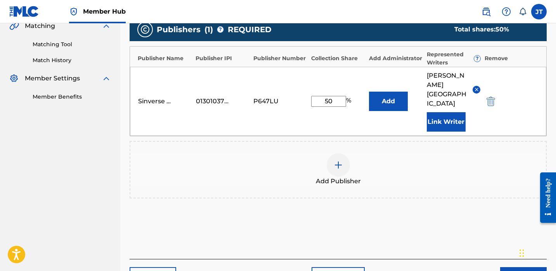
scroll to position [210, 0]
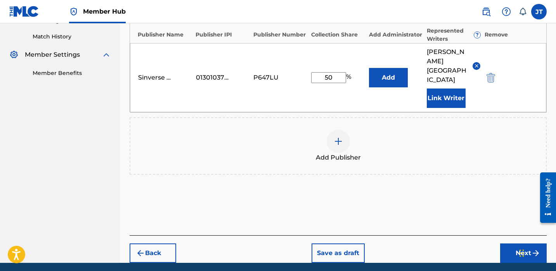
click at [499, 238] on div "Back Save as draft Next" at bounding box center [338, 249] width 417 height 28
click at [501, 243] on button "Next" at bounding box center [523, 252] width 47 height 19
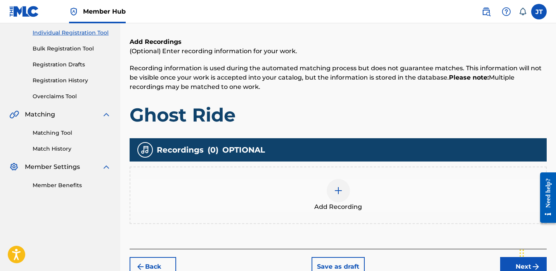
scroll to position [109, 0]
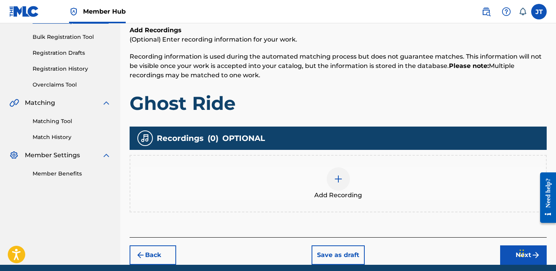
click at [341, 180] on img at bounding box center [338, 178] width 9 height 9
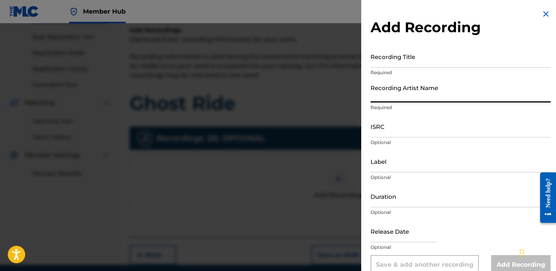
click at [397, 84] on input "Recording Artist Name" at bounding box center [461, 91] width 180 height 22
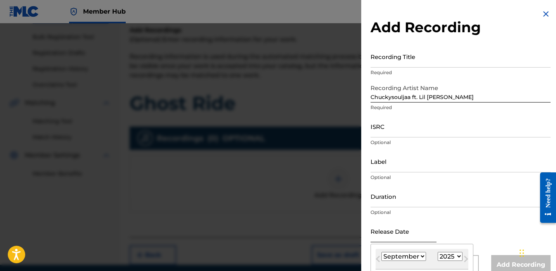
click at [401, 236] on input "text" at bounding box center [404, 231] width 66 height 22
click at [411, 58] on input "Recording Title" at bounding box center [461, 56] width 180 height 22
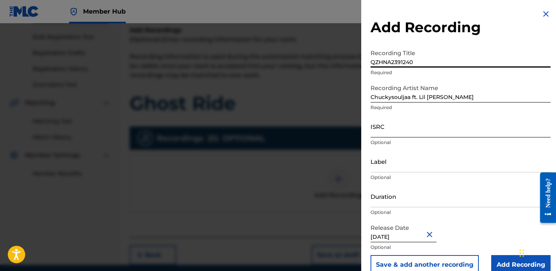
click at [400, 115] on input "ISRC" at bounding box center [461, 126] width 180 height 22
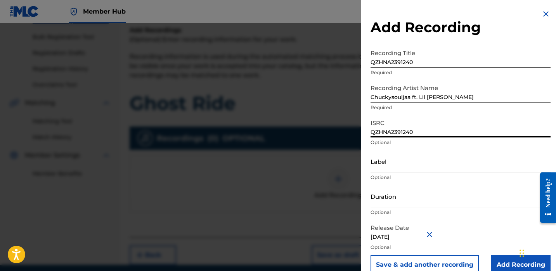
click at [422, 62] on input "QZHNA2391240" at bounding box center [461, 56] width 180 height 22
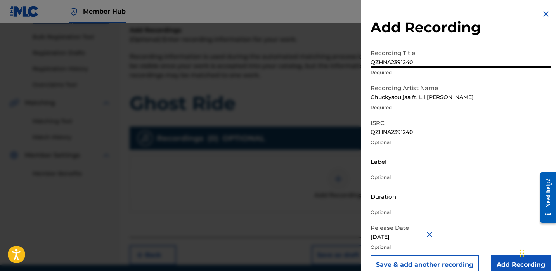
drag, startPoint x: 423, startPoint y: 62, endPoint x: 360, endPoint y: 62, distance: 62.9
click at [360, 62] on div "Add Recording Recording Title QZHNA2391240 Required Recording Artist Name [PERS…" at bounding box center [278, 147] width 556 height 248
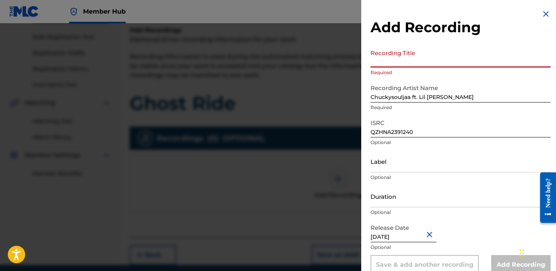
click at [396, 209] on p "Optional" at bounding box center [461, 212] width 180 height 7
click at [398, 199] on input "Duration" at bounding box center [461, 196] width 180 height 22
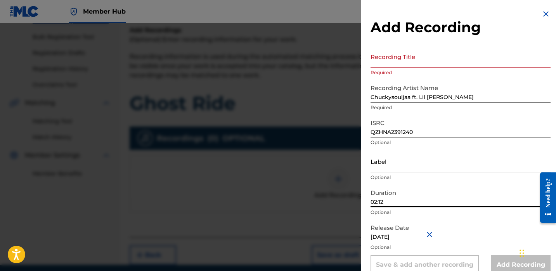
click at [393, 69] on p "Required" at bounding box center [461, 72] width 180 height 7
click at [393, 64] on input "Recording Title" at bounding box center [461, 56] width 180 height 22
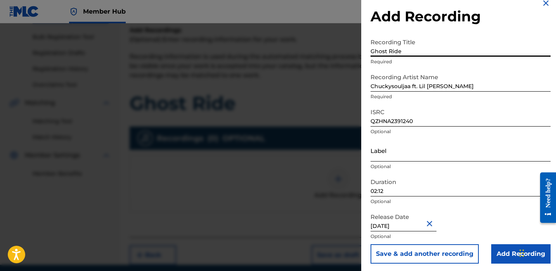
scroll to position [13, 0]
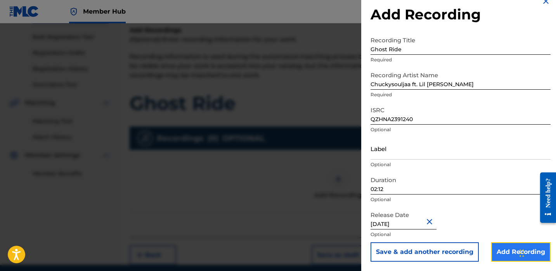
click at [496, 249] on input "Add Recording" at bounding box center [520, 251] width 59 height 19
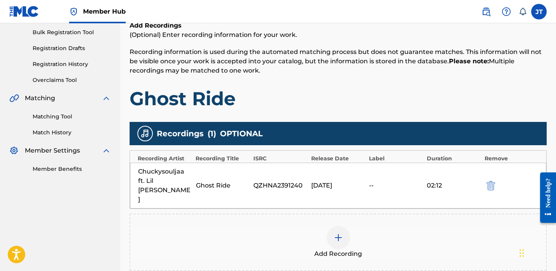
scroll to position [185, 0]
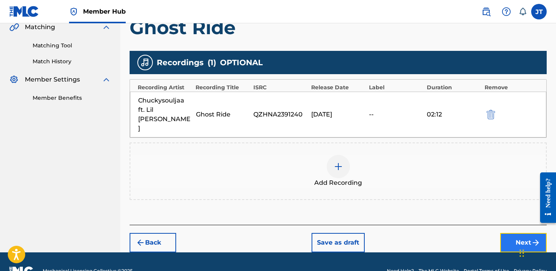
click at [510, 233] on button "Next" at bounding box center [523, 242] width 47 height 19
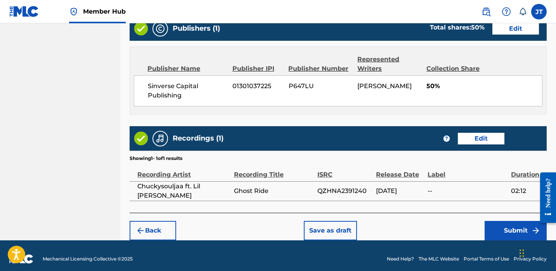
scroll to position [420, 0]
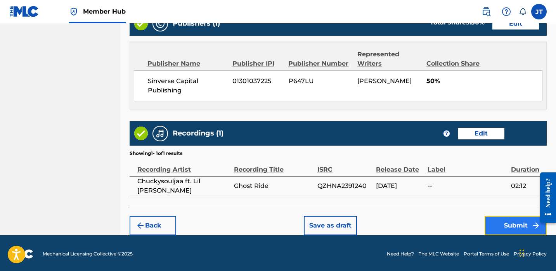
click at [492, 217] on button "Submit" at bounding box center [516, 225] width 62 height 19
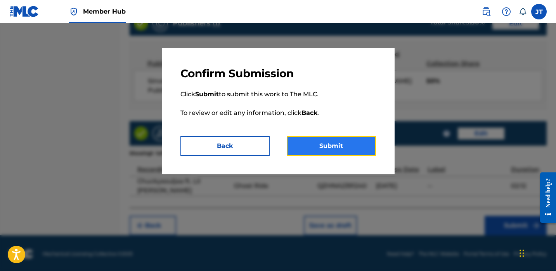
click at [352, 154] on button "Submit" at bounding box center [331, 145] width 89 height 19
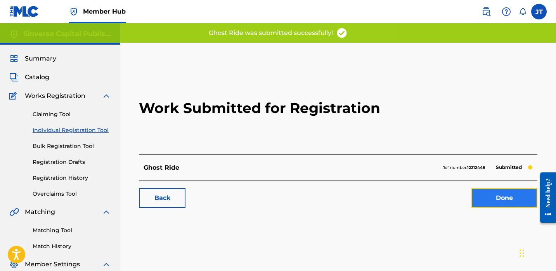
click at [489, 196] on link "Done" at bounding box center [505, 197] width 66 height 19
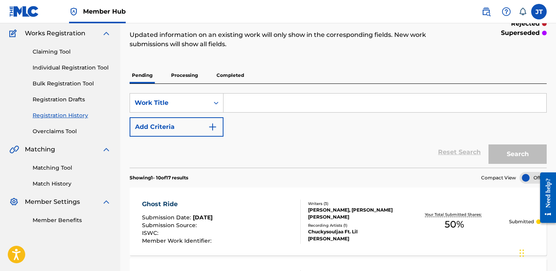
scroll to position [25, 0]
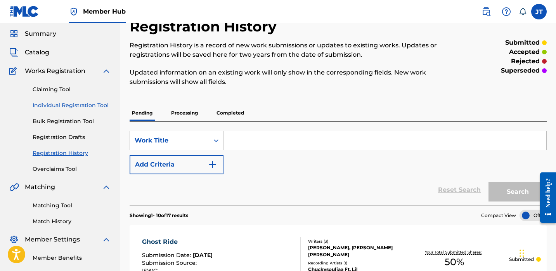
click at [102, 107] on link "Individual Registration Tool" at bounding box center [72, 105] width 78 height 8
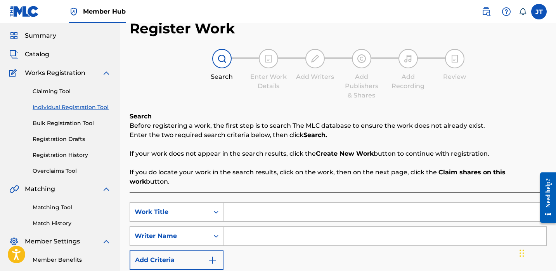
scroll to position [24, 0]
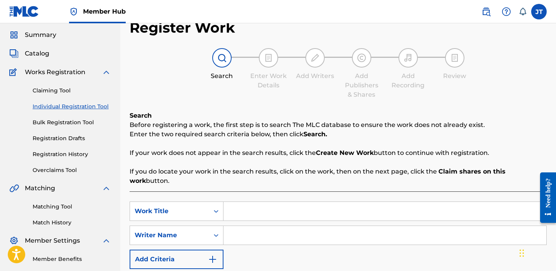
click at [253, 210] on input "Search Form" at bounding box center [385, 211] width 323 height 19
click at [273, 229] on input "Search Form" at bounding box center [385, 235] width 323 height 19
click at [238, 226] on input "Search Form" at bounding box center [385, 235] width 323 height 19
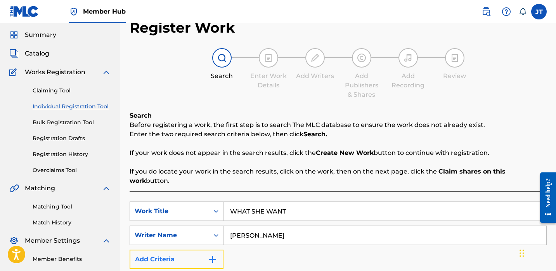
click at [204, 252] on button "Add Criteria" at bounding box center [177, 259] width 94 height 19
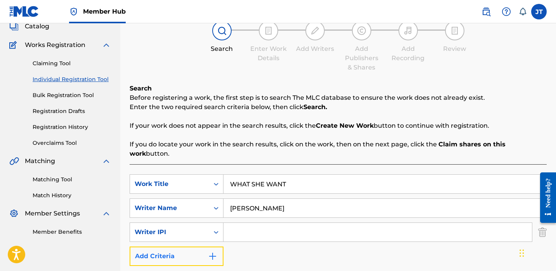
click at [208, 247] on button "Add Criteria" at bounding box center [177, 256] width 94 height 19
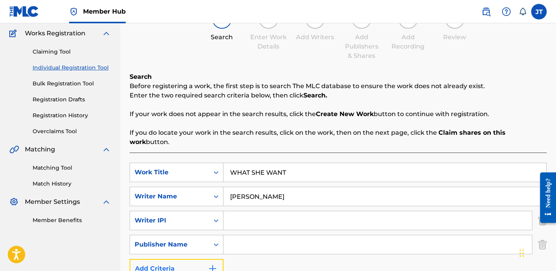
scroll to position [66, 0]
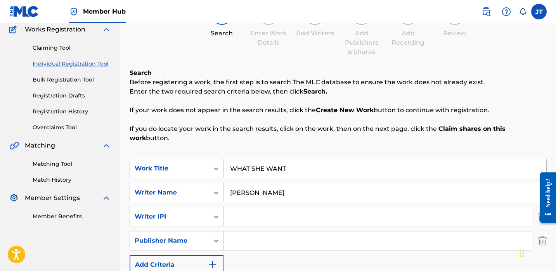
click at [233, 209] on input "Search Form" at bounding box center [378, 216] width 309 height 19
click at [263, 231] on input "Search Form" at bounding box center [378, 240] width 309 height 19
click at [265, 234] on input "Search Form" at bounding box center [378, 240] width 309 height 19
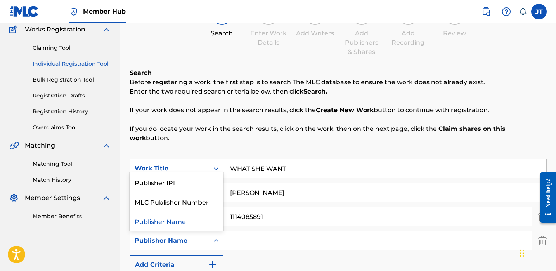
click at [211, 234] on div "Search Form" at bounding box center [216, 241] width 14 height 14
click at [202, 178] on div "Publisher IPI" at bounding box center [176, 181] width 93 height 19
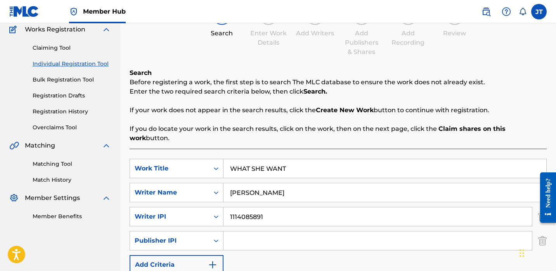
click at [238, 231] on input "Search Form" at bounding box center [378, 240] width 309 height 19
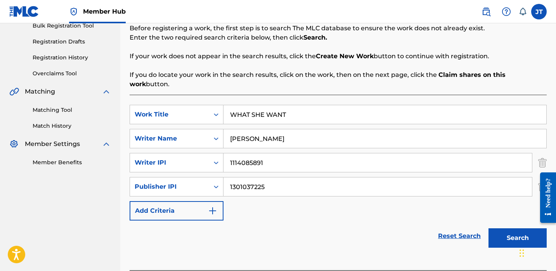
scroll to position [127, 0]
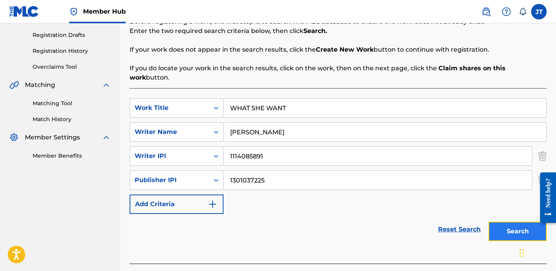
click at [500, 222] on button "Search" at bounding box center [518, 231] width 58 height 19
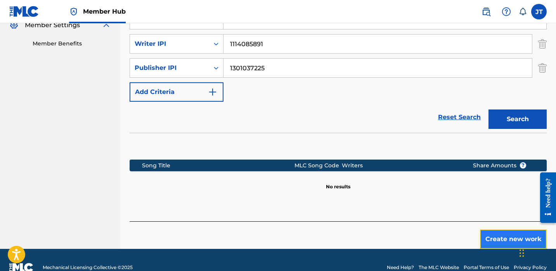
click at [486, 229] on button "Create new work" at bounding box center [513, 238] width 67 height 19
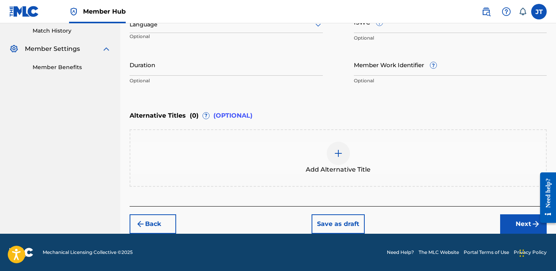
scroll to position [215, 0]
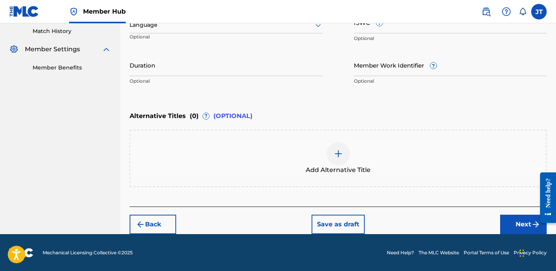
click at [228, 34] on div "Language Optional" at bounding box center [226, 28] width 193 height 35
click at [228, 30] on div "Language" at bounding box center [226, 25] width 193 height 16
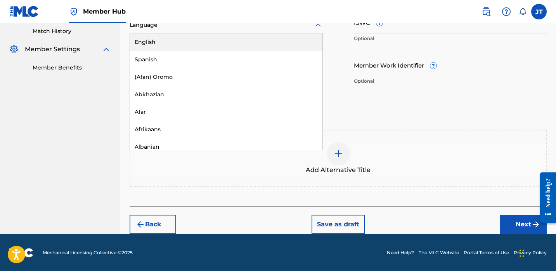
click at [227, 47] on div "English" at bounding box center [226, 41] width 193 height 17
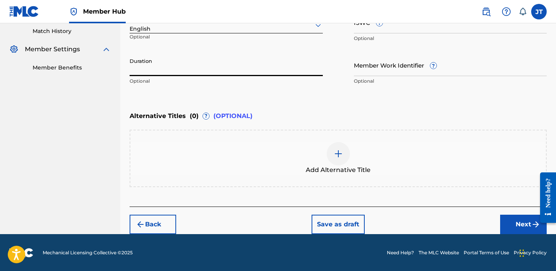
click at [221, 75] on input "Duration" at bounding box center [226, 65] width 193 height 22
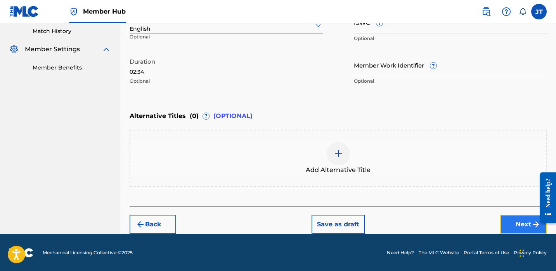
click at [507, 225] on button "Next" at bounding box center [523, 224] width 47 height 19
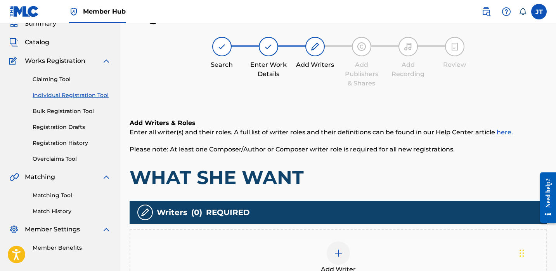
scroll to position [78, 0]
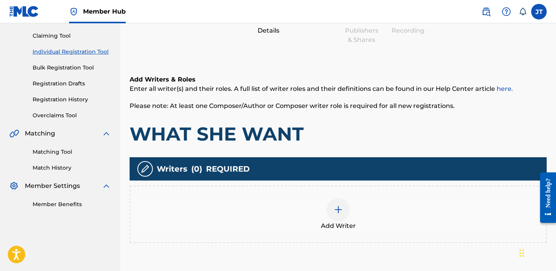
click at [342, 181] on div "Writers ( 0 ) REQUIRED Add Writer" at bounding box center [338, 200] width 417 height 86
click at [340, 203] on div at bounding box center [338, 209] width 23 height 23
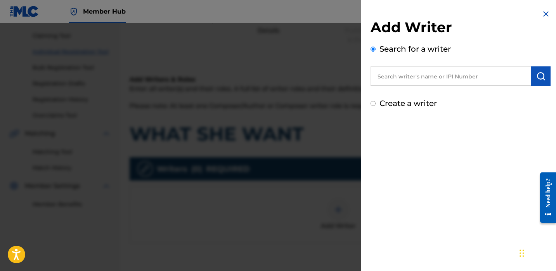
click at [436, 81] on input "text" at bounding box center [451, 75] width 161 height 19
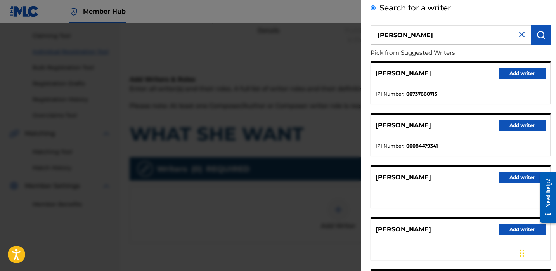
scroll to position [131, 0]
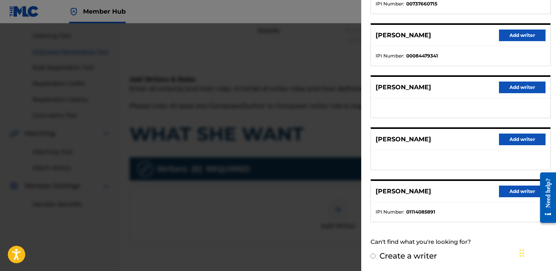
click at [496, 186] on div "[PERSON_NAME] Add writer" at bounding box center [460, 191] width 179 height 21
click at [499, 187] on button "Add writer" at bounding box center [522, 192] width 47 height 12
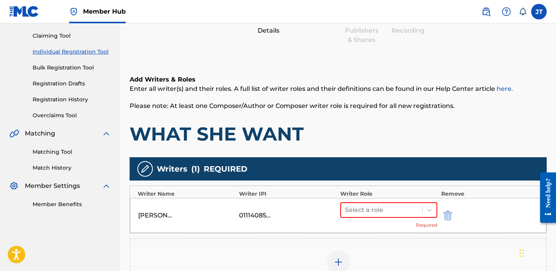
click at [331, 253] on div at bounding box center [338, 261] width 23 height 23
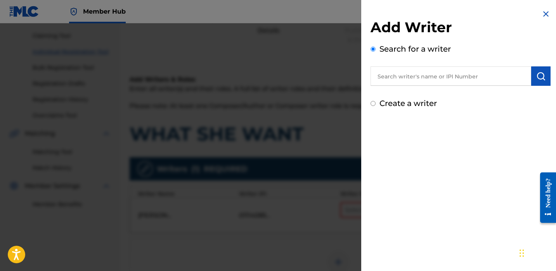
click at [392, 81] on input "text" at bounding box center [451, 75] width 161 height 19
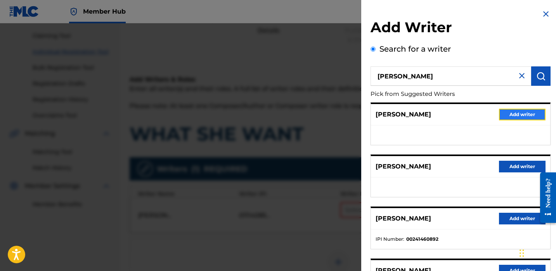
click at [512, 113] on button "Add writer" at bounding box center [522, 115] width 47 height 12
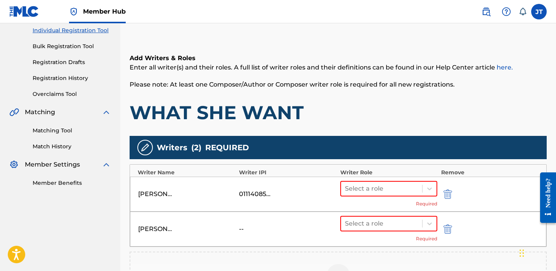
scroll to position [107, 0]
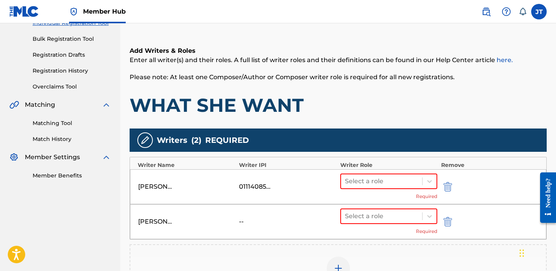
click at [333, 261] on div at bounding box center [338, 268] width 23 height 23
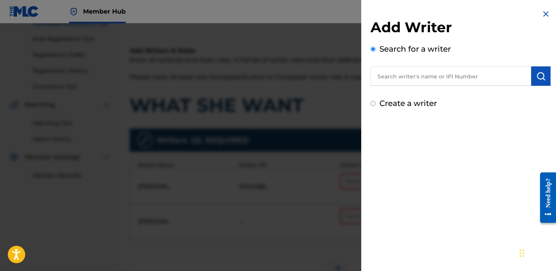
click at [391, 78] on input "text" at bounding box center [451, 75] width 161 height 19
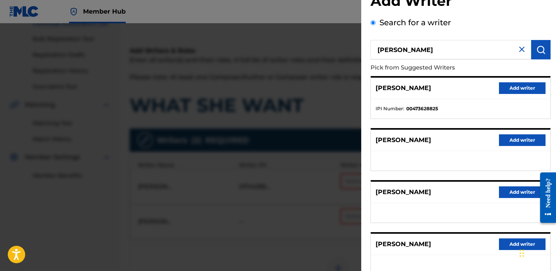
scroll to position [28, 0]
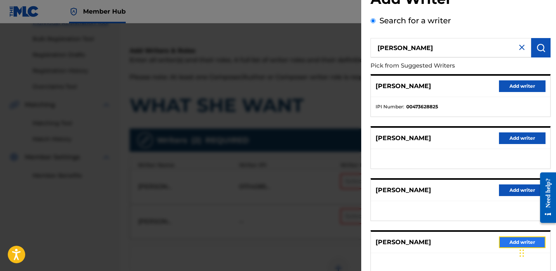
click at [501, 241] on button "Add writer" at bounding box center [522, 242] width 47 height 12
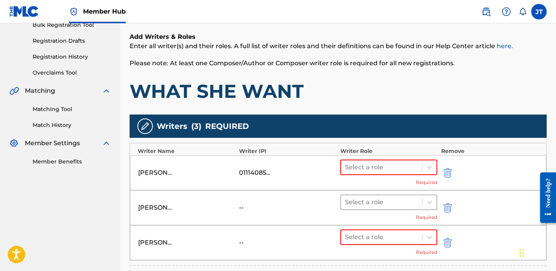
scroll to position [125, 0]
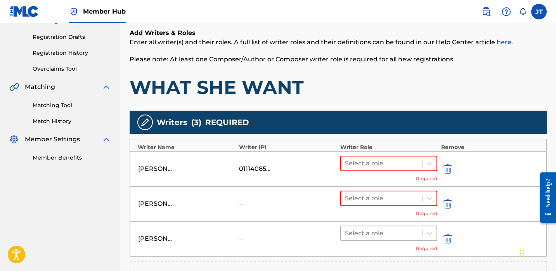
click at [389, 238] on div at bounding box center [381, 233] width 73 height 11
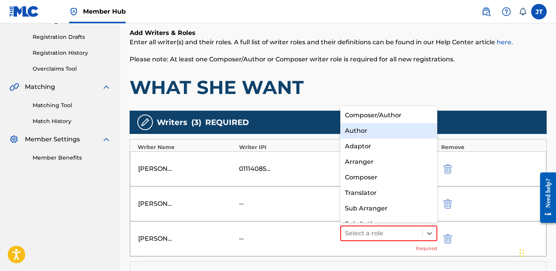
click at [377, 134] on div "Author" at bounding box center [388, 131] width 97 height 16
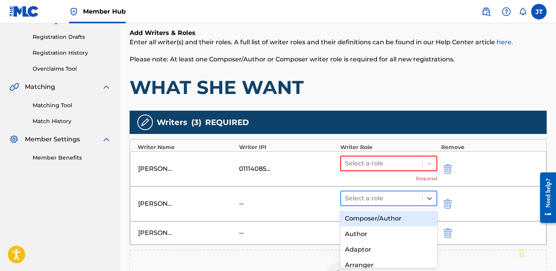
click at [367, 195] on div at bounding box center [381, 198] width 73 height 11
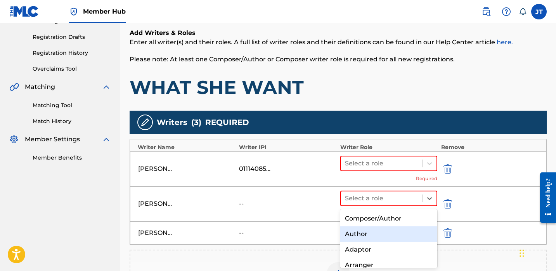
click at [366, 233] on div "Author" at bounding box center [388, 234] width 97 height 16
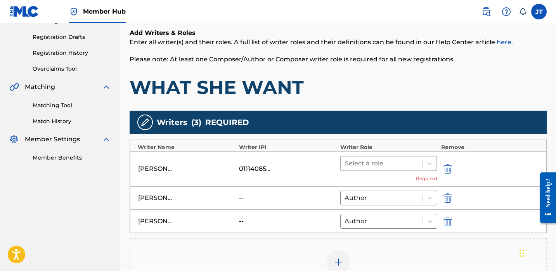
click at [366, 167] on div at bounding box center [381, 163] width 73 height 11
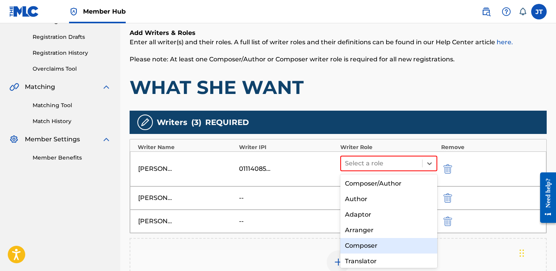
click at [361, 245] on div "Composer" at bounding box center [388, 246] width 97 height 16
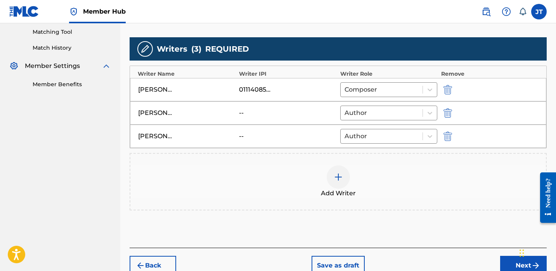
scroll to position [203, 0]
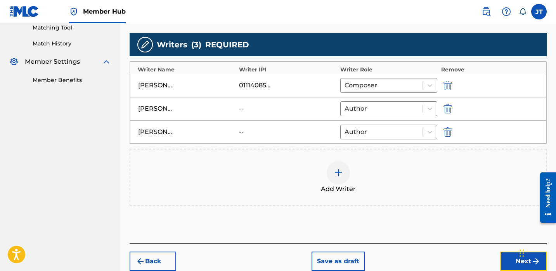
click at [502, 259] on button "Next" at bounding box center [523, 261] width 47 height 19
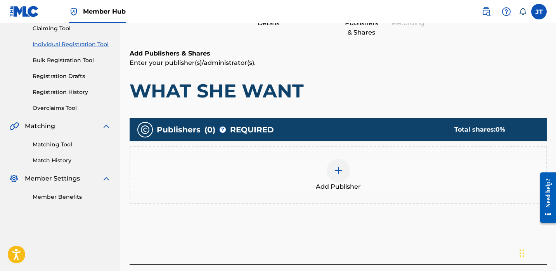
scroll to position [106, 0]
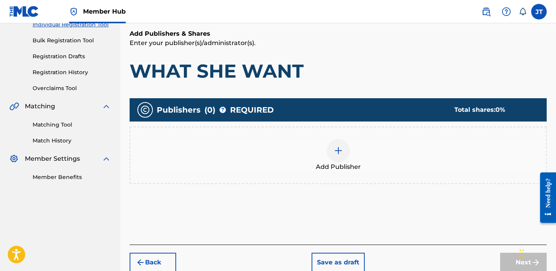
click at [337, 151] on img at bounding box center [338, 150] width 9 height 9
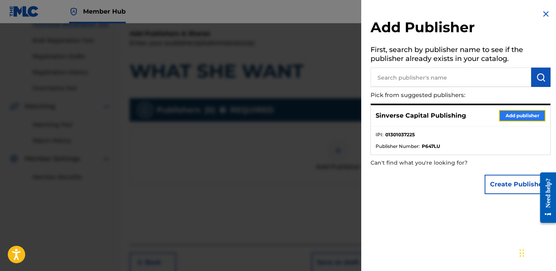
click at [502, 118] on button "Add publisher" at bounding box center [522, 116] width 47 height 12
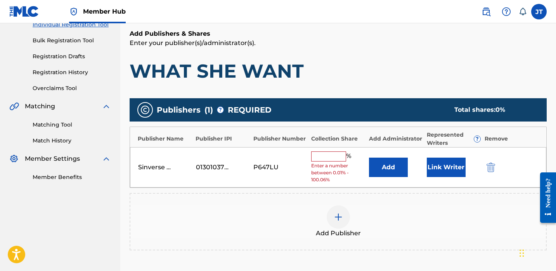
click at [335, 155] on input "text" at bounding box center [328, 156] width 35 height 10
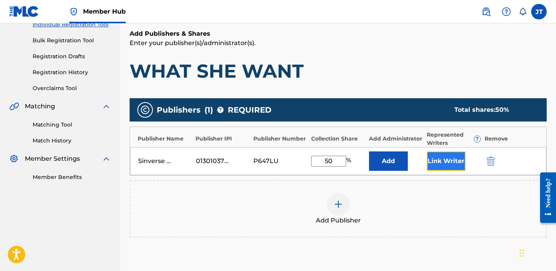
click at [450, 163] on button "Link Writer" at bounding box center [446, 160] width 39 height 19
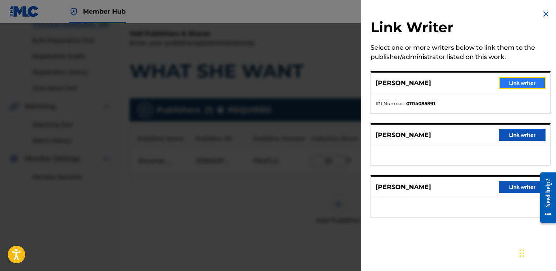
click at [518, 83] on button "Link writer" at bounding box center [522, 83] width 47 height 12
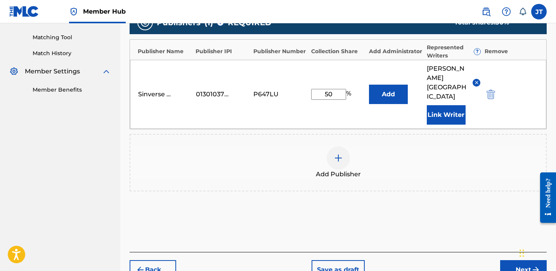
scroll to position [198, 0]
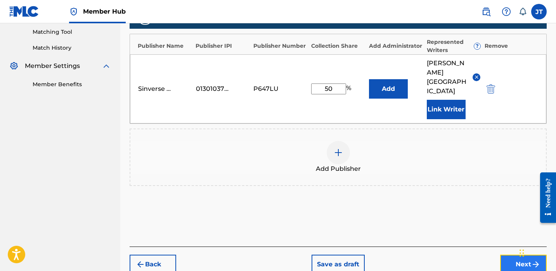
click at [504, 255] on button "Next" at bounding box center [523, 264] width 47 height 19
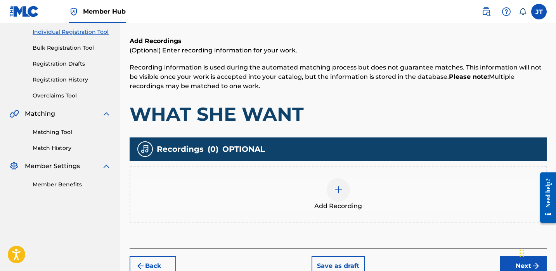
scroll to position [110, 0]
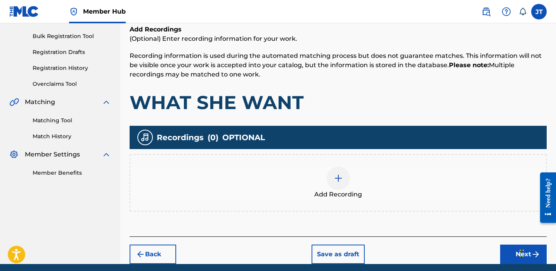
click at [339, 175] on img at bounding box center [338, 178] width 9 height 9
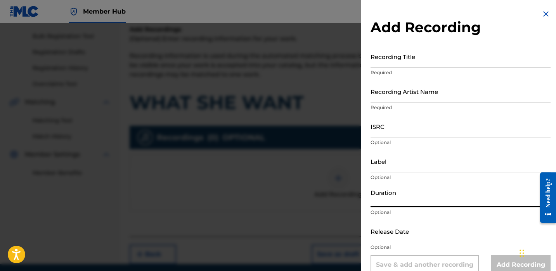
click at [399, 200] on input "Duration" at bounding box center [461, 196] width 180 height 22
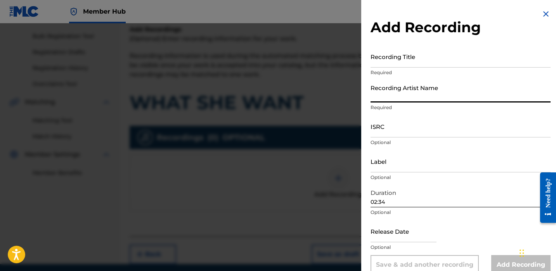
click at [408, 93] on input "Recording Artist Name" at bounding box center [461, 91] width 180 height 22
drag, startPoint x: 439, startPoint y: 97, endPoint x: 401, endPoint y: 97, distance: 38.4
click at [401, 97] on input "[PERSON_NAME] ft. [GEOGRAPHIC_DATA]" at bounding box center [461, 91] width 180 height 22
drag, startPoint x: 446, startPoint y: 98, endPoint x: 412, endPoint y: 97, distance: 33.8
click at [412, 97] on input "[PERSON_NAME] ft. Chuckysouljaa" at bounding box center [461, 91] width 180 height 22
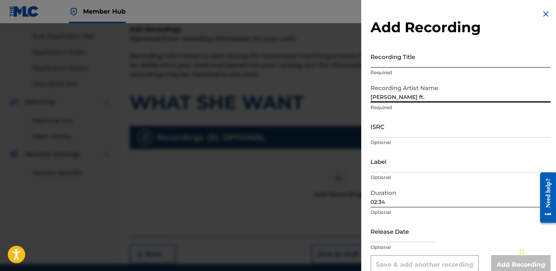
click at [386, 62] on input "Recording Title" at bounding box center [461, 56] width 180 height 22
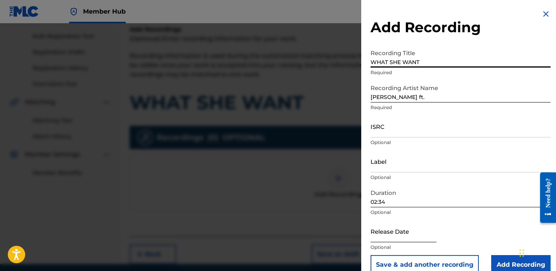
click at [387, 232] on input "text" at bounding box center [404, 231] width 66 height 22
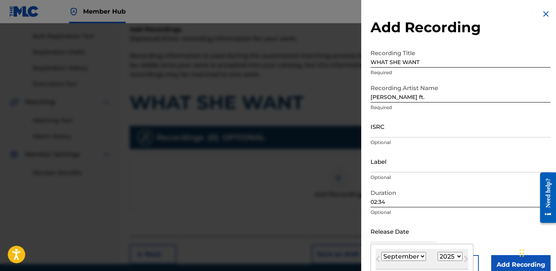
click at [419, 258] on select "January February March April May June July August September October November De…" at bounding box center [404, 256] width 45 height 9
click at [382, 252] on select "January February March April May June July August September October November De…" at bounding box center [404, 256] width 45 height 9
click at [442, 258] on select "1900 1901 1902 1903 1904 1905 1906 1907 1908 1909 1910 1911 1912 1913 1914 1915…" at bounding box center [450, 256] width 25 height 9
click at [438, 252] on select "1900 1901 1902 1903 1904 1905 1906 1907 1908 1909 1910 1911 1912 1913 1914 1915…" at bounding box center [450, 256] width 25 height 9
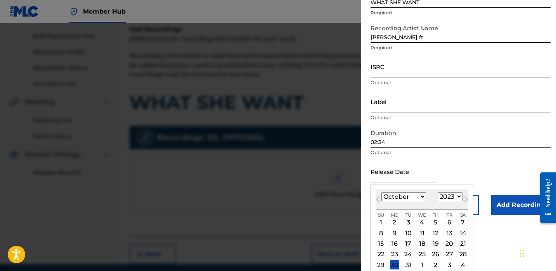
scroll to position [75, 0]
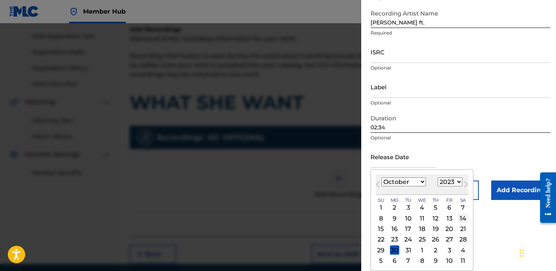
click at [460, 221] on div "14" at bounding box center [462, 218] width 9 height 9
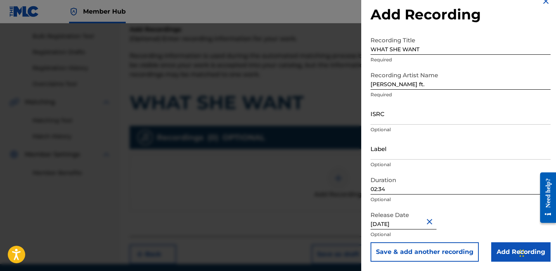
click at [404, 84] on input "[PERSON_NAME] ft." at bounding box center [461, 79] width 180 height 22
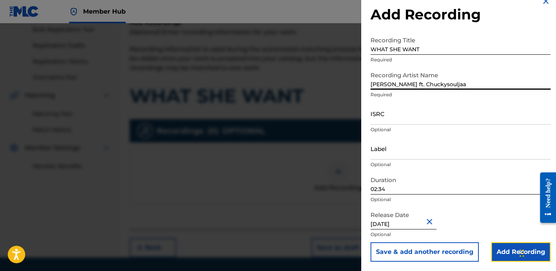
click at [496, 252] on input "Add Recording" at bounding box center [520, 251] width 59 height 19
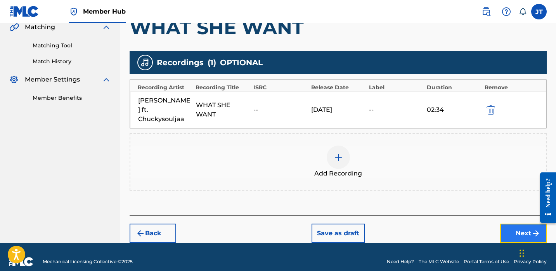
click at [507, 226] on button "Next" at bounding box center [523, 233] width 47 height 19
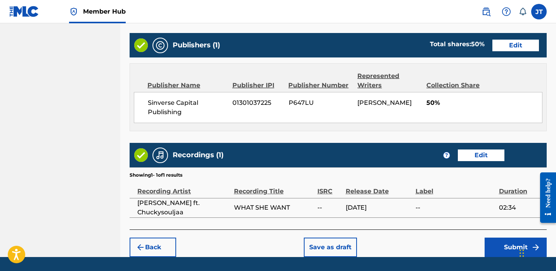
scroll to position [401, 0]
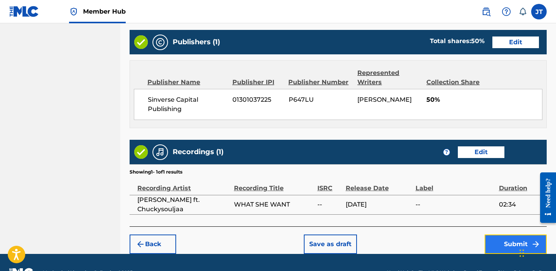
click at [491, 247] on button "Submit" at bounding box center [516, 243] width 62 height 19
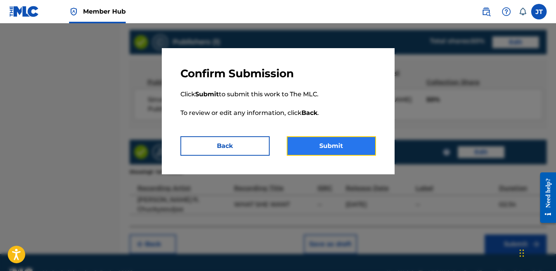
click at [305, 149] on button "Submit" at bounding box center [331, 145] width 89 height 19
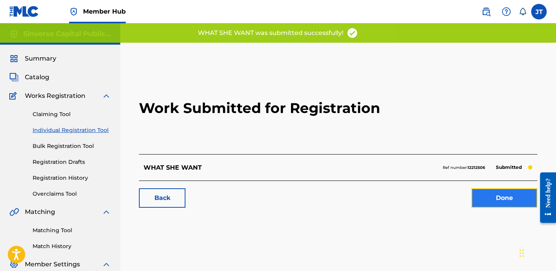
click at [491, 202] on link "Done" at bounding box center [505, 197] width 66 height 19
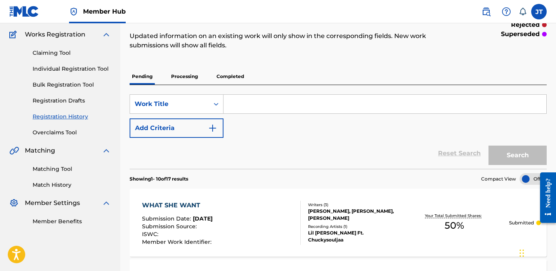
scroll to position [58, 0]
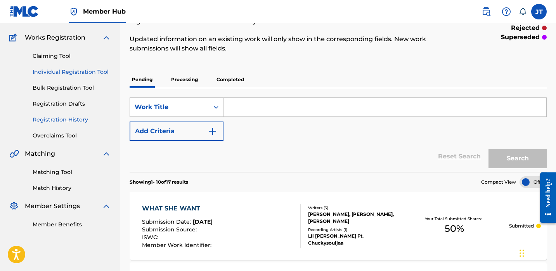
click at [73, 73] on link "Individual Registration Tool" at bounding box center [72, 72] width 78 height 8
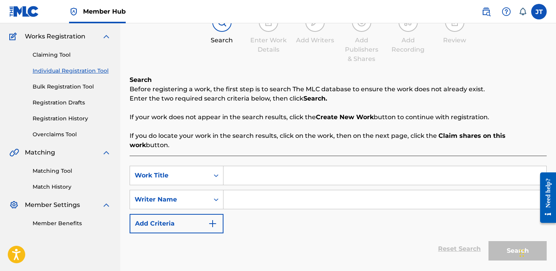
scroll to position [61, 0]
